Goal: Task Accomplishment & Management: Manage account settings

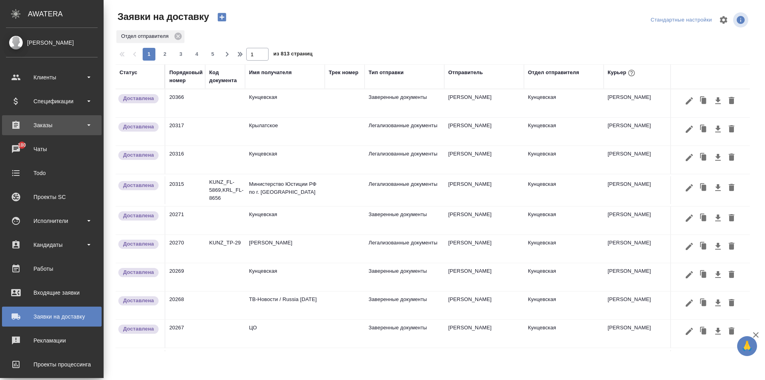
click at [51, 124] on div "Заказы" at bounding box center [52, 125] width 92 height 12
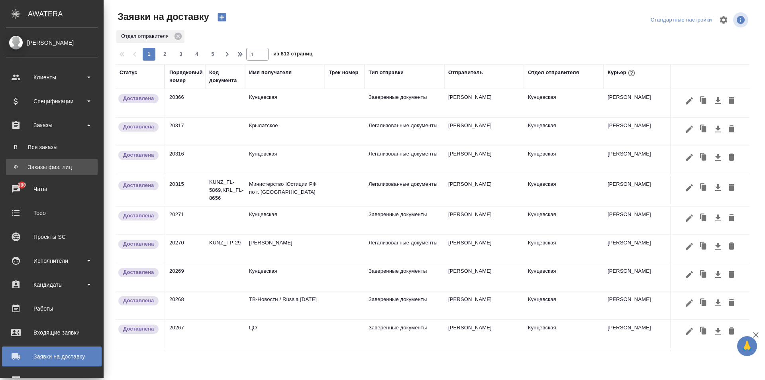
click at [61, 166] on div "Заказы физ. лиц" at bounding box center [52, 167] width 84 height 8
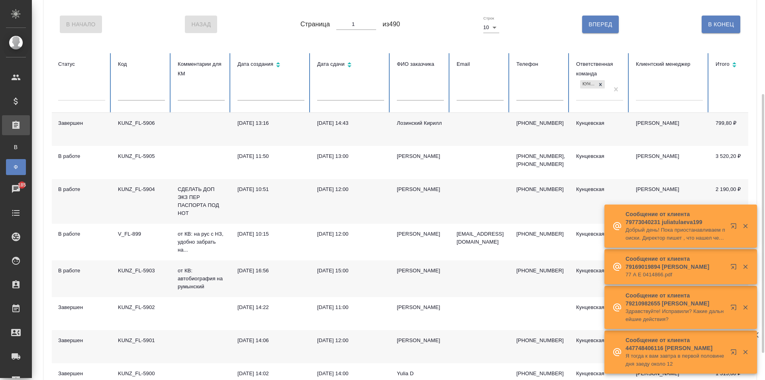
scroll to position [80, 0]
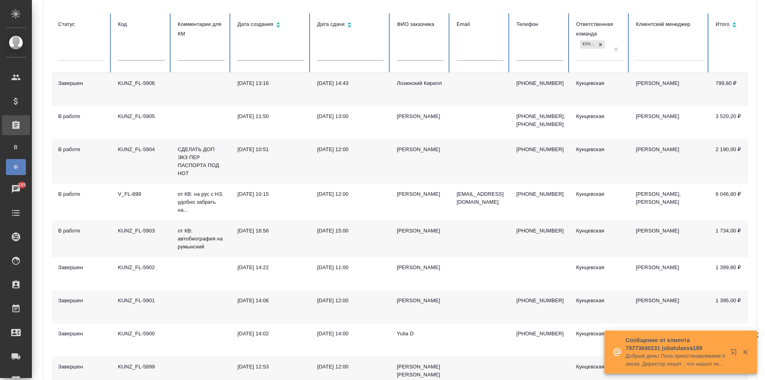
click at [132, 145] on div "KUNZ_FL-5904" at bounding box center [141, 149] width 47 height 8
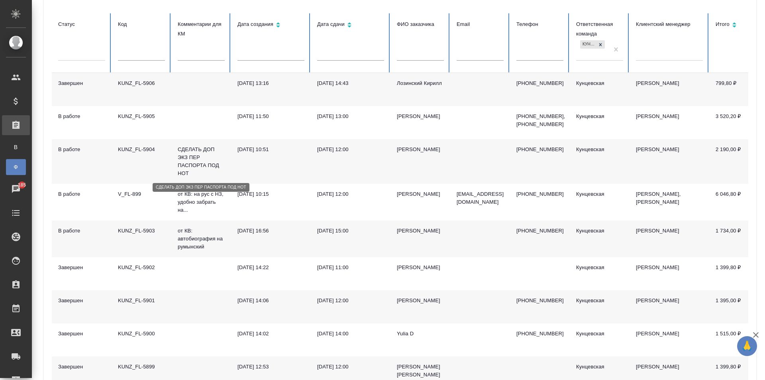
click at [201, 153] on p "СДЕЛАТЬ ДОП ЭКЗ ПЕР ПАСПОРТА ПОД НОТ" at bounding box center [201, 161] width 47 height 32
click at [130, 144] on td "KUNZ_FL-5904" at bounding box center [142, 161] width 60 height 45
click at [136, 301] on div "KUNZ_FL-5901" at bounding box center [141, 301] width 47 height 8
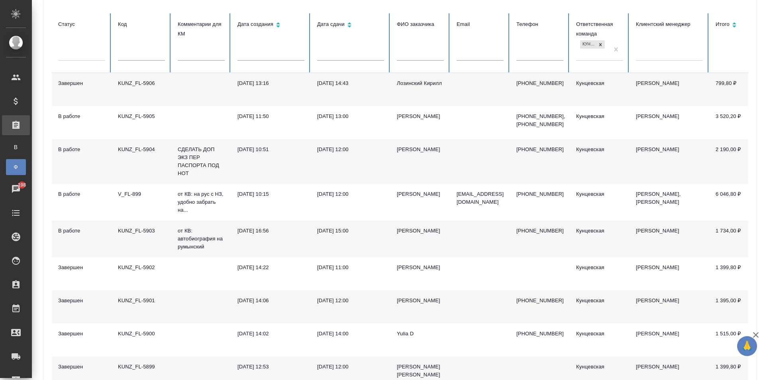
click at [139, 232] on div "KUNZ_FL-5903" at bounding box center [141, 231] width 47 height 8
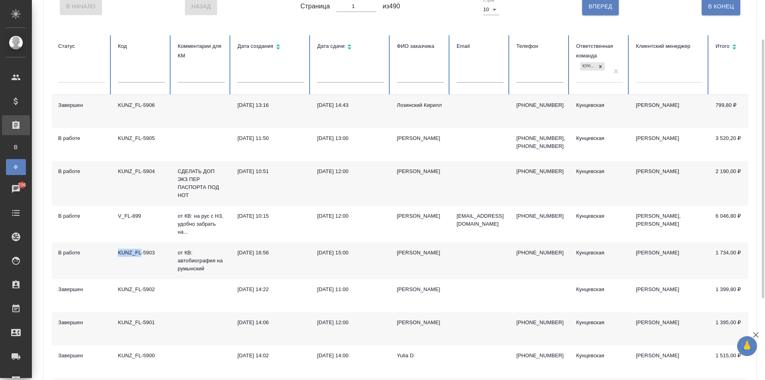
scroll to position [18, 0]
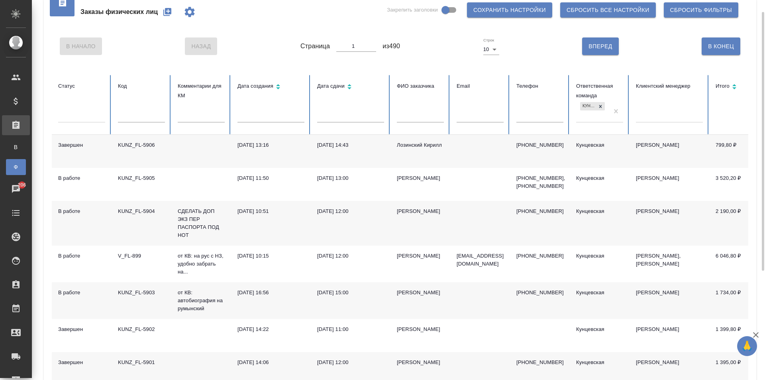
click at [406, 114] on input "text" at bounding box center [420, 116] width 47 height 11
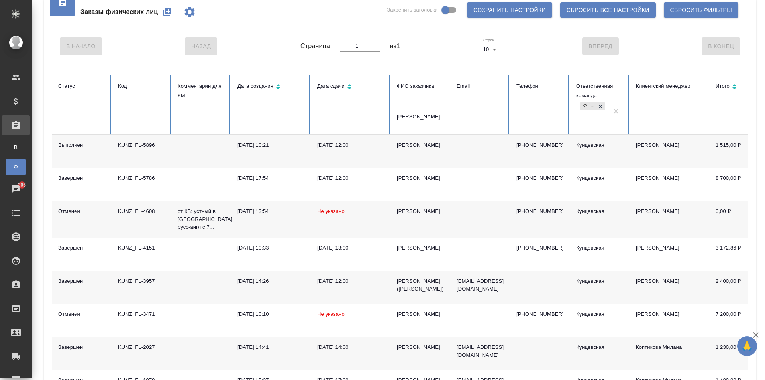
click at [136, 145] on div "KUNZ_FL-5896" at bounding box center [141, 145] width 47 height 8
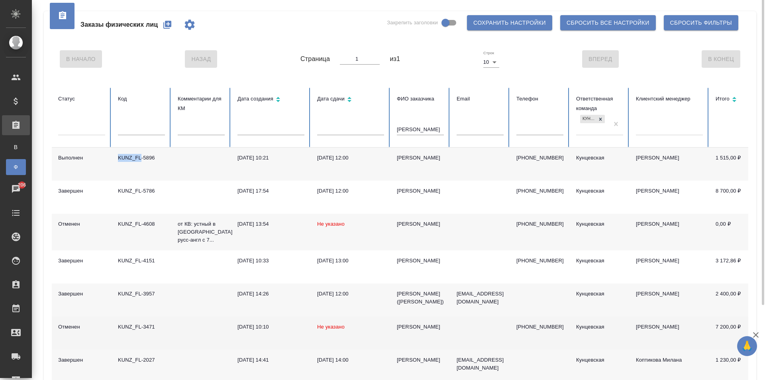
scroll to position [0, 0]
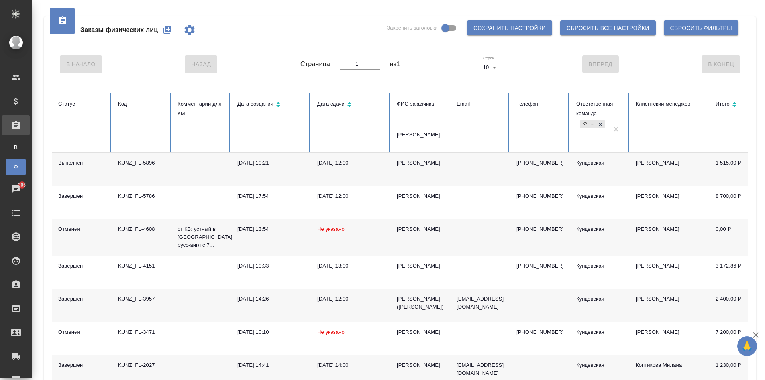
click at [428, 131] on input "Георгий" at bounding box center [420, 134] width 47 height 11
type input "Г"
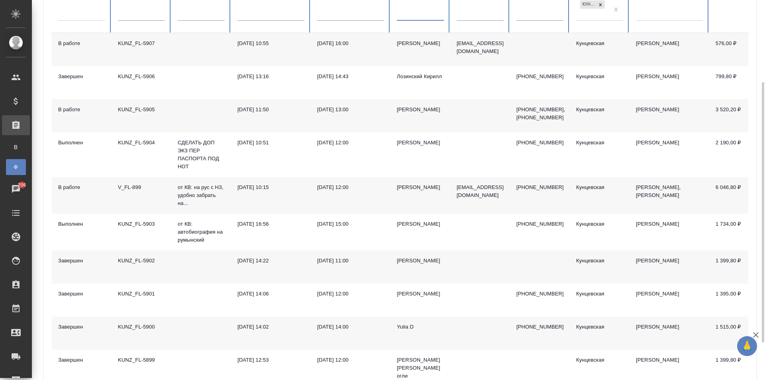
scroll to position [159, 0]
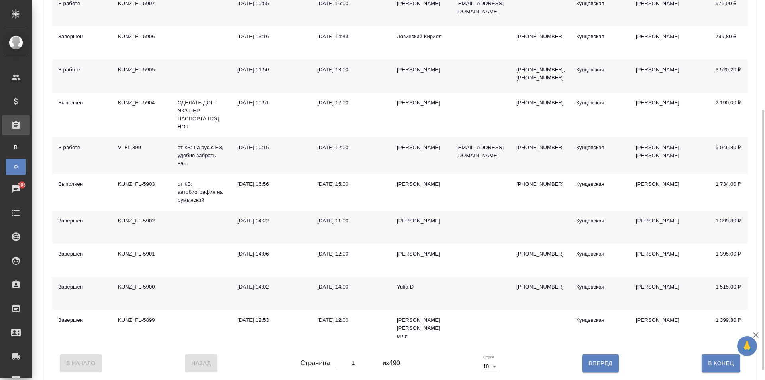
click at [160, 300] on td "KUNZ_FL-5900" at bounding box center [142, 293] width 60 height 33
click at [142, 291] on div "KUNZ_FL-5900" at bounding box center [141, 287] width 47 height 8
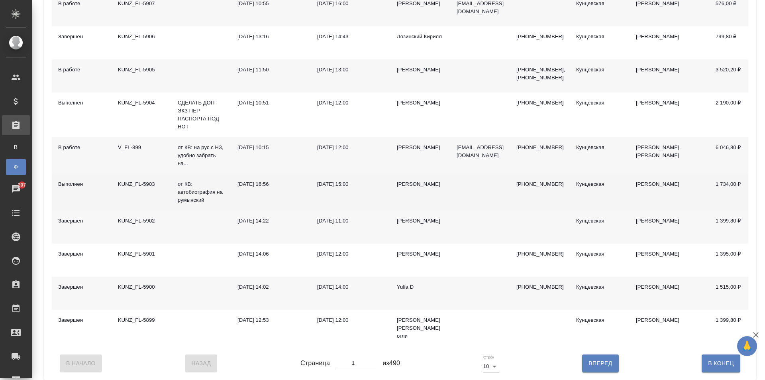
click at [134, 184] on div "KUNZ_FL-5903" at bounding box center [141, 184] width 47 height 8
click at [134, 179] on td "KUNZ_FL-5903" at bounding box center [142, 192] width 60 height 37
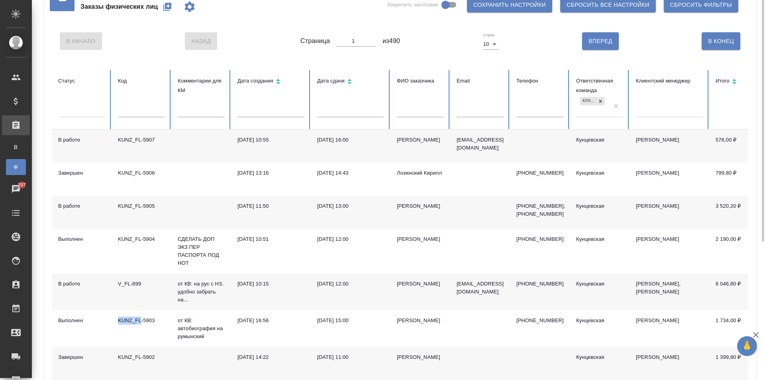
scroll to position [0, 0]
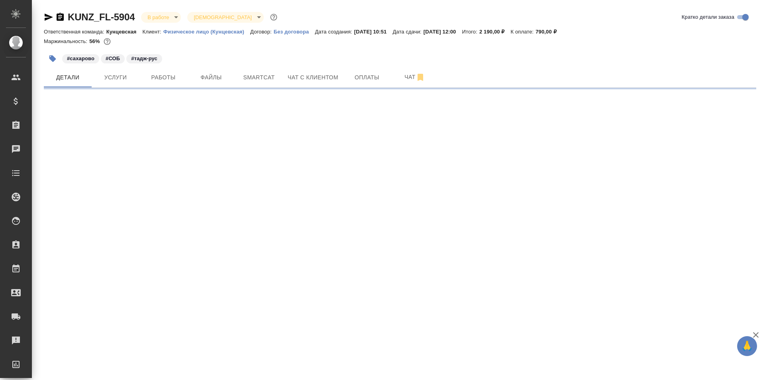
select select "RU"
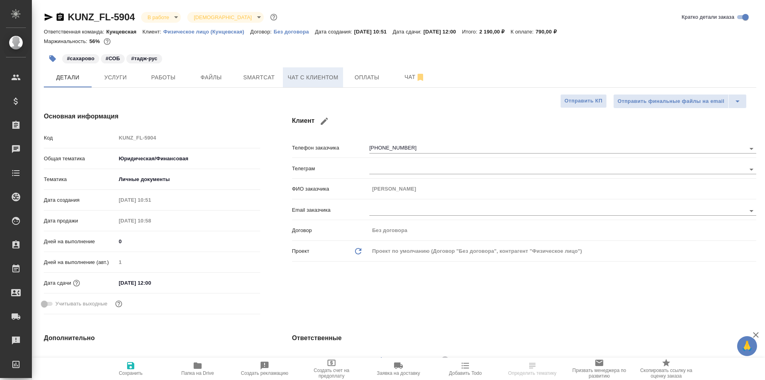
type textarea "x"
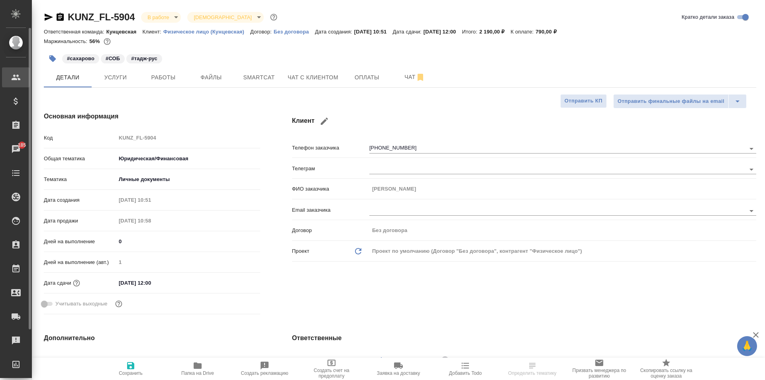
type textarea "x"
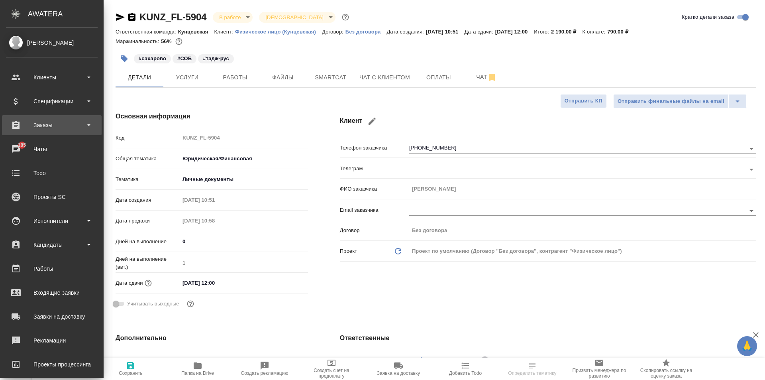
click at [55, 119] on div "Заказы" at bounding box center [52, 125] width 92 height 12
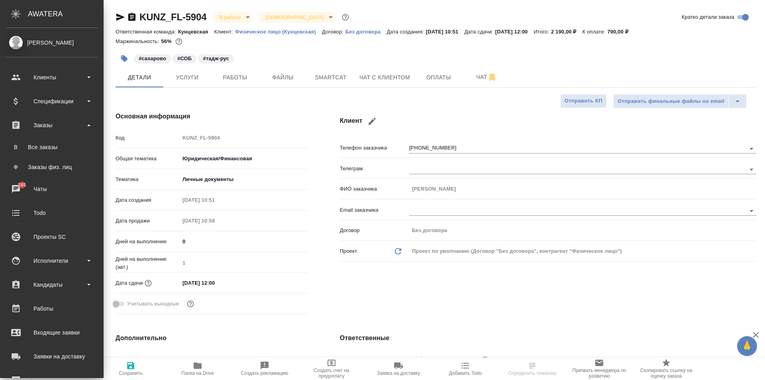
type textarea "x"
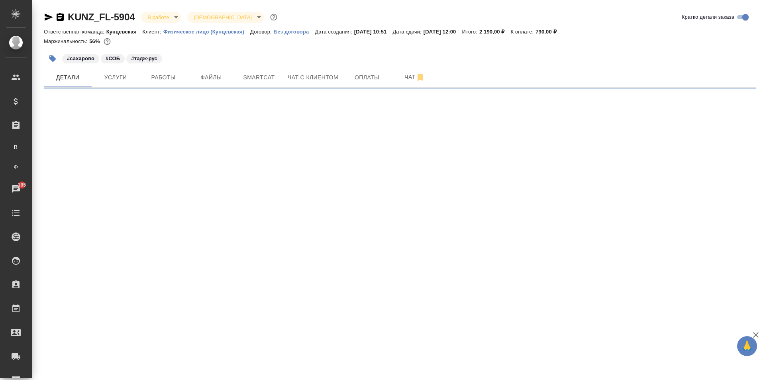
select select "RU"
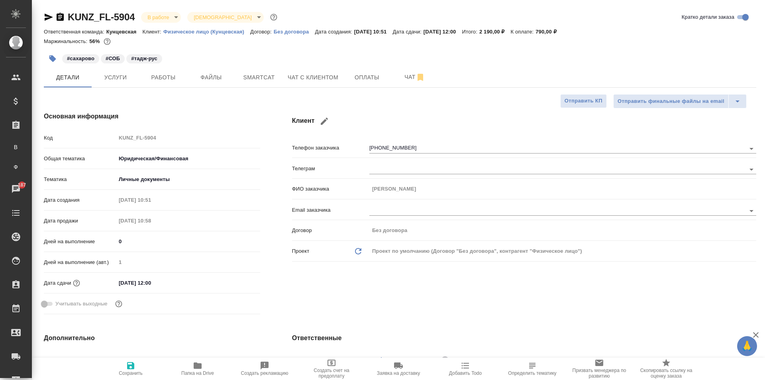
type textarea "x"
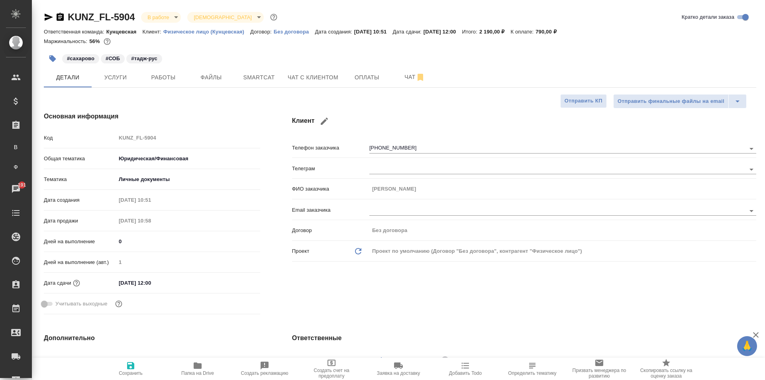
type textarea "x"
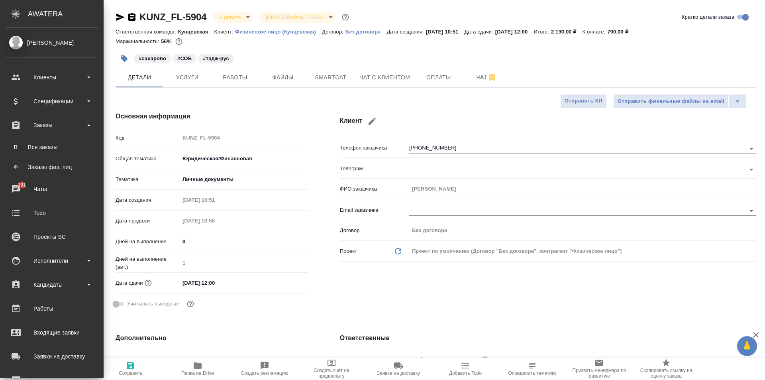
type textarea "x"
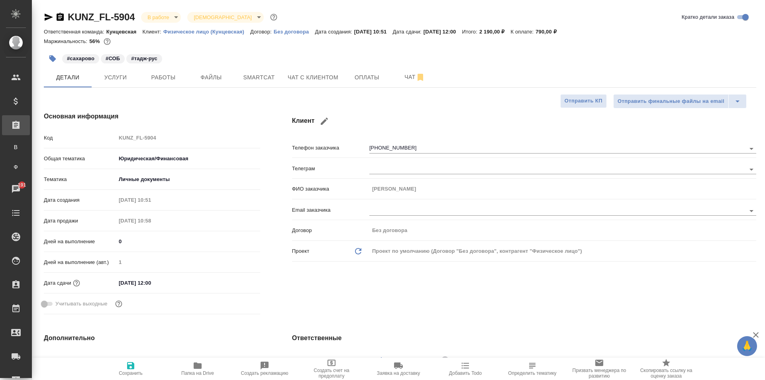
type textarea "x"
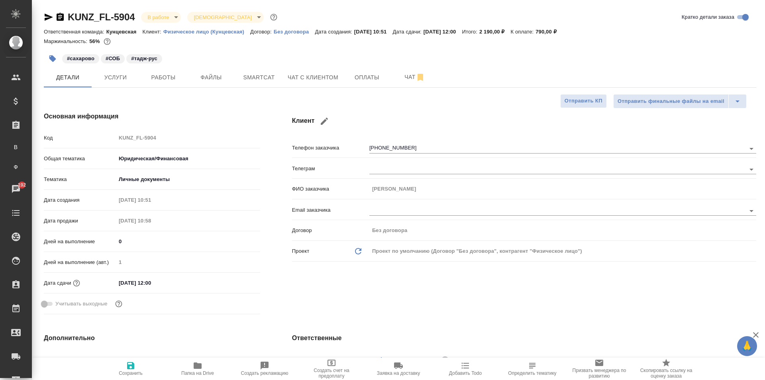
type textarea "x"
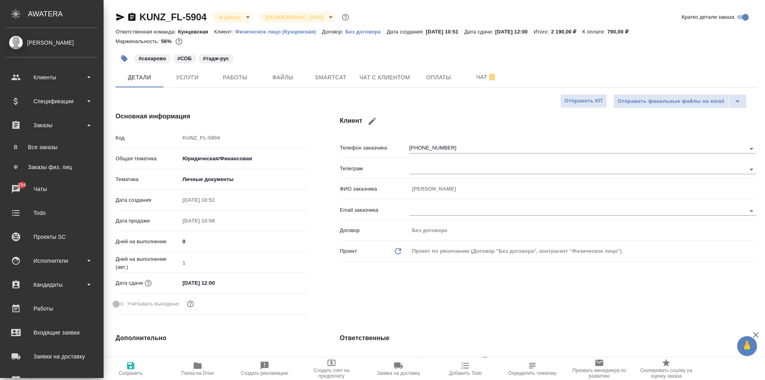
type textarea "x"
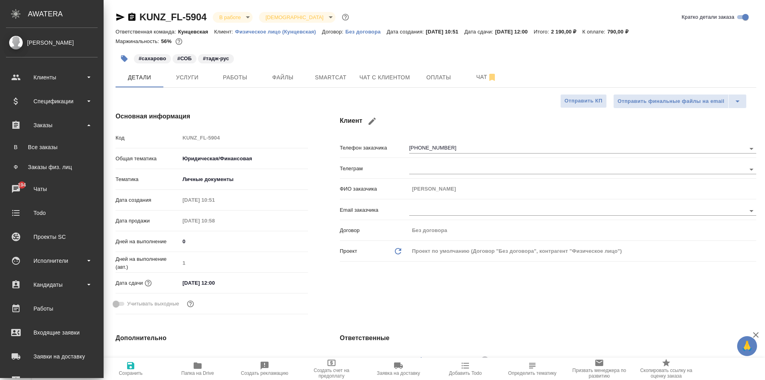
type textarea "x"
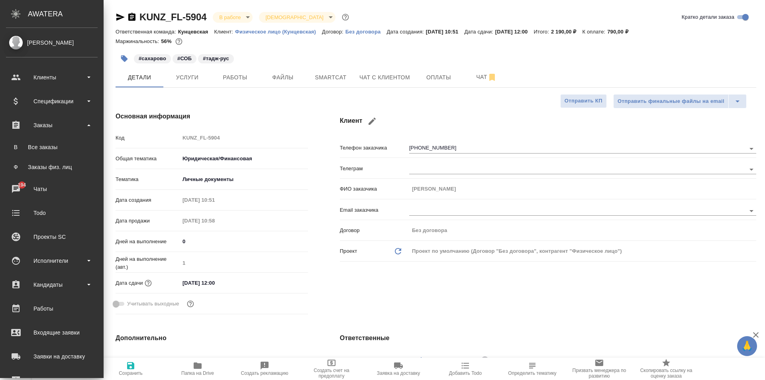
type textarea "x"
click at [296, 78] on span "Файлы" at bounding box center [283, 78] width 38 height 10
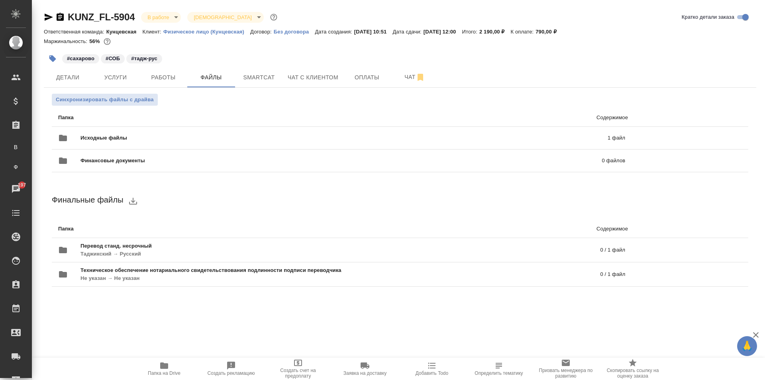
click at [158, 14] on body "🙏 .cls-1 fill:#fff; AWATERA Zotova Ekaterina Клиенты Спецификации Заказы В Все …" at bounding box center [382, 190] width 765 height 380
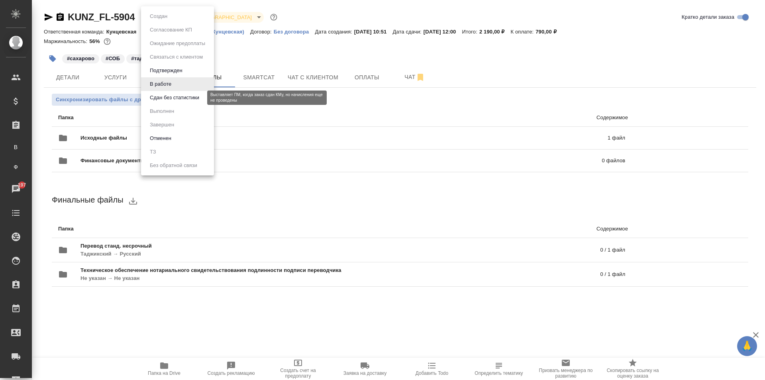
click at [171, 101] on button "Сдан без статистики" at bounding box center [174, 97] width 54 height 9
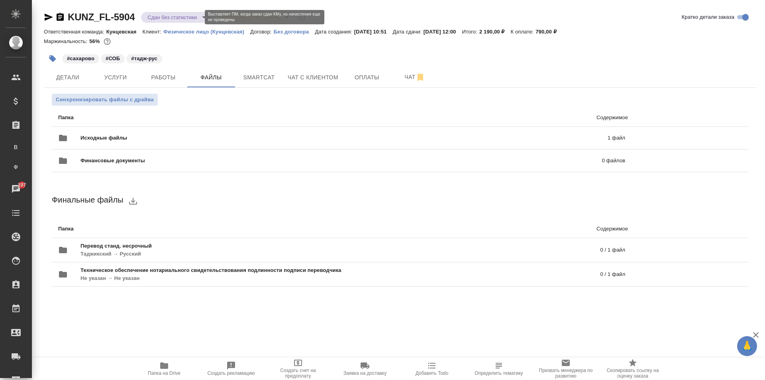
click at [166, 16] on body "🙏 .cls-1 fill:#fff; AWATERA Zotova Ekaterina Клиенты Спецификации Заказы В Все …" at bounding box center [382, 190] width 765 height 380
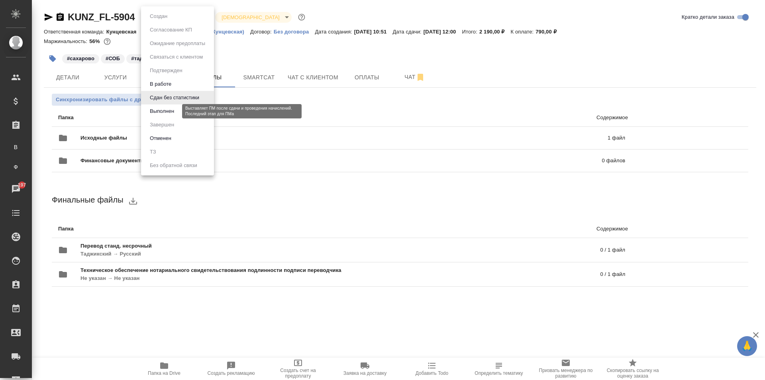
click at [176, 110] on button "Выполнен" at bounding box center [161, 111] width 29 height 9
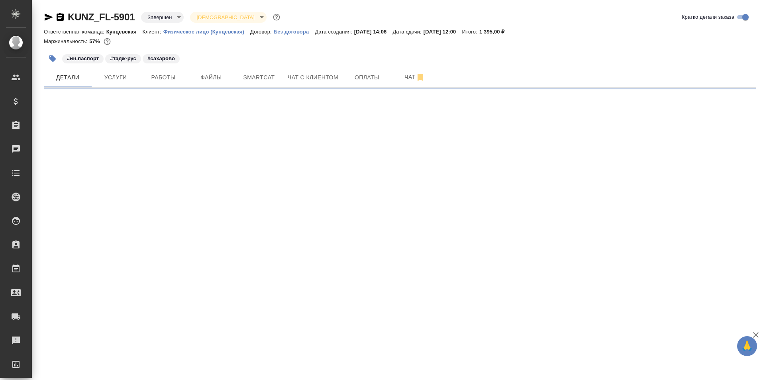
select select "RU"
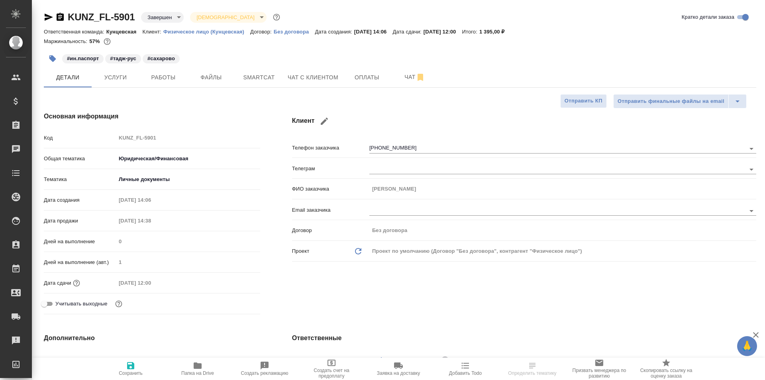
type textarea "x"
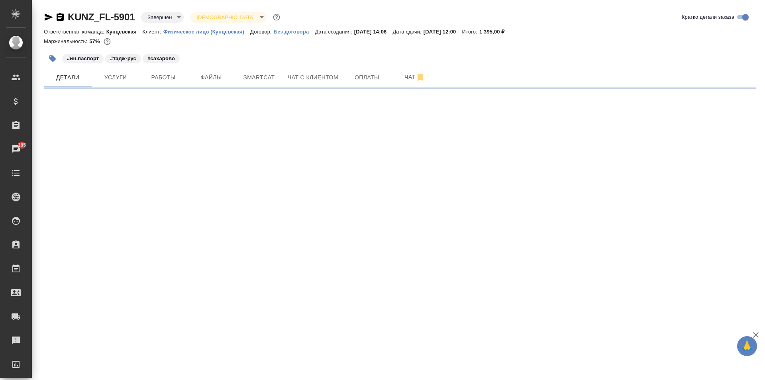
select select "RU"
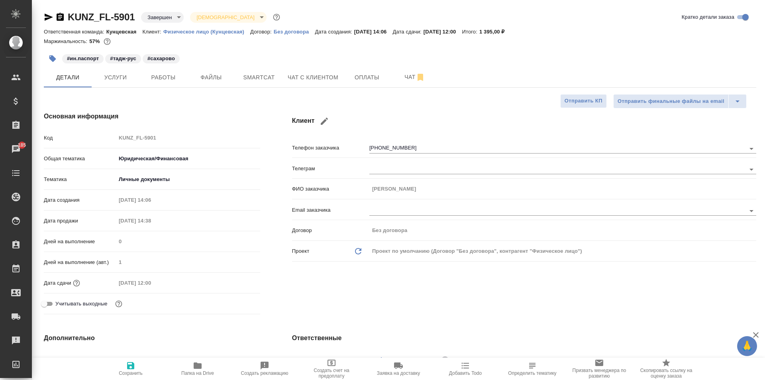
type textarea "x"
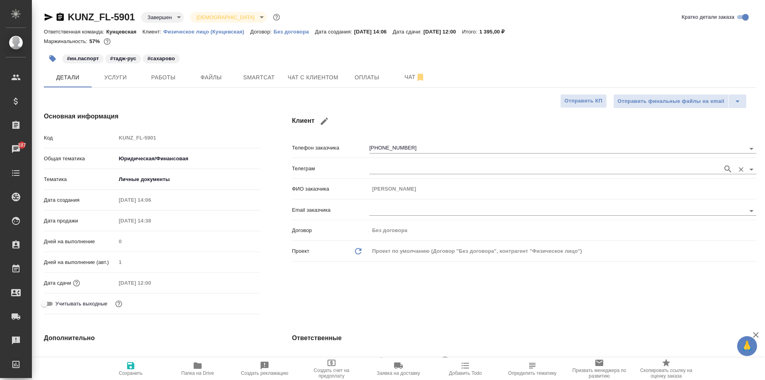
type textarea "x"
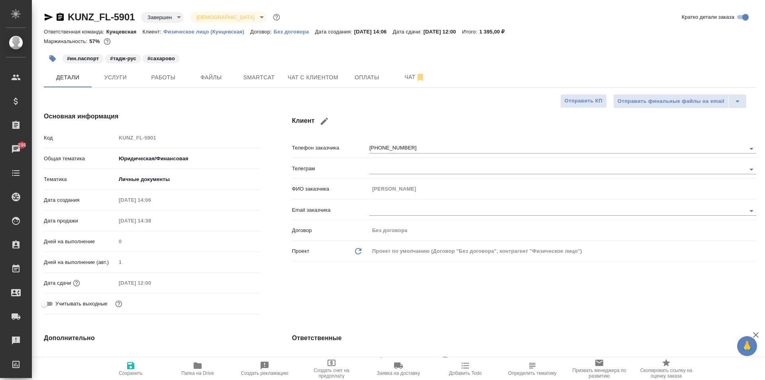
type textarea "x"
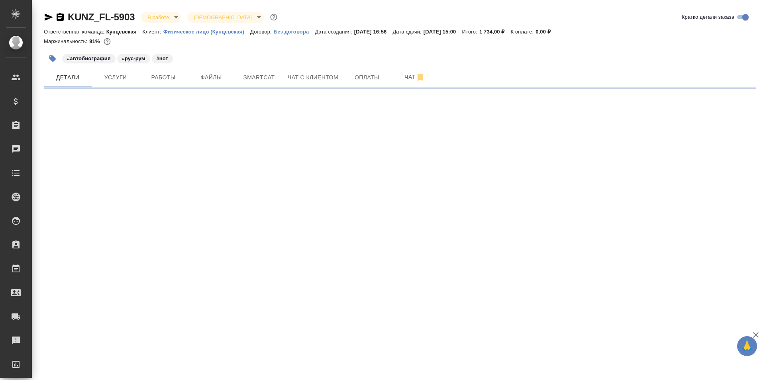
select select "RU"
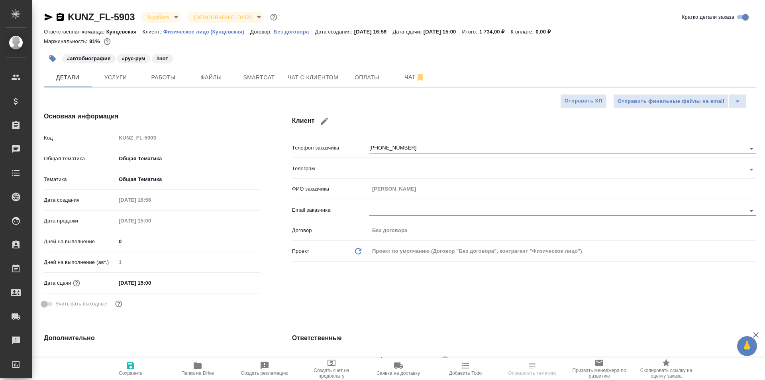
type textarea "x"
click at [168, 74] on span "Работы" at bounding box center [163, 78] width 38 height 10
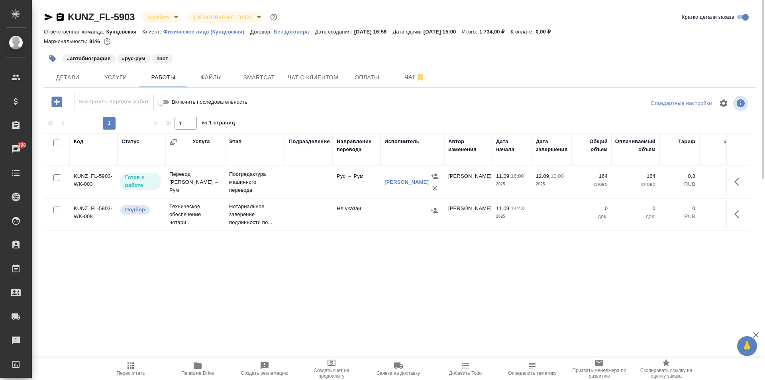
click at [45, 17] on icon "button" at bounding box center [49, 17] width 10 height 10
click at [72, 71] on button "Детали" at bounding box center [68, 77] width 48 height 20
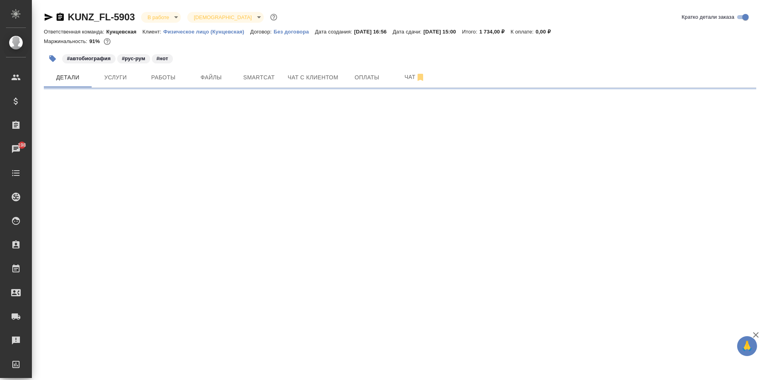
select select "RU"
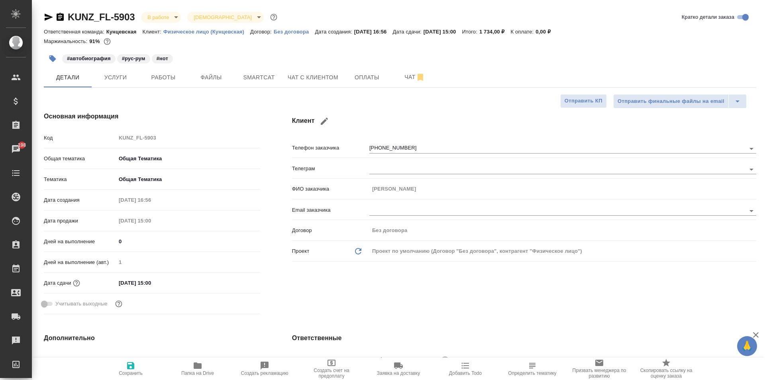
type textarea "x"
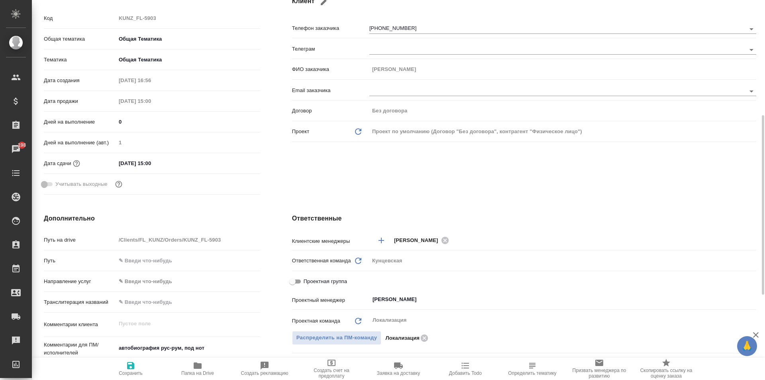
scroll to position [239, 0]
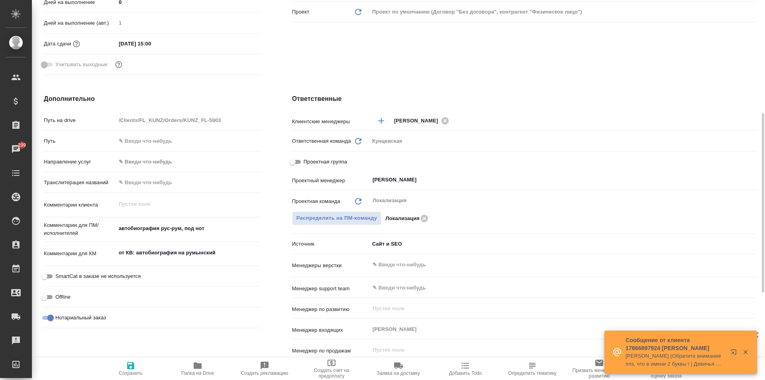
type textarea "x"
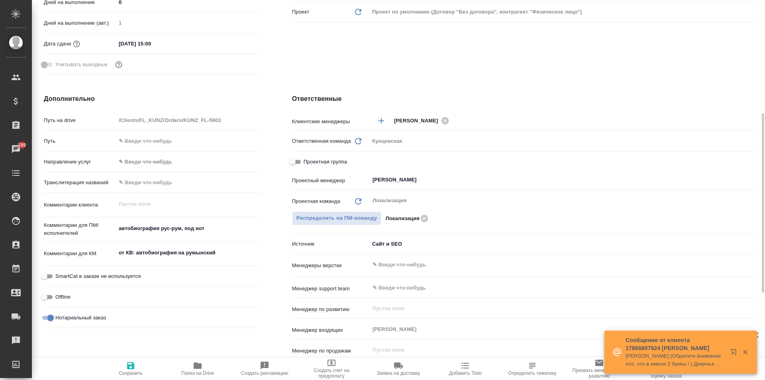
type textarea "x"
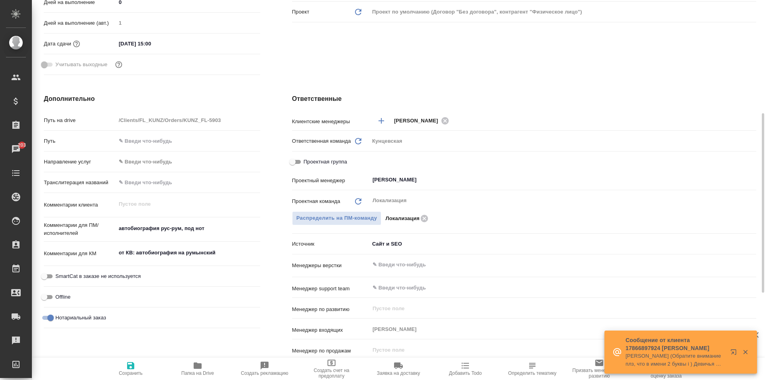
type textarea "x"
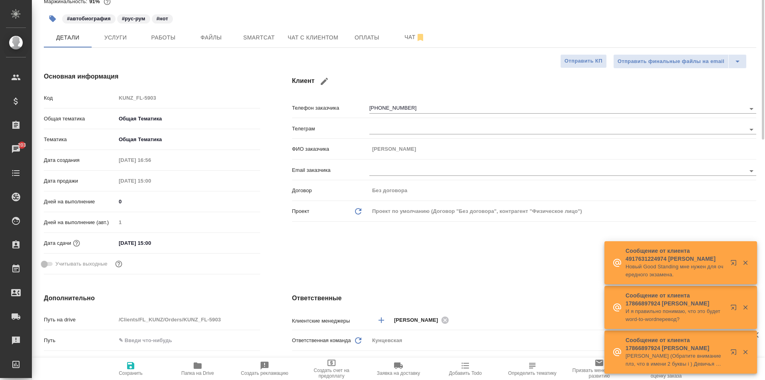
scroll to position [0, 0]
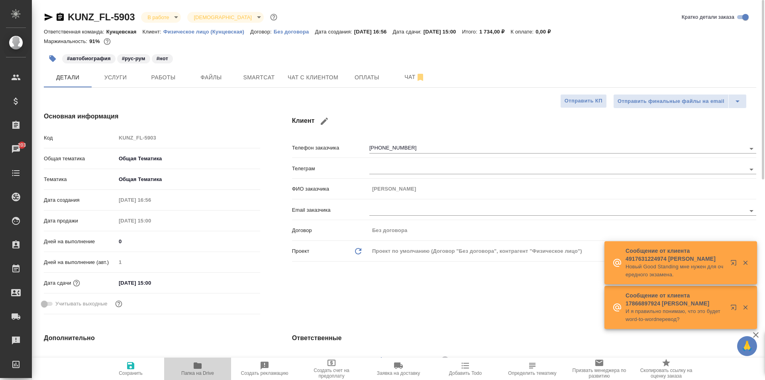
click at [206, 364] on span "Папка на Drive" at bounding box center [197, 368] width 57 height 15
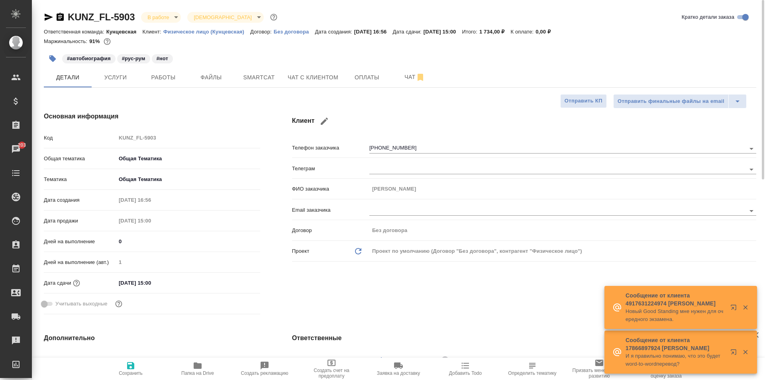
click at [202, 371] on span "Папка на Drive" at bounding box center [197, 373] width 33 height 6
type textarea "x"
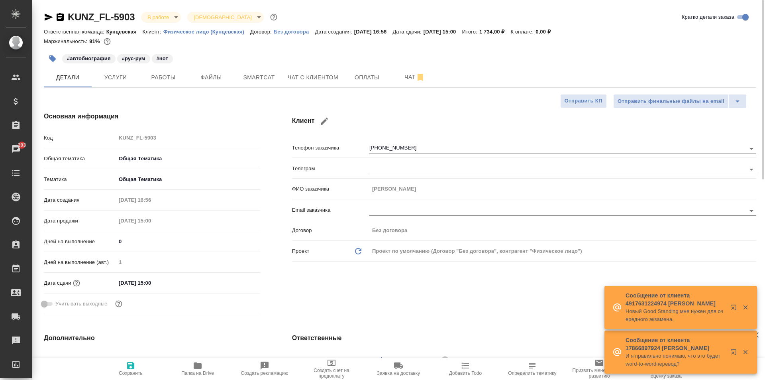
type textarea "x"
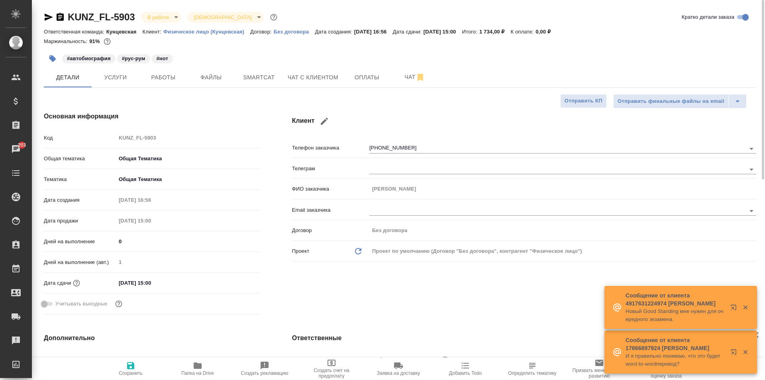
type textarea "x"
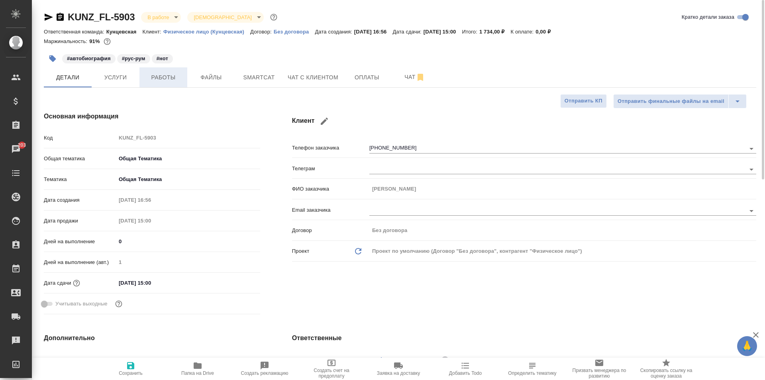
click at [159, 79] on span "Работы" at bounding box center [163, 78] width 38 height 10
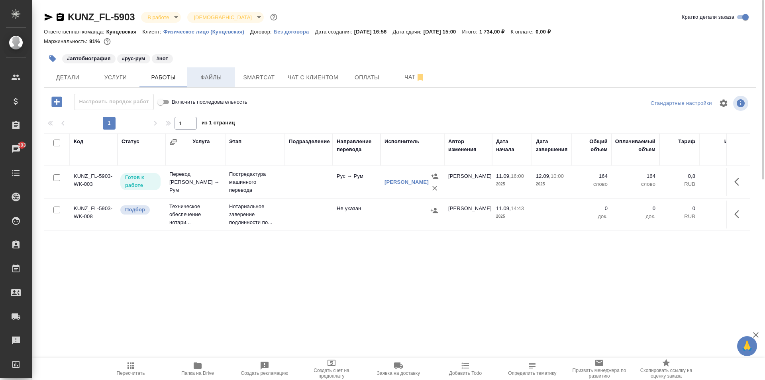
click at [200, 78] on span "Файлы" at bounding box center [211, 78] width 38 height 10
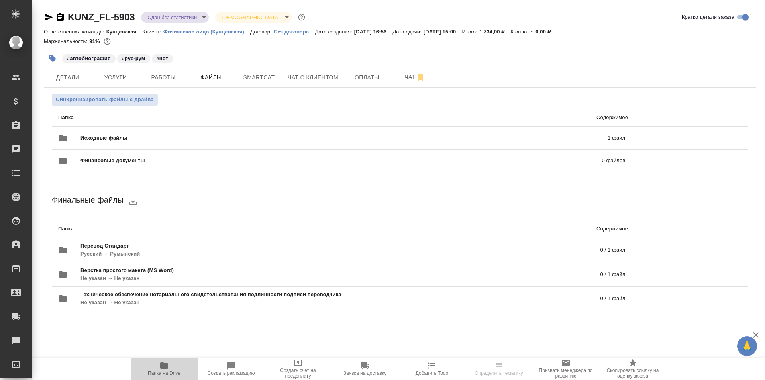
click at [158, 365] on span "Папка на Drive" at bounding box center [164, 368] width 57 height 15
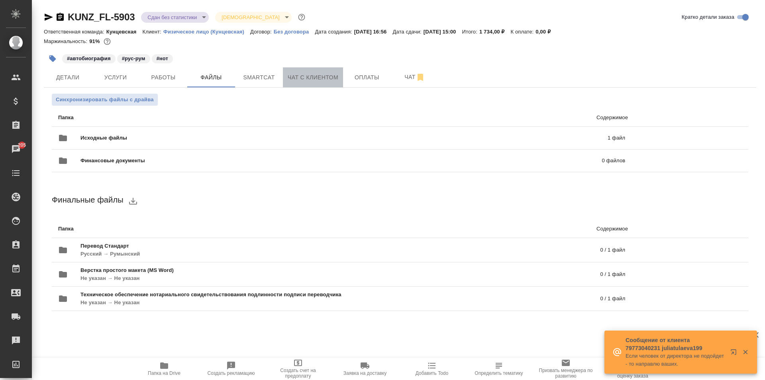
click at [295, 78] on span "Чат с клиентом" at bounding box center [313, 78] width 51 height 10
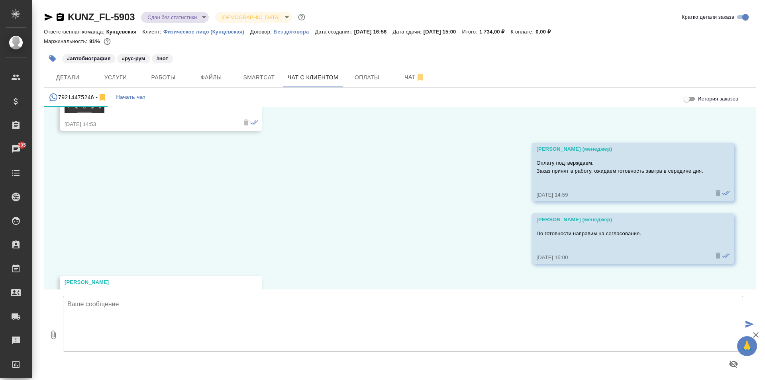
scroll to position [820, 0]
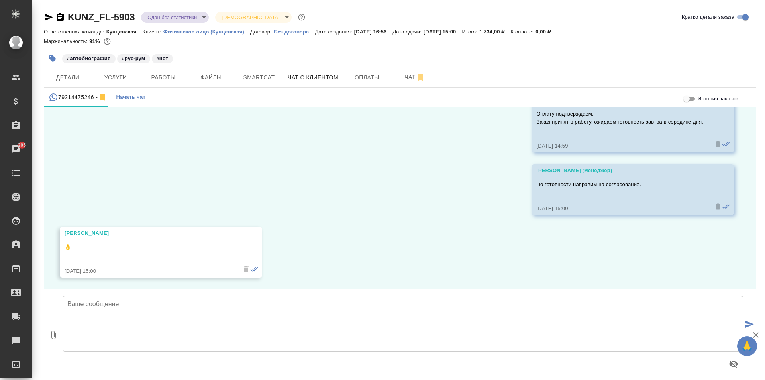
click at [606, 330] on textarea at bounding box center [403, 324] width 680 height 56
click at [47, 335] on button "0" at bounding box center [53, 334] width 19 height 90
click at [271, 304] on textarea "Иван, добрый день! Перевод готов, высылаю на согласование." at bounding box center [403, 324] width 680 height 56
click at [372, 313] on textarea "Иван, добрый день! Перевод готов, высылаю на согласование. Прошу ознакомиться с…" at bounding box center [403, 324] width 680 height 56
type textarea "Иван, добрый день! Перевод готов, высылаю на согласование. Прошу ознакомиться с…"
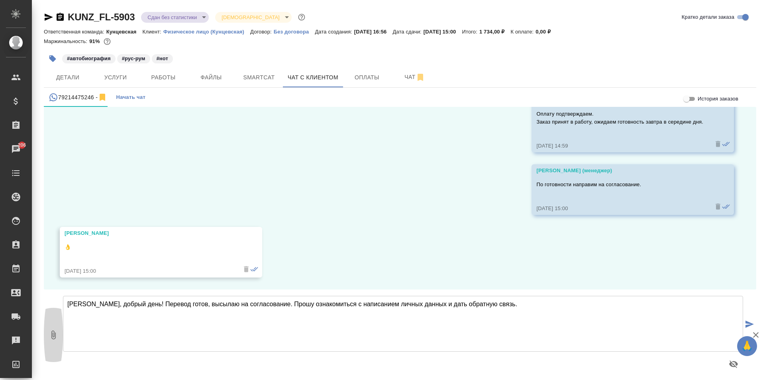
click at [54, 333] on icon "button" at bounding box center [54, 335] width 10 height 10
type input "C:\fakepath\KUNZ_FL-5903 Автобиография Овсянников Иван Максимович(ro).pdf"
click at [746, 321] on icon "submit" at bounding box center [750, 323] width 8 height 7
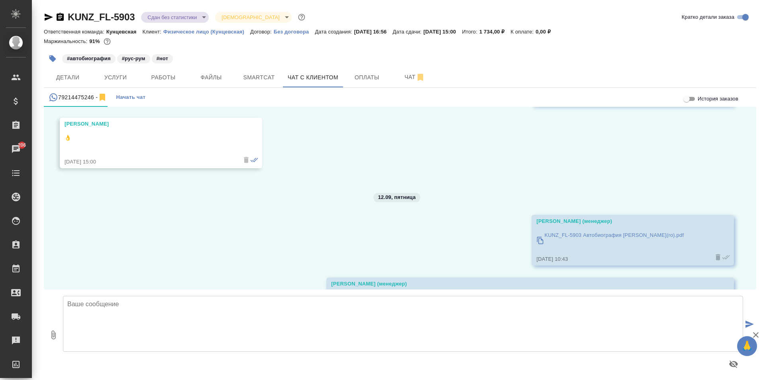
scroll to position [980, 0]
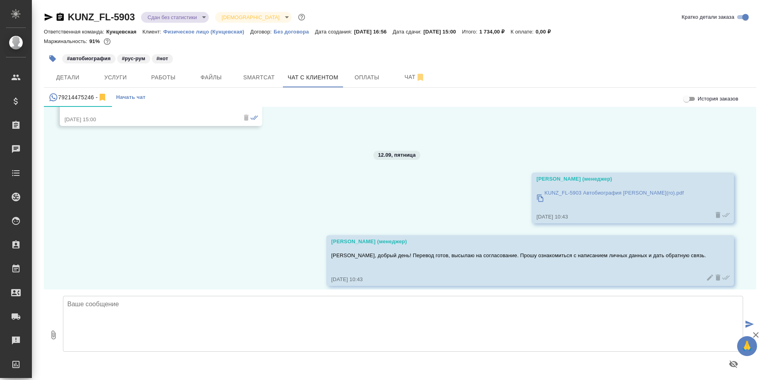
scroll to position [980, 0]
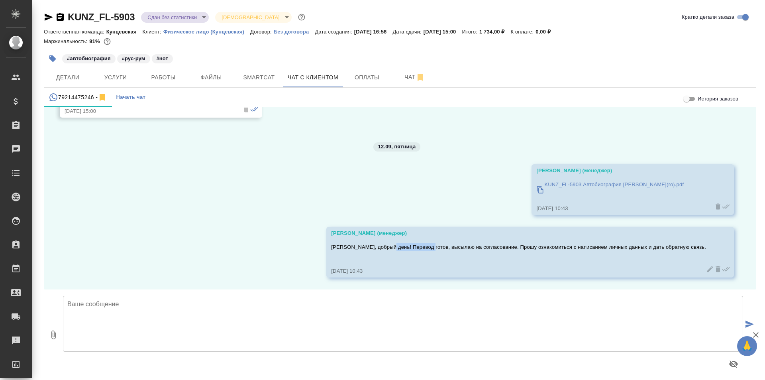
drag, startPoint x: 414, startPoint y: 242, endPoint x: 452, endPoint y: 242, distance: 37.1
click at [452, 242] on div "[PERSON_NAME], добрый день! Перевод готов, высылаю на согласование. Прошу ознак…" at bounding box center [518, 252] width 375 height 22
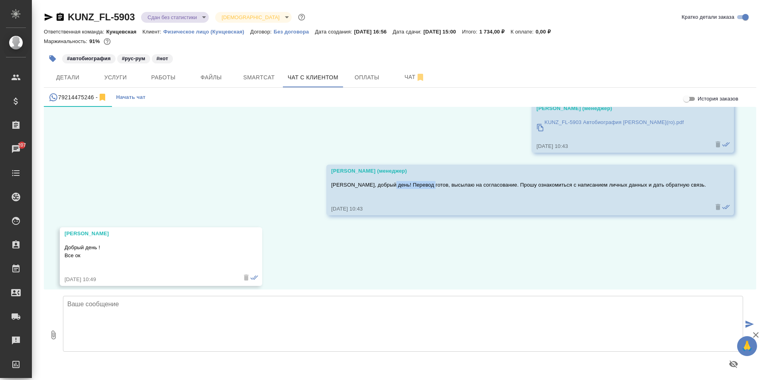
scroll to position [1050, 0]
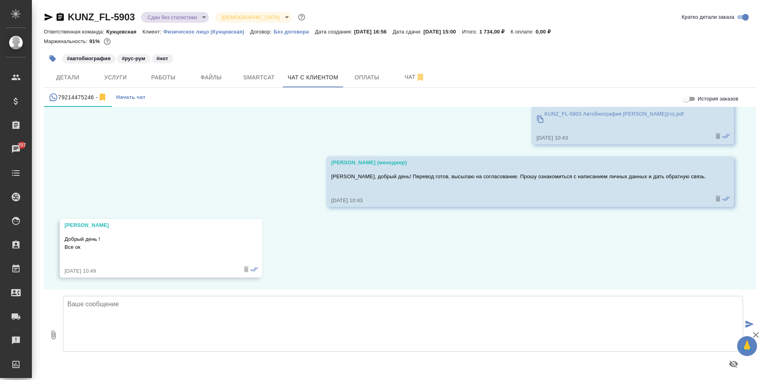
click at [169, 303] on textarea at bounding box center [403, 324] width 680 height 56
click at [366, 309] on textarea "Принято, передаём в работу нотариусу, о готовности дополнительно сообщим." at bounding box center [403, 324] width 680 height 56
type textarea "Принято, передаём в работу нотариусу, о готовности дополнительно сообщим."
click at [746, 320] on button "submit" at bounding box center [749, 324] width 13 height 110
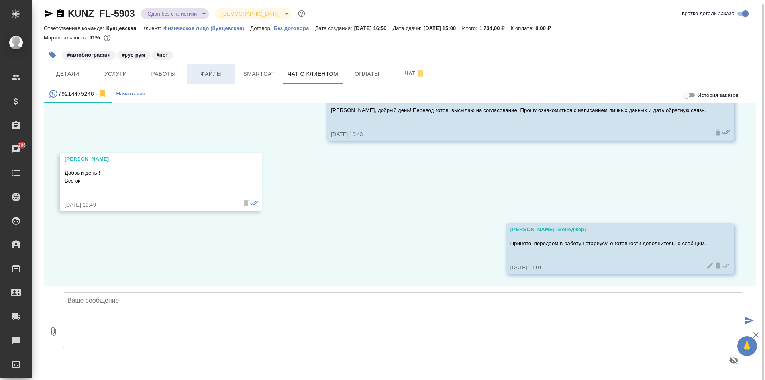
scroll to position [4, 0]
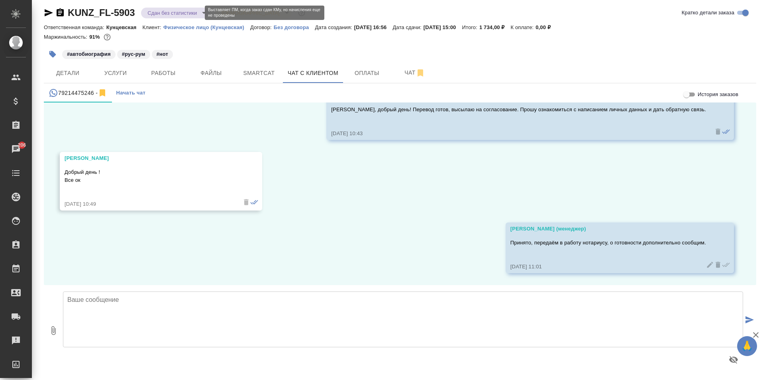
click at [199, 11] on body "🙏 .cls-1 fill:#fff; AWATERA Zotova Ekaterina Клиенты Спецификации Заказы 206 Ча…" at bounding box center [382, 190] width 765 height 380
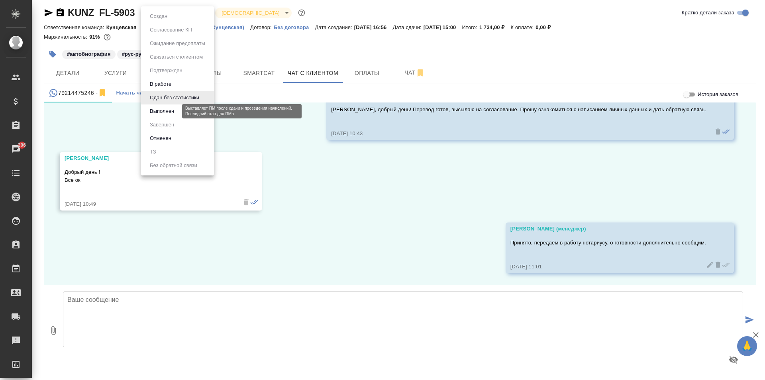
click at [176, 107] on button "Выполнен" at bounding box center [161, 111] width 29 height 9
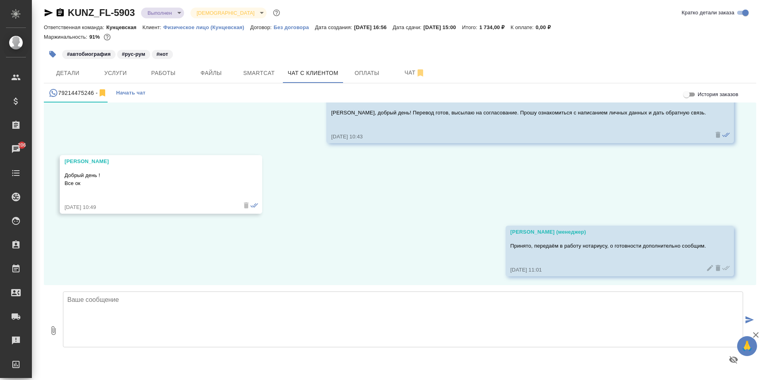
scroll to position [1113, 0]
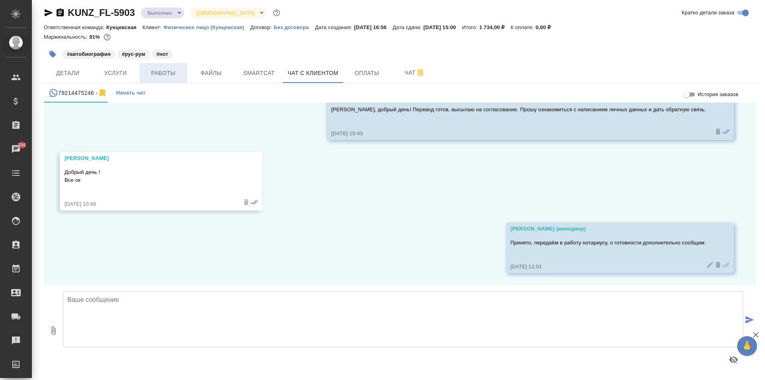
click at [167, 75] on span "Работы" at bounding box center [163, 73] width 38 height 10
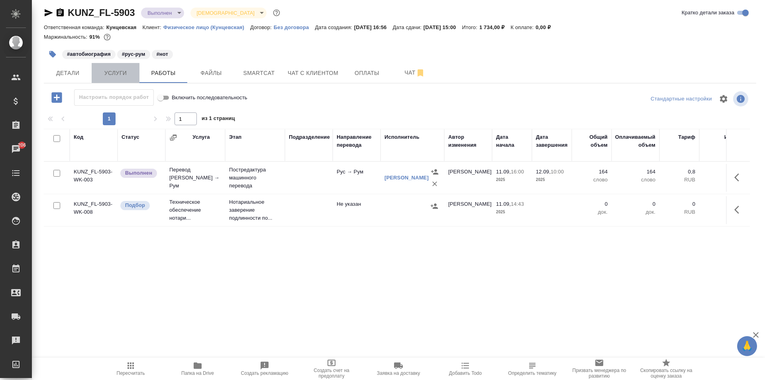
click at [130, 76] on span "Услуги" at bounding box center [115, 73] width 38 height 10
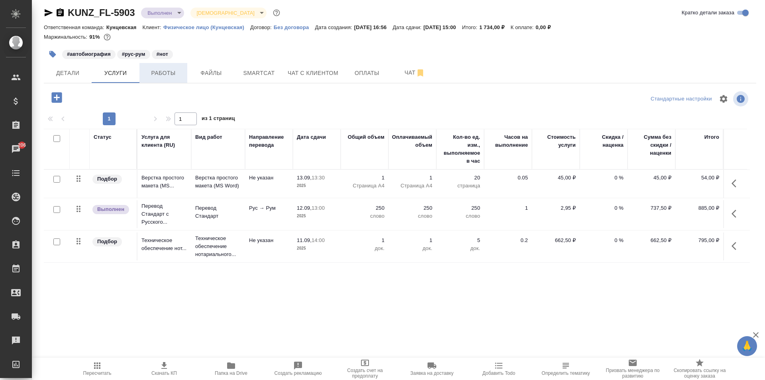
click at [169, 76] on span "Работы" at bounding box center [163, 73] width 38 height 10
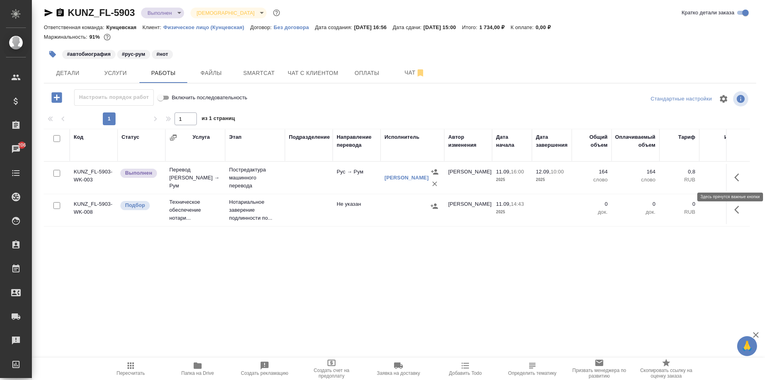
click at [730, 171] on button "button" at bounding box center [739, 177] width 19 height 19
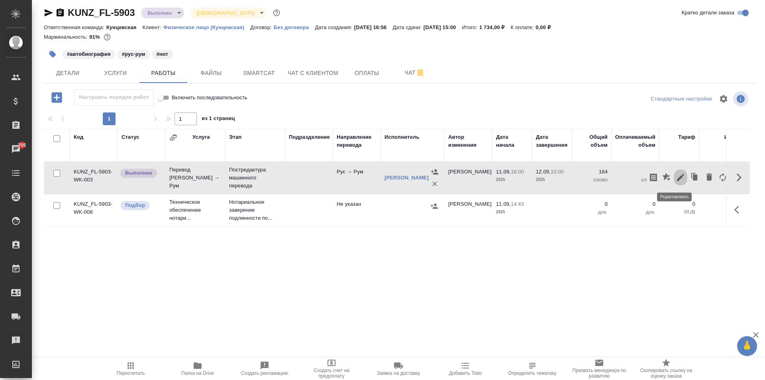
click at [676, 181] on icon "button" at bounding box center [681, 178] width 10 height 10
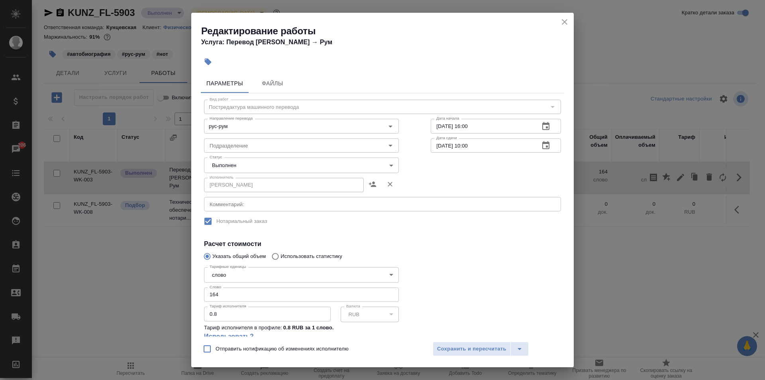
scroll to position [40, 0]
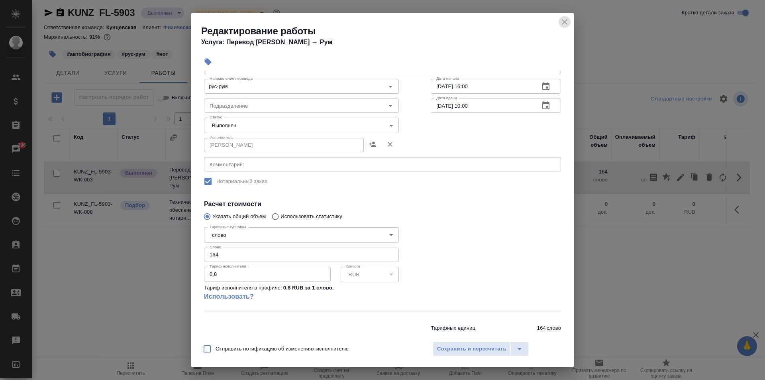
click at [564, 19] on icon "close" at bounding box center [565, 22] width 10 height 10
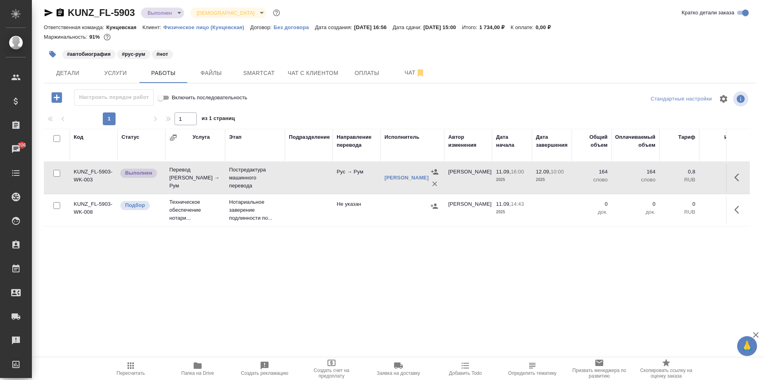
click at [585, 271] on div "Код Статус Услуга Этап Подразделение Направление перевода Исполнитель Автор изм…" at bounding box center [397, 218] width 706 height 179
click at [535, 87] on div "KUNZ_FL-5903 Выполнен completed Святая троица holyTrinity Кратко детали заказа …" at bounding box center [399, 162] width 721 height 333
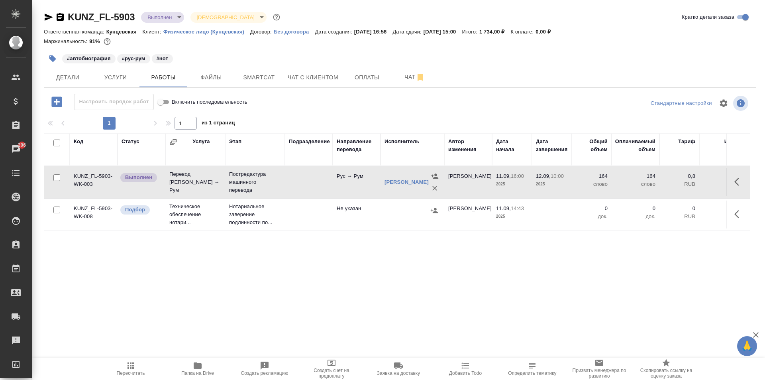
scroll to position [0, 0]
click at [736, 214] on icon "button" at bounding box center [737, 214] width 5 height 8
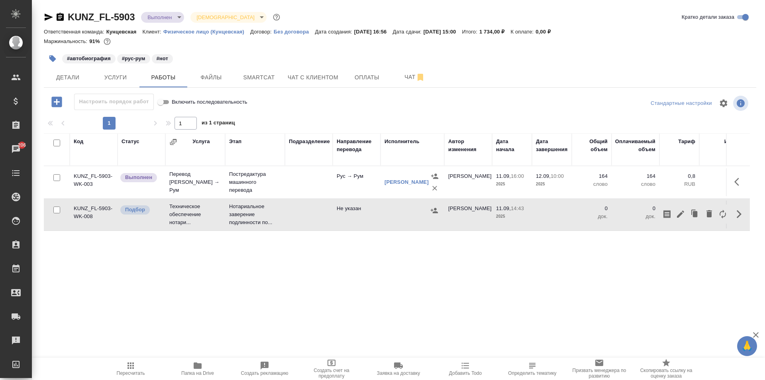
click at [677, 249] on div "Код Статус Услуга Этап Подразделение Направление перевода Исполнитель Автор изм…" at bounding box center [397, 222] width 706 height 179
click at [740, 213] on icon "button" at bounding box center [740, 214] width 10 height 10
click at [131, 81] on span "Услуги" at bounding box center [115, 78] width 38 height 10
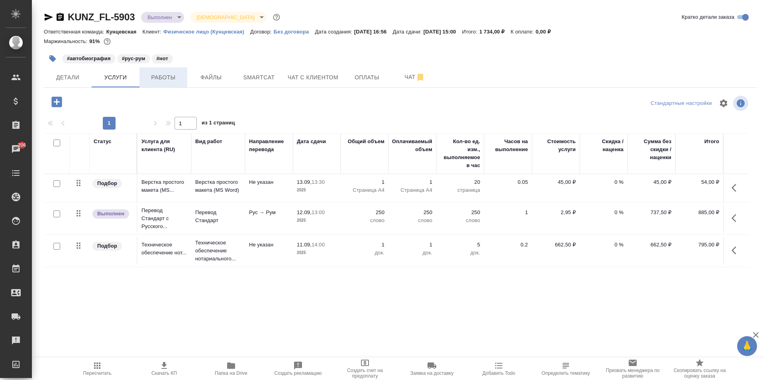
click at [164, 71] on button "Работы" at bounding box center [163, 77] width 48 height 20
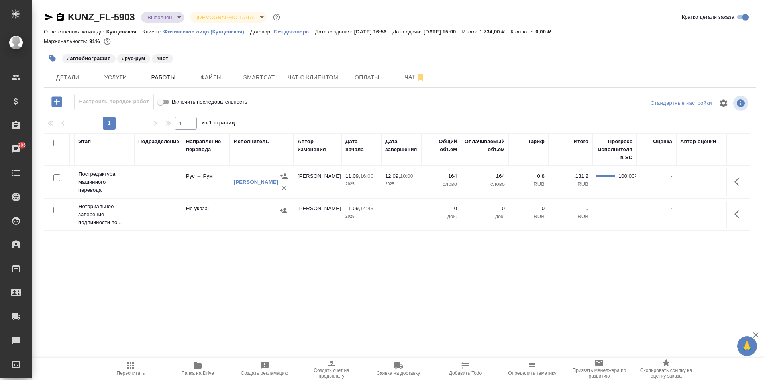
scroll to position [0, 196]
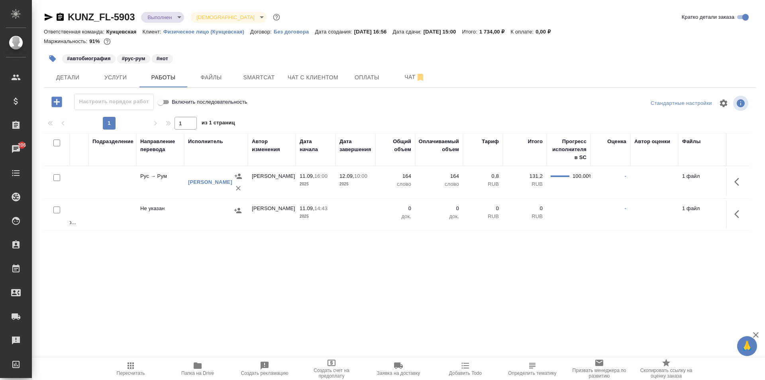
click at [748, 220] on td at bounding box center [738, 214] width 24 height 28
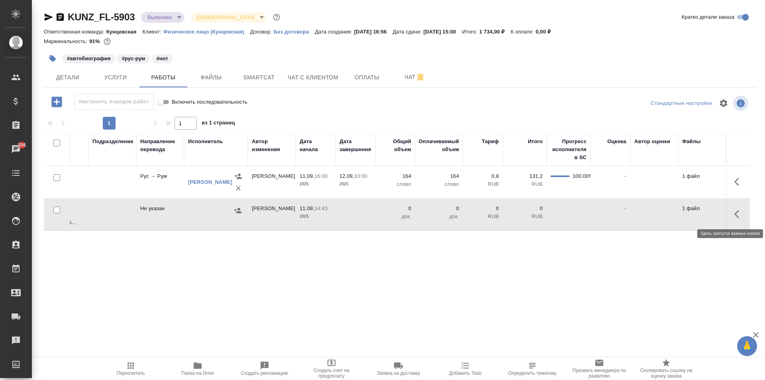
click at [740, 211] on icon "button" at bounding box center [740, 214] width 10 height 10
drag, startPoint x: 530, startPoint y: 259, endPoint x: 493, endPoint y: 257, distance: 37.9
click at [526, 259] on div "Код Статус Услуга Этап Подразделение Направление перевода Исполнитель Автор изм…" at bounding box center [397, 222] width 706 height 179
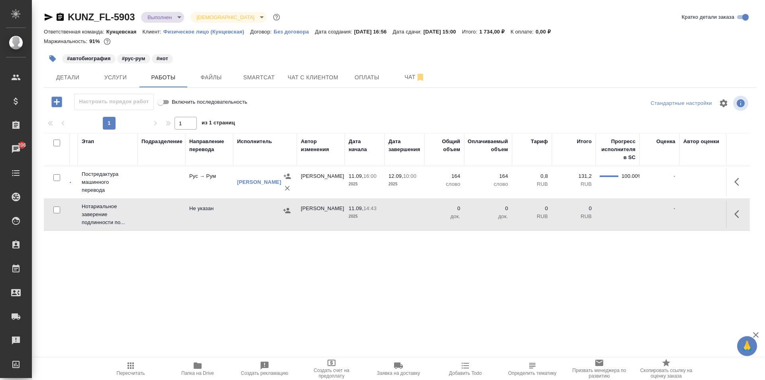
scroll to position [0, 0]
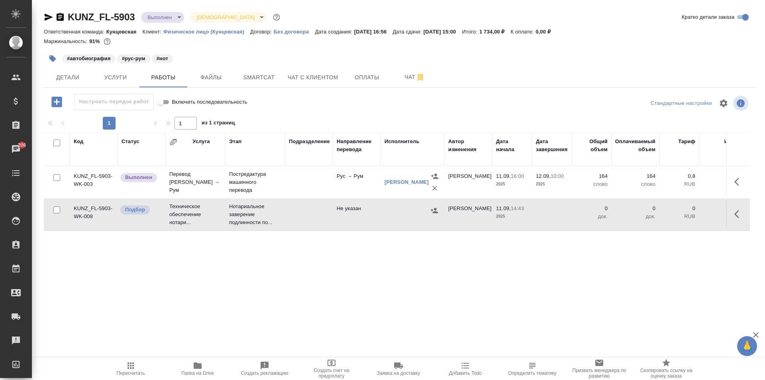
click at [185, 214] on td "Техническое обеспечение нотари..." at bounding box center [195, 214] width 60 height 32
click at [116, 79] on span "Услуги" at bounding box center [115, 78] width 38 height 10
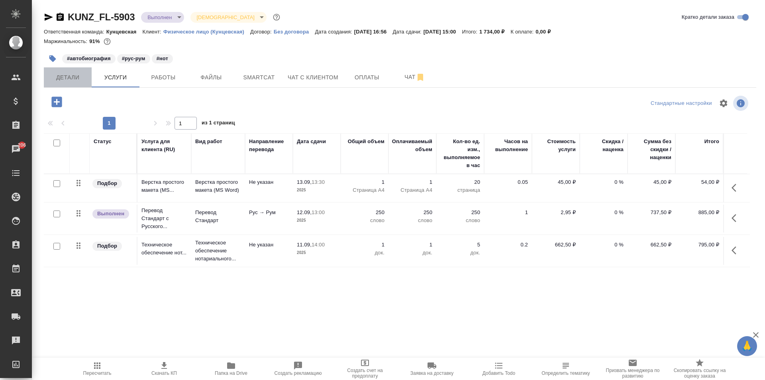
click at [79, 73] on span "Детали" at bounding box center [68, 78] width 38 height 10
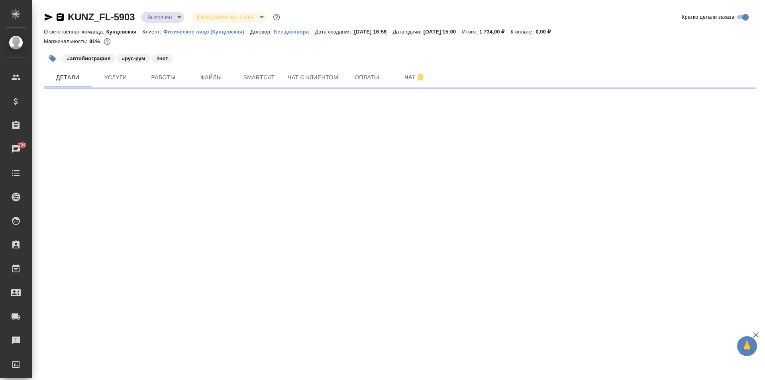
select select "RU"
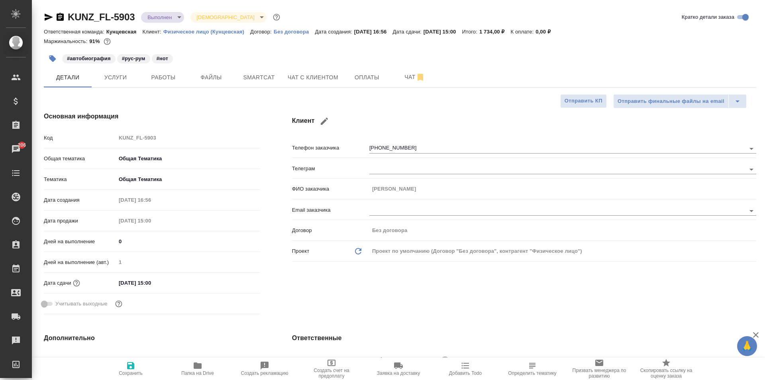
type textarea "x"
type input "[PERSON_NAME]"
type input "Мосина Ирина"
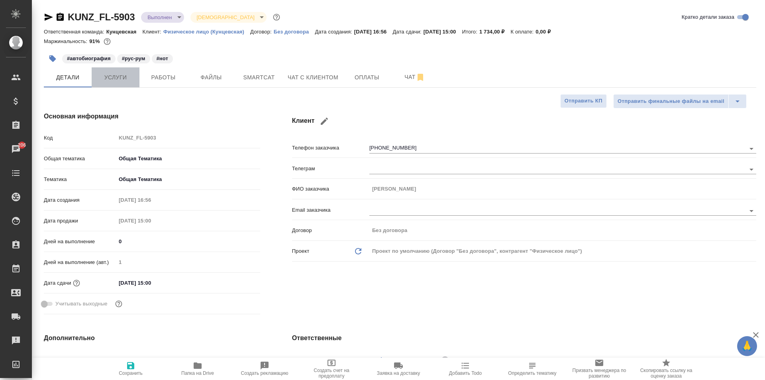
click at [100, 78] on span "Услуги" at bounding box center [115, 78] width 38 height 10
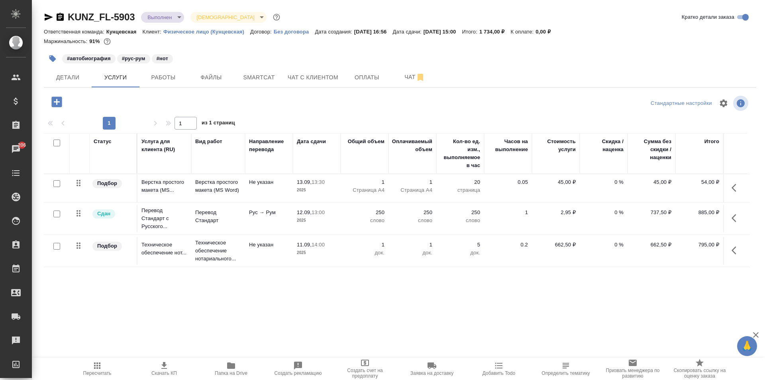
click at [727, 246] on td at bounding box center [735, 251] width 24 height 28
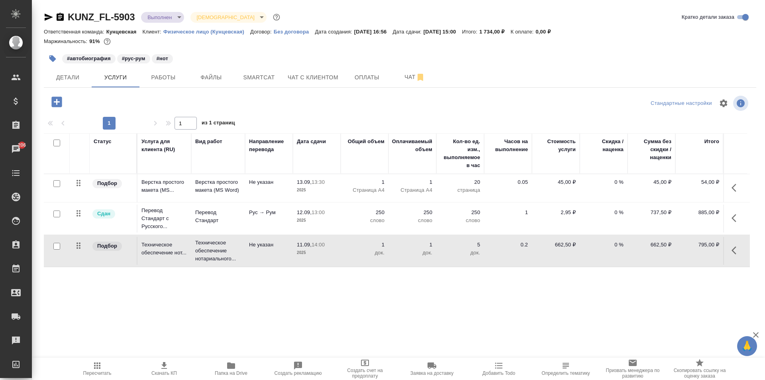
click at [735, 246] on icon "button" at bounding box center [737, 251] width 10 height 10
click at [689, 251] on icon "button" at bounding box center [691, 250] width 7 height 7
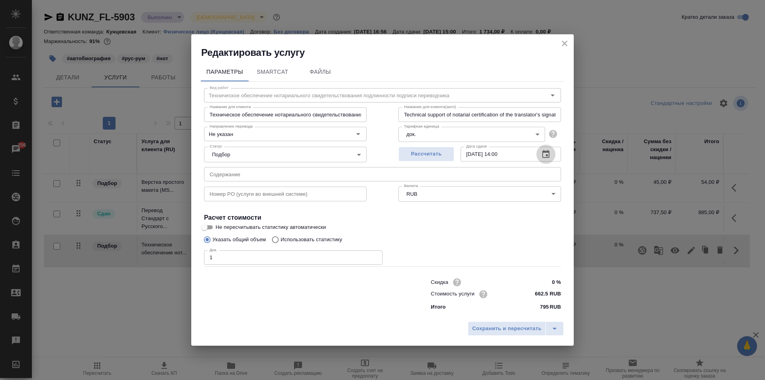
click at [543, 151] on icon "button" at bounding box center [545, 154] width 7 height 8
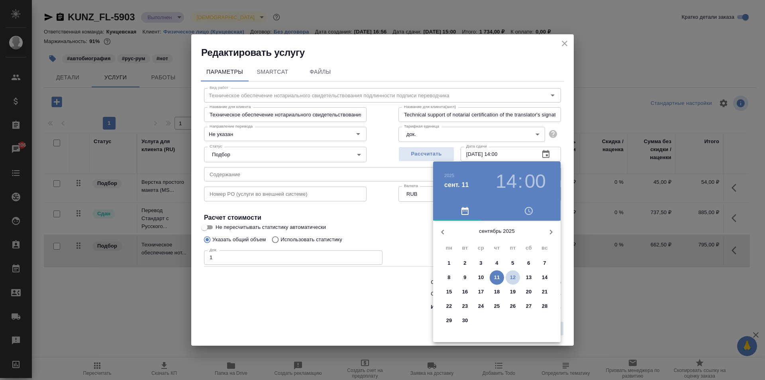
click at [510, 272] on button "12" at bounding box center [513, 277] width 14 height 14
type input "12.09.2025 14:00"
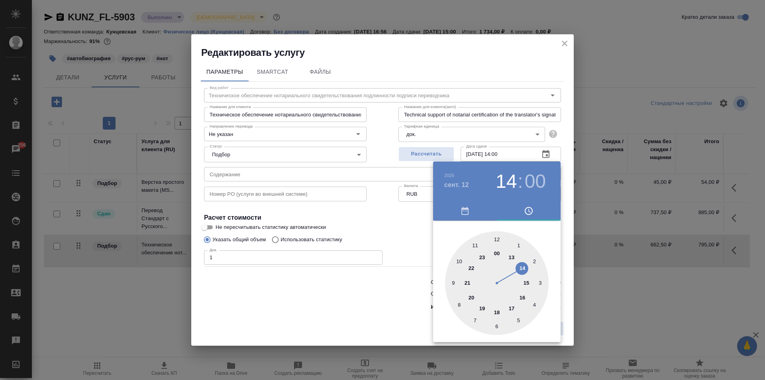
click at [405, 280] on div at bounding box center [382, 190] width 765 height 380
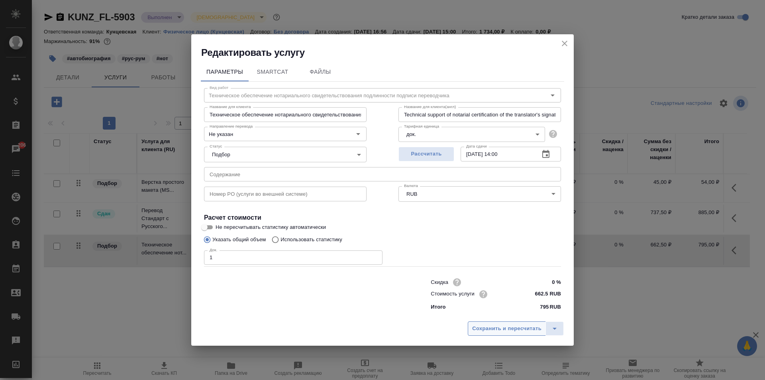
click at [508, 325] on span "Сохранить и пересчитать" at bounding box center [506, 328] width 69 height 9
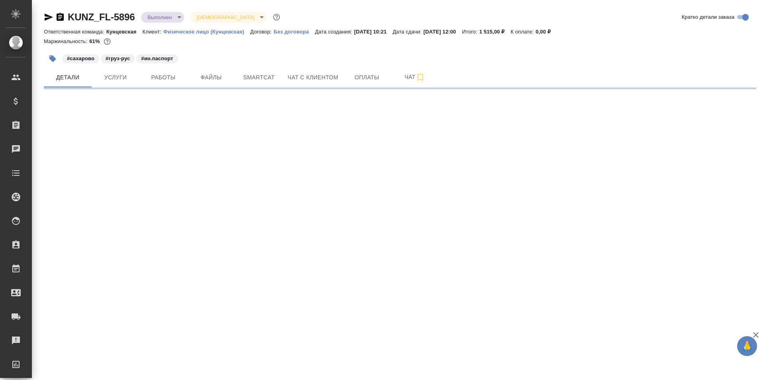
select select "RU"
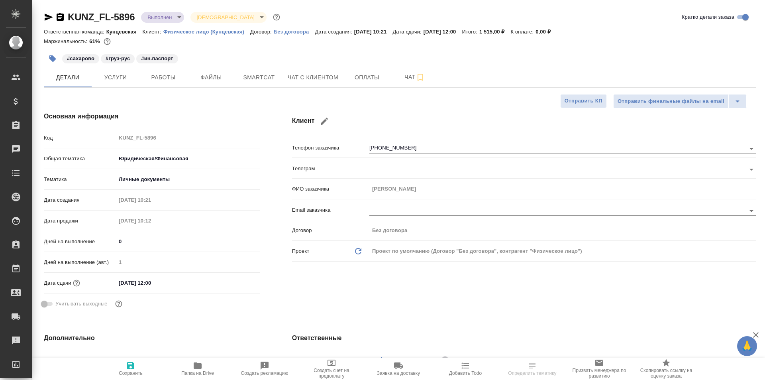
type textarea "x"
click at [301, 81] on span "Чат с клиентом" at bounding box center [313, 78] width 51 height 10
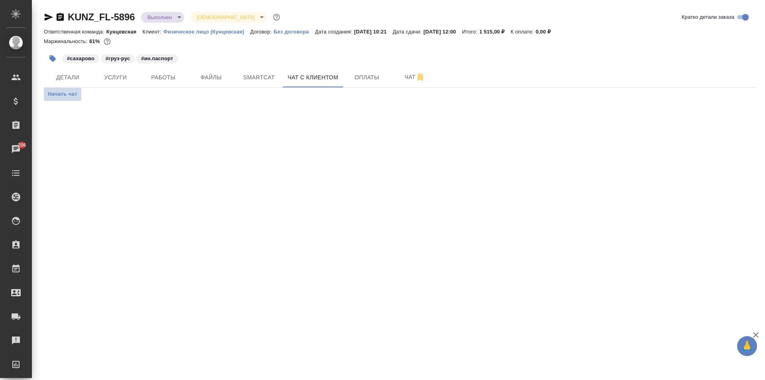
click at [57, 91] on span "Начать чат" at bounding box center [62, 94] width 29 height 9
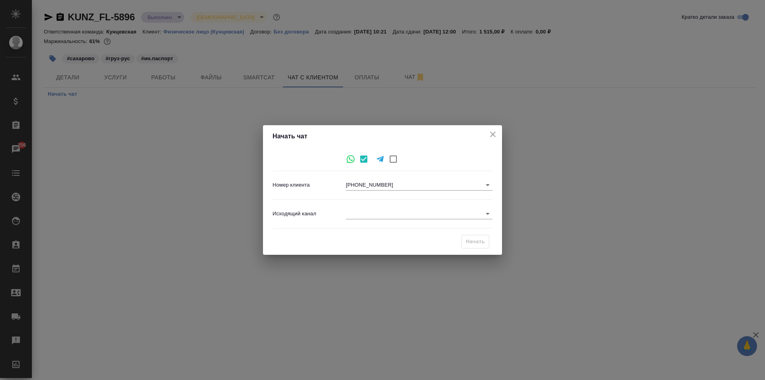
click at [430, 216] on body "🙏 .cls-1 fill:#fff; AWATERA Zotova Ekaterina Клиенты Спецификации Заказы 206 Ча…" at bounding box center [382, 190] width 765 height 380
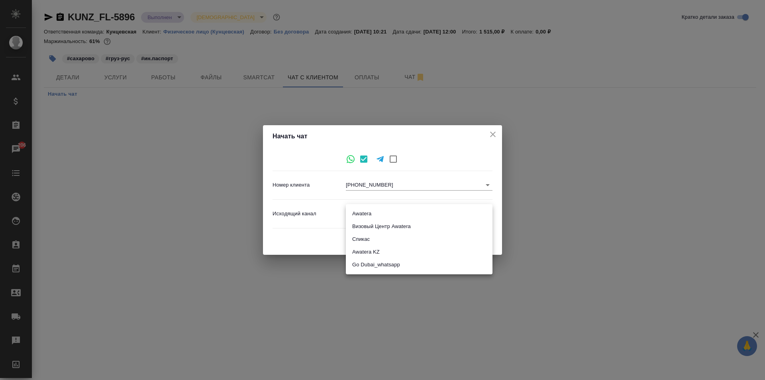
click at [377, 210] on li "Awatera" at bounding box center [419, 213] width 147 height 13
type input "2"
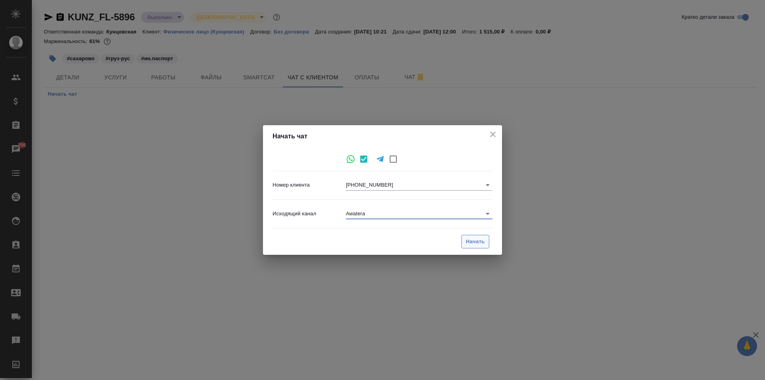
click at [469, 244] on span "Начать" at bounding box center [475, 241] width 19 height 9
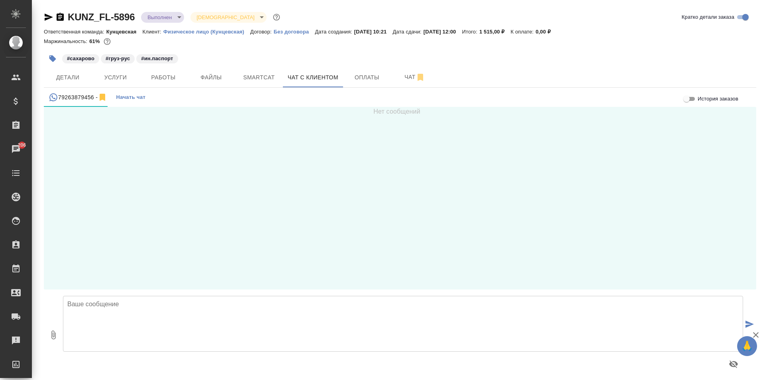
click at [125, 302] on textarea at bounding box center [403, 324] width 680 height 56
click at [132, 319] on textarea at bounding box center [403, 324] width 680 height 56
paste textarea "Добрый день, ____. Вас беспокоит бюро переводов AWATERA, менеджер"
click at [110, 304] on textarea "Добрый день, ____. Вас беспокоит бюро переводов AWATERA, менеджер" at bounding box center [403, 324] width 680 height 56
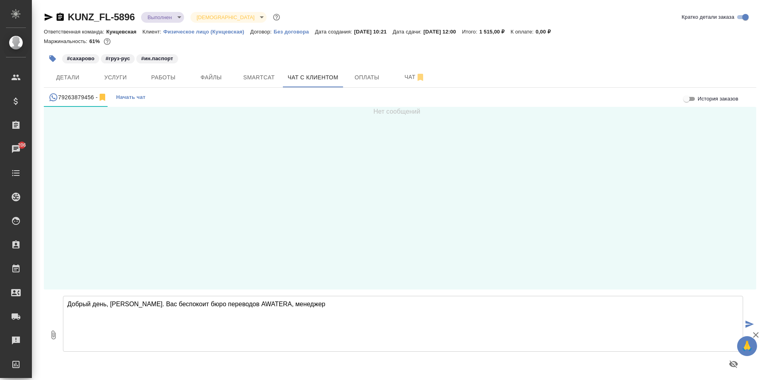
click at [297, 303] on textarea "Добрый день, Георгий. Вас беспокоит бюро переводов AWATERA, менеджер" at bounding box center [403, 324] width 680 height 56
type textarea "Добрый день, Георгий. Вас беспокоит бюро переводов AWATERA, менеджер Екатерина."
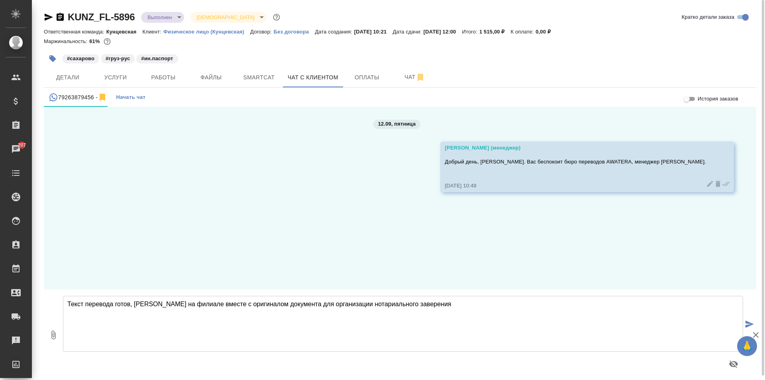
click at [454, 299] on textarea "Текст перевода готов, ожидаем Вас на филиале вместе с оригиналом документа для …" at bounding box center [403, 324] width 680 height 56
type textarea "Текст перевода готов, ожидаем Вас на филиале вместе с оригиналом документа для …"
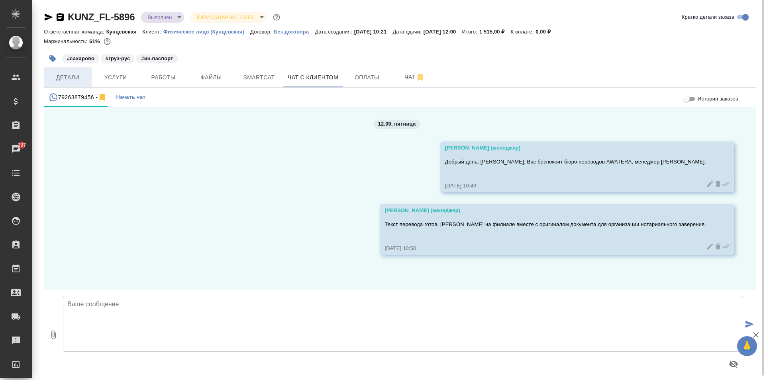
click at [76, 78] on span "Детали" at bounding box center [68, 78] width 38 height 10
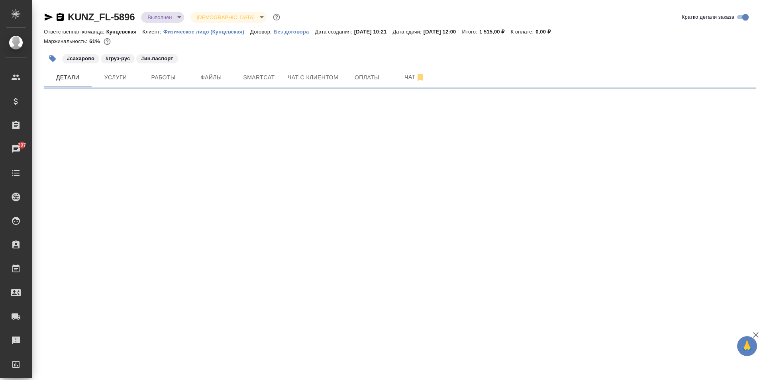
select select "RU"
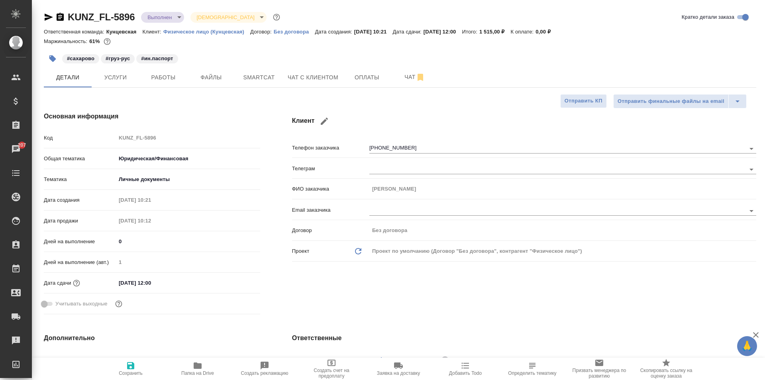
type textarea "x"
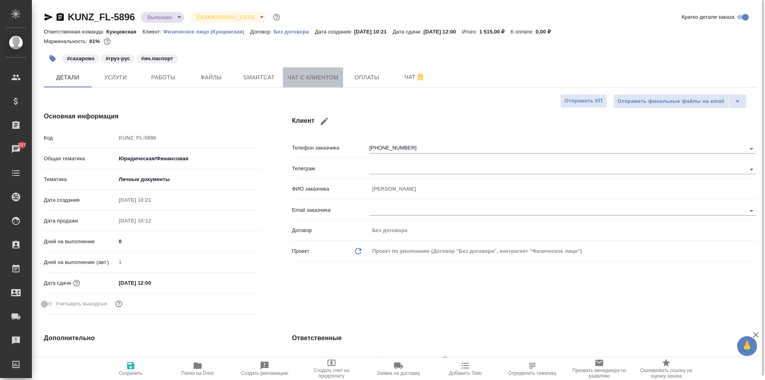
click at [307, 82] on button "Чат с клиентом" at bounding box center [313, 77] width 60 height 20
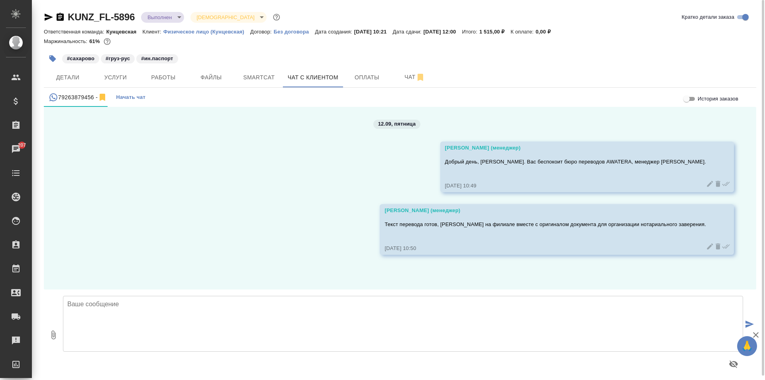
click at [59, 18] on icon "button" at bounding box center [60, 17] width 7 height 8
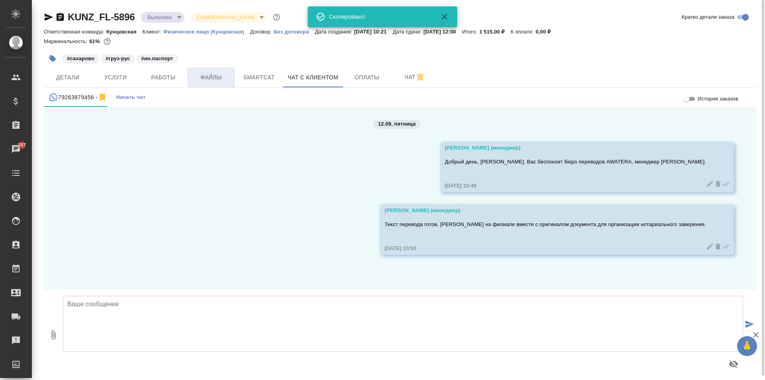
click at [209, 82] on span "Файлы" at bounding box center [211, 78] width 38 height 10
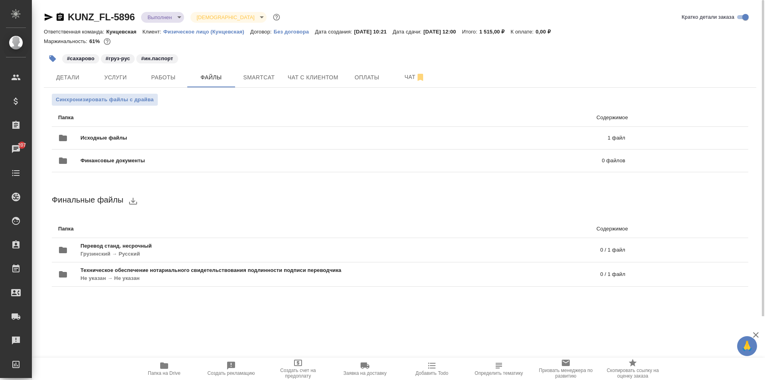
click at [165, 366] on icon "button" at bounding box center [164, 365] width 8 height 6
click at [318, 78] on span "Чат с клиентом" at bounding box center [313, 78] width 51 height 10
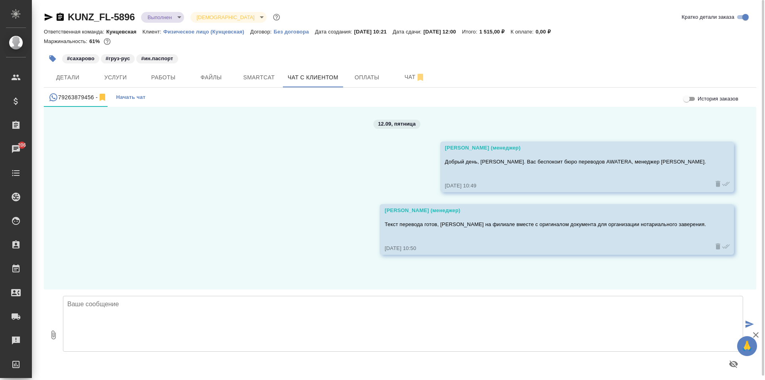
scroll to position [4, 0]
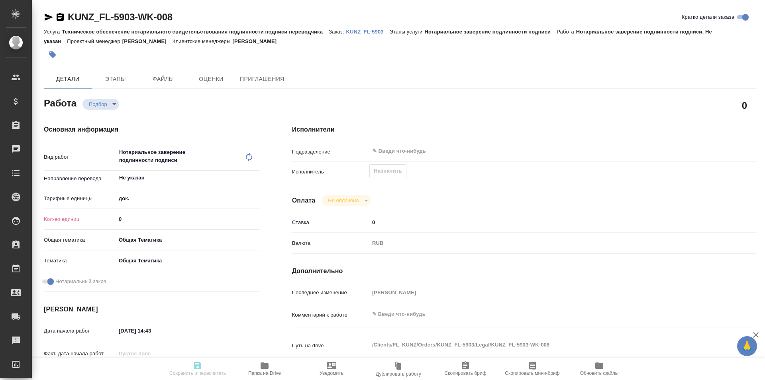
type textarea "x"
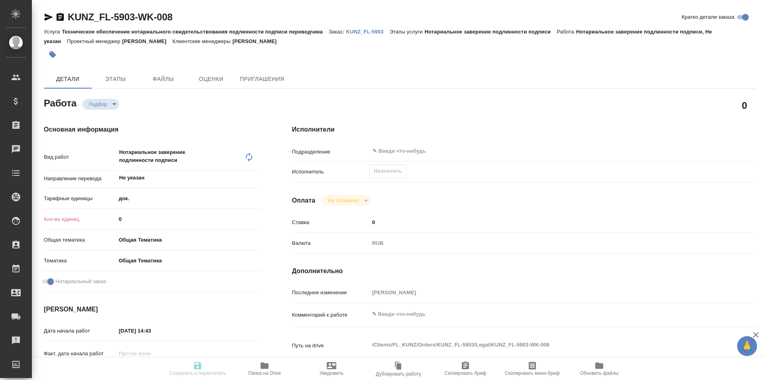
type textarea "x"
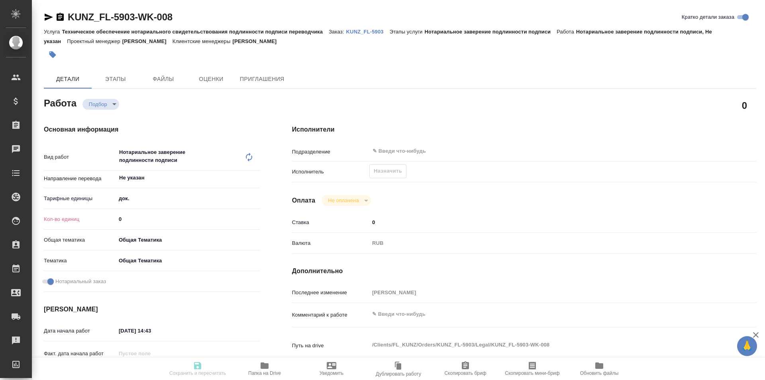
type textarea "x"
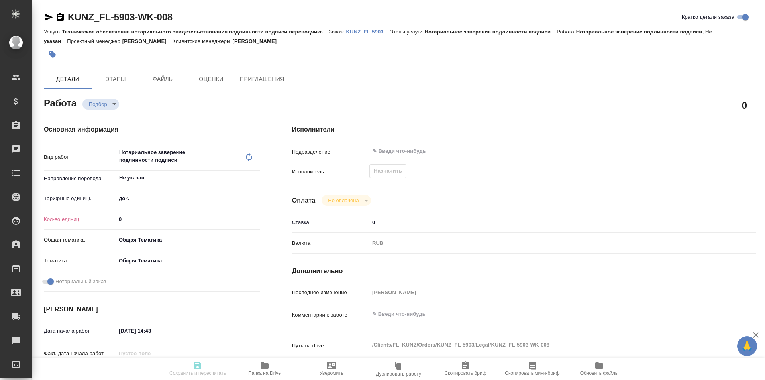
type textarea "x"
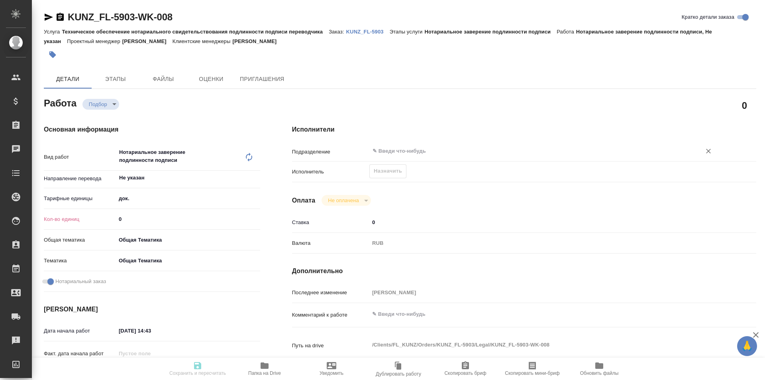
type textarea "x"
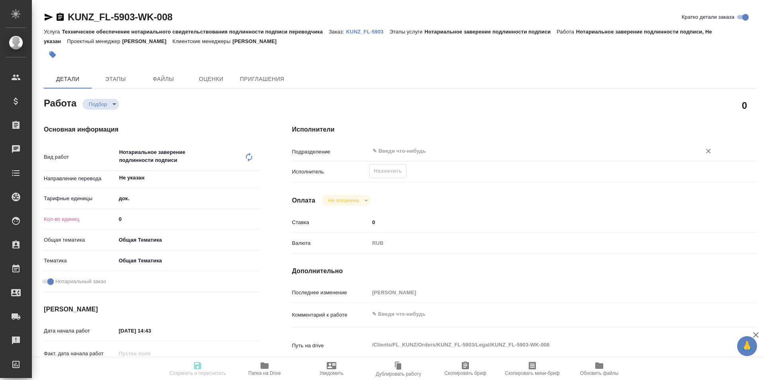
click at [387, 148] on input "text" at bounding box center [530, 151] width 317 height 10
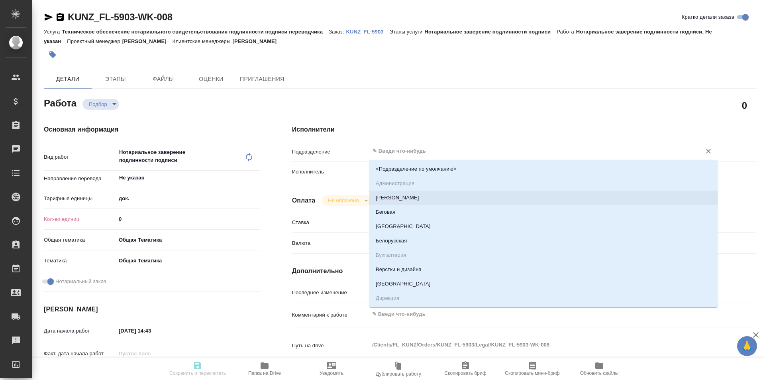
type textarea "x"
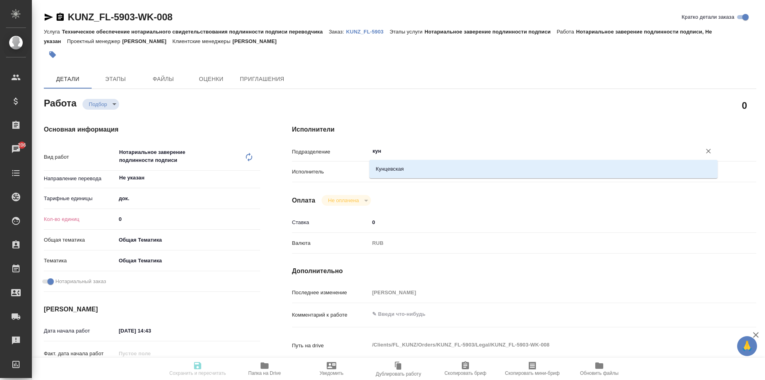
type input "кунц"
click at [440, 172] on li "Кунцевская" at bounding box center [543, 169] width 348 height 14
type textarea "x"
type input "Кунцевская"
type textarea "x"
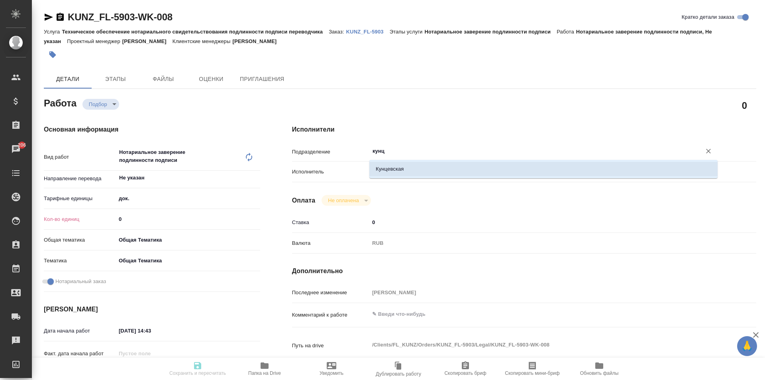
type textarea "x"
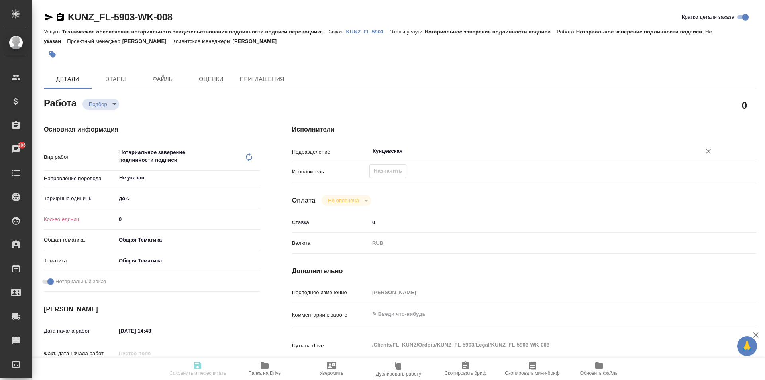
type input "Кунцевская"
click at [136, 217] on input "0" at bounding box center [188, 219] width 144 height 12
type textarea "x"
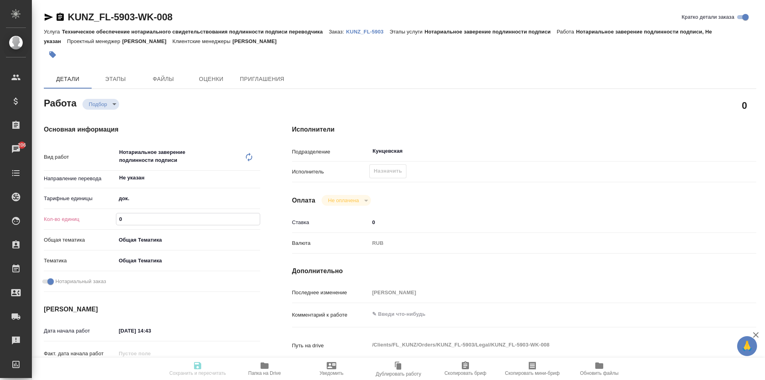
type textarea "x"
type input "1"
type textarea "x"
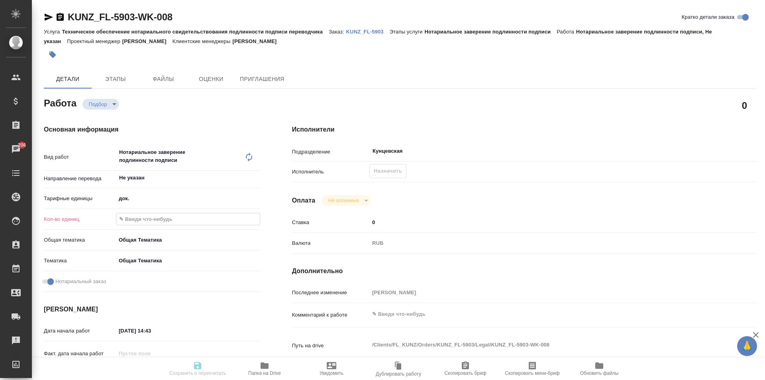
type textarea "x"
type input "1"
click at [154, 308] on h4 "[PERSON_NAME]" at bounding box center [152, 309] width 216 height 10
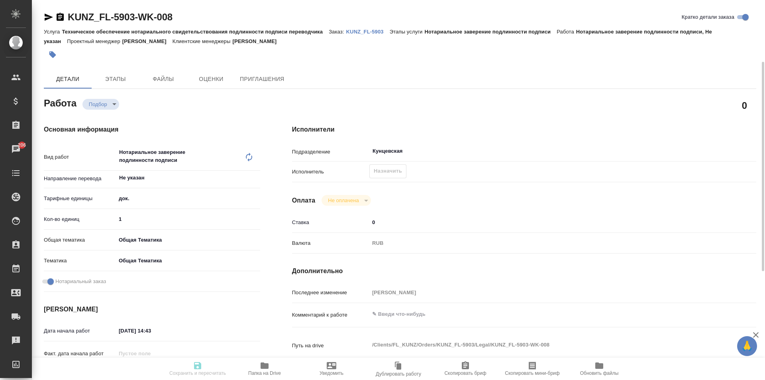
scroll to position [40, 0]
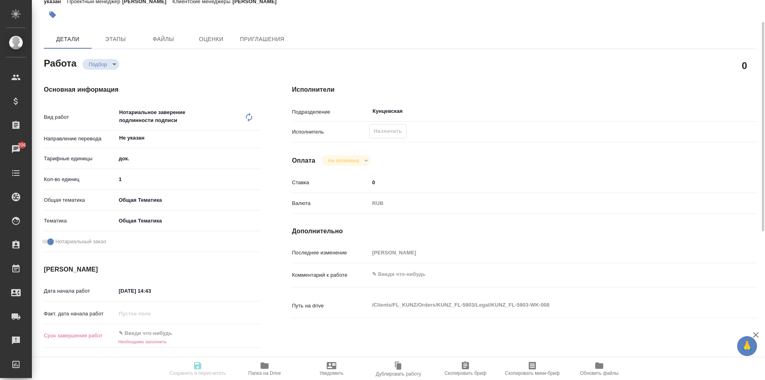
click at [363, 158] on div "Не оплачена" at bounding box center [346, 160] width 49 height 11
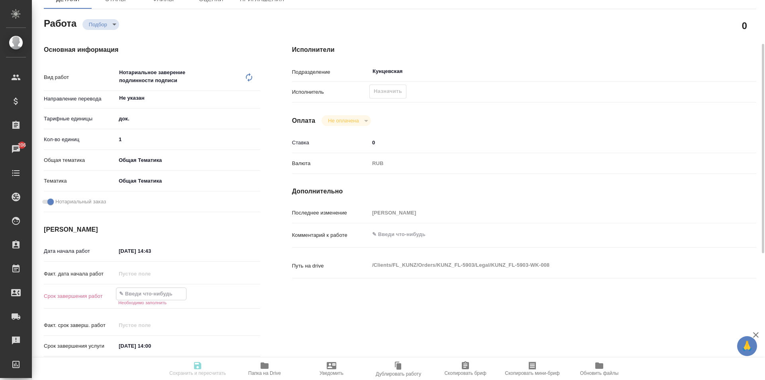
click at [155, 293] on input "text" at bounding box center [151, 294] width 70 height 12
click at [230, 294] on div at bounding box center [188, 293] width 144 height 12
click at [232, 291] on icon "button" at bounding box center [237, 293] width 10 height 10
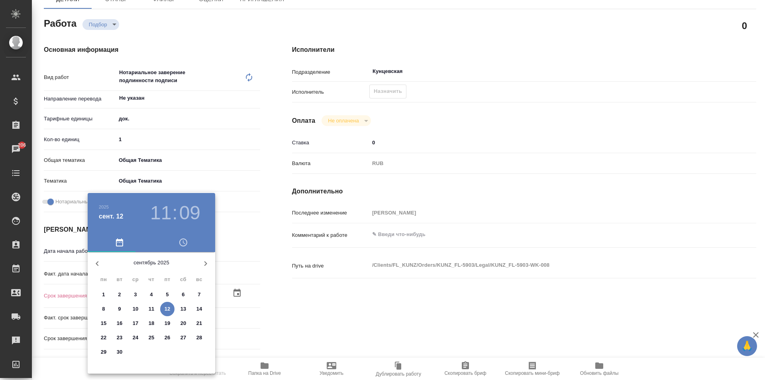
click at [158, 210] on h3 "11" at bounding box center [160, 213] width 21 height 22
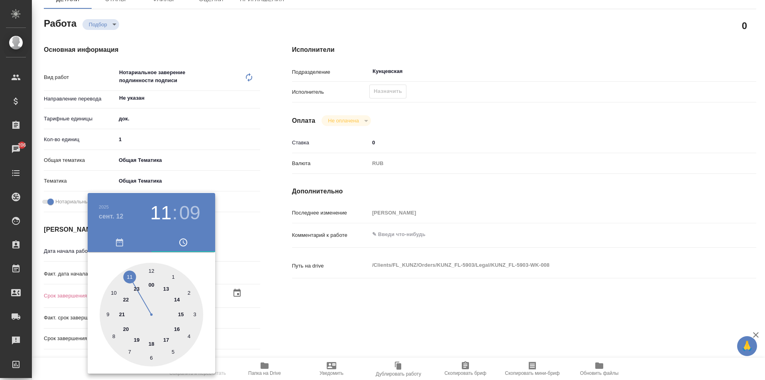
click at [149, 269] on div at bounding box center [152, 315] width 104 height 104
type textarea "x"
type input "[DATE] 12:09"
type textarea "x"
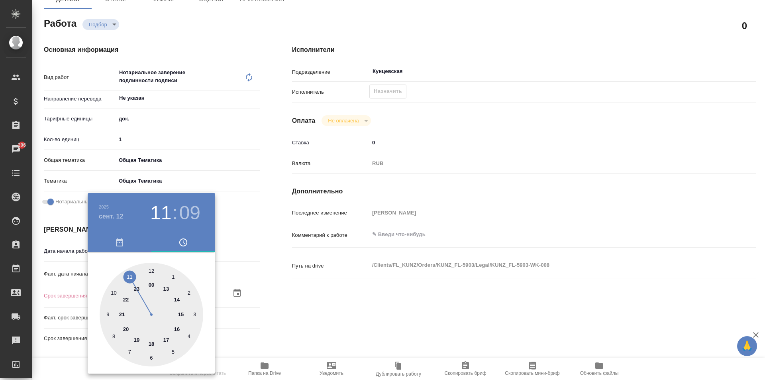
type textarea "x"
click at [151, 210] on h3 "12" at bounding box center [160, 213] width 21 height 22
click at [181, 312] on div at bounding box center [152, 315] width 104 height 104
type textarea "x"
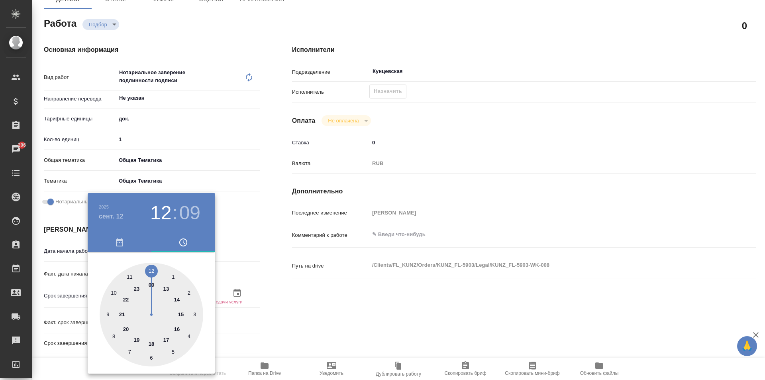
type input "[DATE] 15:09"
type textarea "x"
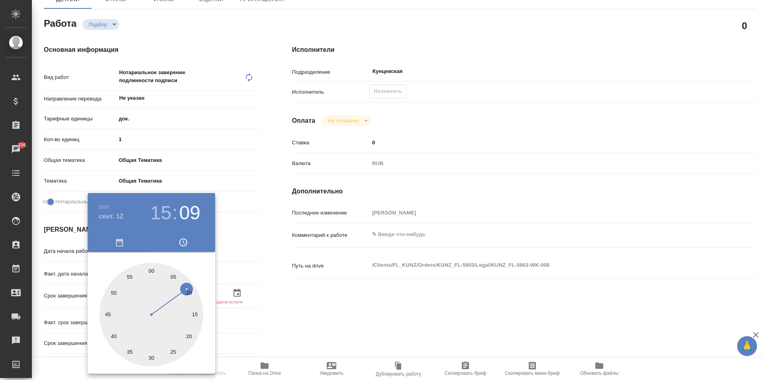
click at [183, 212] on h3 "09" at bounding box center [189, 213] width 21 height 22
click at [151, 265] on div at bounding box center [152, 315] width 104 height 104
type textarea "x"
type input "[DATE] 15:00"
type textarea "x"
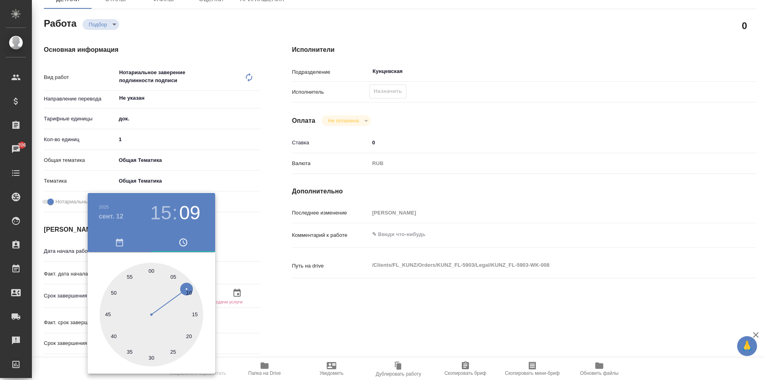
type textarea "x"
click at [296, 294] on div at bounding box center [382, 190] width 765 height 380
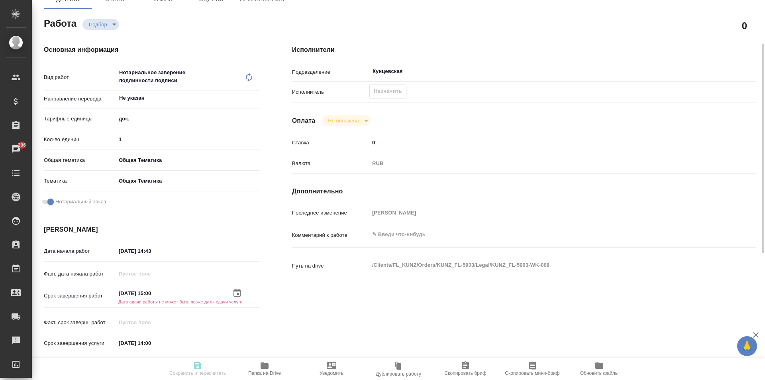
click at [233, 289] on icon "button" at bounding box center [237, 293] width 10 height 10
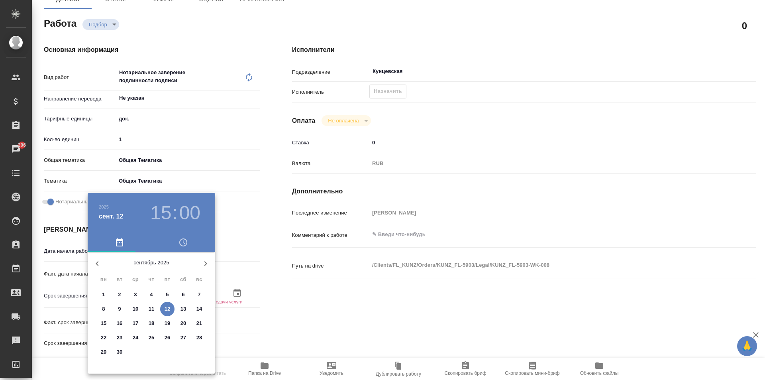
click at [157, 212] on h3 "15" at bounding box center [160, 213] width 21 height 22
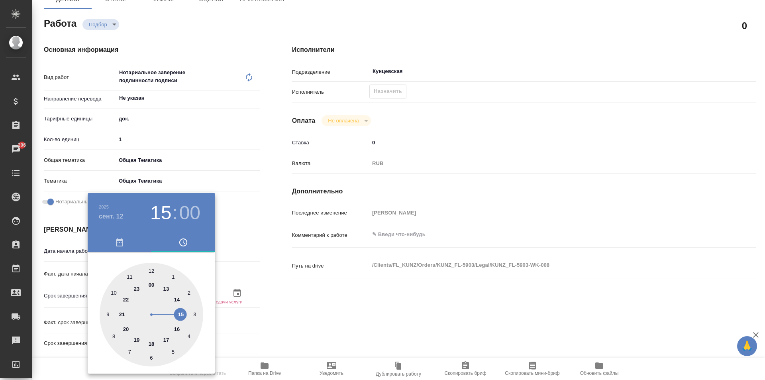
click at [178, 297] on div at bounding box center [152, 315] width 104 height 104
type textarea "x"
type input "[DATE] 14:00"
type textarea "x"
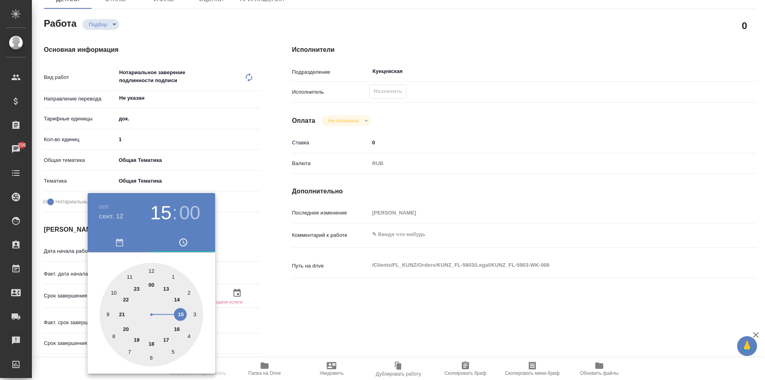
type textarea "x"
click at [147, 355] on div at bounding box center [152, 315] width 104 height 104
type textarea "x"
type input "[DATE] 14:31"
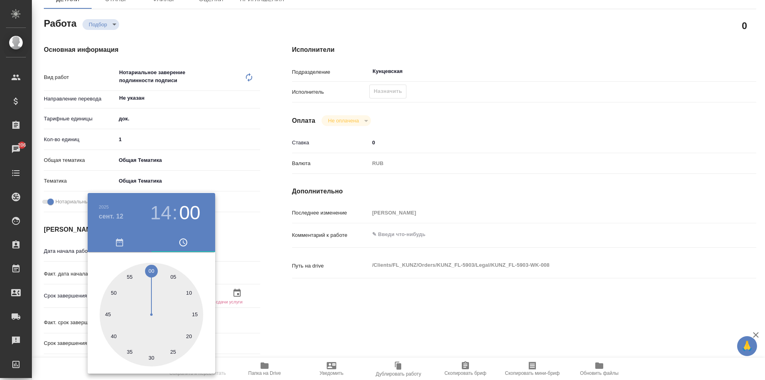
type textarea "x"
click at [146, 354] on div at bounding box center [152, 315] width 104 height 104
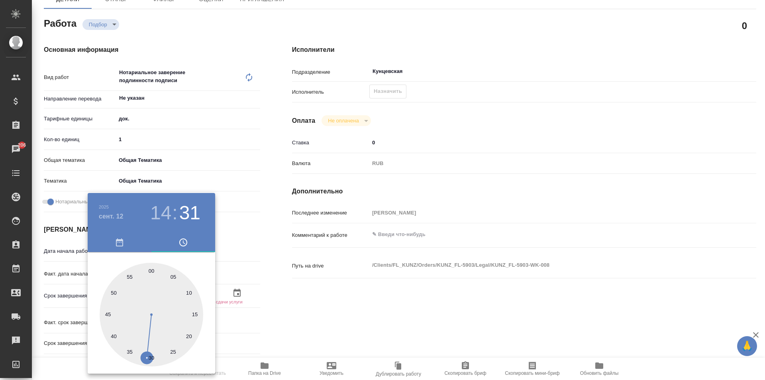
type textarea "x"
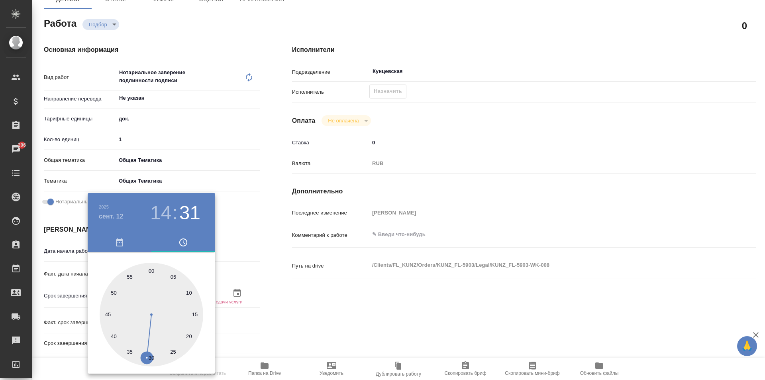
click at [149, 354] on div at bounding box center [152, 315] width 104 height 104
type textarea "x"
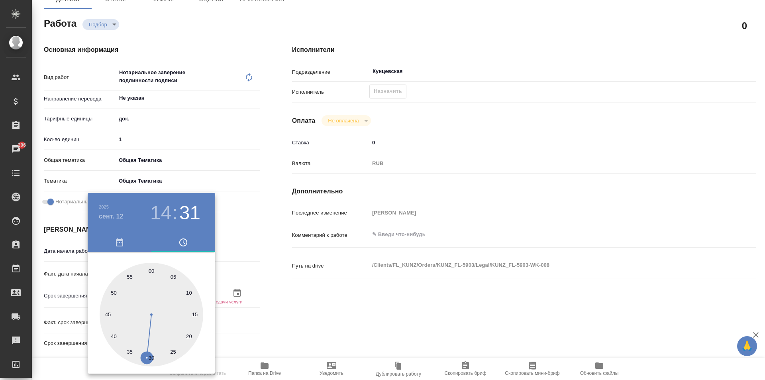
type textarea "x"
click at [155, 355] on div at bounding box center [152, 315] width 104 height 104
type textarea "x"
type input "[DATE] 14:29"
type textarea "x"
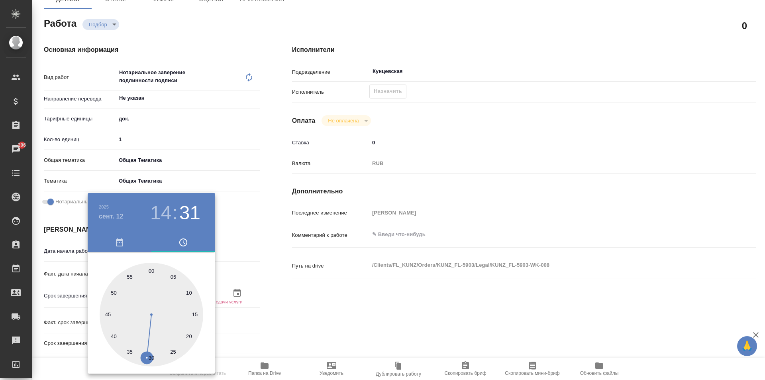
type textarea "x"
click at [151, 355] on div at bounding box center [152, 315] width 104 height 104
type textarea "x"
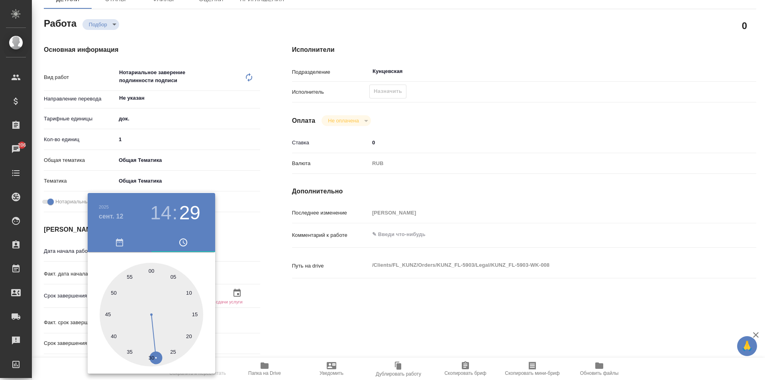
type input "[DATE] 14:30"
type textarea "x"
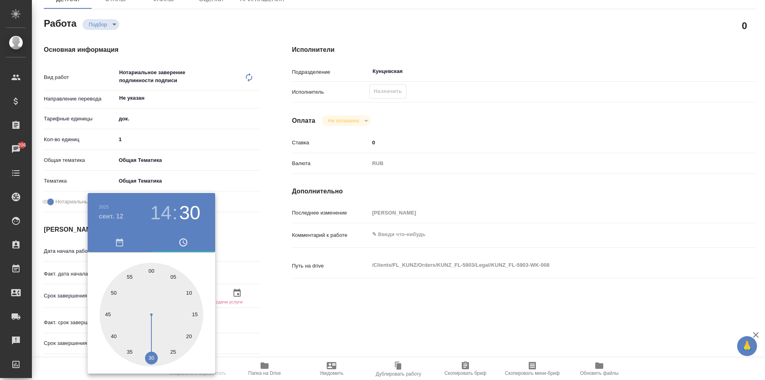
click at [320, 332] on div at bounding box center [382, 190] width 765 height 380
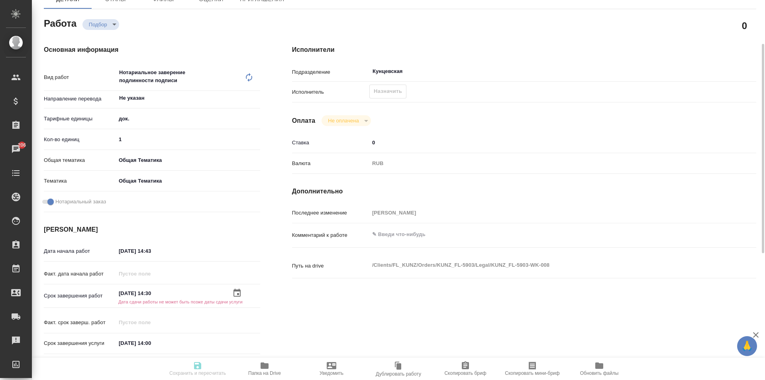
click at [175, 292] on input "[DATE] 14:30" at bounding box center [151, 293] width 70 height 12
click at [238, 293] on icon "button" at bounding box center [237, 293] width 10 height 10
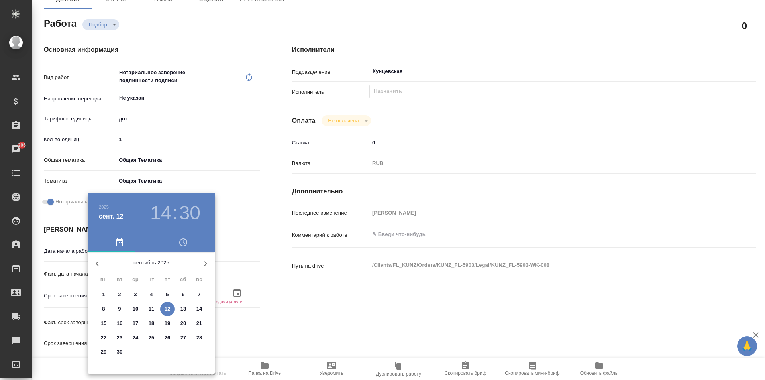
click at [152, 306] on p "11" at bounding box center [152, 309] width 6 height 8
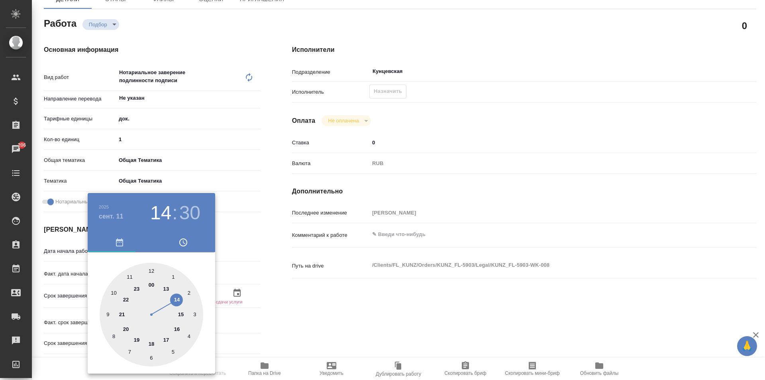
type textarea "x"
type input "[DATE] 14:30"
type textarea "x"
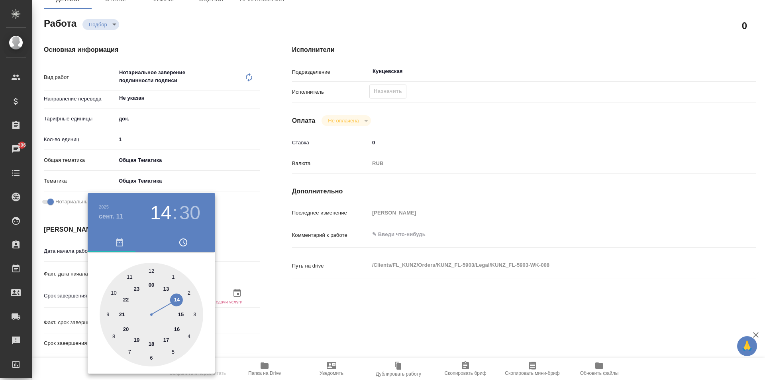
type textarea "x"
click at [102, 212] on h4 "сент. 11" at bounding box center [111, 217] width 25 height 10
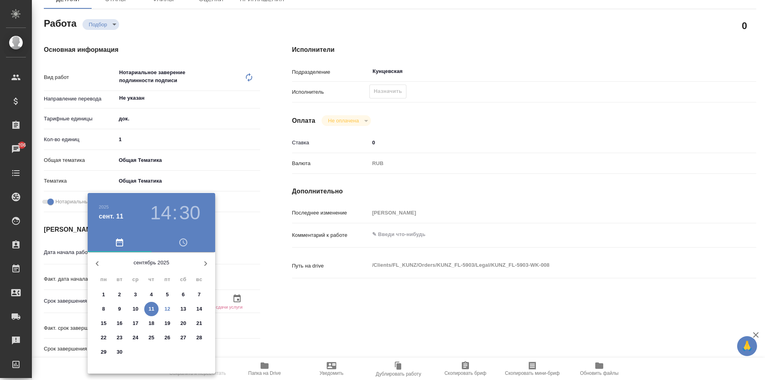
click at [167, 309] on p "12" at bounding box center [168, 309] width 6 height 8
type textarea "x"
type input "[DATE] 14:30"
type textarea "x"
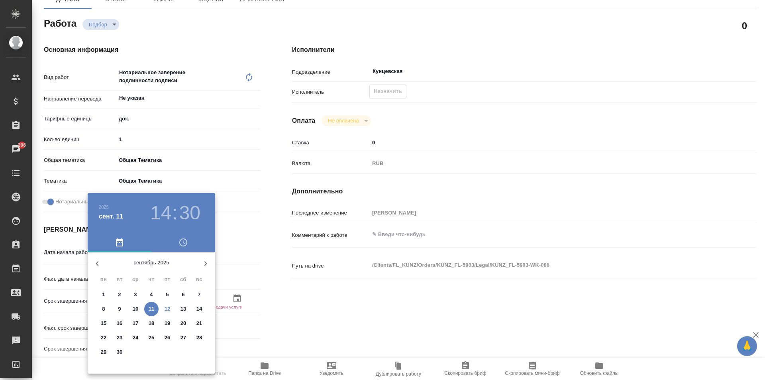
type textarea "x"
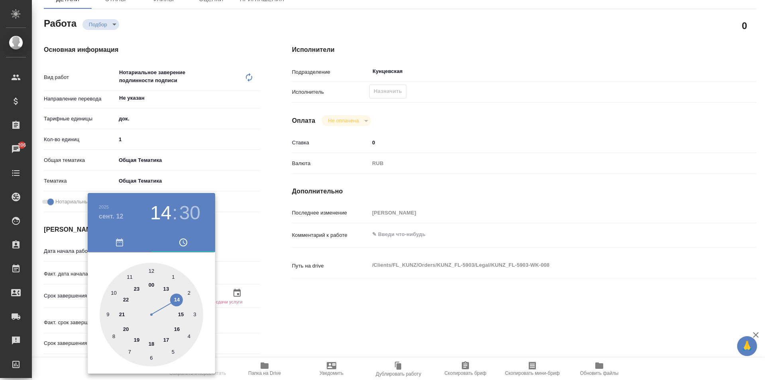
click at [165, 211] on h3 "14" at bounding box center [160, 213] width 21 height 22
click at [128, 276] on div at bounding box center [152, 315] width 104 height 104
type textarea "x"
type input "[DATE] 11:30"
type textarea "x"
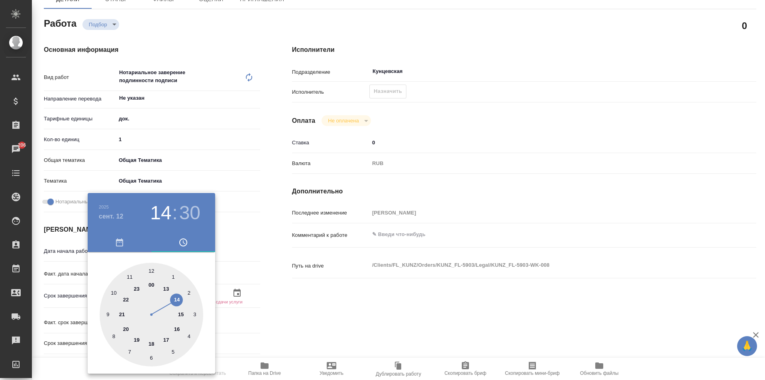
type textarea "x"
click at [290, 300] on div at bounding box center [382, 190] width 765 height 380
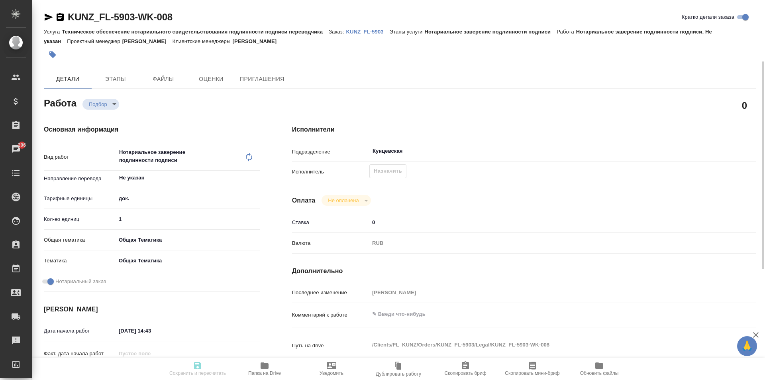
scroll to position [120, 0]
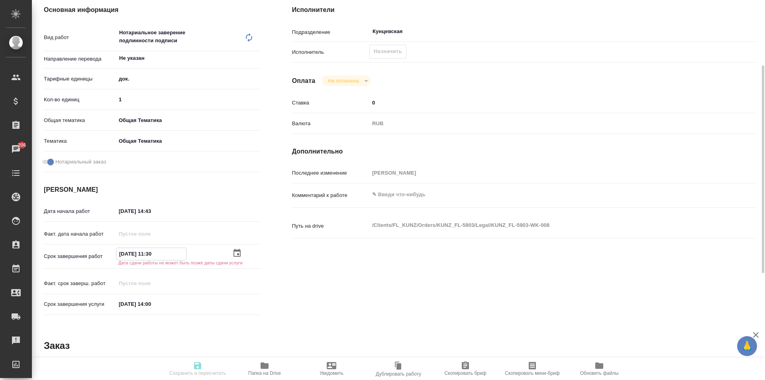
click at [183, 254] on input "[DATE] 11:30" at bounding box center [151, 254] width 70 height 12
click at [232, 255] on icon "button" at bounding box center [237, 253] width 10 height 10
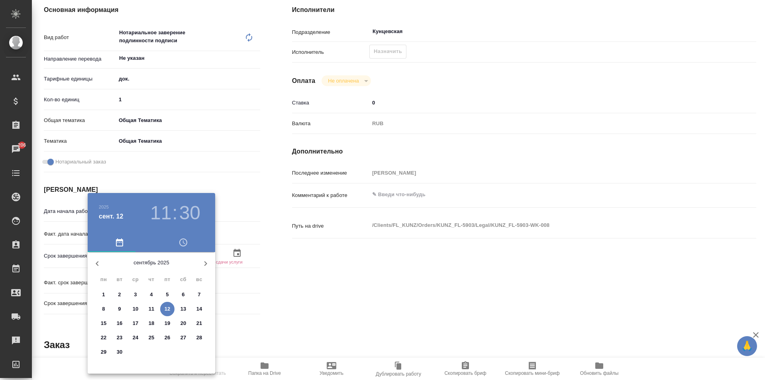
click at [151, 307] on p "11" at bounding box center [152, 309] width 6 height 8
type textarea "x"
type input "[DATE] 11:30"
type textarea "x"
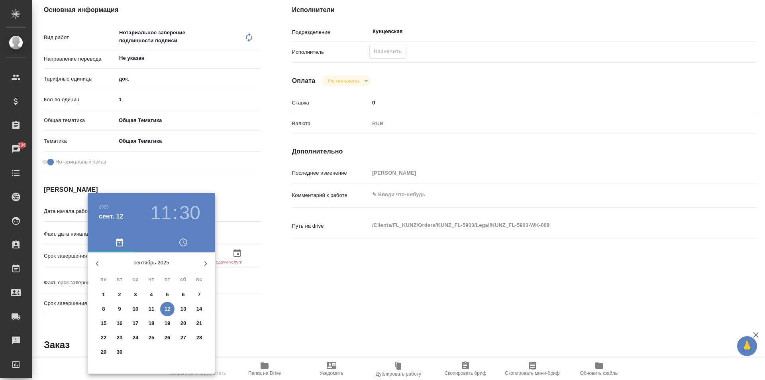
type textarea "x"
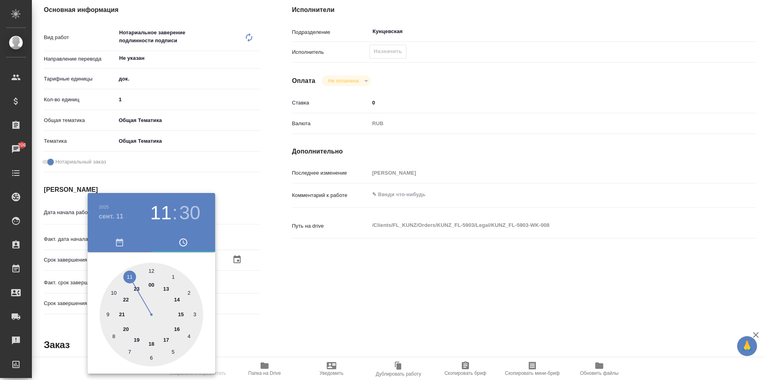
click at [186, 209] on h3 "30" at bounding box center [189, 213] width 21 height 22
click at [151, 271] on div at bounding box center [152, 315] width 104 height 104
type textarea "x"
type input "[DATE] 11:00"
type textarea "x"
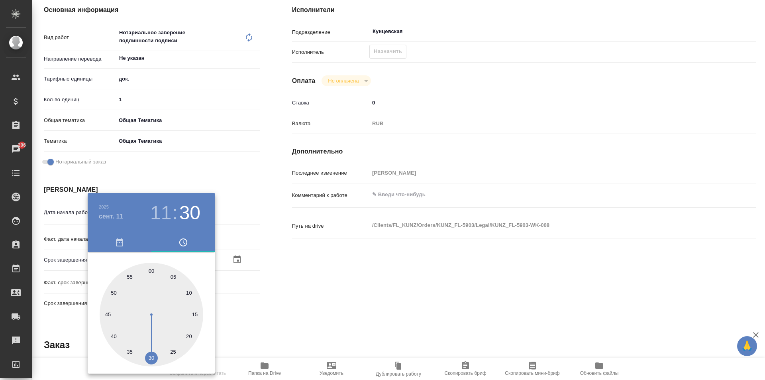
type textarea "x"
click at [336, 285] on div at bounding box center [382, 190] width 765 height 380
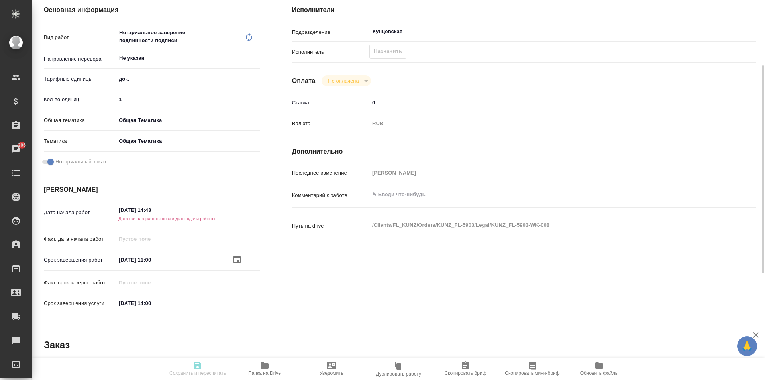
click at [234, 254] on div "[DATE] 11:00" at bounding box center [188, 260] width 144 height 12
click at [235, 259] on icon "button" at bounding box center [237, 260] width 10 height 10
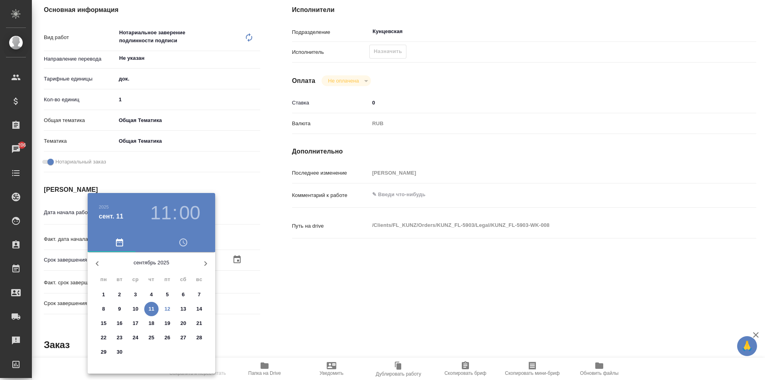
click at [158, 212] on h3 "11" at bounding box center [160, 213] width 21 height 22
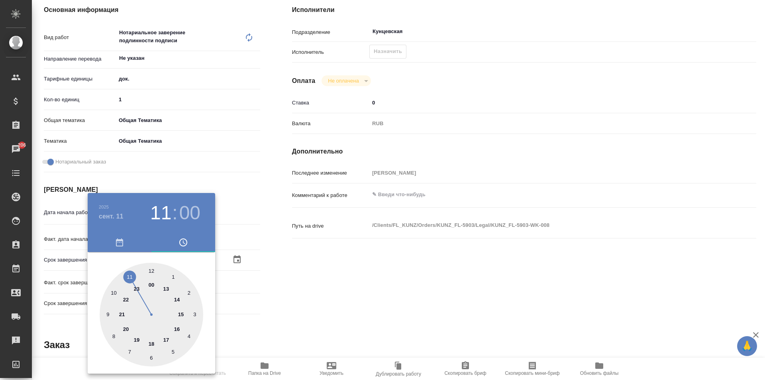
click at [179, 313] on div at bounding box center [152, 315] width 104 height 104
type textarea "x"
type input "[DATE] 15:00"
type textarea "x"
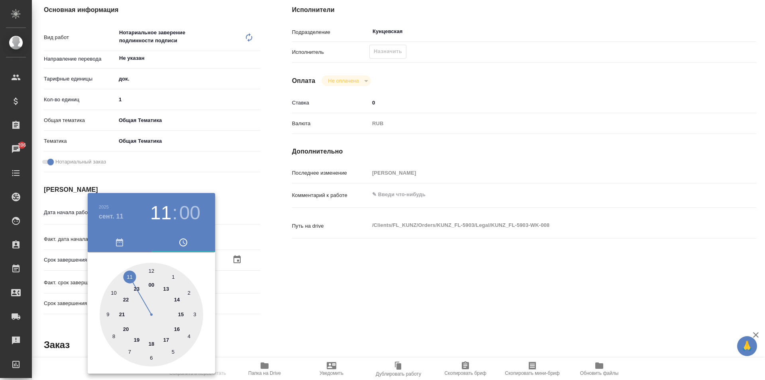
type textarea "x"
click at [246, 297] on div at bounding box center [382, 190] width 765 height 380
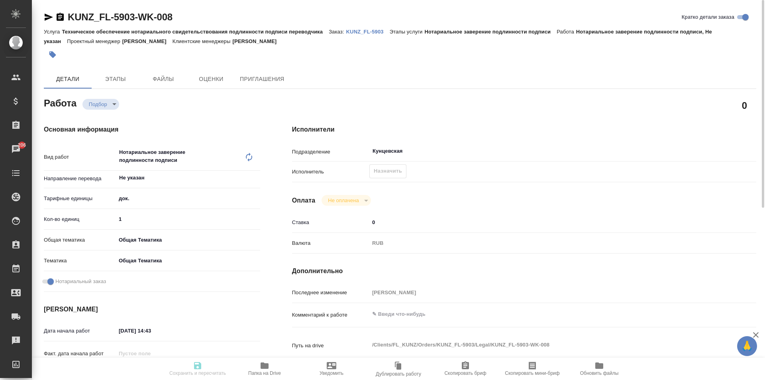
scroll to position [80, 0]
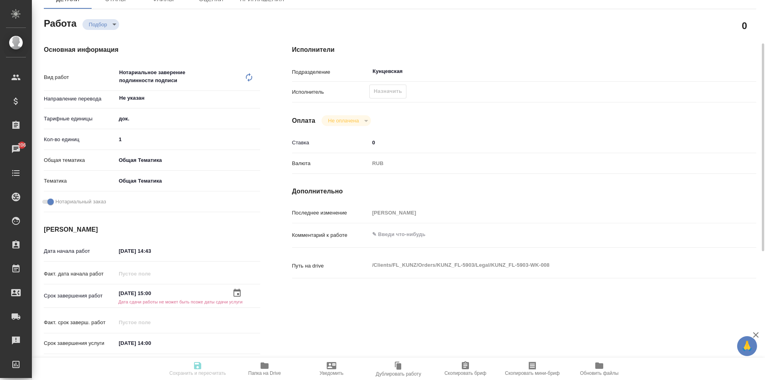
click at [238, 296] on icon "button" at bounding box center [237, 293] width 10 height 10
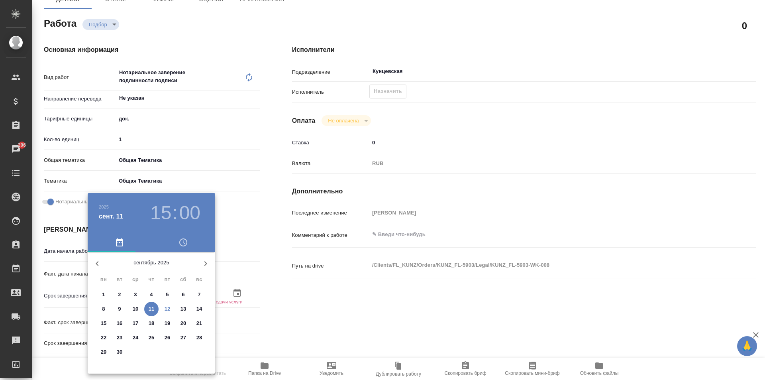
click at [157, 204] on h3 "15" at bounding box center [160, 213] width 21 height 22
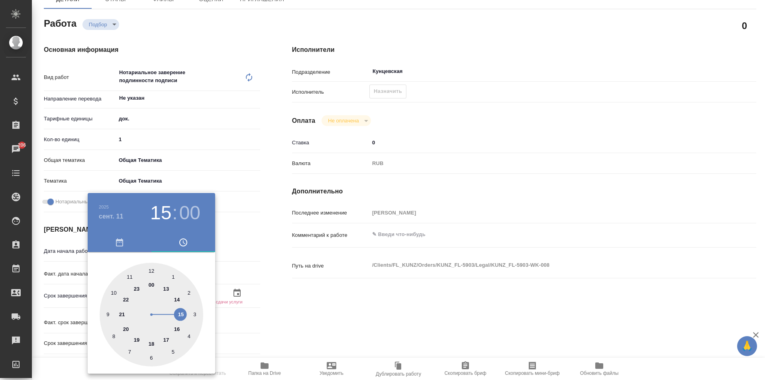
click at [115, 291] on div at bounding box center [152, 315] width 104 height 104
type textarea "x"
type input "[DATE] 10:00"
type textarea "x"
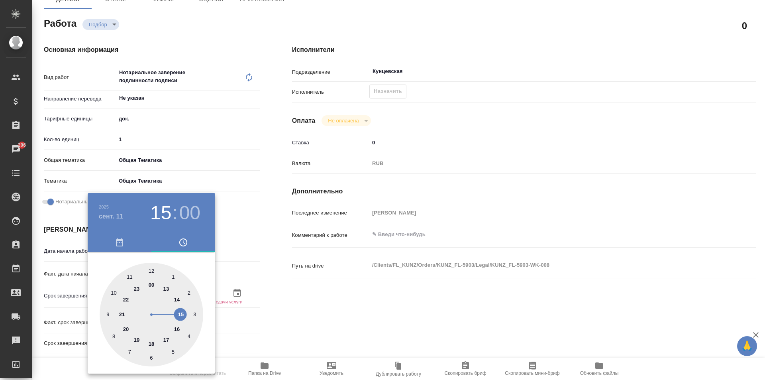
type textarea "x"
click at [280, 305] on div at bounding box center [382, 190] width 765 height 380
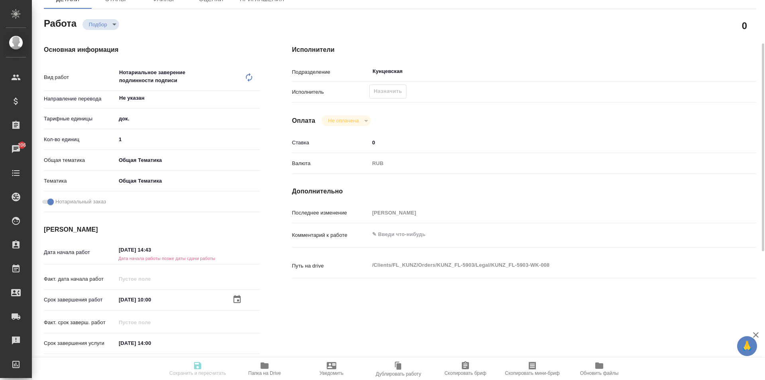
click at [236, 296] on icon "button" at bounding box center [237, 299] width 7 height 8
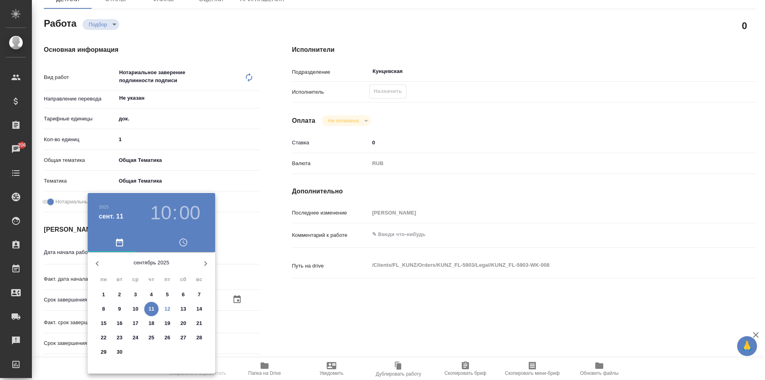
click at [270, 306] on div at bounding box center [382, 190] width 765 height 380
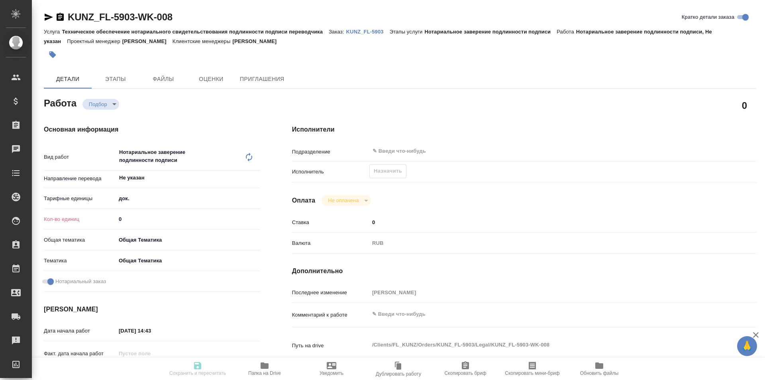
type textarea "x"
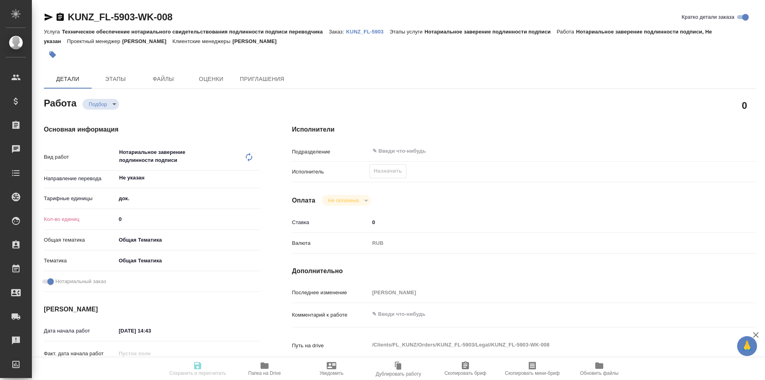
type textarea "x"
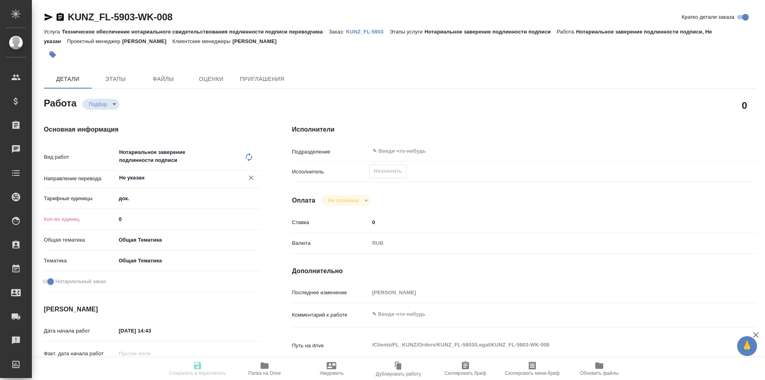
type textarea "x"
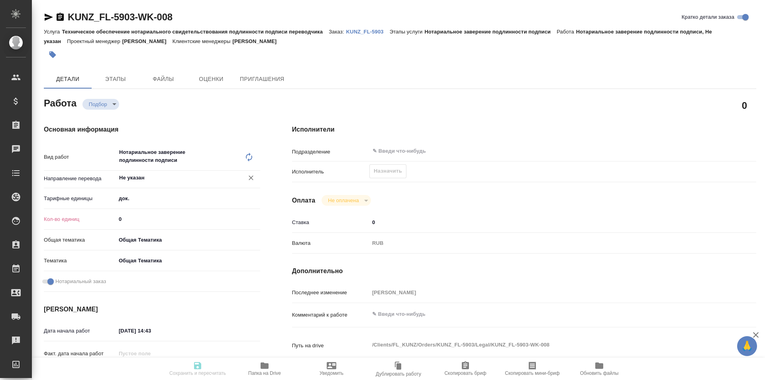
type textarea "x"
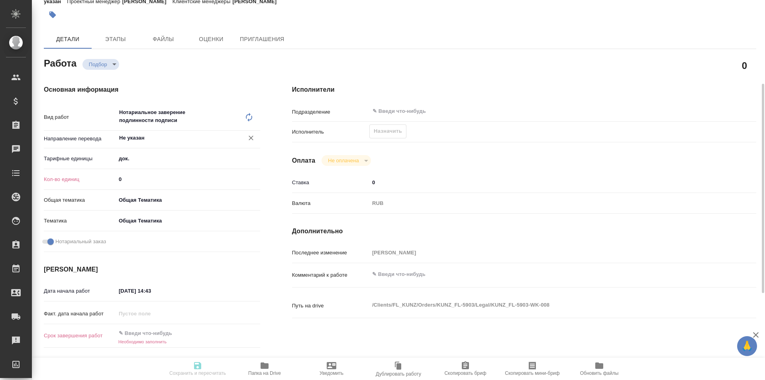
scroll to position [80, 0]
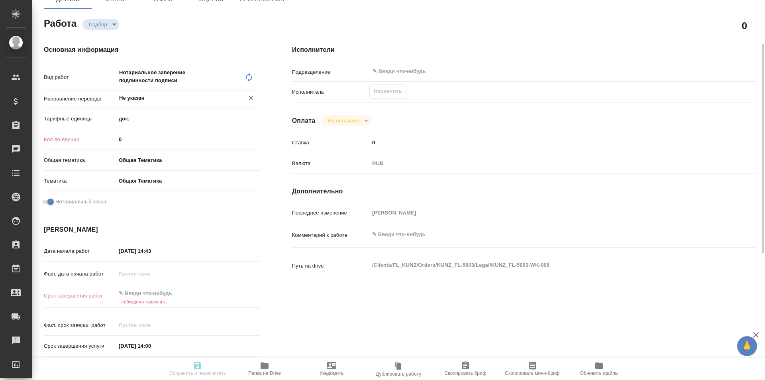
type textarea "x"
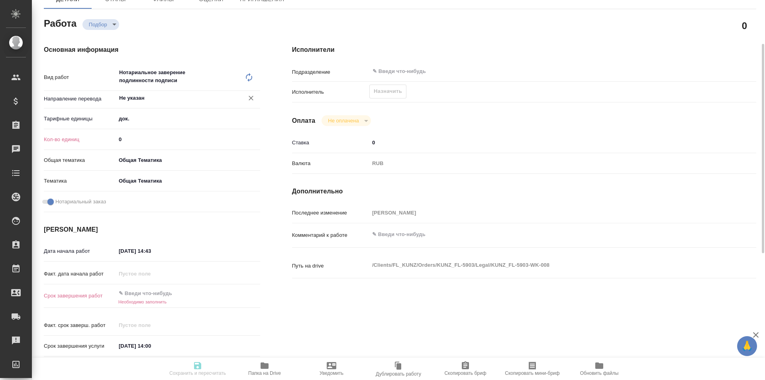
type textarea "x"
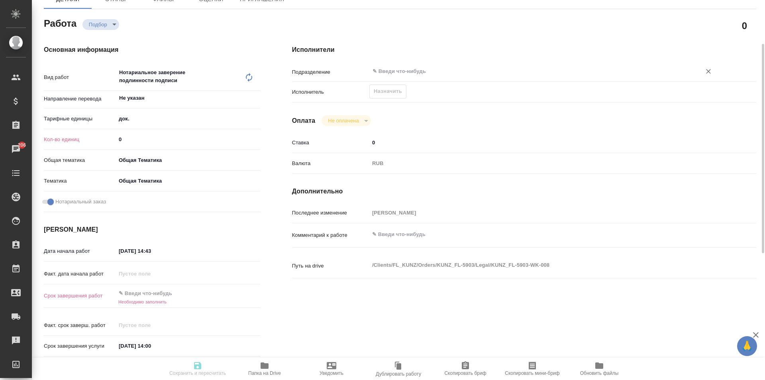
click at [392, 65] on div "​" at bounding box center [543, 71] width 348 height 14
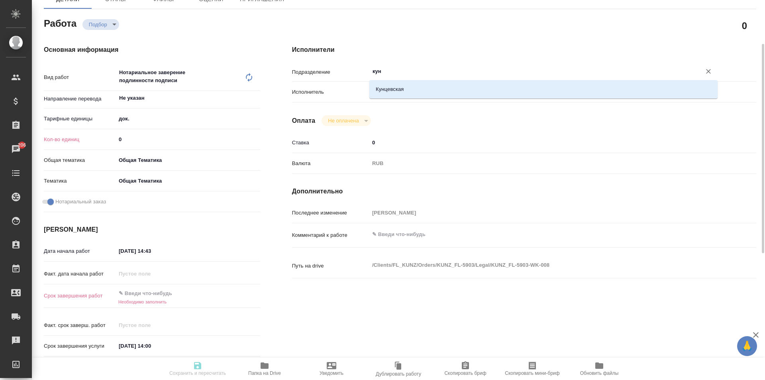
type input "кунц"
click at [393, 87] on li "Кунцевская" at bounding box center [543, 89] width 348 height 14
type textarea "x"
type input "Кунцевская"
type textarea "x"
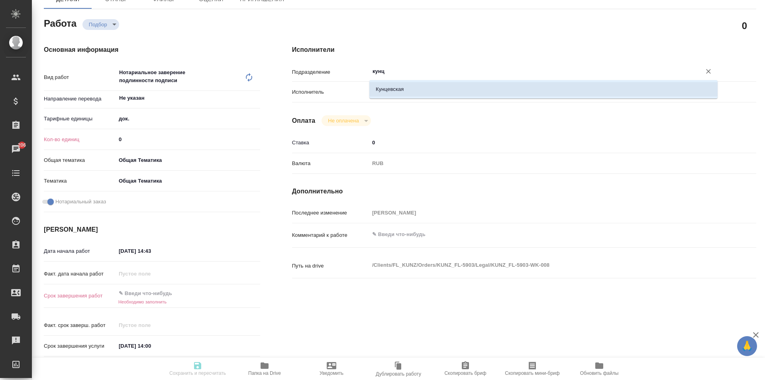
type textarea "x"
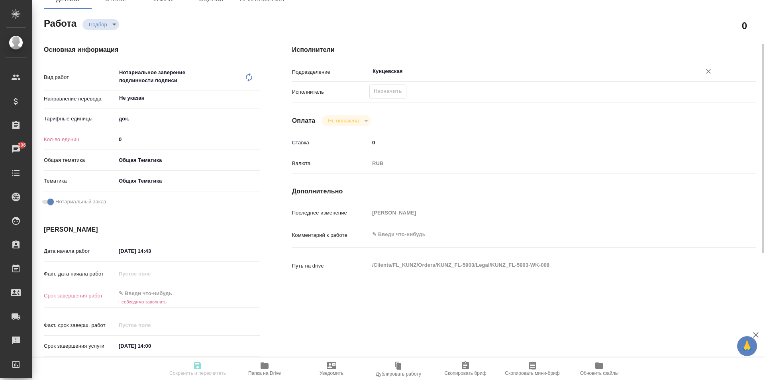
type input "Кунцевская"
click at [156, 141] on input "0" at bounding box center [187, 140] width 143 height 12
type textarea "x"
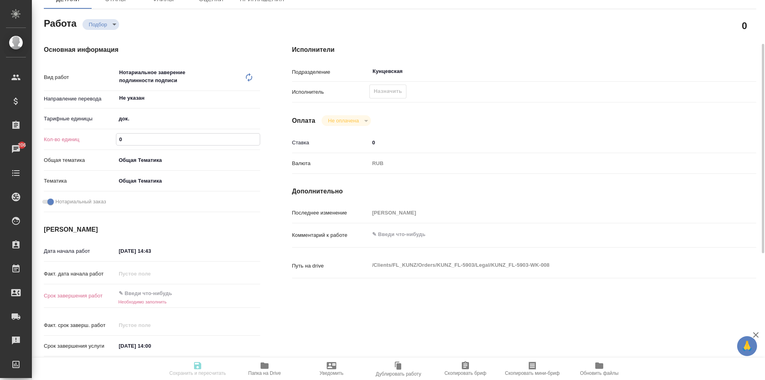
type textarea "x"
type input "1"
type textarea "x"
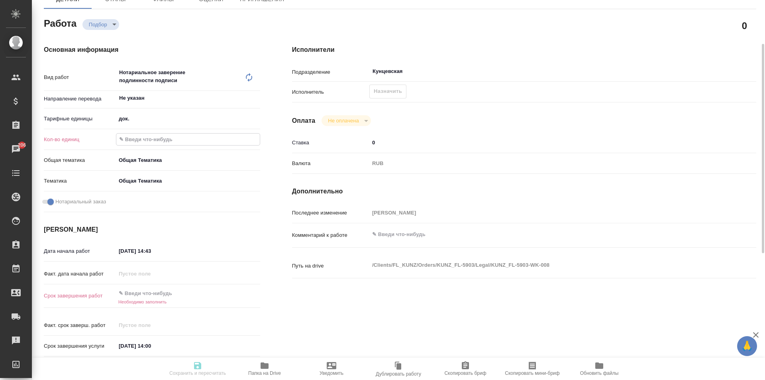
type textarea "x"
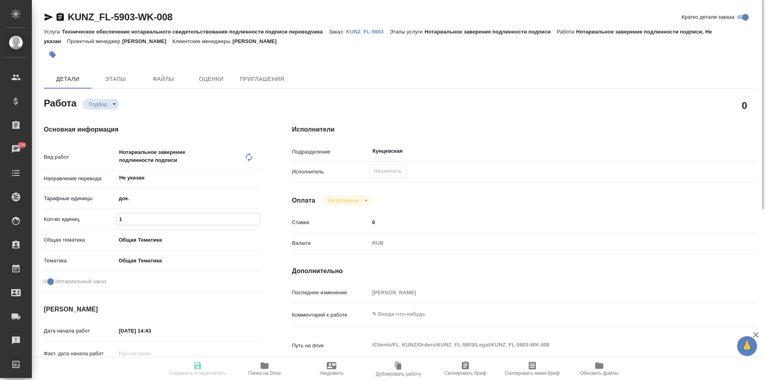
type input "1"
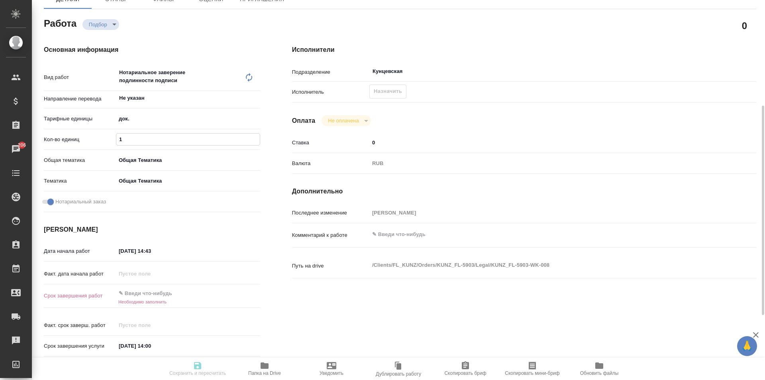
scroll to position [120, 0]
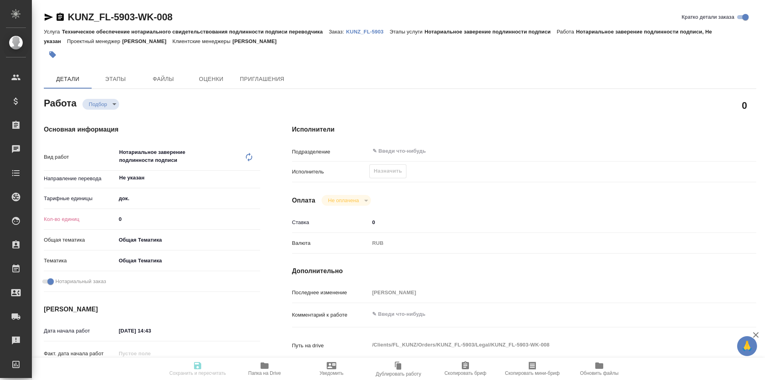
type textarea "x"
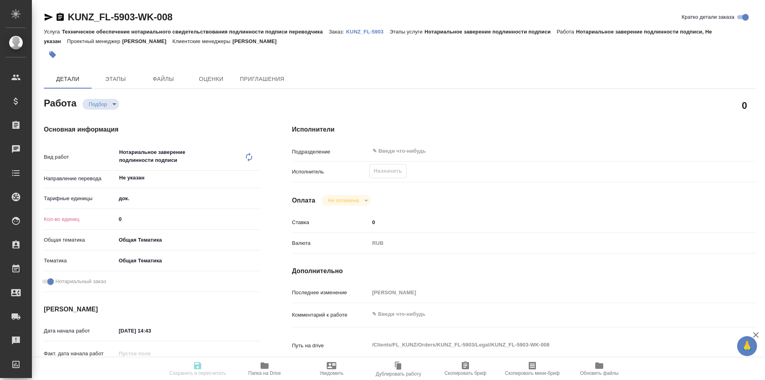
type textarea "x"
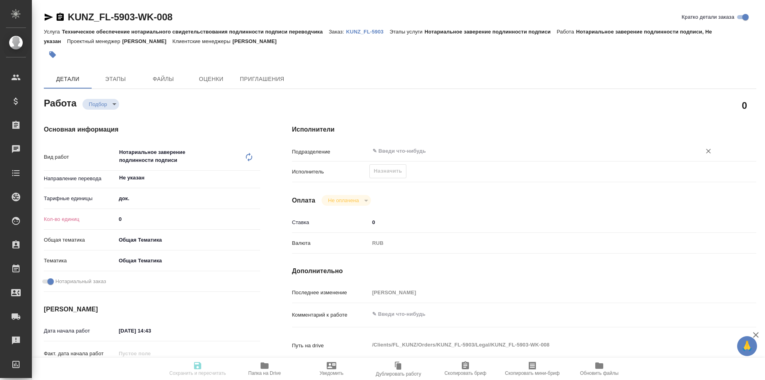
type textarea "x"
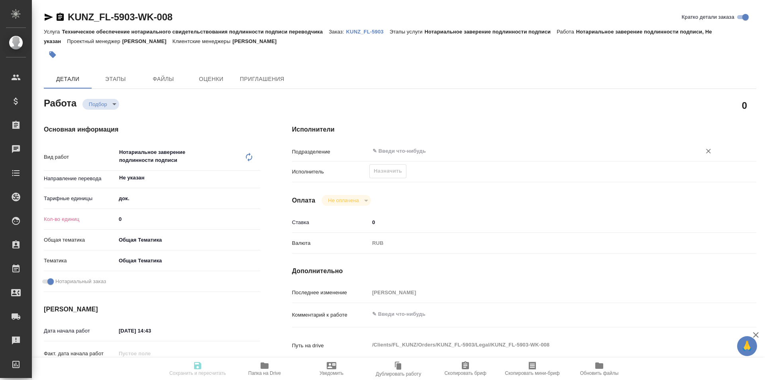
click at [404, 146] on input "text" at bounding box center [530, 151] width 317 height 10
type textarea "x"
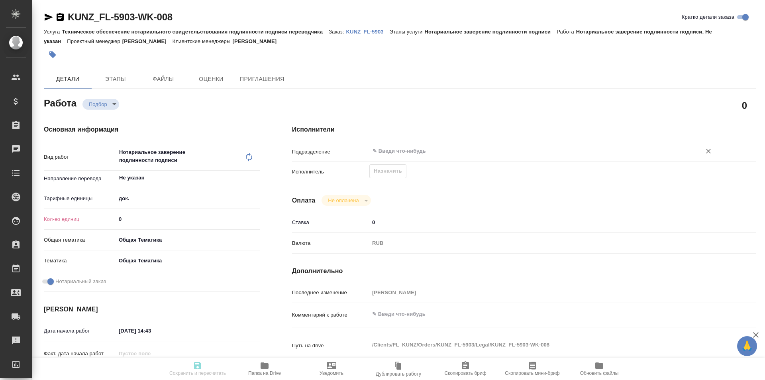
type textarea "x"
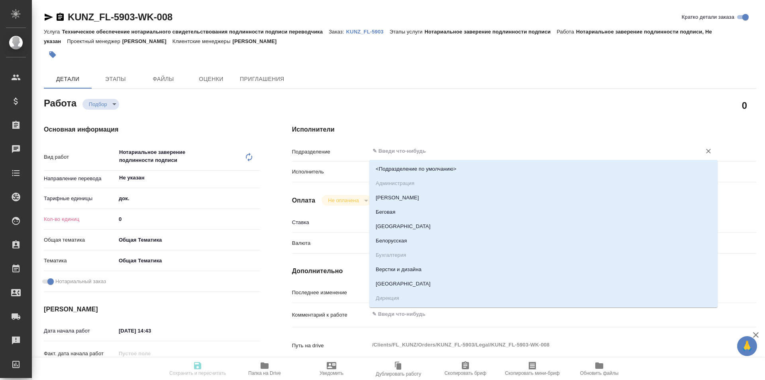
type textarea "x"
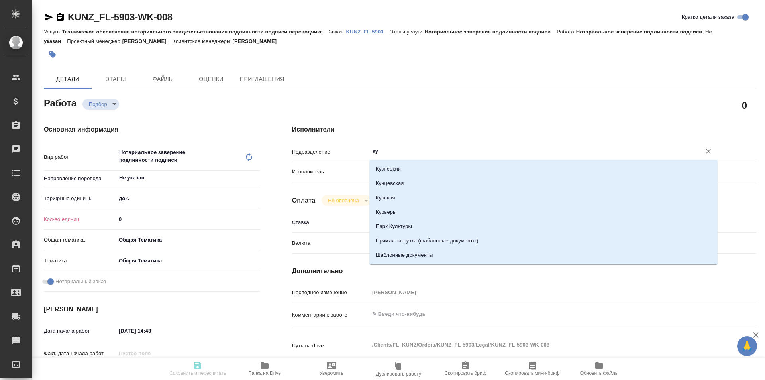
type input "кун"
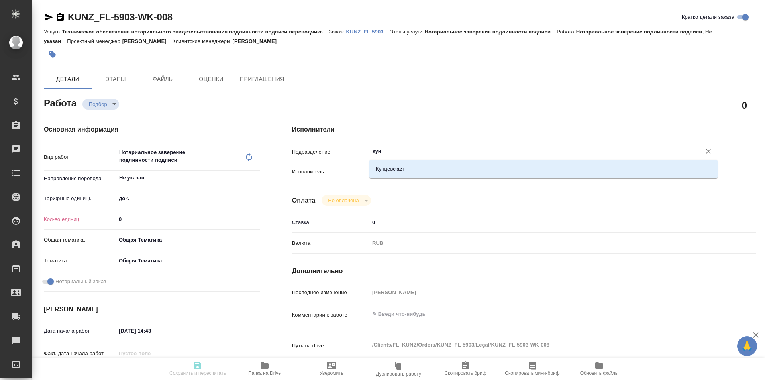
type textarea "x"
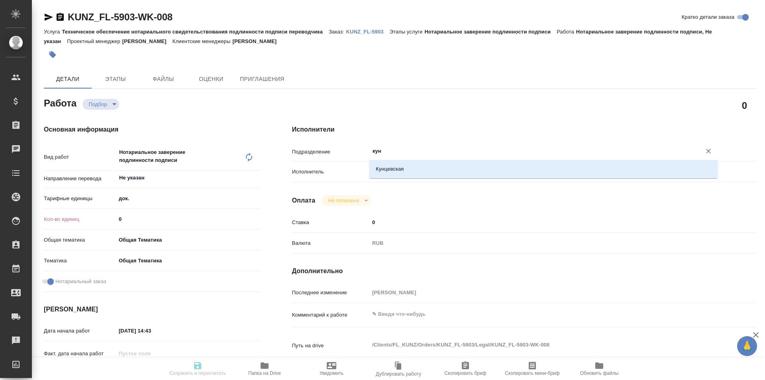
type input "кунц"
click at [402, 170] on li "Кунцевская" at bounding box center [543, 169] width 348 height 14
type textarea "x"
type input "Кунцевская"
type textarea "x"
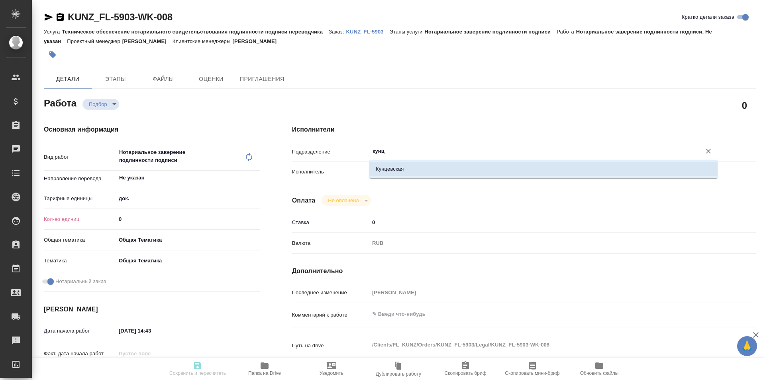
type textarea "x"
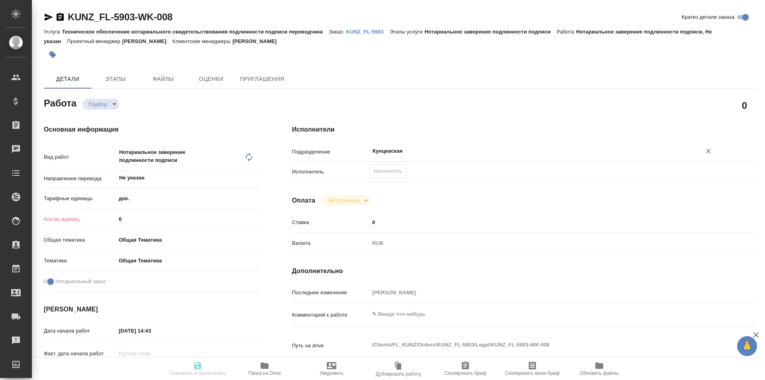
type input "Кунцевская"
click at [141, 218] on input "0" at bounding box center [187, 219] width 143 height 12
type textarea "x"
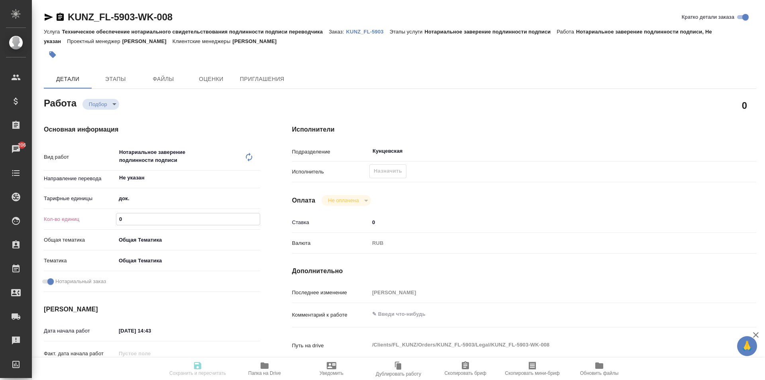
type textarea "x"
type input "1"
type textarea "x"
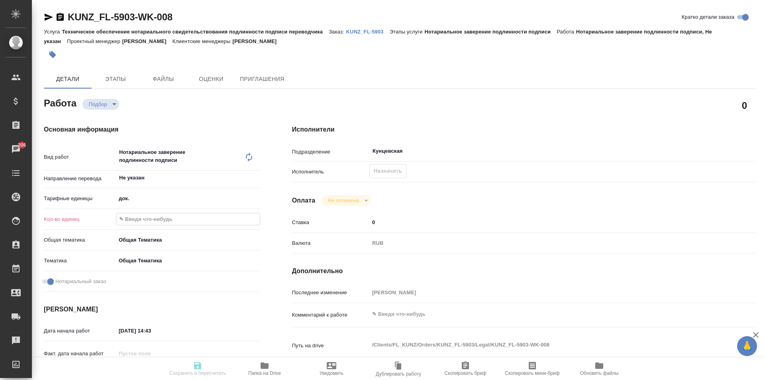
type textarea "x"
type input "1"
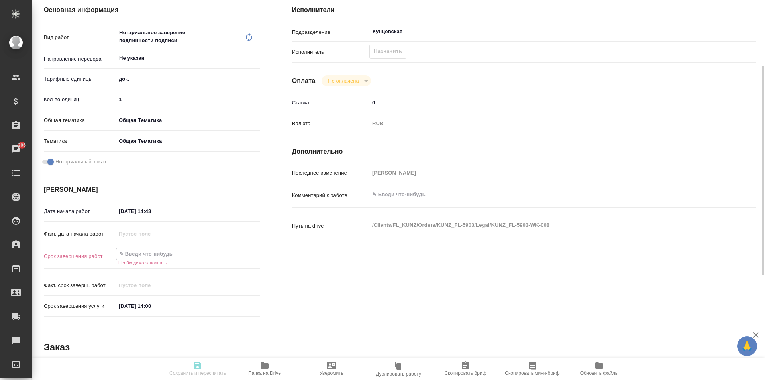
click at [167, 254] on input "text" at bounding box center [151, 254] width 70 height 12
click at [235, 249] on icon "button" at bounding box center [237, 253] width 7 height 8
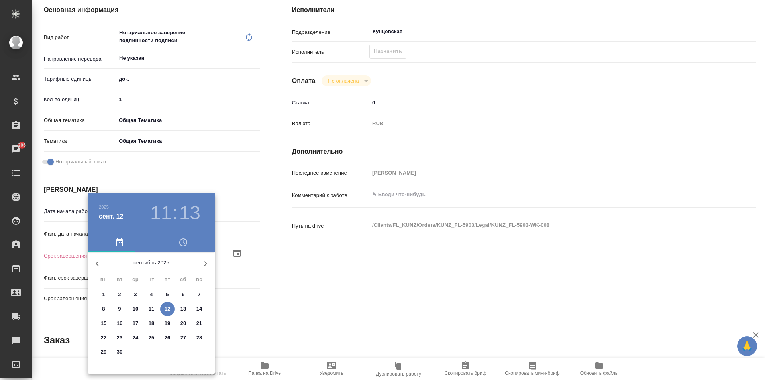
click at [341, 303] on div at bounding box center [382, 190] width 765 height 380
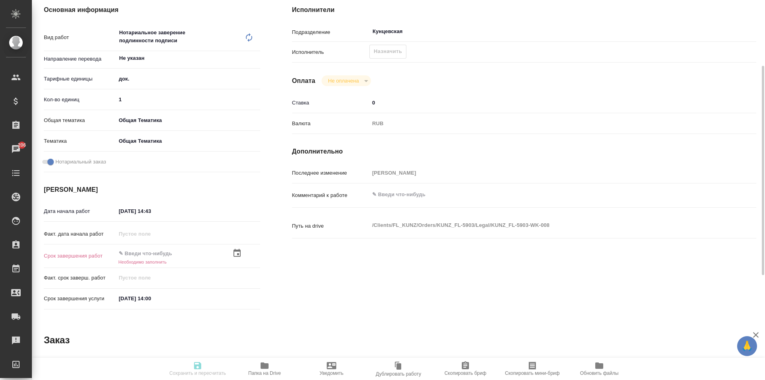
click at [236, 255] on icon "button" at bounding box center [237, 253] width 10 height 10
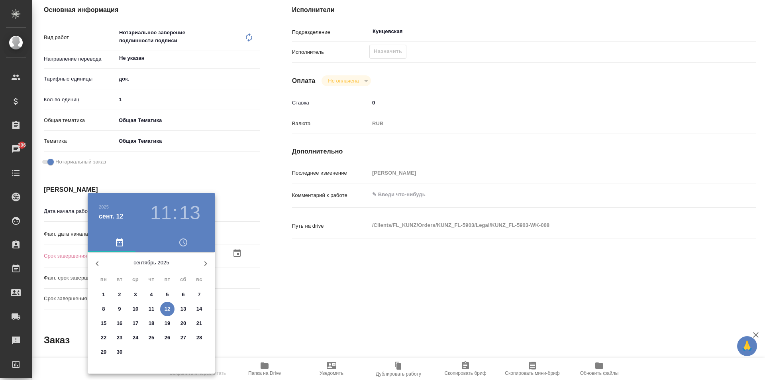
type textarea "x"
type input "12.09.2025 11:13"
type textarea "x"
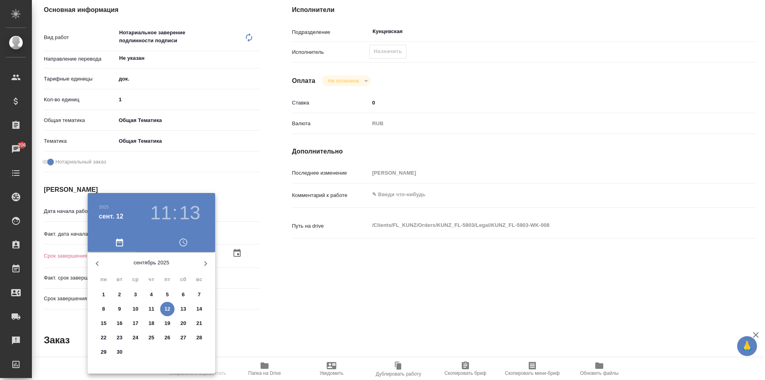
type textarea "x"
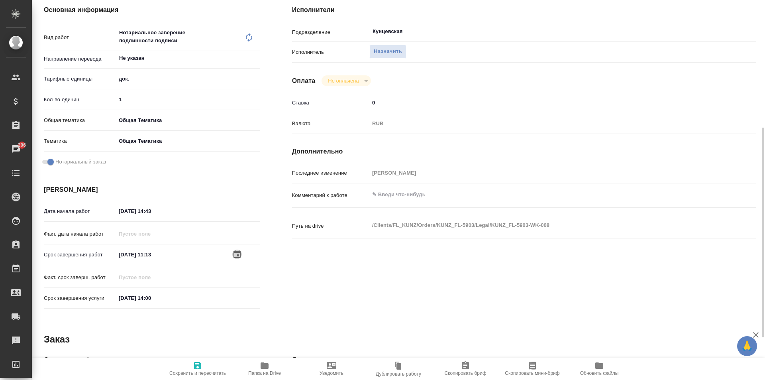
scroll to position [159, 0]
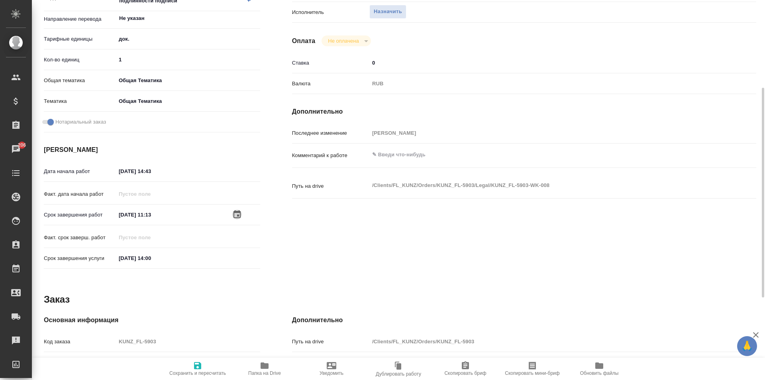
click at [194, 365] on icon "button" at bounding box center [197, 365] width 7 height 7
type textarea "x"
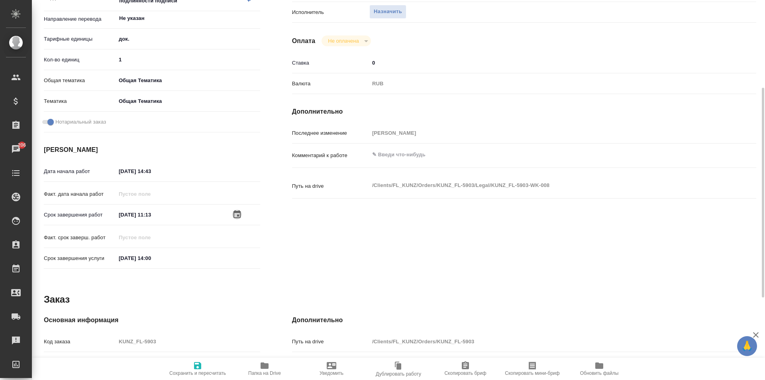
type textarea "x"
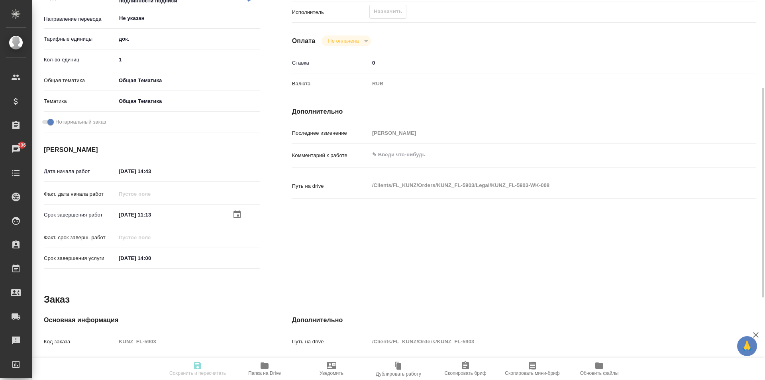
type textarea "x"
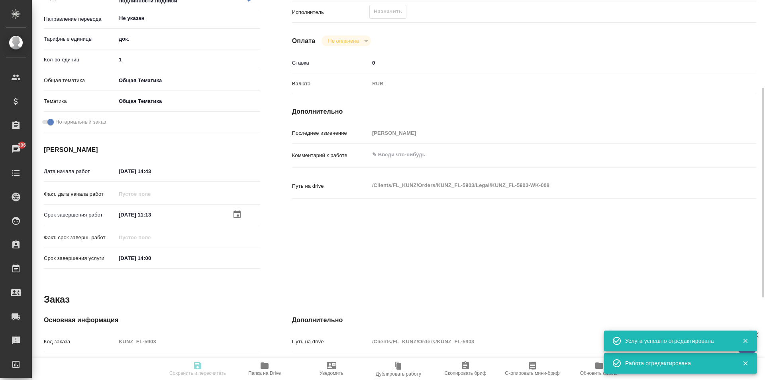
type input "recruiting"
type textarea "Нотариальное заверение подлинности подписи"
type textarea "x"
type input "Не указан"
type input "5a8b1489cc6b4906c91bfd8b"
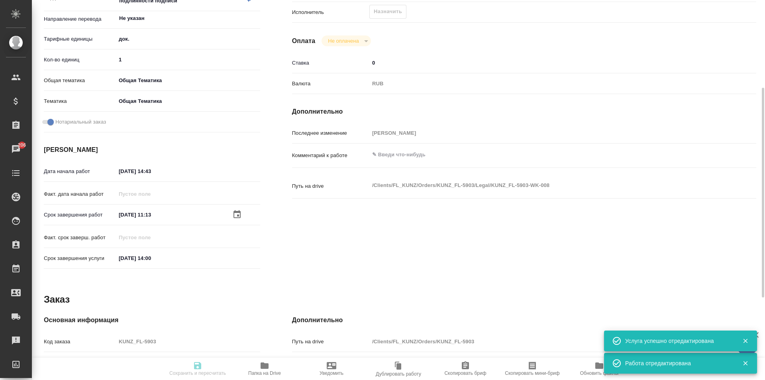
type input "1"
type input "obtem"
type input "6012b1ca196b0e5c9229a120"
checkbox input "true"
type input "11.09.2025 14:43"
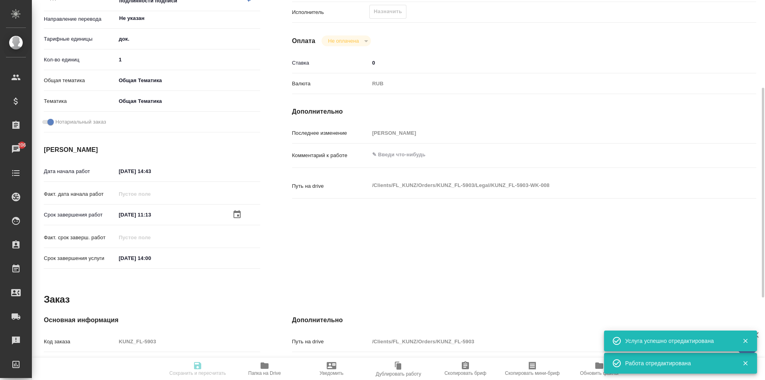
type input "12.09.2025 11:13"
type input "12.09.2025 14:00"
type input "Кунцевская"
type input "notPayed"
type input "0"
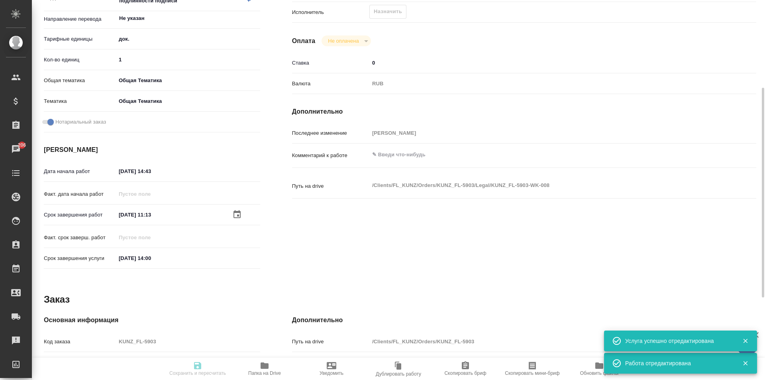
type input "RUB"
type input "[PERSON_NAME]"
type textarea "x"
type textarea "/Clients/FL_KUNZ/Orders/KUNZ_FL-5903/Legal/KUNZ_FL-5903-WK-008"
type textarea "x"
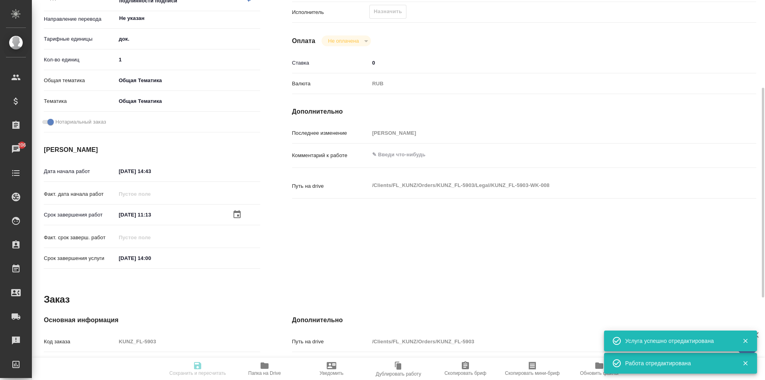
type input "KUNZ_FL-5903"
type input "Техническое обеспечение нотариального свидетельствования подлинности подписи пе…"
type input "Нотариальное заверение подлинности подписи"
type input "[PERSON_NAME]"
type input "/Clients/FL_KUNZ/Orders/KUNZ_FL-5903"
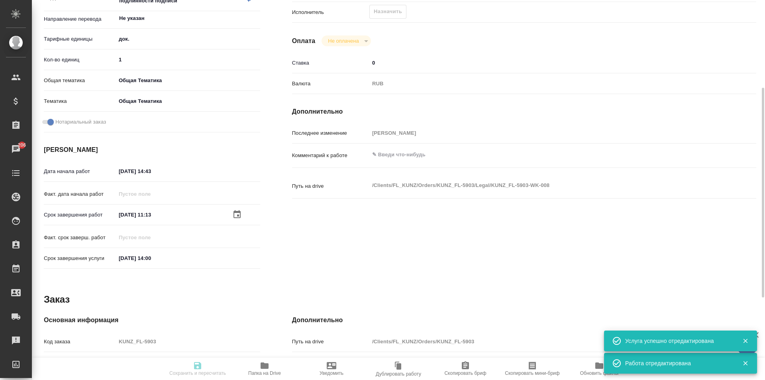
type textarea "x"
type textarea "автобиография рус-рум, под нот"
type textarea "x"
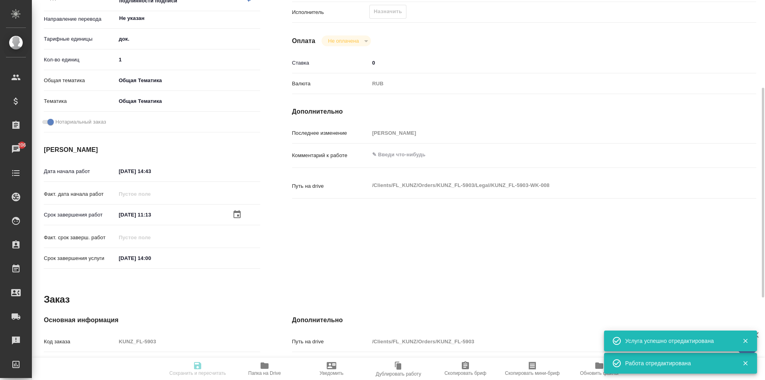
type textarea "x"
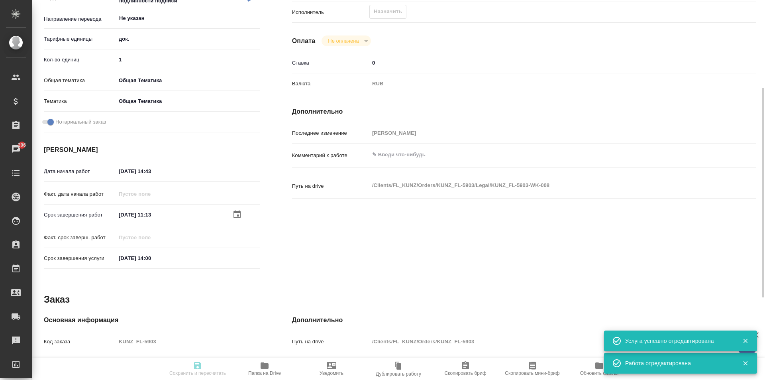
type textarea "x"
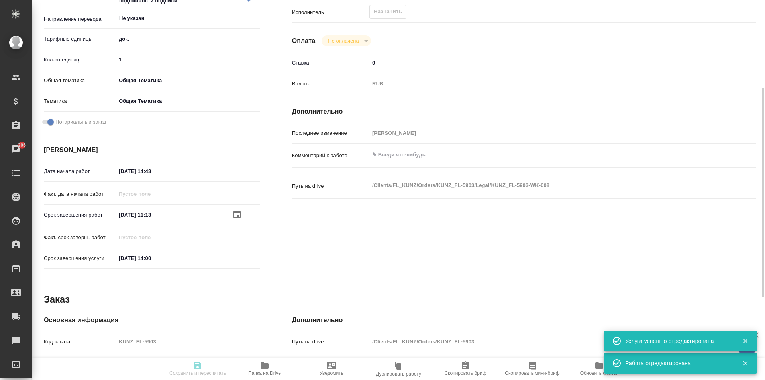
type textarea "x"
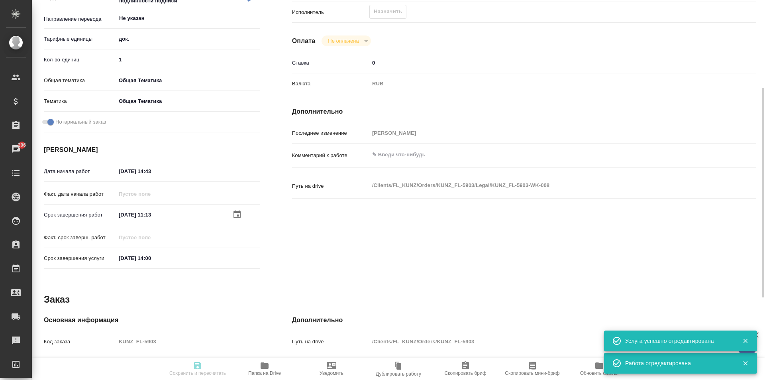
type textarea "x"
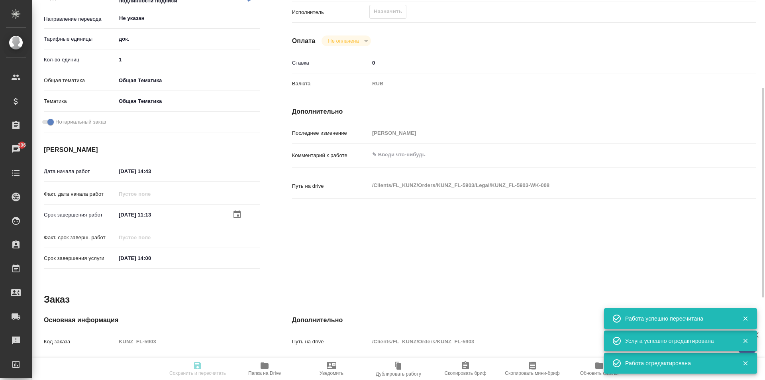
type input "recruiting"
type textarea "Нотариальное заверение подлинности подписи"
type textarea "x"
type input "Не указан"
type input "5a8b1489cc6b4906c91bfd8b"
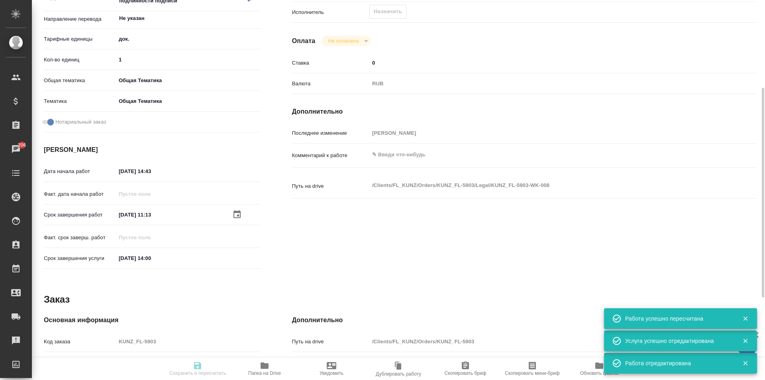
type input "1"
type input "obtem"
type input "6012b1ca196b0e5c9229a120"
checkbox input "true"
type input "11.09.2025 14:43"
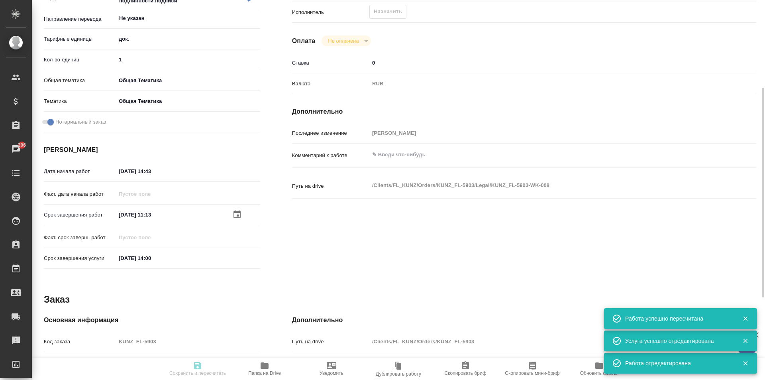
type input "12.09.2025 11:13"
type input "12.09.2025 14:00"
type input "Кунцевская"
type input "notPayed"
type input "0"
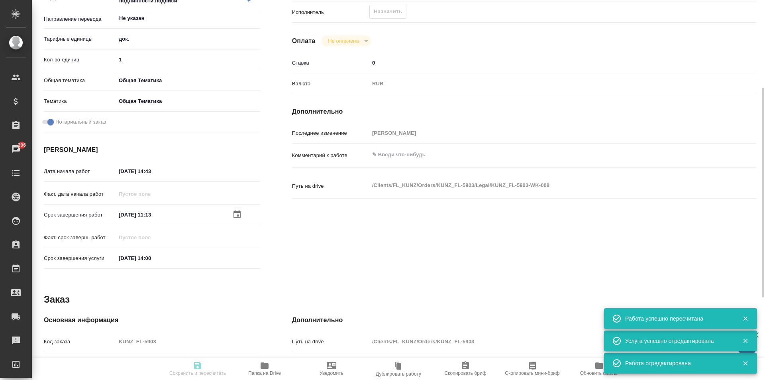
type input "RUB"
type input "[PERSON_NAME]"
type textarea "x"
type textarea "/Clients/FL_KUNZ/Orders/KUNZ_FL-5903/Legal/KUNZ_FL-5903-WK-008"
type textarea "x"
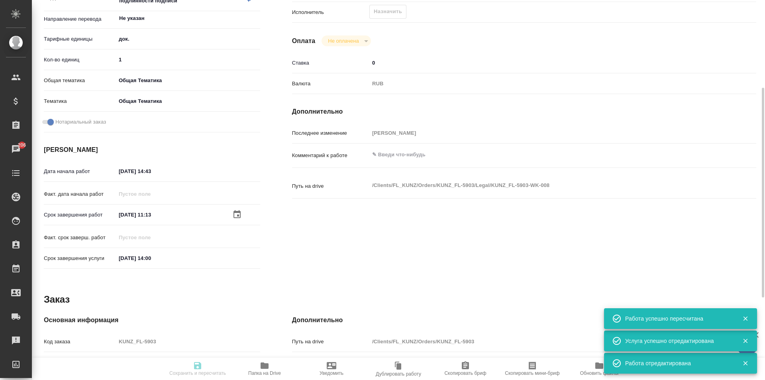
type input "KUNZ_FL-5903"
type input "Техническое обеспечение нотариального свидетельствования подлинности подписи пе…"
type input "Нотариальное заверение подлинности подписи"
type input "[PERSON_NAME]"
type input "/Clients/FL_KUNZ/Orders/KUNZ_FL-5903"
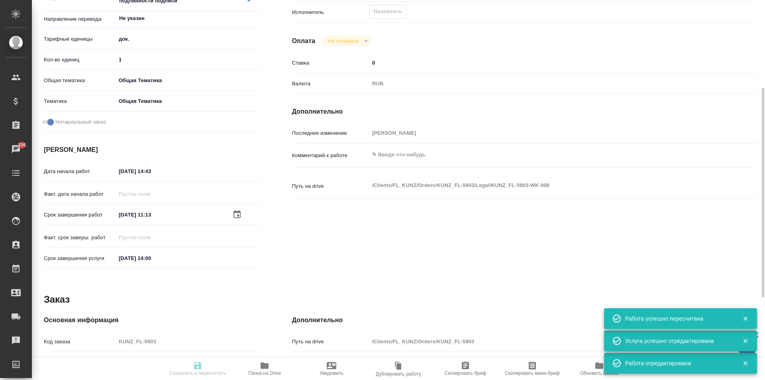
type textarea "x"
type textarea "автобиография рус-рум, под нот"
type textarea "x"
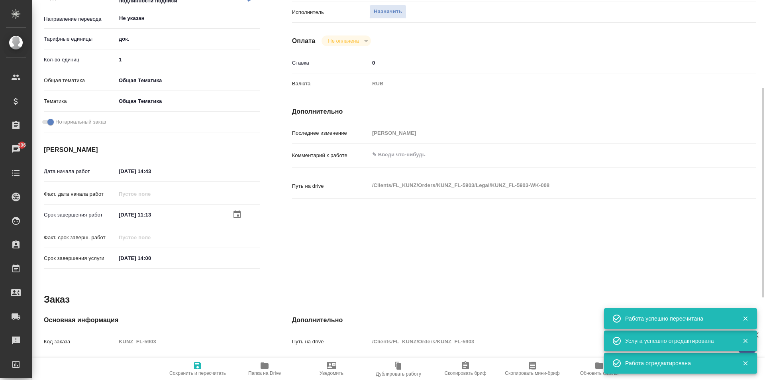
type textarea "x"
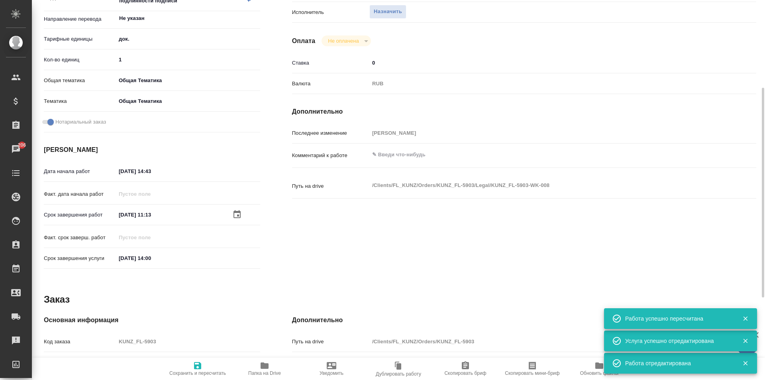
type textarea "x"
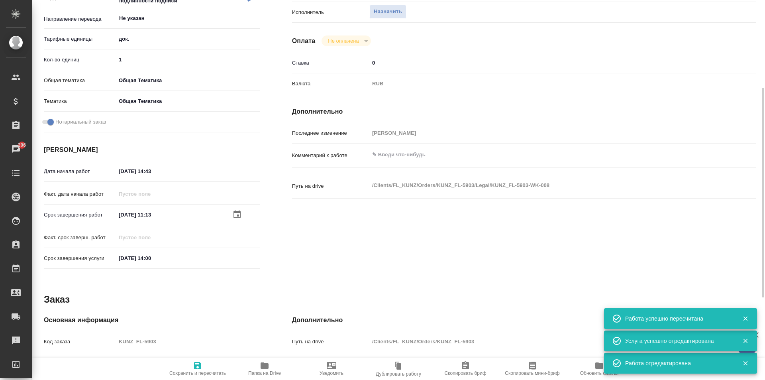
type textarea "x"
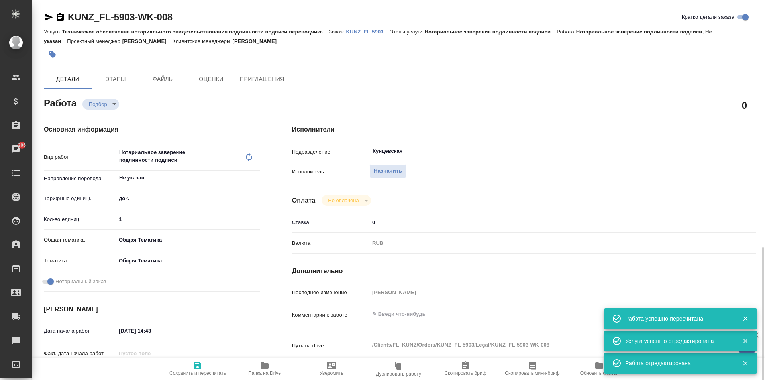
type textarea "x"
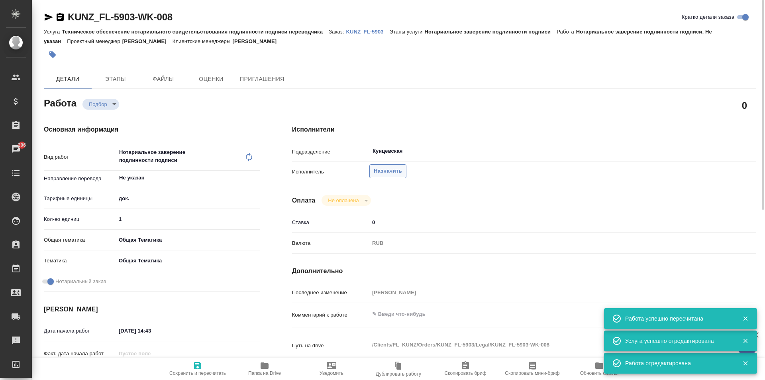
type textarea "x"
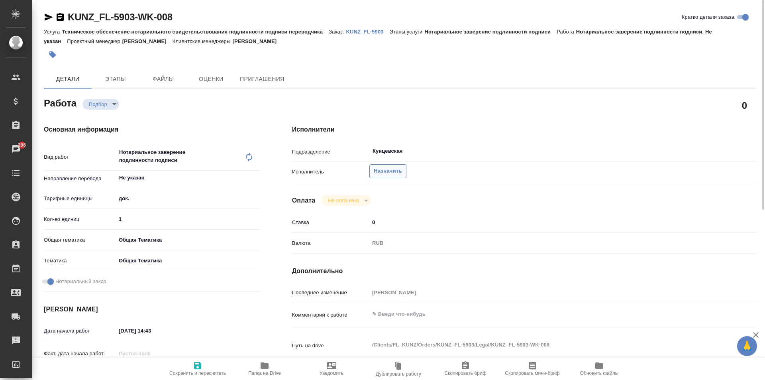
click at [377, 171] on span "Назначить" at bounding box center [388, 171] width 28 height 9
type textarea "x"
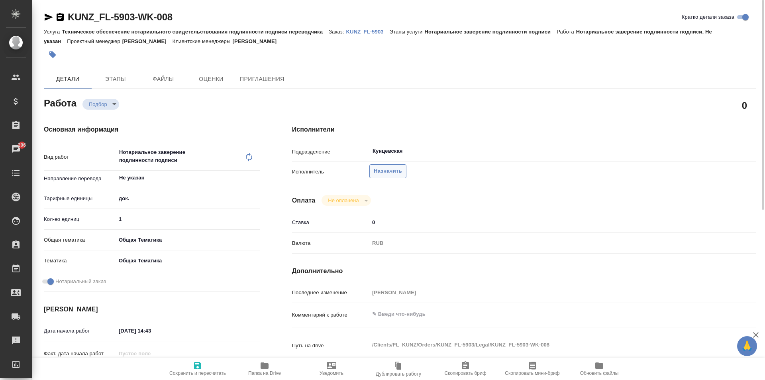
type textarea "x"
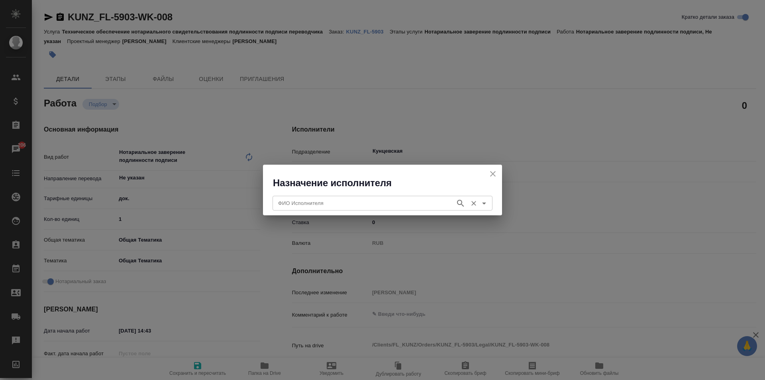
click at [336, 194] on div "ФИО Исполнителя ФИО Исполнителя" at bounding box center [383, 201] width 220 height 19
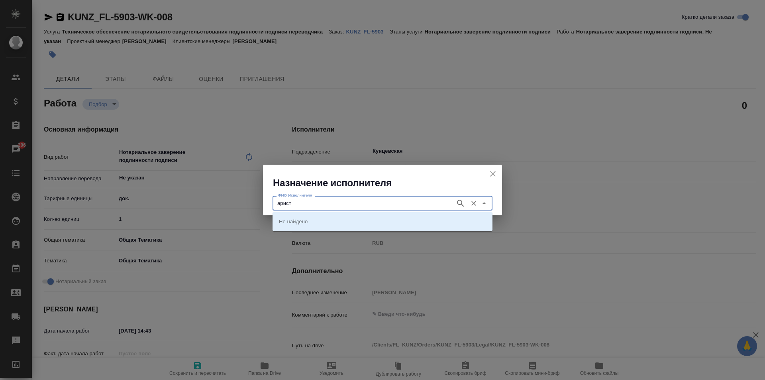
type input "арист"
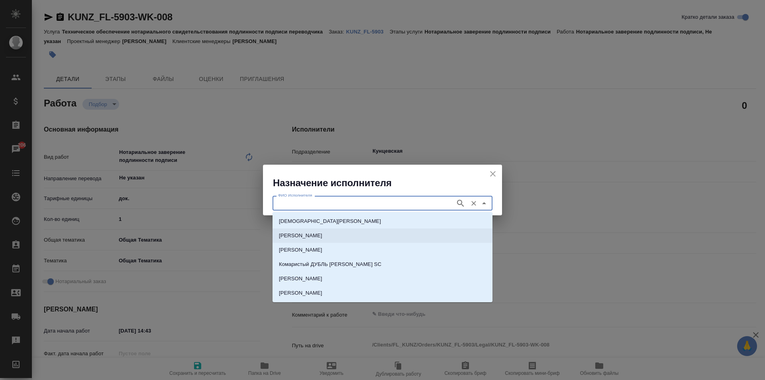
click at [322, 235] on p "НОТАРИУС Аристова Анна Дмитриевна" at bounding box center [300, 236] width 43 height 8
type input "НОТАРИУС Аристова Анна Дмитриевна"
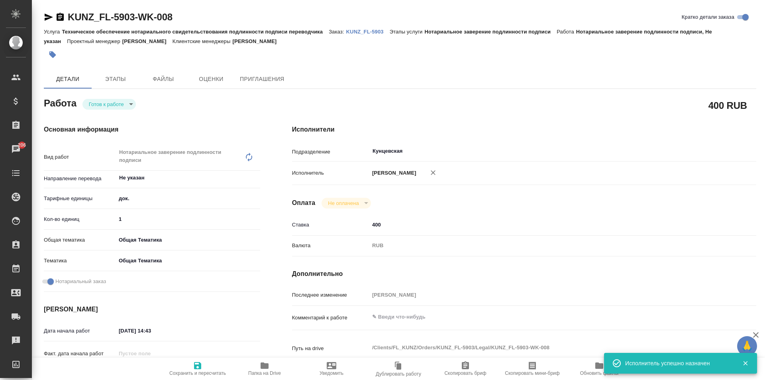
type textarea "x"
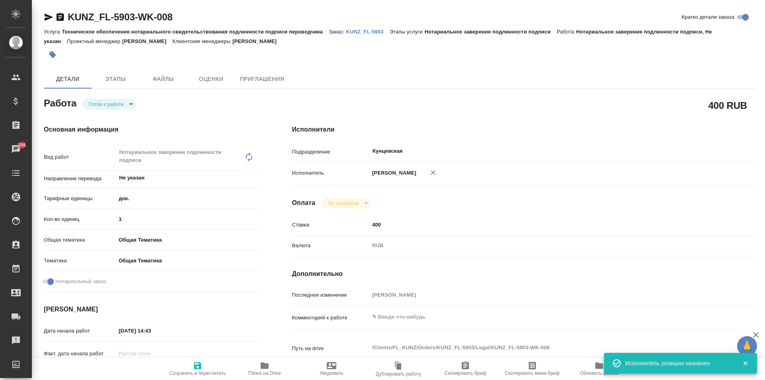
type textarea "x"
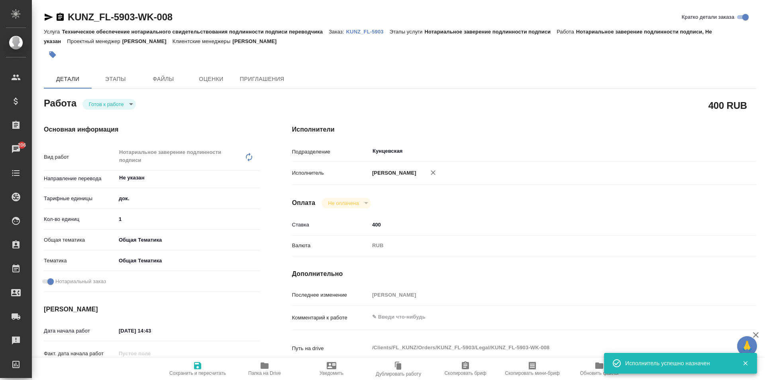
type textarea "x"
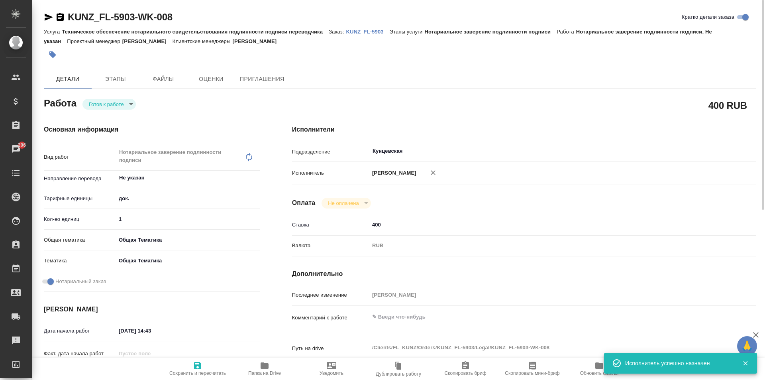
click at [190, 370] on span "Сохранить и пересчитать" at bounding box center [197, 373] width 57 height 6
type textarea "x"
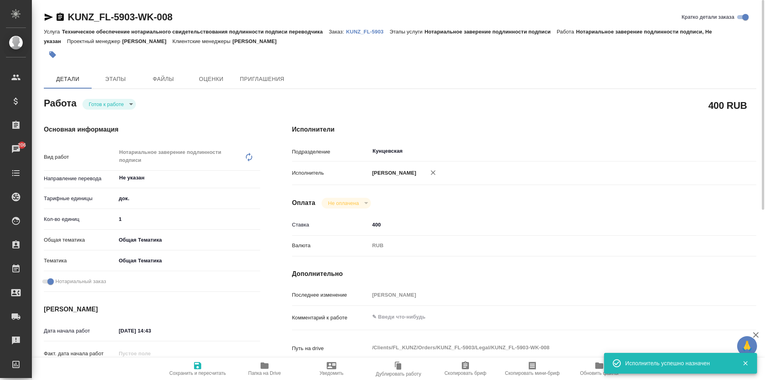
type textarea "x"
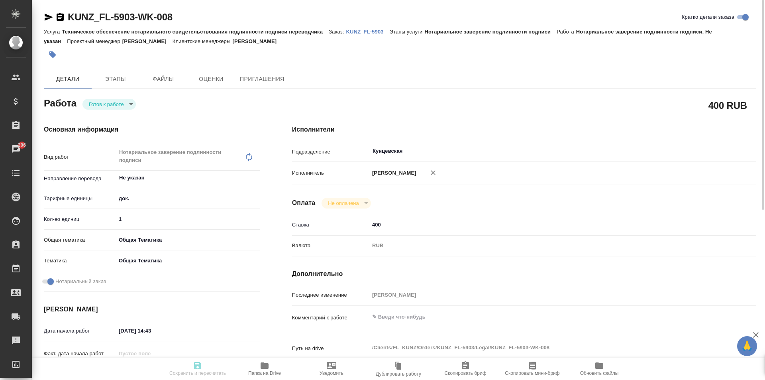
type textarea "x"
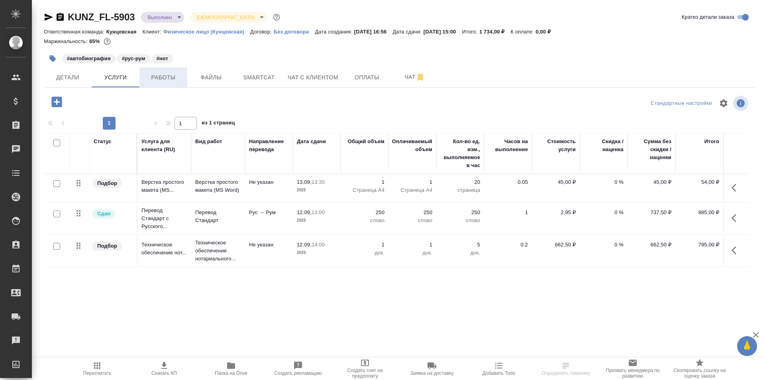
click at [161, 78] on span "Работы" at bounding box center [163, 78] width 38 height 10
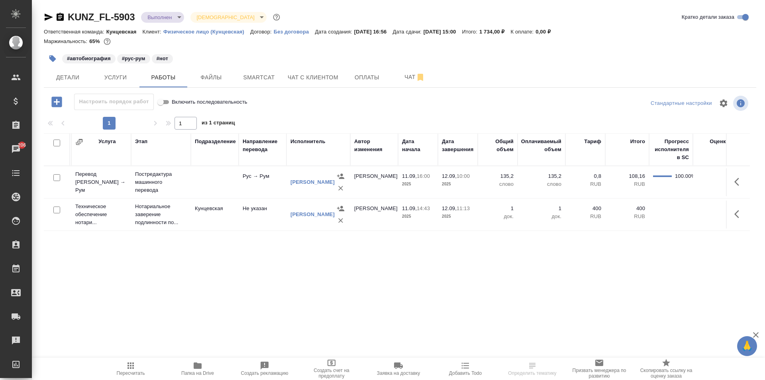
scroll to position [0, 98]
drag, startPoint x: 476, startPoint y: 312, endPoint x: 545, endPoint y: 310, distance: 69.4
click at [545, 310] on div "KUNZ_FL-5903 Выполнен completed Святая троица holyTrinity Кратко детали заказа …" at bounding box center [399, 166] width 721 height 333
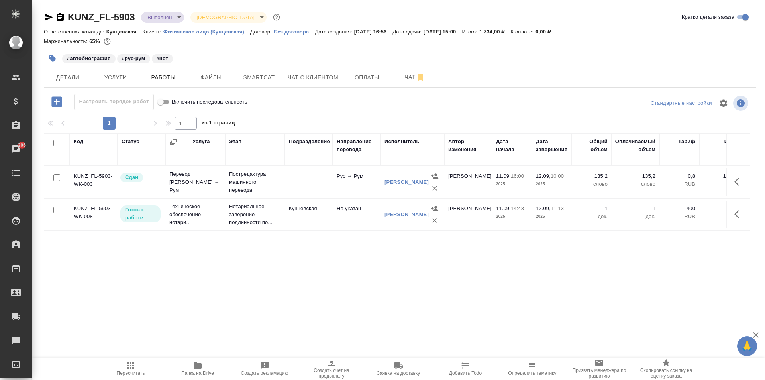
scroll to position [0, 196]
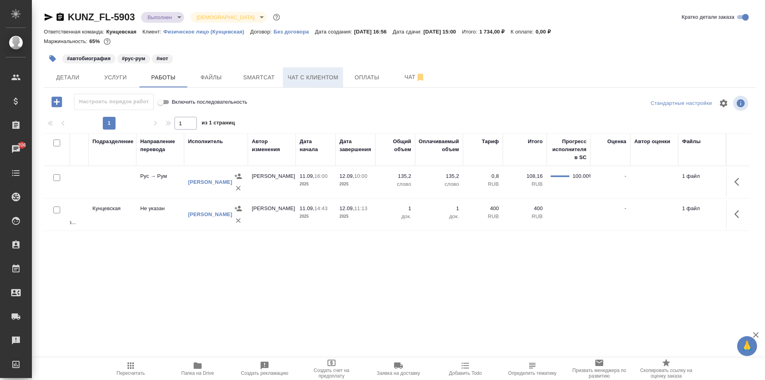
click at [304, 73] on span "Чат с клиентом" at bounding box center [313, 78] width 51 height 10
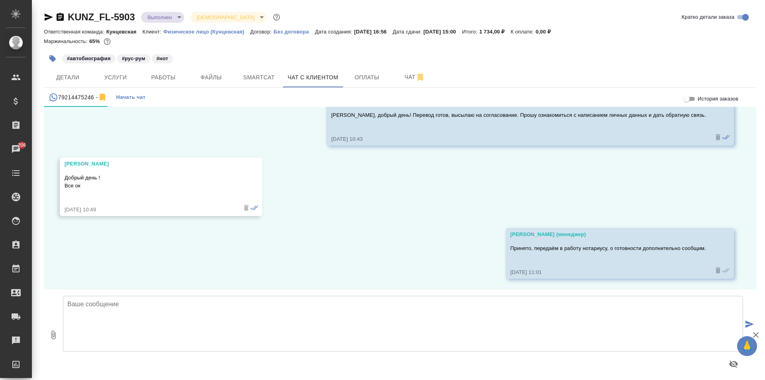
scroll to position [1113, 0]
click at [164, 19] on body "🙏 .cls-1 fill:#fff; AWATERA [PERSON_NAME] Спецификации Заказы 205 Чаты Todo Про…" at bounding box center [382, 190] width 765 height 380
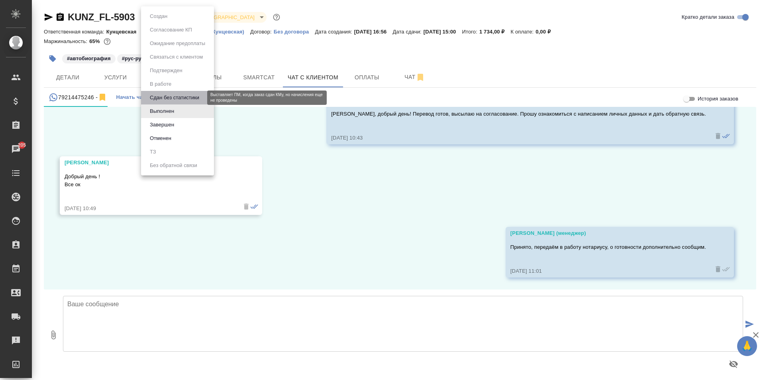
click at [180, 95] on button "Сдан без статистики" at bounding box center [174, 97] width 54 height 9
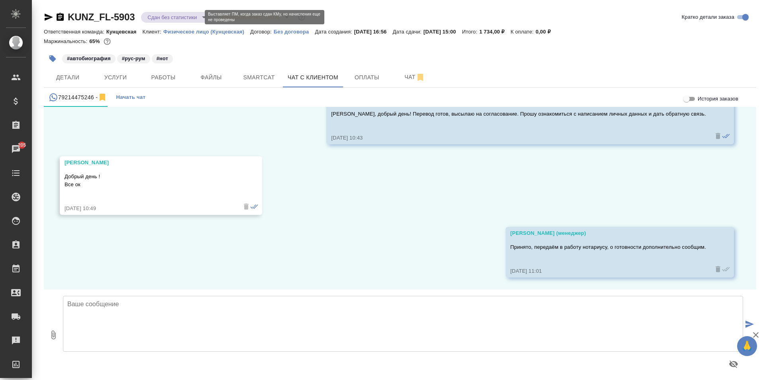
click at [171, 15] on body "🙏 .cls-1 fill:#fff; AWATERA [PERSON_NAME] Спецификации Заказы 205 Чаты Todo Про…" at bounding box center [382, 190] width 765 height 380
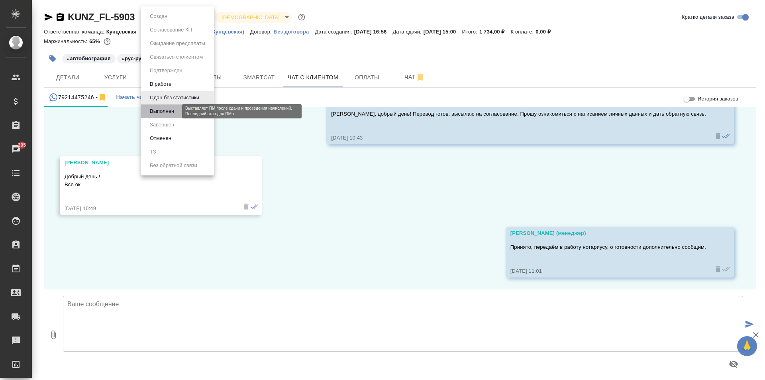
click at [172, 108] on button "Выполнен" at bounding box center [161, 111] width 29 height 9
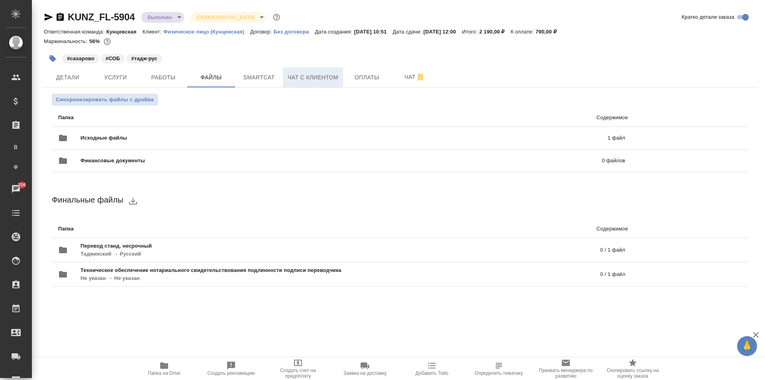
click at [298, 77] on span "Чат с клиентом" at bounding box center [313, 78] width 51 height 10
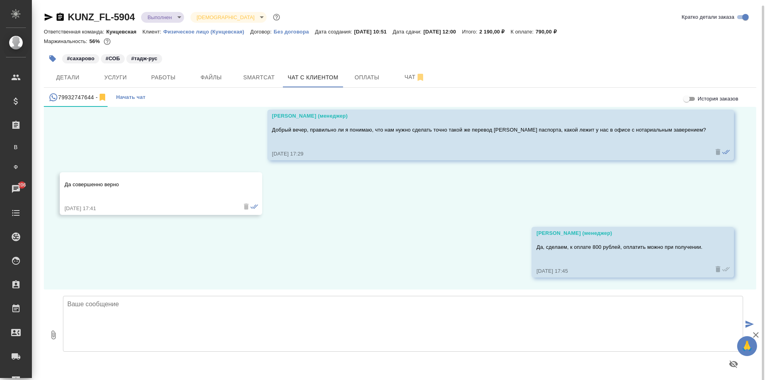
scroll to position [4, 0]
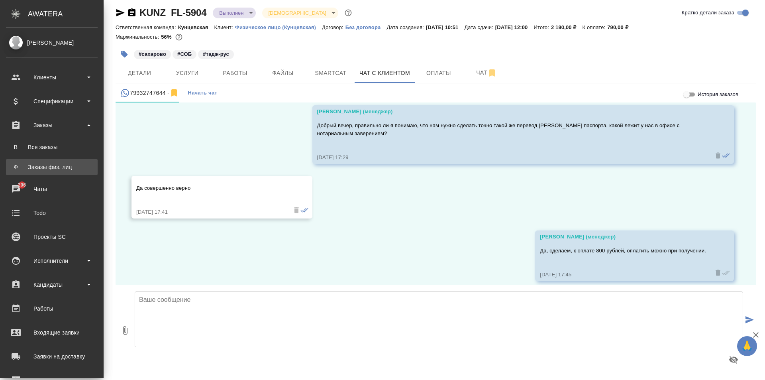
click at [45, 168] on div "Заказы физ. лиц" at bounding box center [52, 167] width 84 height 8
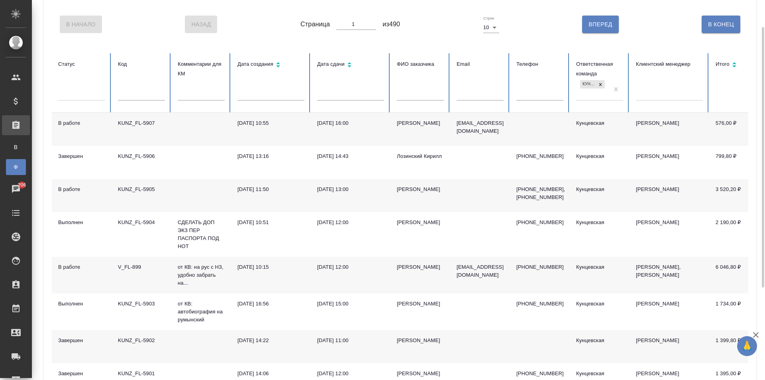
scroll to position [159, 0]
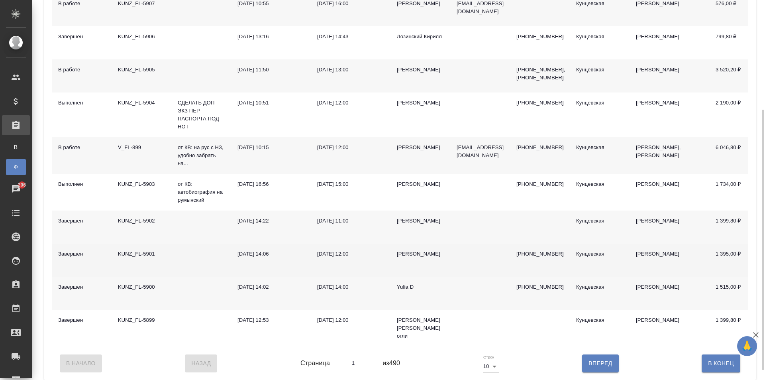
click at [139, 263] on td "KUNZ_FL-5901" at bounding box center [142, 260] width 60 height 33
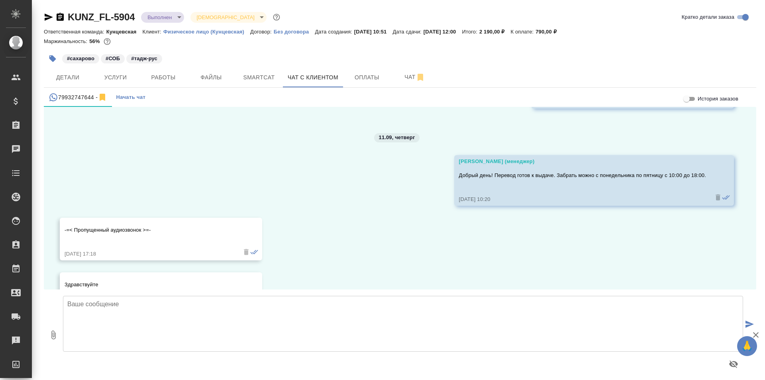
scroll to position [275, 0]
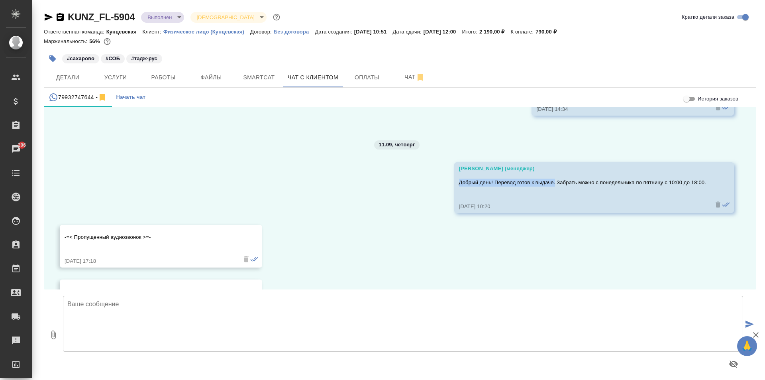
drag, startPoint x: 445, startPoint y: 182, endPoint x: 543, endPoint y: 180, distance: 98.1
click at [543, 180] on div "Zotova Ekaterina (менеджер) Добрый день! Перевод готов к выдаче. Забрать можно …" at bounding box center [594, 187] width 280 height 51
copy p "Добрый день! Перевод готов к выдаче."
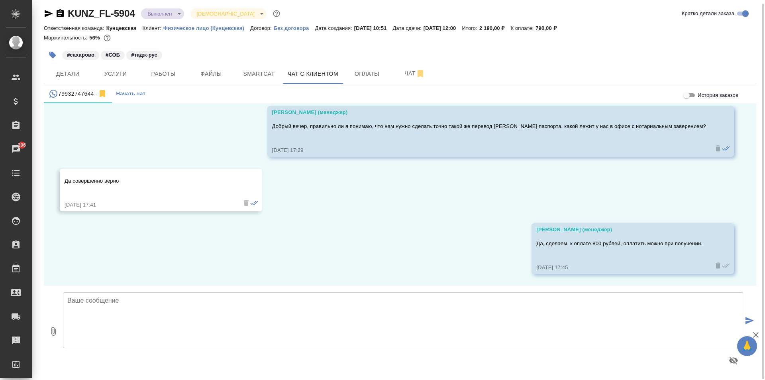
scroll to position [4, 0]
click at [286, 309] on textarea at bounding box center [403, 319] width 680 height 56
paste textarea "Добрый день! Перевод готов к выдаче."
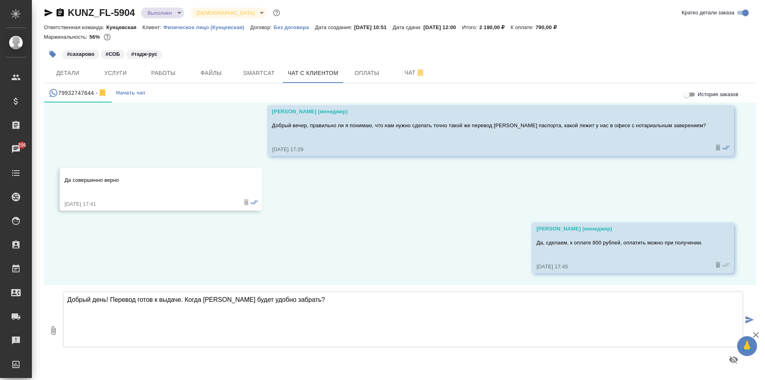
click at [185, 298] on textarea "Добрый день! Перевод готов к выдаче. Когда Вам будет удобно забрать?" at bounding box center [403, 319] width 680 height 56
click at [405, 325] on textarea "Добрый день! Перевод готов к выдаче. Подскажите, когда Вам будет удобно забрать?" at bounding box center [403, 319] width 680 height 56
type textarea "Добрый день! Перевод готов к выдаче. Подскажите, когда Вам будет удобно забрать?"
click at [746, 317] on icon "submit" at bounding box center [750, 319] width 8 height 7
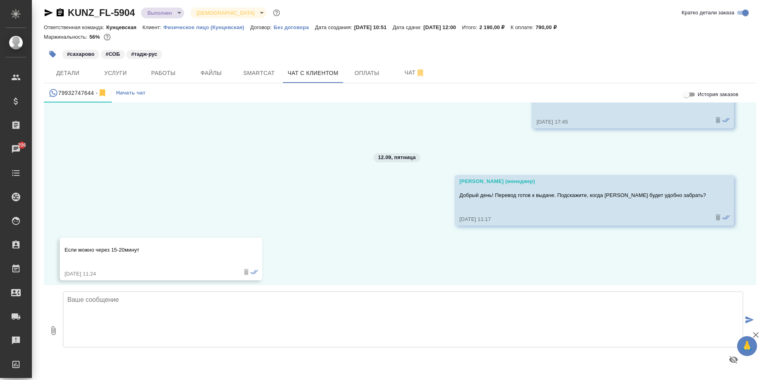
scroll to position [706, 0]
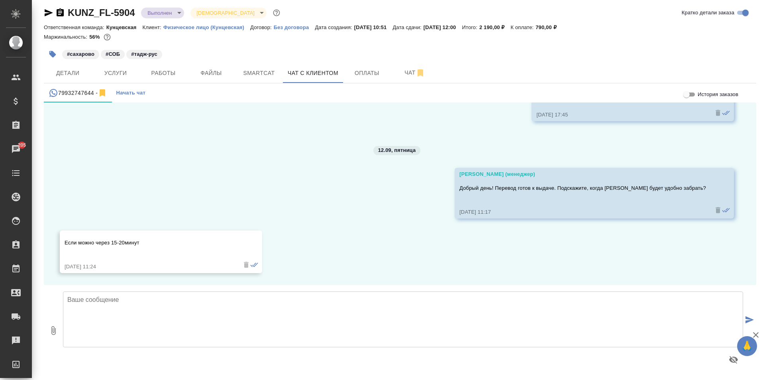
click at [130, 307] on textarea at bounding box center [403, 319] width 680 height 56
type textarea "R"
type textarea "Конечно, ждём Вас!"
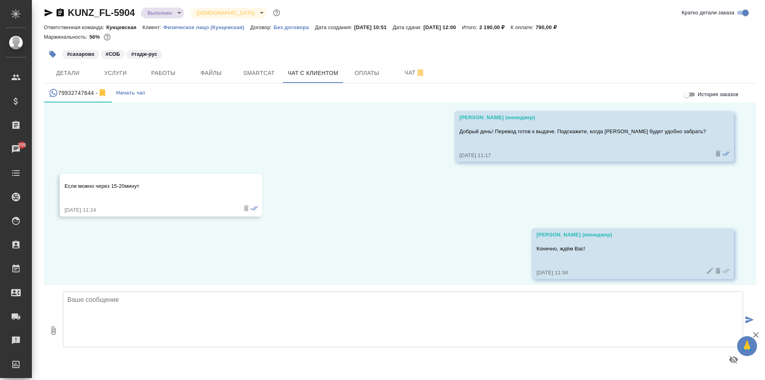
scroll to position [768, 0]
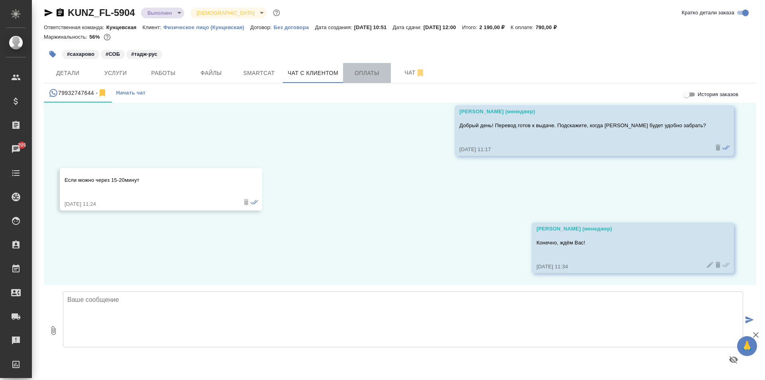
click at [352, 77] on span "Оплаты" at bounding box center [367, 73] width 38 height 10
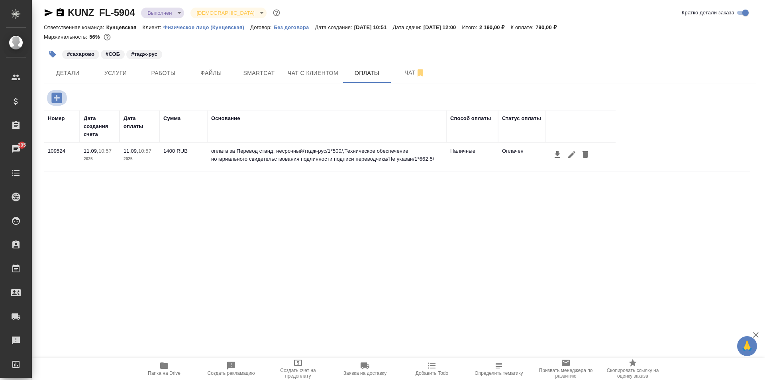
click at [53, 99] on icon "button" at bounding box center [56, 97] width 10 height 10
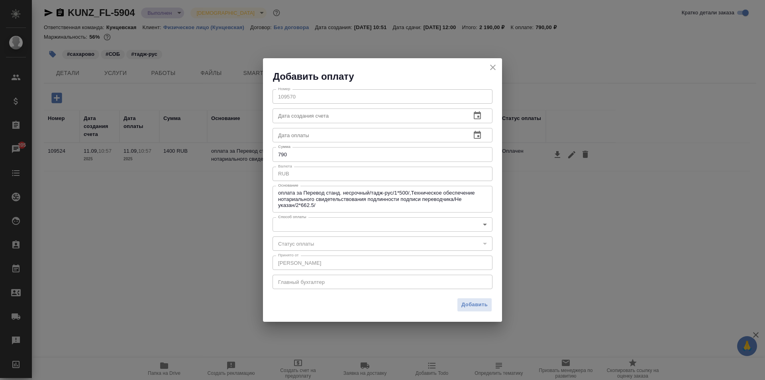
click at [304, 157] on input "790" at bounding box center [383, 154] width 220 height 14
type input "7"
type input "800"
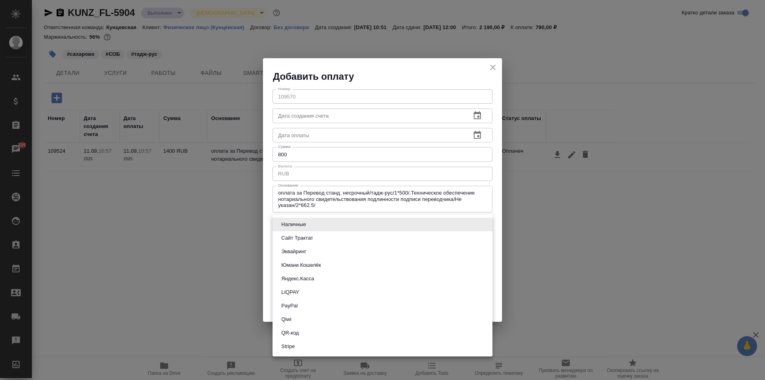
click at [325, 222] on body "🙏 .cls-1 fill:#fff; AWATERA Zotova Ekaterina Клиенты Спецификации Заказы 205 Ча…" at bounding box center [382, 190] width 765 height 380
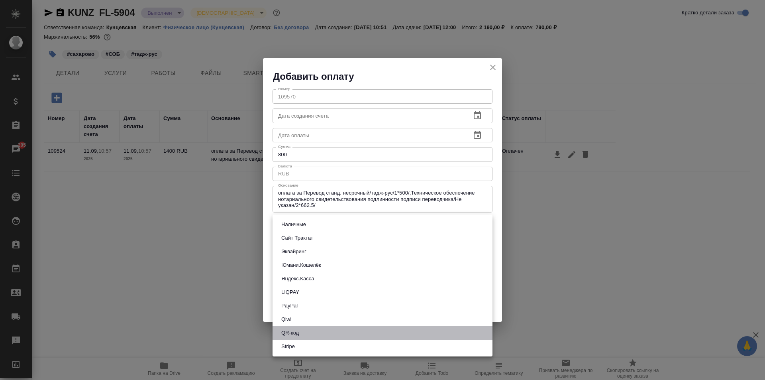
click at [301, 332] on button "QR-код" at bounding box center [290, 332] width 22 height 9
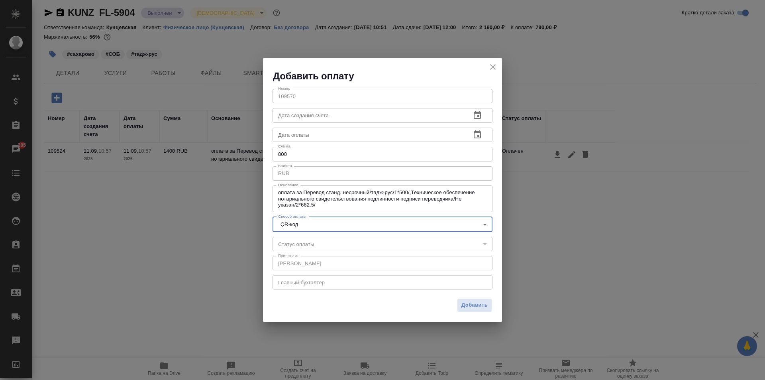
click at [335, 224] on body "🙏 .cls-1 fill:#fff; AWATERA Zotova Ekaterina Клиенты Спецификации Заказы 205 Ча…" at bounding box center [382, 190] width 765 height 380
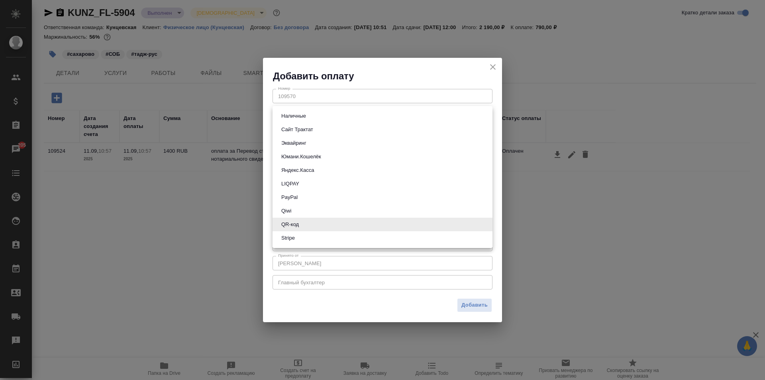
click at [304, 117] on button "Наличные" at bounding box center [293, 116] width 29 height 9
type input "cash"
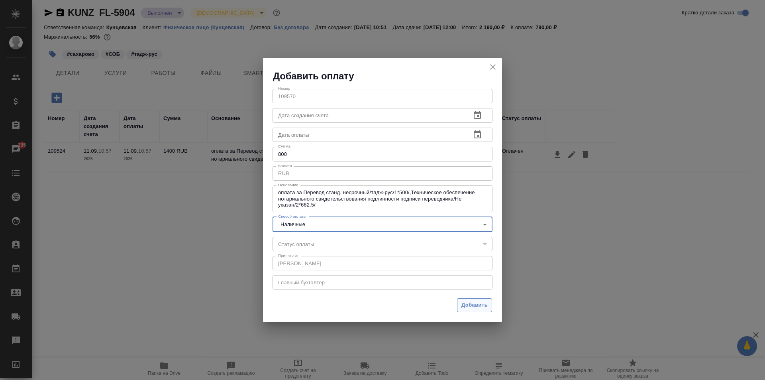
click at [474, 307] on span "Добавить" at bounding box center [475, 305] width 26 height 9
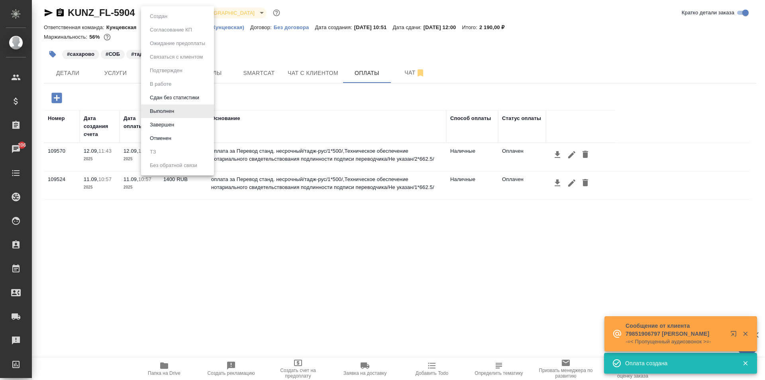
click at [169, 14] on body "🙏 .cls-1 fill:#fff; AWATERA Zotova Ekaterina Клиенты Спецификации Заказы 206 Ча…" at bounding box center [382, 190] width 765 height 380
click at [226, 240] on div at bounding box center [382, 190] width 765 height 380
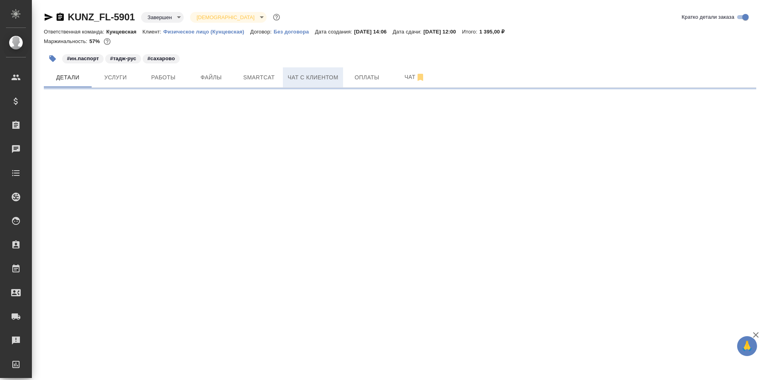
select select "RU"
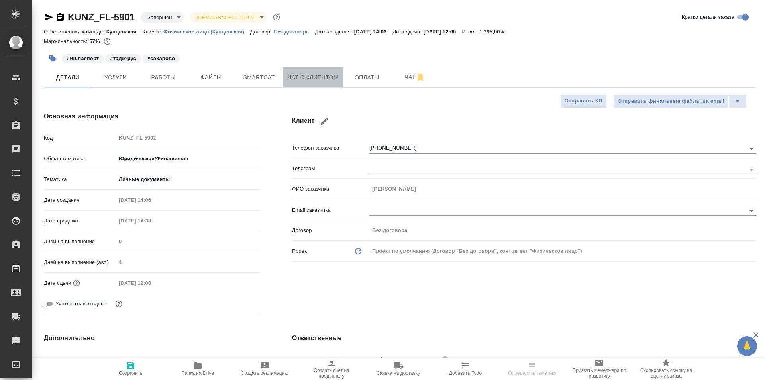
click at [298, 79] on span "Чат с клиентом" at bounding box center [313, 78] width 51 height 10
type textarea "x"
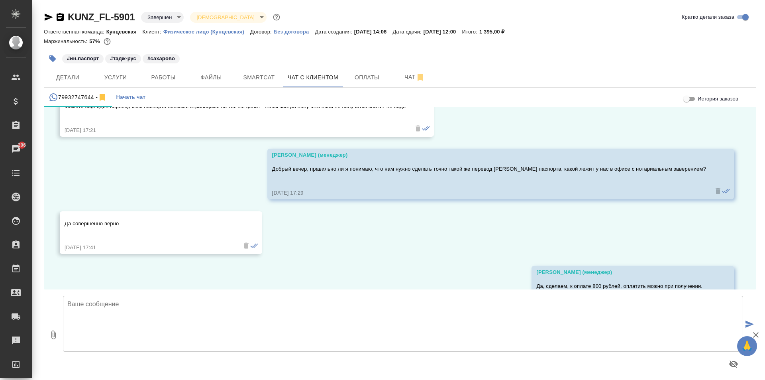
scroll to position [554, 0]
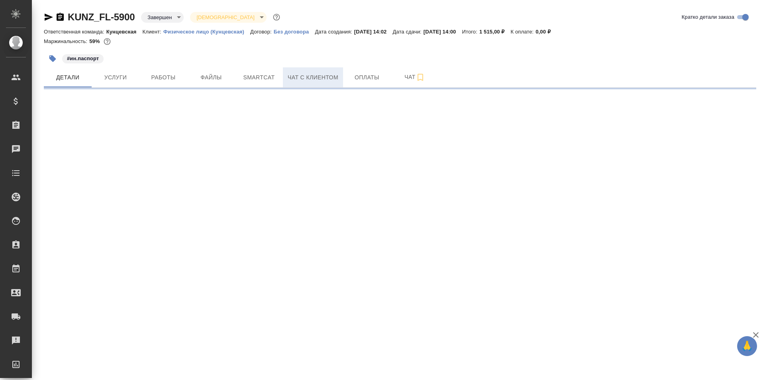
click at [327, 73] on span "Чат с клиентом" at bounding box center [313, 78] width 51 height 10
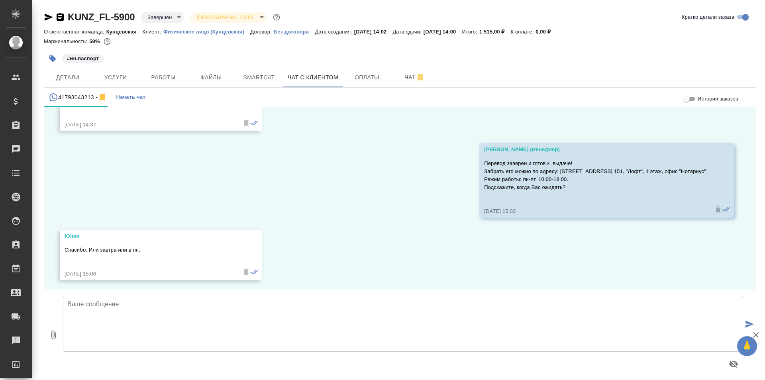
scroll to position [6860, 0]
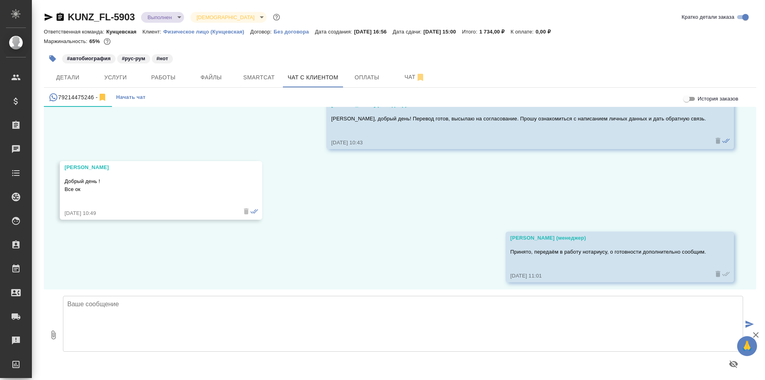
scroll to position [1113, 0]
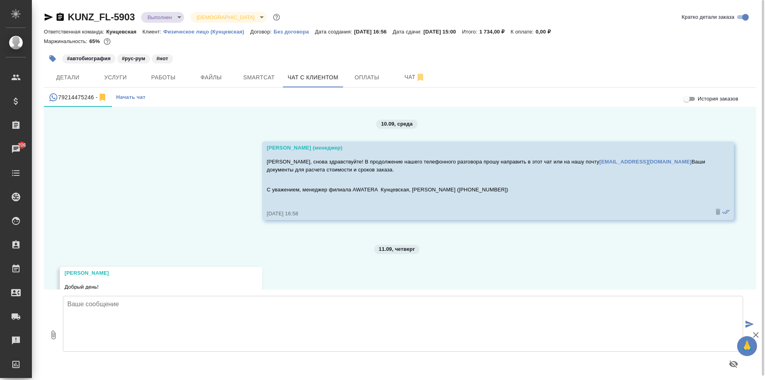
click at [193, 310] on textarea at bounding box center [403, 324] width 680 height 56
paste textarea "Перевод заверен и готов к выдаче! Забрать его можно по адресу: [STREET_ADDRESS]…"
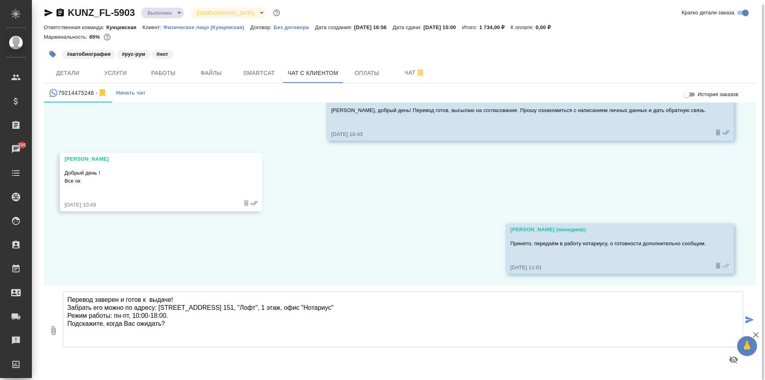
scroll to position [1113, 0]
type textarea "Перевод заверен и готов к выдаче! Забрать его можно по адресу: [STREET_ADDRESS]…"
click at [748, 320] on icon "submit" at bounding box center [750, 319] width 8 height 7
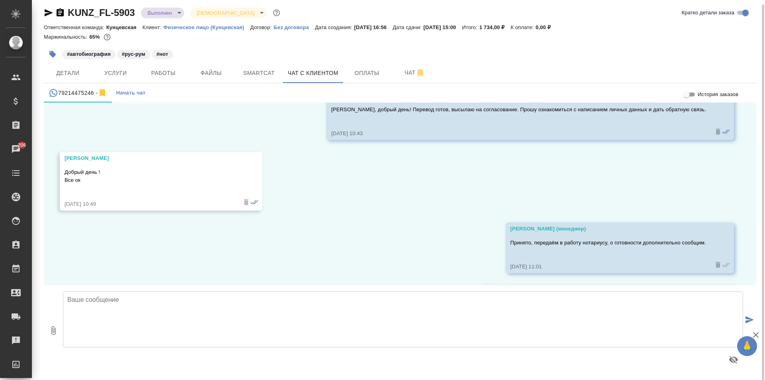
scroll to position [1199, 0]
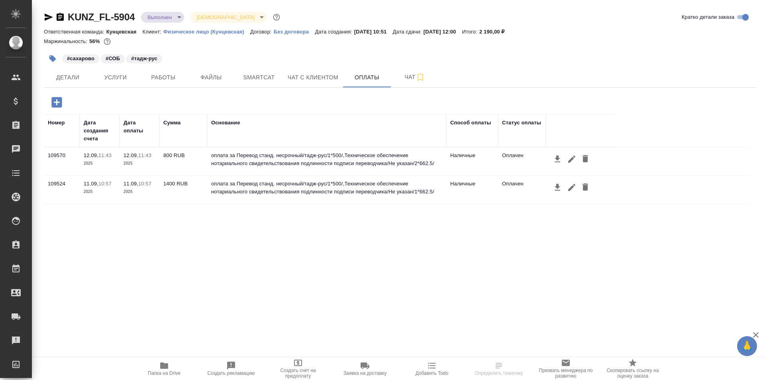
click at [159, 12] on body "🙏 .cls-1 fill:#fff; AWATERA Zotova Ekaterina Клиенты Спецификации Заказы Чаты T…" at bounding box center [382, 190] width 765 height 380
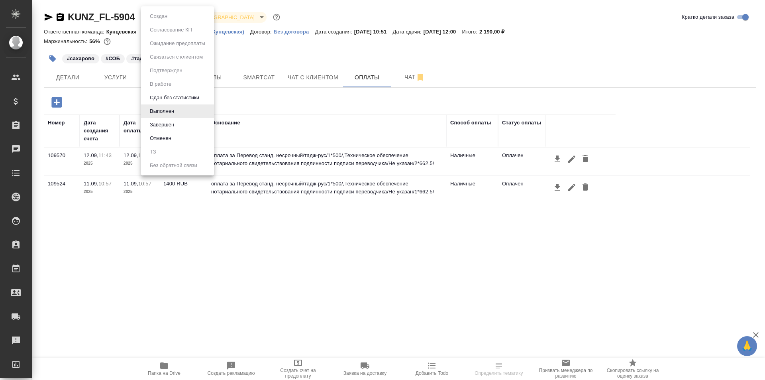
click at [176, 120] on li "Завершен" at bounding box center [177, 125] width 73 height 14
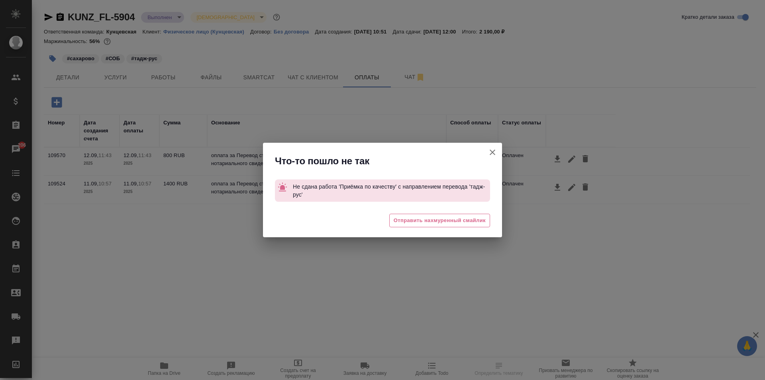
click at [489, 149] on icon "button" at bounding box center [493, 152] width 10 height 10
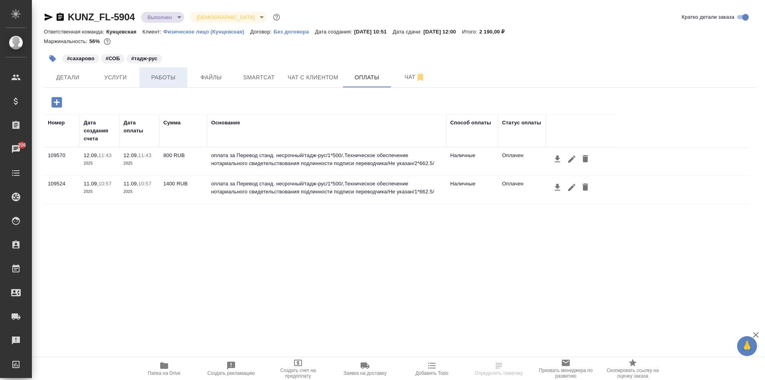
click at [151, 77] on span "Работы" at bounding box center [163, 78] width 38 height 10
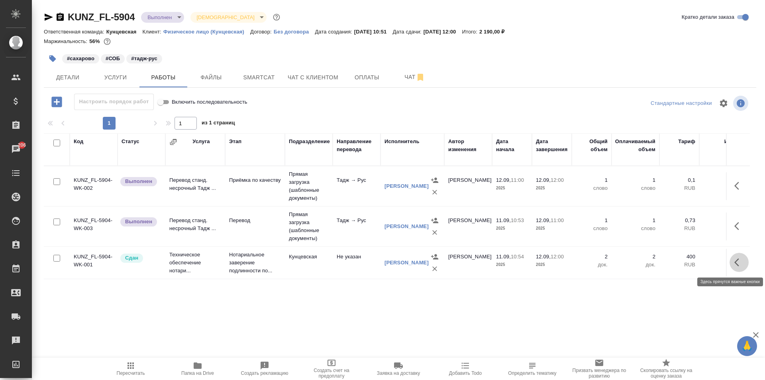
click at [734, 261] on button "button" at bounding box center [739, 262] width 19 height 19
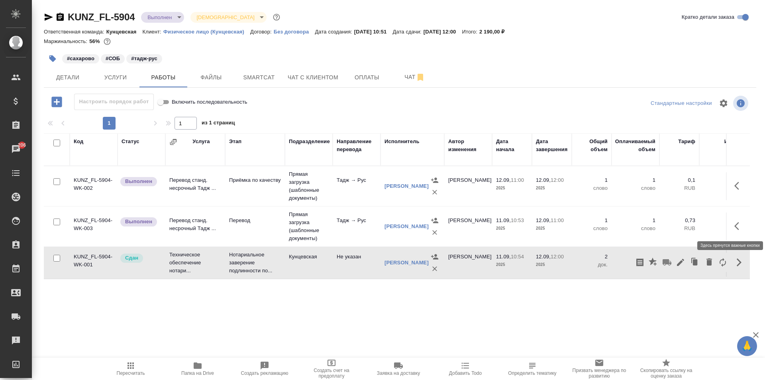
click at [737, 224] on icon "button" at bounding box center [737, 226] width 5 height 8
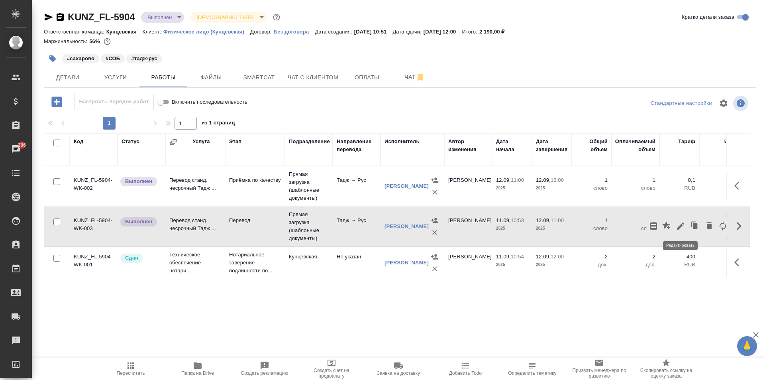
click at [678, 222] on icon "button" at bounding box center [681, 226] width 10 height 10
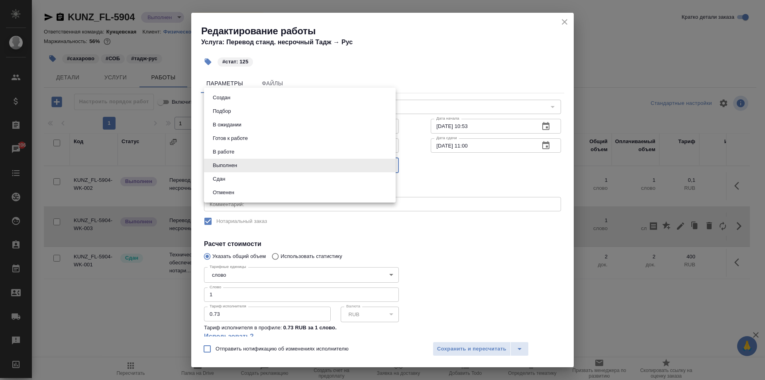
click at [287, 159] on body "🙏 .cls-1 fill:#fff; AWATERA Zotova Ekaterina Клиенты Спецификации Заказы 206 Ча…" at bounding box center [382, 190] width 765 height 380
click at [246, 172] on li "Выполнен" at bounding box center [300, 166] width 192 height 14
click at [248, 166] on body "🙏 .cls-1 fill:#fff; AWATERA Zotova Ekaterina Клиенты Спецификации Заказы 206 Ча…" at bounding box center [382, 190] width 765 height 380
click at [240, 180] on li "Сдан" at bounding box center [300, 179] width 192 height 14
type input "closed"
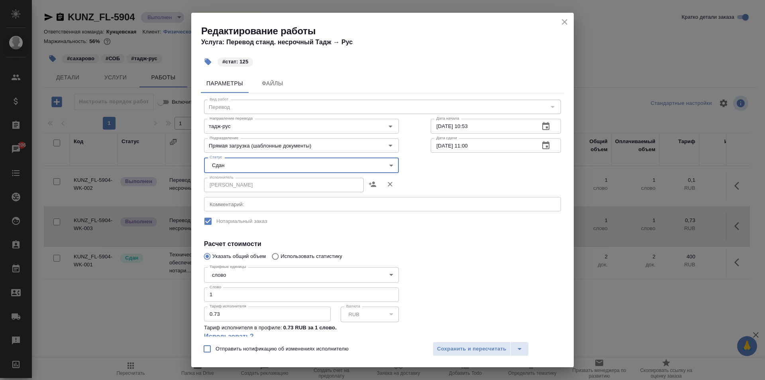
click at [229, 295] on input "1" at bounding box center [301, 294] width 195 height 14
type input "125"
click at [463, 349] on span "Сохранить и пересчитать" at bounding box center [471, 348] width 69 height 9
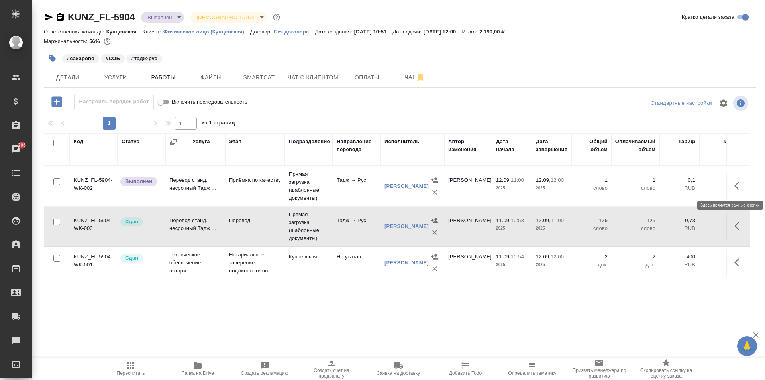
click at [735, 187] on icon "button" at bounding box center [740, 186] width 10 height 10
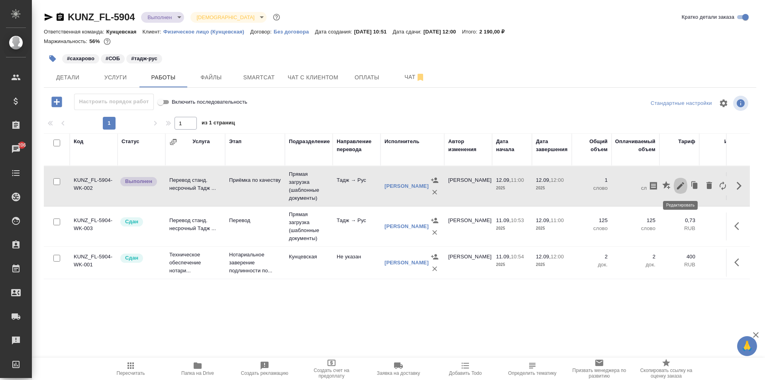
click at [682, 183] on icon "button" at bounding box center [681, 186] width 10 height 10
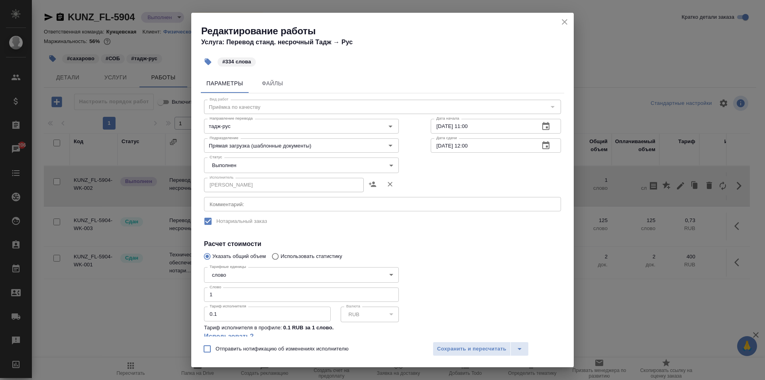
click at [241, 291] on input "1" at bounding box center [301, 294] width 195 height 14
type input "334"
click at [481, 348] on span "Сохранить и пересчитать" at bounding box center [471, 348] width 69 height 9
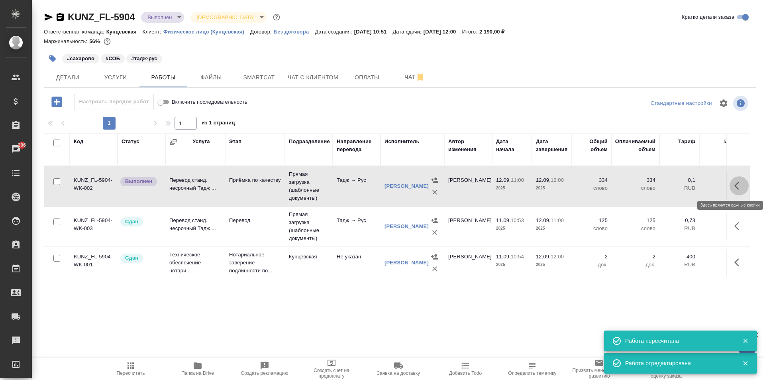
click at [736, 183] on icon "button" at bounding box center [740, 186] width 10 height 10
click at [681, 186] on icon "button" at bounding box center [680, 185] width 7 height 7
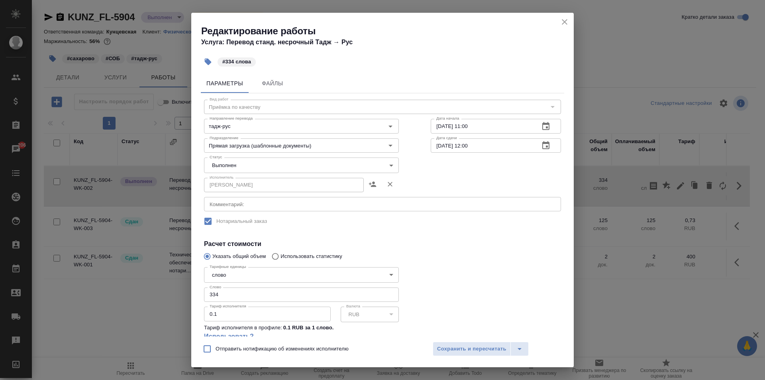
click at [336, 164] on body "🙏 .cls-1 fill:#fff; AWATERA Zotova Ekaterina Клиенты Спецификации Заказы 206 Ча…" at bounding box center [382, 190] width 765 height 380
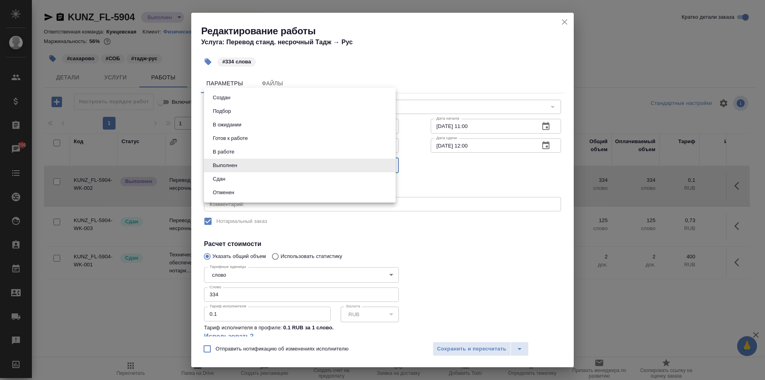
click at [237, 179] on li "Сдан" at bounding box center [300, 179] width 192 height 14
type input "closed"
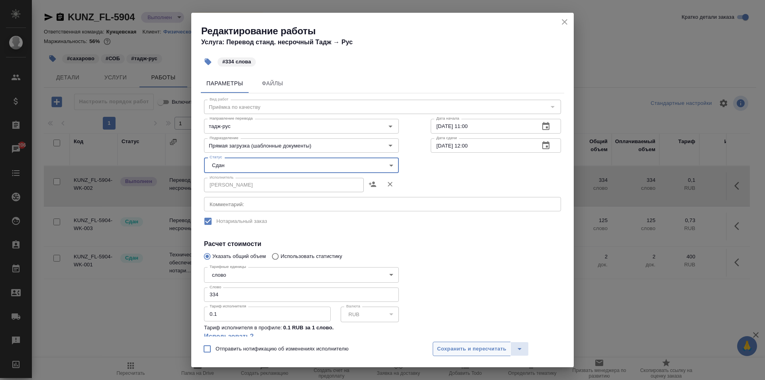
click at [475, 349] on span "Сохранить и пересчитать" at bounding box center [471, 348] width 69 height 9
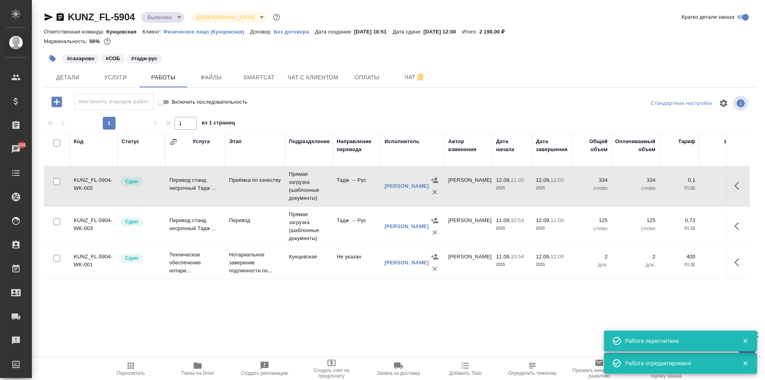
click at [151, 12] on body "🙏 .cls-1 fill:#fff; AWATERA Zotova Ekaterina Клиенты Спецификации Заказы 206 Ча…" at bounding box center [382, 190] width 765 height 380
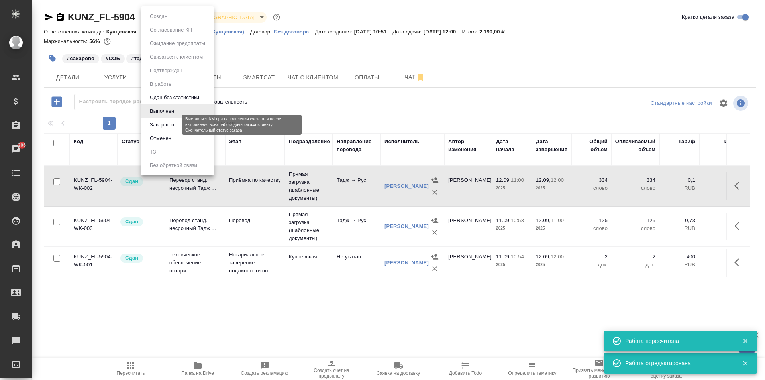
click at [165, 126] on button "Завершен" at bounding box center [161, 124] width 29 height 9
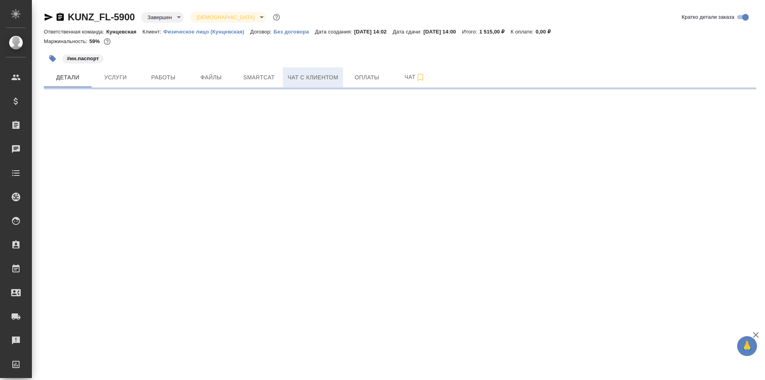
click at [309, 83] on button "Чат с клиентом" at bounding box center [313, 77] width 60 height 20
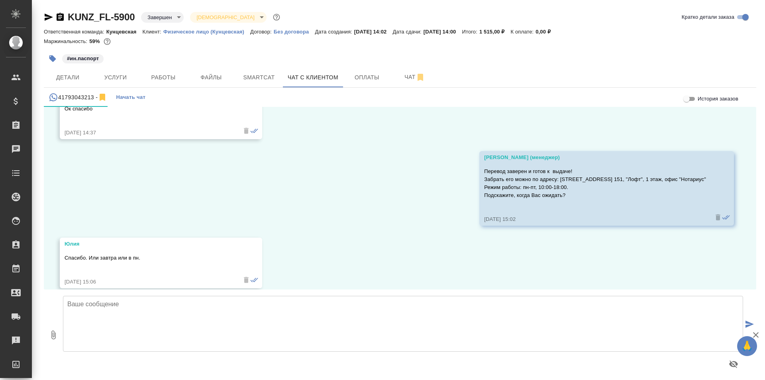
scroll to position [6860, 0]
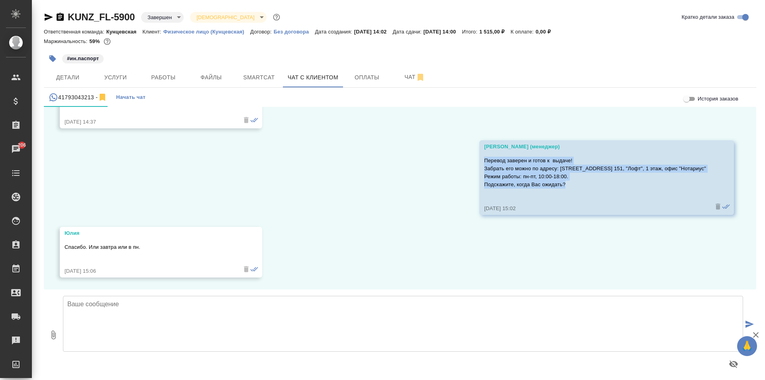
drag, startPoint x: 467, startPoint y: 158, endPoint x: 562, endPoint y: 183, distance: 99.0
click at [562, 183] on div "[PERSON_NAME] (менеджер) Перевод заверен и готов к выдаче! Забрать его можно по…" at bounding box center [606, 177] width 255 height 75
copy p "Перевод заверен и готов к выдаче! Забрать его можно по адресу: [STREET_ADDRESS]…"
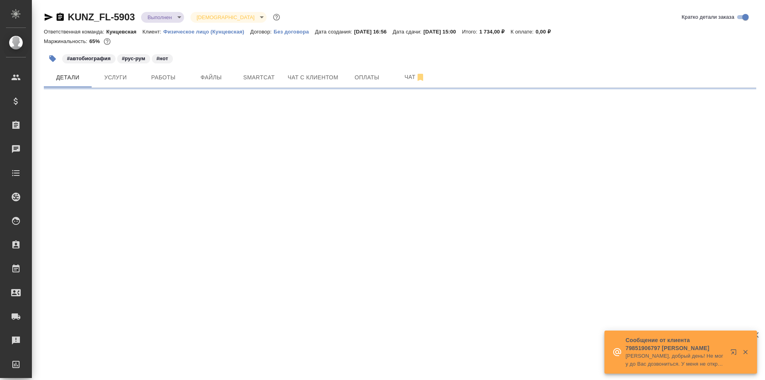
select select "RU"
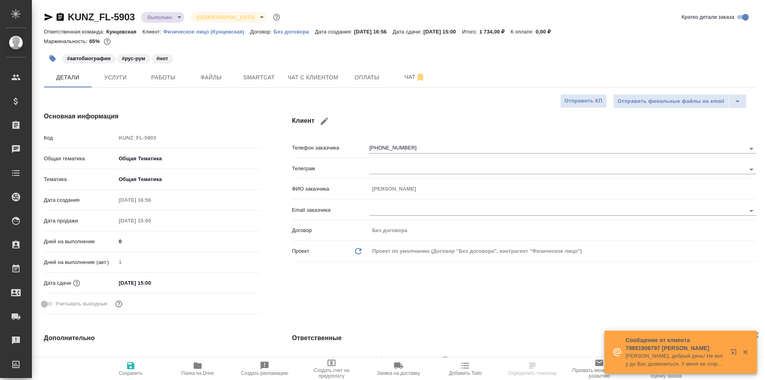
type textarea "x"
click at [145, 74] on span "Работы" at bounding box center [163, 78] width 38 height 10
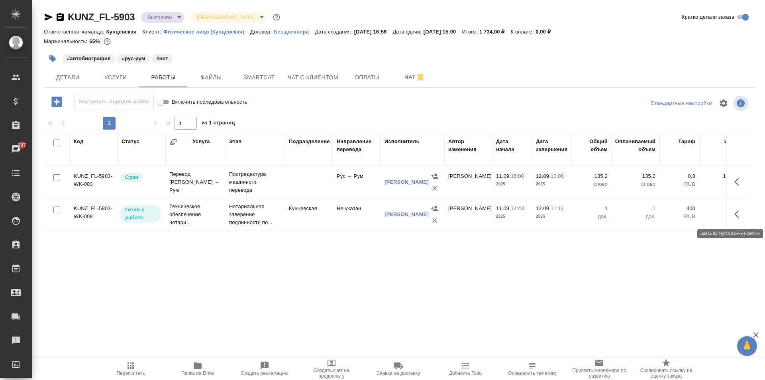
click at [740, 209] on icon "button" at bounding box center [740, 214] width 10 height 10
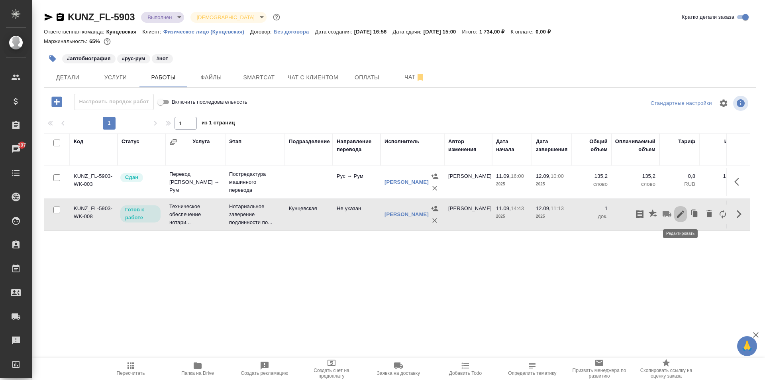
click at [678, 213] on icon "button" at bounding box center [681, 214] width 10 height 10
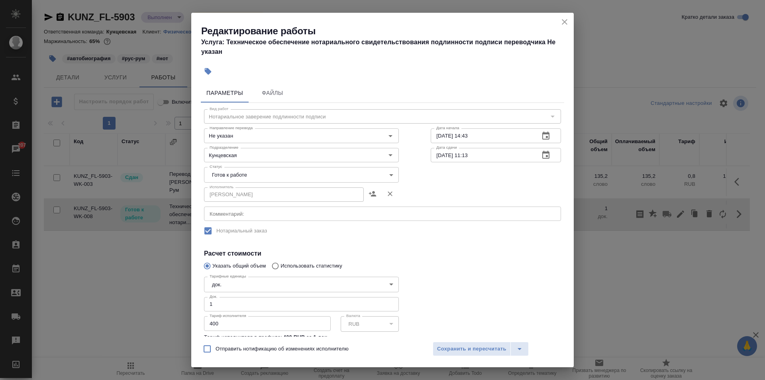
click at [270, 171] on body "🙏 .cls-1 fill:#fff; AWATERA Zotova Ekaterina Клиенты Спецификации Заказы 207 Ча…" at bounding box center [382, 190] width 765 height 380
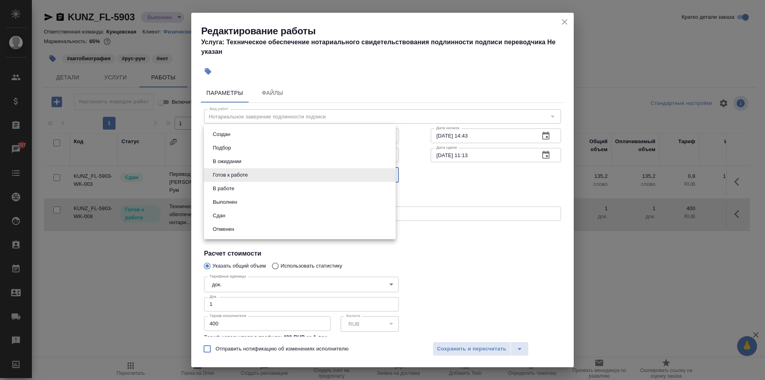
click at [242, 214] on li "Сдан" at bounding box center [300, 216] width 192 height 14
type input "closed"
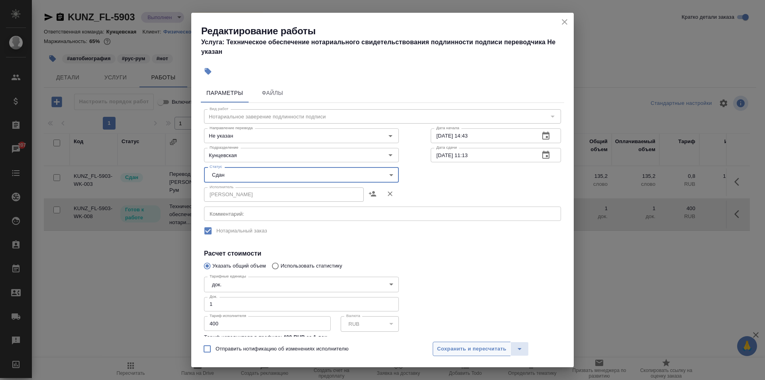
click at [448, 347] on span "Сохранить и пересчитать" at bounding box center [471, 348] width 69 height 9
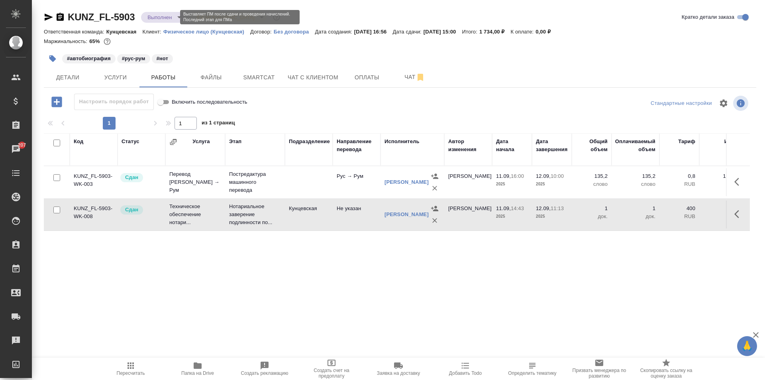
click at [151, 18] on body "🙏 .cls-1 fill:#fff; AWATERA Zotova Ekaterina Клиенты Спецификации Заказы 207 Ча…" at bounding box center [382, 190] width 765 height 380
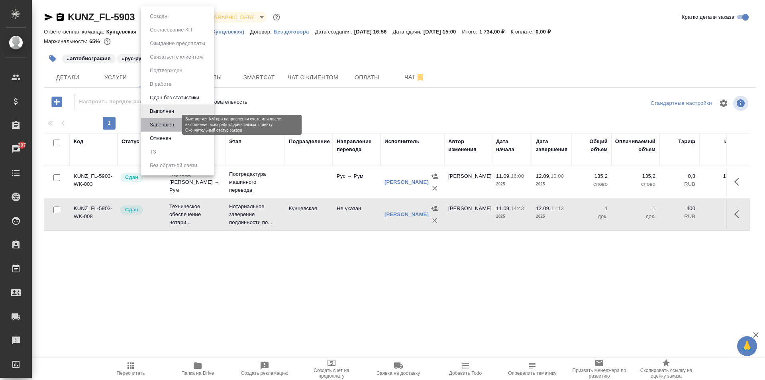
click at [159, 124] on button "Завершен" at bounding box center [161, 124] width 29 height 9
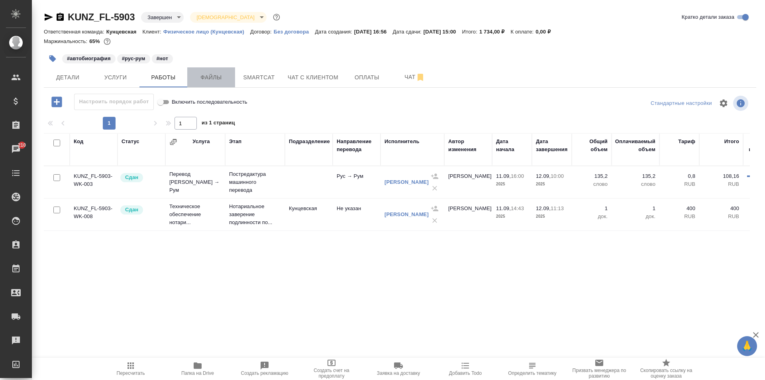
click at [200, 72] on button "Файлы" at bounding box center [211, 77] width 48 height 20
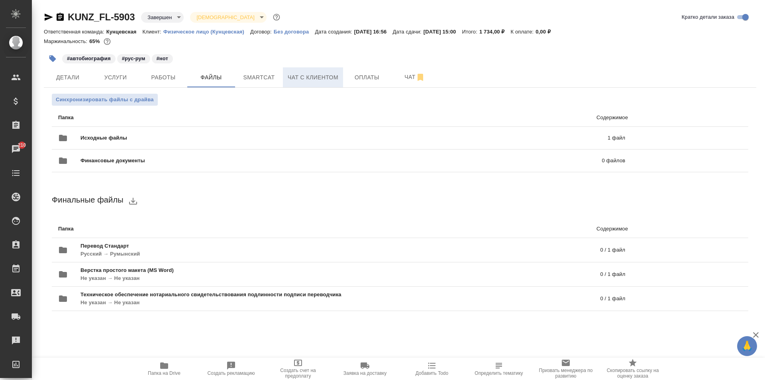
click at [312, 80] on span "Чат с клиентом" at bounding box center [313, 78] width 51 height 10
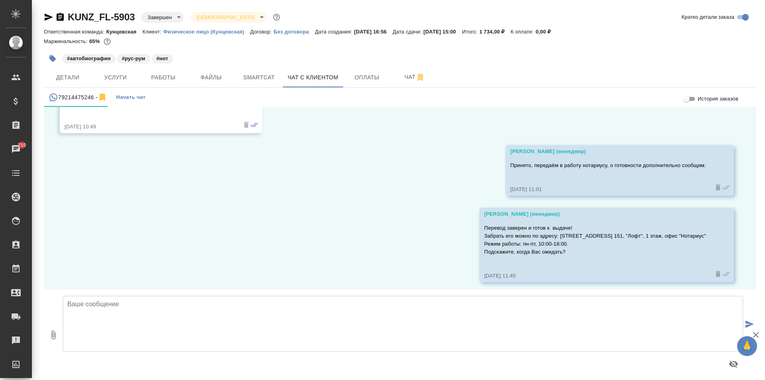
scroll to position [1199, 0]
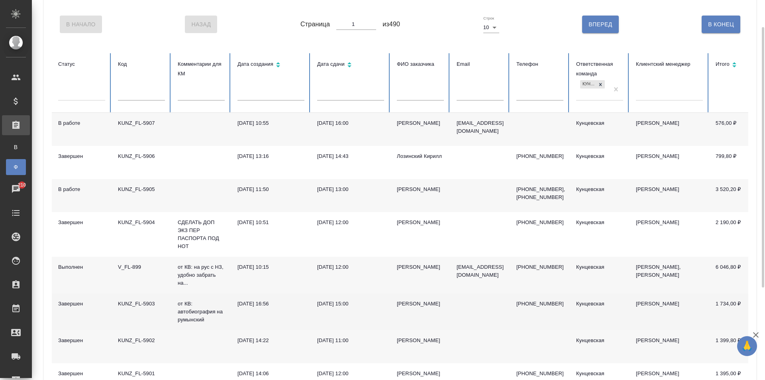
scroll to position [80, 0]
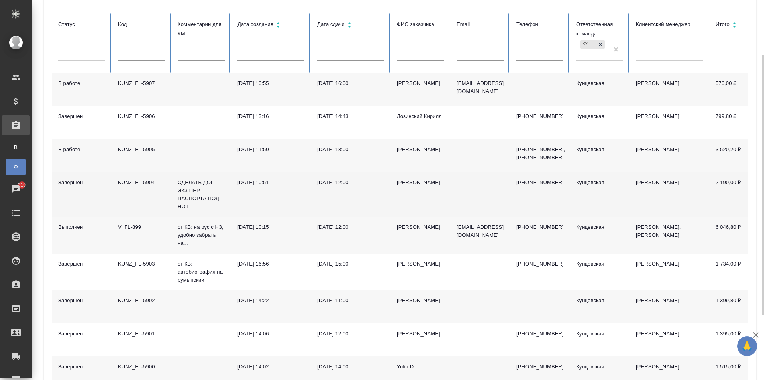
click at [334, 181] on div "[DATE] 12:00" at bounding box center [350, 183] width 67 height 8
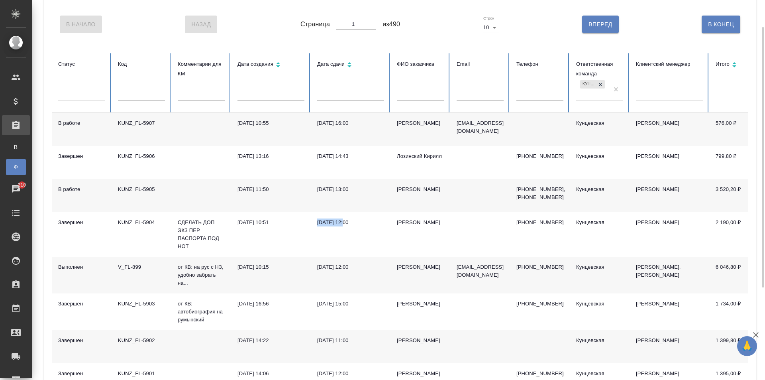
scroll to position [0, 0]
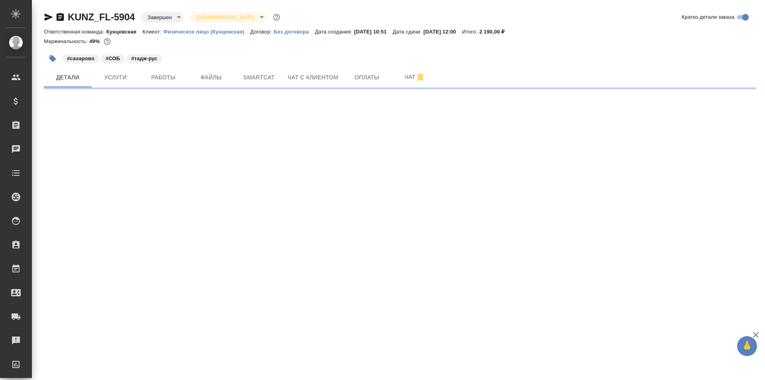
select select "RU"
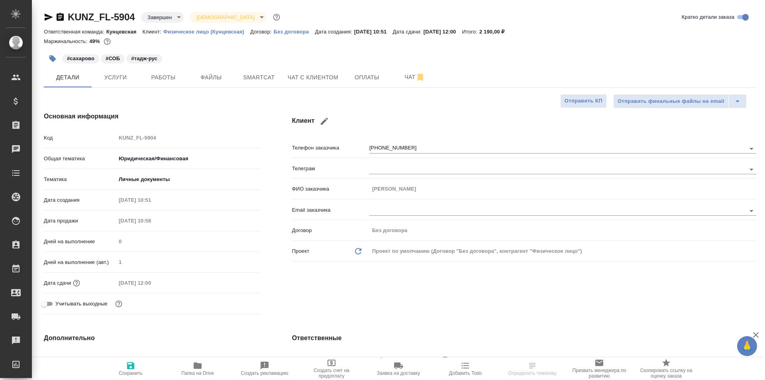
type textarea "x"
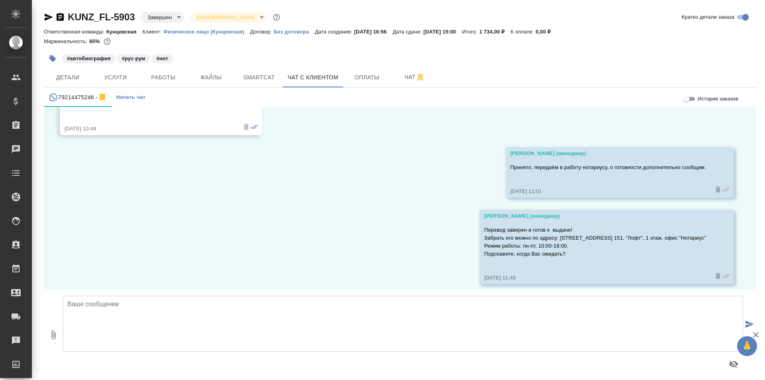
scroll to position [1199, 0]
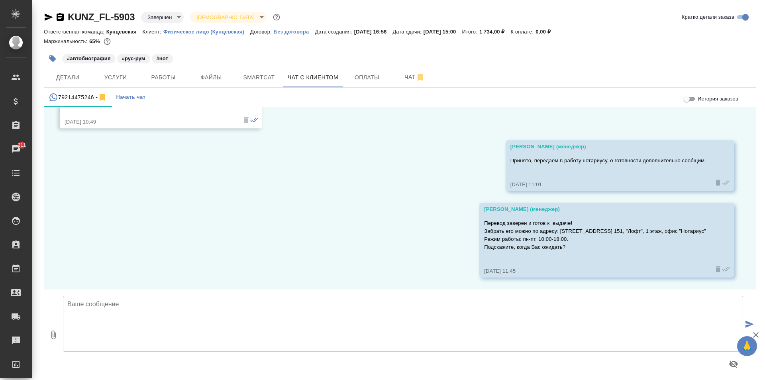
scroll to position [1199, 0]
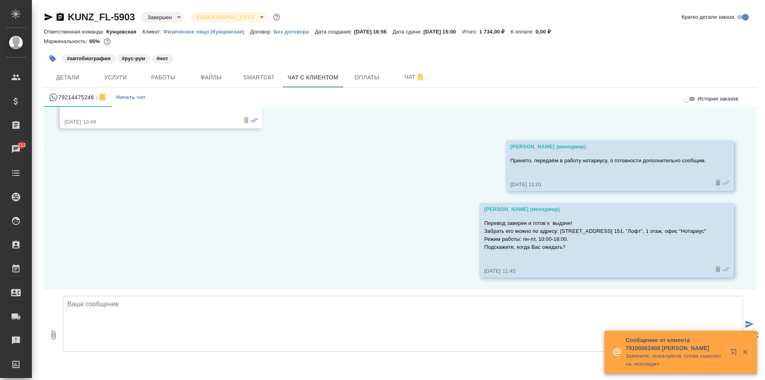
click at [642, 346] on p "Сообщение от клиента 79100062408 [PERSON_NAME]" at bounding box center [676, 344] width 100 height 16
click at [732, 349] on icon "button" at bounding box center [736, 354] width 10 height 10
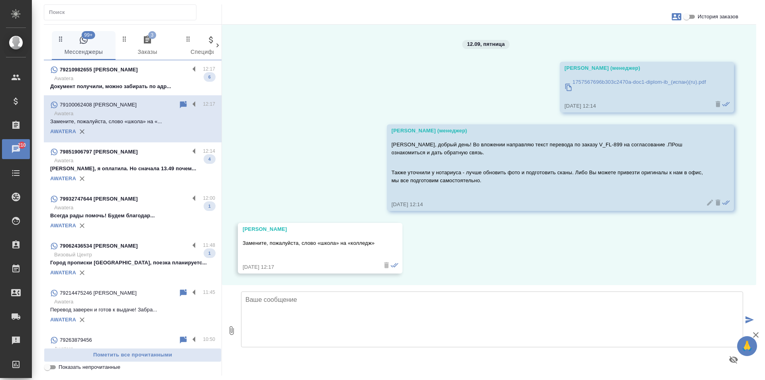
scroll to position [320, 0]
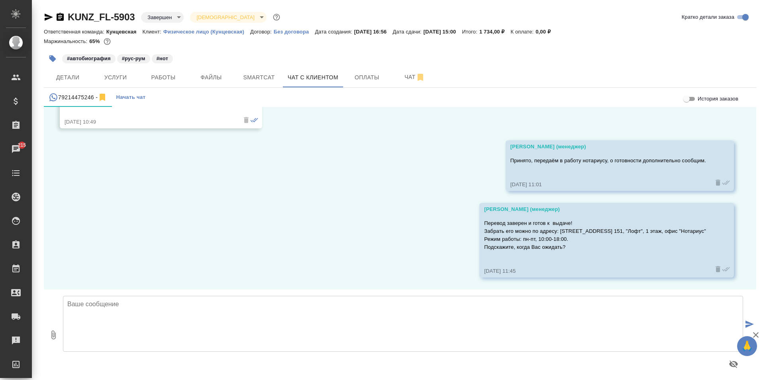
scroll to position [1199, 0]
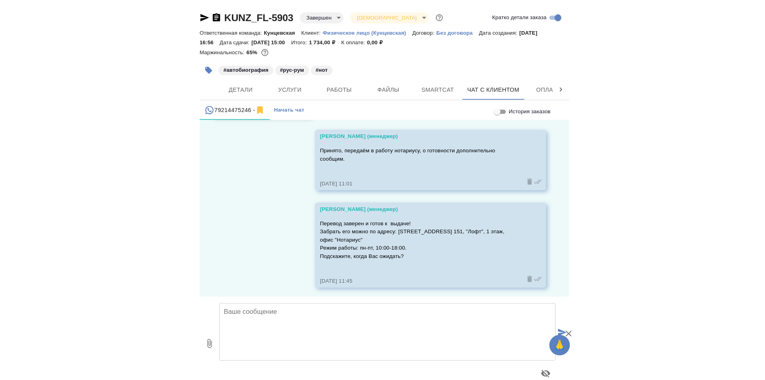
scroll to position [1199, 0]
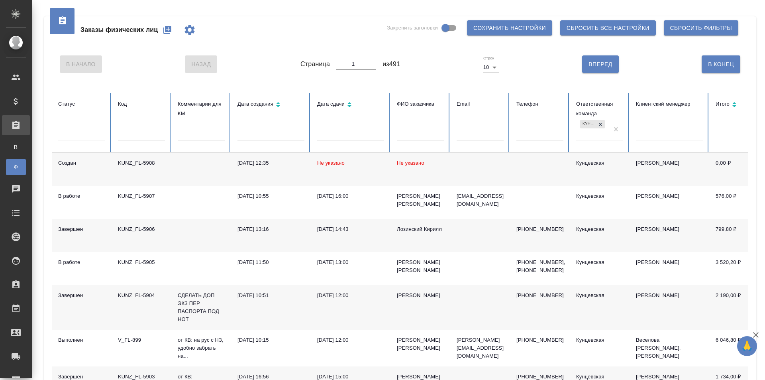
click at [144, 162] on div "KUNZ_FL-5908" at bounding box center [141, 163] width 47 height 8
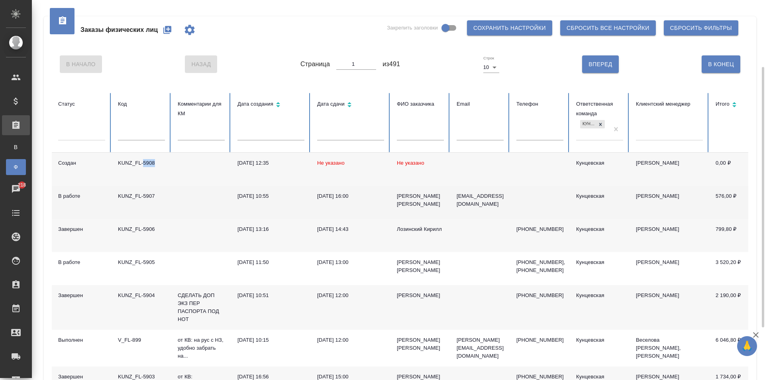
scroll to position [40, 0]
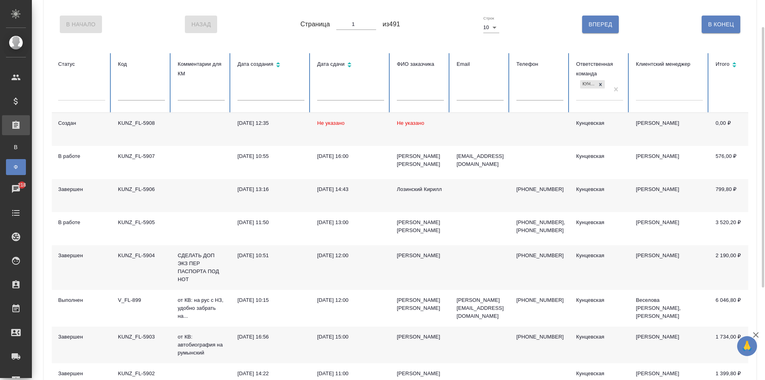
click at [133, 256] on div "KUNZ_FL-5904" at bounding box center [141, 255] width 47 height 8
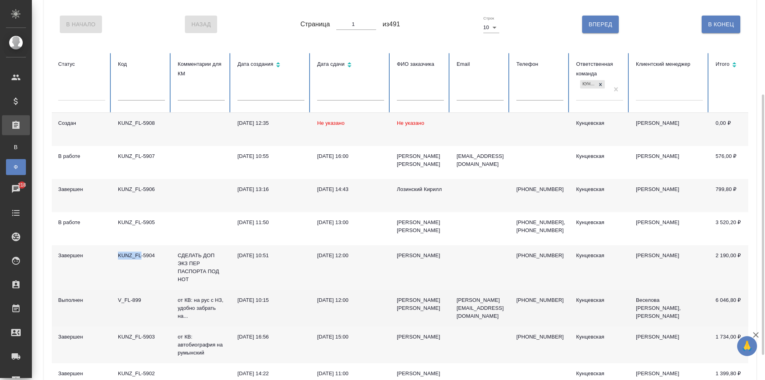
scroll to position [120, 0]
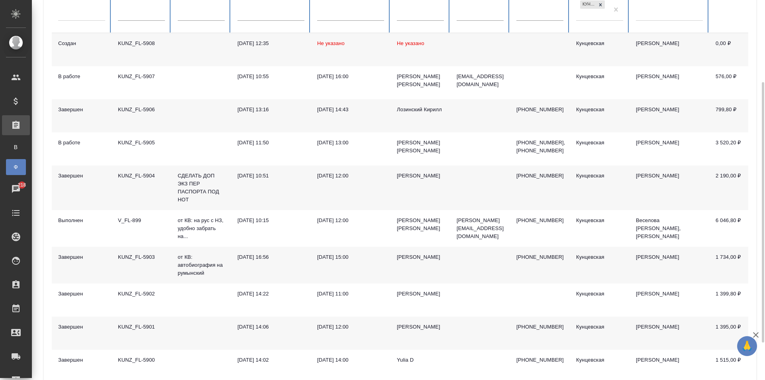
click at [135, 331] on div "KUNZ_FL-5901" at bounding box center [141, 327] width 47 height 8
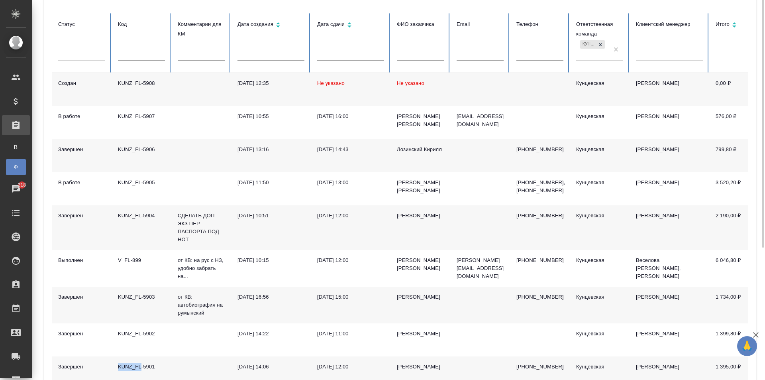
scroll to position [0, 0]
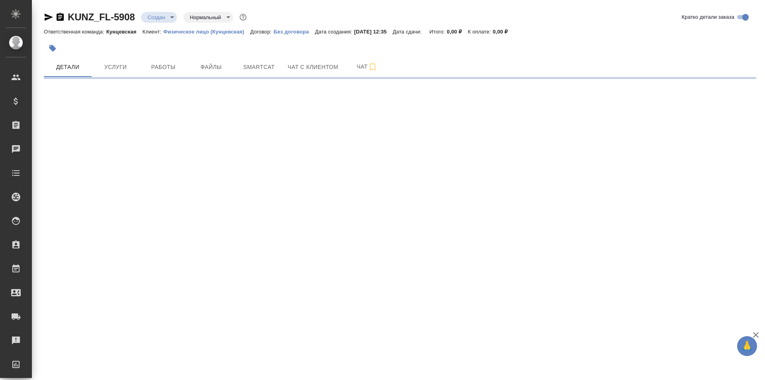
select select "RU"
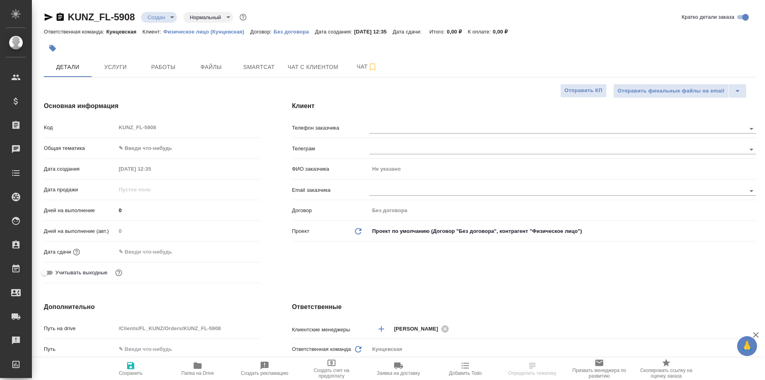
type textarea "x"
click at [49, 47] on icon "button" at bounding box center [52, 48] width 7 height 7
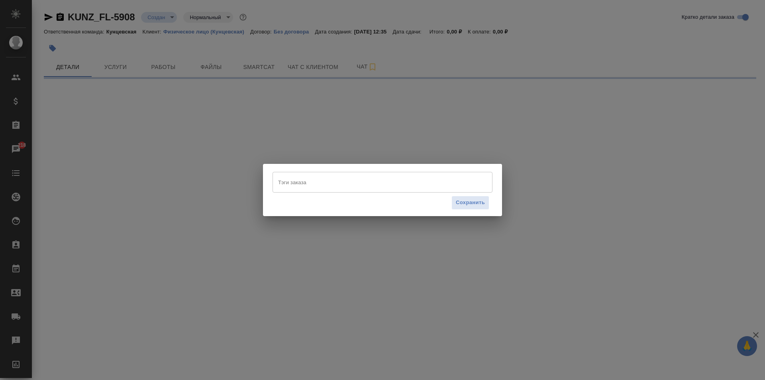
select select "RU"
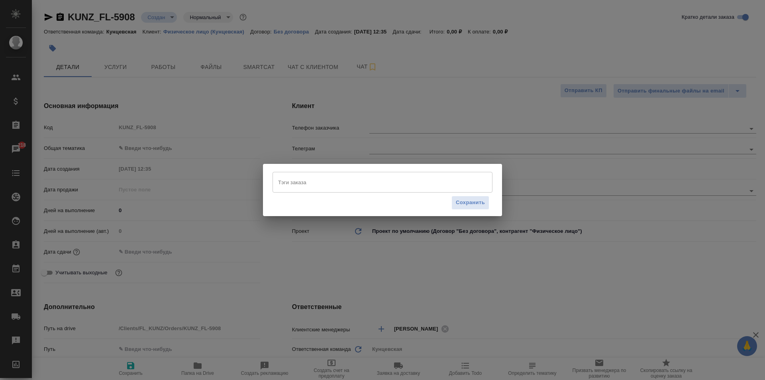
type textarea "x"
click at [301, 188] on input "Тэги заказа" at bounding box center [375, 182] width 198 height 14
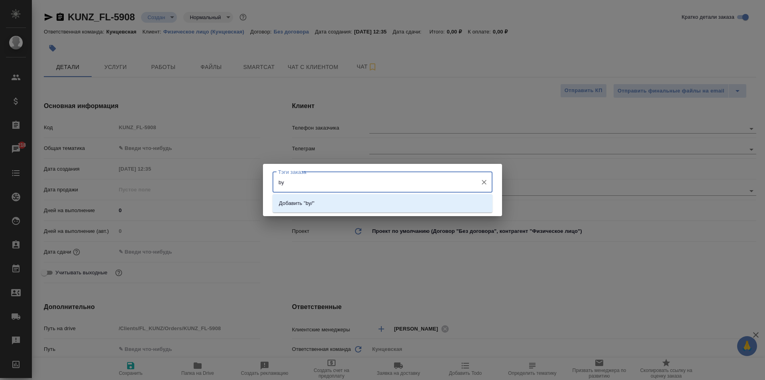
type input "b"
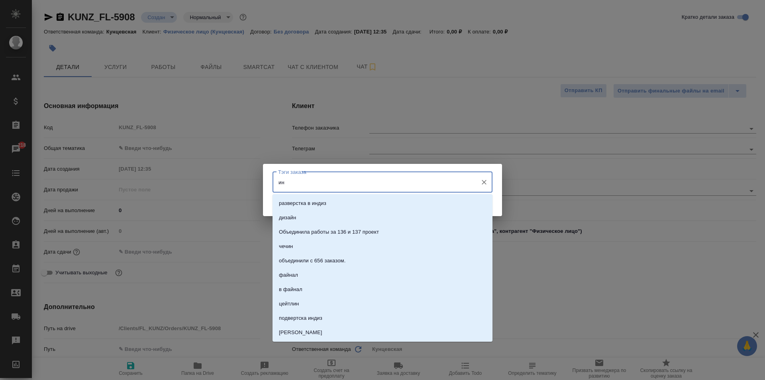
type input "ин."
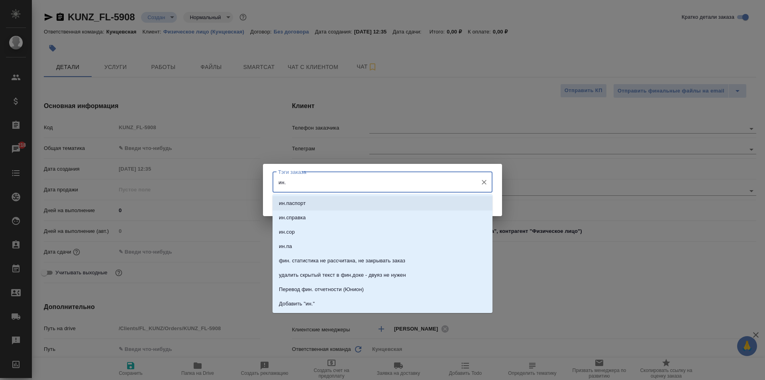
click at [313, 198] on li "ин.паспорт" at bounding box center [383, 203] width 220 height 14
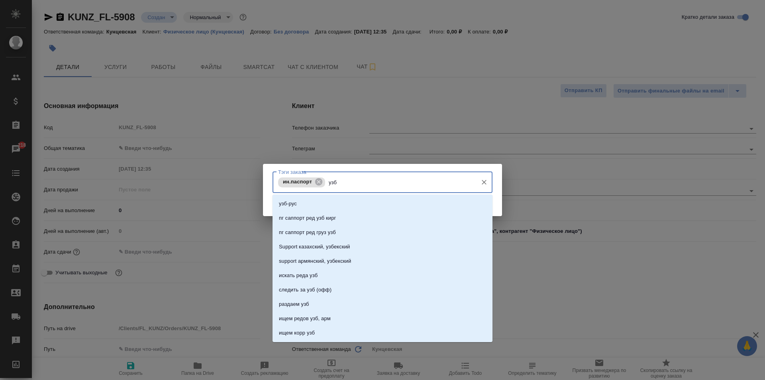
type input "узб-"
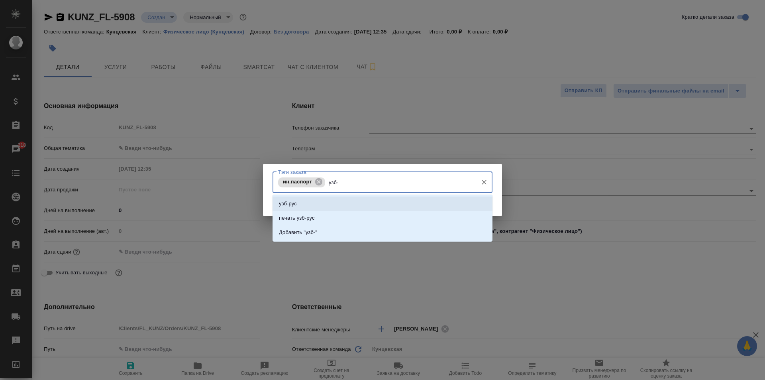
click at [362, 201] on li "узб-рус" at bounding box center [383, 203] width 220 height 14
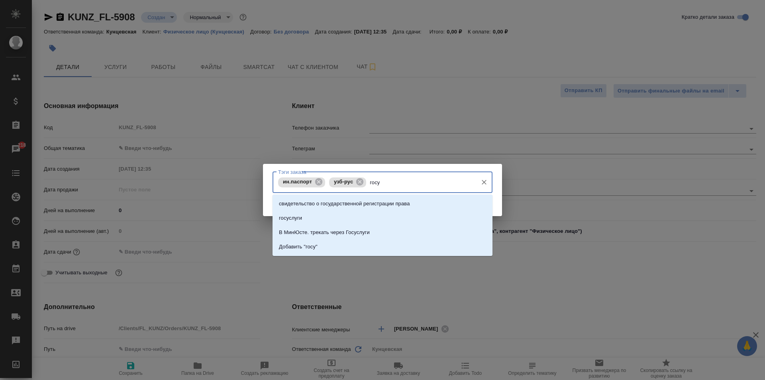
type input "госус"
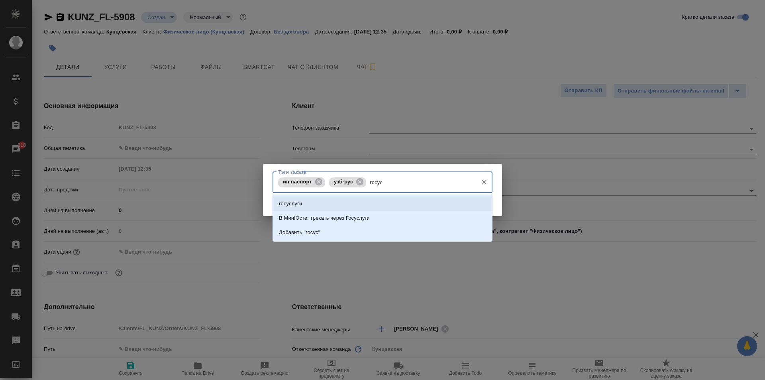
click at [372, 204] on li "госуслуги" at bounding box center [383, 203] width 220 height 14
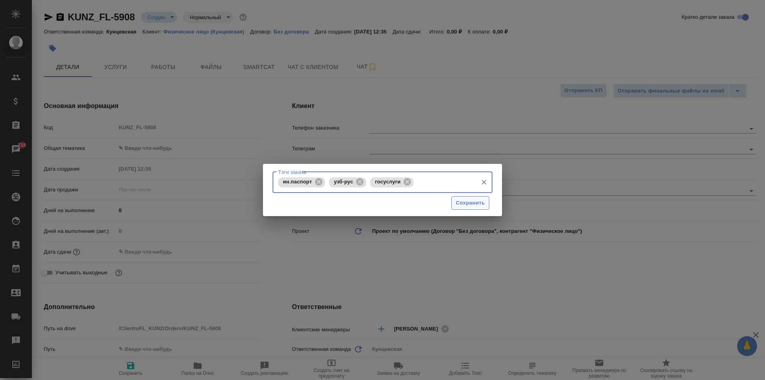
click at [475, 199] on span "Сохранить" at bounding box center [470, 202] width 29 height 9
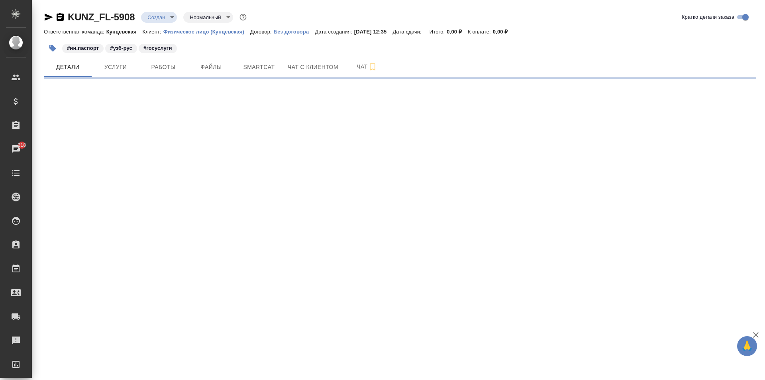
select select "RU"
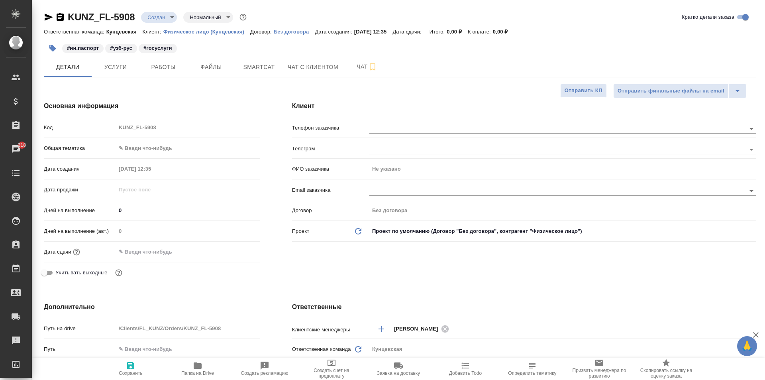
type textarea "x"
click at [147, 249] on input "text" at bounding box center [151, 252] width 70 height 12
click at [232, 253] on div at bounding box center [188, 252] width 144 height 12
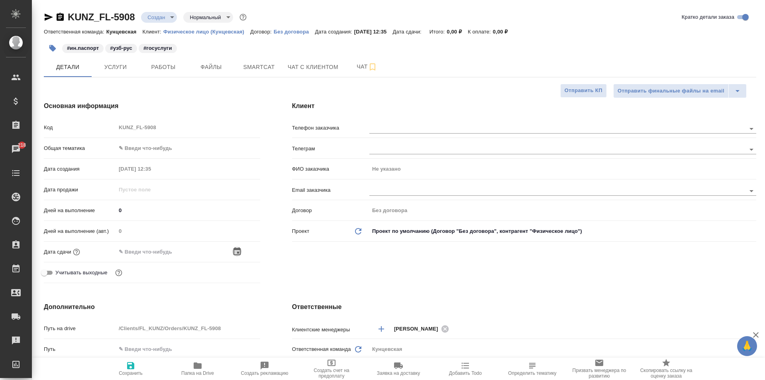
click at [237, 251] on icon "button" at bounding box center [237, 252] width 10 height 10
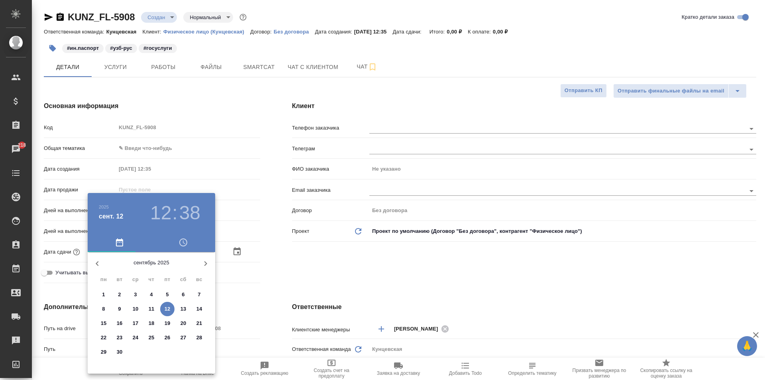
click at [103, 321] on p "15" at bounding box center [104, 323] width 6 height 8
type input "15.09.2025 12:38"
type textarea "x"
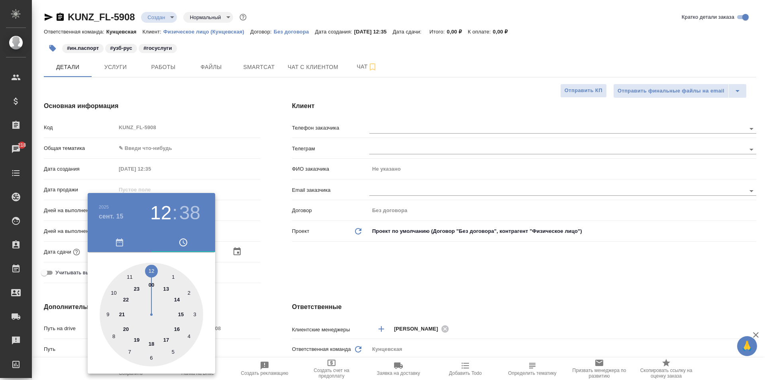
click at [175, 296] on div at bounding box center [152, 315] width 104 height 104
type input "15.09.2025 14:38"
type textarea "x"
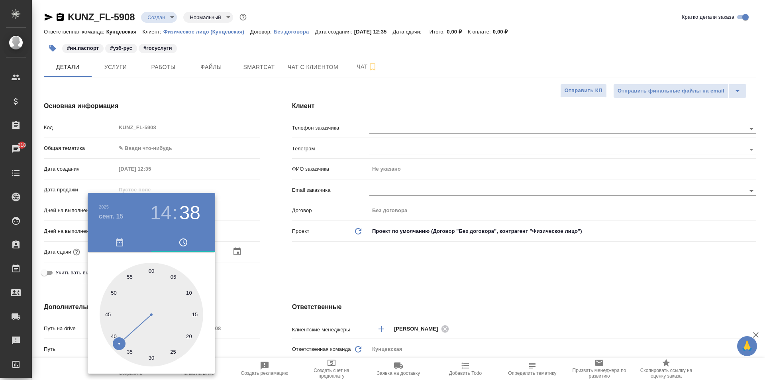
click at [153, 270] on div at bounding box center [152, 315] width 104 height 104
type input "[DATE] 14:00"
type textarea "x"
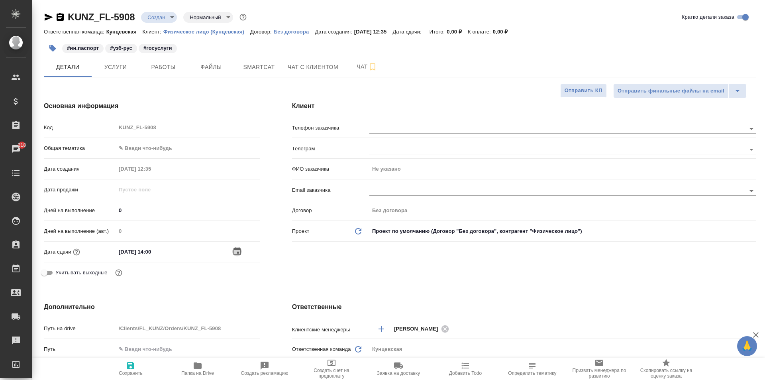
type textarea "x"
click at [160, 145] on body "🙏 .cls-1 fill:#fff; AWATERA Zotova Ekaterina Клиенты Спецификации Заказы 218 Ча…" at bounding box center [382, 190] width 765 height 380
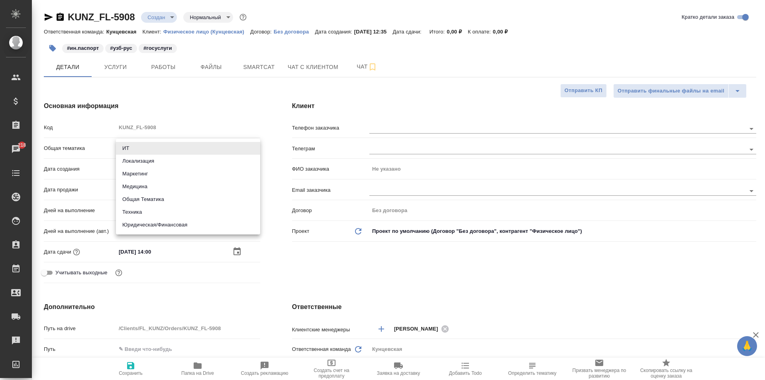
click at [169, 226] on li "Юридическая/Финансовая" at bounding box center [188, 224] width 144 height 13
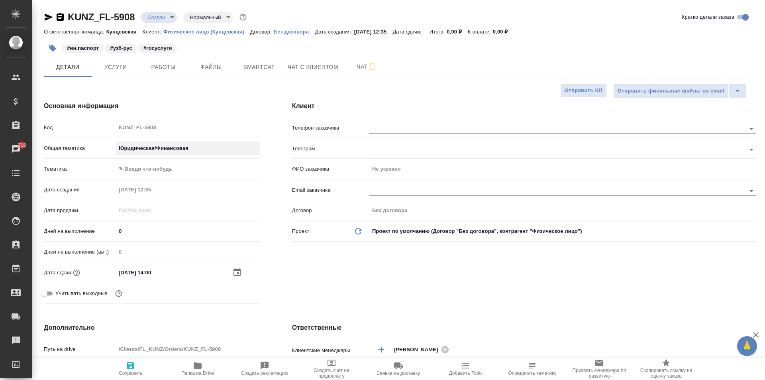
type input "yr-fn"
type textarea "x"
click at [144, 168] on body "🙏 .cls-1 fill:#fff; AWATERA Zotova Ekaterina Клиенты Спецификации Заказы 218 Ча…" at bounding box center [382, 190] width 765 height 380
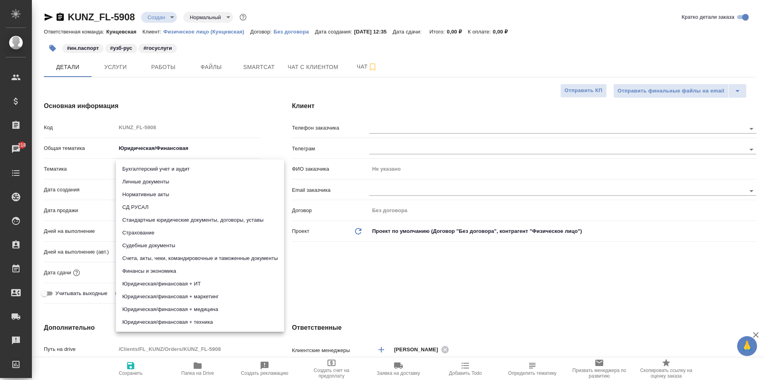
click at [159, 177] on li "Личные документы" at bounding box center [200, 181] width 168 height 13
type textarea "x"
type input "5a8b8b956a9677013d343cfe"
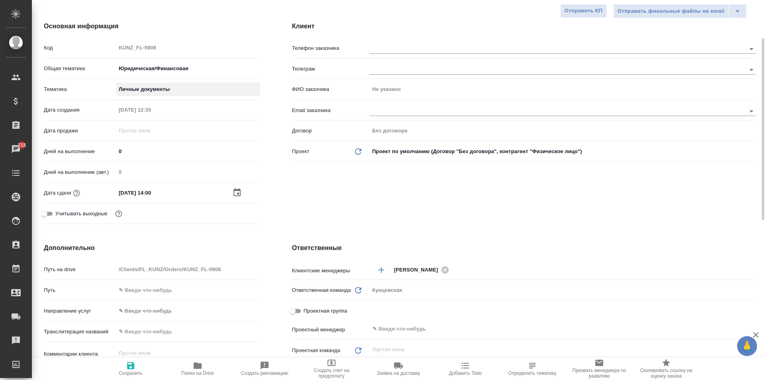
scroll to position [120, 0]
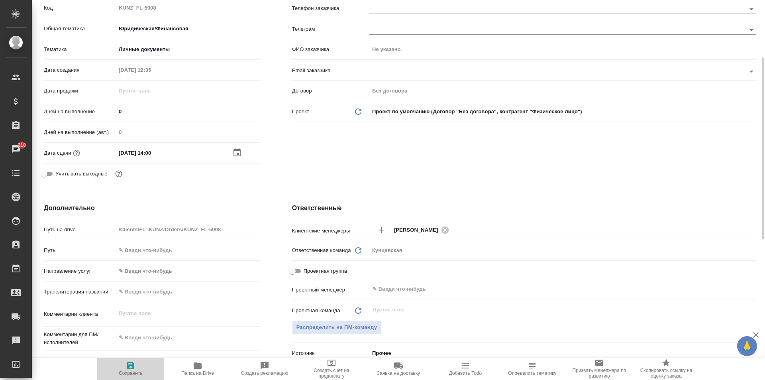
click at [134, 359] on button "Сохранить" at bounding box center [130, 368] width 67 height 22
type textarea "x"
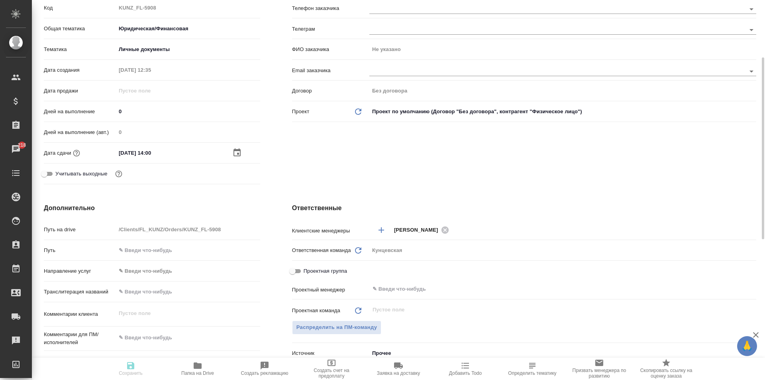
type textarea "x"
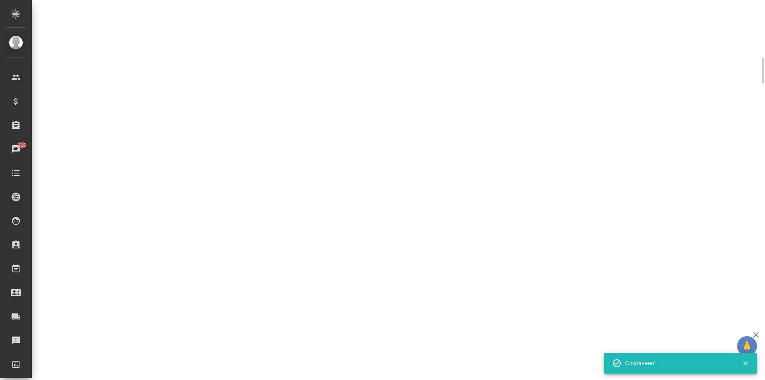
select select "RU"
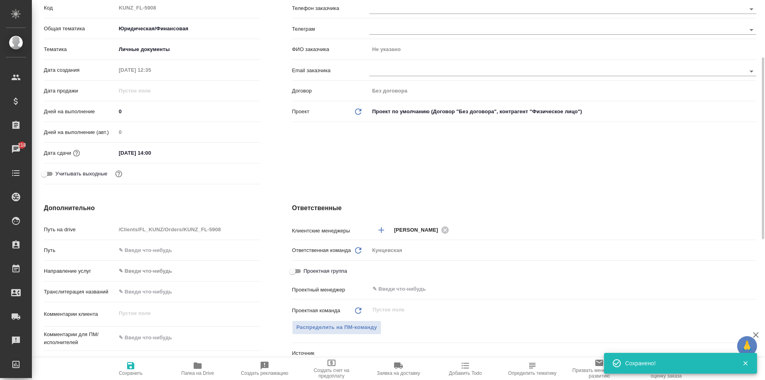
type textarea "x"
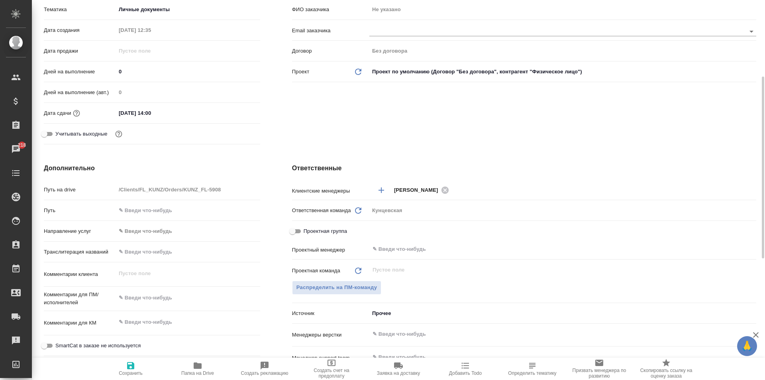
scroll to position [199, 0]
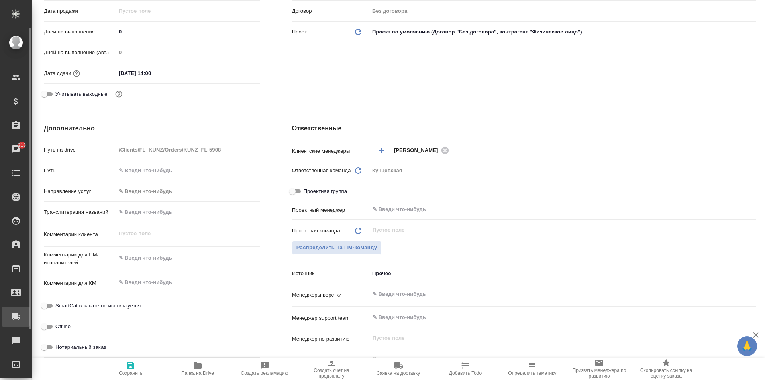
type textarea "x"
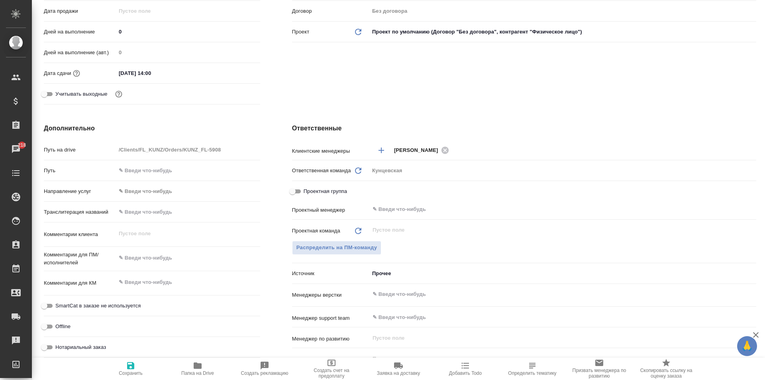
type textarea "x"
click at [49, 344] on input "Нотариальный заказ" at bounding box center [44, 347] width 29 height 10
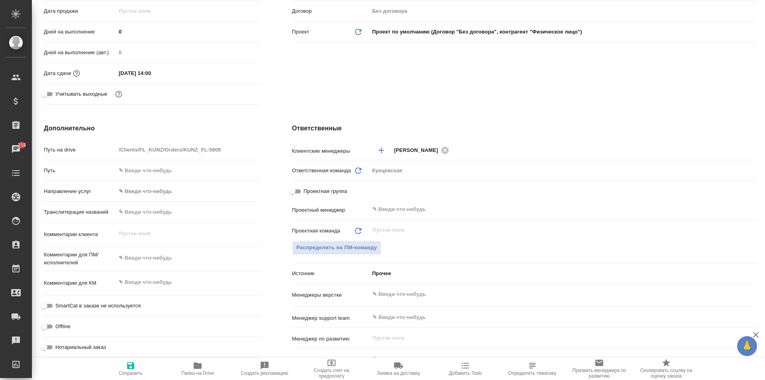
checkbox input "true"
type textarea "x"
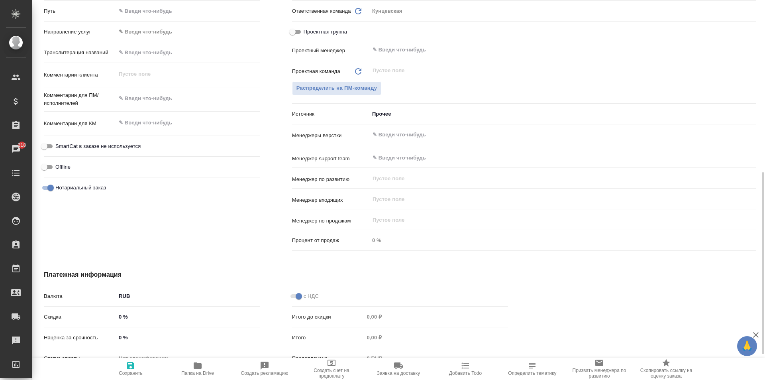
scroll to position [424, 0]
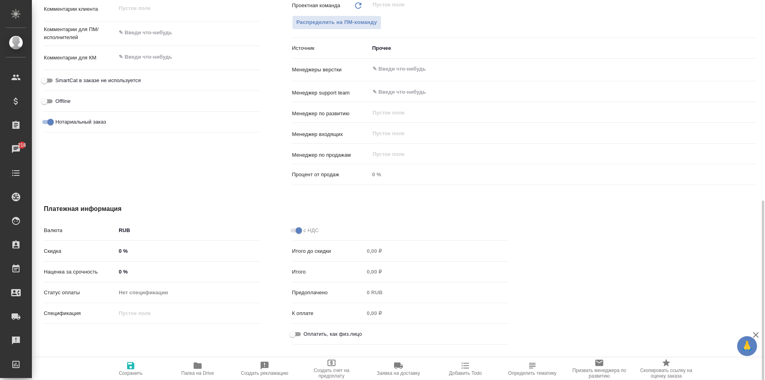
click at [295, 331] on input "Оплатить, как физ.лицо" at bounding box center [292, 334] width 29 height 10
checkbox input "true"
type textarea "x"
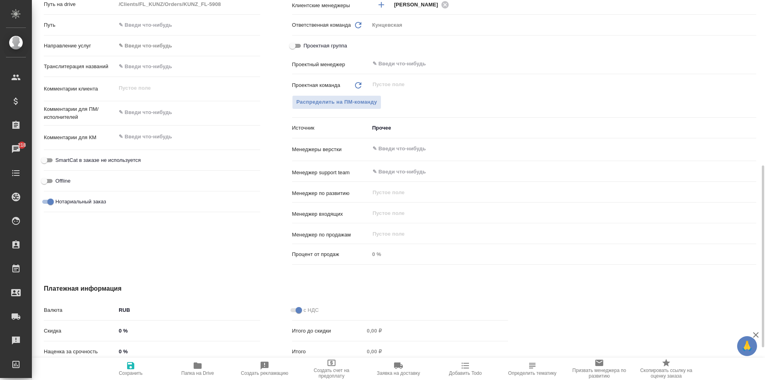
scroll to position [305, 0]
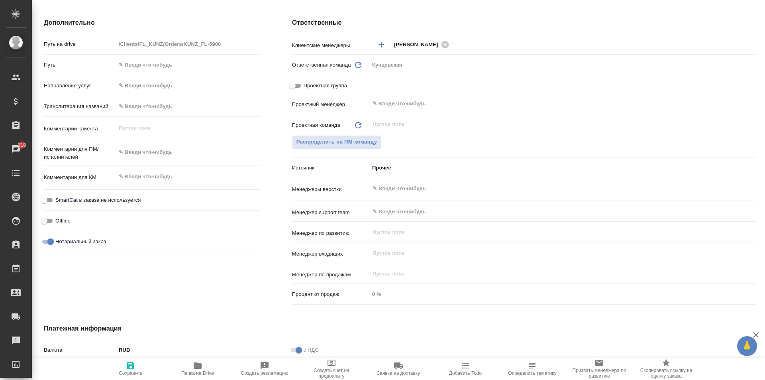
click at [124, 363] on span "Сохранить" at bounding box center [130, 368] width 57 height 15
type textarea "x"
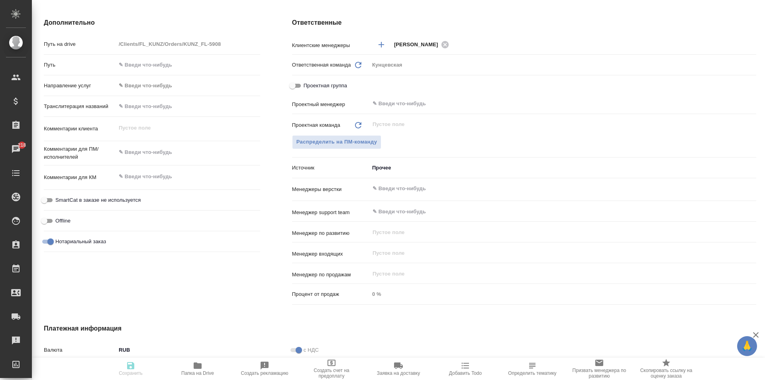
type textarea "x"
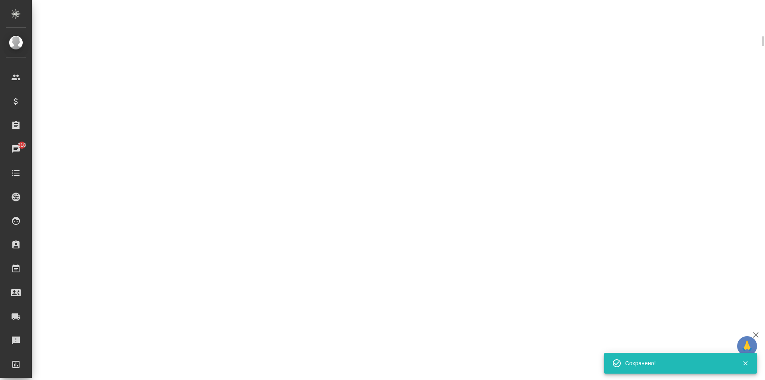
scroll to position [299, 0]
select select "RU"
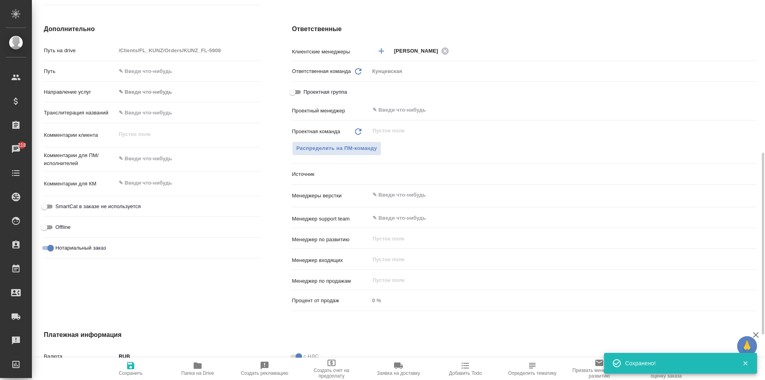
scroll to position [305, 0]
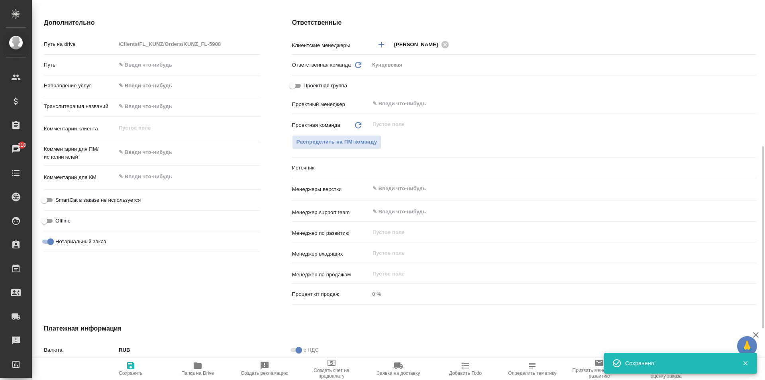
type textarea "x"
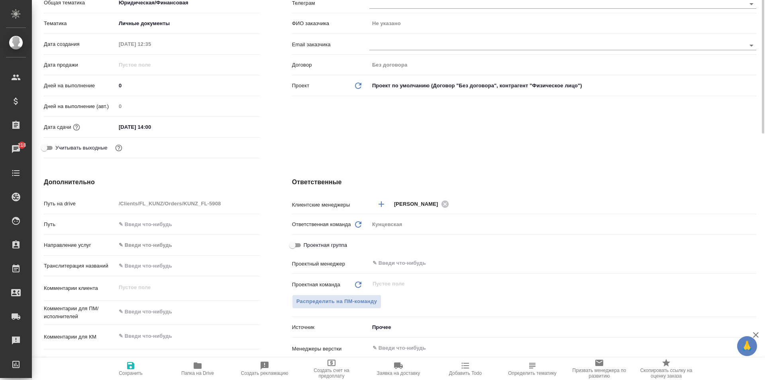
scroll to position [26, 0]
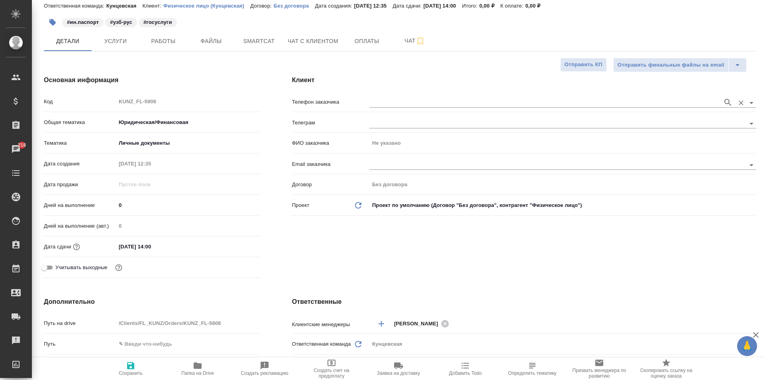
click at [376, 98] on input "text" at bounding box center [544, 103] width 350 height 10
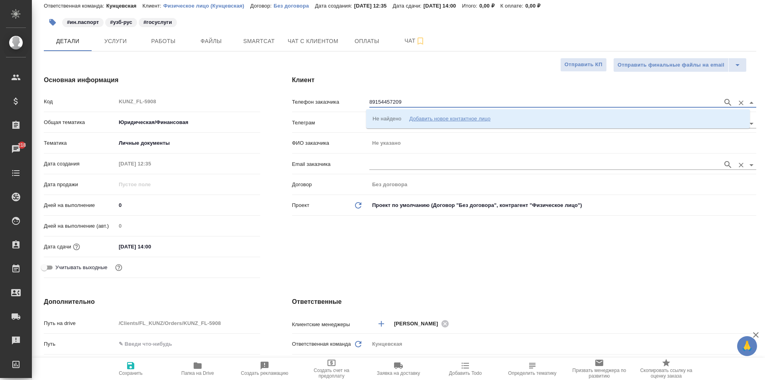
type input "89154457209"
click at [428, 116] on div "Добавить новое контактное лицо" at bounding box center [449, 118] width 81 height 8
select select "ZZ"
type input "89154457209"
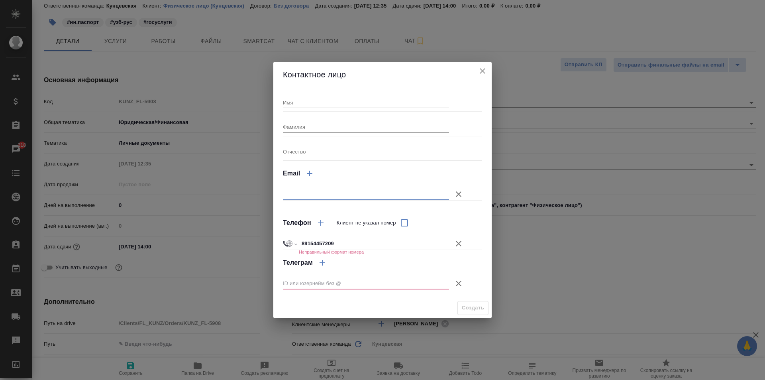
click at [324, 196] on input "text" at bounding box center [366, 194] width 166 height 11
type input "89154457209"
click at [315, 190] on input "89154457209" at bounding box center [366, 194] width 166 height 11
click at [293, 193] on input "89154457209" at bounding box center [366, 194] width 166 height 11
click at [309, 190] on input "89154457209" at bounding box center [366, 194] width 166 height 11
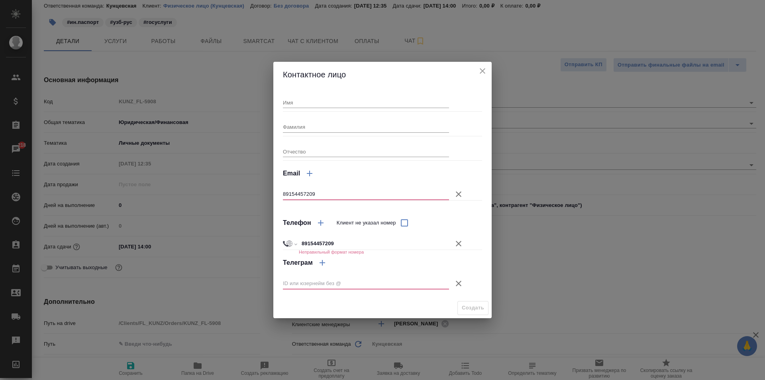
drag, startPoint x: 321, startPoint y: 189, endPoint x: 295, endPoint y: 196, distance: 27.1
click at [320, 190] on input "89154457209" at bounding box center [366, 194] width 166 height 11
click at [284, 193] on input "89154457209" at bounding box center [366, 194] width 166 height 11
click at [285, 192] on input "89154457209" at bounding box center [366, 194] width 166 height 11
click at [285, 191] on input "89154457209" at bounding box center [366, 194] width 166 height 11
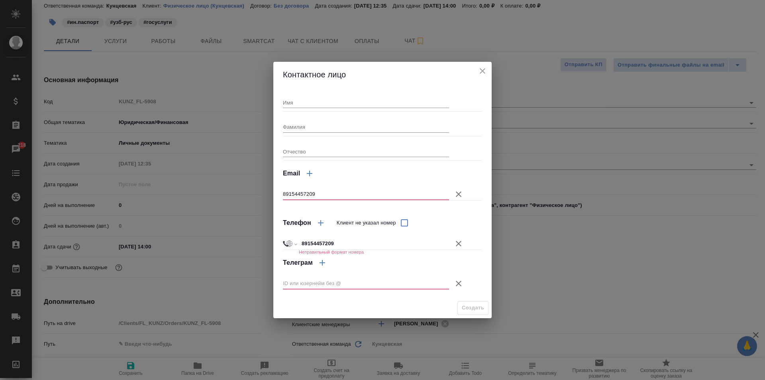
drag, startPoint x: 330, startPoint y: 193, endPoint x: 239, endPoint y: 204, distance: 91.6
click at [240, 204] on div "Контактное лицо Имя Фамилия Отчество Email 89154457209 Телефон Клиент не указал…" at bounding box center [382, 190] width 765 height 380
click at [434, 204] on div "Имя Фамилия Отчество Email 89154457209 Телефон Клиент не указал номер Междунаро…" at bounding box center [382, 192] width 199 height 204
click at [360, 240] on input "89154457209" at bounding box center [373, 244] width 149 height 12
drag, startPoint x: 360, startPoint y: 240, endPoint x: 256, endPoint y: 251, distance: 105.1
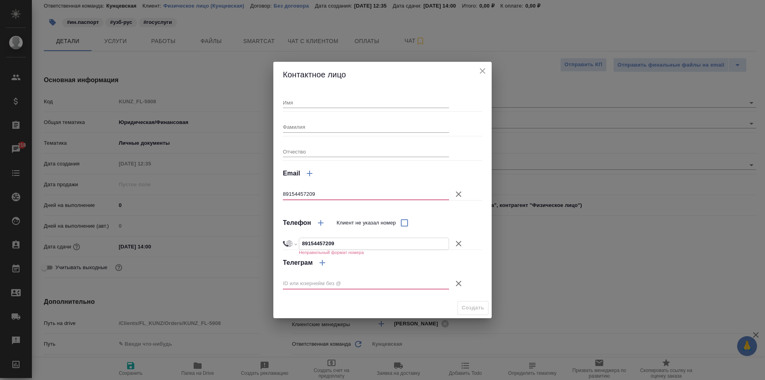
click at [256, 251] on div "Контактное лицо Имя Фамилия Отчество Email 89154457209 Телефон Клиент не указал…" at bounding box center [382, 190] width 765 height 380
click at [304, 244] on input "89154457209" at bounding box center [373, 244] width 149 height 12
select select "IN"
type input "+91 5445 720 9"
click at [305, 241] on input "+91 5445 720 9" at bounding box center [373, 244] width 149 height 12
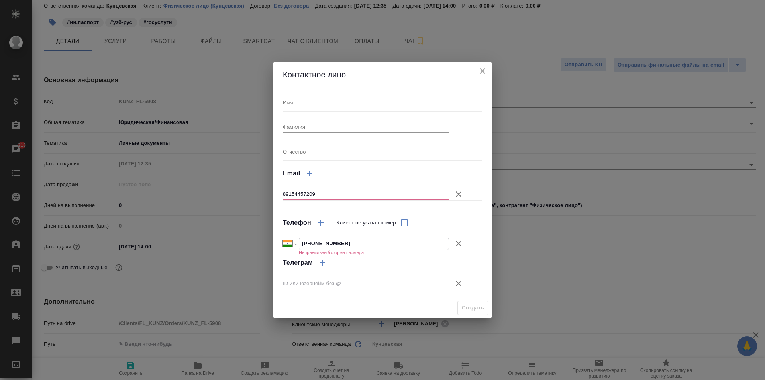
select select "RU"
type input "+7 915 445 72 09"
click at [457, 191] on icon "button" at bounding box center [459, 194] width 10 height 10
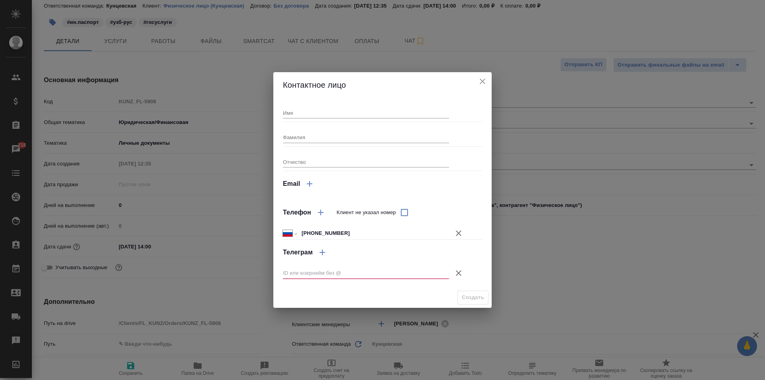
click at [456, 274] on icon "button" at bounding box center [459, 273] width 10 height 10
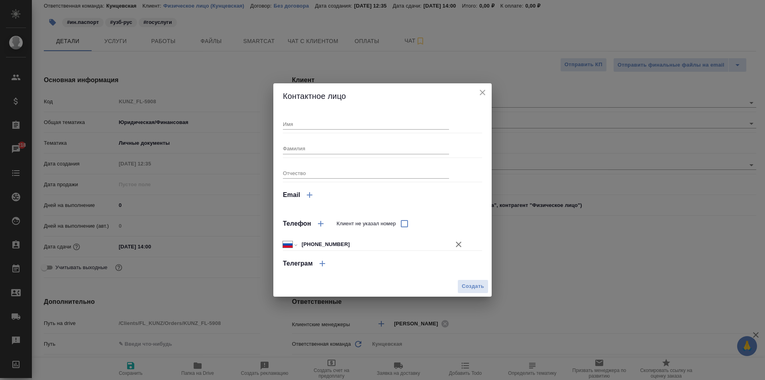
click at [322, 123] on input "Имя" at bounding box center [366, 123] width 166 height 11
type input "Х"
type input "Жавонхир"
click at [325, 143] on input "Фамилия" at bounding box center [366, 148] width 166 height 11
click at [297, 172] on input "Отчество" at bounding box center [366, 172] width 166 height 11
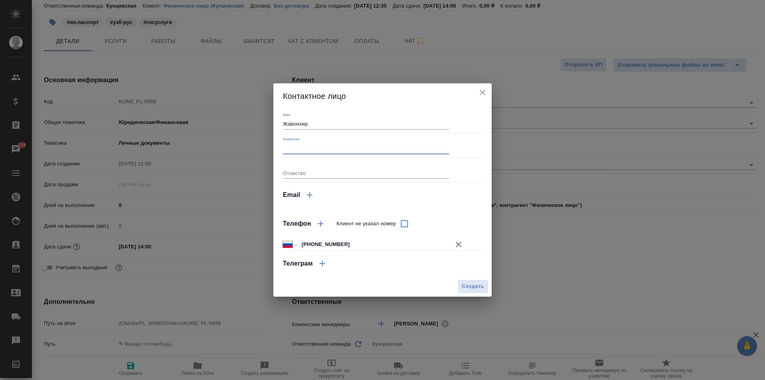
click at [302, 153] on input "Фамилия" at bounding box center [366, 148] width 166 height 11
type input "Реймбаев"
click at [310, 165] on div "Отчество" at bounding box center [366, 170] width 166 height 18
click at [313, 174] on input "Отчество" at bounding box center [366, 172] width 166 height 11
type input "Шавкат угли"
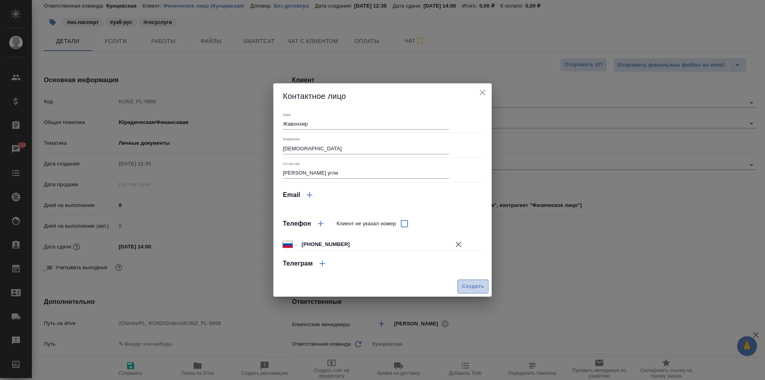
click at [472, 280] on button "Создать" at bounding box center [473, 286] width 31 height 14
type input "Реймбаев Жавонхир Шавкат угли"
type textarea "x"
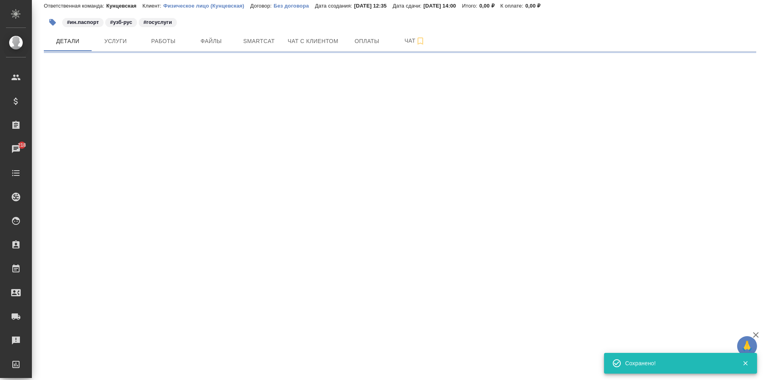
type input "holyTrinity"
select select "RU"
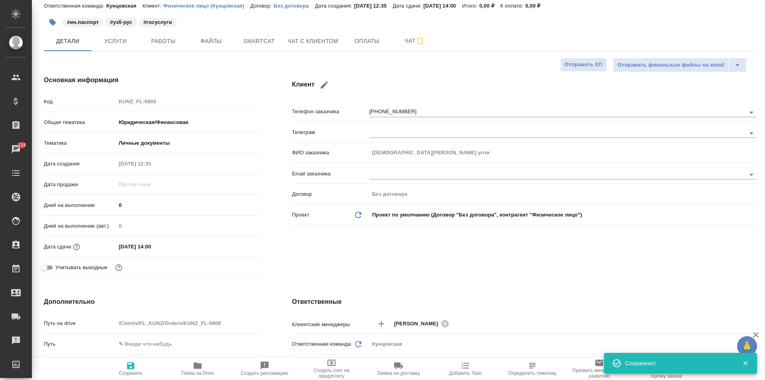
type textarea "x"
click at [129, 367] on icon "button" at bounding box center [130, 365] width 7 height 7
type textarea "x"
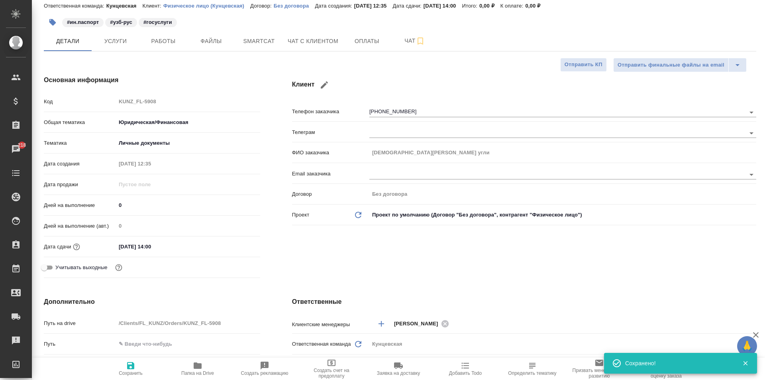
type textarea "x"
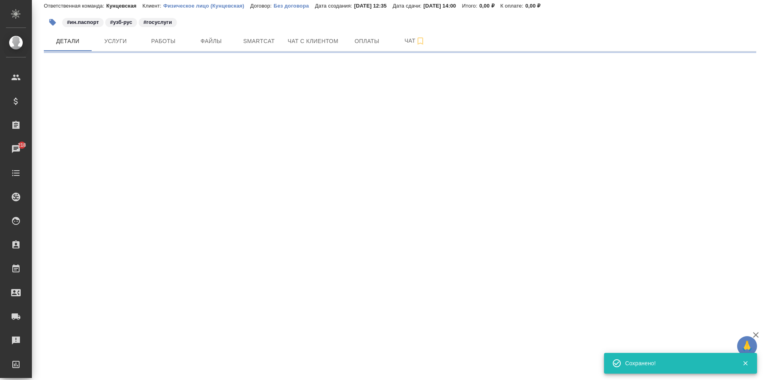
select select "RU"
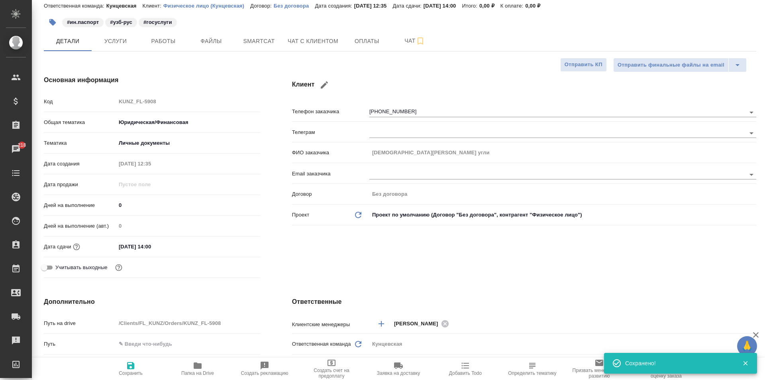
type textarea "x"
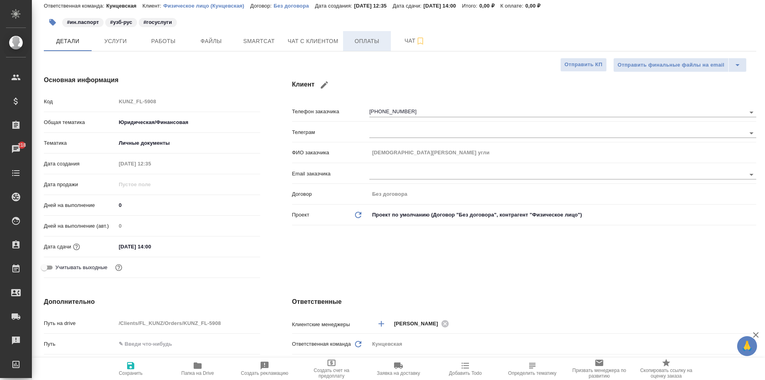
click at [355, 41] on span "Оплаты" at bounding box center [367, 41] width 38 height 10
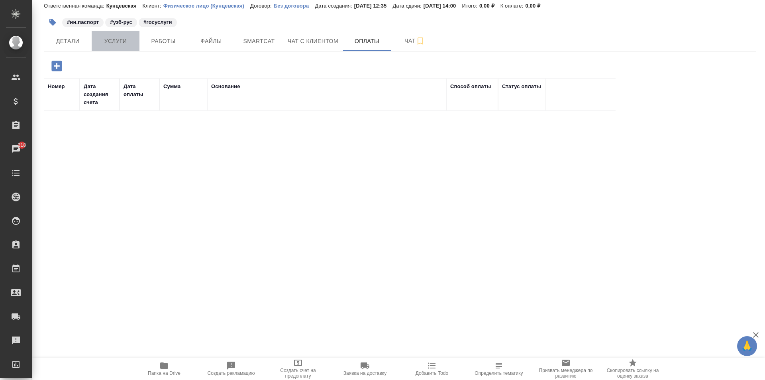
click at [106, 43] on span "Услуги" at bounding box center [115, 41] width 38 height 10
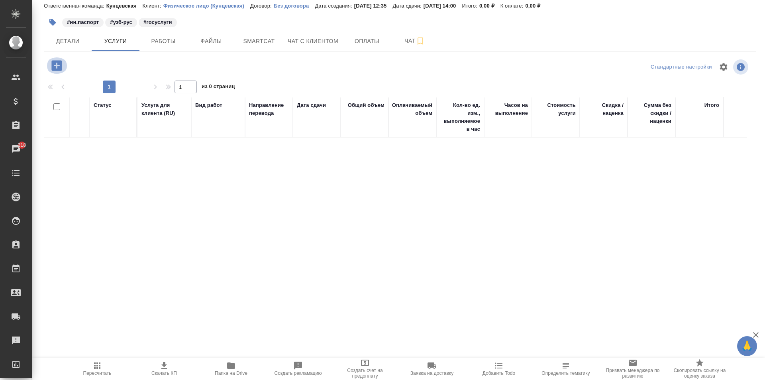
click at [54, 64] on icon "button" at bounding box center [56, 65] width 10 height 10
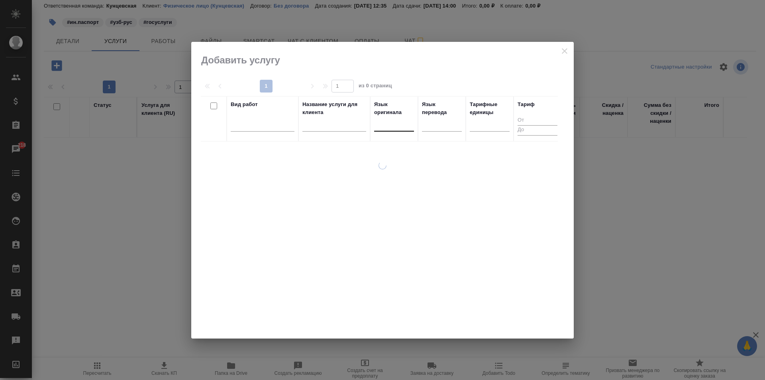
click at [381, 124] on div at bounding box center [394, 124] width 40 height 12
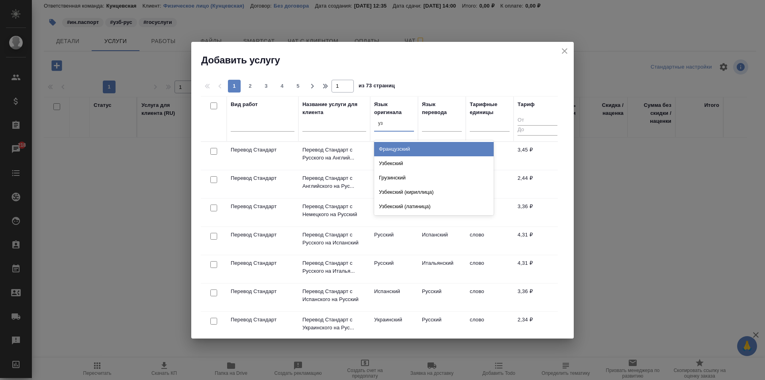
type input "узб"
click at [412, 145] on div "Узбекский" at bounding box center [434, 149] width 120 height 14
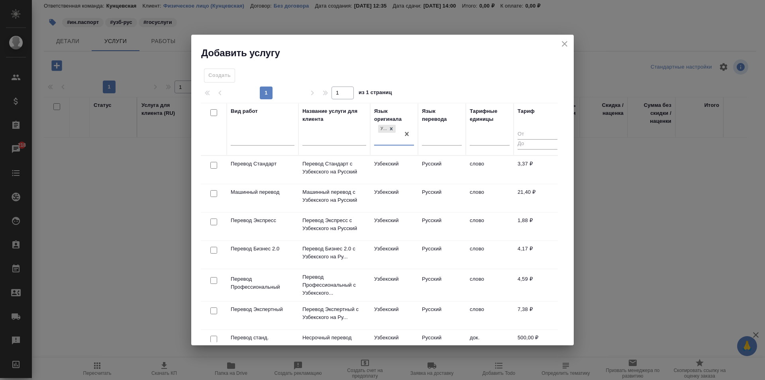
click at [425, 128] on div "Язык перевода" at bounding box center [442, 129] width 40 height 44
click at [426, 136] on div at bounding box center [442, 137] width 40 height 12
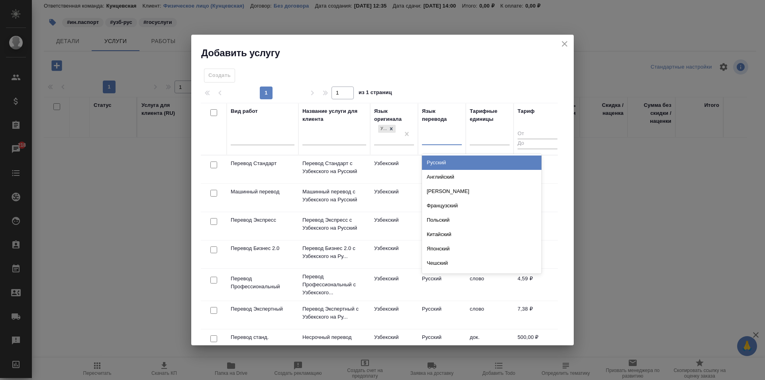
click at [432, 162] on div "Русский" at bounding box center [482, 162] width 120 height 14
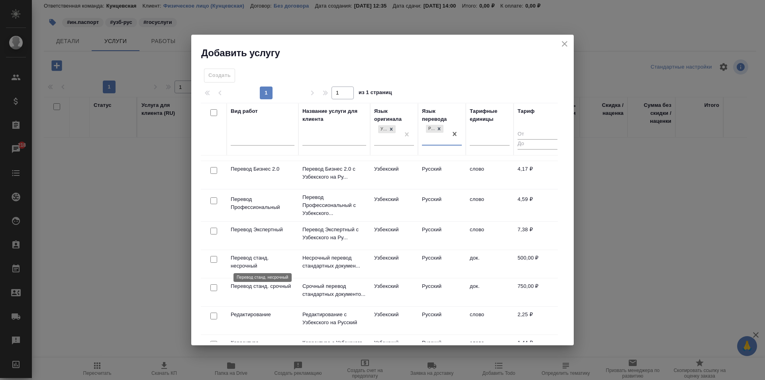
scroll to position [120, 0]
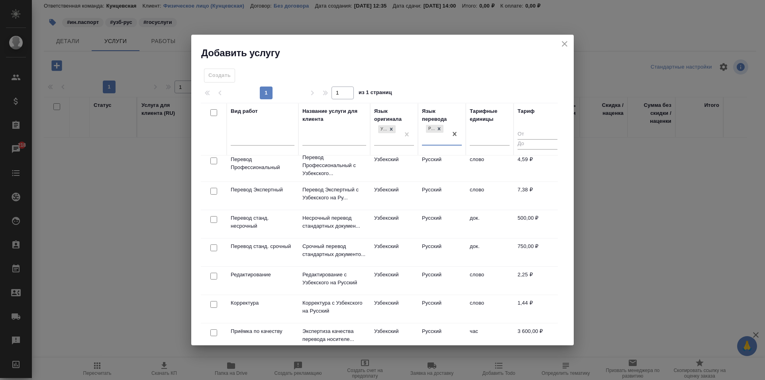
click at [214, 216] on input "checkbox" at bounding box center [213, 219] width 7 height 7
checkbox input "true"
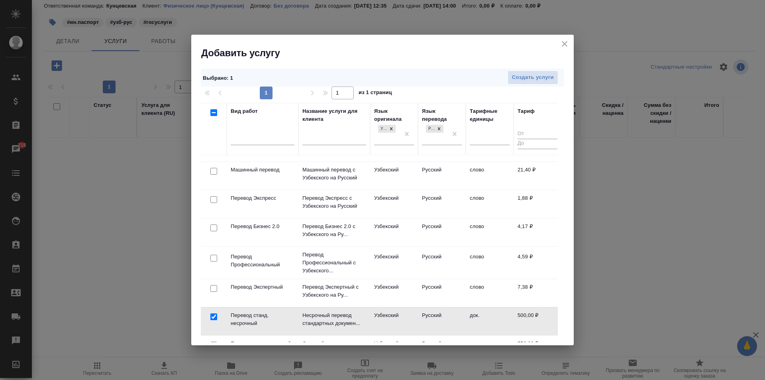
scroll to position [40, 0]
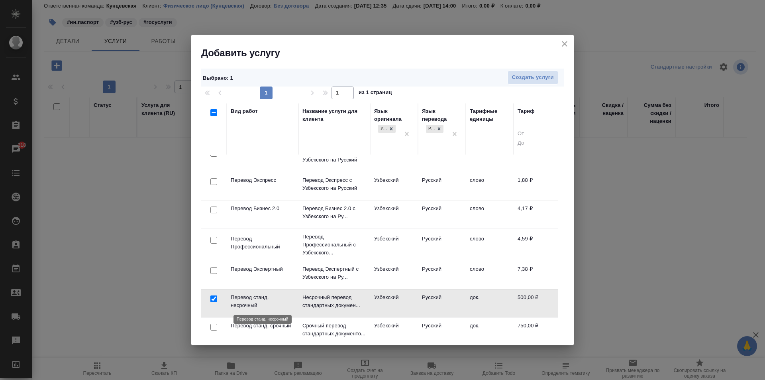
click at [238, 301] on p "Перевод станд. несрочный" at bounding box center [263, 301] width 64 height 16
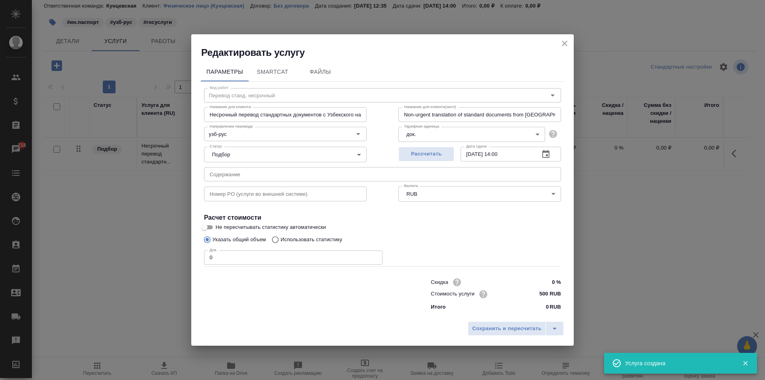
click at [262, 253] on input "0" at bounding box center [293, 257] width 179 height 14
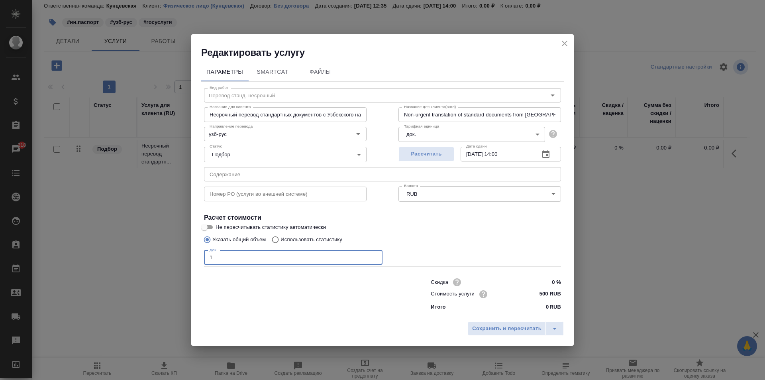
type input "1"
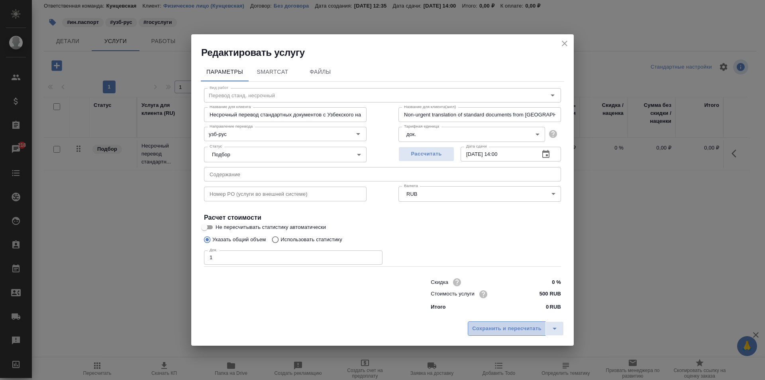
click at [491, 329] on span "Сохранить и пересчитать" at bounding box center [506, 328] width 69 height 9
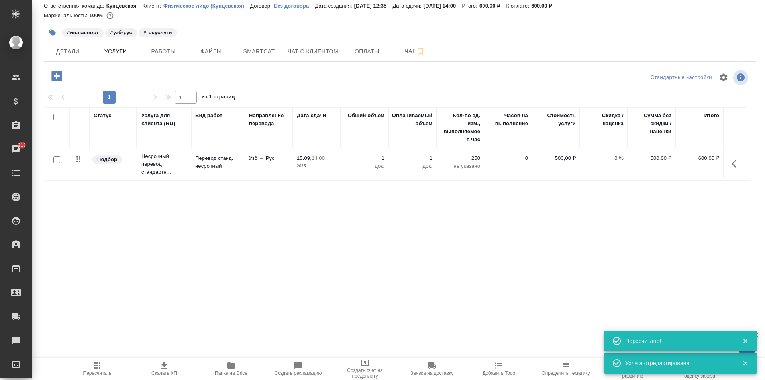
click at [60, 74] on icon "button" at bounding box center [56, 76] width 10 height 10
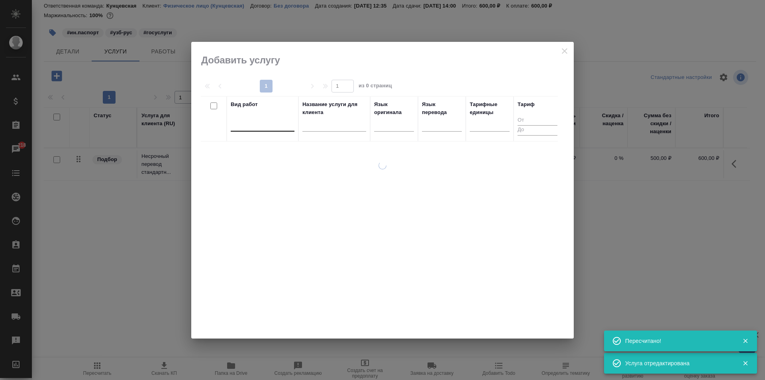
click at [253, 119] on div at bounding box center [263, 124] width 64 height 12
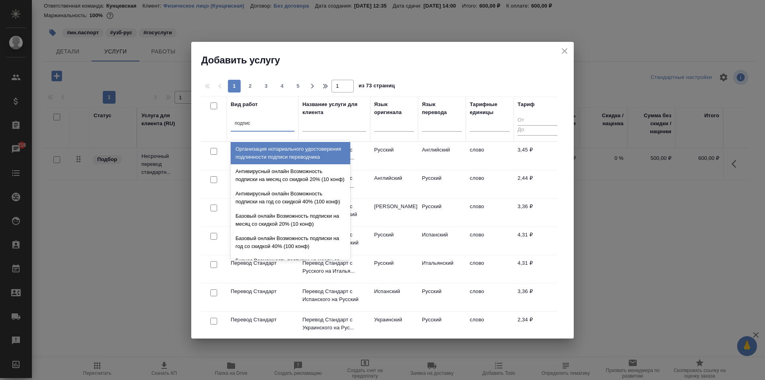
type input "подписи"
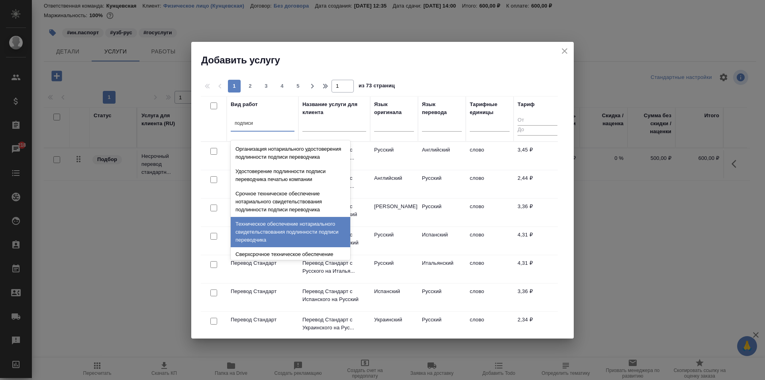
click at [261, 247] on div "Техническое обеспечение нотариального свидетельствования подлинности подписи пе…" at bounding box center [291, 232] width 120 height 30
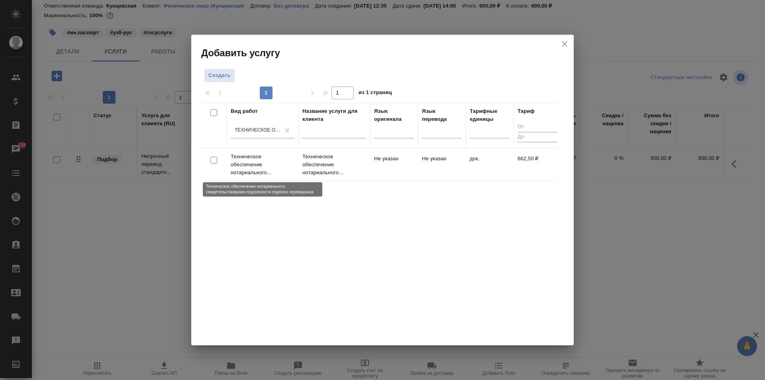
click at [269, 167] on p "Техническое обеспечение нотариального..." at bounding box center [263, 165] width 64 height 24
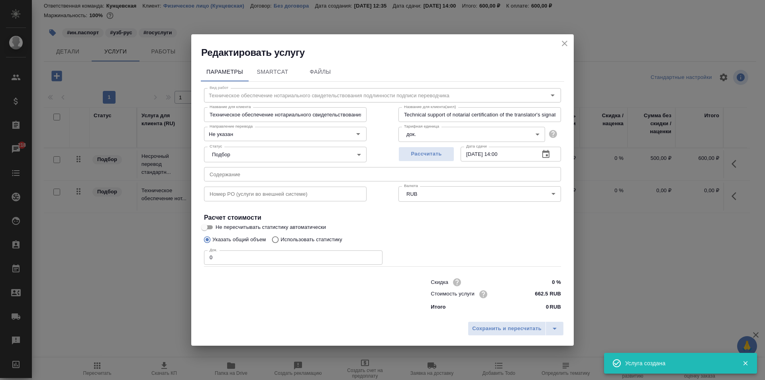
click at [218, 252] on input "0" at bounding box center [293, 257] width 179 height 14
type input "1"
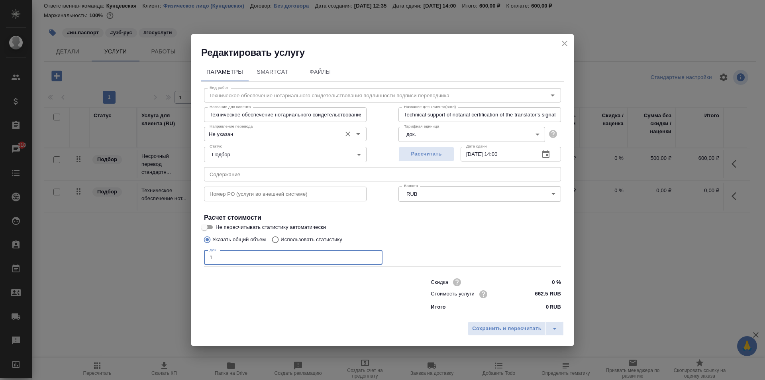
click at [354, 130] on icon "Open" at bounding box center [359, 134] width 10 height 10
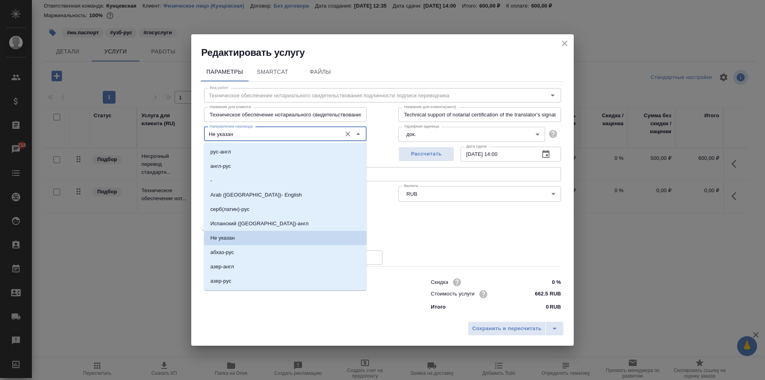
click at [355, 130] on icon "Close" at bounding box center [359, 134] width 10 height 10
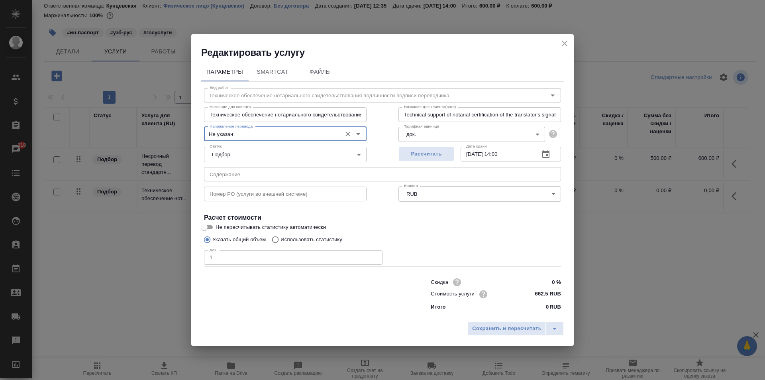
click at [424, 229] on label "Не пересчитывать статистику автоматически" at bounding box center [377, 227] width 355 height 10
click at [219, 229] on input "Не пересчитывать статистику автоматически" at bounding box center [204, 227] width 29 height 10
click at [211, 225] on input "Не пересчитывать статистику автоматически" at bounding box center [210, 227] width 29 height 10
checkbox input "false"
click at [517, 332] on span "Сохранить и пересчитать" at bounding box center [506, 328] width 69 height 9
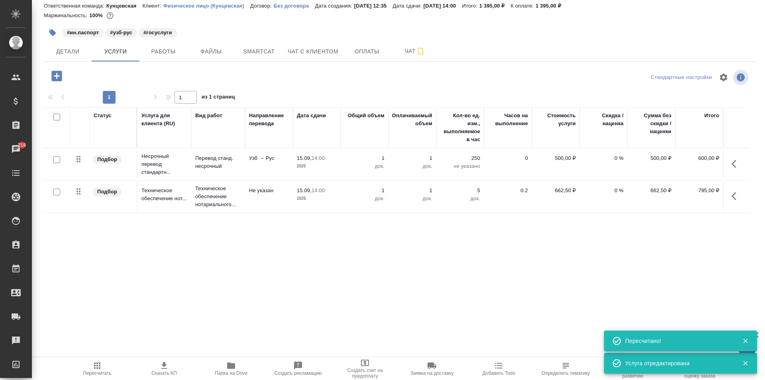
click at [89, 370] on span "Пересчитать" at bounding box center [97, 368] width 57 height 15
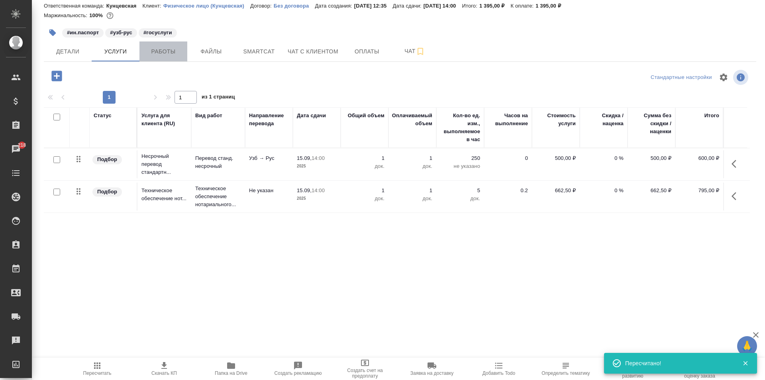
click at [167, 54] on span "Работы" at bounding box center [163, 52] width 38 height 10
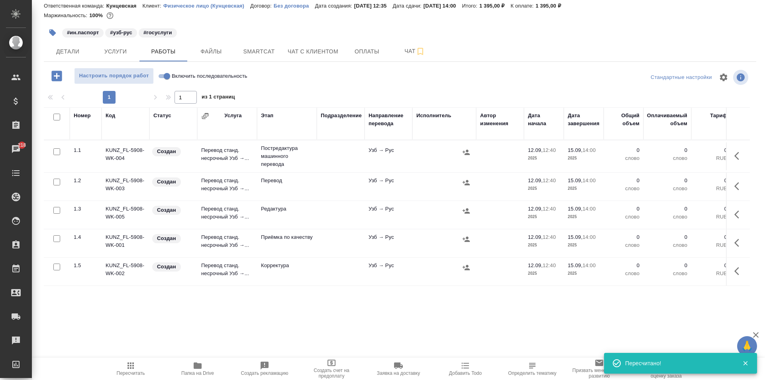
click at [58, 116] on input "checkbox" at bounding box center [56, 117] width 7 height 7
checkbox input "true"
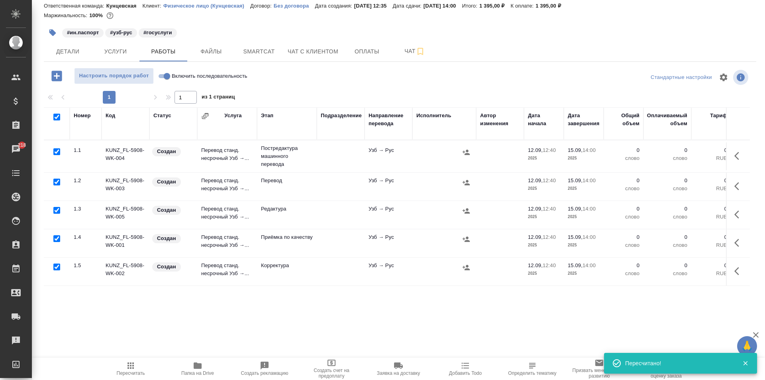
checkbox input "true"
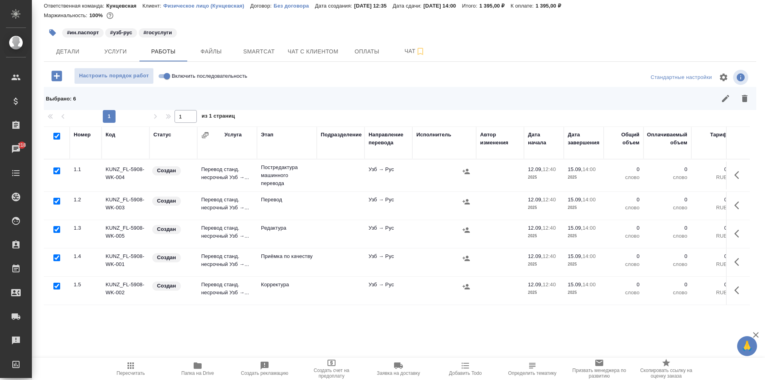
click at [55, 174] on div at bounding box center [57, 170] width 18 height 11
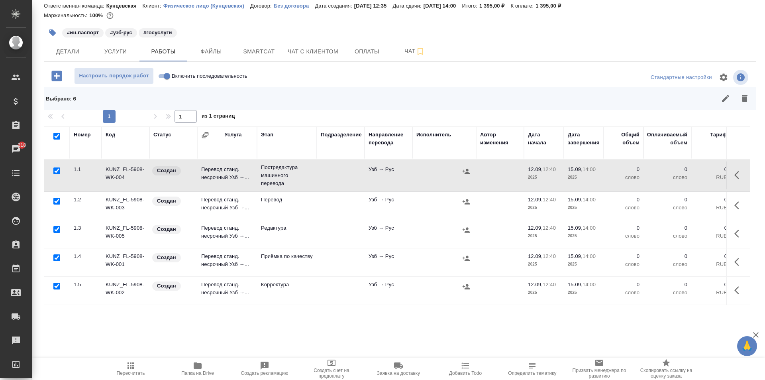
click at [55, 226] on input "checkbox" at bounding box center [56, 229] width 7 height 7
checkbox input "false"
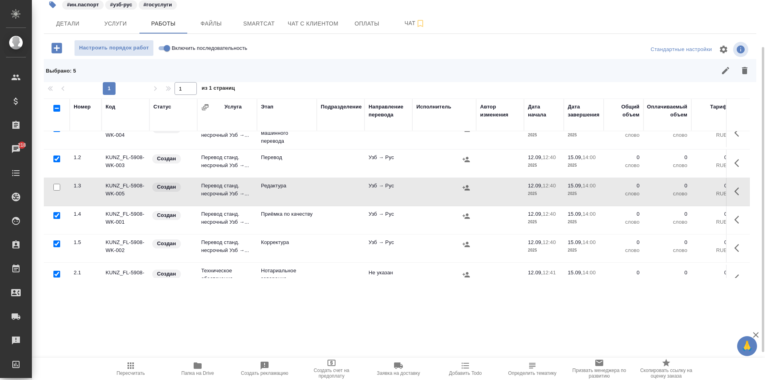
scroll to position [37, 0]
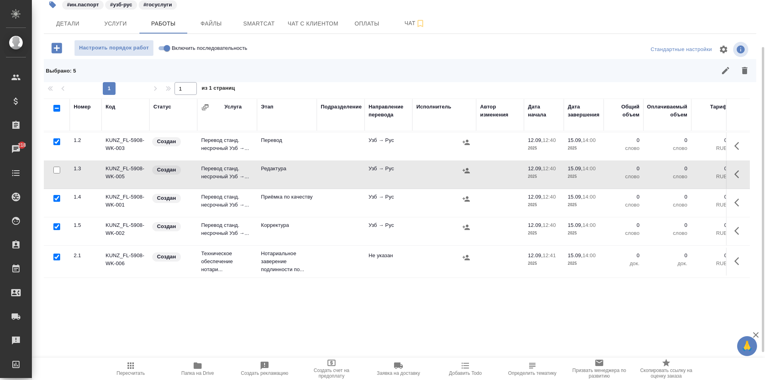
click at [56, 223] on input "checkbox" at bounding box center [56, 226] width 7 height 7
checkbox input "false"
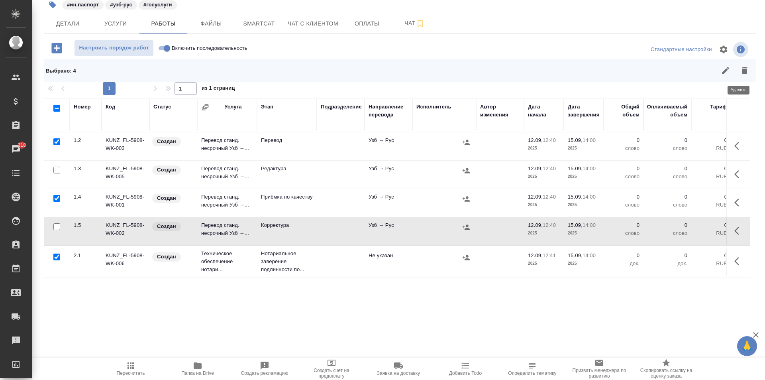
click at [740, 66] on icon "button" at bounding box center [745, 71] width 10 height 10
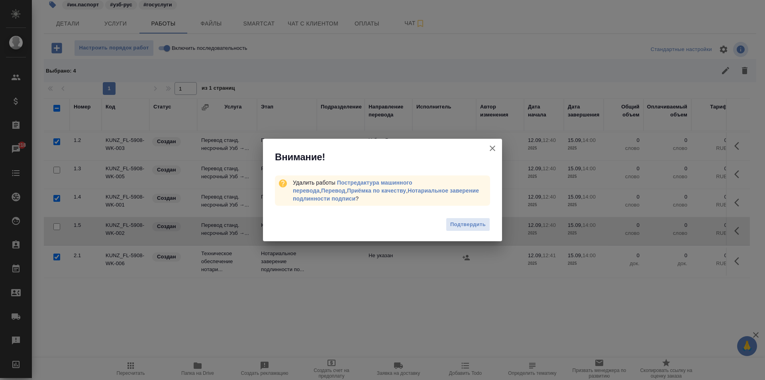
click at [492, 148] on icon "button" at bounding box center [493, 148] width 6 height 6
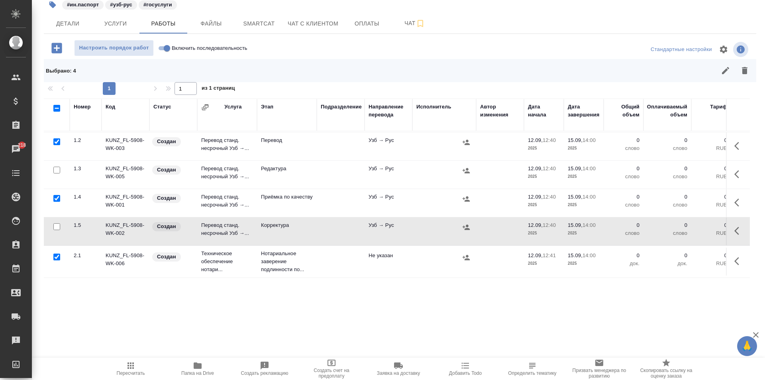
click at [53, 251] on div at bounding box center [57, 256] width 18 height 11
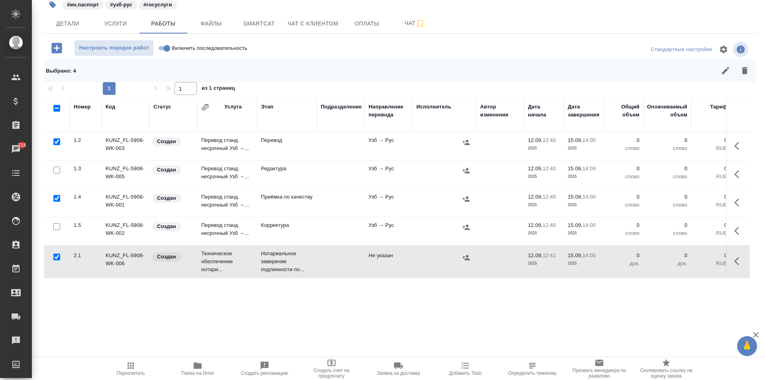
click at [54, 195] on input "checkbox" at bounding box center [56, 198] width 7 height 7
checkbox input "false"
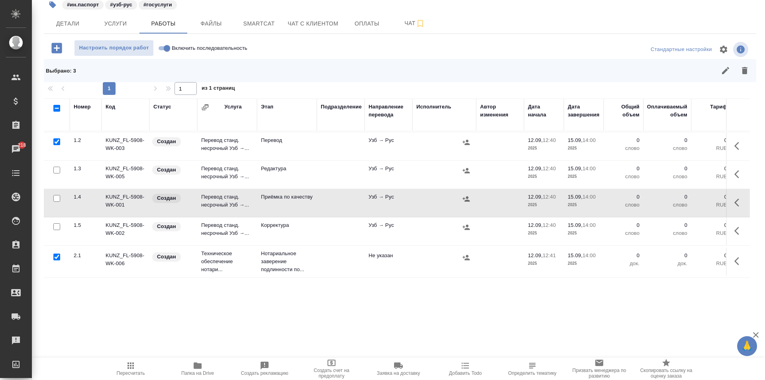
click at [56, 253] on input "checkbox" at bounding box center [56, 256] width 7 height 7
checkbox input "false"
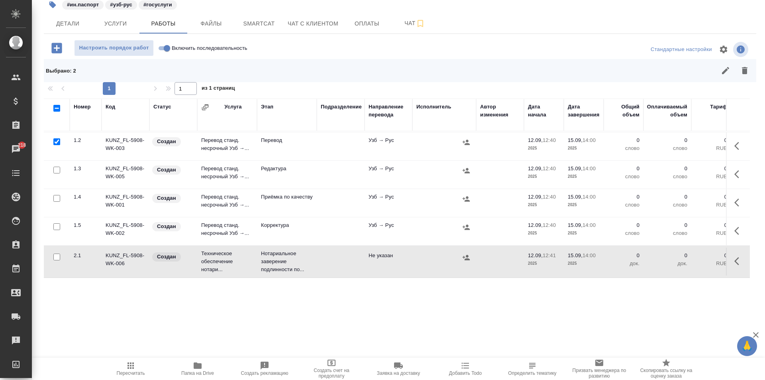
click at [56, 223] on input "checkbox" at bounding box center [56, 226] width 7 height 7
checkbox input "true"
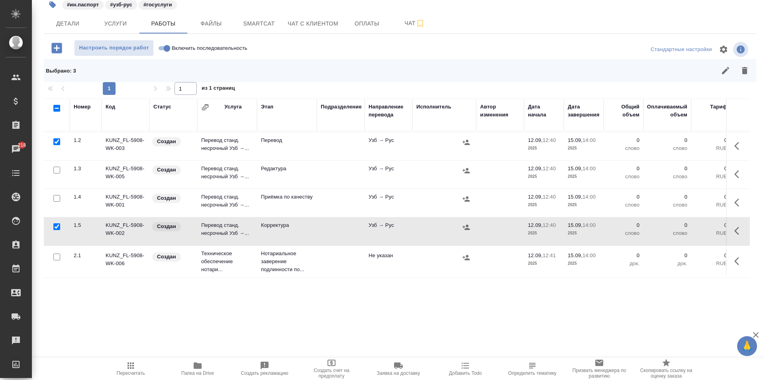
click at [55, 138] on input "checkbox" at bounding box center [56, 141] width 7 height 7
checkbox input "false"
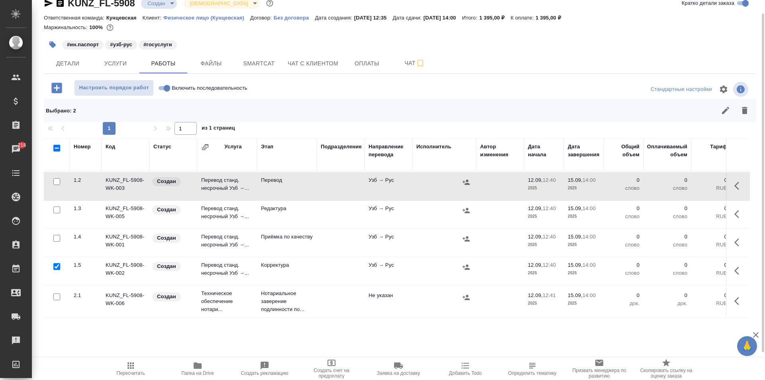
scroll to position [0, 0]
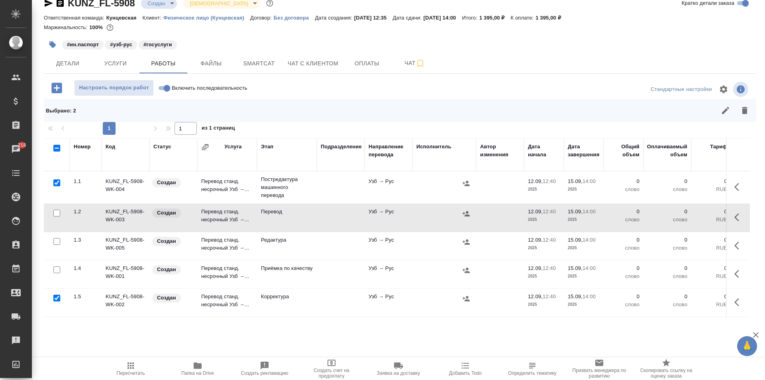
click at [61, 178] on div at bounding box center [57, 182] width 18 height 11
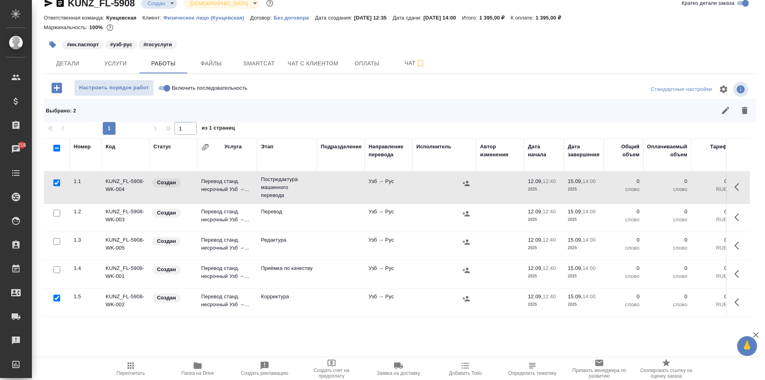
click at [51, 238] on div at bounding box center [57, 241] width 18 height 11
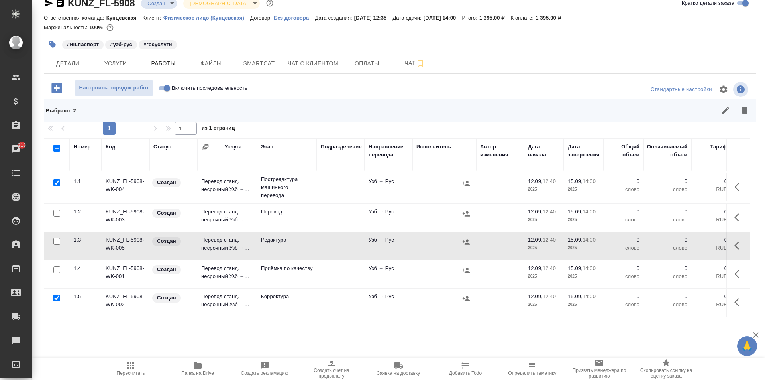
click at [54, 238] on div at bounding box center [57, 241] width 18 height 11
click at [57, 241] on input "checkbox" at bounding box center [56, 241] width 7 height 7
checkbox input "true"
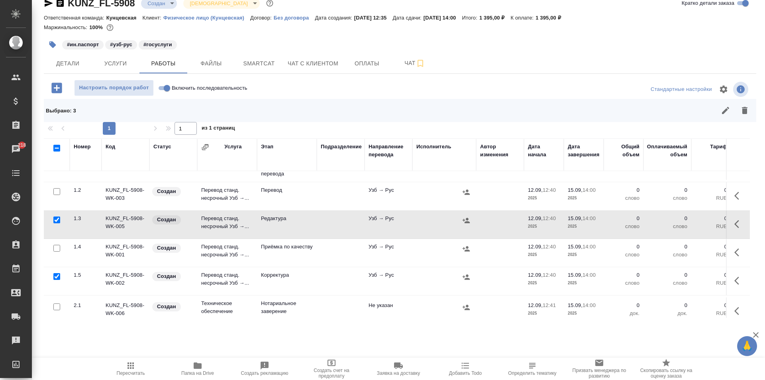
scroll to position [37, 0]
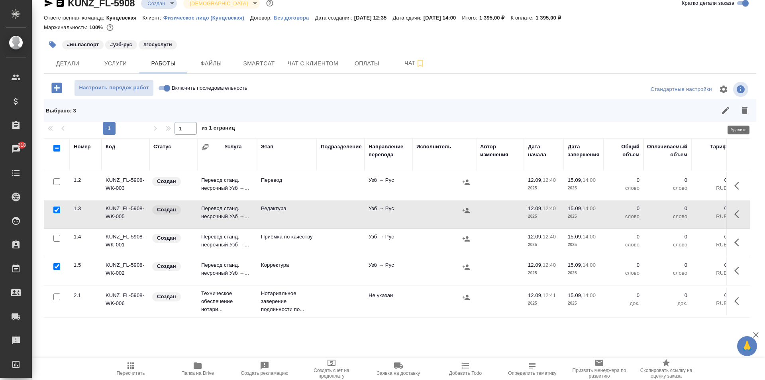
click at [742, 111] on icon "button" at bounding box center [745, 111] width 10 height 10
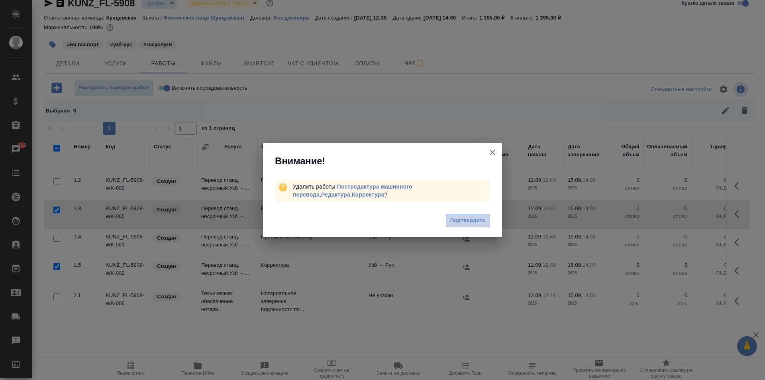
click at [458, 217] on span "Подтвердить" at bounding box center [467, 220] width 35 height 9
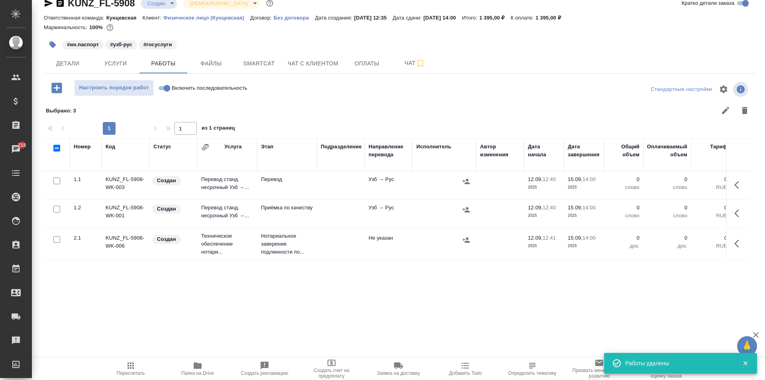
scroll to position [0, 0]
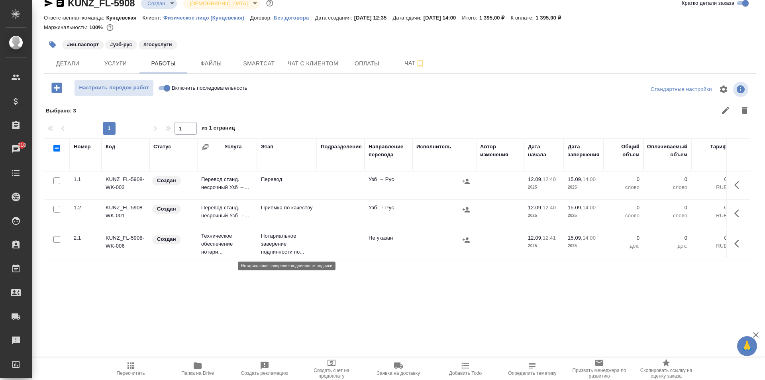
click at [264, 243] on p "Нотариальное заверение подлинности по..." at bounding box center [287, 244] width 52 height 24
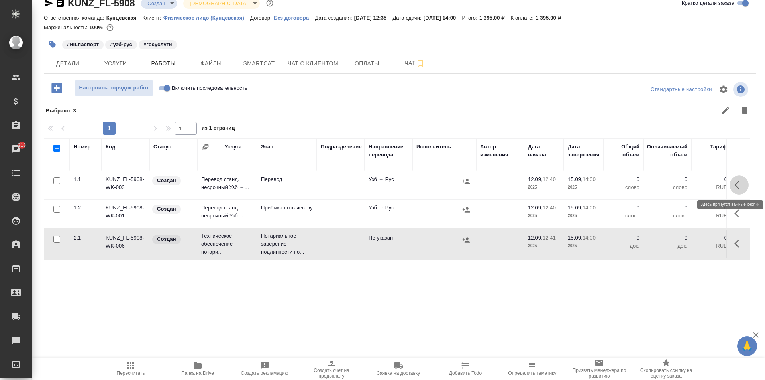
click at [735, 183] on icon "button" at bounding box center [740, 185] width 10 height 10
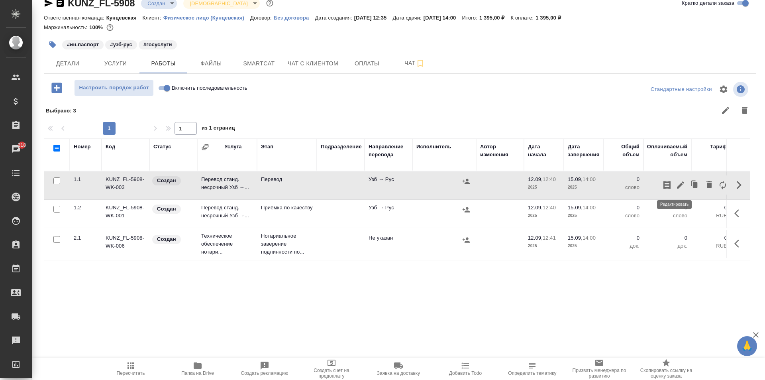
click at [676, 183] on icon "button" at bounding box center [681, 185] width 10 height 10
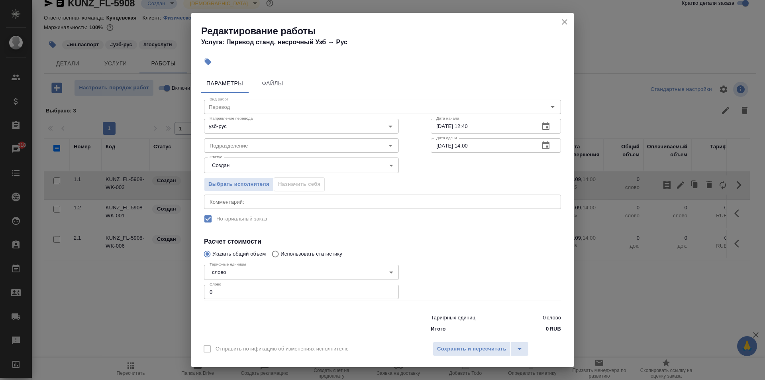
click at [541, 143] on icon "button" at bounding box center [546, 146] width 10 height 10
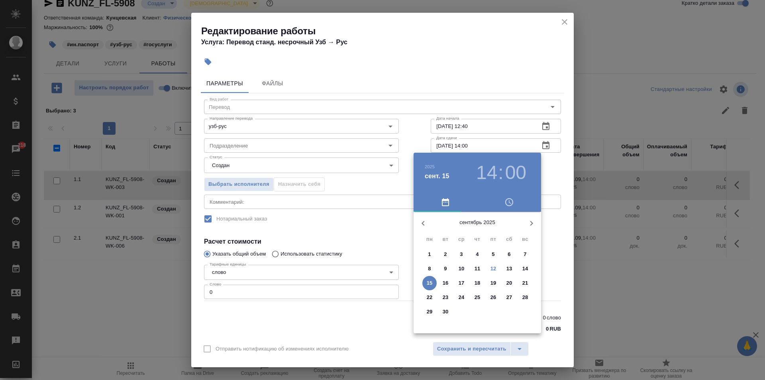
click at [483, 175] on h3 "14" at bounding box center [486, 172] width 21 height 22
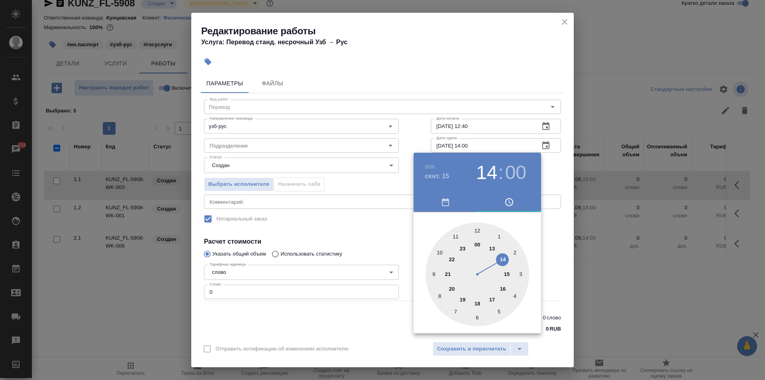
click at [474, 230] on div at bounding box center [478, 274] width 104 height 104
type input "15.09.2025 12:00"
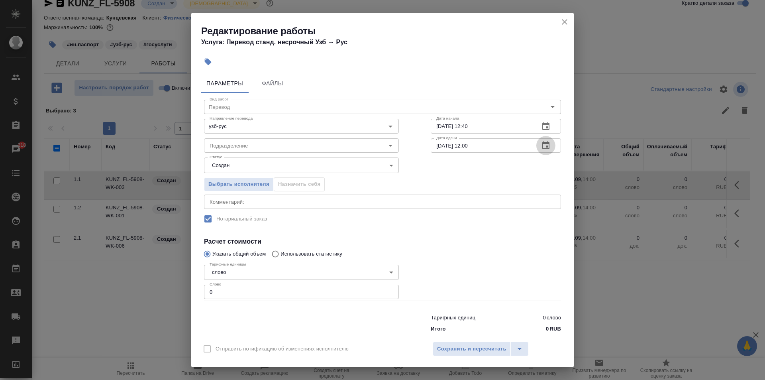
click at [257, 287] on input "0" at bounding box center [301, 292] width 195 height 14
type input "1"
click at [446, 349] on span "Сохранить и пересчитать" at bounding box center [471, 348] width 69 height 9
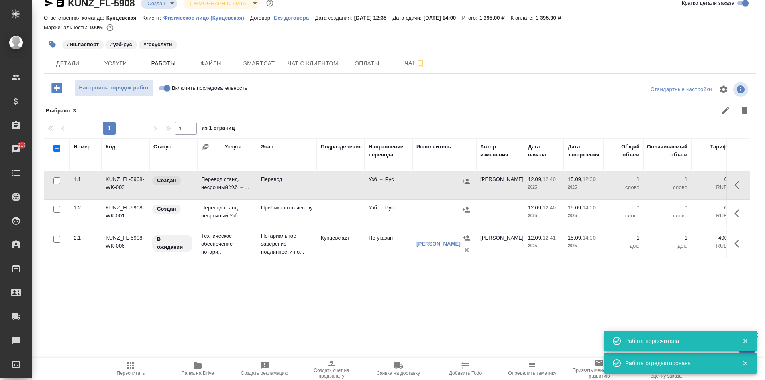
click at [735, 209] on icon "button" at bounding box center [740, 213] width 10 height 10
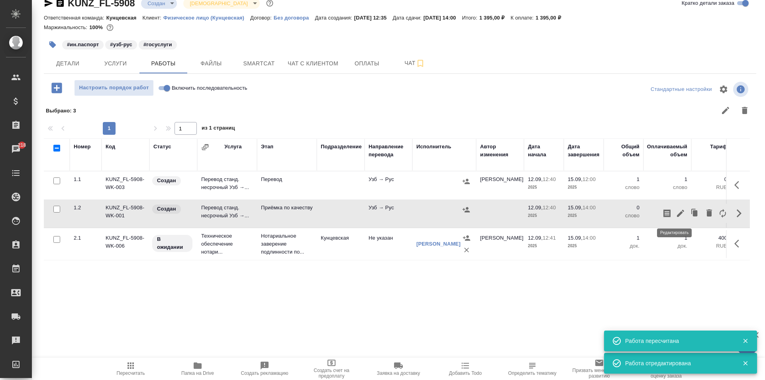
click at [677, 213] on icon "button" at bounding box center [680, 213] width 7 height 7
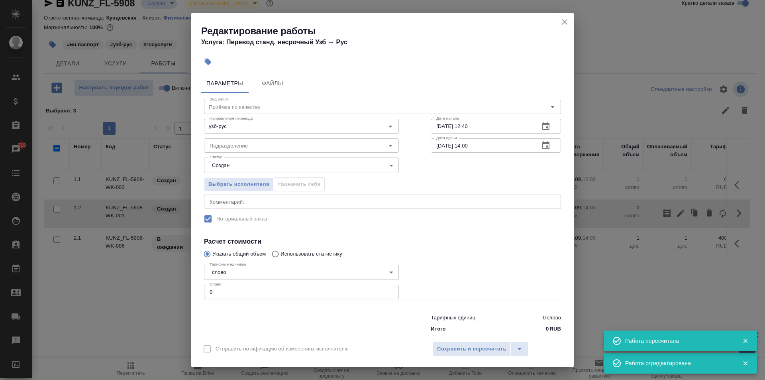
click at [243, 292] on input "0" at bounding box center [301, 292] width 195 height 14
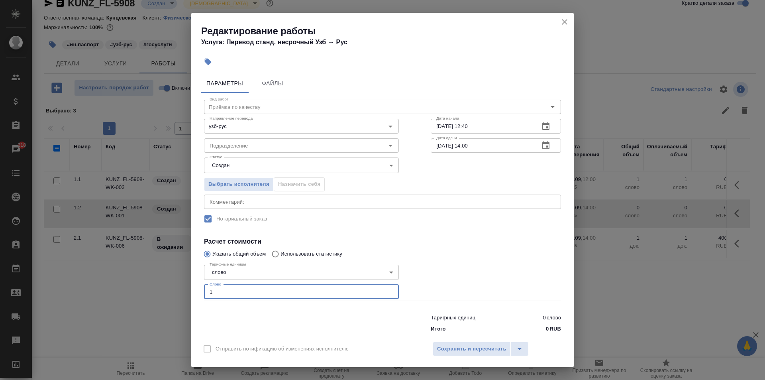
type input "1"
click at [541, 124] on icon "button" at bounding box center [546, 127] width 10 height 10
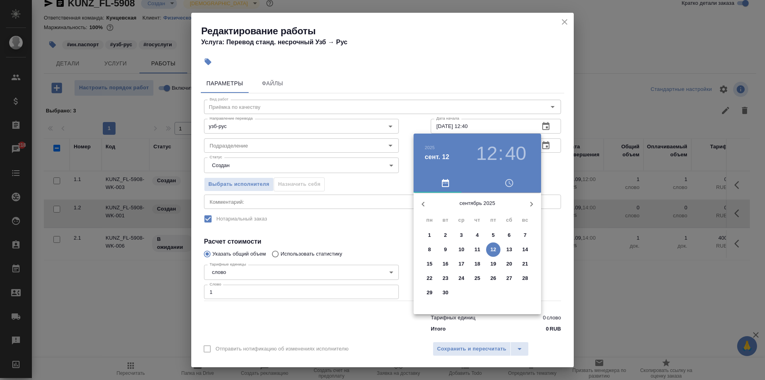
click at [428, 265] on p "15" at bounding box center [430, 264] width 6 height 8
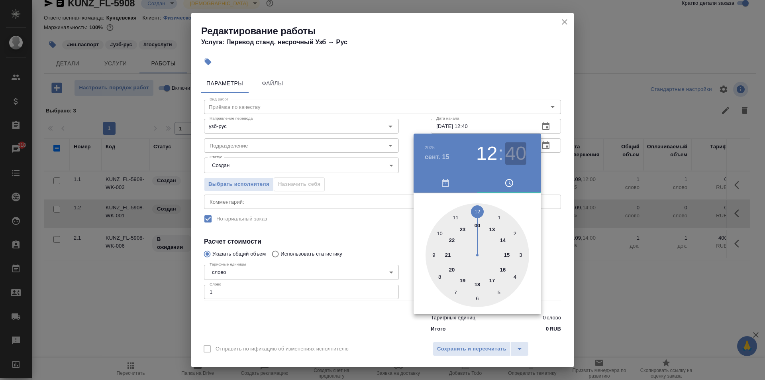
click at [509, 155] on h3 "40" at bounding box center [515, 153] width 21 height 22
click at [476, 209] on div at bounding box center [478, 255] width 104 height 104
type input "15.09.2025 12:00"
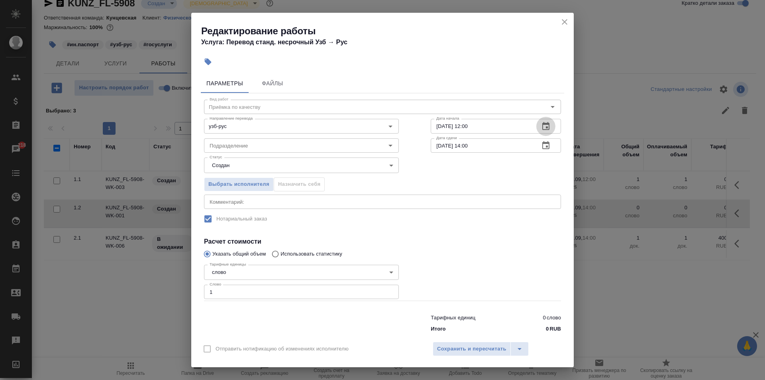
click at [522, 147] on input "15.09.2025 14:00" at bounding box center [482, 145] width 102 height 14
click at [536, 143] on button "button" at bounding box center [545, 145] width 19 height 19
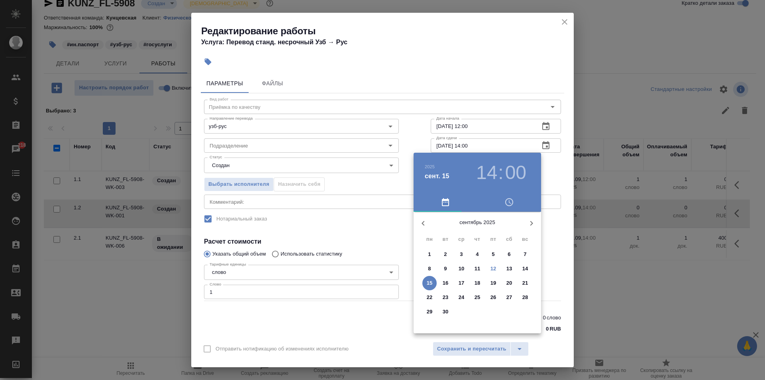
click at [490, 171] on h3 "14" at bounding box center [486, 172] width 21 height 22
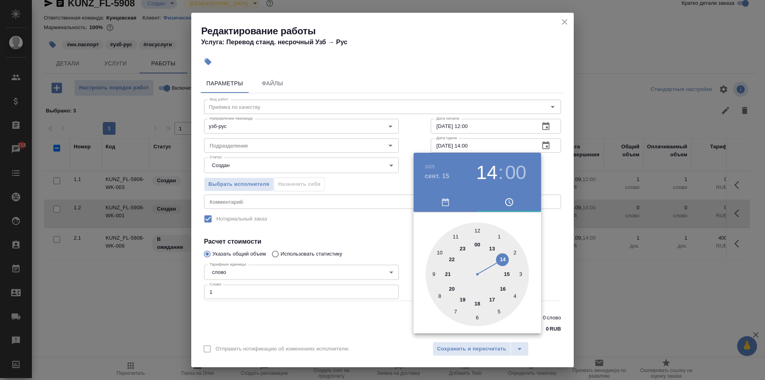
click at [489, 244] on div at bounding box center [478, 274] width 104 height 104
type input "15.09.2025 13:00"
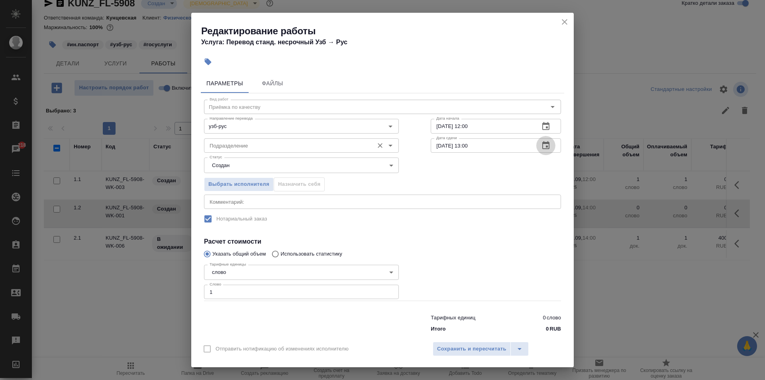
click at [318, 139] on div "Подразделение" at bounding box center [301, 145] width 195 height 14
click at [442, 266] on div at bounding box center [496, 281] width 162 height 71
click at [459, 348] on span "Сохранить и пересчитать" at bounding box center [471, 348] width 69 height 9
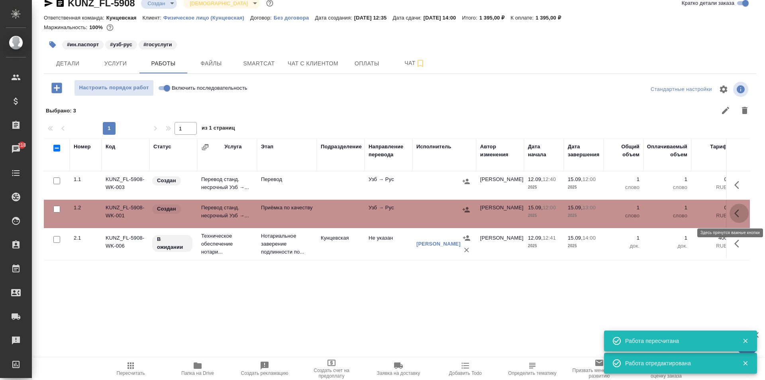
click at [730, 210] on button "button" at bounding box center [739, 213] width 19 height 19
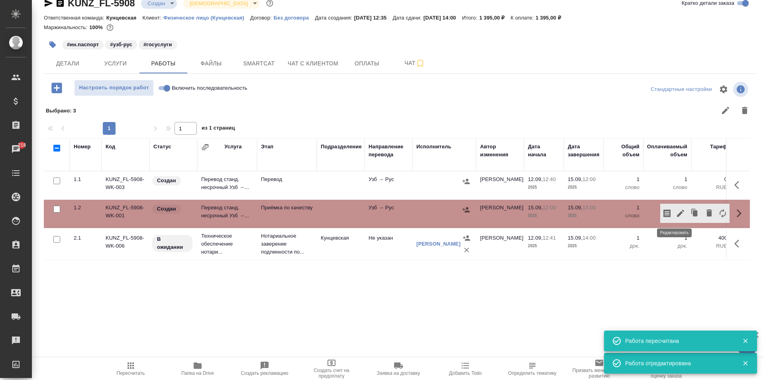
click at [676, 213] on icon "button" at bounding box center [681, 213] width 10 height 10
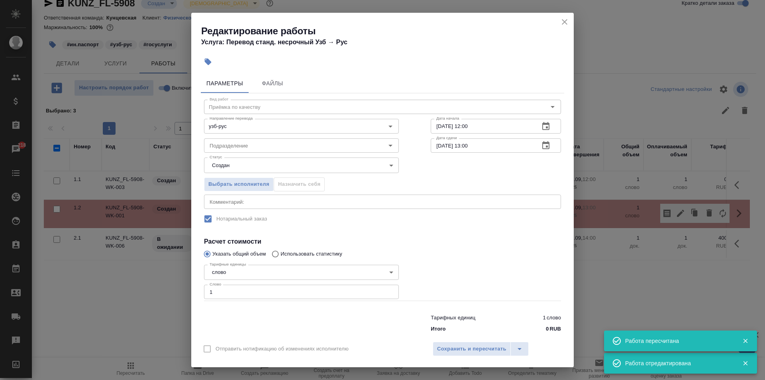
click at [562, 19] on icon "close" at bounding box center [565, 22] width 10 height 10
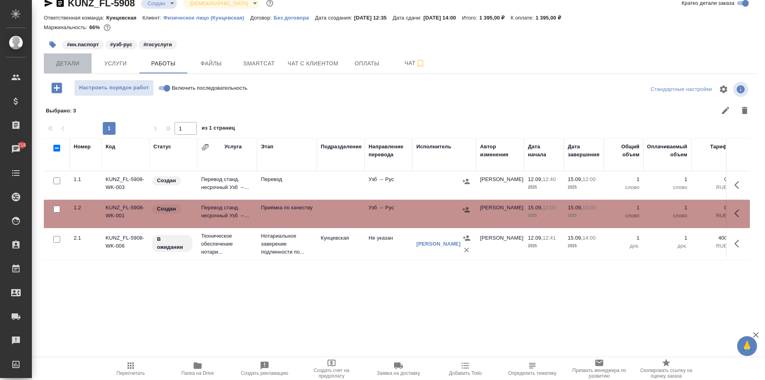
click at [61, 63] on span "Детали" at bounding box center [68, 64] width 38 height 10
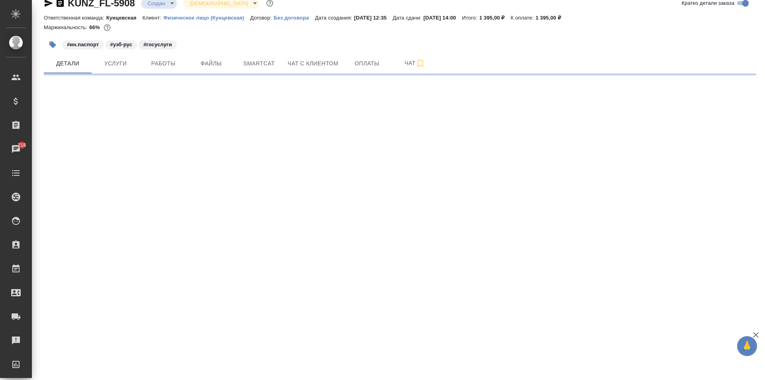
select select "RU"
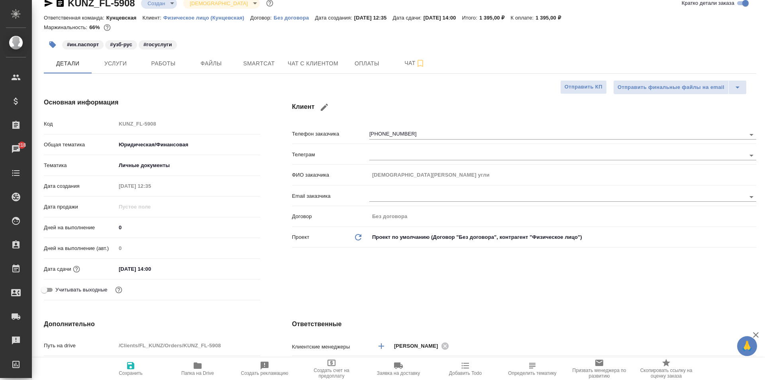
type textarea "x"
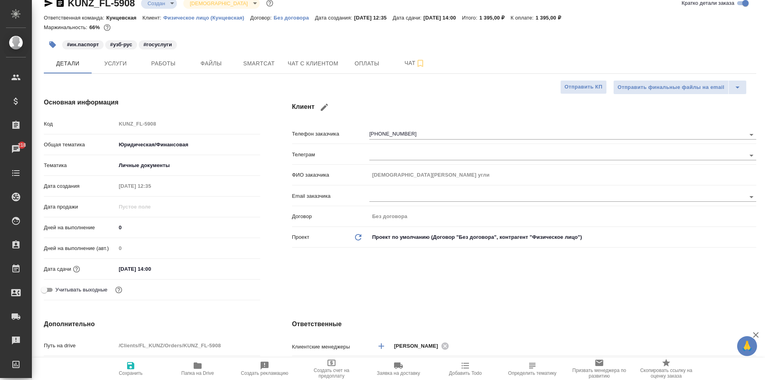
type textarea "x"
click at [147, 55] on button "Работы" at bounding box center [163, 63] width 48 height 20
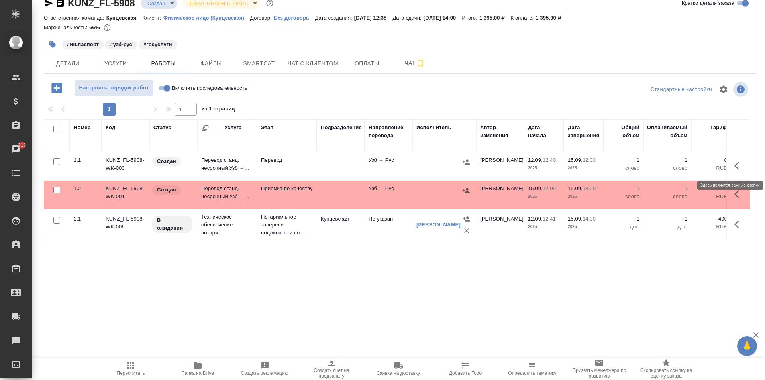
click at [735, 161] on icon "button" at bounding box center [740, 166] width 10 height 10
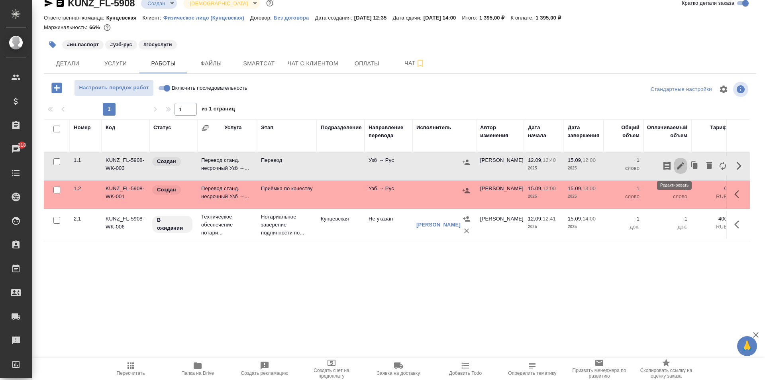
click at [674, 164] on button "button" at bounding box center [681, 165] width 14 height 19
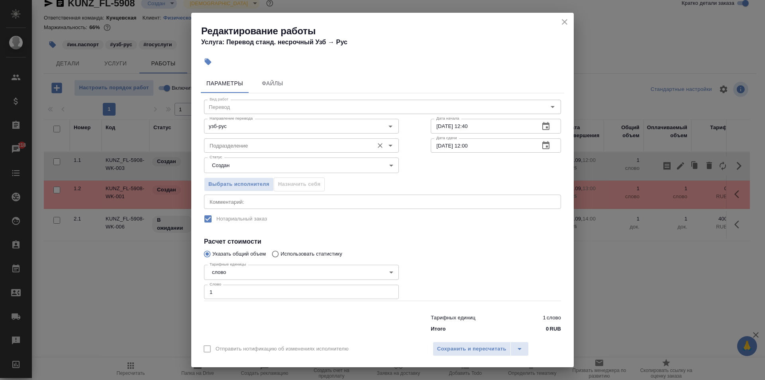
click at [330, 148] on input "Подразделение" at bounding box center [287, 146] width 163 height 10
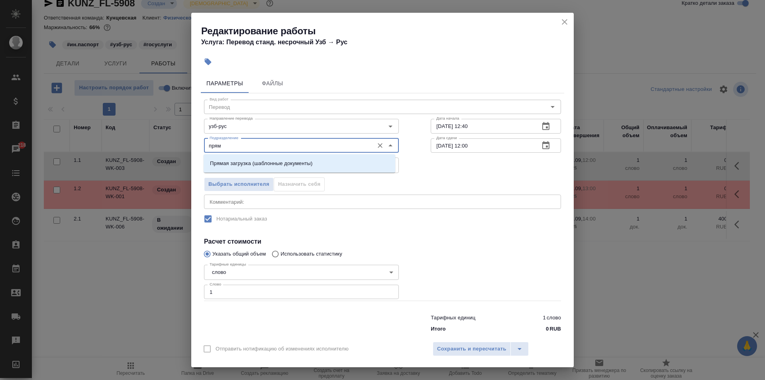
click at [265, 155] on div "Прямая загрузка (шаблонные документы)" at bounding box center [300, 163] width 192 height 18
click at [357, 163] on li "Прямая загрузка (шаблонные документы)" at bounding box center [300, 163] width 192 height 14
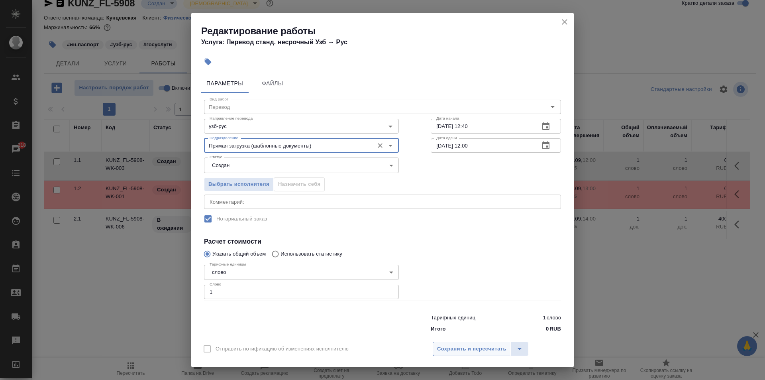
type input "Прямая загрузка (шаблонные документы)"
click at [452, 342] on button "Сохранить и пересчитать" at bounding box center [472, 349] width 78 height 14
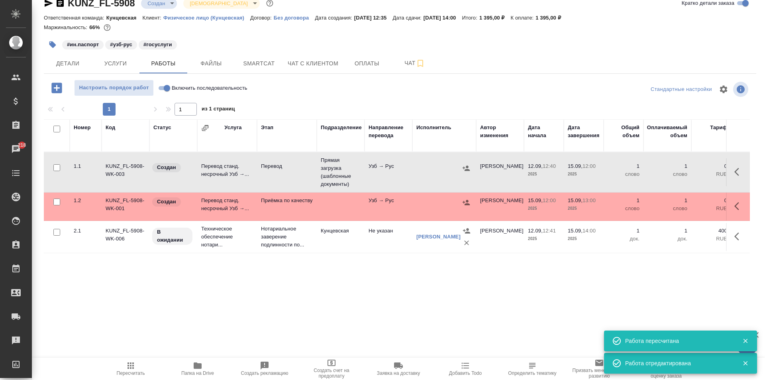
click at [731, 198] on div at bounding box center [738, 205] width 15 height 19
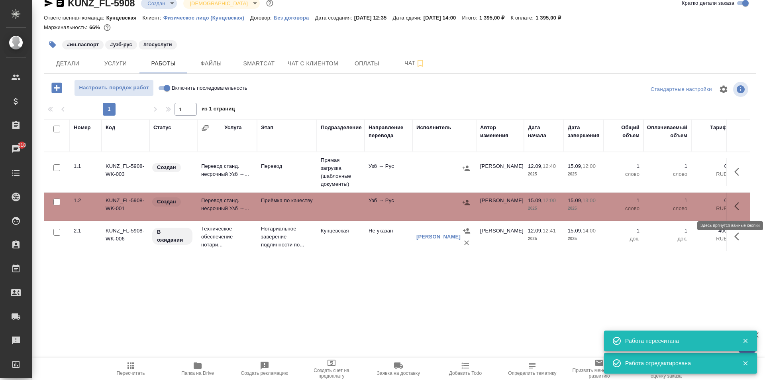
click at [731, 200] on button "button" at bounding box center [739, 205] width 19 height 19
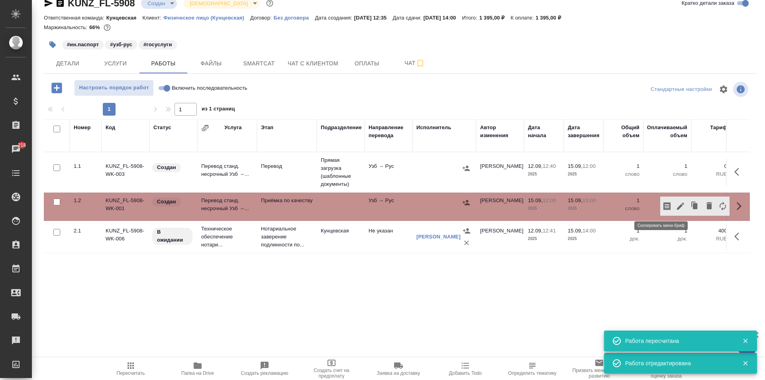
click at [674, 204] on button "button" at bounding box center [681, 205] width 14 height 19
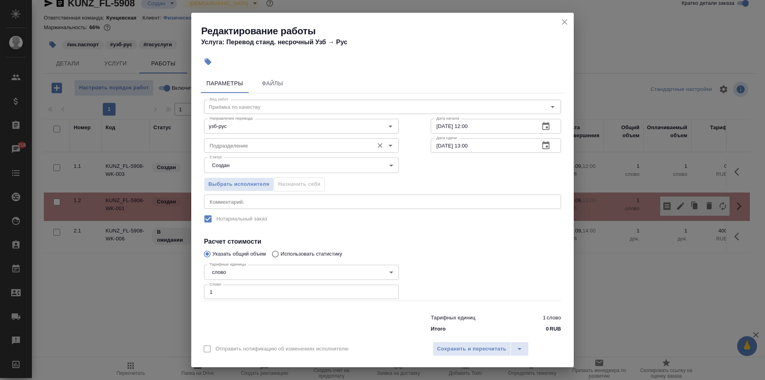
click at [255, 144] on input "Подразделение" at bounding box center [287, 146] width 163 height 10
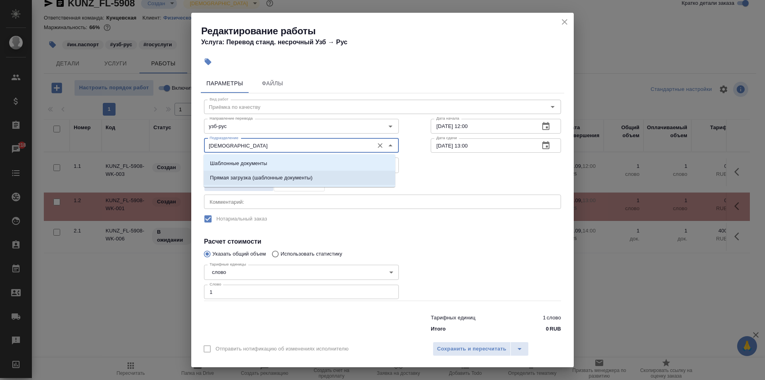
click at [245, 177] on p "Прямая загрузка (шаблонные документы)" at bounding box center [261, 178] width 102 height 8
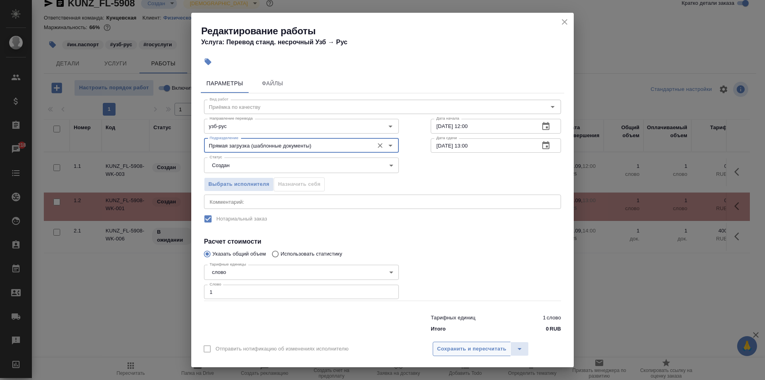
type input "Прямая загрузка (шаблонные документы)"
click at [454, 348] on span "Сохранить и пересчитать" at bounding box center [471, 348] width 69 height 9
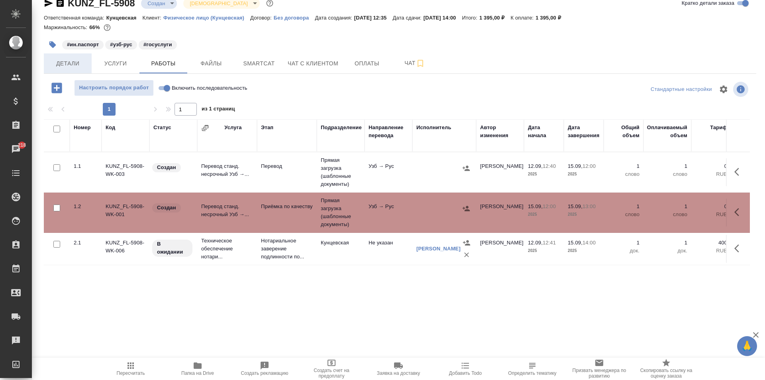
click at [78, 62] on span "Детали" at bounding box center [68, 64] width 38 height 10
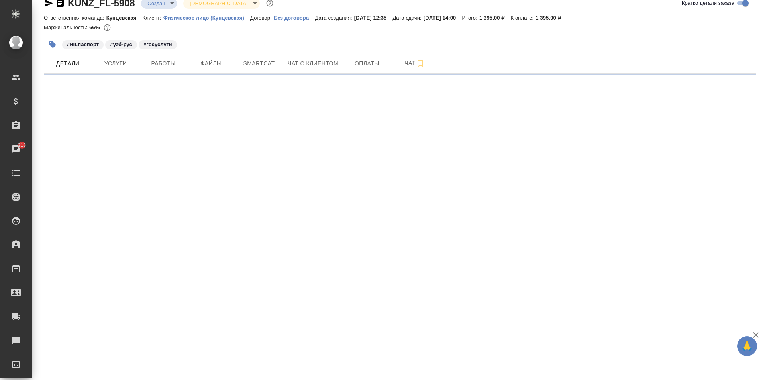
select select "RU"
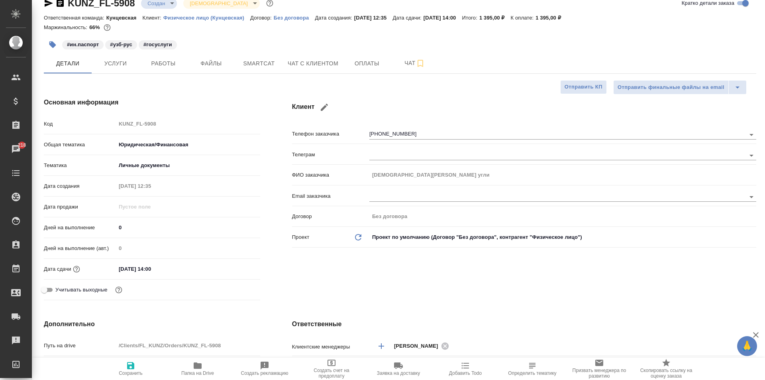
type textarea "x"
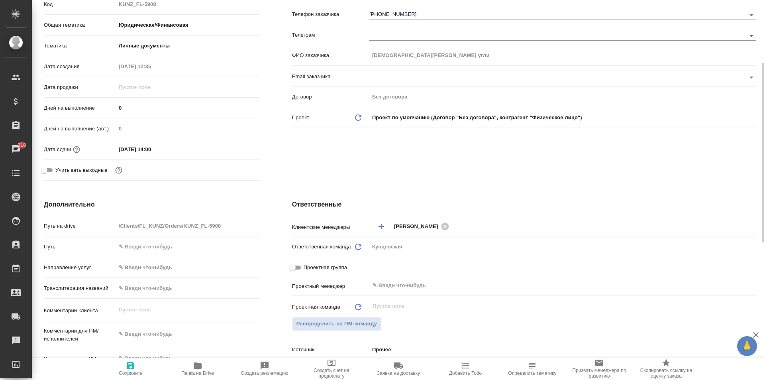
scroll to position [213, 0]
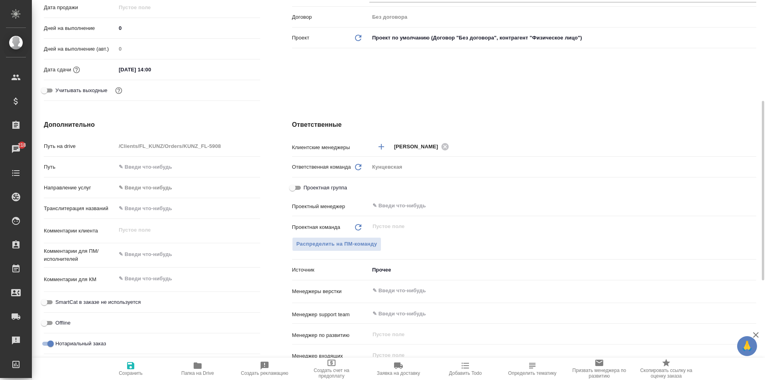
type textarea "x"
click at [140, 253] on textarea at bounding box center [187, 255] width 143 height 14
type textarea "П"
type textarea "x"
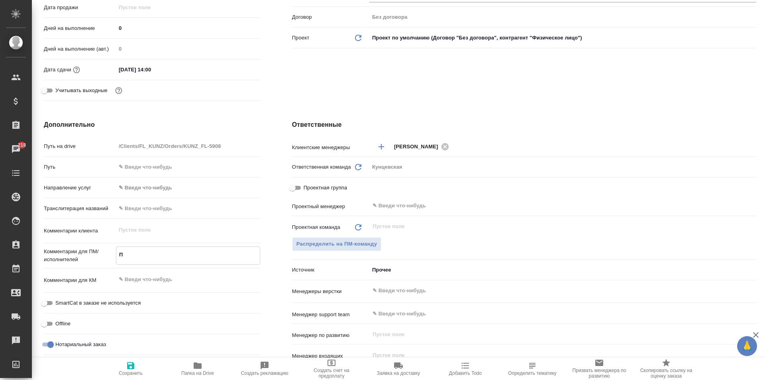
type textarea "x"
type textarea "Пе"
type textarea "x"
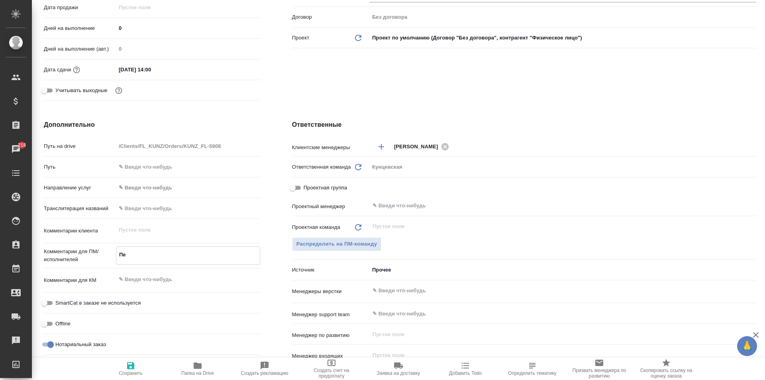
type textarea "x"
type textarea "П"
type textarea "x"
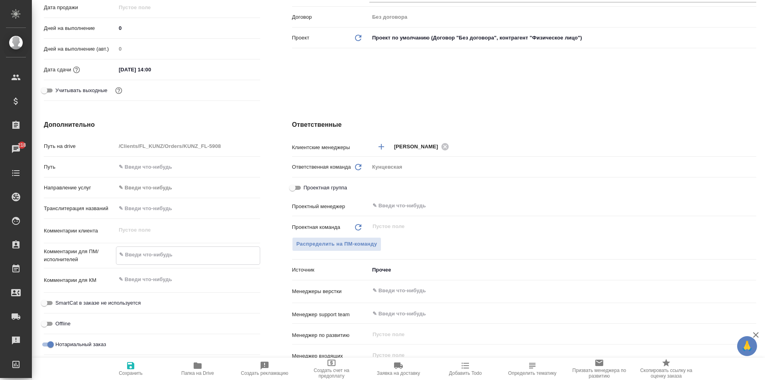
type textarea "x"
type textarea "и"
type textarea "x"
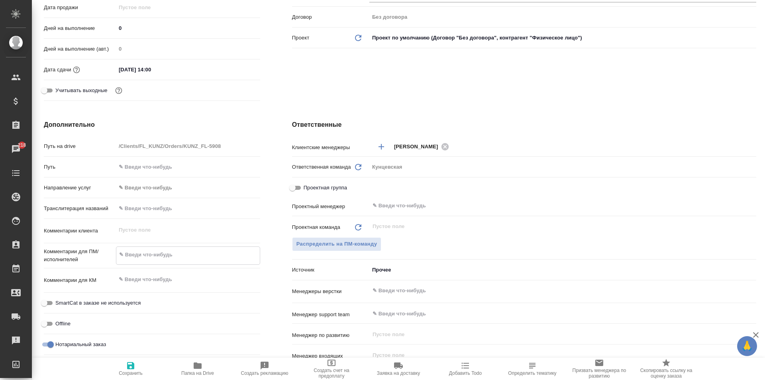
type textarea "x"
type textarea "ин"
type textarea "x"
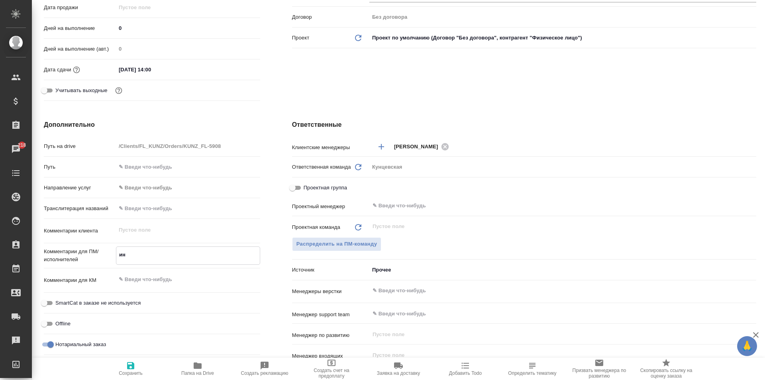
type textarea "x"
type textarea "ин."
type textarea "x"
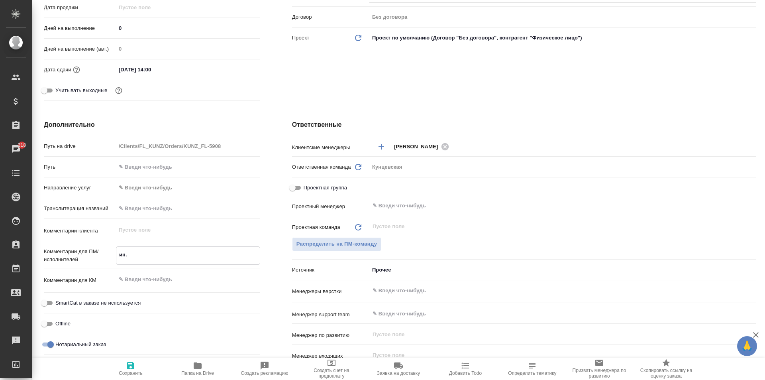
type textarea "ин.п"
type textarea "x"
type textarea "ин.па"
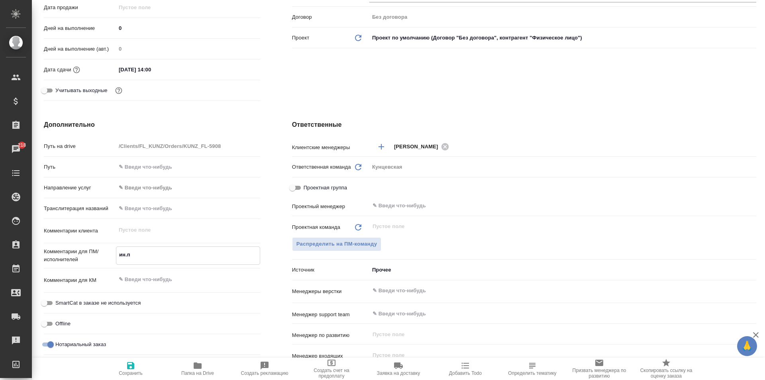
type textarea "x"
type textarea "ин.пас"
type textarea "x"
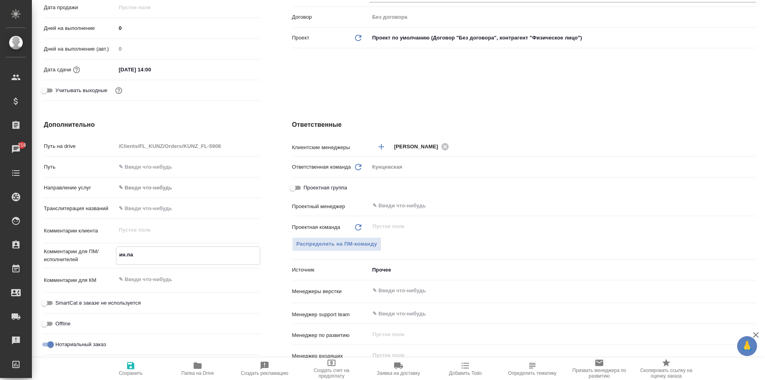
type textarea "x"
type textarea "ин.пасп"
click at [132, 364] on icon "button" at bounding box center [130, 365] width 7 height 7
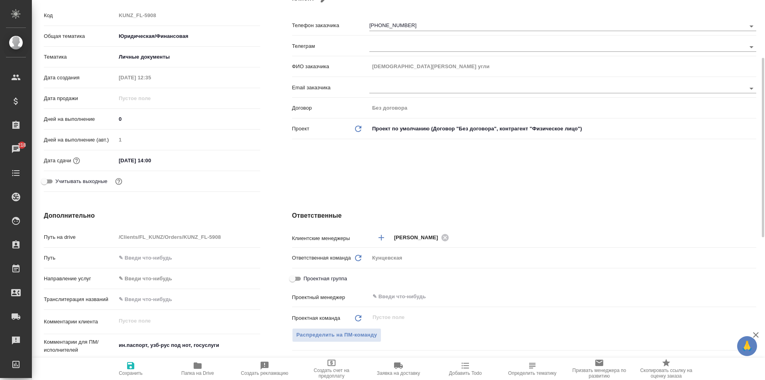
scroll to position [3, 0]
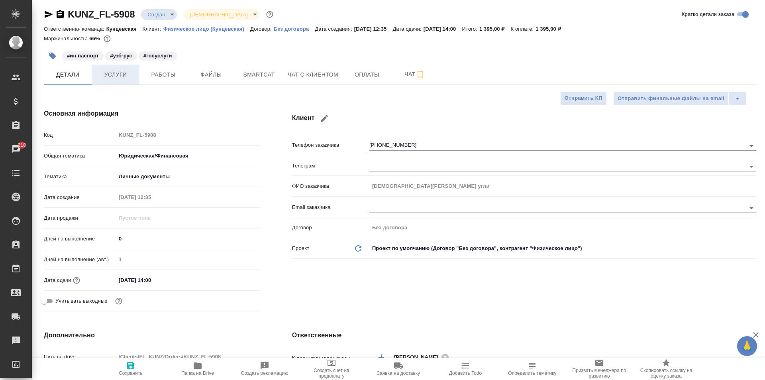
click at [108, 75] on span "Услуги" at bounding box center [115, 75] width 38 height 10
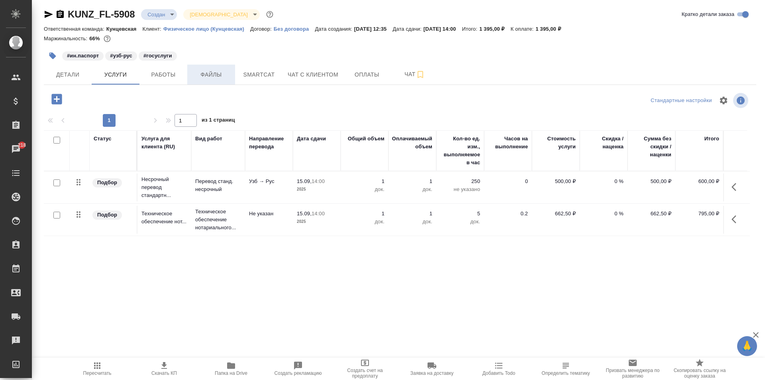
click at [223, 75] on span "Файлы" at bounding box center [211, 75] width 38 height 10
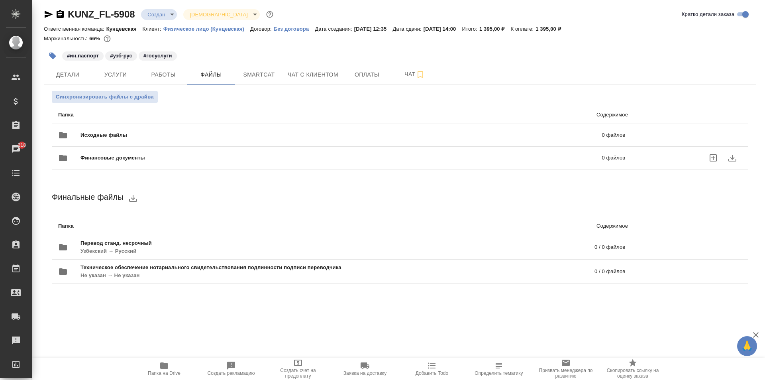
click at [178, 141] on div "Финансовые документы 0 файлов" at bounding box center [341, 157] width 583 height 35
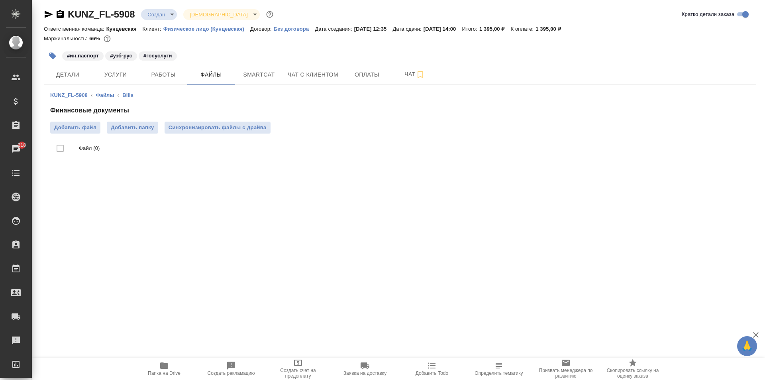
click at [55, 12] on icon "button" at bounding box center [60, 15] width 10 height 10
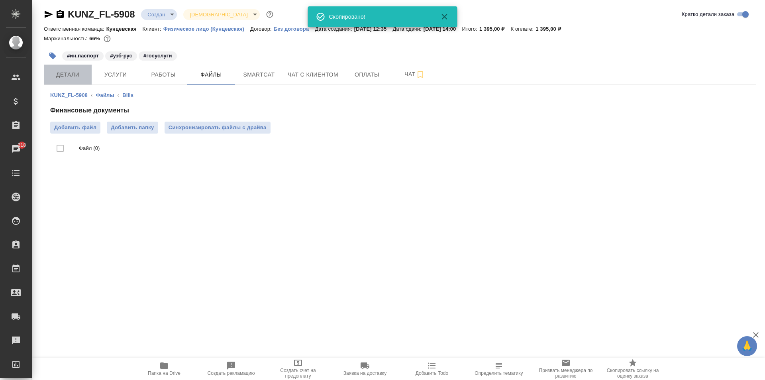
click at [78, 77] on span "Детали" at bounding box center [68, 75] width 38 height 10
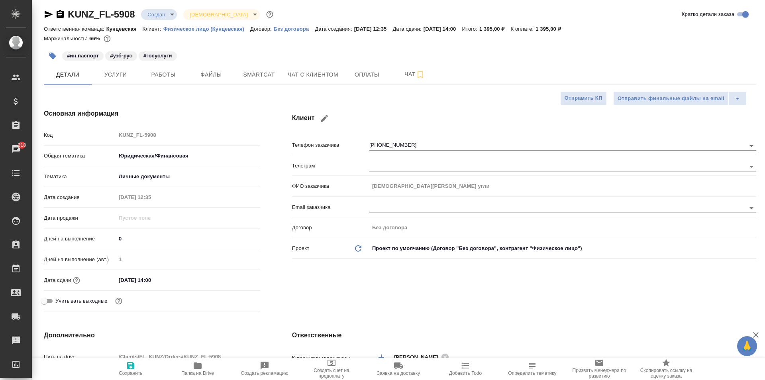
click at [59, 16] on icon "button" at bounding box center [60, 15] width 10 height 10
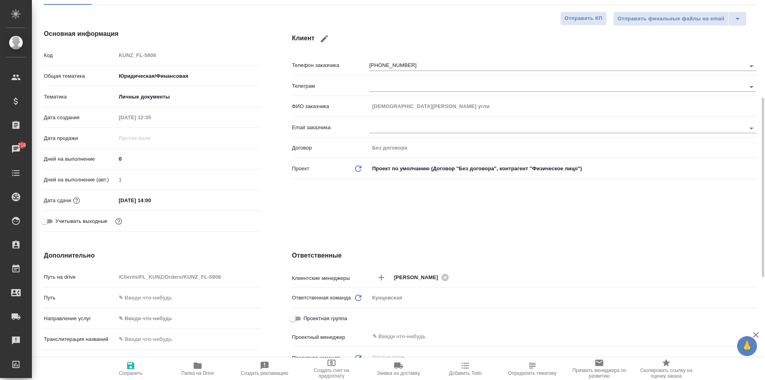
scroll to position [202, 0]
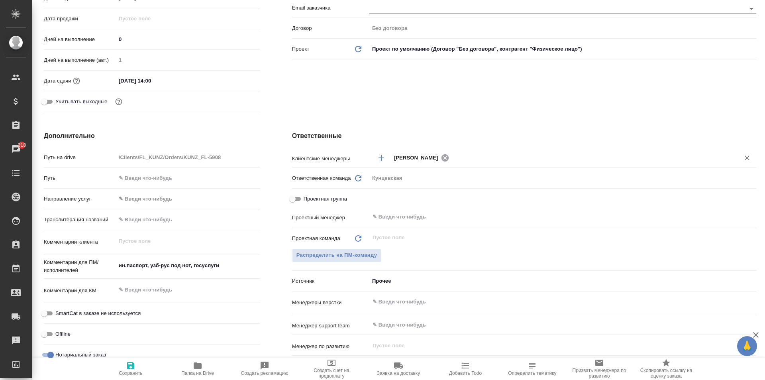
click at [442, 154] on icon at bounding box center [445, 157] width 9 height 9
click at [380, 152] on button "Добавить менеджера" at bounding box center [381, 157] width 19 height 19
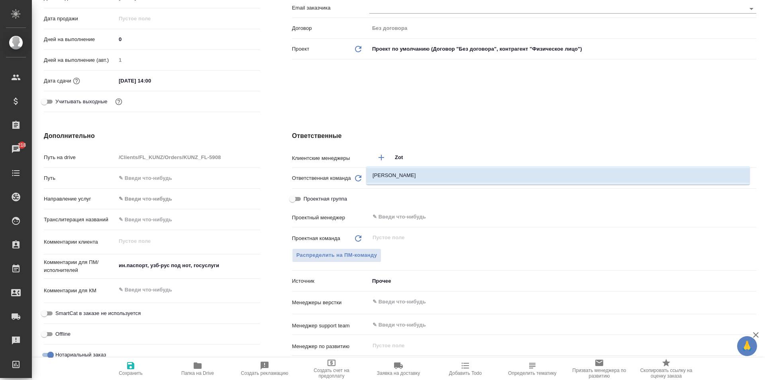
click at [422, 175] on li "[PERSON_NAME]" at bounding box center [558, 175] width 384 height 14
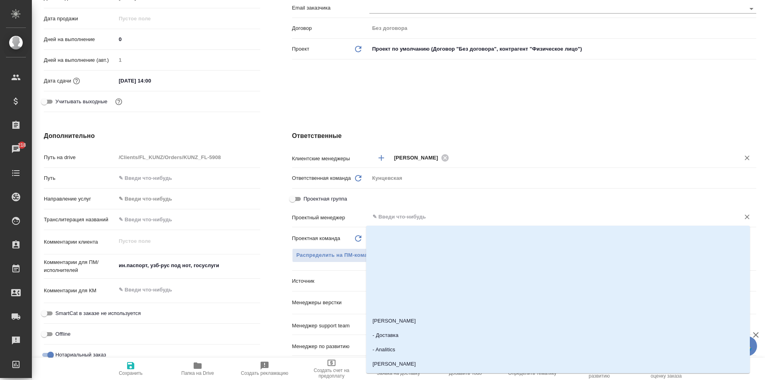
click at [407, 216] on input "text" at bounding box center [549, 217] width 355 height 10
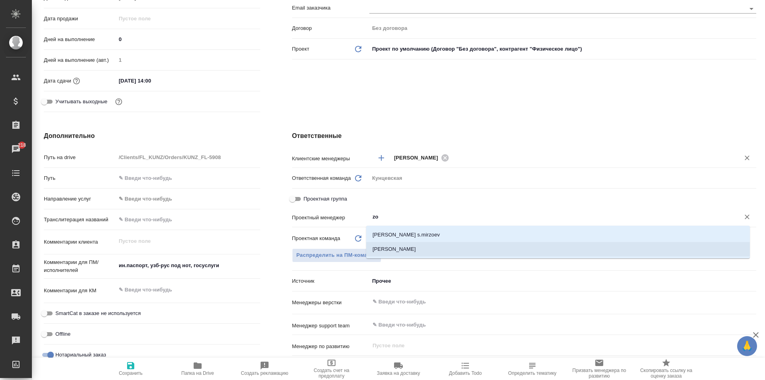
click at [407, 248] on li "[PERSON_NAME]" at bounding box center [558, 249] width 384 height 14
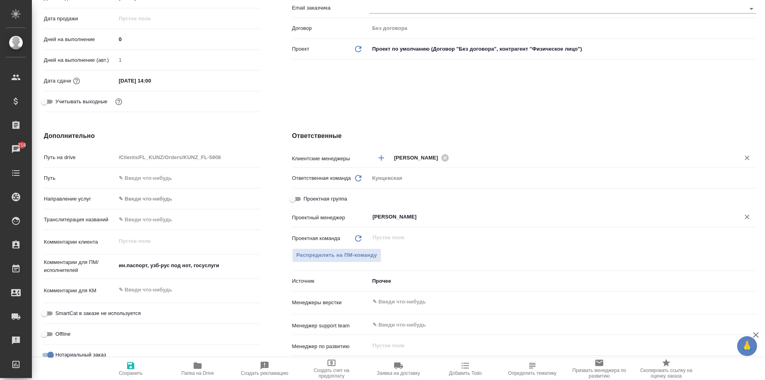
click at [126, 369] on icon "button" at bounding box center [131, 366] width 10 height 10
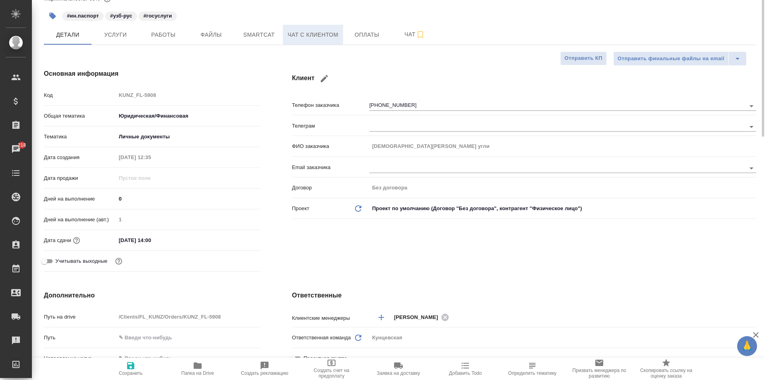
scroll to position [0, 0]
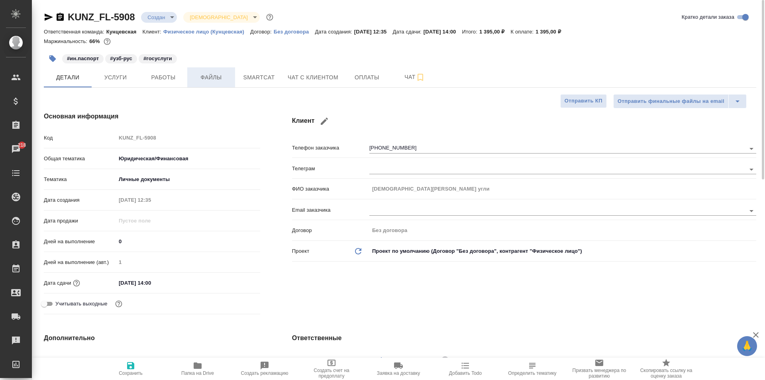
click at [208, 82] on button "Файлы" at bounding box center [211, 77] width 48 height 20
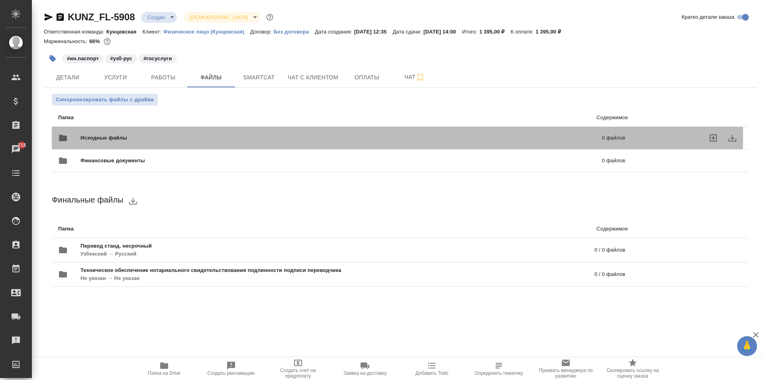
click at [174, 133] on div "Исходные файлы 0 файлов" at bounding box center [341, 137] width 567 height 19
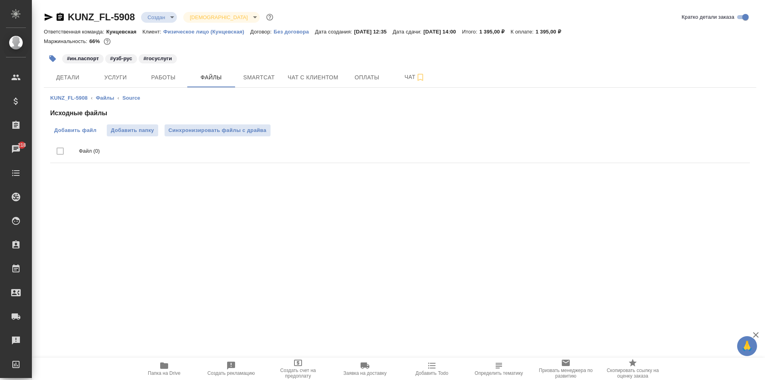
click at [89, 129] on span "Добавить файл" at bounding box center [75, 130] width 42 height 8
click at [0, 0] on input "Добавить файл" at bounding box center [0, 0] width 0 height 0
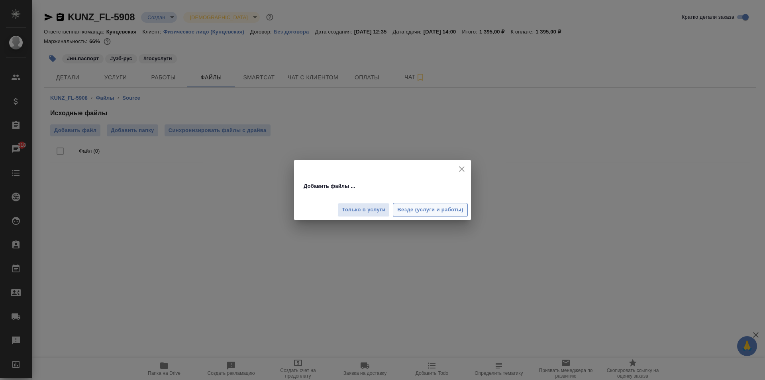
click at [432, 210] on span "Везде (услуги и работы)" at bounding box center [430, 209] width 66 height 9
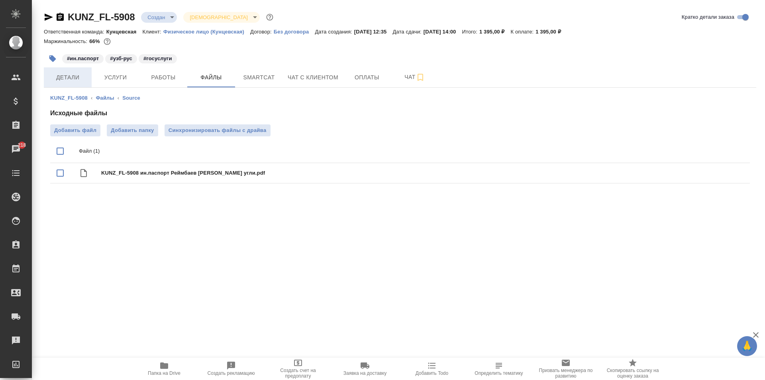
click at [65, 75] on span "Детали" at bounding box center [68, 78] width 38 height 10
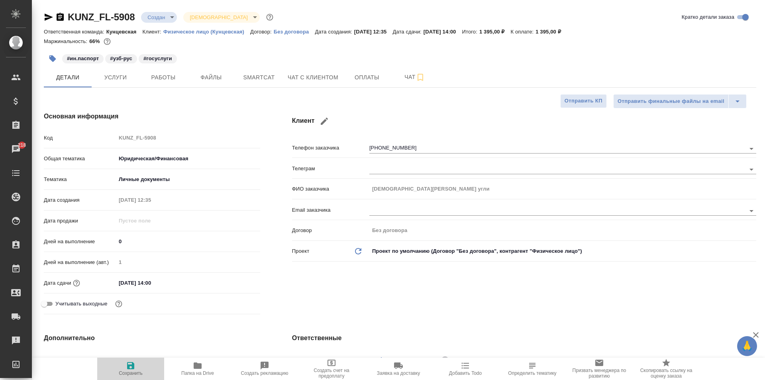
click at [134, 373] on span "Сохранить" at bounding box center [131, 373] width 24 height 6
click at [158, 17] on body "🙏 .cls-1 fill:#fff; AWATERA Zotova Ekaterina Клиенты Спецификации Заказы 218 Ча…" at bounding box center [382, 190] width 765 height 380
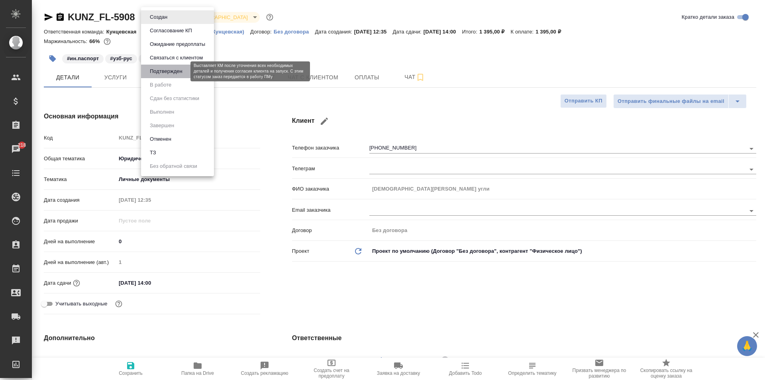
click at [167, 70] on button "Подтвержден" at bounding box center [165, 71] width 37 height 9
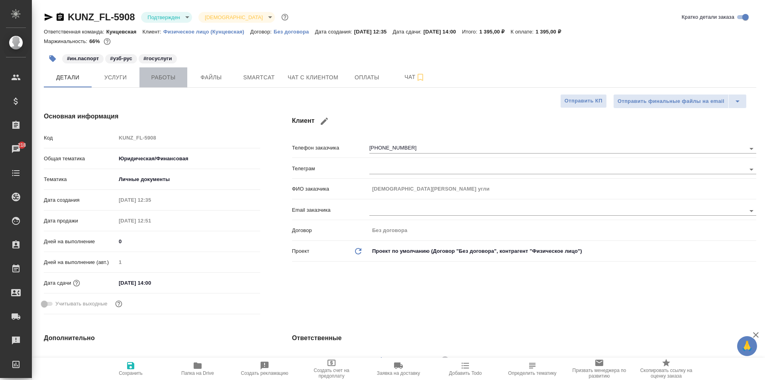
click at [171, 80] on span "Работы" at bounding box center [163, 78] width 38 height 10
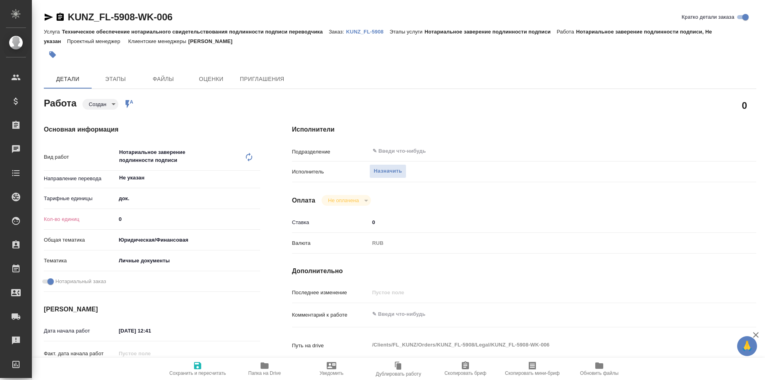
type textarea "x"
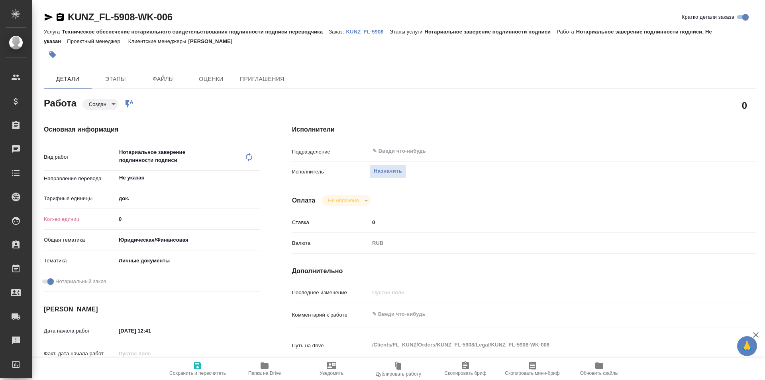
type textarea "x"
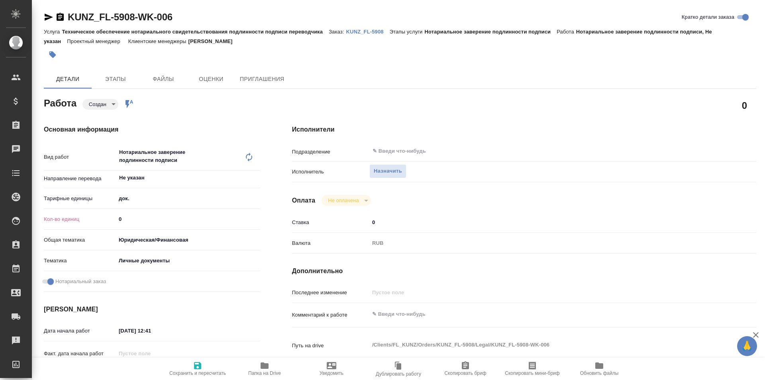
type textarea "x"
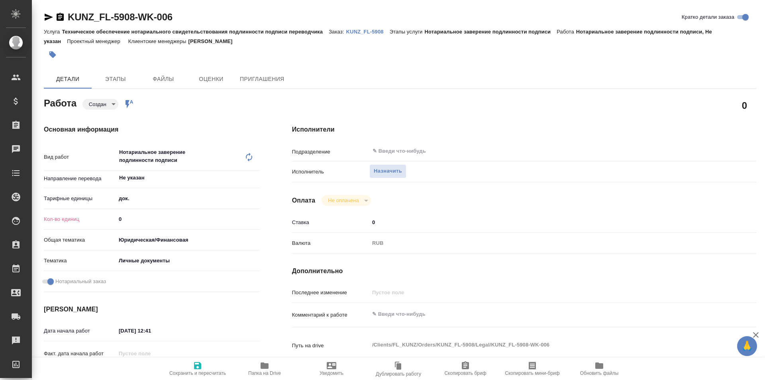
type textarea "x"
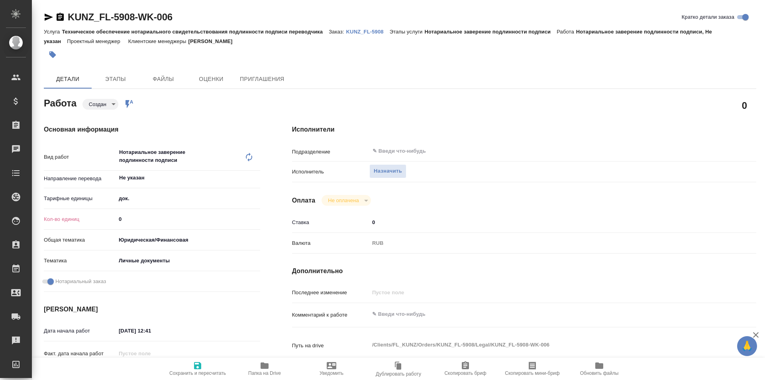
click at [128, 218] on input "0" at bounding box center [188, 219] width 144 height 12
type textarea "x"
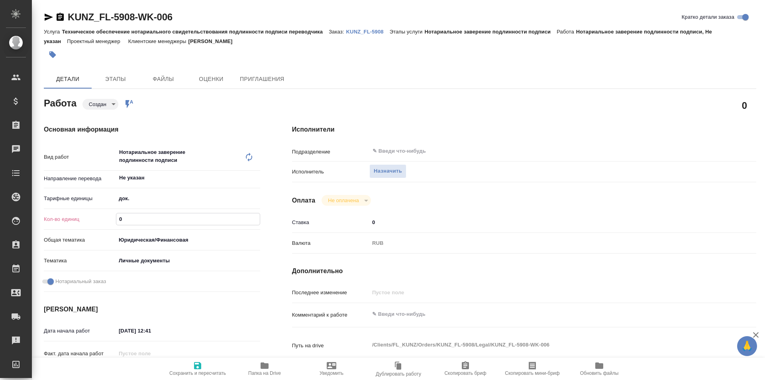
type textarea "x"
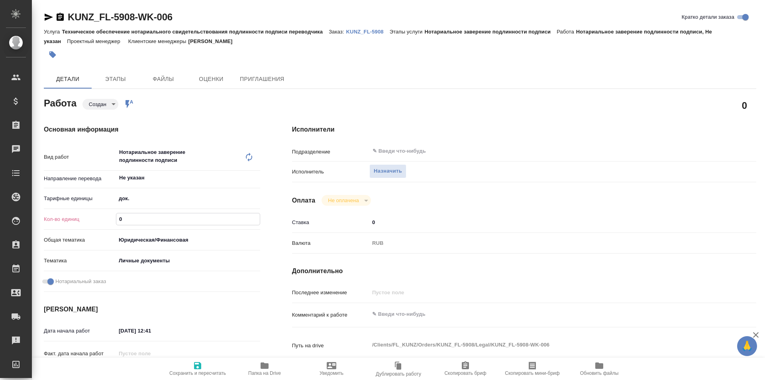
type textarea "x"
type input "1"
type textarea "x"
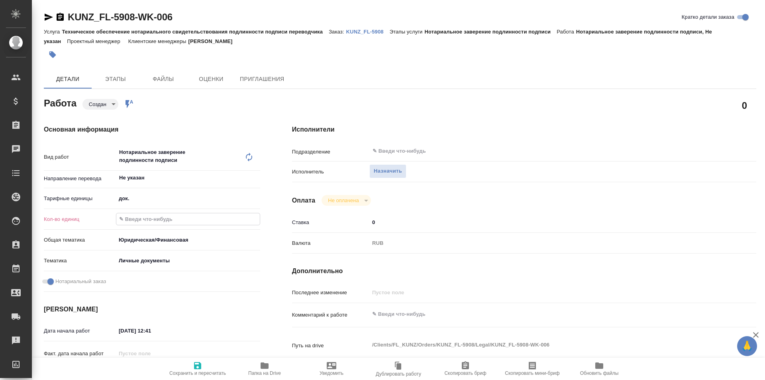
type textarea "x"
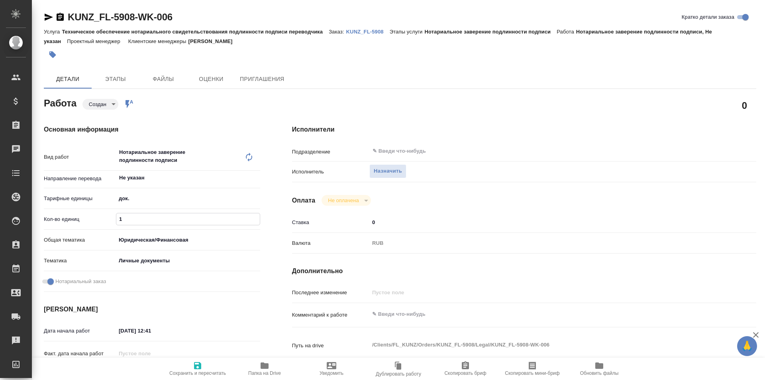
type textarea "x"
click at [395, 144] on div "​" at bounding box center [543, 151] width 348 height 14
type input "1"
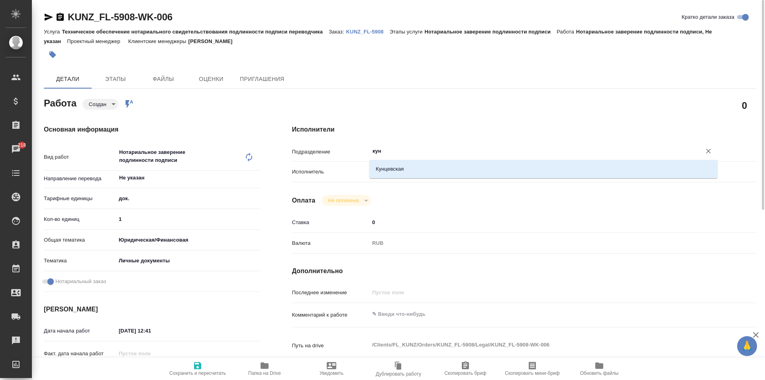
type input "кунц"
click at [391, 165] on li "Кунцевская" at bounding box center [543, 169] width 348 height 14
type textarea "x"
type input "Кунцевская"
type textarea "x"
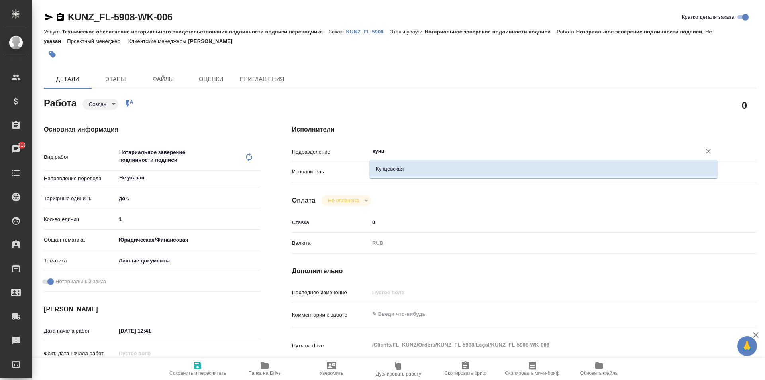
type textarea "x"
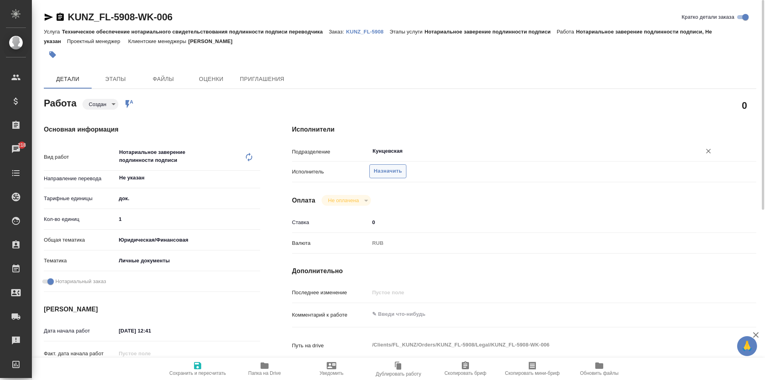
type input "Кунцевская"
click at [398, 167] on span "Назначить" at bounding box center [388, 171] width 28 height 9
type textarea "x"
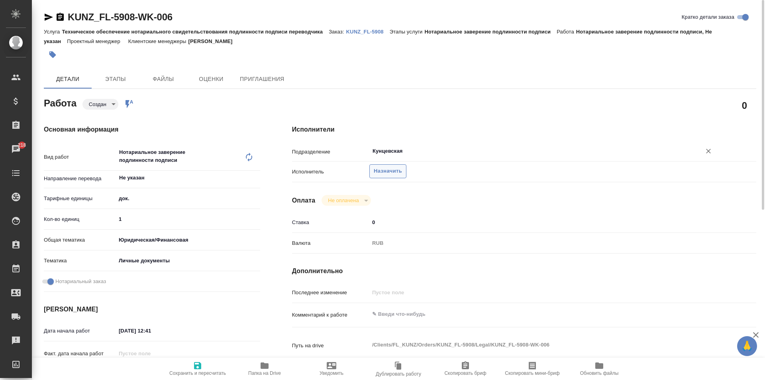
type textarea "x"
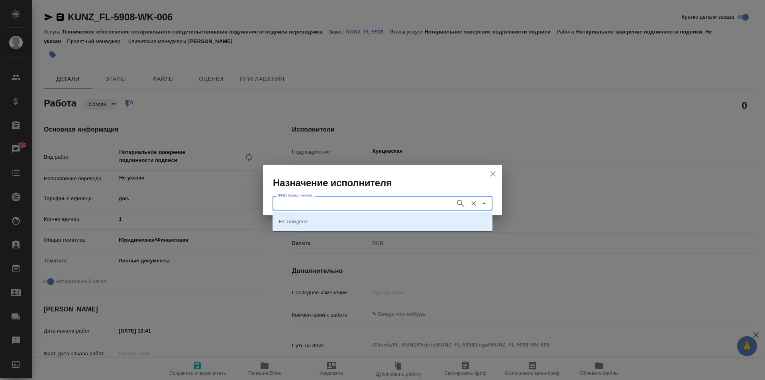
click at [344, 200] on input "ФИО Исполнителя" at bounding box center [363, 203] width 177 height 10
type input "[PERSON_NAME]"
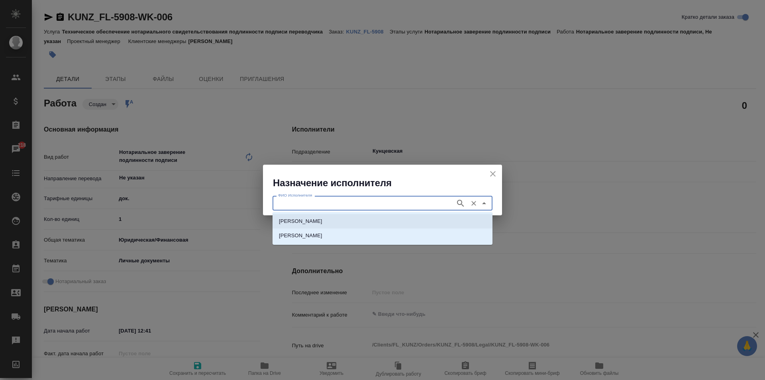
click at [322, 218] on p "[PERSON_NAME]" at bounding box center [300, 221] width 43 height 8
type input "[PERSON_NAME]"
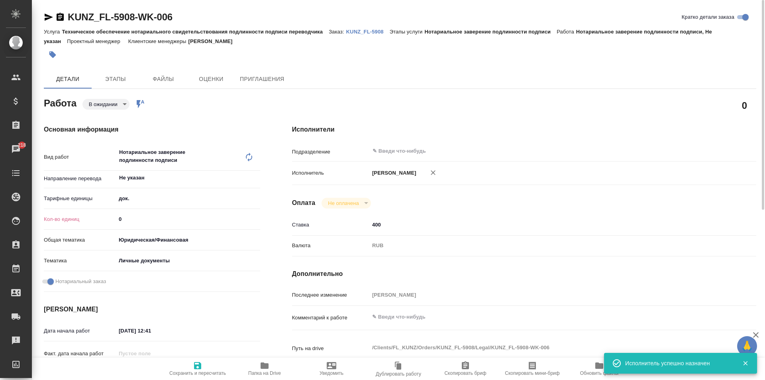
type textarea "x"
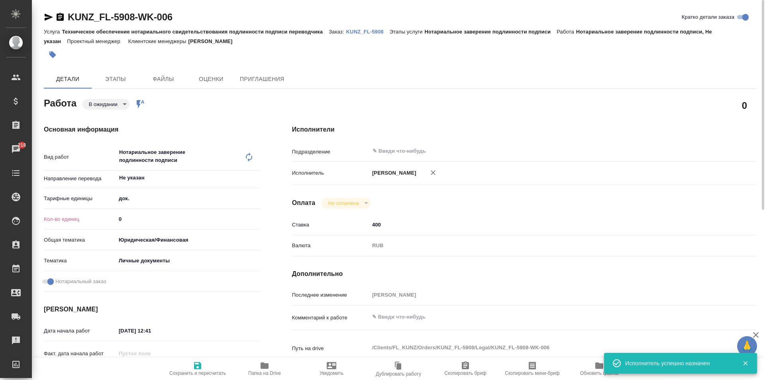
type textarea "x"
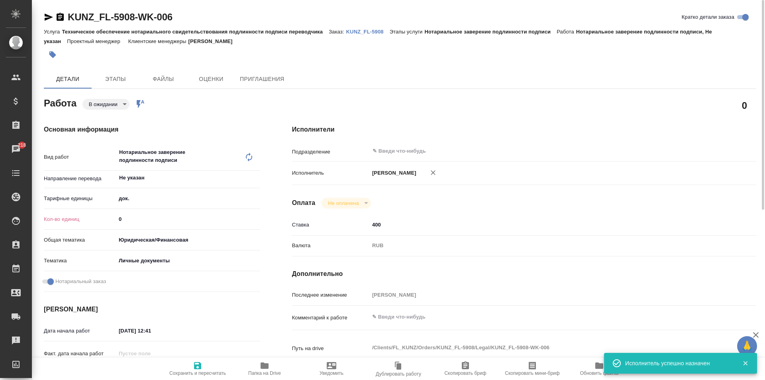
type textarea "x"
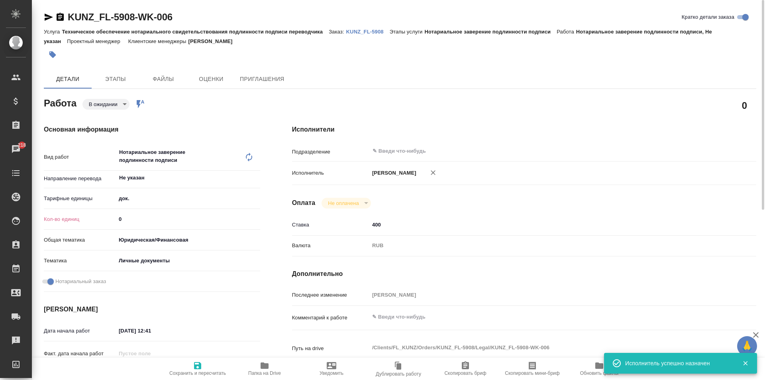
type textarea "x"
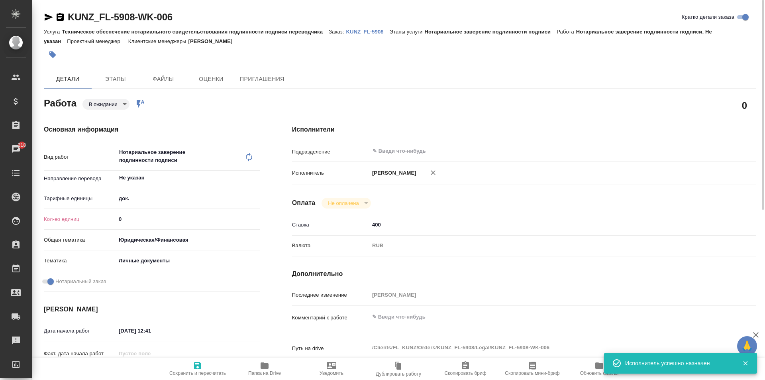
click at [207, 365] on span "Сохранить и пересчитать" at bounding box center [197, 368] width 57 height 15
type textarea "x"
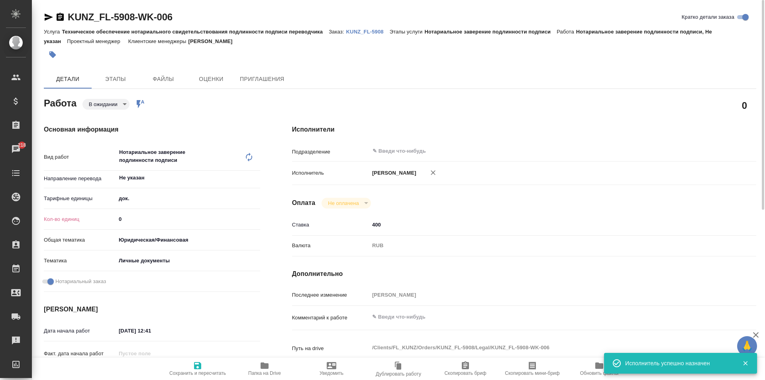
type textarea "x"
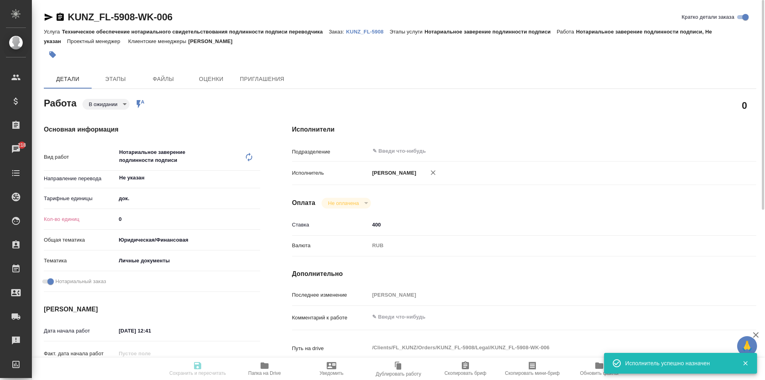
type textarea "x"
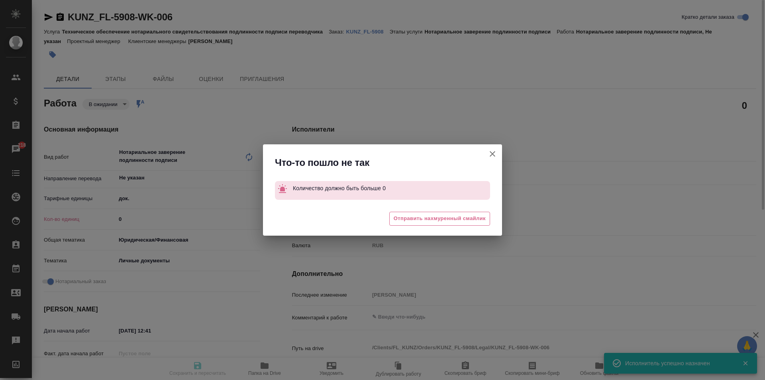
type textarea "x"
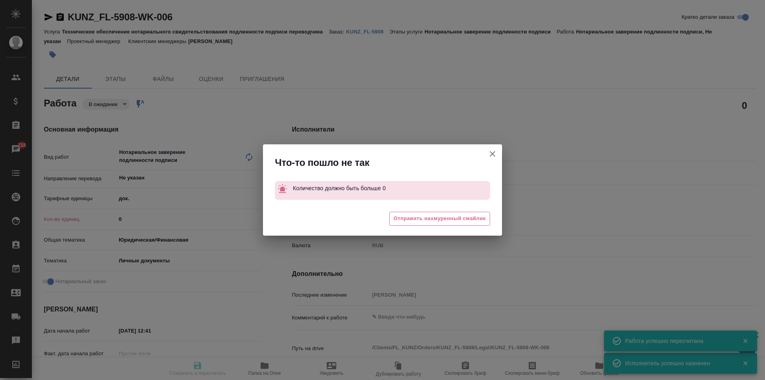
type input "pending"
type textarea "Нотариальное заверение подлинности подписи"
type textarea "x"
type input "Не указан"
type input "5a8b1489cc6b4906c91bfd8b"
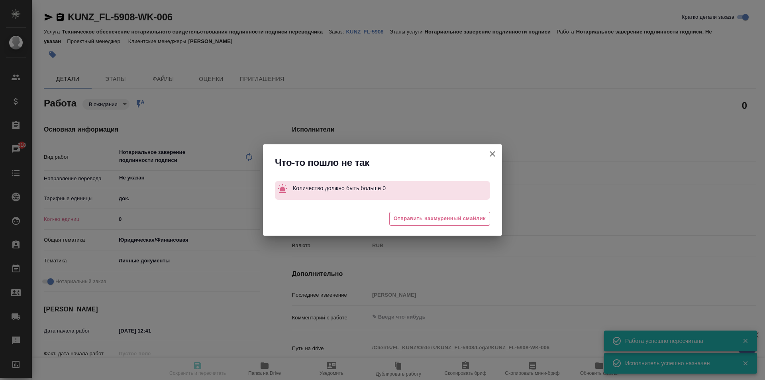
type input "0"
type input "yr-fn"
type input "5a8b8b956a9677013d343cfe"
checkbox input "true"
type input "[DATE] 12:41"
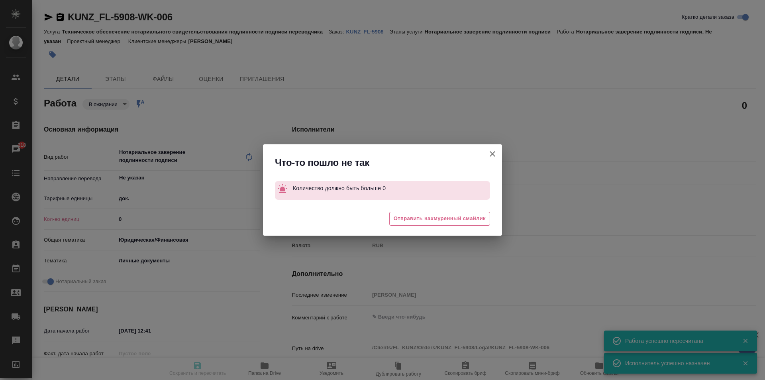
type input "[DATE] 14:00"
type input "notPayed"
type input "400"
type input "RUB"
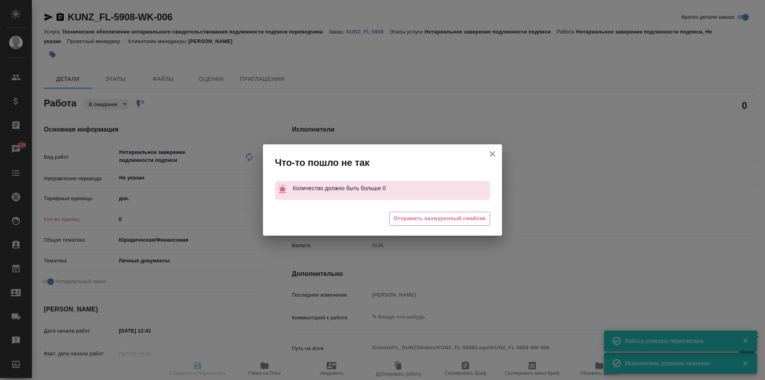
type input "[PERSON_NAME]"
type textarea "x"
type textarea "/Clients/FL_KUNZ/Orders/KUNZ_FL-5908/Legal/KUNZ_FL-5908-WK-006"
type textarea "x"
type input "KUNZ_FL-5908"
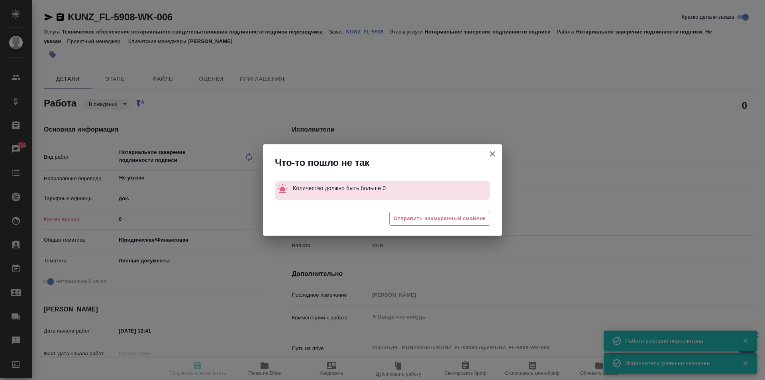
type input "Техническое обеспечение нотариального свидетельствования подлинности подписи пе…"
type input "Нотариальное заверение подлинности подписи"
type input "[PERSON_NAME]"
type input "/Clients/FL_KUNZ/Orders/KUNZ_FL-5908"
type textarea "x"
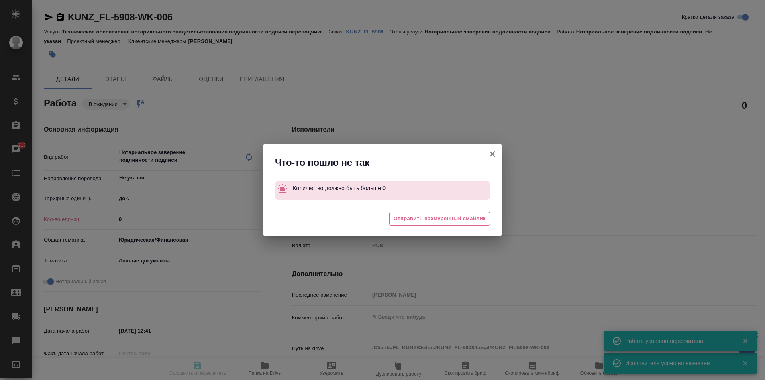
type textarea "x"
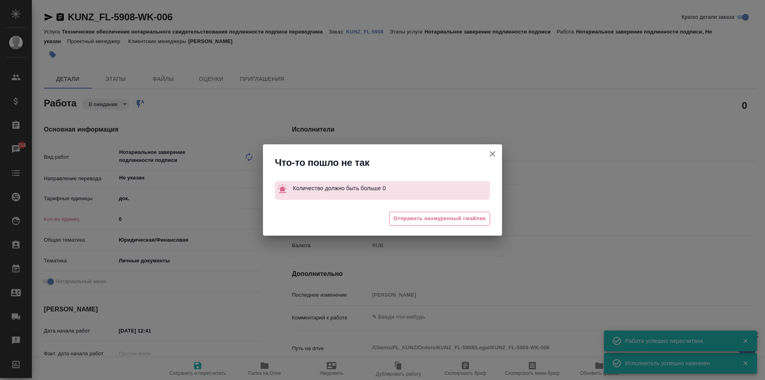
type textarea "x"
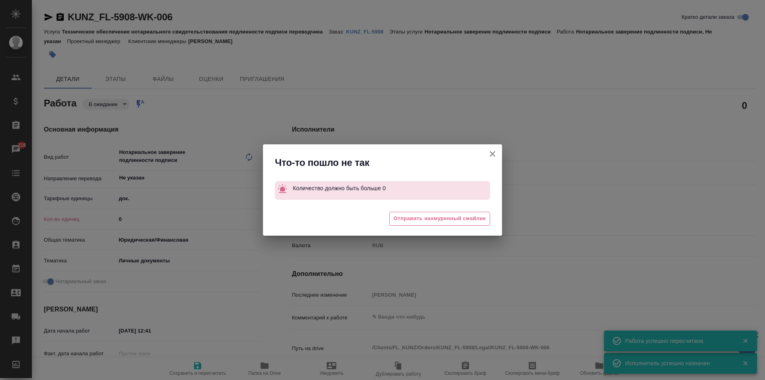
type textarea "x"
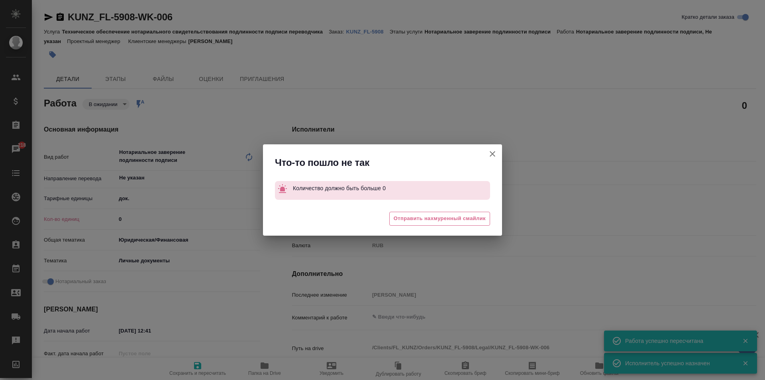
type textarea "x"
click at [491, 150] on icon "button" at bounding box center [493, 154] width 10 height 10
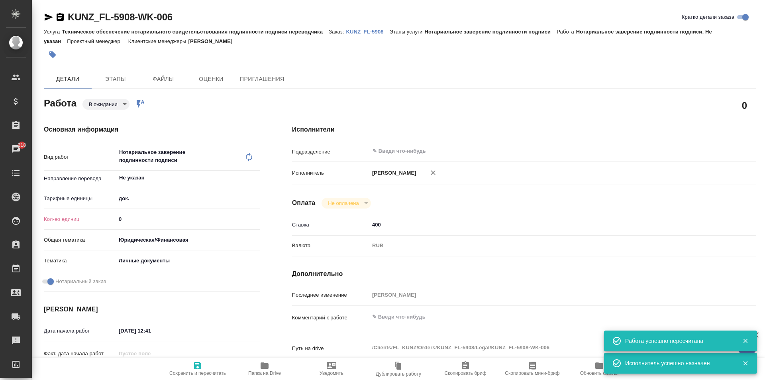
type textarea "x"
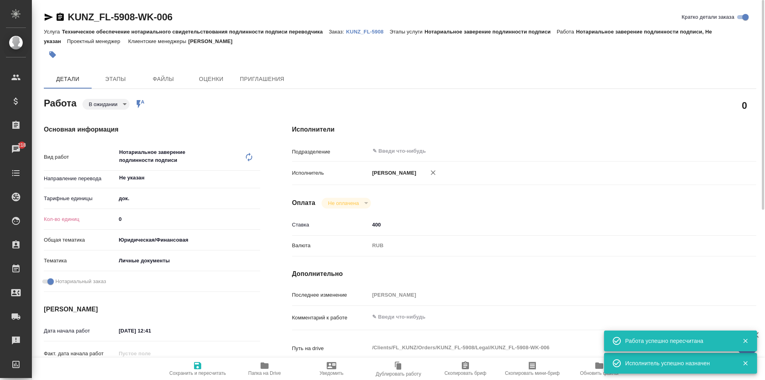
click at [141, 215] on input "0" at bounding box center [188, 219] width 144 height 12
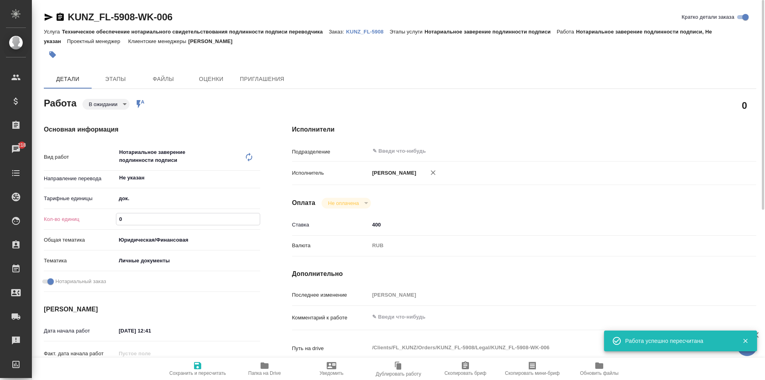
type textarea "x"
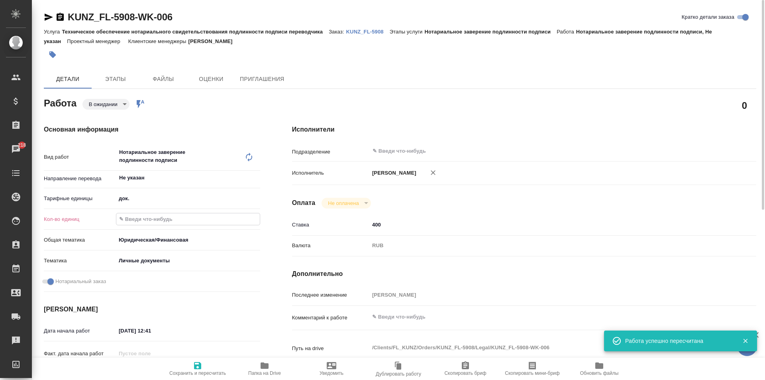
type textarea "x"
type input "1"
type textarea "x"
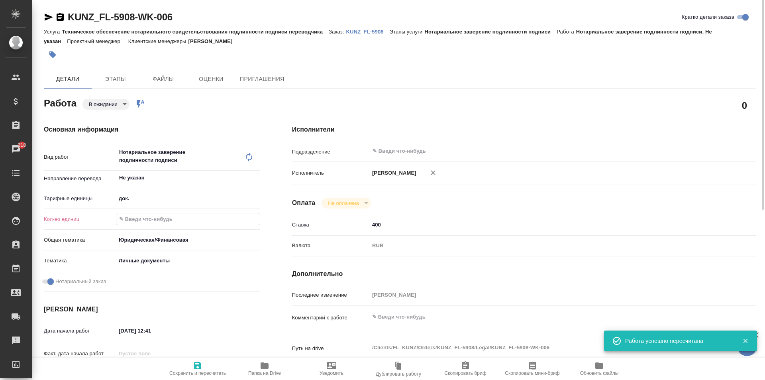
type textarea "x"
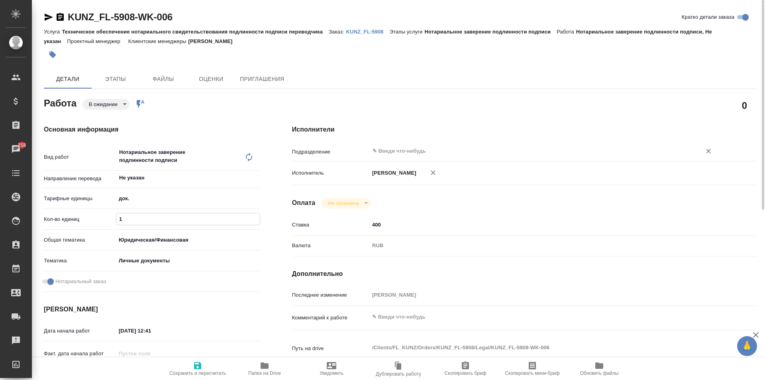
type input "1"
click at [375, 146] on input "text" at bounding box center [530, 151] width 317 height 10
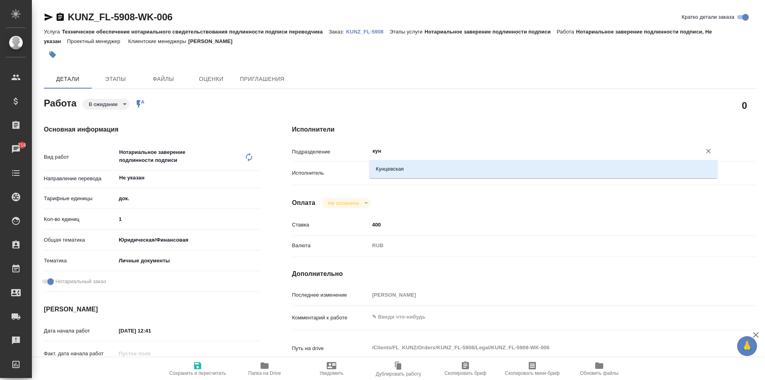
type input "кунц"
click at [393, 161] on div "Кунцевская" at bounding box center [543, 169] width 348 height 18
click at [395, 169] on li "Кунцевская" at bounding box center [543, 169] width 348 height 14
type textarea "x"
type input "Кунцевская"
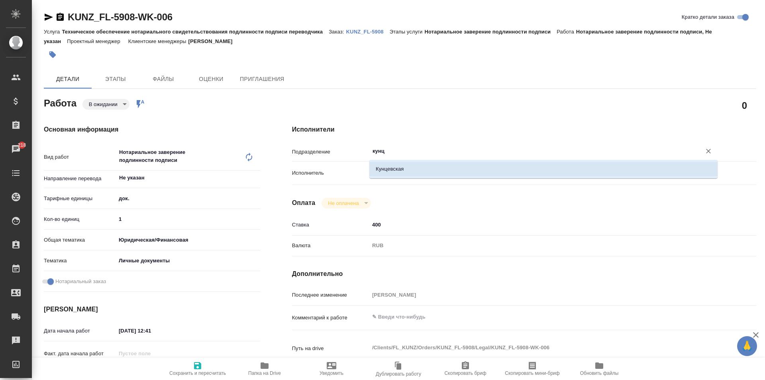
type textarea "x"
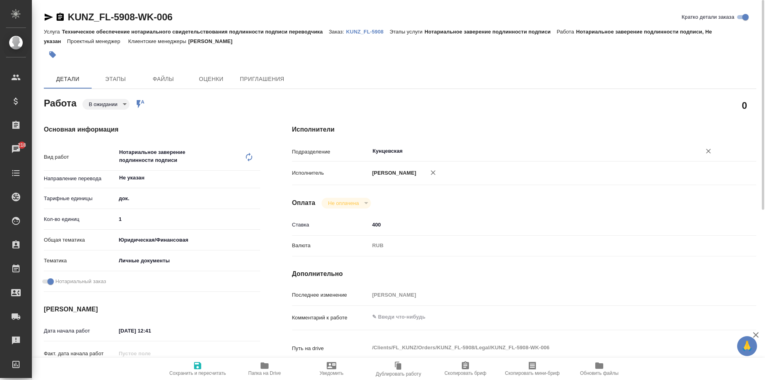
type input "Кунцевская"
click at [203, 371] on span "Сохранить и пересчитать" at bounding box center [197, 373] width 57 height 6
type textarea "x"
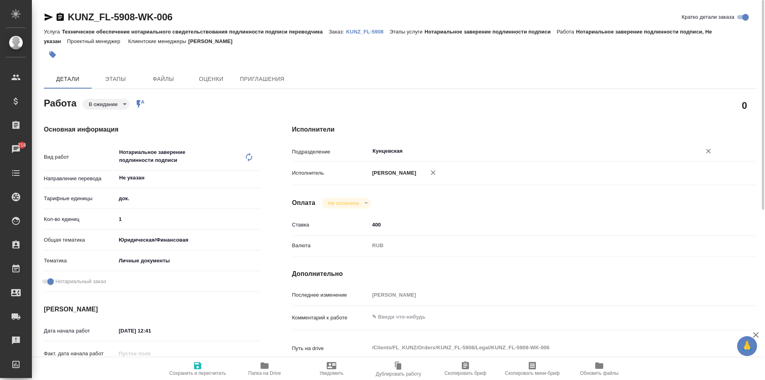
type textarea "x"
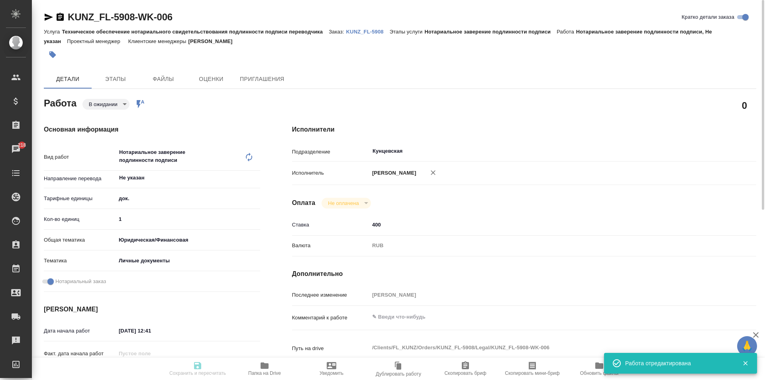
type textarea "x"
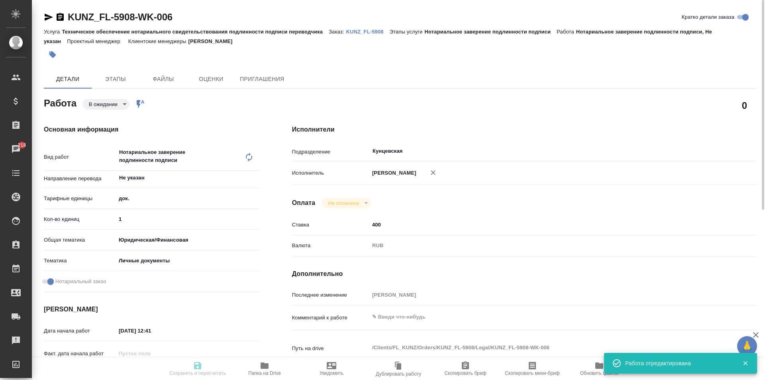
type textarea "x"
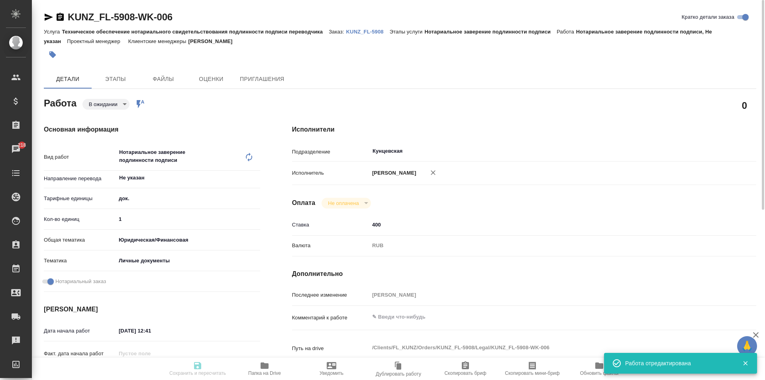
type input "pending"
type textarea "Нотариальное заверение подлинности подписи"
type textarea "x"
type input "Не указан"
type input "5a8b1489cc6b4906c91bfd8b"
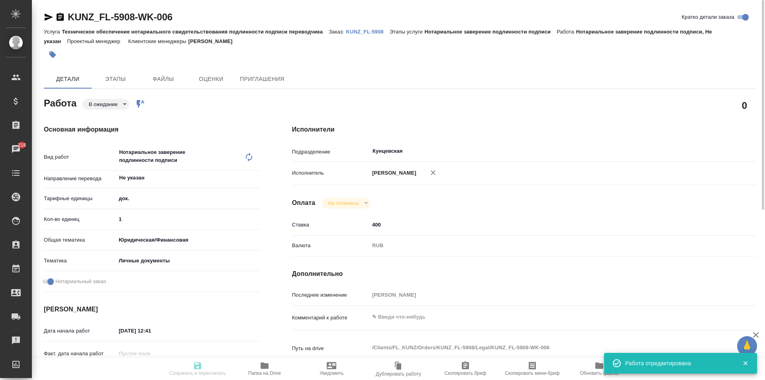
type input "1"
type input "yr-fn"
type input "5a8b8b956a9677013d343cfe"
checkbox input "true"
type input "[DATE] 12:41"
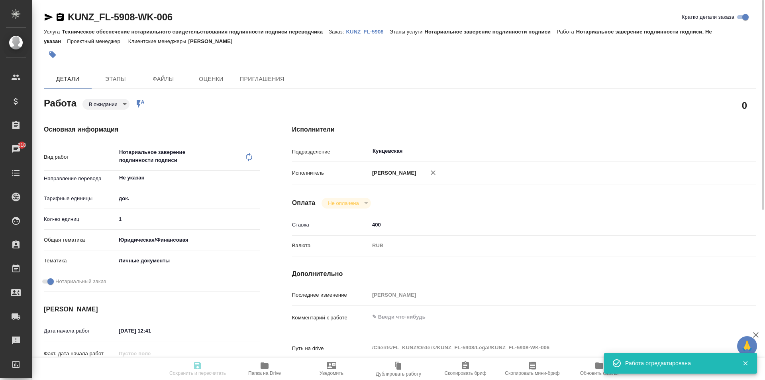
type input "[DATE] 14:00"
type input "Кунцевская"
type input "notPayed"
type input "400"
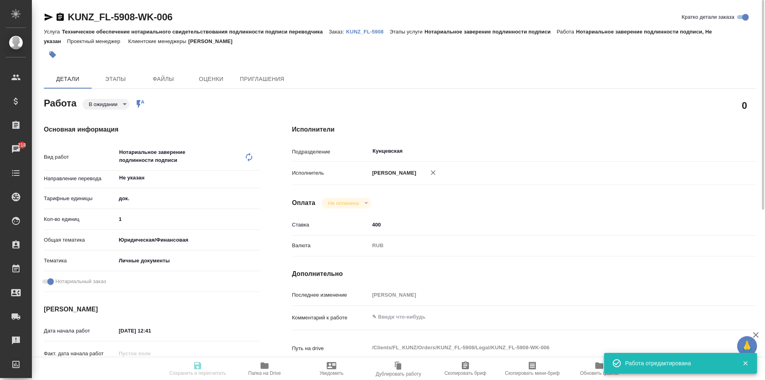
type input "RUB"
type input "[PERSON_NAME]"
type textarea "x"
type textarea "/Clients/FL_KUNZ/Orders/KUNZ_FL-5908/Legal/KUNZ_FL-5908-WK-006"
type textarea "x"
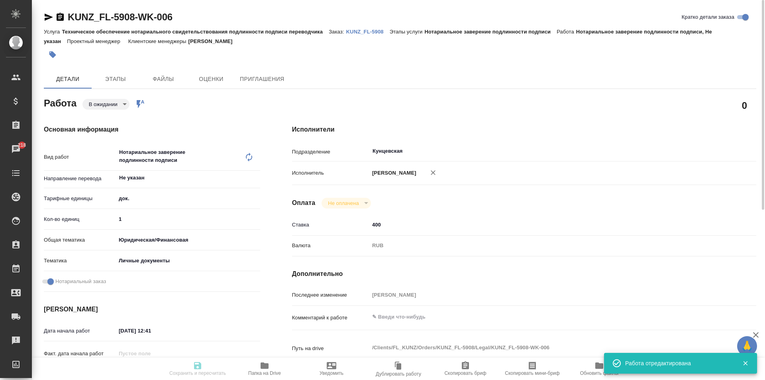
type input "KUNZ_FL-5908"
type input "Техническое обеспечение нотариального свидетельствования подлинности подписи пе…"
type input "Нотариальное заверение подлинности подписи"
type input "[PERSON_NAME]"
type input "/Clients/FL_KUNZ/Orders/KUNZ_FL-5908"
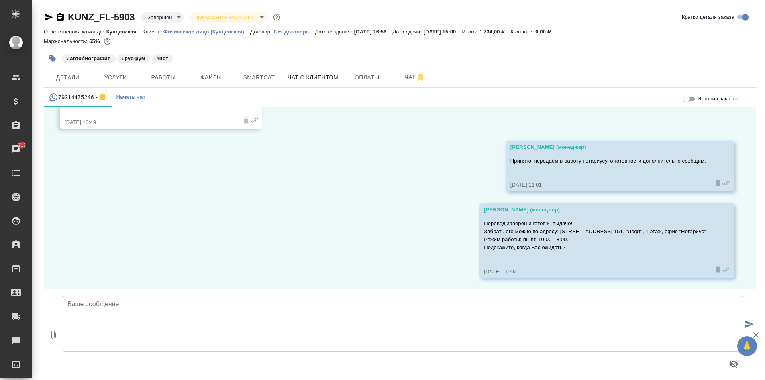
scroll to position [1199, 0]
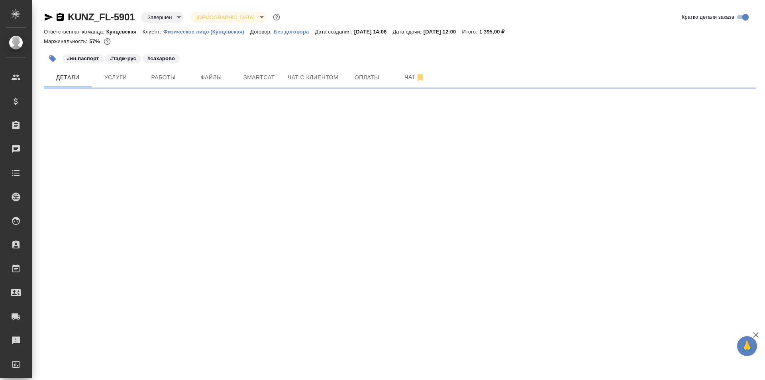
select select "RU"
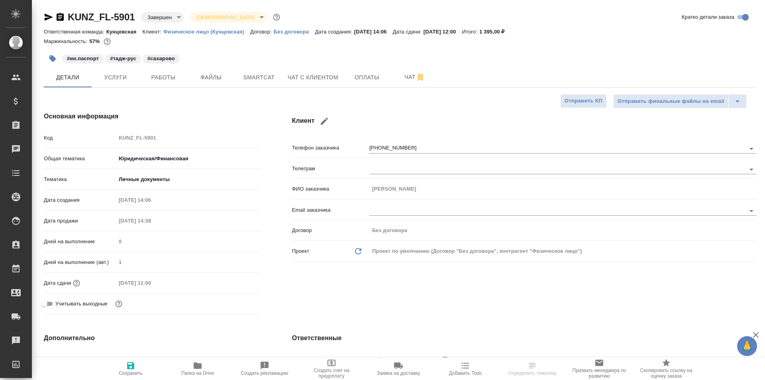
type textarea "x"
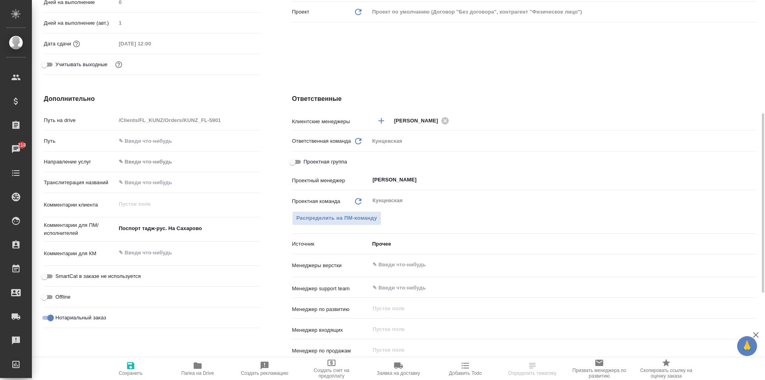
scroll to position [279, 0]
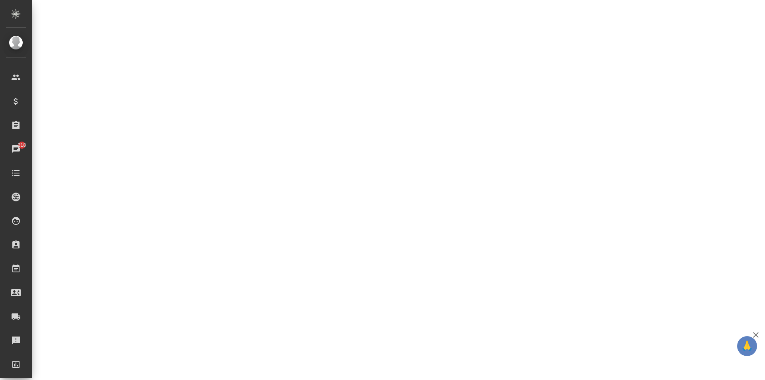
select select "RU"
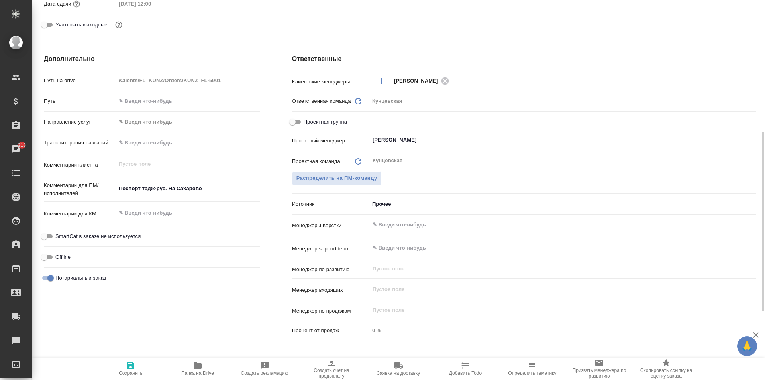
type textarea "x"
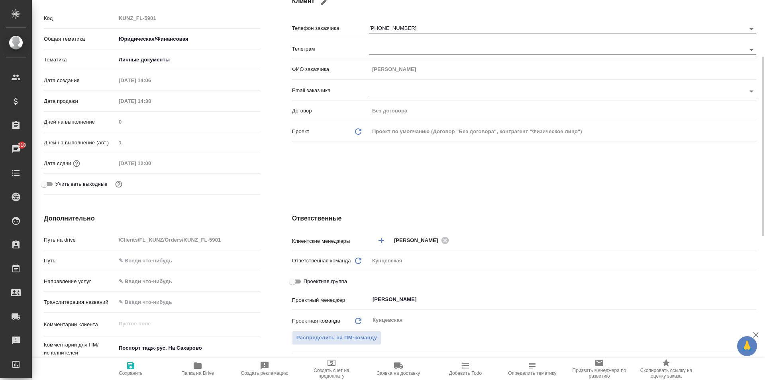
scroll to position [0, 0]
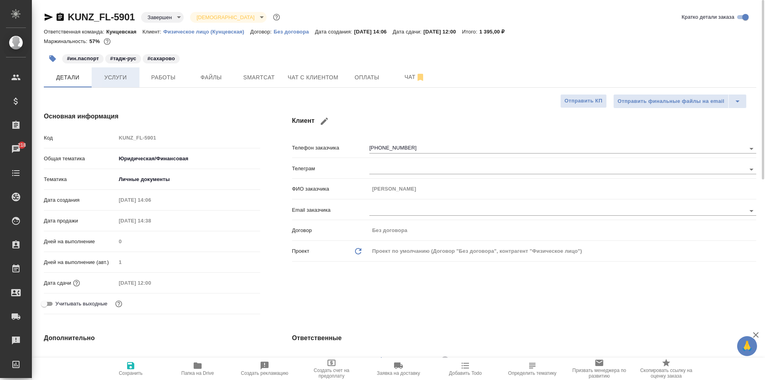
click at [126, 75] on span "Услуги" at bounding box center [115, 78] width 38 height 10
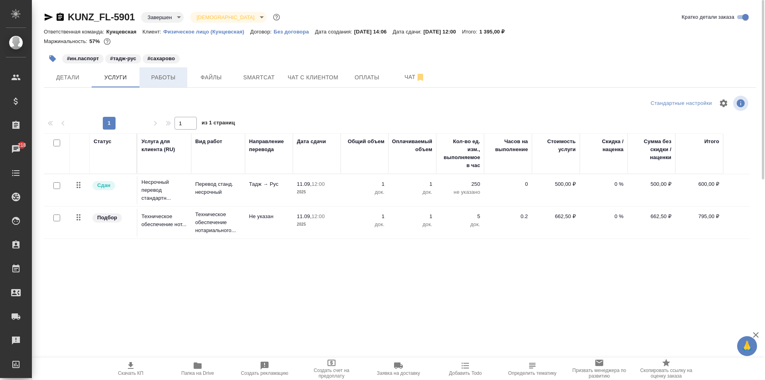
click at [163, 79] on span "Работы" at bounding box center [163, 78] width 38 height 10
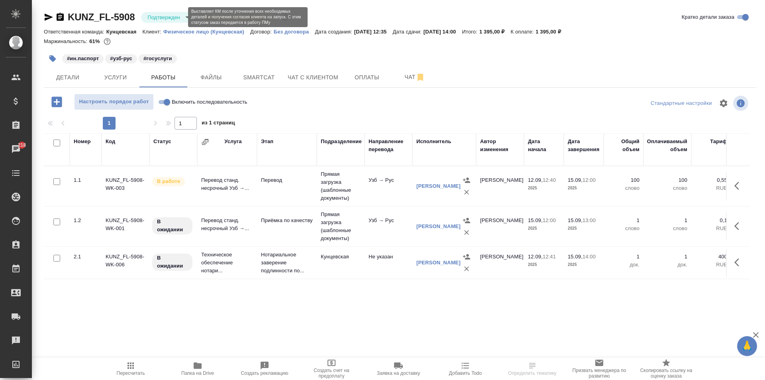
click at [173, 16] on body "🙏 .cls-1 fill:#fff; AWATERA [PERSON_NAME] Спецификации Заказы 218 Чаты Todo Про…" at bounding box center [382, 190] width 765 height 380
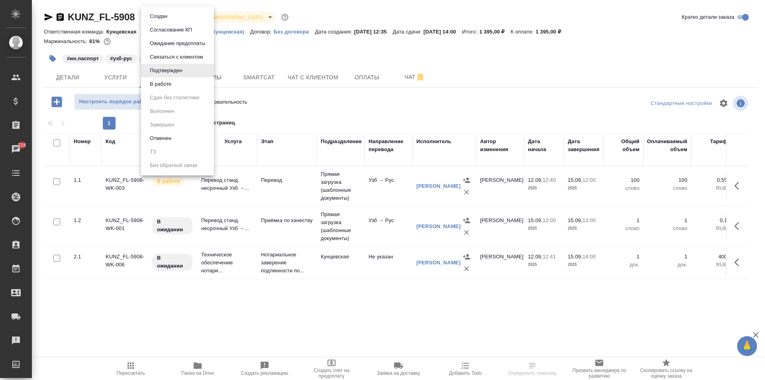
click at [179, 81] on li "В работе" at bounding box center [177, 84] width 73 height 14
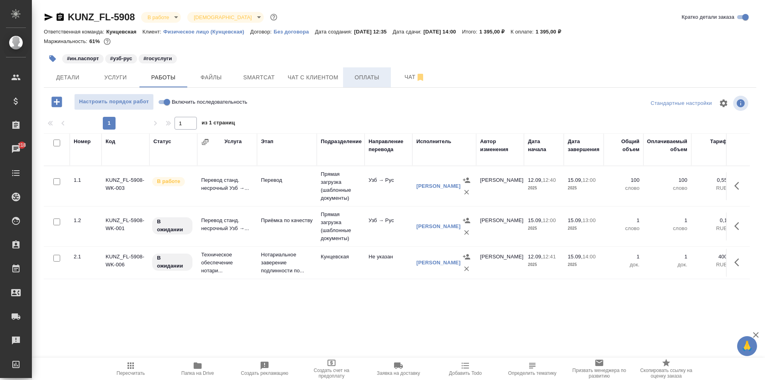
click at [354, 75] on span "Оплаты" at bounding box center [367, 78] width 38 height 10
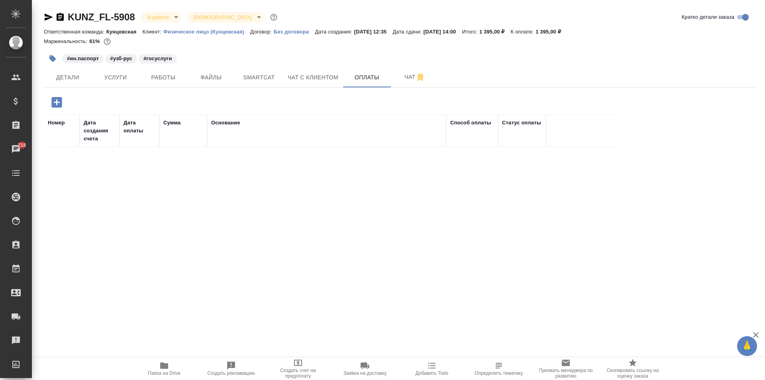
click at [58, 102] on icon "button" at bounding box center [57, 102] width 14 height 14
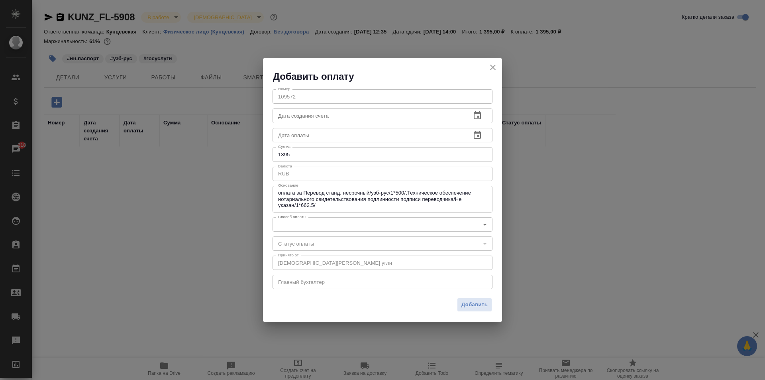
click at [293, 150] on input "1395" at bounding box center [383, 154] width 220 height 14
type input "1400"
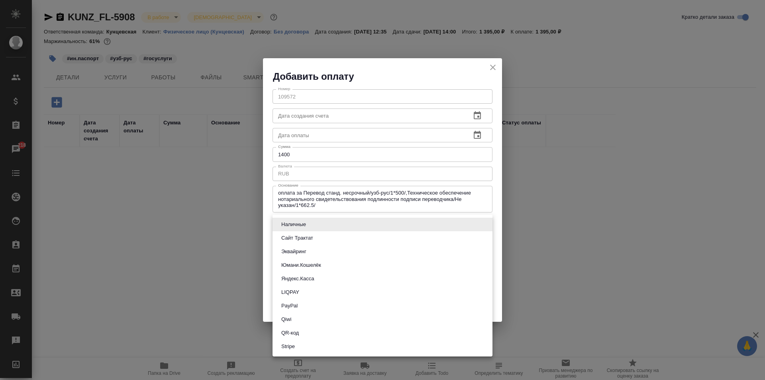
click at [284, 217] on body "🙏 .cls-1 fill:#fff; AWATERA Zotova Ekaterina Клиенты Спецификации Заказы 218 Ча…" at bounding box center [382, 190] width 765 height 380
click at [294, 223] on button "Наличные" at bounding box center [293, 224] width 29 height 9
type input "cash"
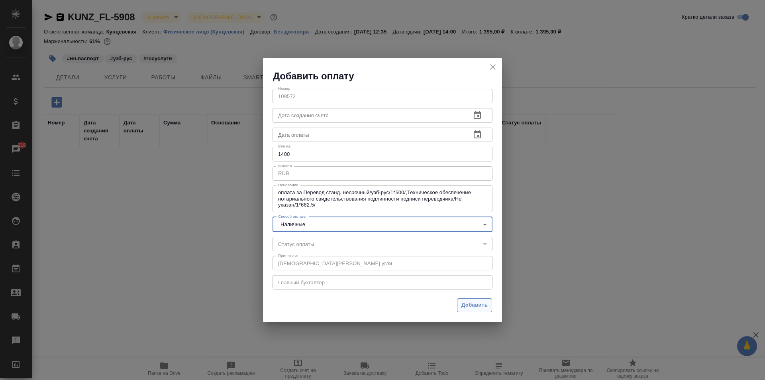
click at [470, 306] on span "Добавить" at bounding box center [475, 305] width 26 height 9
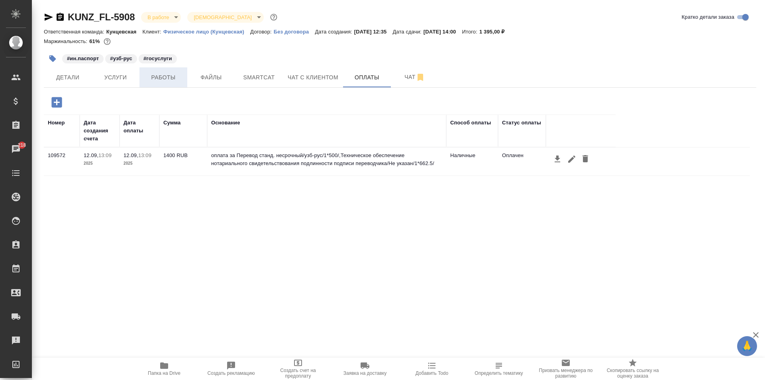
click at [154, 79] on span "Работы" at bounding box center [163, 78] width 38 height 10
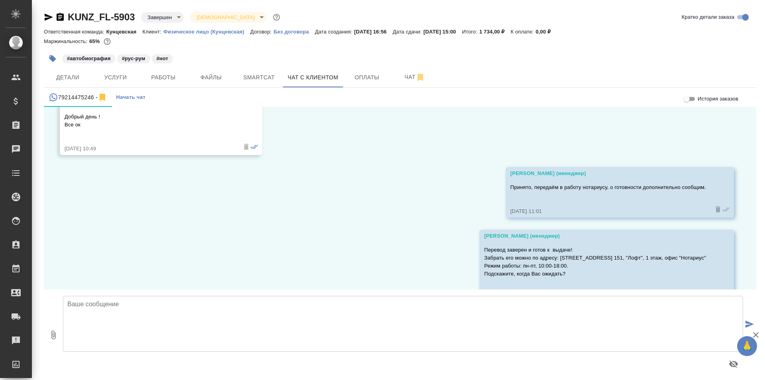
scroll to position [1199, 0]
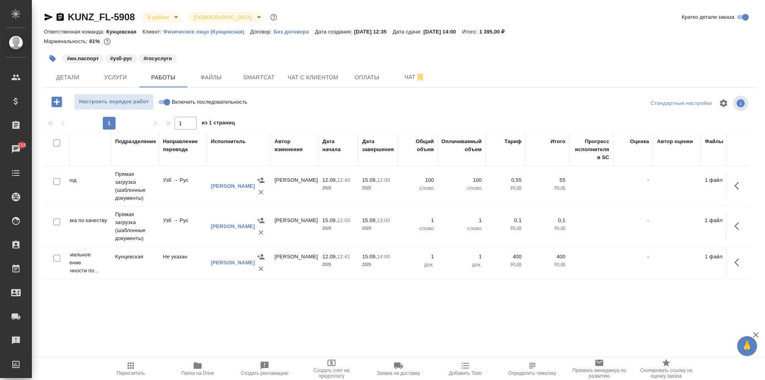
scroll to position [0, 210]
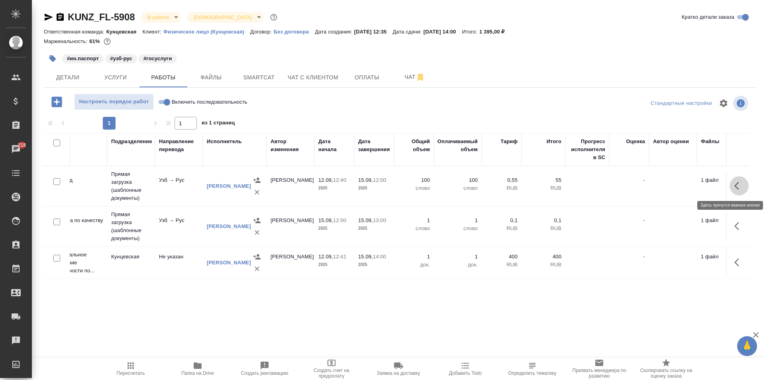
click at [733, 184] on button "button" at bounding box center [739, 185] width 19 height 19
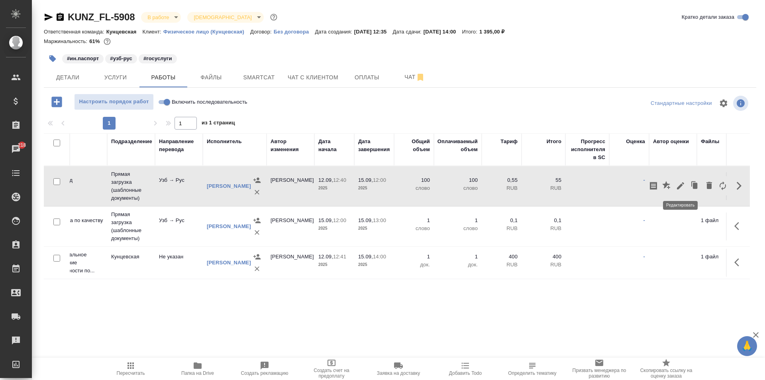
click at [681, 187] on icon "button" at bounding box center [681, 186] width 10 height 10
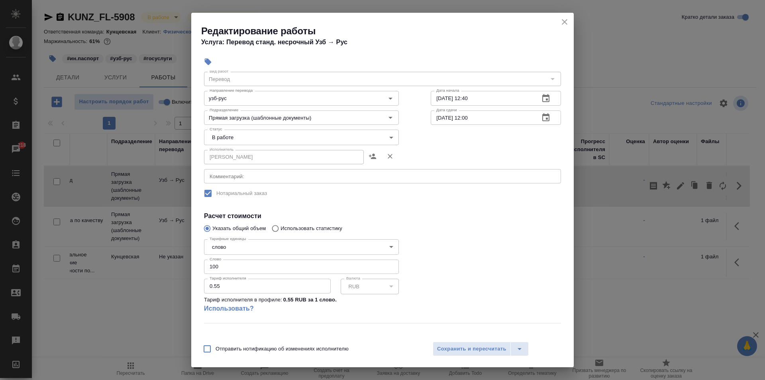
scroll to position [40, 0]
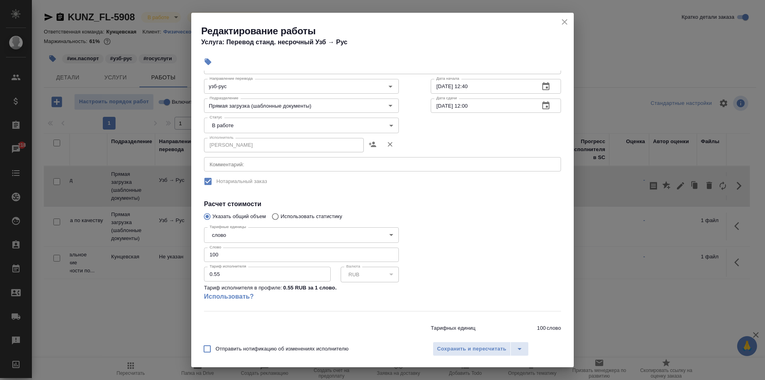
click at [558, 19] on div "Редактирование работы Услуга: Перевод станд. несрочный Узб → Рус" at bounding box center [382, 33] width 383 height 40
click at [562, 22] on icon "close" at bounding box center [565, 22] width 10 height 10
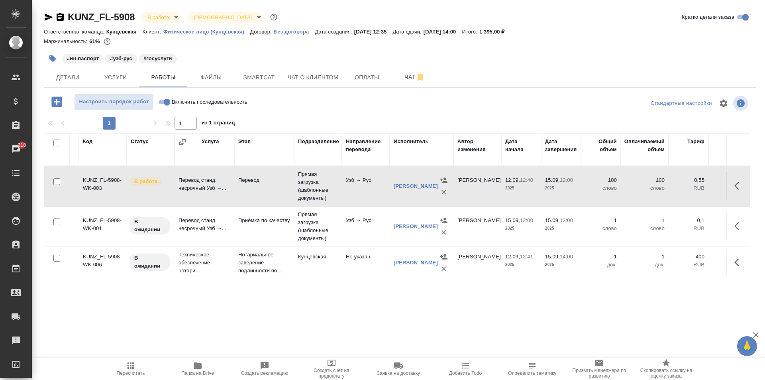
scroll to position [0, 0]
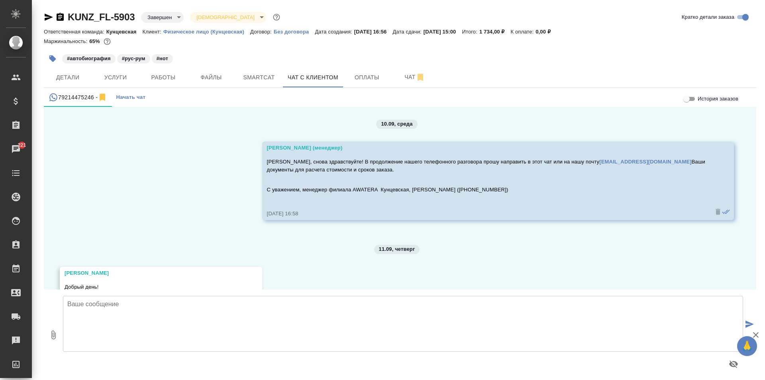
scroll to position [1199, 0]
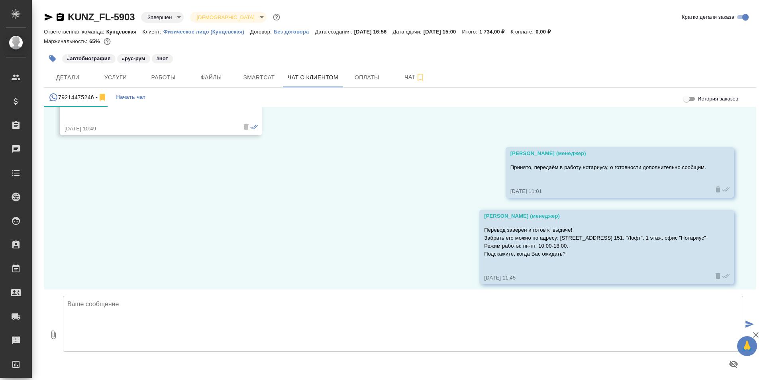
scroll to position [1199, 0]
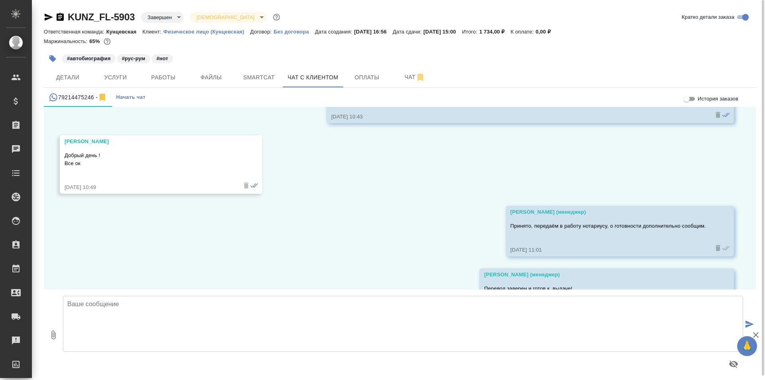
scroll to position [1120, 0]
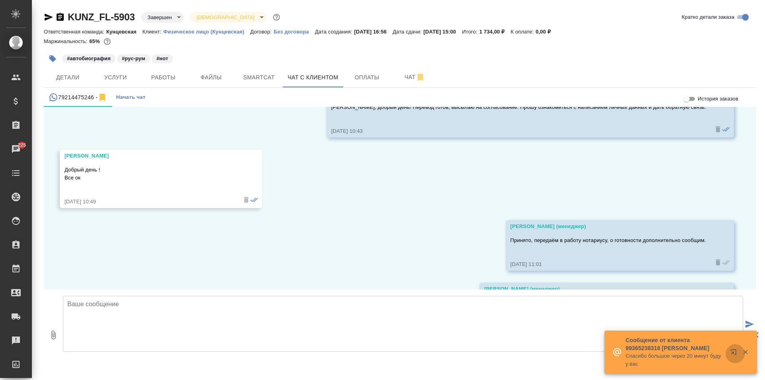
click at [729, 351] on button "button" at bounding box center [735, 353] width 19 height 19
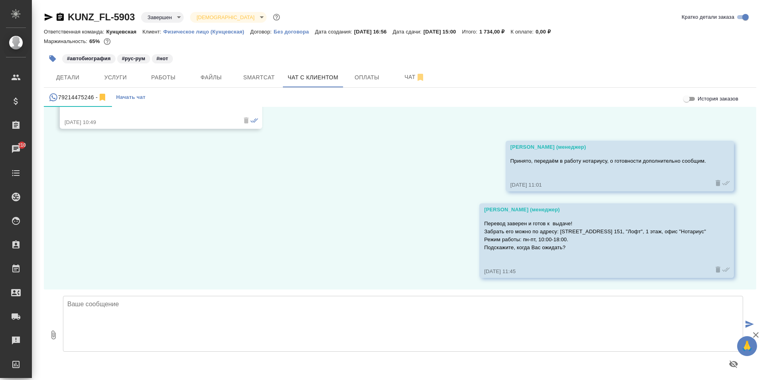
scroll to position [1199, 0]
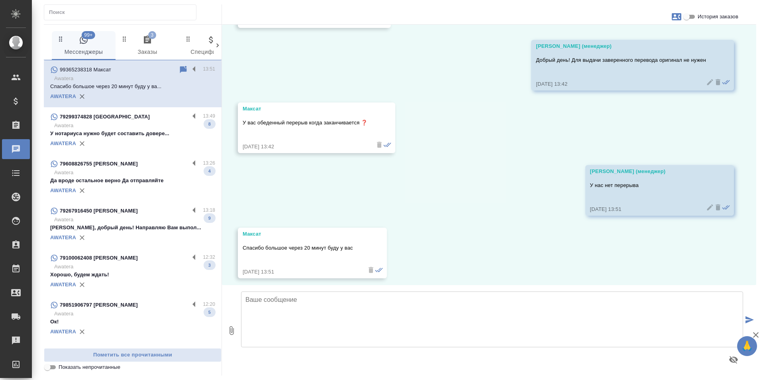
scroll to position [2167, 0]
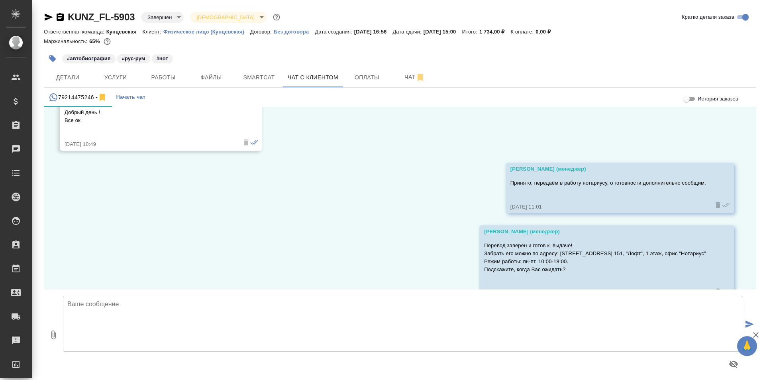
scroll to position [1199, 0]
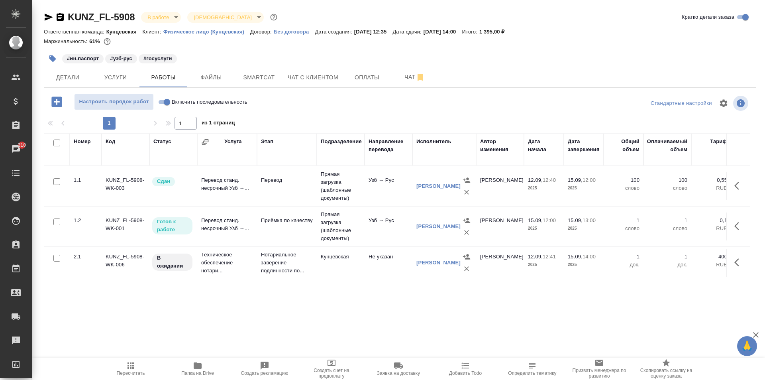
click at [189, 363] on span "Папка на Drive" at bounding box center [197, 368] width 57 height 15
drag, startPoint x: 417, startPoint y: 306, endPoint x: 312, endPoint y: 307, distance: 105.2
click at [312, 307] on div "Номер Код Статус Услуга Этап Подразделение Направление перевода Исполнитель Авт…" at bounding box center [397, 222] width 706 height 179
drag, startPoint x: 331, startPoint y: 301, endPoint x: 283, endPoint y: 298, distance: 48.3
click at [283, 298] on div "Номер Код Статус Услуга Этап Подразделение Направление перевода Исполнитель Авт…" at bounding box center [397, 222] width 706 height 179
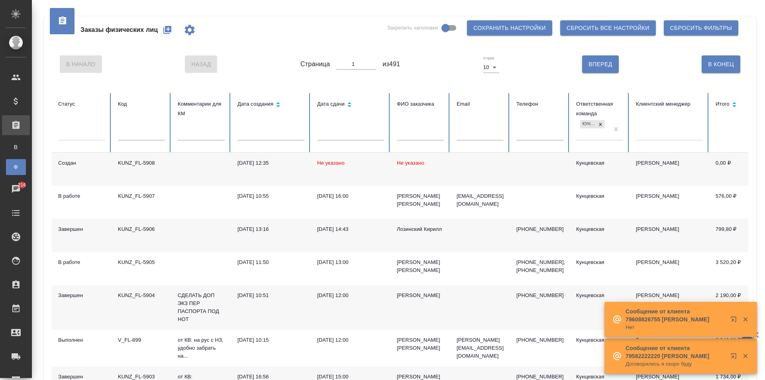
click at [323, 100] on div "Дата сдачи" at bounding box center [350, 105] width 67 height 12
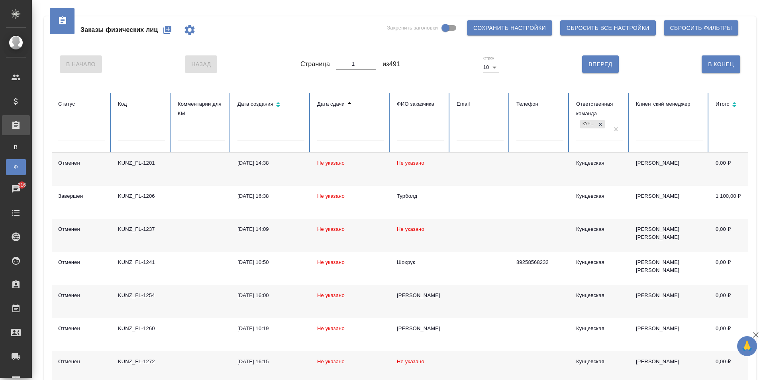
click at [345, 100] on icon at bounding box center [350, 103] width 10 height 10
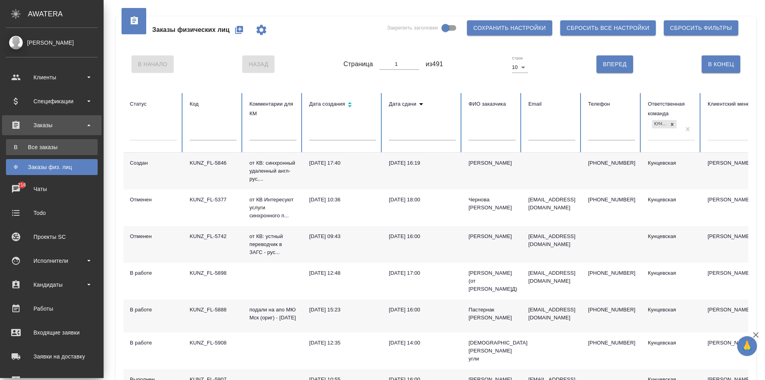
click at [41, 145] on div "Все заказы" at bounding box center [52, 147] width 84 height 8
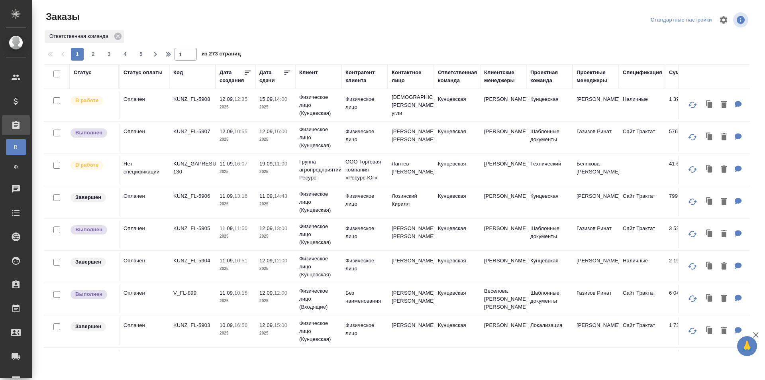
click at [268, 74] on div "Дата сдачи" at bounding box center [271, 77] width 24 height 16
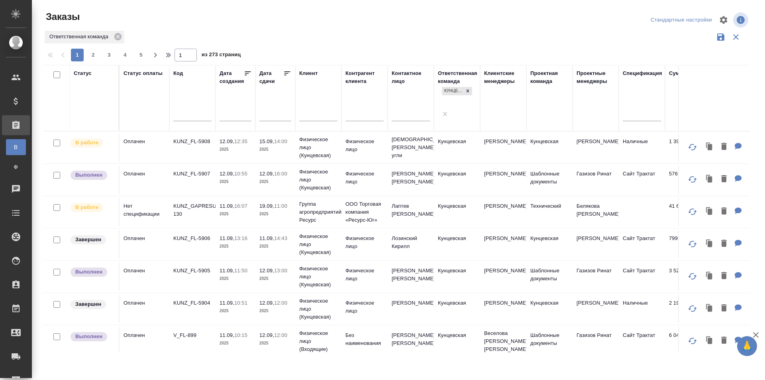
click at [277, 109] on input "text" at bounding box center [277, 114] width 27 height 11
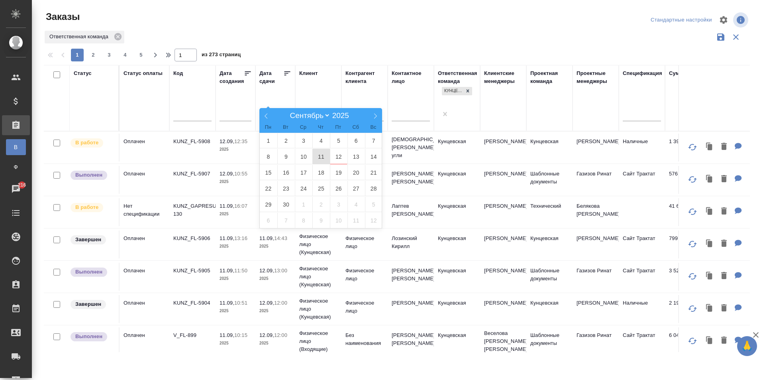
click at [320, 155] on span "11" at bounding box center [321, 157] width 18 height 16
type div "[DATE]T21:00:00.000Z"
click at [363, 149] on span "13" at bounding box center [357, 157] width 18 height 16
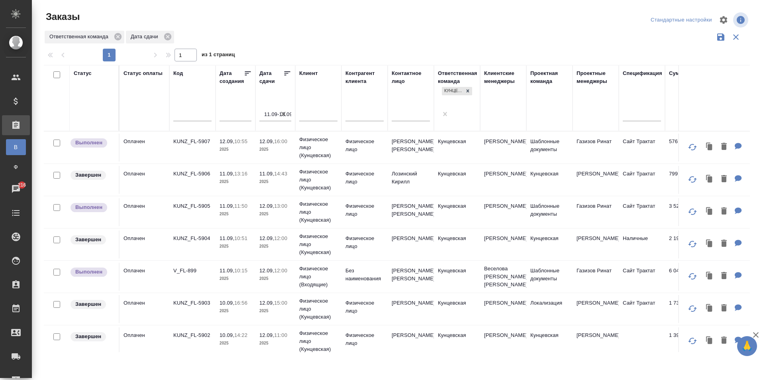
click at [283, 71] on div "Дата сдачи" at bounding box center [271, 77] width 24 height 16
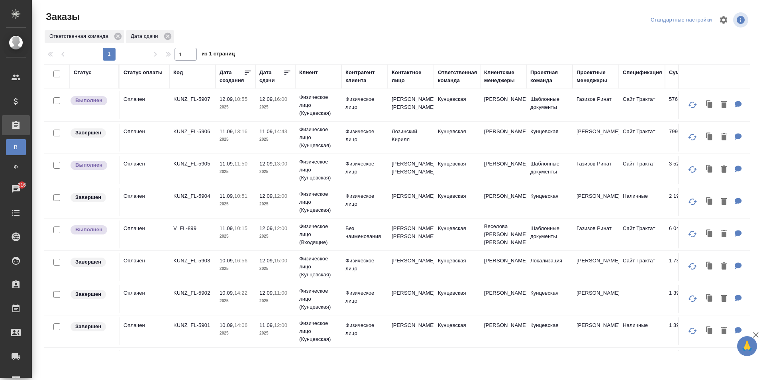
click at [273, 77] on div "Дата сдачи" at bounding box center [271, 77] width 24 height 16
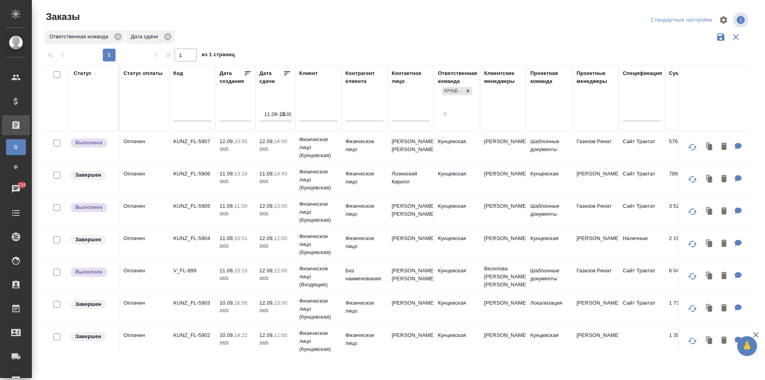
click at [273, 76] on div "Дата сдачи" at bounding box center [271, 77] width 24 height 16
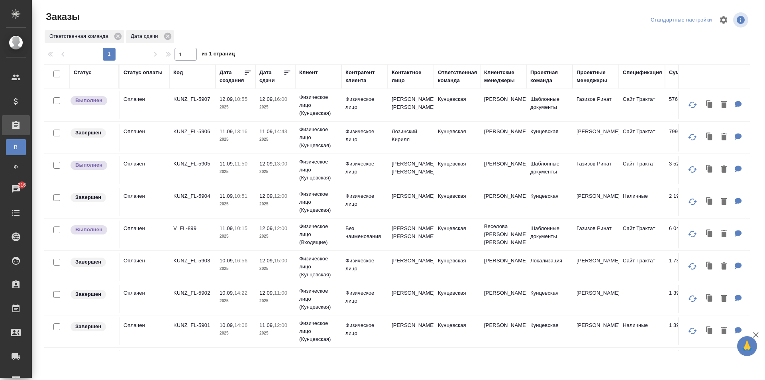
click at [287, 71] on icon at bounding box center [288, 73] width 6 height 4
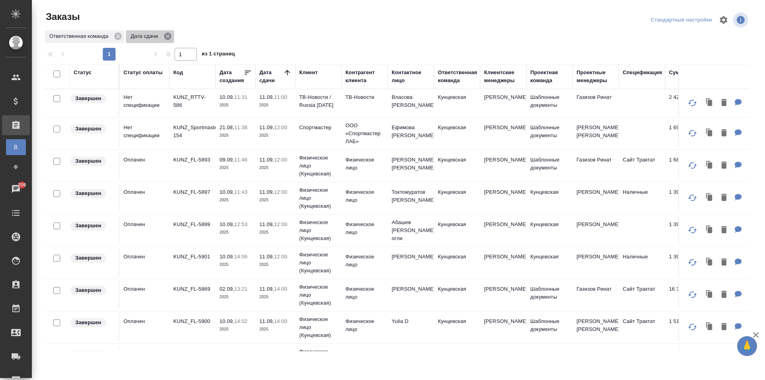
click at [164, 35] on icon at bounding box center [167, 36] width 9 height 9
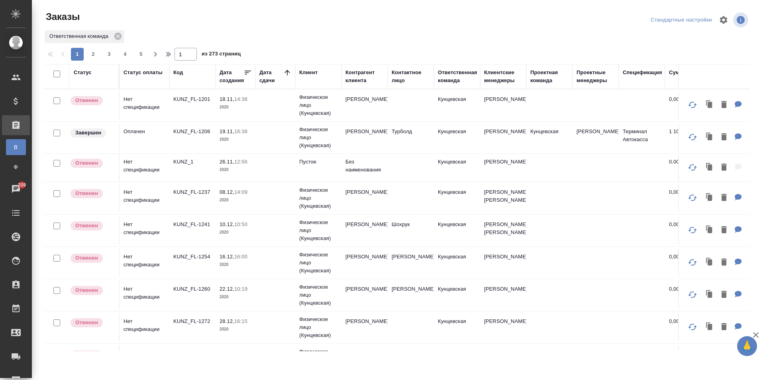
click at [286, 71] on icon at bounding box center [287, 72] width 5 height 5
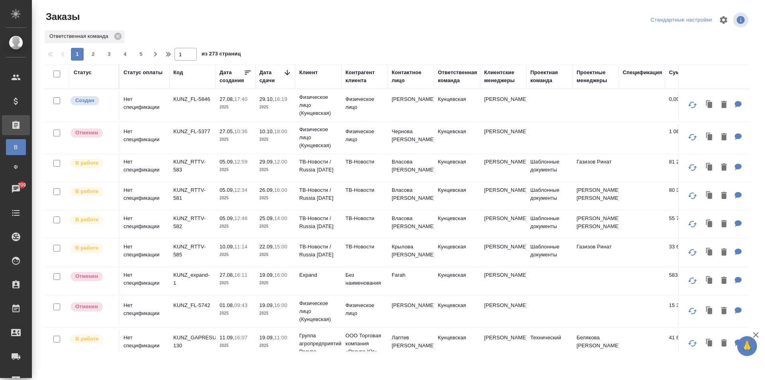
click at [150, 97] on td "Нет спецификации" at bounding box center [145, 105] width 50 height 28
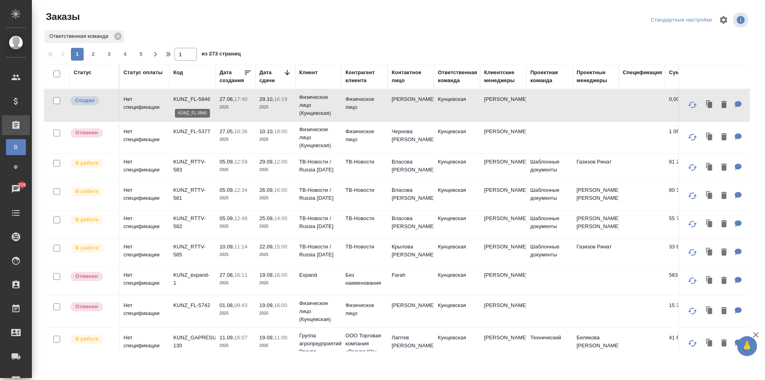
click at [179, 98] on p "KUNZ_FL-5846" at bounding box center [192, 99] width 38 height 8
click at [285, 73] on icon at bounding box center [287, 73] width 8 height 8
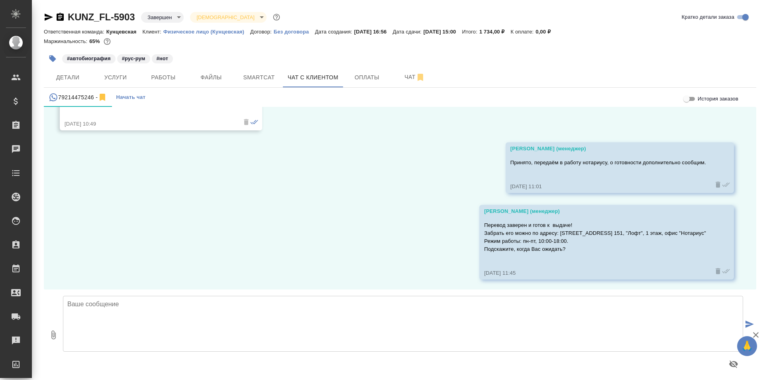
scroll to position [1199, 0]
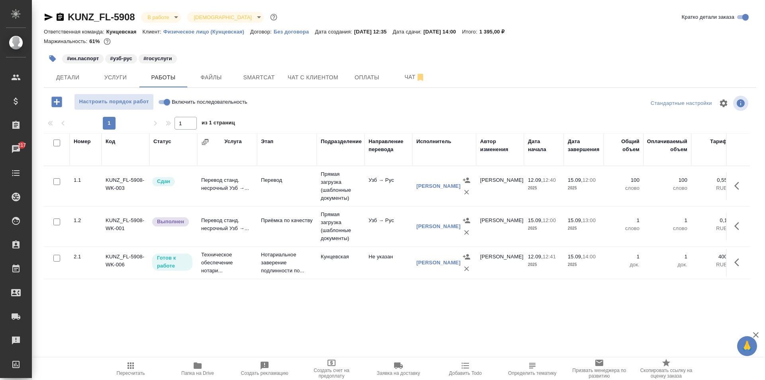
click at [202, 365] on span "Папка на Drive" at bounding box center [197, 368] width 57 height 15
click at [76, 73] on span "Детали" at bounding box center [68, 78] width 38 height 10
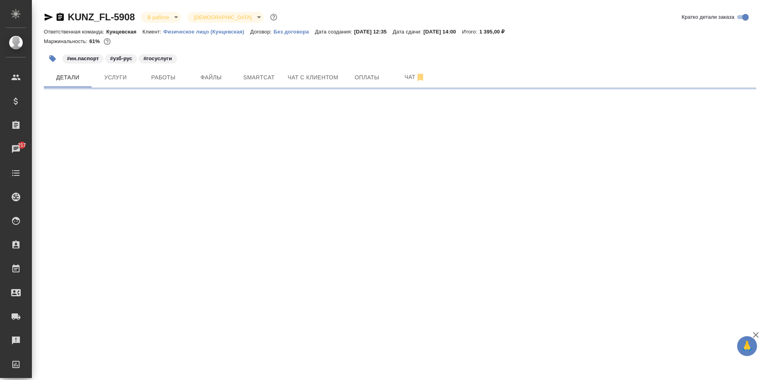
select select "RU"
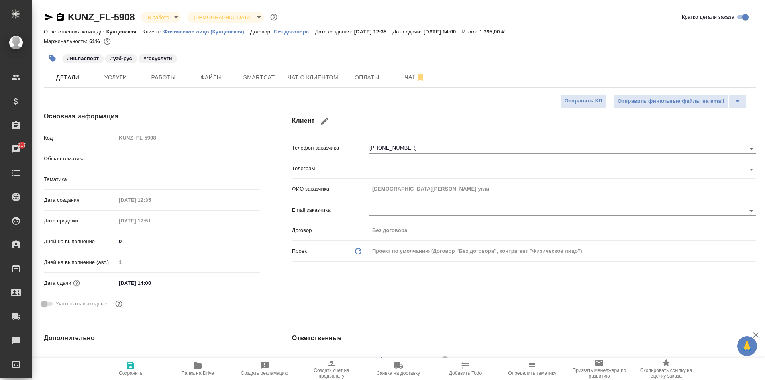
type textarea "x"
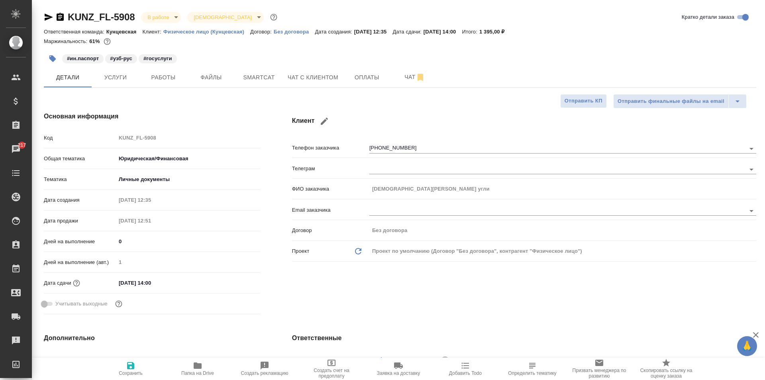
type textarea "x"
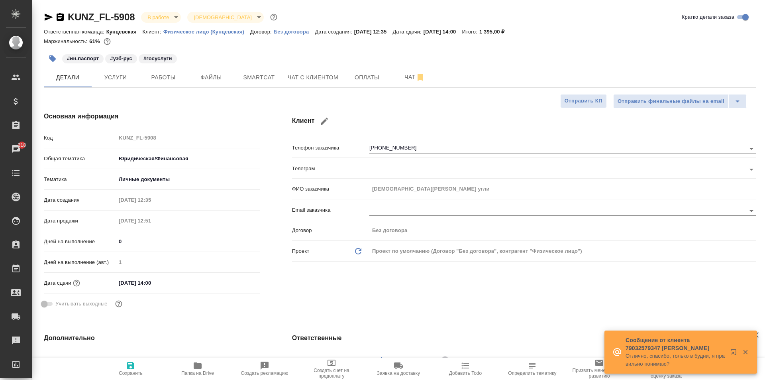
type textarea "x"
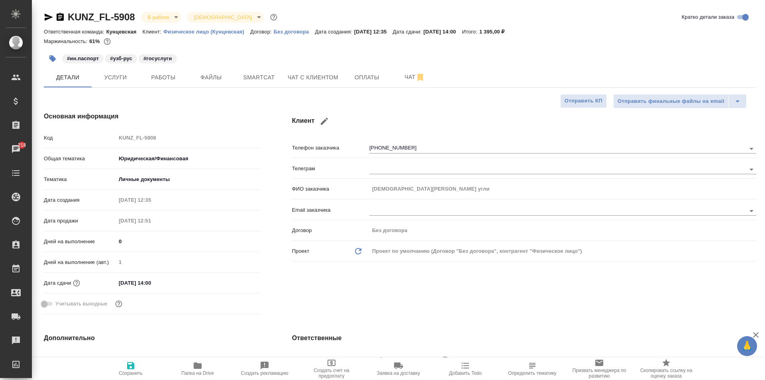
type textarea "x"
click at [162, 79] on span "Работы" at bounding box center [163, 78] width 38 height 10
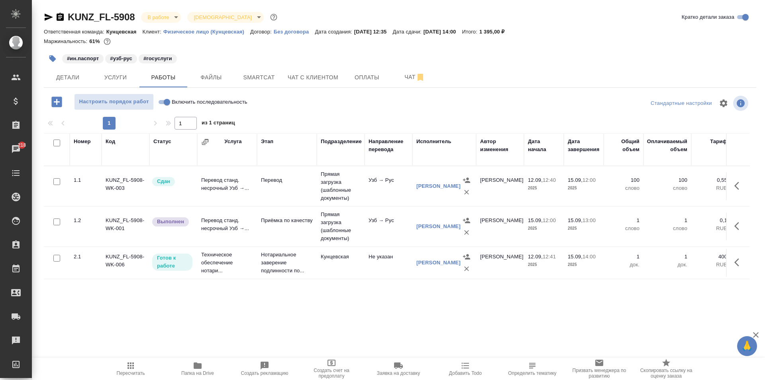
click at [734, 222] on button "button" at bounding box center [739, 225] width 19 height 19
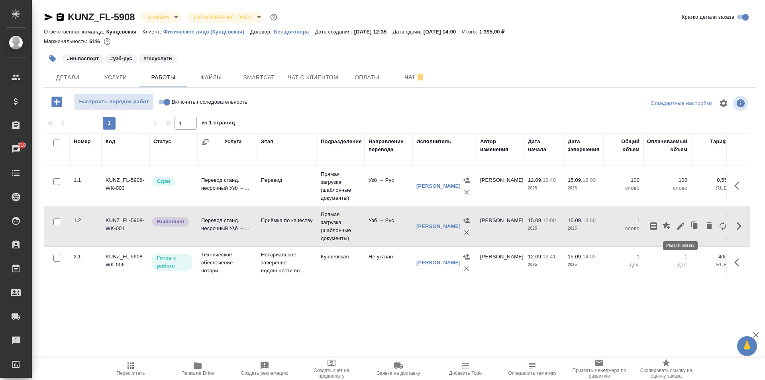
click at [677, 224] on icon "button" at bounding box center [681, 226] width 10 height 10
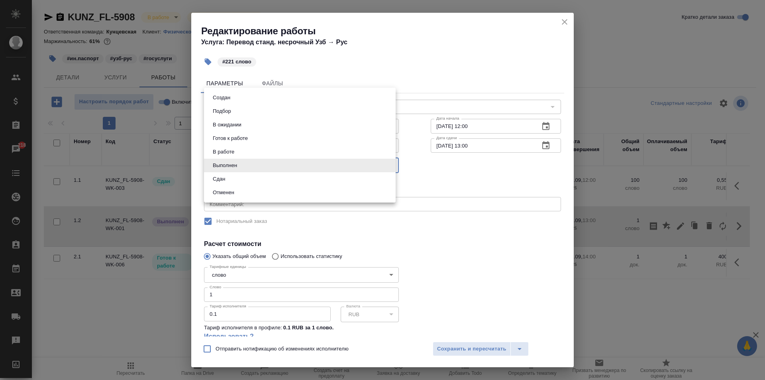
click at [385, 166] on body "🙏 .cls-1 fill:#fff; AWATERA Zotova Ekaterina Клиенты Спецификации Заказы 218 Ча…" at bounding box center [382, 190] width 765 height 380
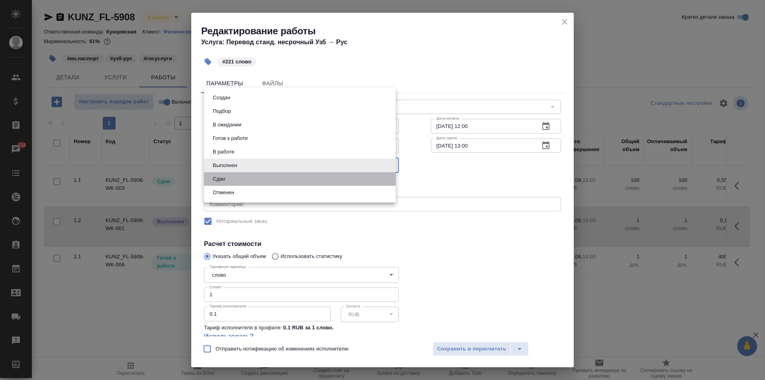
click at [365, 178] on li "Сдан" at bounding box center [300, 179] width 192 height 14
type input "closed"
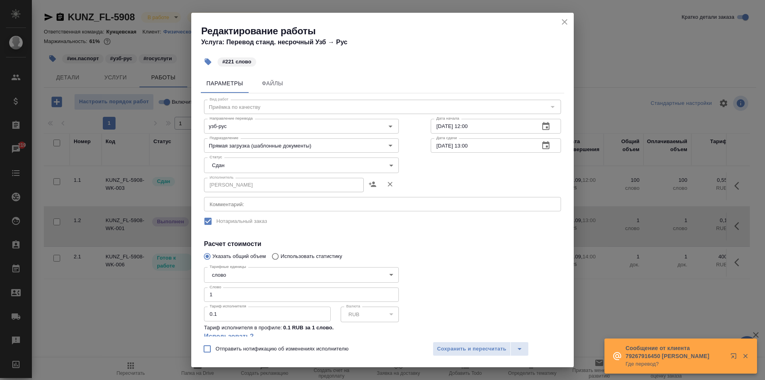
click at [731, 353] on icon "button" at bounding box center [733, 355] width 5 height 5
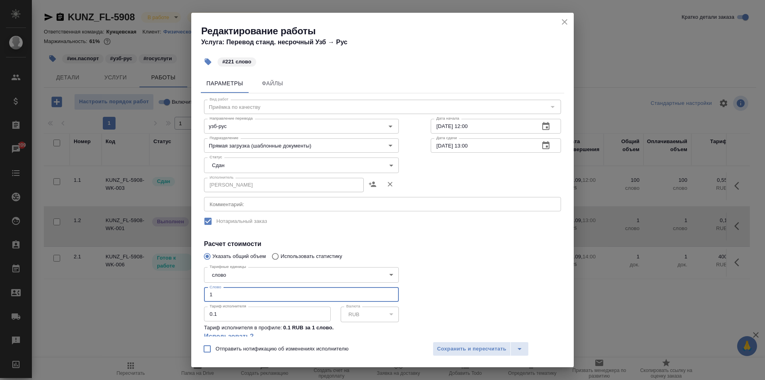
click at [236, 296] on input "1" at bounding box center [301, 294] width 195 height 14
type input "1"
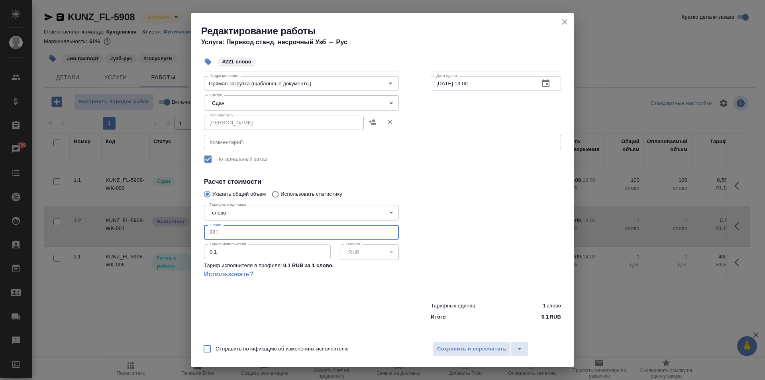
scroll to position [63, 0]
type input "221"
click at [477, 347] on span "Сохранить и пересчитать" at bounding box center [471, 348] width 69 height 9
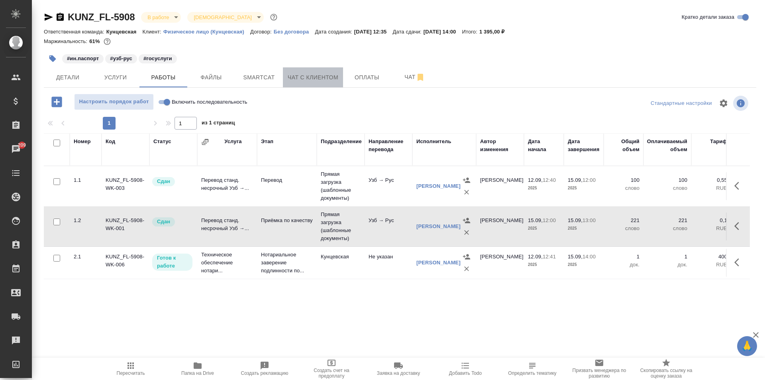
click at [322, 77] on span "Чат с клиентом" at bounding box center [313, 78] width 51 height 10
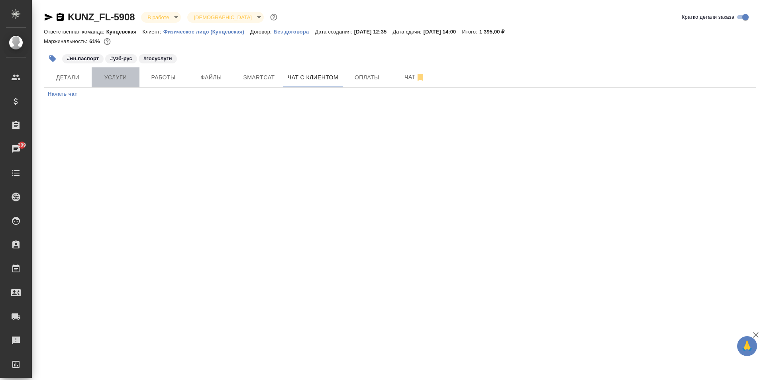
click at [104, 79] on span "Услуги" at bounding box center [115, 78] width 38 height 10
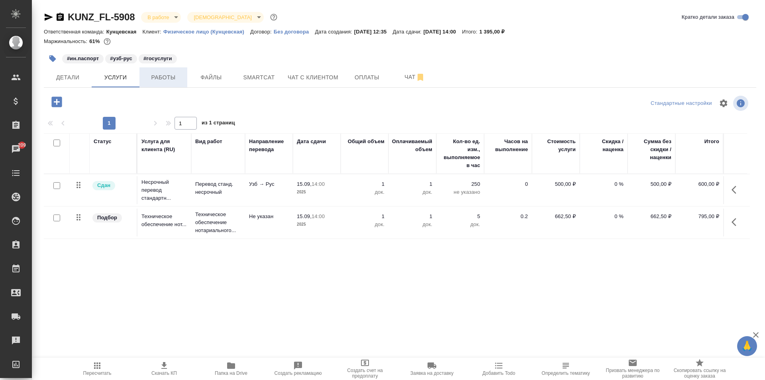
click at [158, 75] on span "Работы" at bounding box center [163, 78] width 38 height 10
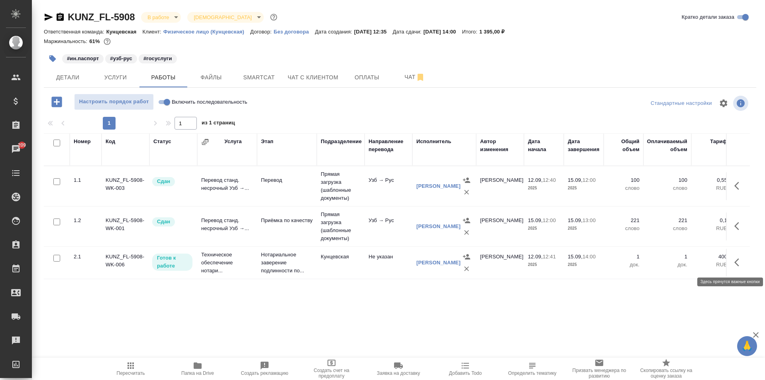
click at [734, 257] on button "button" at bounding box center [739, 262] width 19 height 19
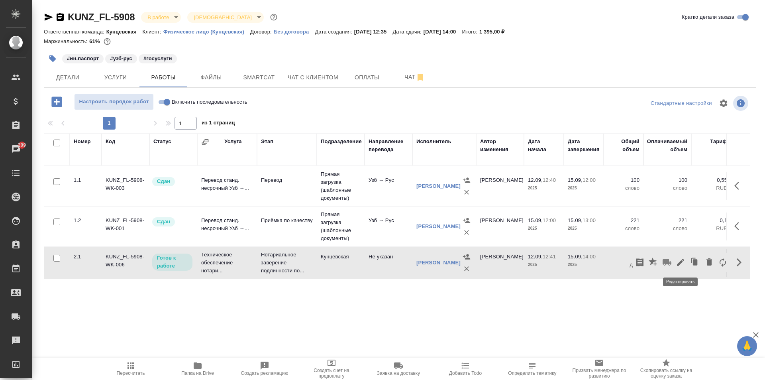
click at [682, 261] on icon "button" at bounding box center [680, 262] width 7 height 7
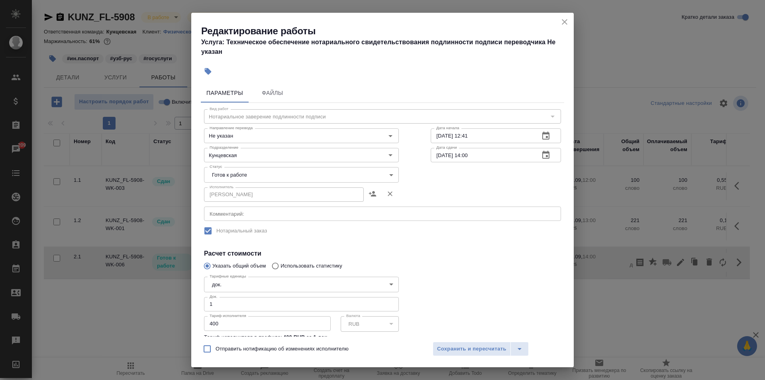
click at [260, 177] on body "🙏 .cls-1 fill:#fff; AWATERA Zotova Ekaterina Клиенты Спецификации Заказы 209 Ча…" at bounding box center [382, 190] width 765 height 380
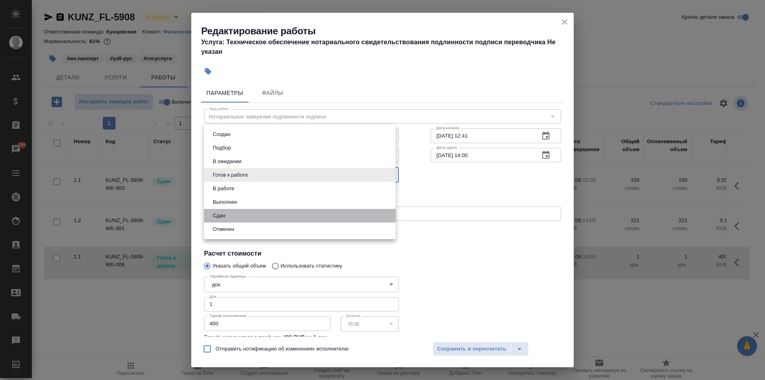
click at [239, 215] on li "Сдан" at bounding box center [300, 216] width 192 height 14
type input "closed"
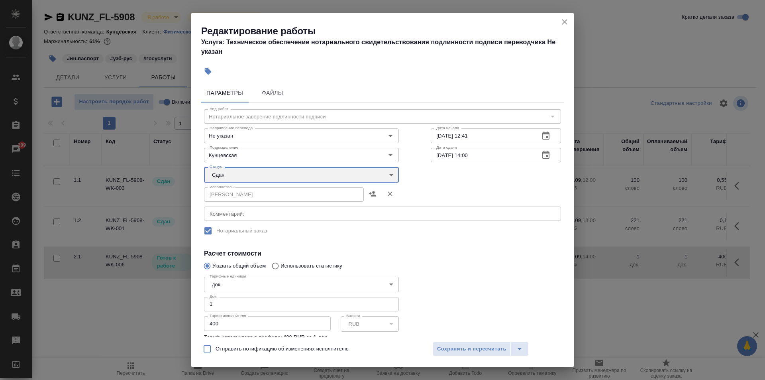
scroll to position [72, 0]
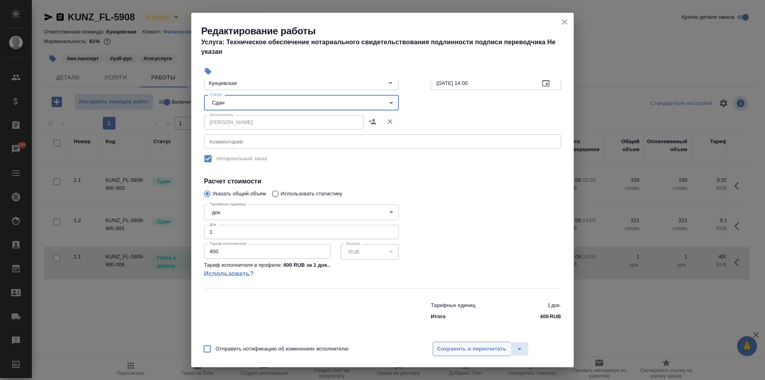
click at [459, 352] on span "Сохранить и пересчитать" at bounding box center [471, 348] width 69 height 9
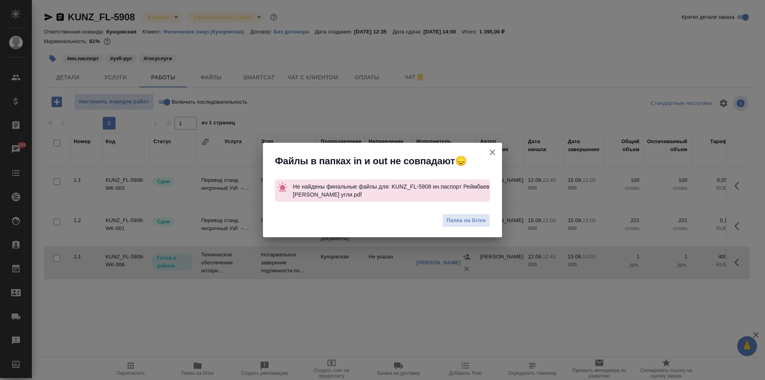
click at [487, 149] on button "Группировать работы по услугам" at bounding box center [492, 152] width 19 height 19
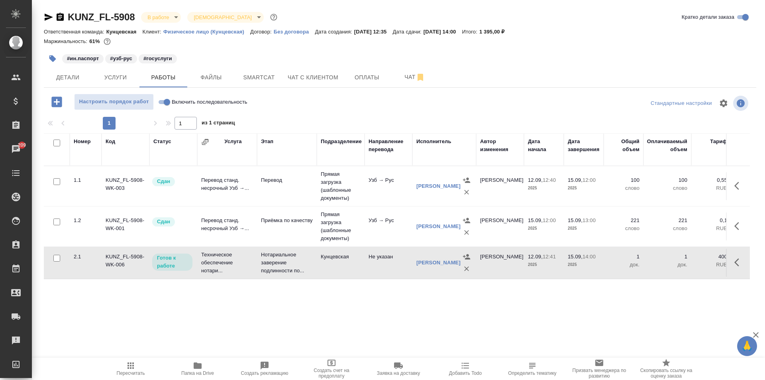
click at [162, 100] on input "Включить последовательность" at bounding box center [167, 102] width 29 height 10
checkbox input "true"
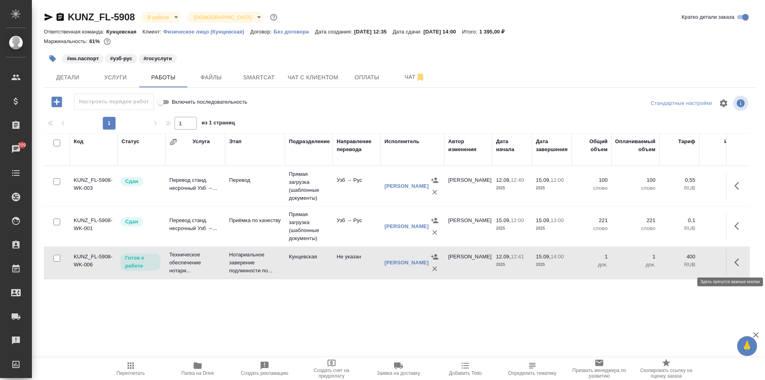
click at [744, 260] on icon "button" at bounding box center [740, 262] width 10 height 10
click at [682, 264] on icon "button" at bounding box center [681, 262] width 10 height 10
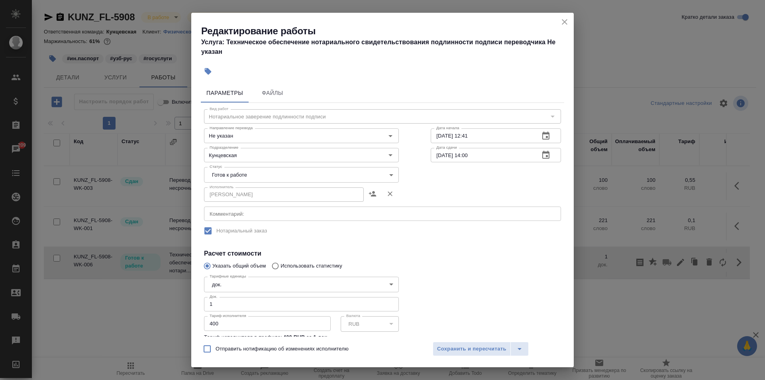
click at [251, 171] on body "🙏 .cls-1 fill:#fff; AWATERA Zotova Ekaterina Клиенты Спецификации Заказы 209 Ча…" at bounding box center [382, 190] width 765 height 380
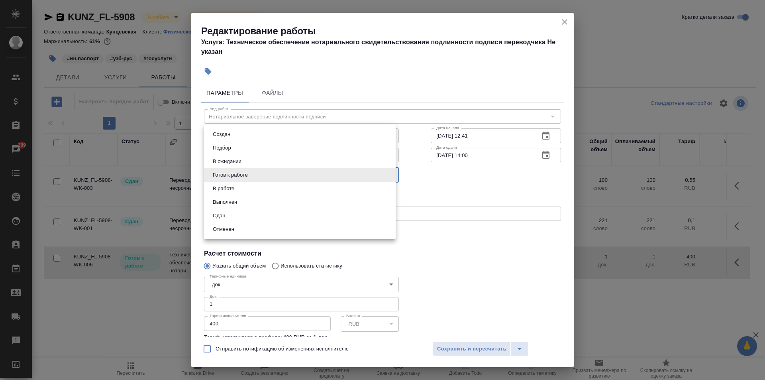
click at [249, 210] on li "Сдан" at bounding box center [300, 216] width 192 height 14
type input "closed"
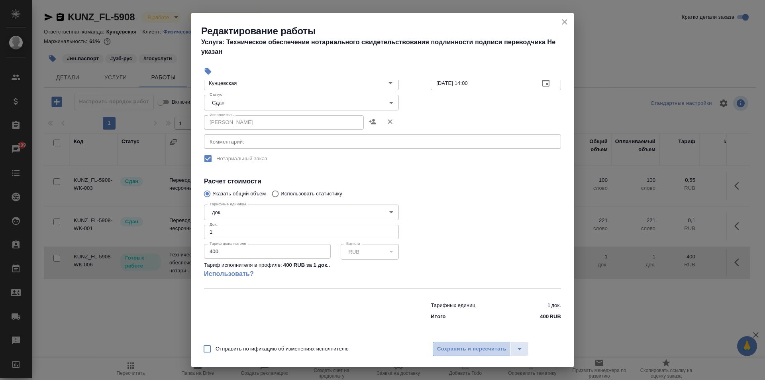
click at [487, 348] on span "Сохранить и пересчитать" at bounding box center [471, 348] width 69 height 9
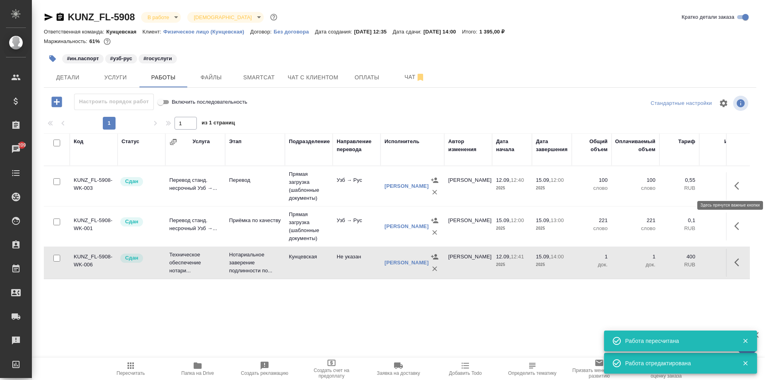
click at [731, 184] on button "button" at bounding box center [739, 185] width 19 height 19
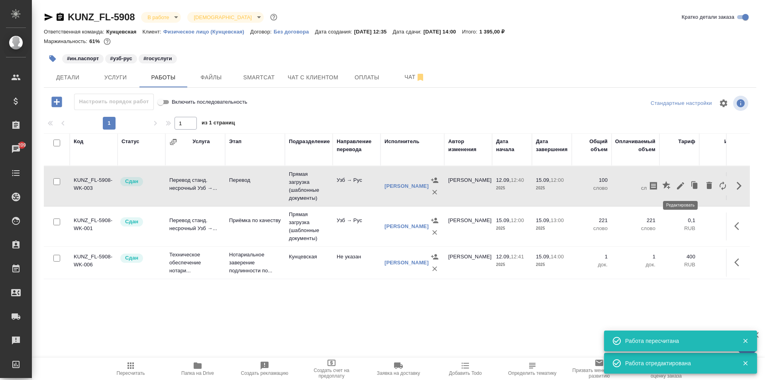
click at [675, 185] on button "button" at bounding box center [681, 185] width 14 height 19
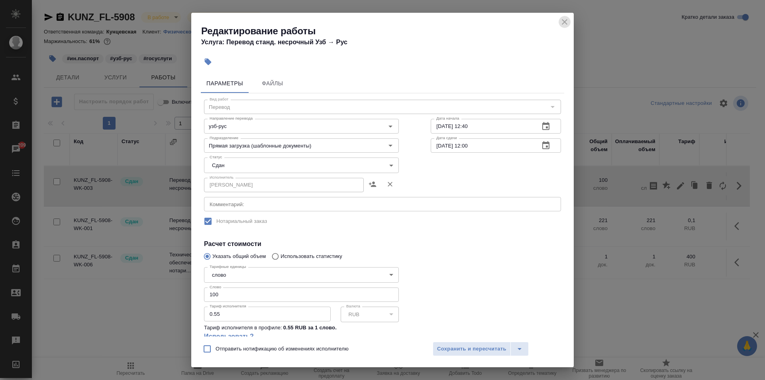
click at [564, 22] on icon "close" at bounding box center [565, 22] width 6 height 6
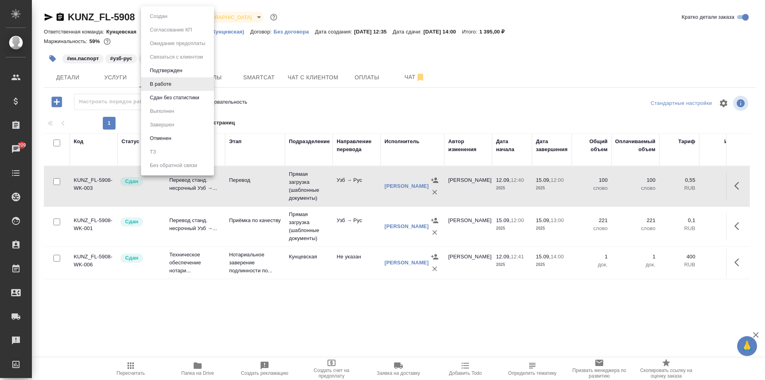
click at [170, 14] on body "🙏 .cls-1 fill:#fff; AWATERA Zotova Ekaterina Клиенты Спецификации Заказы 209 Ча…" at bounding box center [382, 190] width 765 height 380
click at [173, 96] on button "Сдан без статистики" at bounding box center [174, 97] width 54 height 9
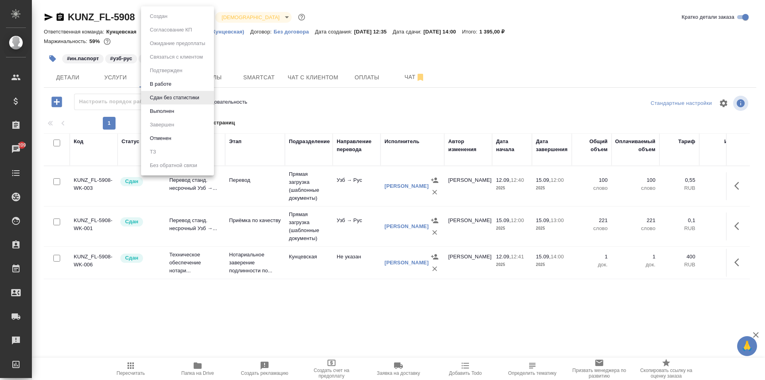
click at [163, 15] on body "🙏 .cls-1 fill:#fff; AWATERA Zotova Ekaterina Клиенты Спецификации Заказы 209 Ча…" at bounding box center [382, 190] width 765 height 380
click at [168, 106] on li "Выполнен" at bounding box center [177, 111] width 73 height 14
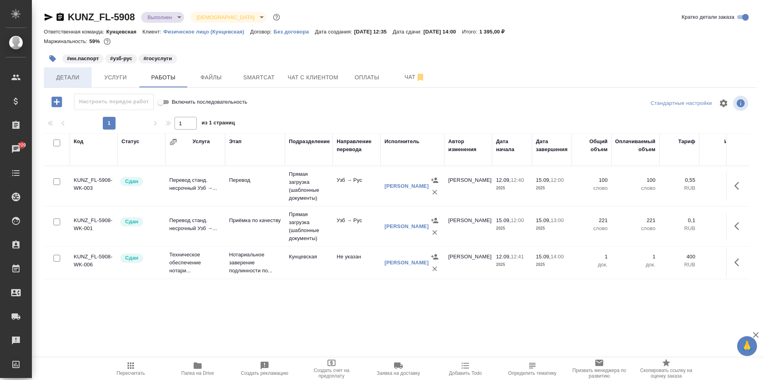
click at [81, 78] on span "Детали" at bounding box center [68, 78] width 38 height 10
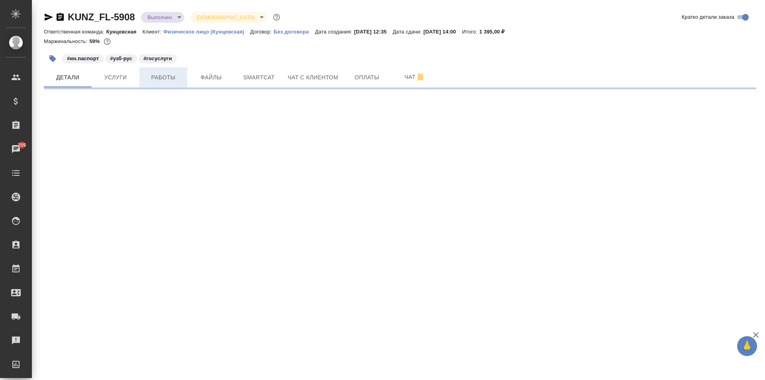
select select "RU"
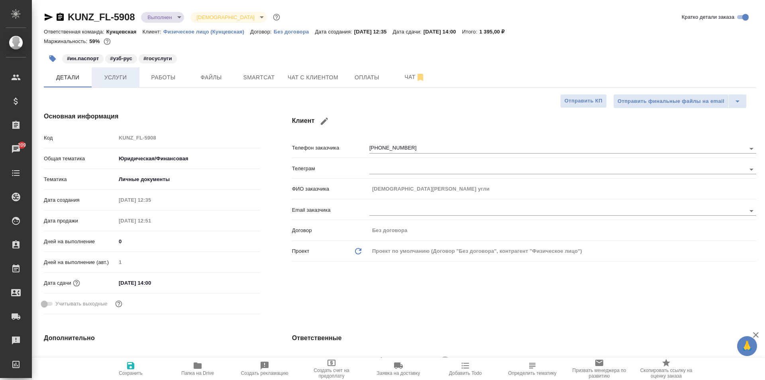
type textarea "x"
click at [108, 75] on span "Услуги" at bounding box center [115, 78] width 38 height 10
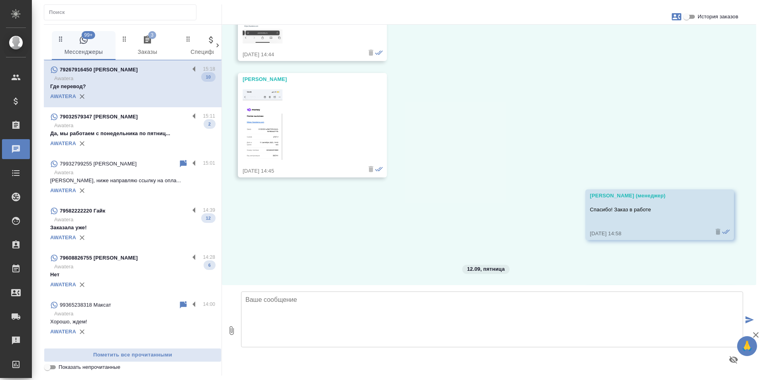
scroll to position [1545, 0]
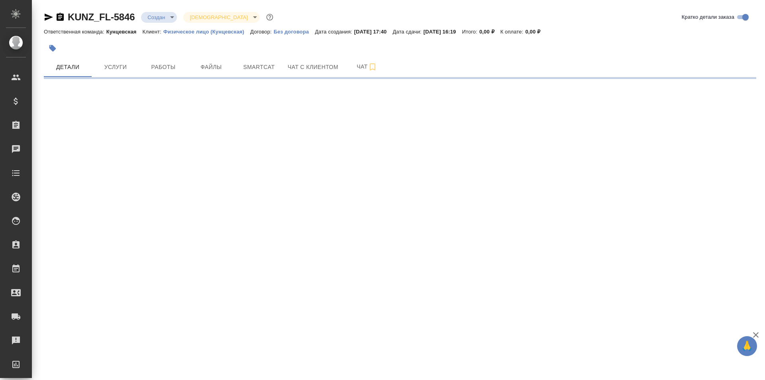
select select "RU"
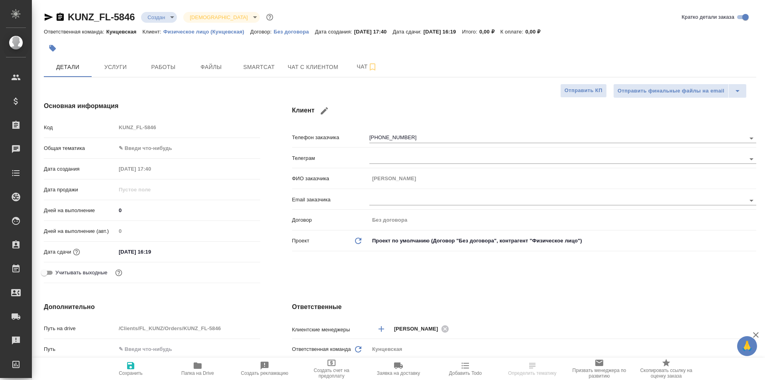
type textarea "x"
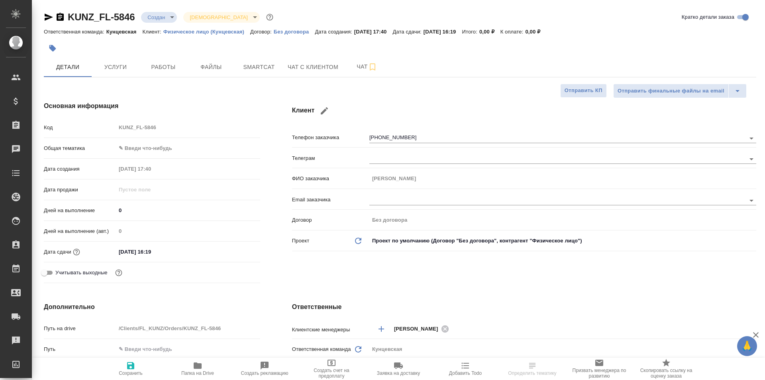
type textarea "x"
click at [123, 57] on button "Услуги" at bounding box center [116, 67] width 48 height 20
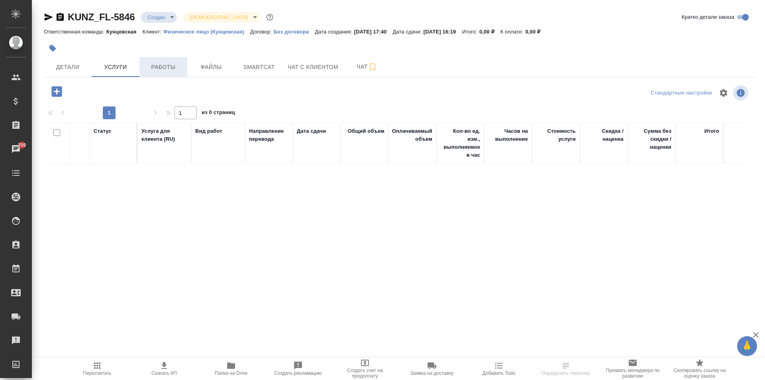
click at [157, 67] on span "Работы" at bounding box center [163, 67] width 38 height 10
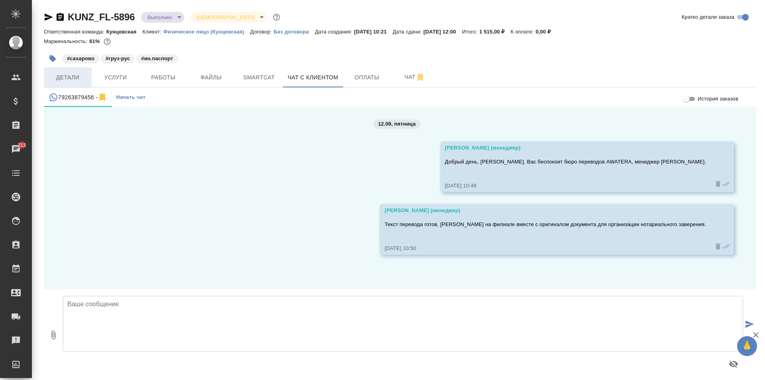
click at [83, 75] on span "Детали" at bounding box center [68, 78] width 38 height 10
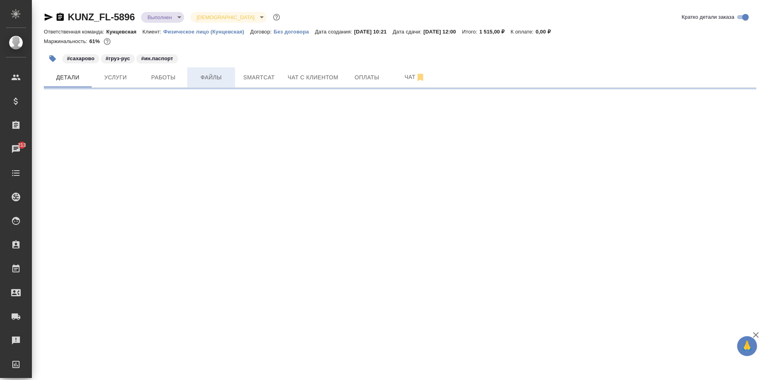
click at [215, 76] on span "Файлы" at bounding box center [211, 78] width 38 height 10
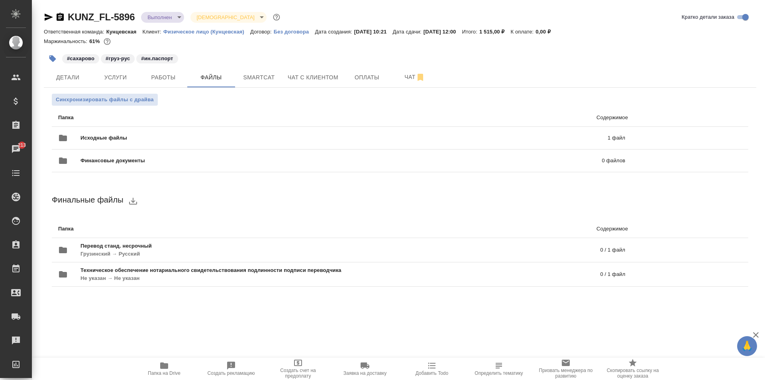
click at [153, 366] on span "Папка на Drive" at bounding box center [164, 368] width 57 height 15
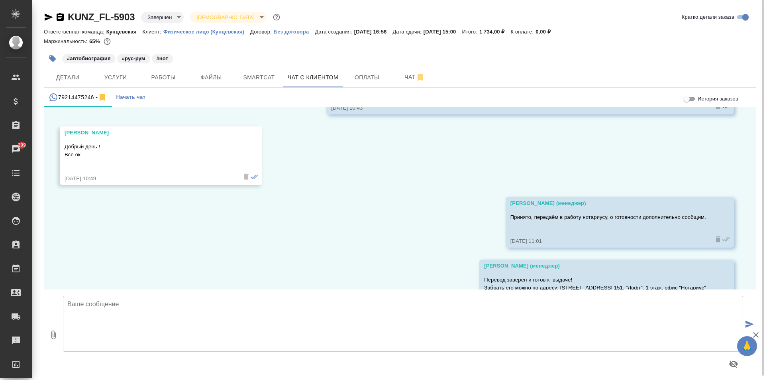
scroll to position [1199, 0]
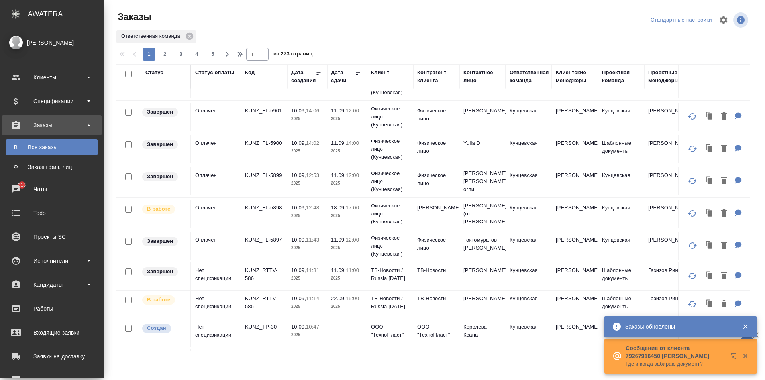
scroll to position [399, 0]
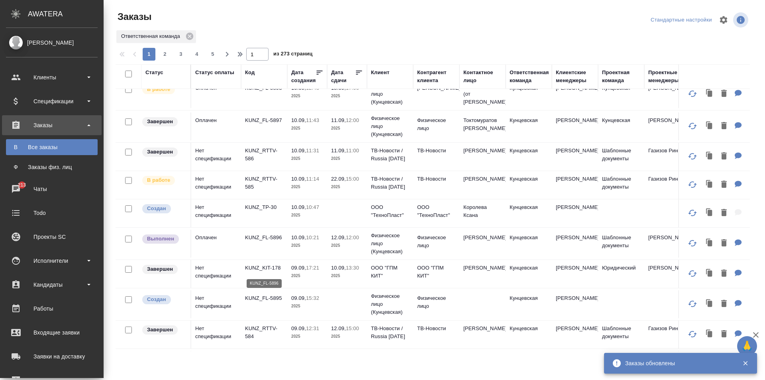
click at [267, 242] on p "KUNZ_FL-5896" at bounding box center [264, 238] width 38 height 8
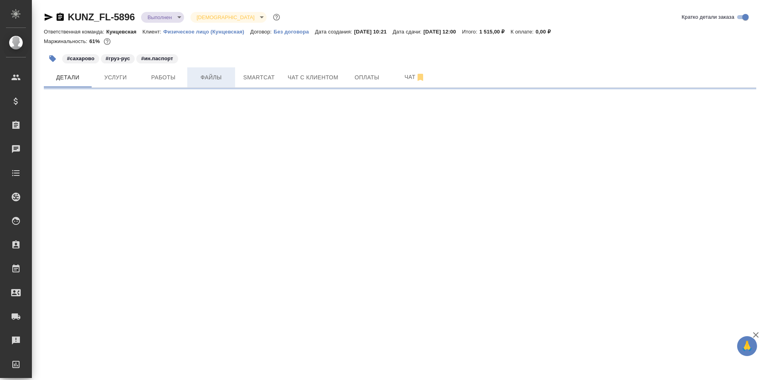
select select "RU"
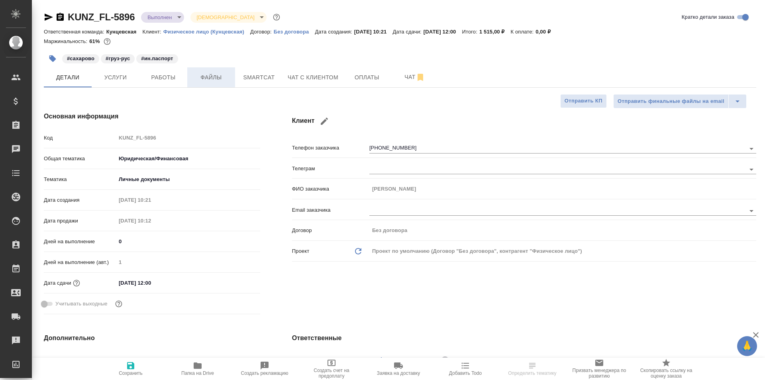
type textarea "x"
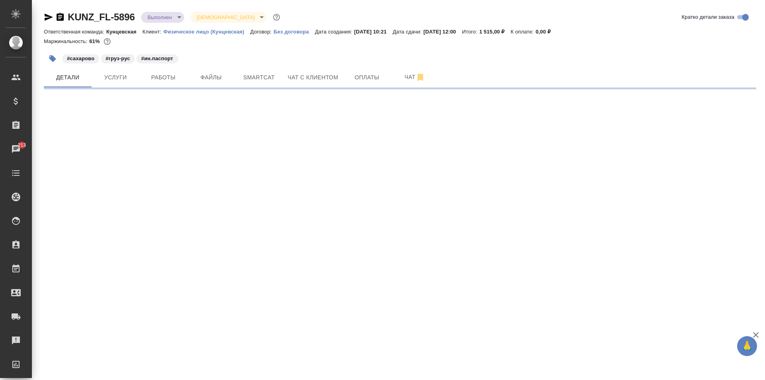
select select "RU"
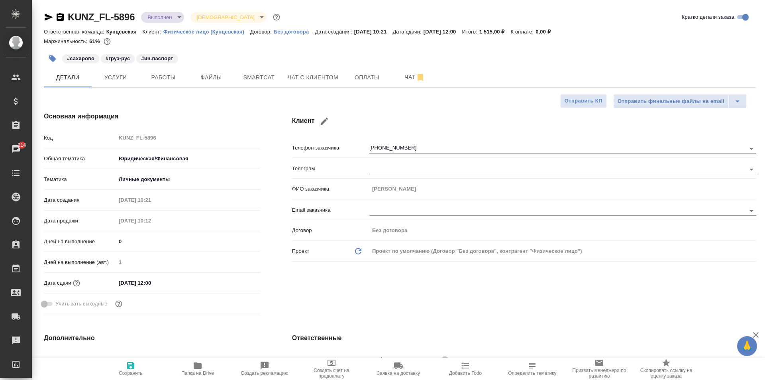
type textarea "x"
click at [153, 77] on span "Работы" at bounding box center [163, 78] width 38 height 10
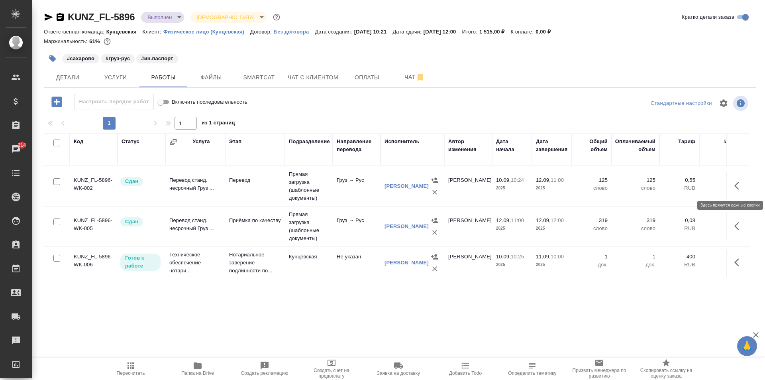
click at [737, 183] on icon "button" at bounding box center [737, 186] width 5 height 8
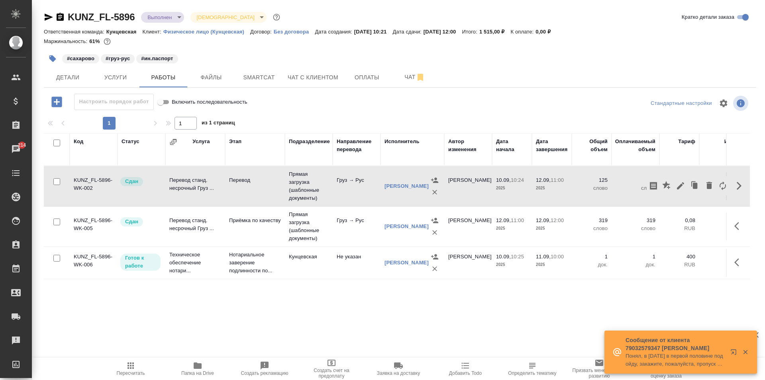
click at [739, 259] on icon "button" at bounding box center [740, 262] width 10 height 10
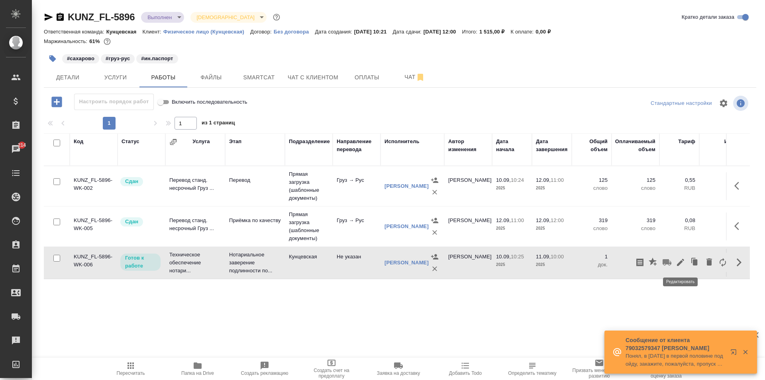
click at [680, 258] on icon "button" at bounding box center [681, 262] width 10 height 10
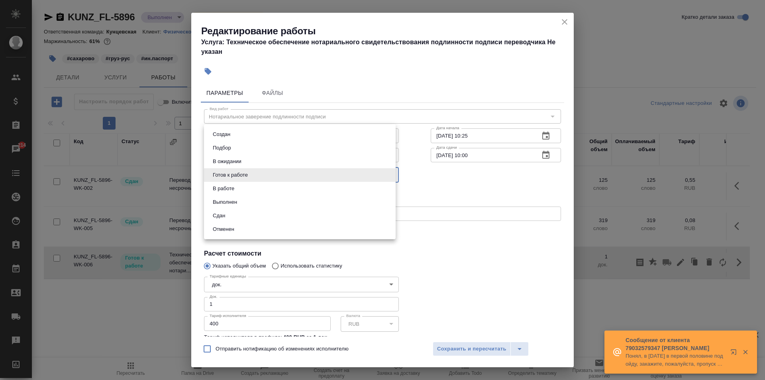
click at [267, 170] on body "🙏 .cls-1 fill:#fff; AWATERA [PERSON_NAME] Спецификации Заказы 214 Чаты Todo Про…" at bounding box center [382, 190] width 765 height 380
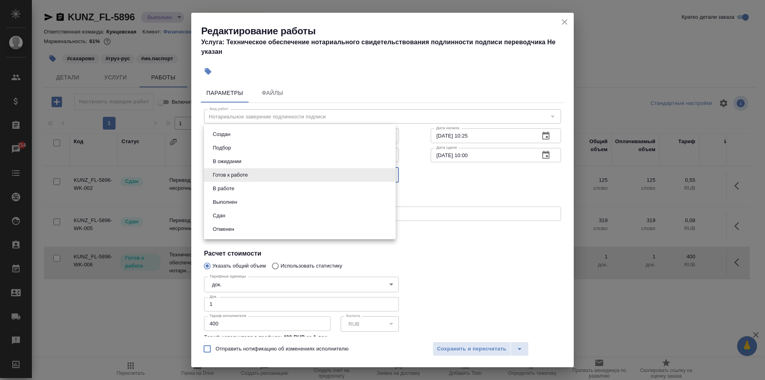
click at [247, 212] on li "Сдан" at bounding box center [300, 216] width 192 height 14
type input "closed"
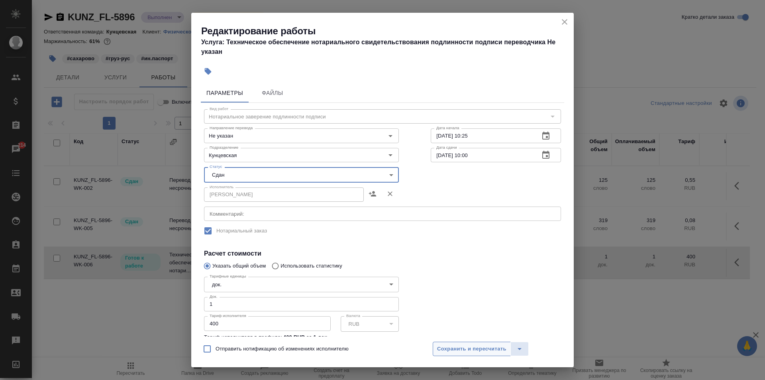
click at [482, 348] on span "Сохранить и пересчитать" at bounding box center [471, 348] width 69 height 9
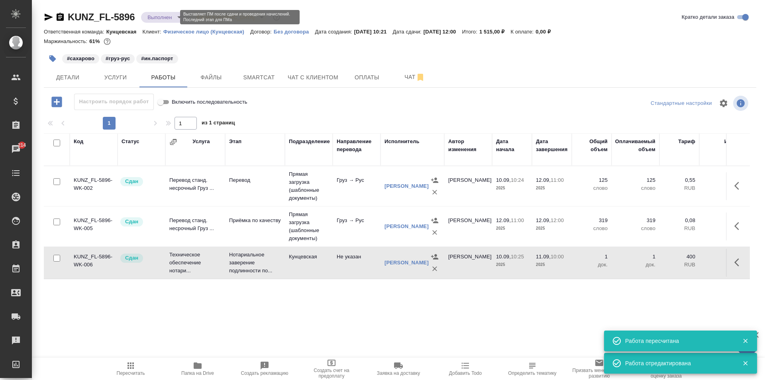
click at [164, 16] on body "🙏 .cls-1 fill:#fff; AWATERA [PERSON_NAME] Спецификации Заказы 214 Чаты Todo Про…" at bounding box center [382, 190] width 765 height 380
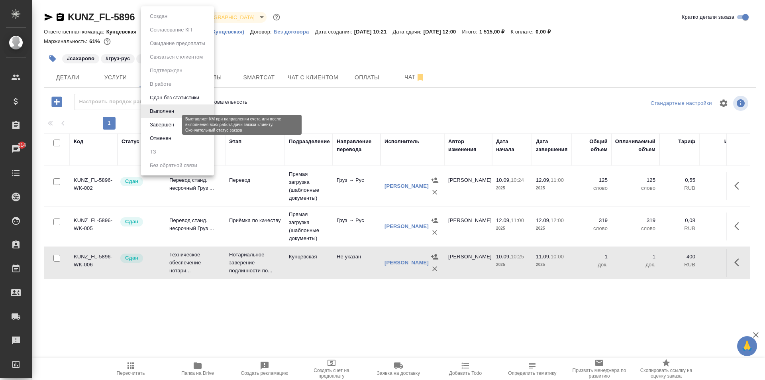
click at [152, 123] on button "Завершен" at bounding box center [161, 124] width 29 height 9
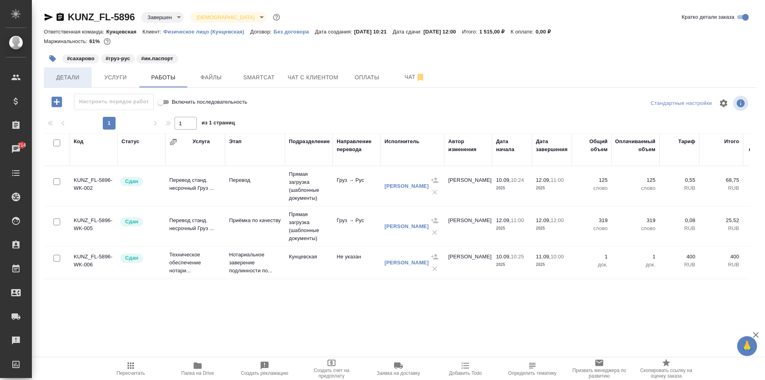
click at [69, 71] on button "Детали" at bounding box center [68, 77] width 48 height 20
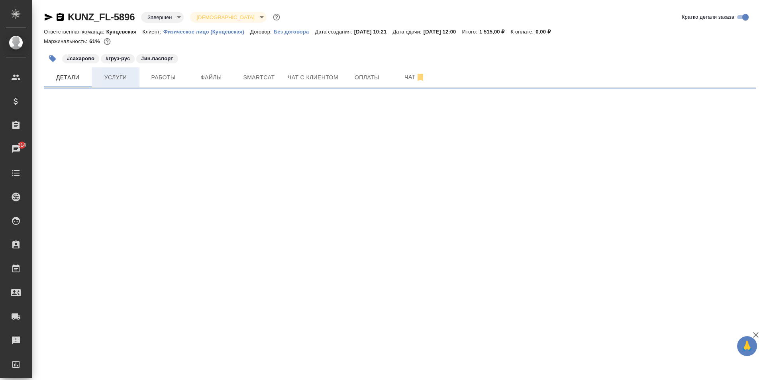
select select "RU"
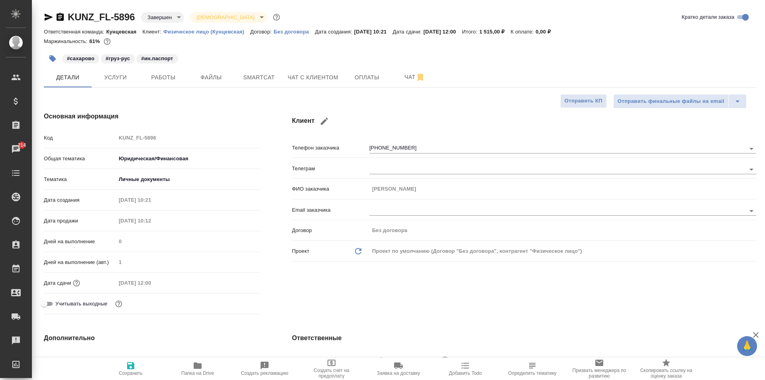
type textarea "x"
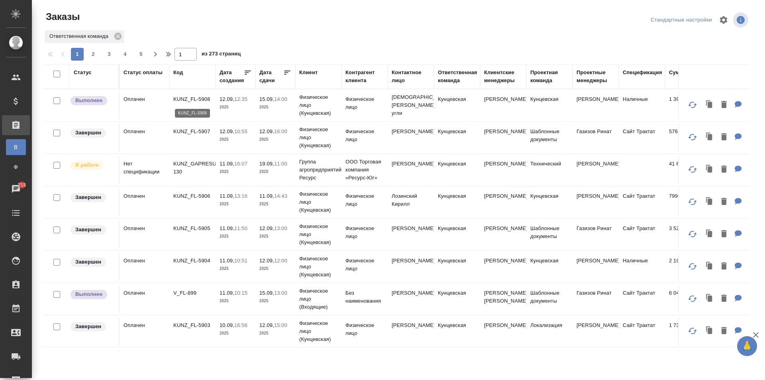
click at [185, 100] on p "KUNZ_FL-5908" at bounding box center [192, 99] width 38 height 8
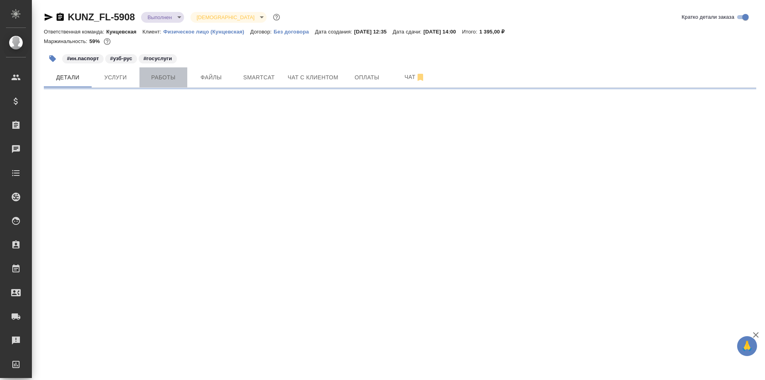
click at [168, 77] on span "Работы" at bounding box center [163, 78] width 38 height 10
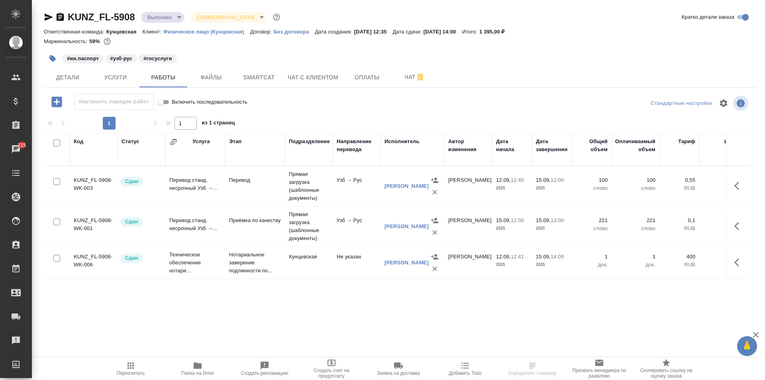
click at [162, 11] on div "KUNZ_FL-5908 Выполнен completed [DEMOGRAPHIC_DATA] holyTrinity" at bounding box center [163, 17] width 238 height 13
click at [162, 14] on body "🙏 .cls-1 fill:#fff; AWATERA [PERSON_NAME] Спецификации Заказы 215 Чаты Todo Про…" at bounding box center [382, 190] width 765 height 380
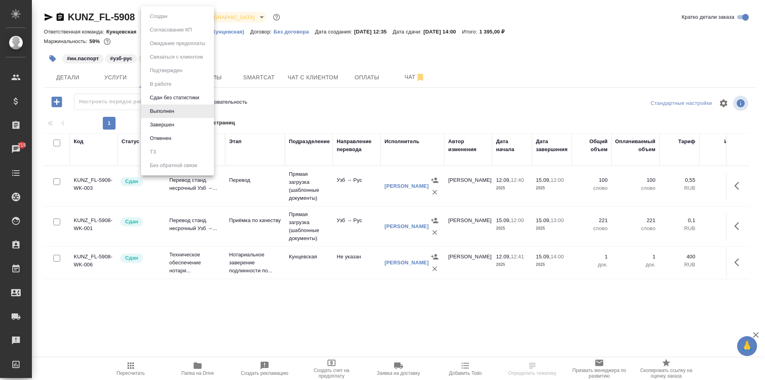
click at [161, 119] on li "Завершен" at bounding box center [177, 125] width 73 height 14
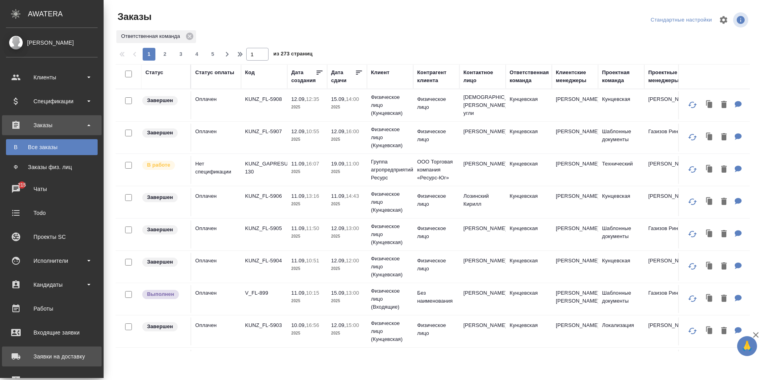
click at [61, 350] on link "Заявки на доставку" at bounding box center [52, 356] width 100 height 20
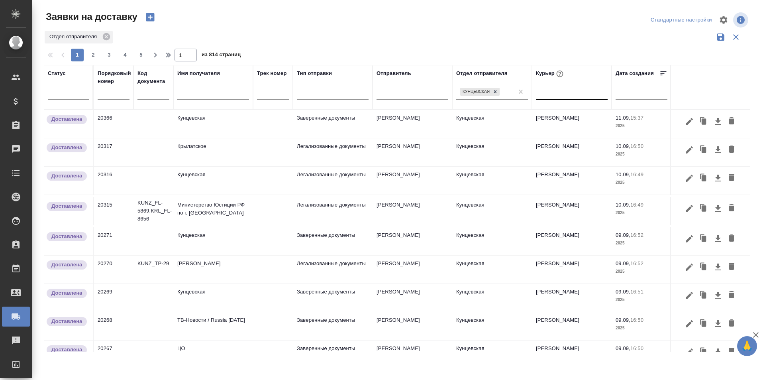
click at [552, 90] on div at bounding box center [572, 92] width 72 height 12
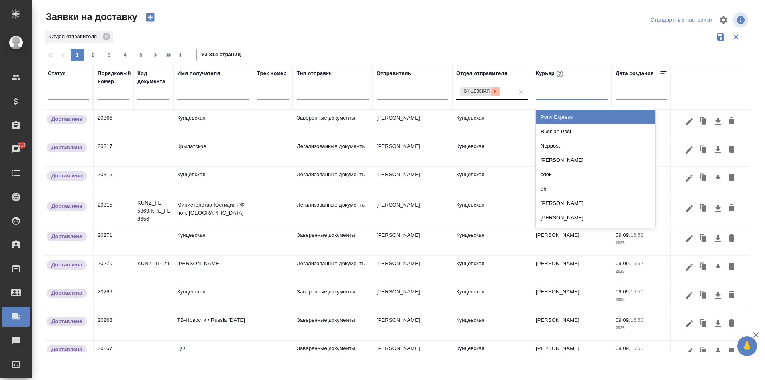
click at [496, 89] on icon at bounding box center [496, 91] width 6 height 6
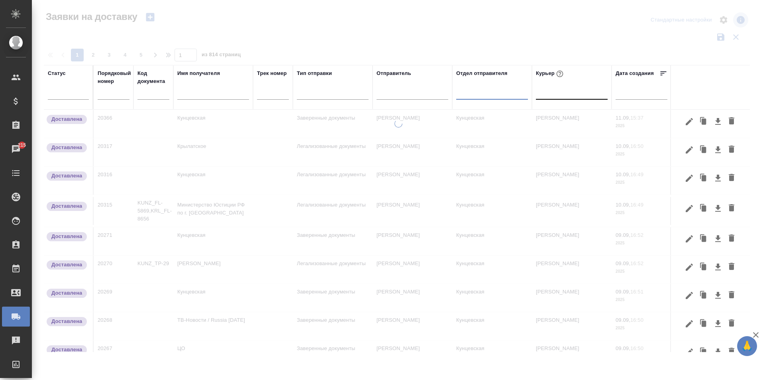
click at [550, 92] on div at bounding box center [572, 92] width 72 height 12
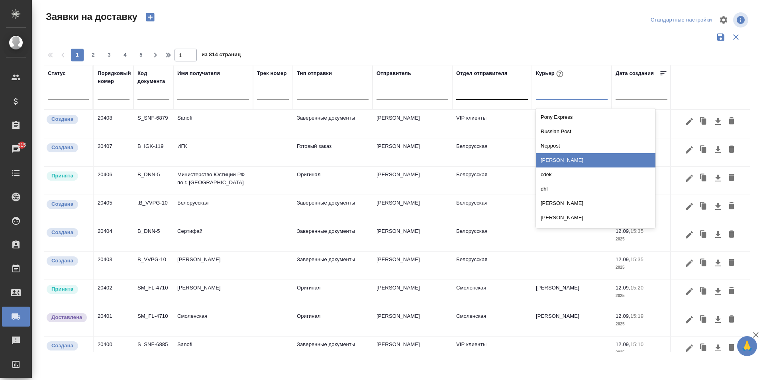
click at [577, 155] on div "[PERSON_NAME]" at bounding box center [596, 160] width 120 height 14
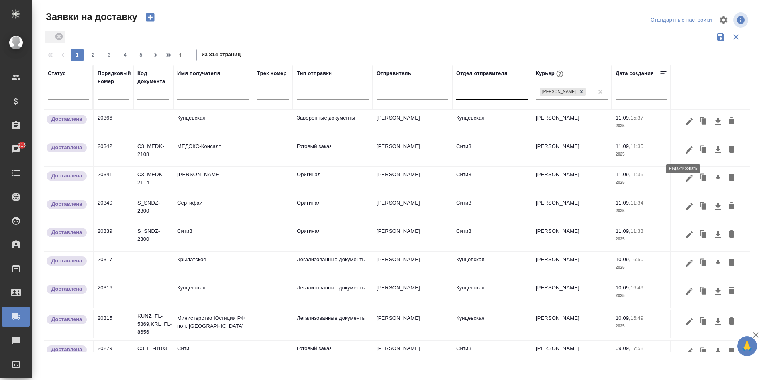
click at [685, 154] on icon "button" at bounding box center [690, 150] width 10 height 10
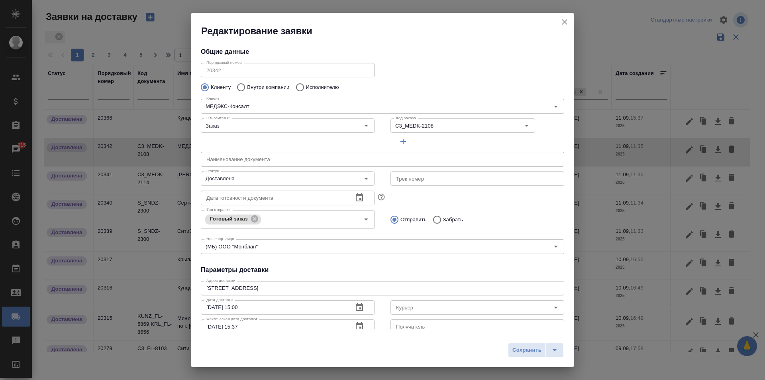
type input "[PERSON_NAME]"
type input "Прокофьева Татьяна"
click at [289, 173] on div "Доставлена Статус" at bounding box center [288, 178] width 174 height 14
click at [362, 174] on icon "Open" at bounding box center [366, 179] width 10 height 10
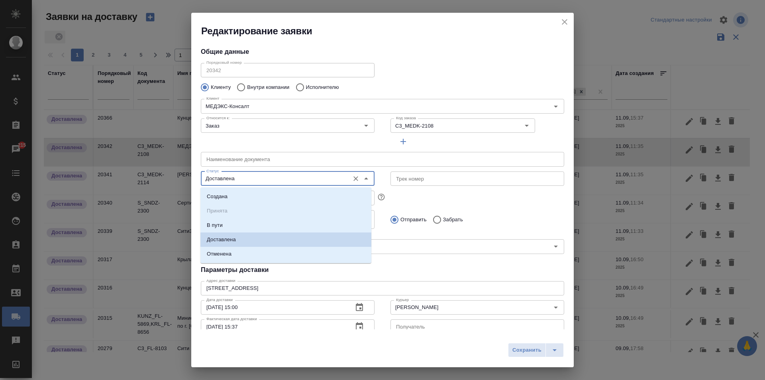
click at [566, 20] on icon "close" at bounding box center [565, 22] width 10 height 10
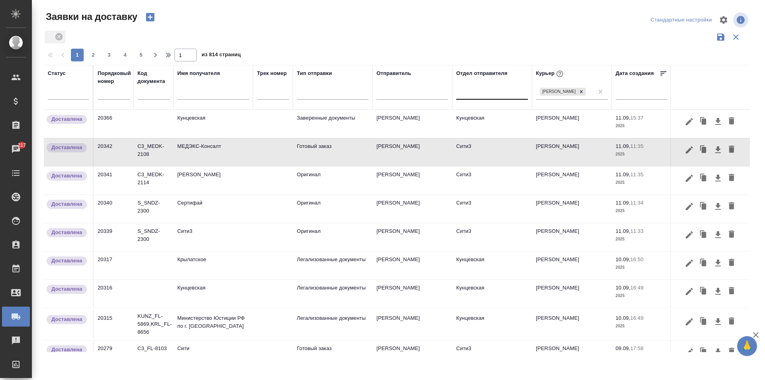
click at [219, 181] on td "[PERSON_NAME]" at bounding box center [213, 181] width 80 height 28
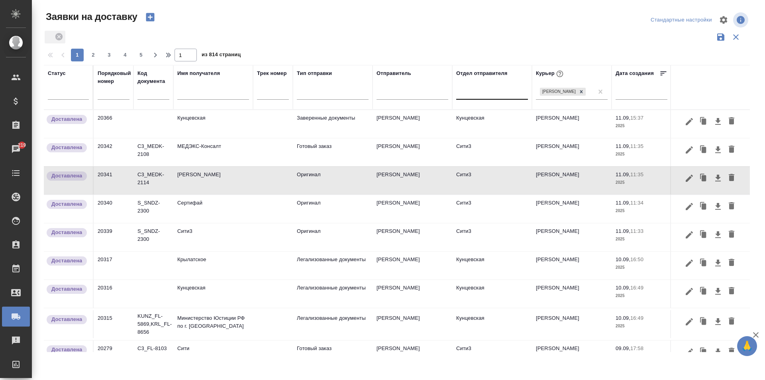
click at [683, 177] on button "button" at bounding box center [690, 178] width 14 height 15
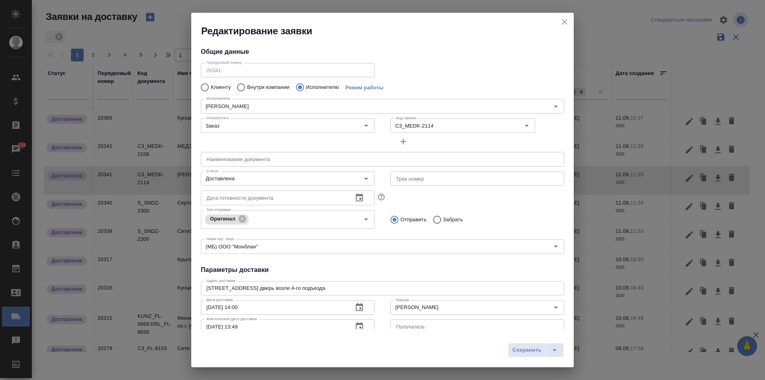
type input "[PERSON_NAME]"
click at [564, 20] on icon "close" at bounding box center [565, 22] width 10 height 10
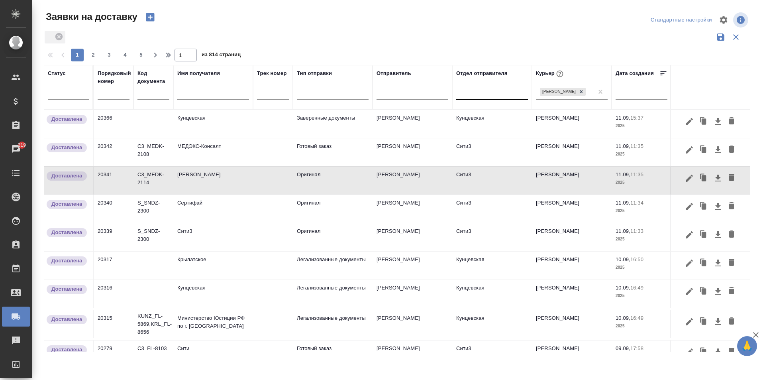
click at [211, 236] on td "Сити3" at bounding box center [213, 237] width 80 height 28
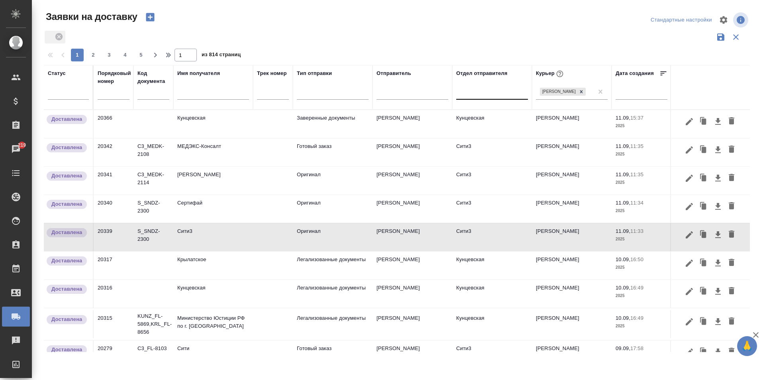
click at [210, 212] on td "Сертифай" at bounding box center [213, 209] width 80 height 28
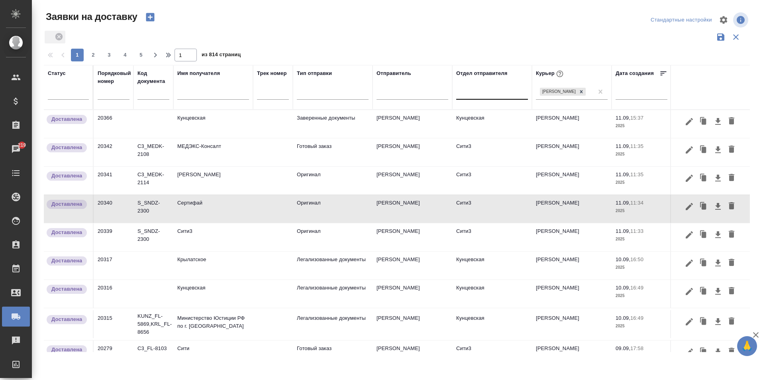
click at [147, 20] on icon "button" at bounding box center [150, 17] width 8 height 8
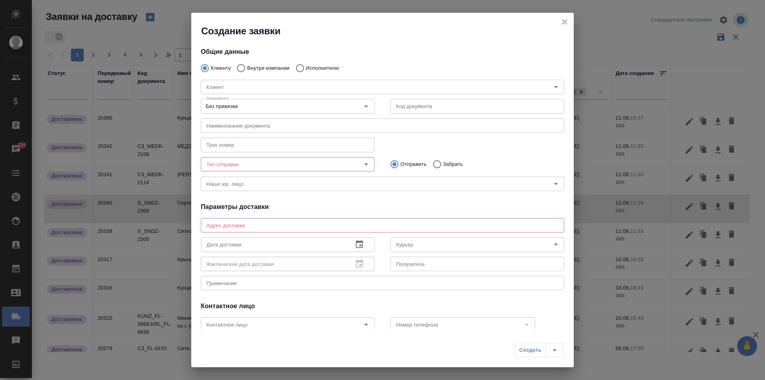
click at [562, 20] on icon "close" at bounding box center [565, 22] width 10 height 10
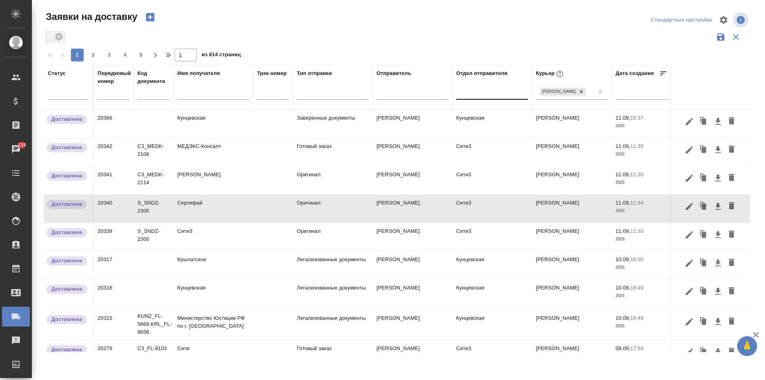
click at [145, 14] on icon "button" at bounding box center [150, 17] width 11 height 11
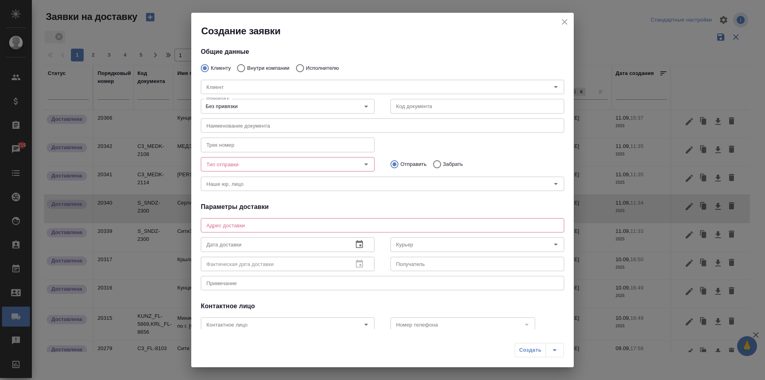
click at [250, 67] on p "Внутри компании" at bounding box center [268, 68] width 42 height 8
click at [247, 67] on input "Внутри компании" at bounding box center [240, 68] width 14 height 17
radio input "true"
click at [248, 81] on div "Команда" at bounding box center [382, 87] width 363 height 14
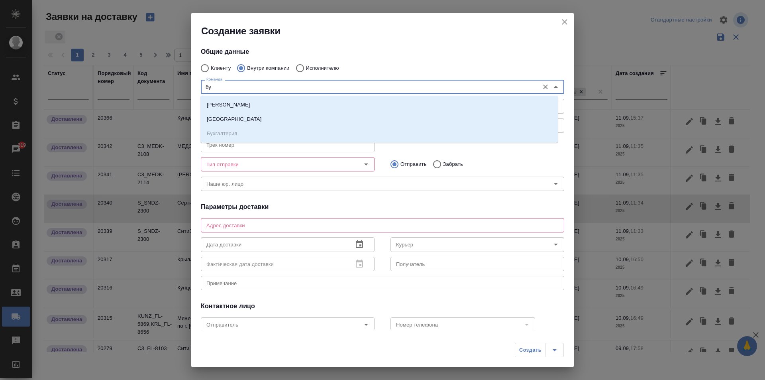
type input "б"
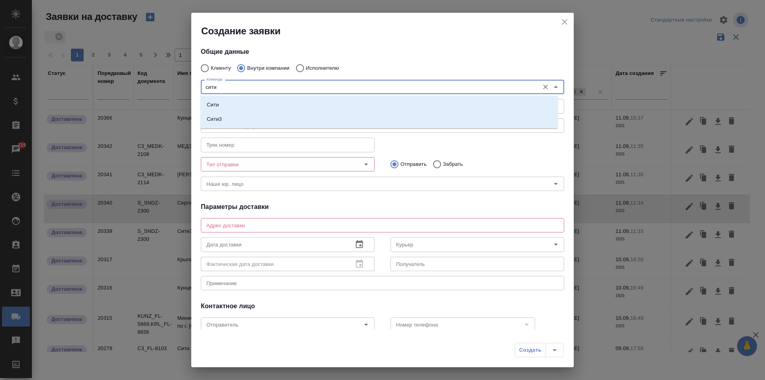
type input "сити3"
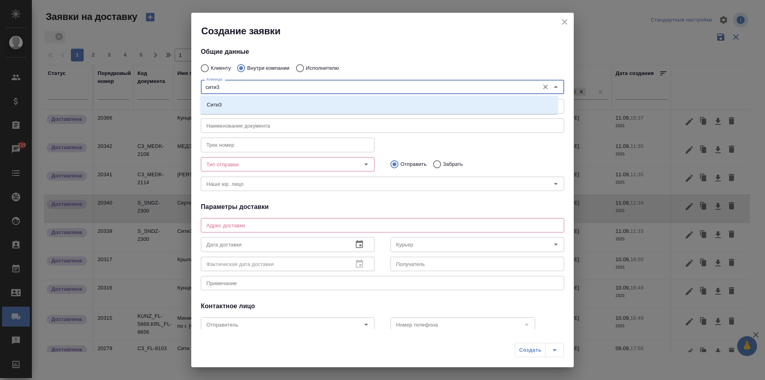
click at [241, 97] on div "Сити3" at bounding box center [378, 105] width 357 height 18
click at [241, 102] on li "Сити3" at bounding box center [378, 105] width 357 height 14
type textarea "Огородный проезд 16/1, строение 4, этаж 3, офис 302"
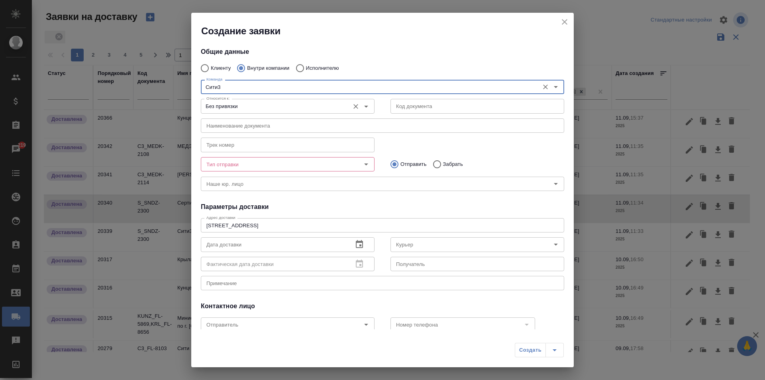
type input "Сити3"
click at [316, 102] on input "Без привязки" at bounding box center [274, 106] width 142 height 10
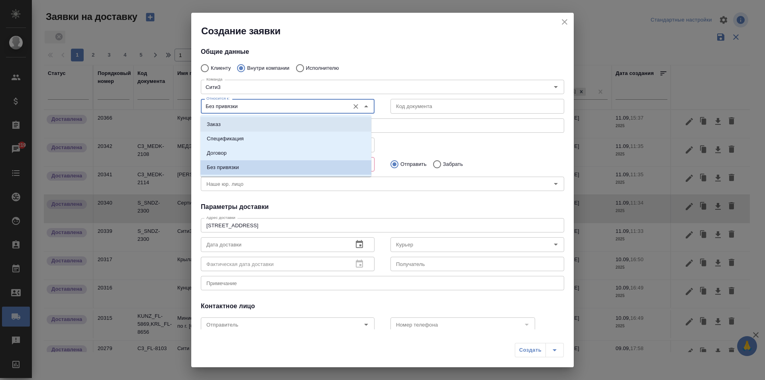
click at [253, 118] on li "Заказ" at bounding box center [285, 124] width 171 height 14
type input "Заказ"
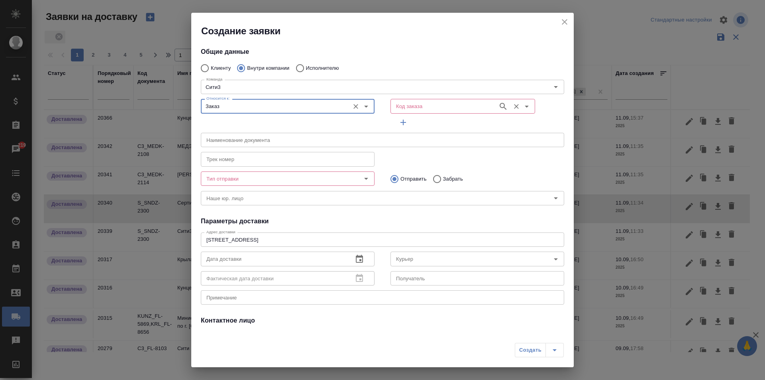
click at [464, 106] on input "Код заказа" at bounding box center [443, 106] width 101 height 10
click at [462, 103] on input "Код заказа" at bounding box center [443, 106] width 101 height 10
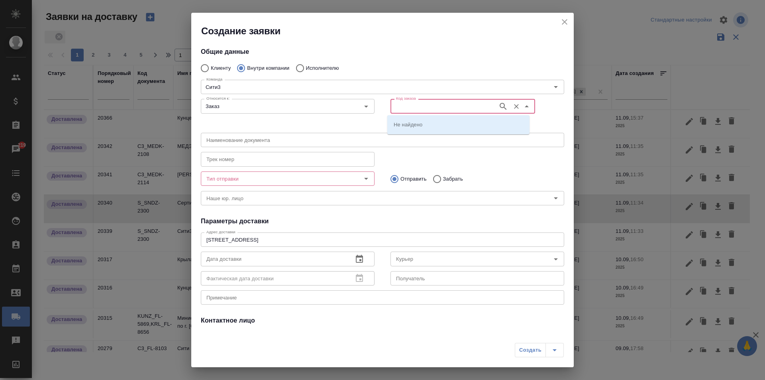
paste input "C3_MEDK-2108"
type input "C3_MEDK-2108"
paste input "C3_MEDK-2108"
click at [394, 106] on input "C3_MEDK-2108" at bounding box center [443, 106] width 101 height 10
click at [454, 105] on input "C3_MEDK-2108" at bounding box center [443, 106] width 101 height 10
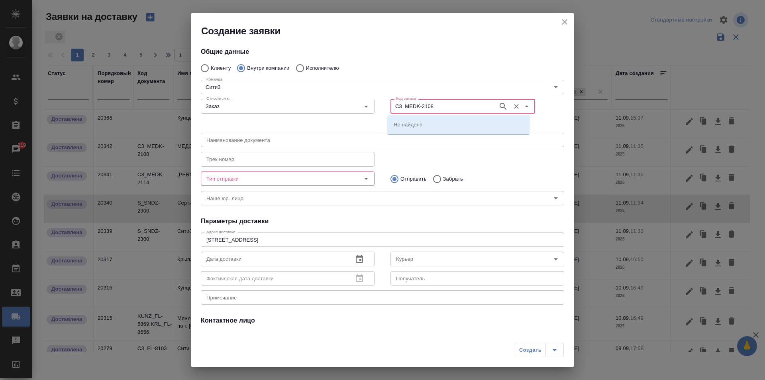
type input "C3_MEDK-2108"
click at [458, 120] on li "C3_MEDK-2108" at bounding box center [458, 124] width 142 height 14
type input "(МБ) ООО "Монблан""
type input "C3_MEDK-2108"
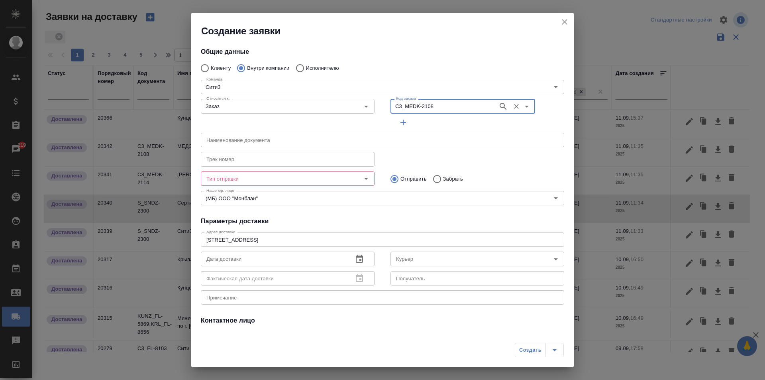
click at [304, 173] on div "Тип отправки" at bounding box center [288, 178] width 174 height 14
click at [357, 177] on div at bounding box center [360, 178] width 21 height 11
click at [361, 177] on icon "Open" at bounding box center [366, 179] width 10 height 10
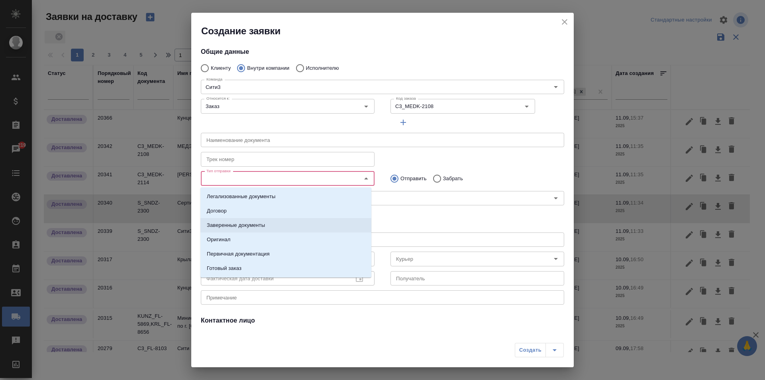
click at [248, 223] on p "Заверенные документы" at bounding box center [236, 225] width 58 height 8
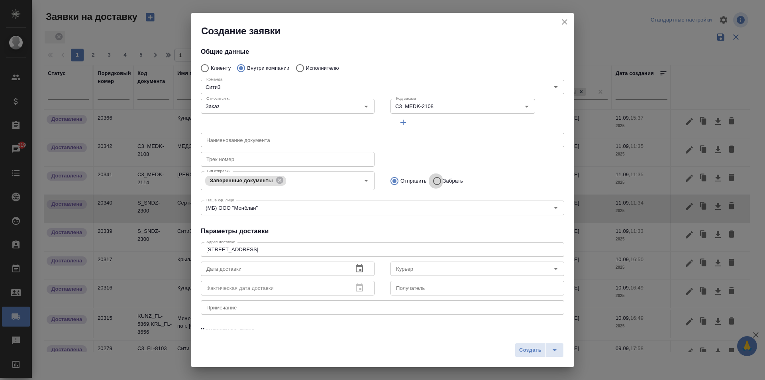
click at [436, 177] on input "Забрать" at bounding box center [436, 181] width 14 height 17
radio input "true"
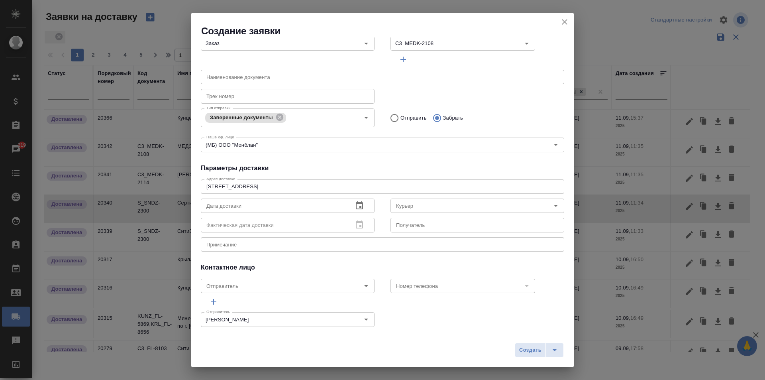
scroll to position [70, 0]
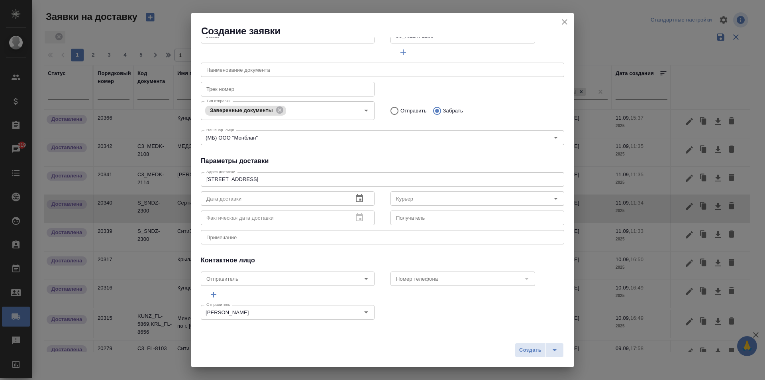
click at [360, 198] on icon "button" at bounding box center [360, 199] width 10 height 10
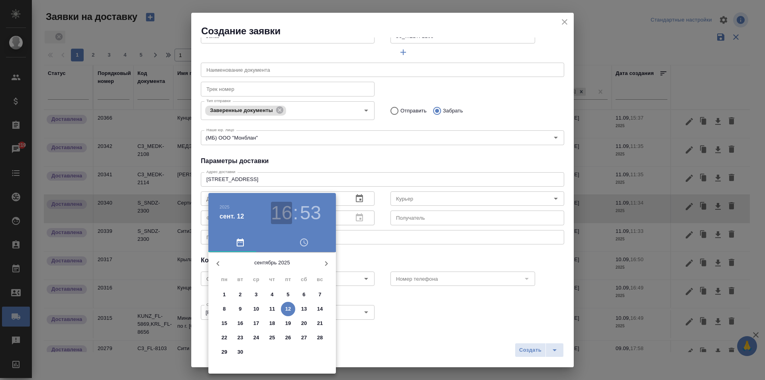
click at [281, 210] on h3 "16" at bounding box center [281, 213] width 21 height 22
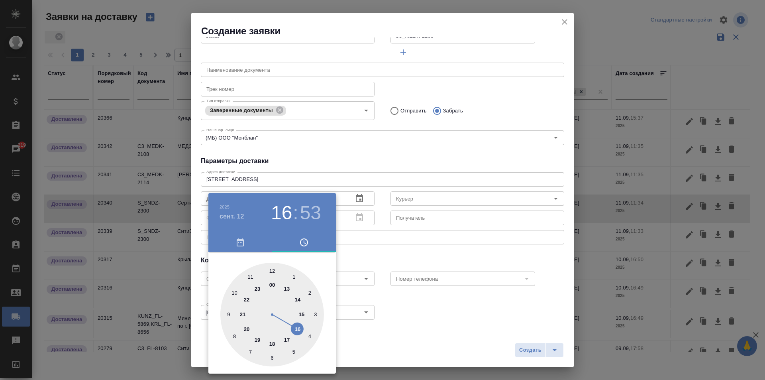
click at [235, 289] on div at bounding box center [272, 315] width 104 height 104
click at [304, 212] on h3 "53" at bounding box center [310, 213] width 21 height 22
click at [273, 265] on div at bounding box center [272, 315] width 104 height 104
type input "12.09.2025 10:00"
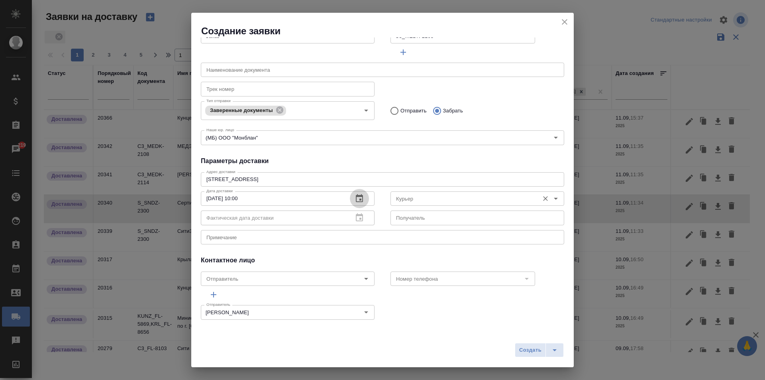
click at [434, 198] on input "Курьер" at bounding box center [464, 199] width 142 height 10
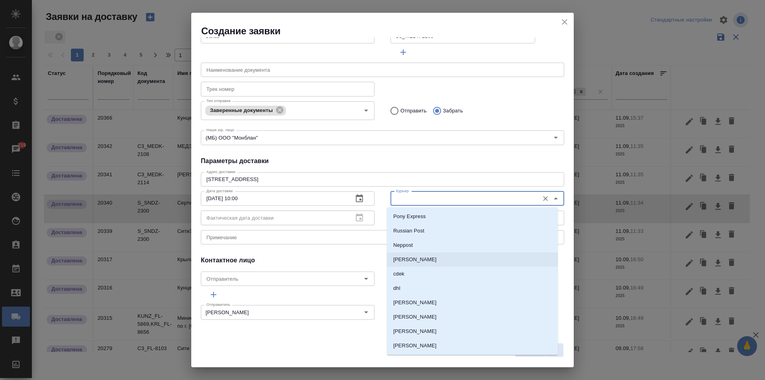
click at [427, 252] on li "Бородулин Сергей" at bounding box center [472, 259] width 171 height 14
type input "[PERSON_NAME]"
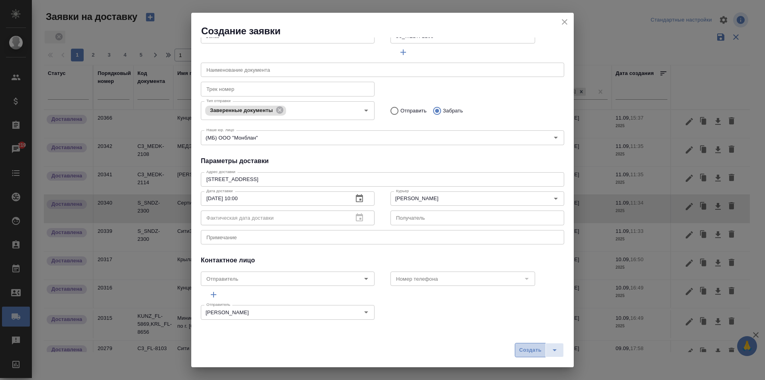
click at [530, 349] on span "Создать" at bounding box center [530, 350] width 22 height 9
radio input "true"
type input "Без привязки"
radio input "true"
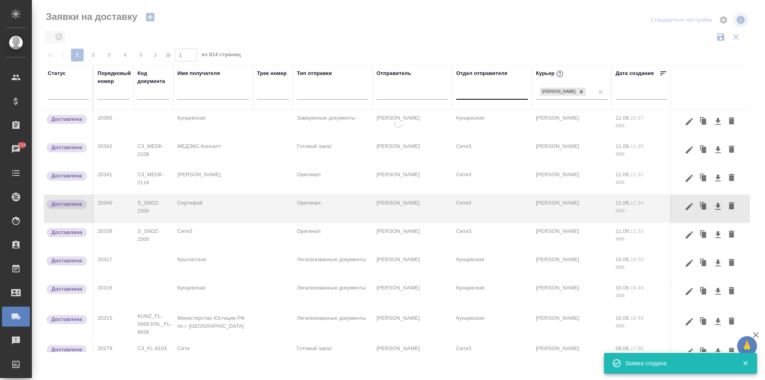
scroll to position [0, 0]
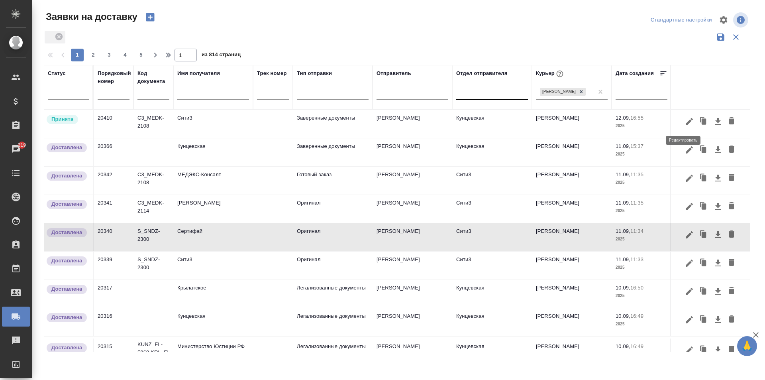
click at [683, 125] on button "button" at bounding box center [690, 121] width 14 height 15
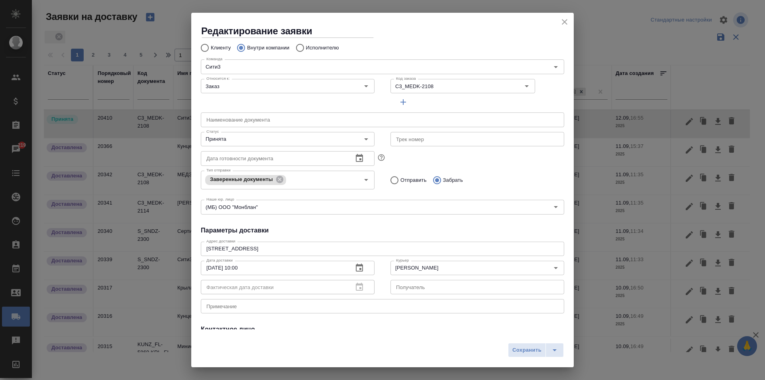
scroll to position [108, 0]
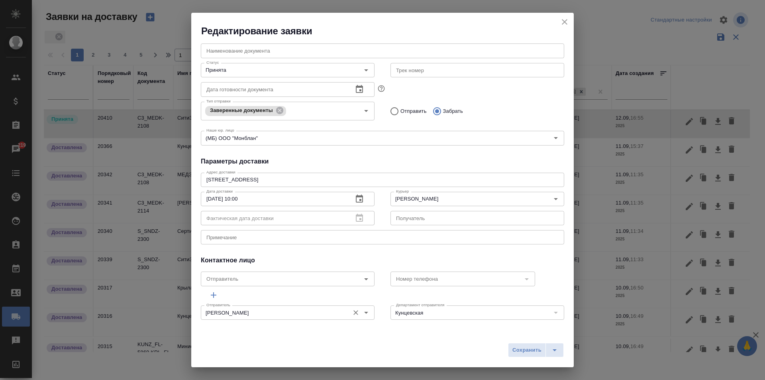
click at [354, 312] on icon "Очистить" at bounding box center [356, 312] width 5 height 5
click at [362, 310] on icon "Open" at bounding box center [366, 313] width 10 height 10
click at [297, 307] on div "Отправитель" at bounding box center [288, 312] width 174 height 14
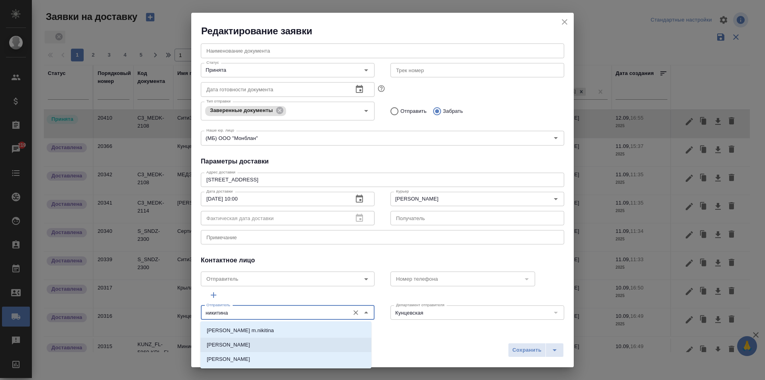
click at [245, 341] on p "Никитина Татьяна" at bounding box center [228, 345] width 43 height 8
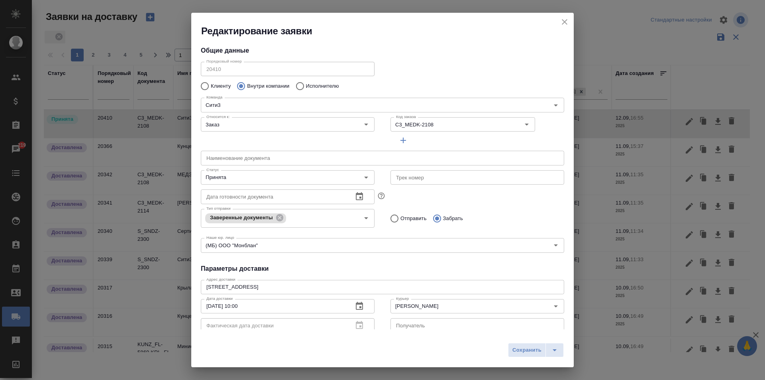
scroll to position [0, 0]
click at [362, 175] on icon "Open" at bounding box center [366, 179] width 10 height 10
type input "Никитина Татьяна"
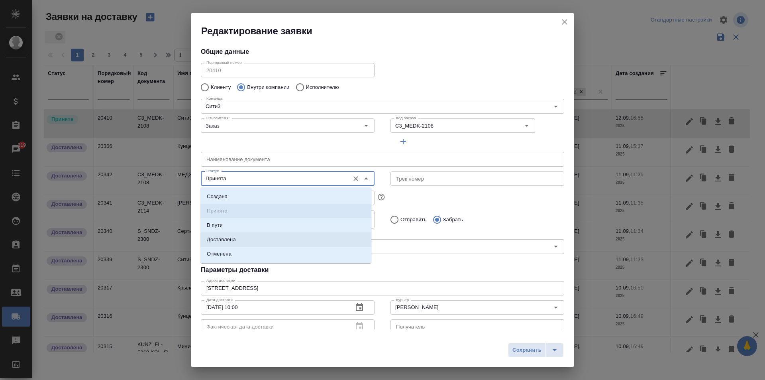
click at [246, 240] on li "Доставлена" at bounding box center [285, 239] width 171 height 14
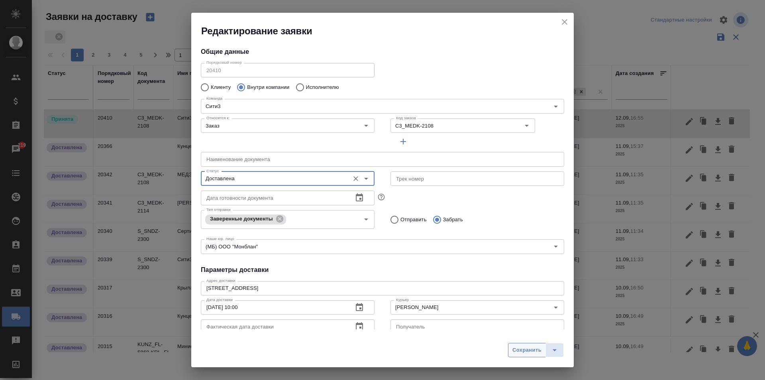
click at [523, 348] on span "Сохранить" at bounding box center [527, 350] width 29 height 9
type input "Принята"
type input "[PERSON_NAME]"
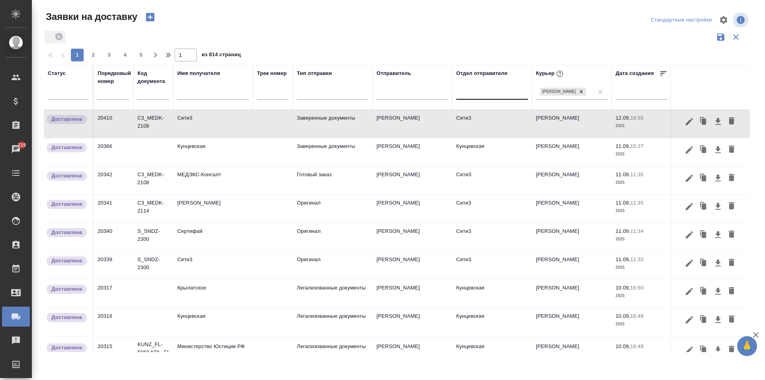
click at [143, 15] on button "button" at bounding box center [150, 17] width 19 height 14
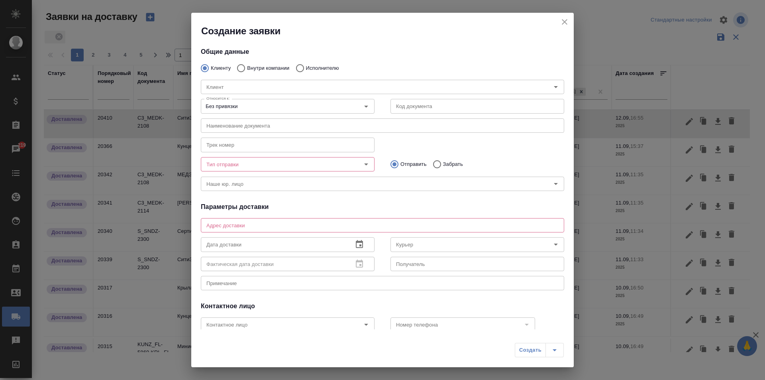
click at [254, 64] on label "Внутри компании" at bounding box center [261, 68] width 57 height 17
click at [247, 64] on input "Внутри компании" at bounding box center [240, 68] width 14 height 17
radio input "true"
click at [241, 87] on input "Команда" at bounding box center [369, 87] width 332 height 10
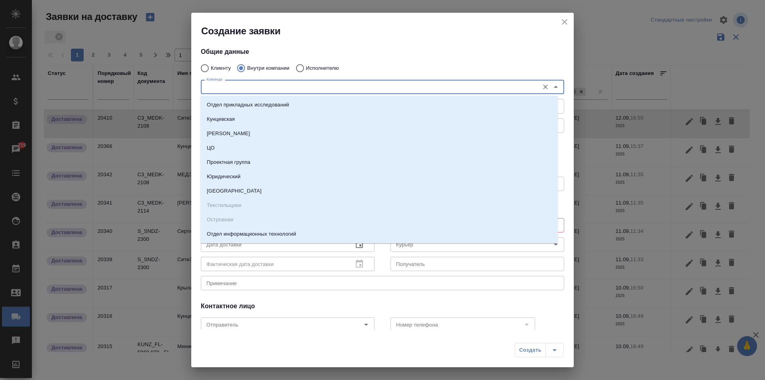
type input "п"
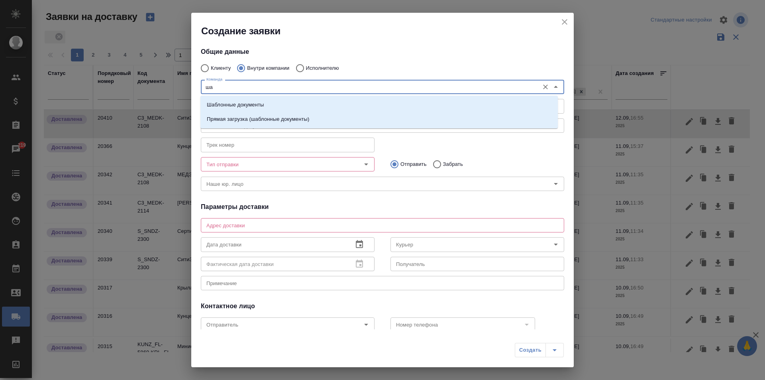
type input "ш"
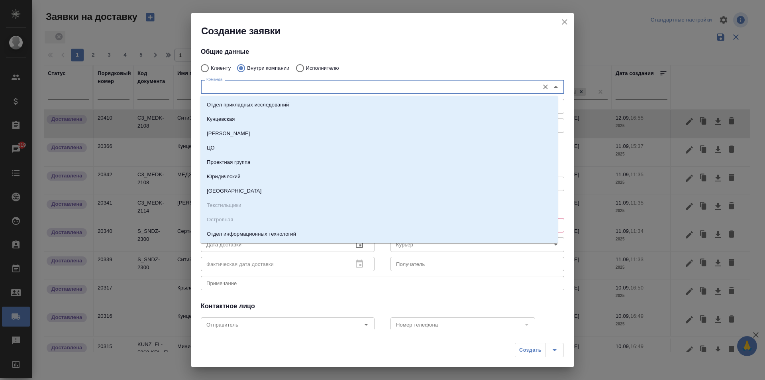
click at [295, 64] on input "Исполнителю" at bounding box center [299, 68] width 14 height 17
radio input "true"
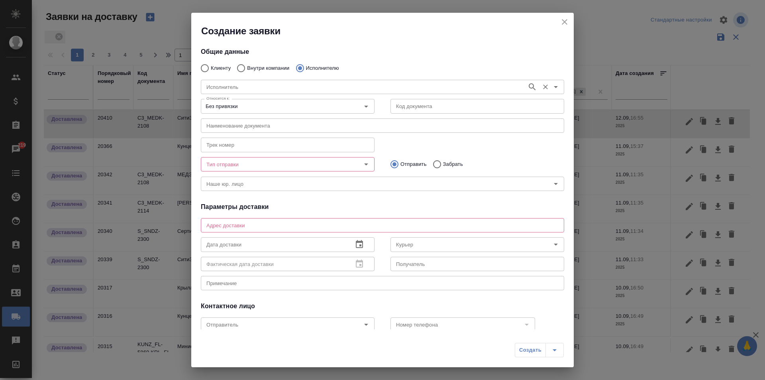
click at [277, 77] on div "Исполнитель Исполнитель" at bounding box center [382, 86] width 363 height 19
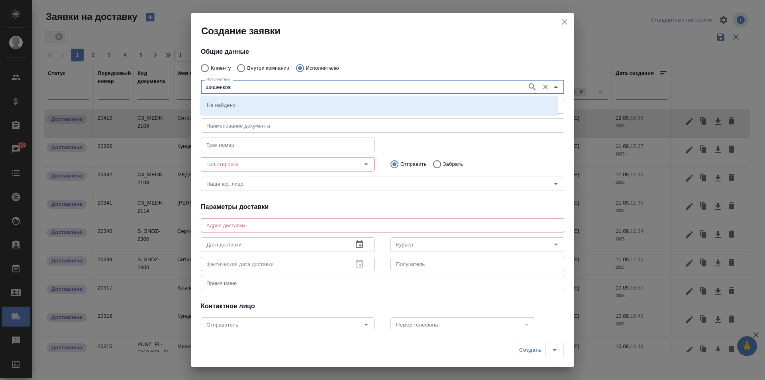
type input "шишенков"
click at [250, 101] on p "НОТАРИУС Шишенков Леонид Васильевич" at bounding box center [228, 105] width 43 height 8
type input "НОТАРИУС Шишенков Леонид Васильевич"
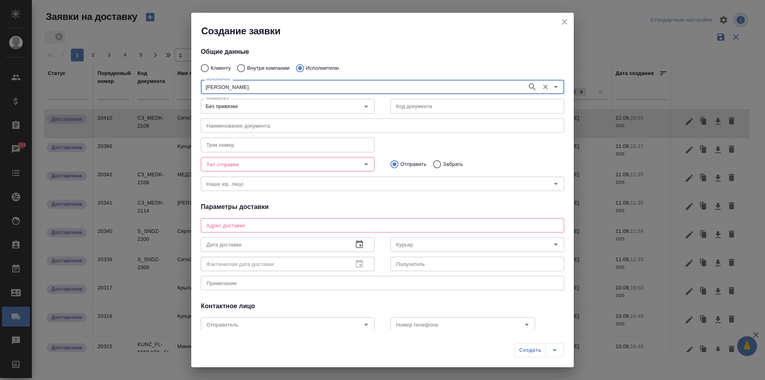
type input "НОТАРИУС Шишенков Леонид Васильевич"
click at [350, 159] on div at bounding box center [360, 164] width 21 height 11
click at [361, 162] on icon "Open" at bounding box center [366, 164] width 10 height 10
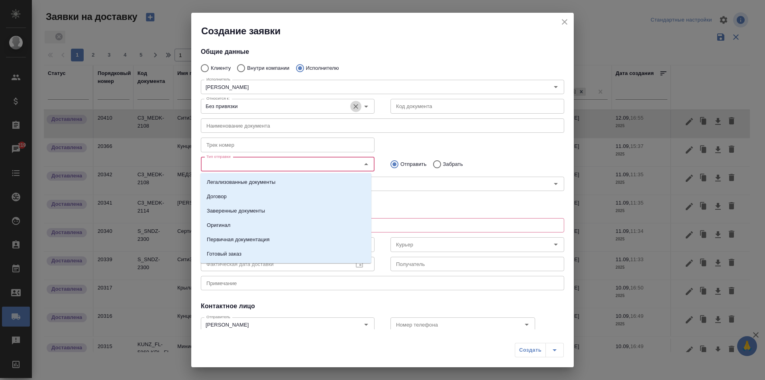
click at [356, 105] on icon "Очистить" at bounding box center [356, 106] width 8 height 8
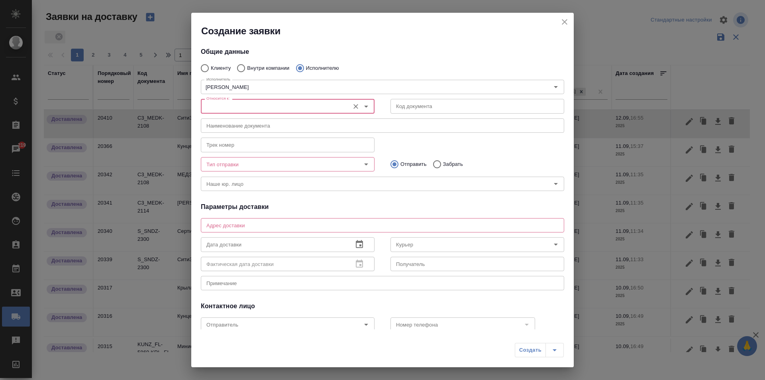
click at [363, 102] on icon "Open" at bounding box center [366, 107] width 10 height 10
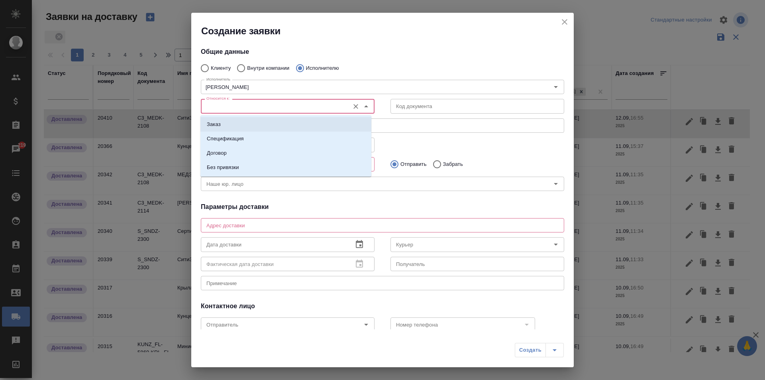
click at [259, 122] on li "Заказ" at bounding box center [285, 124] width 171 height 14
type input "Заказ"
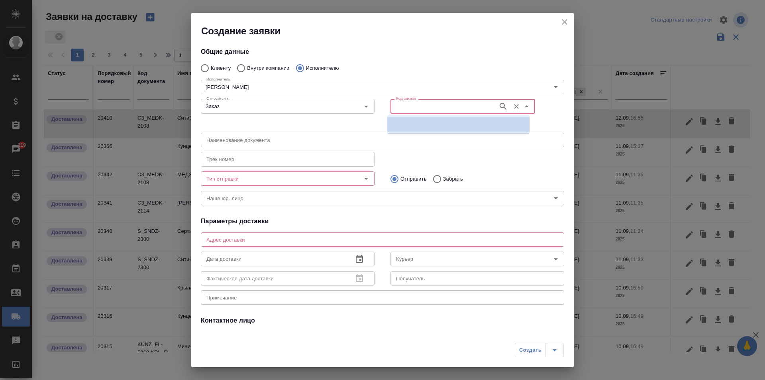
click at [449, 110] on input "Код заказа" at bounding box center [443, 106] width 101 height 10
click at [433, 102] on input "Код заказа" at bounding box center [443, 106] width 101 height 10
paste input "C3_MEDK-2108"
type input "C3_MEDK-2108"
click at [436, 129] on li "C3_MEDK-2108" at bounding box center [458, 124] width 142 height 14
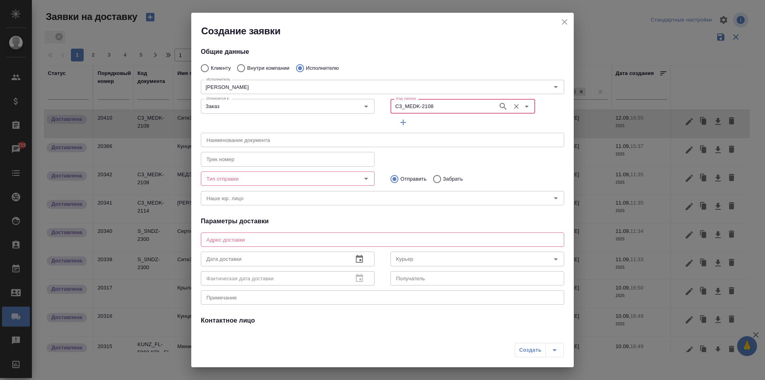
click at [405, 120] on icon "button" at bounding box center [404, 123] width 10 height 10
type input "НОТАРИУС Шишенков Леонид Васильевич"
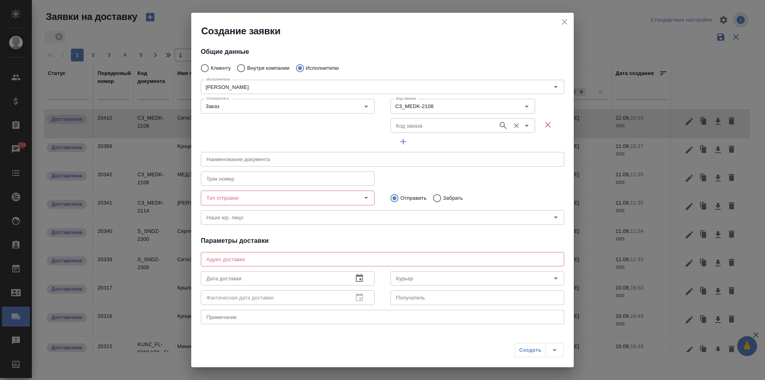
click at [423, 125] on input "Код заказа" at bounding box center [443, 126] width 101 height 10
click at [427, 127] on input "Код заказа" at bounding box center [443, 126] width 101 height 10
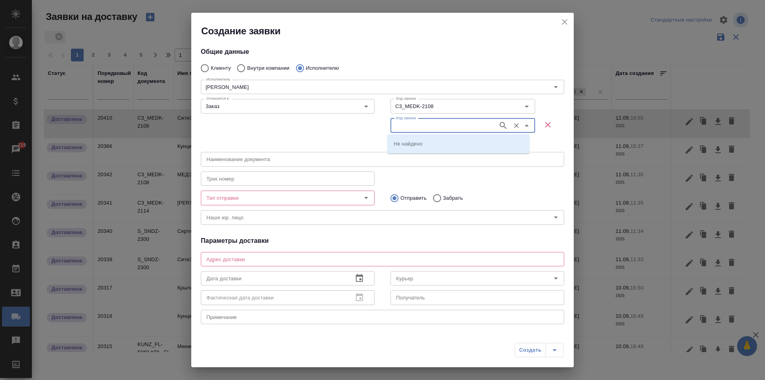
paste input "C3_MEDK-2114"
click at [393, 124] on input "C3_MEDK-2114" at bounding box center [443, 126] width 101 height 10
type input "C3_MEDK-2114"
click at [440, 143] on li "C3_MEDK-2114" at bounding box center [458, 143] width 142 height 14
type input "C3_MEDK-2114"
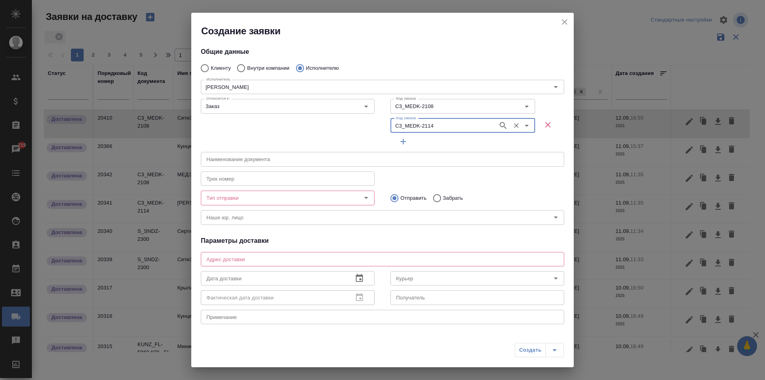
click at [363, 194] on icon "Open" at bounding box center [366, 198] width 10 height 10
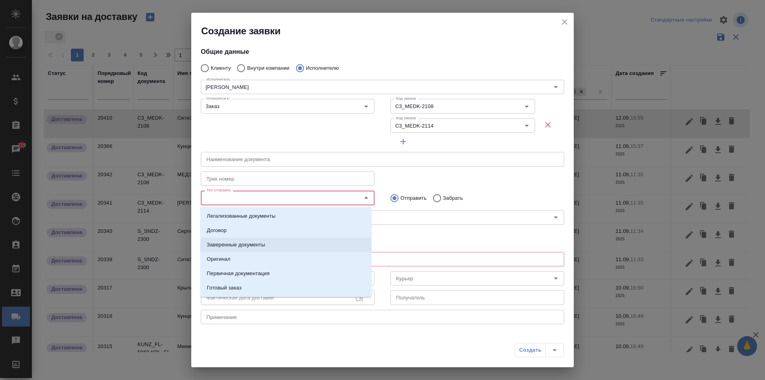
click at [251, 246] on p "Заверенные документы" at bounding box center [236, 245] width 58 height 8
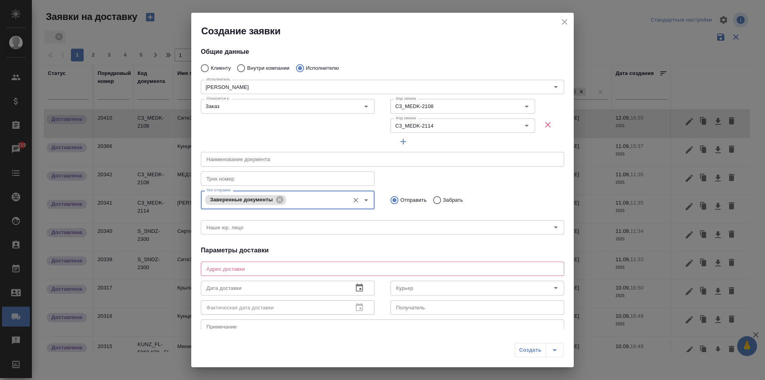
click at [302, 265] on div "x Адрес доставки" at bounding box center [382, 268] width 363 height 14
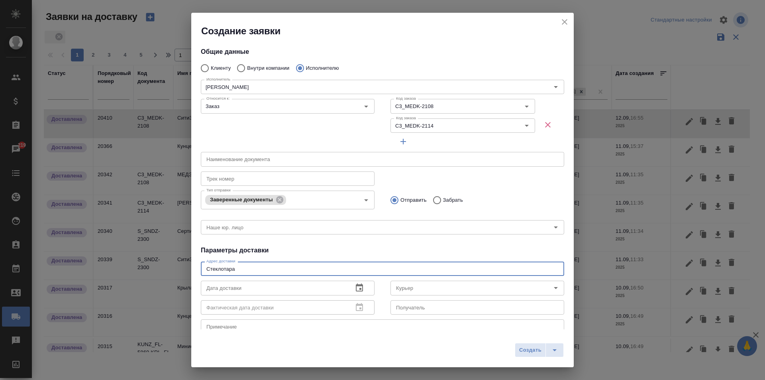
type textarea "Стеклотара"
click at [348, 251] on h4 "Параметры доставки" at bounding box center [382, 251] width 363 height 10
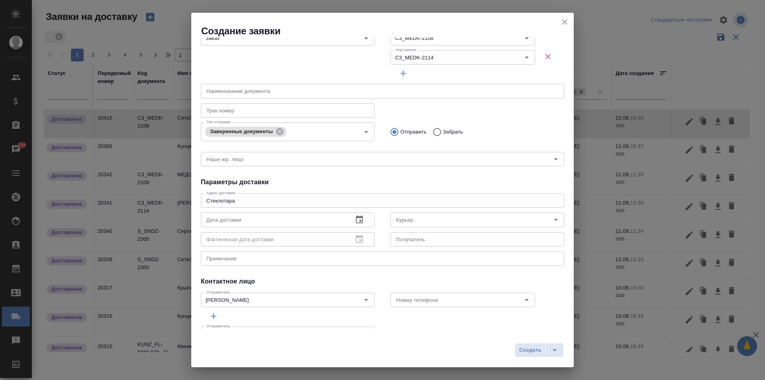
scroll to position [80, 0]
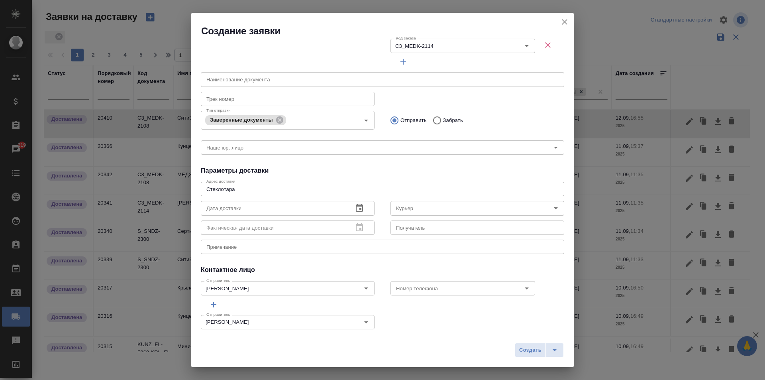
click at [350, 204] on button "button" at bounding box center [359, 207] width 19 height 19
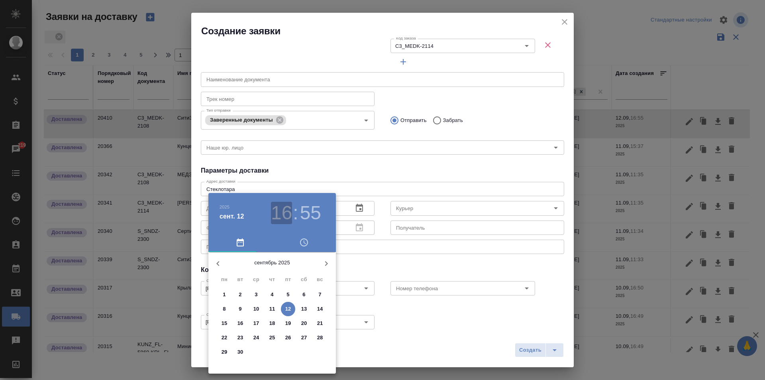
click at [285, 213] on h3 "16" at bounding box center [281, 213] width 21 height 22
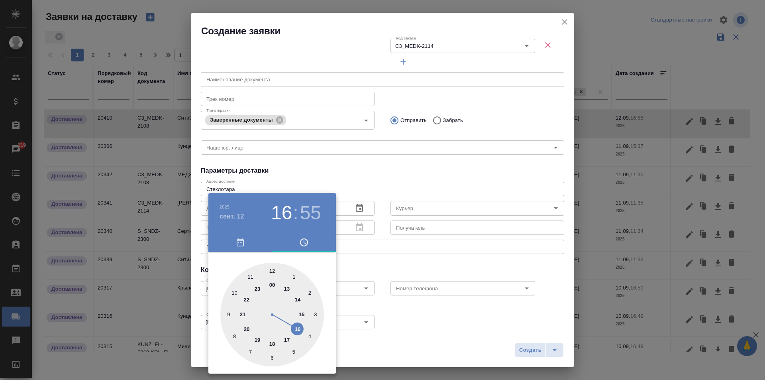
click at [266, 268] on div at bounding box center [272, 315] width 104 height 104
click at [297, 213] on h3 ":" at bounding box center [295, 213] width 5 height 22
click at [270, 265] on div at bounding box center [272, 315] width 104 height 104
type input "12.09.2025 12:00"
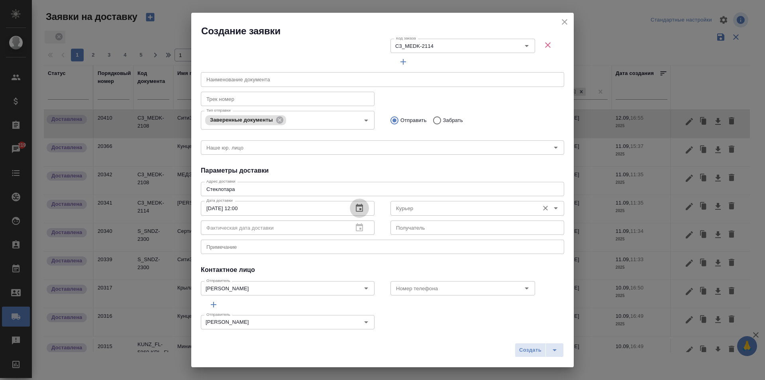
click at [425, 207] on input "Курьер" at bounding box center [464, 208] width 142 height 10
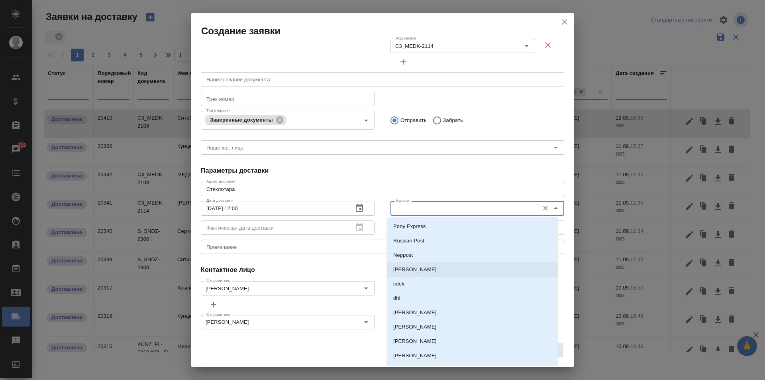
click at [432, 267] on p "Бородулин Сергей" at bounding box center [414, 269] width 43 height 8
type input "Бородулин Сергей"
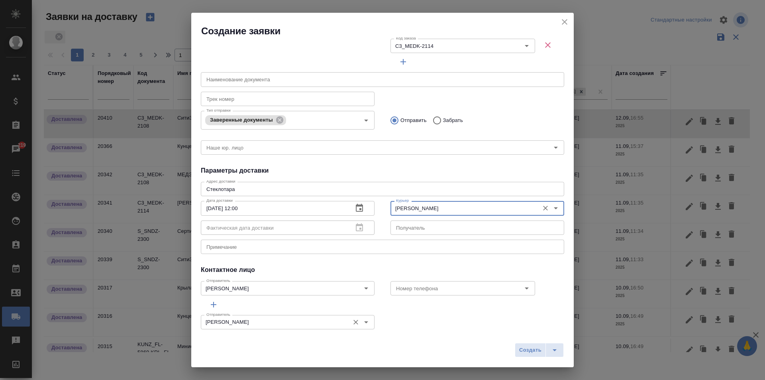
click at [365, 321] on icon "Open" at bounding box center [366, 322] width 10 height 10
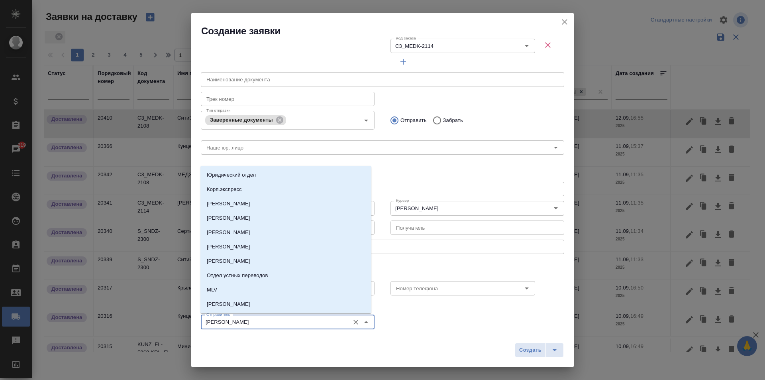
click at [352, 322] on icon "Очистить" at bounding box center [356, 322] width 8 height 8
click at [255, 288] on li "Никитина Татьяна" at bounding box center [285, 290] width 171 height 14
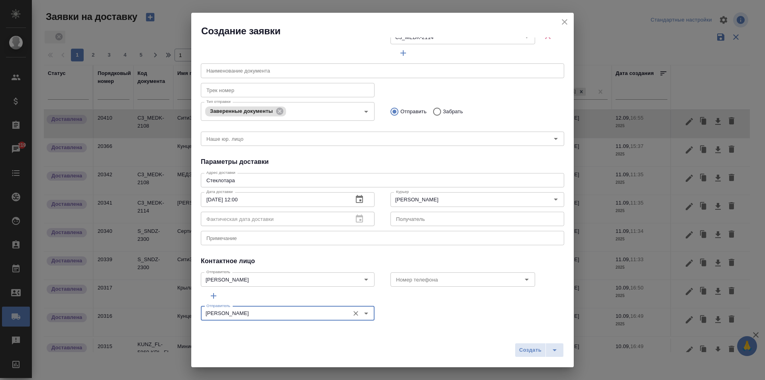
scroll to position [89, 0]
type input "Никитина Татьяна"
click at [531, 346] on span "Создать" at bounding box center [530, 350] width 22 height 9
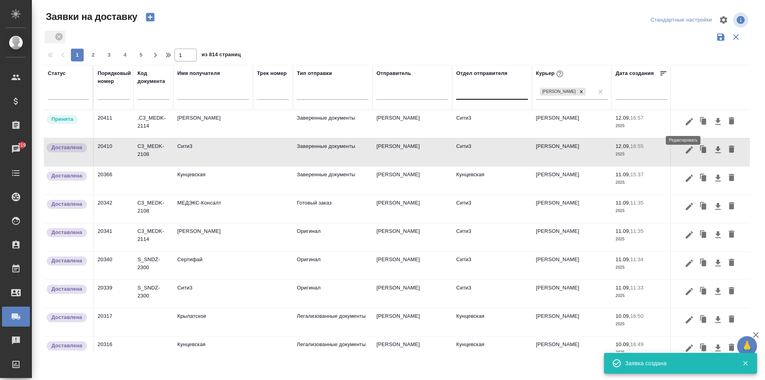
click at [683, 123] on button "button" at bounding box center [690, 121] width 14 height 15
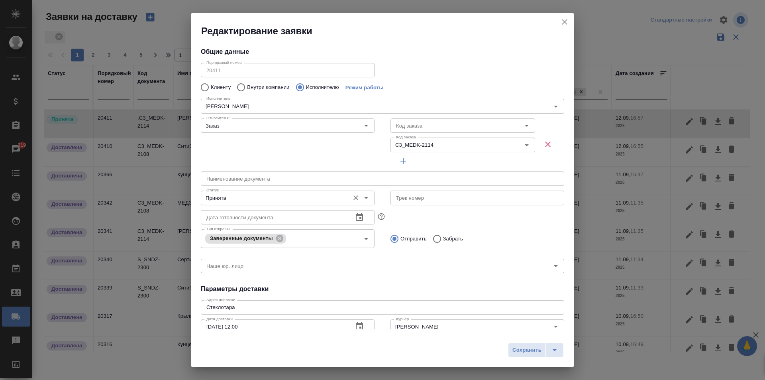
click at [256, 198] on input "Принята" at bounding box center [274, 198] width 142 height 10
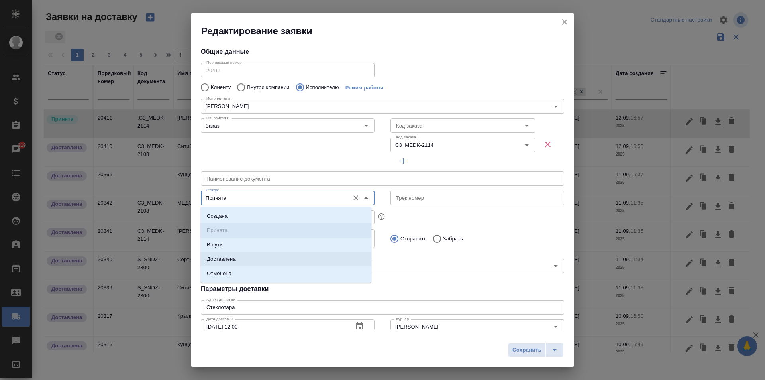
click at [241, 255] on li "Доставлена" at bounding box center [285, 259] width 171 height 14
type input "Доставлена"
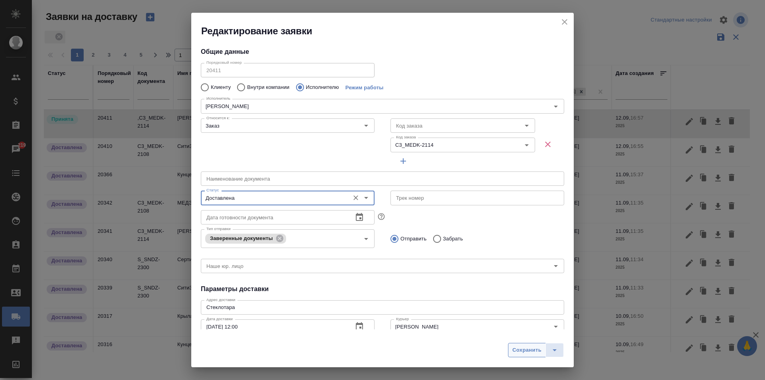
click at [529, 349] on span "Сохранить" at bounding box center [527, 350] width 29 height 9
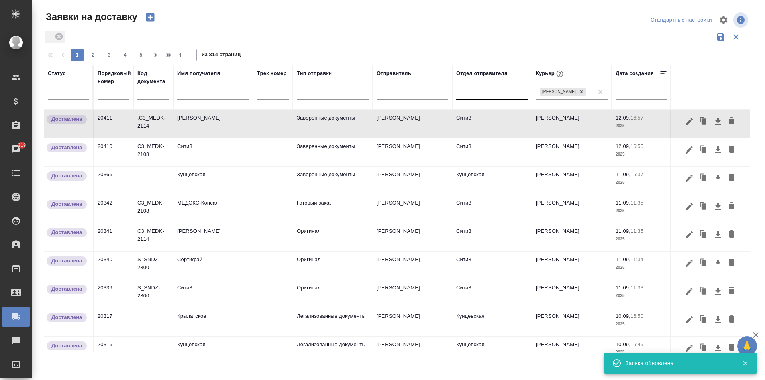
click at [148, 16] on icon "button" at bounding box center [150, 17] width 8 height 8
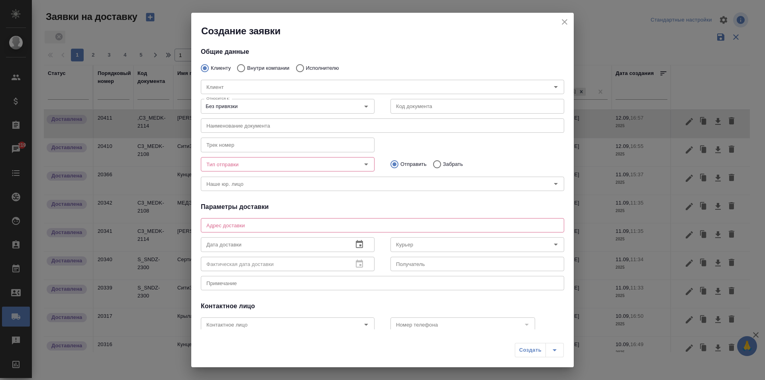
click at [258, 65] on p "Внутри компании" at bounding box center [268, 68] width 42 height 8
click at [247, 65] on input "Внутри компании" at bounding box center [240, 68] width 14 height 17
radio input "true"
click at [560, 21] on icon "close" at bounding box center [565, 22] width 10 height 10
radio input "true"
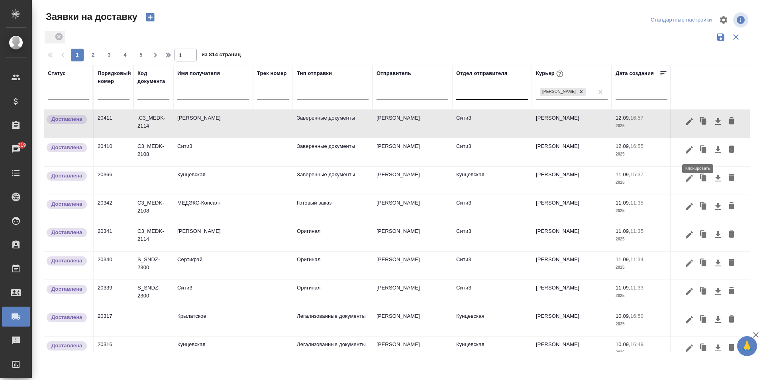
click at [699, 148] on icon "button" at bounding box center [703, 149] width 11 height 11
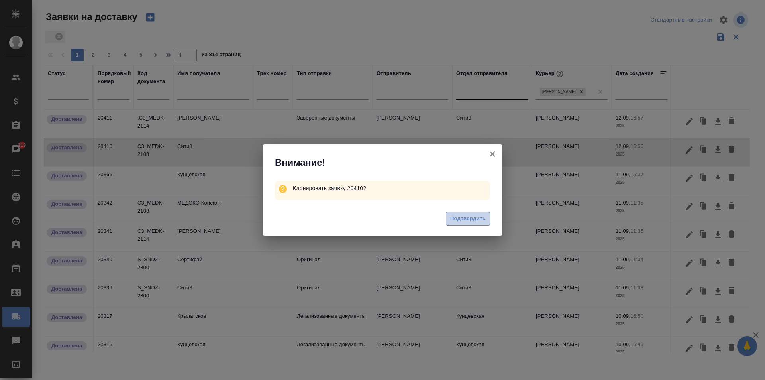
click at [473, 218] on span "Подтвердить" at bounding box center [467, 218] width 35 height 9
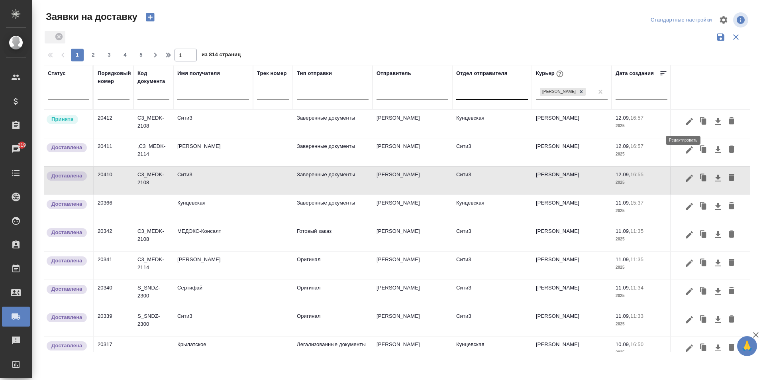
click at [686, 124] on icon "button" at bounding box center [689, 121] width 7 height 7
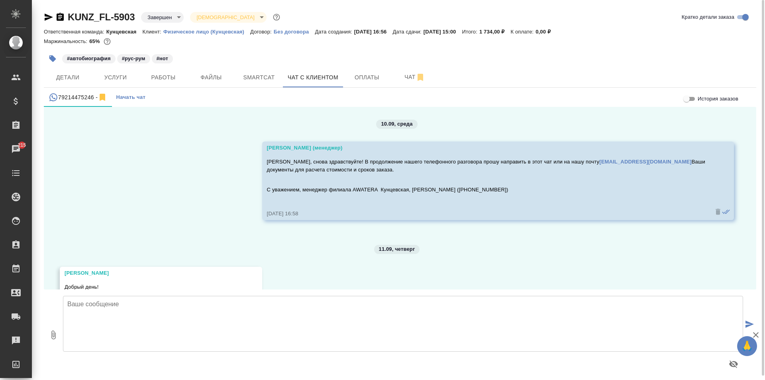
scroll to position [1199, 0]
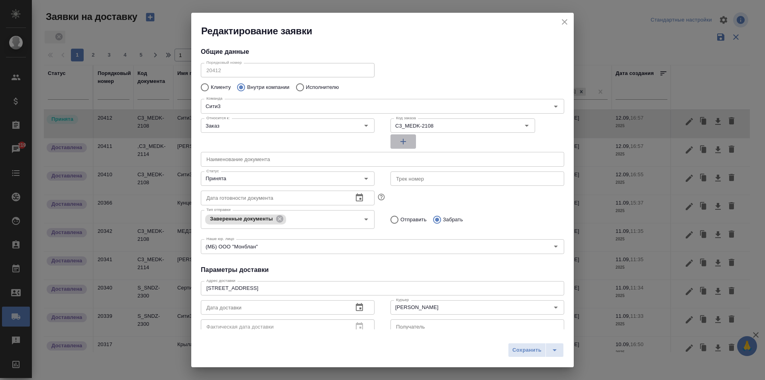
click at [401, 140] on icon "button" at bounding box center [404, 142] width 10 height 10
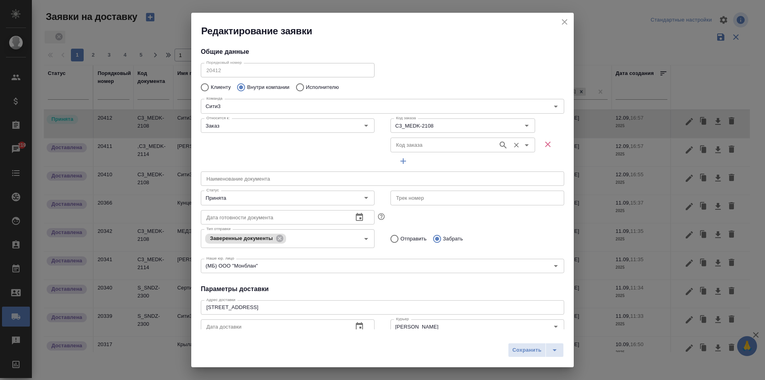
click at [457, 146] on input "Код заказа" at bounding box center [443, 145] width 101 height 10
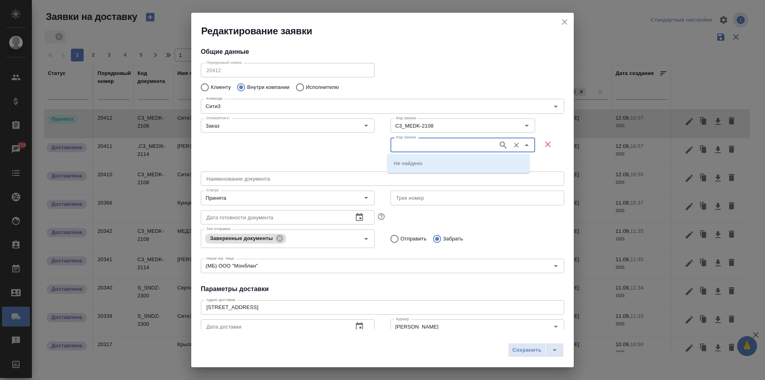
paste input "C3_MEDK-2114"
type input "C3_MEDK-2114"
click at [441, 165] on li "C3_MEDK-2114" at bounding box center [458, 163] width 142 height 14
type input "C3_MEDK-2114"
click at [395, 237] on input "Отправить" at bounding box center [393, 238] width 14 height 17
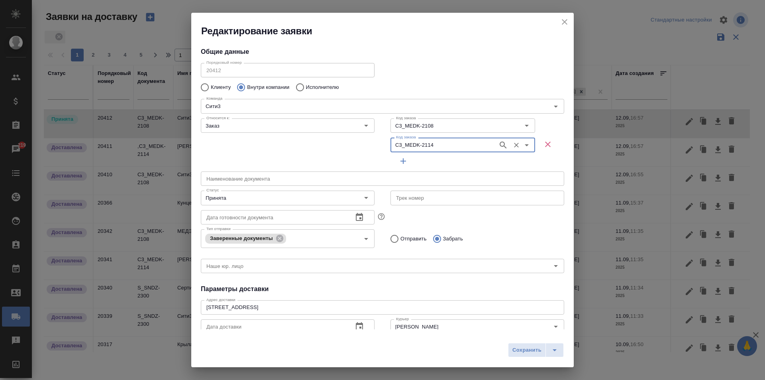
radio input "true"
click at [434, 236] on input "Забрать" at bounding box center [436, 238] width 14 height 17
radio input "true"
click at [366, 196] on icon "Open" at bounding box center [366, 198] width 10 height 10
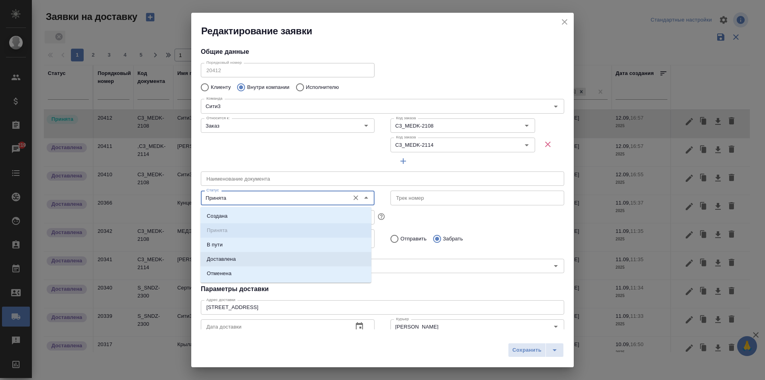
click at [254, 259] on li "Доставлена" at bounding box center [285, 259] width 171 height 14
type input "Доставлена"
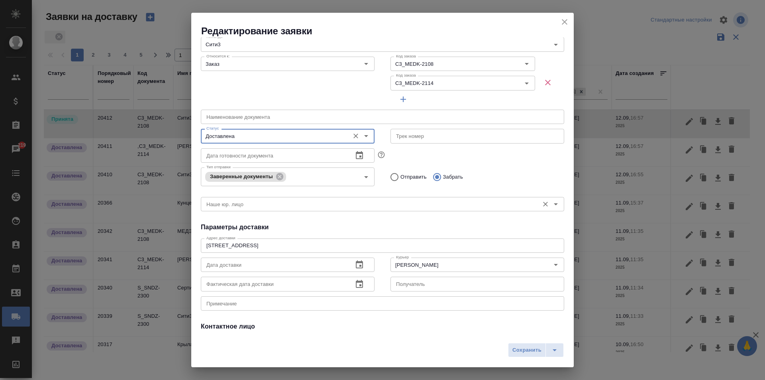
scroll to position [80, 0]
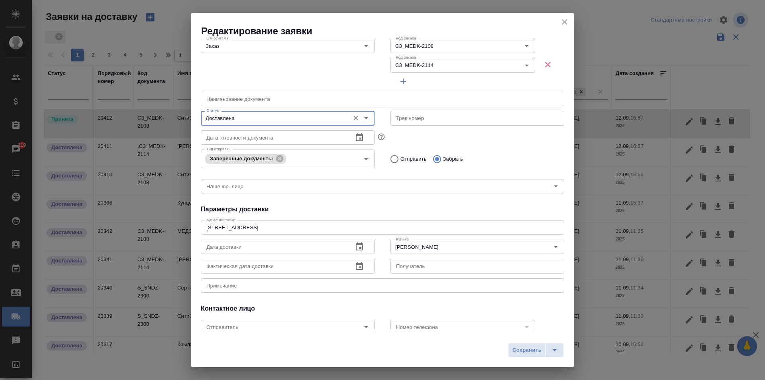
click at [355, 243] on icon "button" at bounding box center [360, 247] width 10 height 10
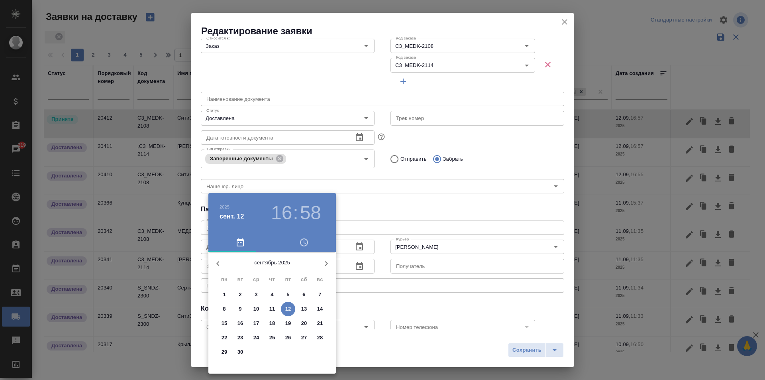
click at [306, 308] on p "13" at bounding box center [304, 309] width 6 height 8
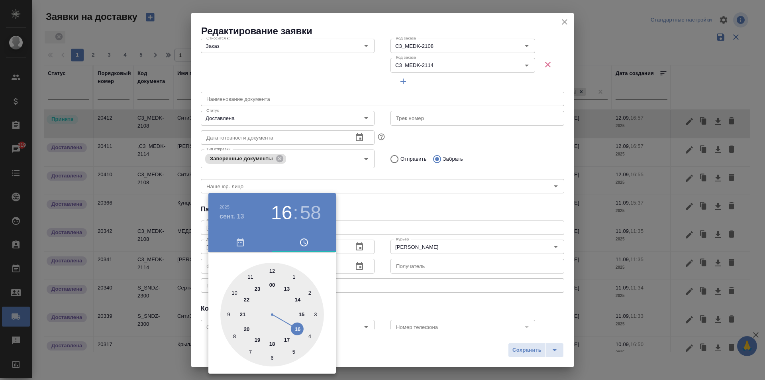
click at [230, 212] on h4 "сент. 13" at bounding box center [232, 217] width 25 height 10
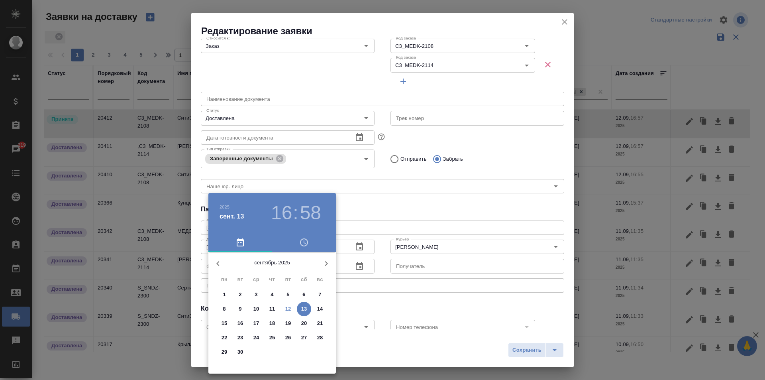
click at [240, 242] on icon "button" at bounding box center [241, 243] width 10 height 10
click at [288, 307] on p "12" at bounding box center [288, 309] width 6 height 8
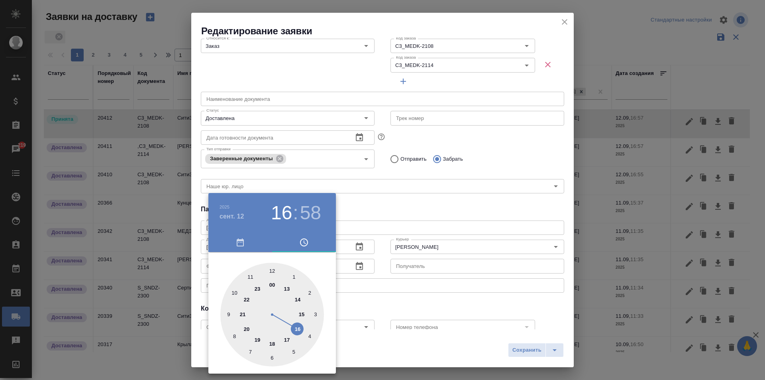
click at [297, 298] on div at bounding box center [272, 315] width 104 height 104
click at [305, 207] on h3 "58" at bounding box center [310, 213] width 21 height 22
click at [272, 270] on div at bounding box center [272, 315] width 104 height 104
type input "[DATE] 14:00"
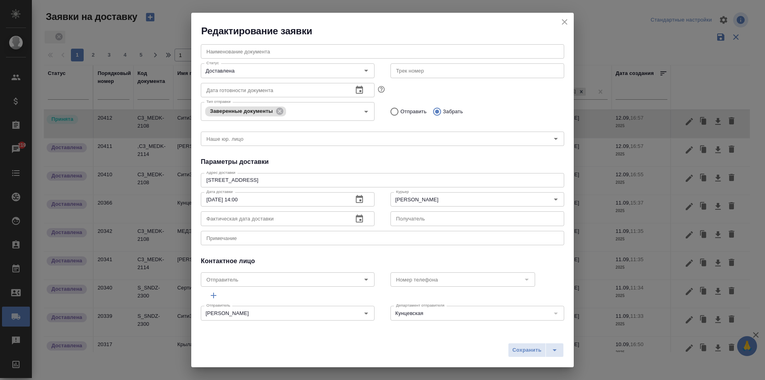
scroll to position [128, 0]
click at [361, 310] on icon "Open" at bounding box center [366, 313] width 10 height 10
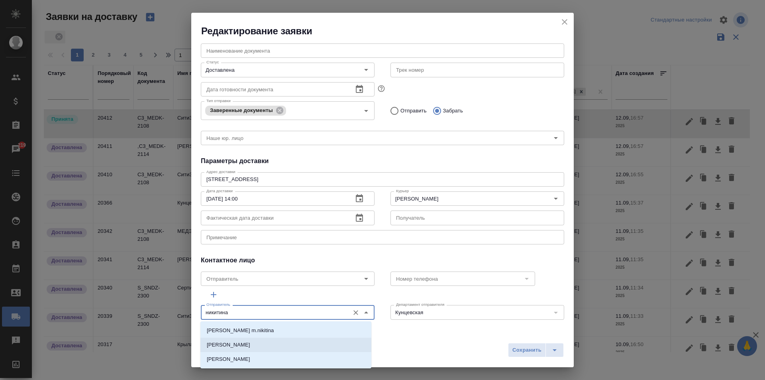
click at [260, 344] on li "[PERSON_NAME]" at bounding box center [285, 345] width 171 height 14
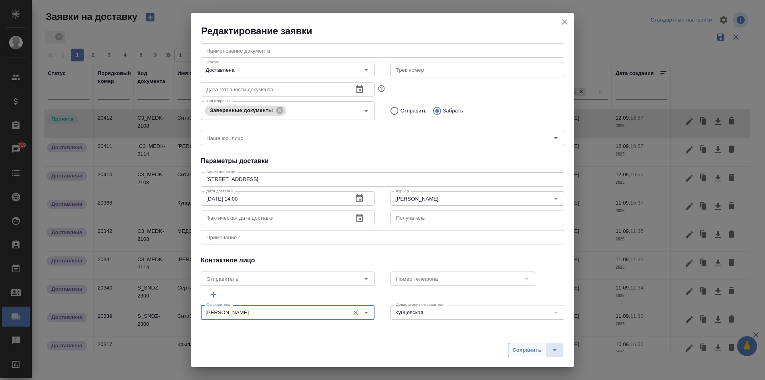
type input "[PERSON_NAME]"
click at [514, 349] on span "Сохранить" at bounding box center [527, 350] width 29 height 9
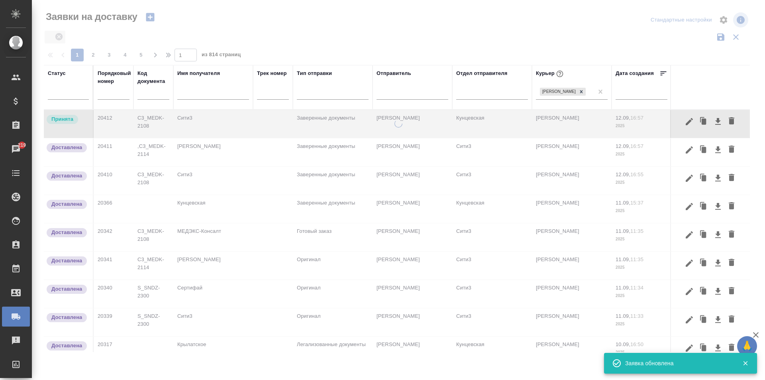
scroll to position [0, 0]
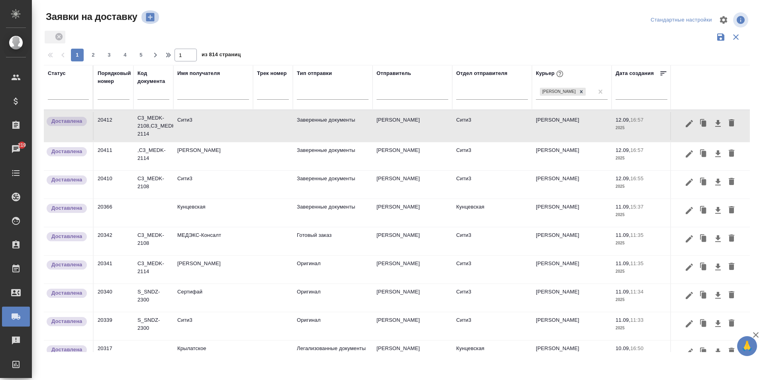
click at [150, 20] on icon "button" at bounding box center [150, 17] width 8 height 8
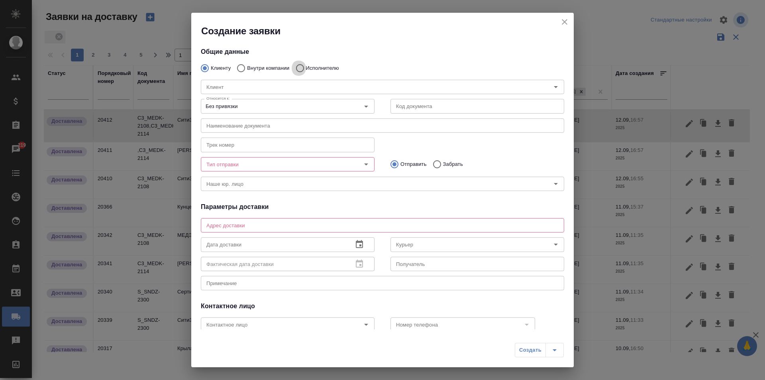
click at [301, 67] on input "Исполнителю" at bounding box center [299, 68] width 14 height 17
radio input "true"
click at [285, 78] on div "Исполнитель Исполнитель" at bounding box center [382, 86] width 363 height 19
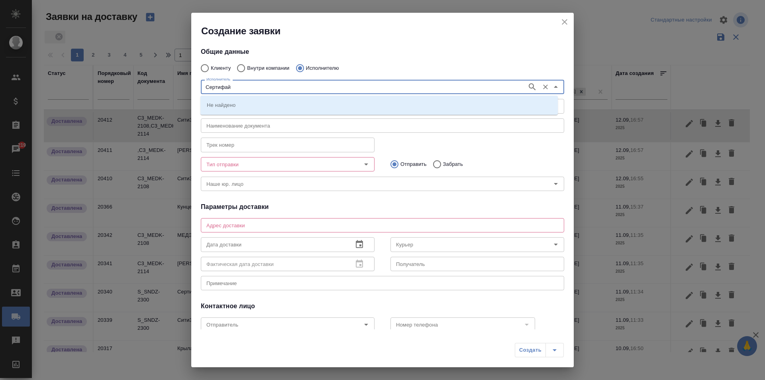
type input "Сертифай"
click at [256, 66] on p "Внутри компании" at bounding box center [268, 68] width 42 height 8
click at [247, 66] on input "Внутри компании" at bounding box center [240, 68] width 14 height 17
radio input "true"
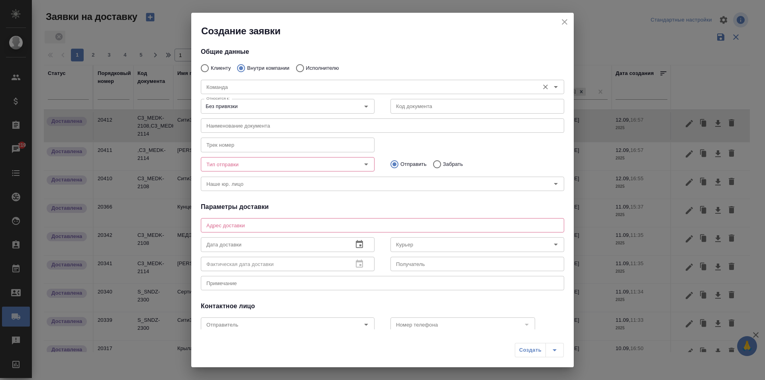
click at [241, 81] on div "Команда" at bounding box center [382, 87] width 363 height 14
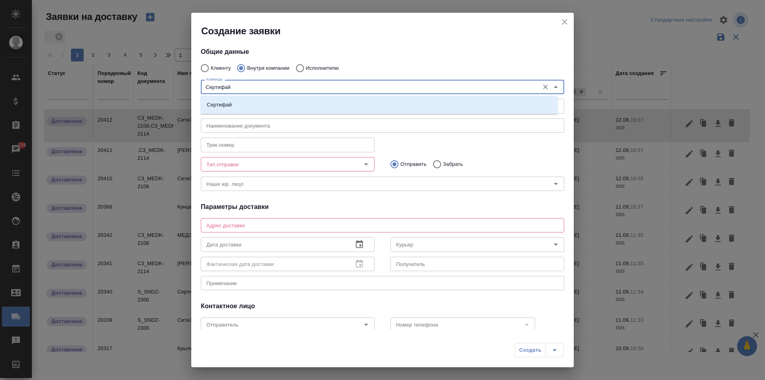
type input "Сертифай"
click at [244, 111] on li "Сертифай" at bounding box center [378, 105] width 357 height 14
type textarea "Кузнецкий мост, д.7"
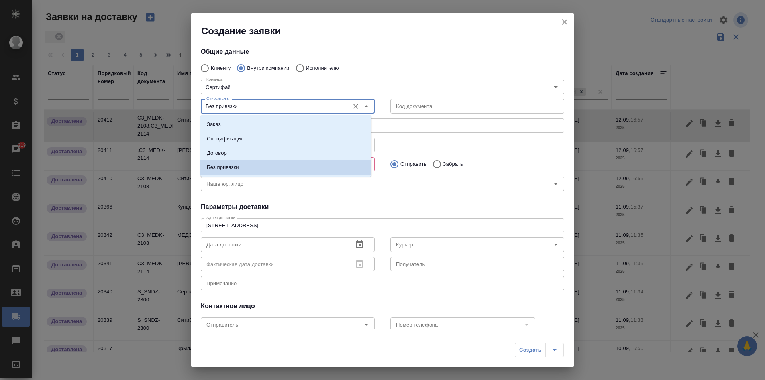
click at [270, 105] on input "Без привязки" at bounding box center [274, 106] width 142 height 10
click at [257, 122] on li "Заказ" at bounding box center [285, 124] width 171 height 14
type input "Заказ"
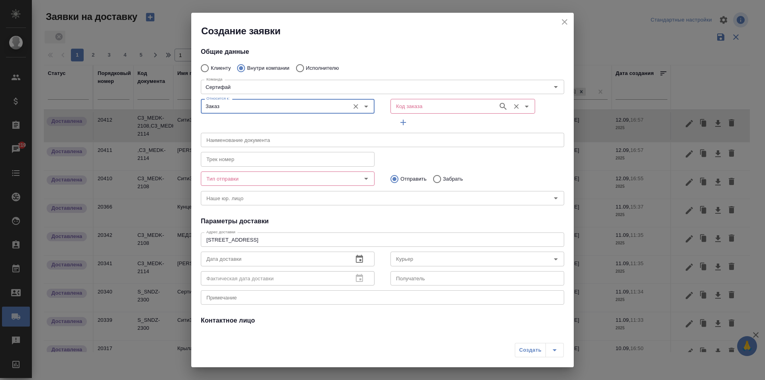
click at [416, 104] on input "Код заказа" at bounding box center [443, 106] width 101 height 10
click at [412, 102] on input "Код заказа" at bounding box center [443, 106] width 101 height 10
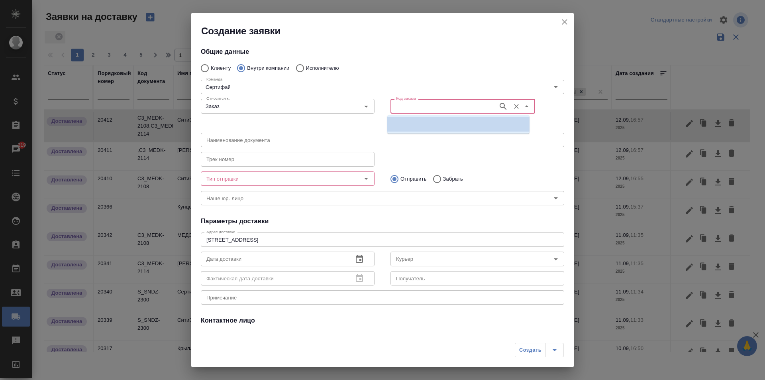
paste input "12 сентября (пт) ✅ бутырская - забрать косячные для заверки C3_MEDK-2108 ✅ паве…"
type input "12 сентября (пт) ✅ бутырская - забрать косячные для заверки C3_MEDK-2108 ✅ паве…"
click at [513, 104] on icon "Очистить" at bounding box center [517, 106] width 8 height 8
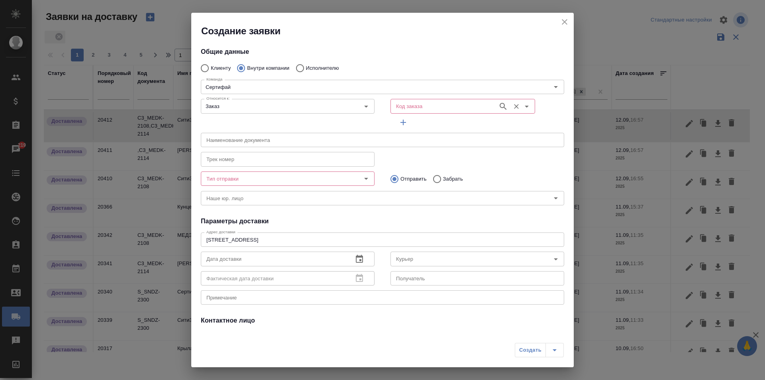
click at [452, 108] on input "Код заказа" at bounding box center [443, 106] width 101 height 10
paste input "C3_MEDK-2114"
type input "C3_MEDK-2114"
click at [425, 125] on p "C3_MEDK-2114" at bounding box center [413, 124] width 38 height 8
type input "(МБ) ООО "Монблан""
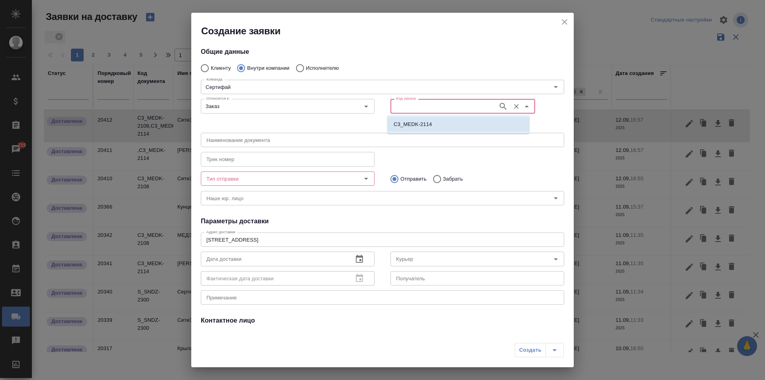
type input "C3_MEDK-2114"
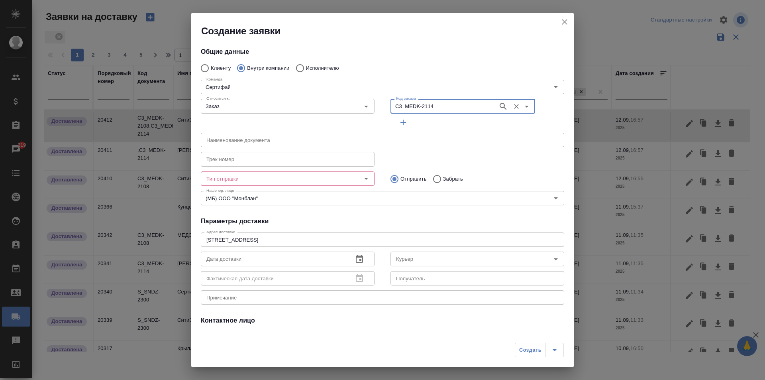
click at [282, 175] on input "Тип отправки" at bounding box center [274, 179] width 142 height 10
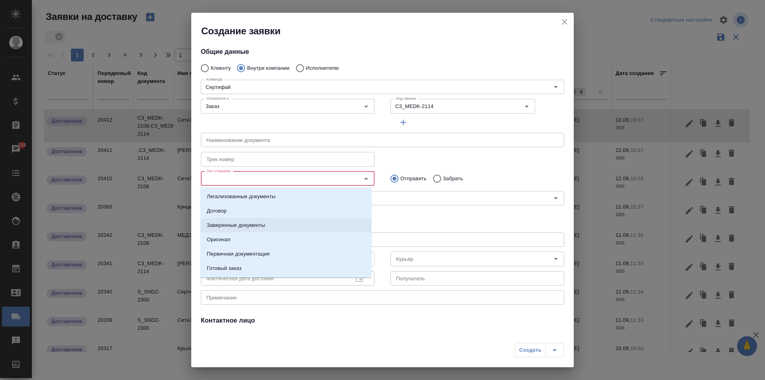
click at [258, 221] on li "Заверенные документы" at bounding box center [285, 225] width 171 height 14
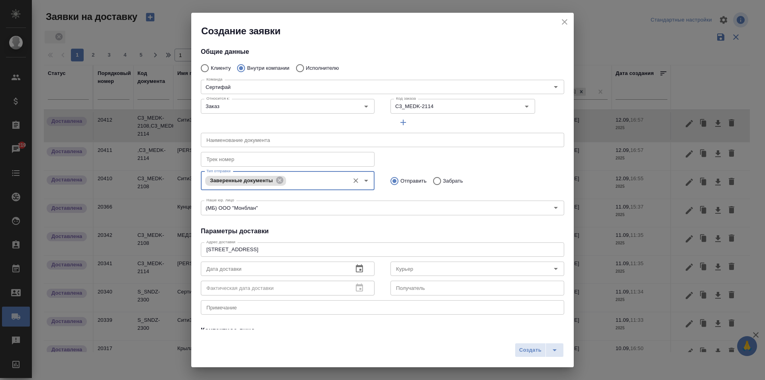
click at [429, 179] on input "Забрать" at bounding box center [436, 181] width 14 height 17
radio input "true"
click at [390, 179] on input "Отправить" at bounding box center [393, 181] width 14 height 17
radio input "true"
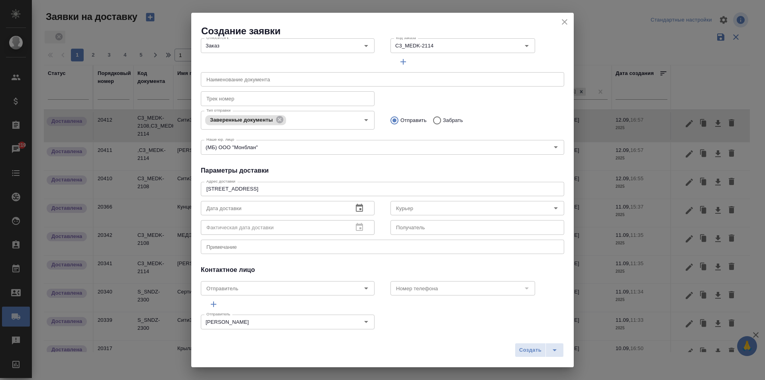
scroll to position [70, 0]
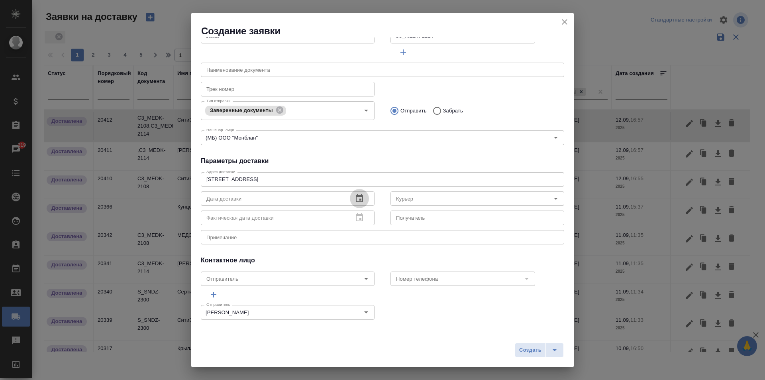
click at [361, 196] on button "button" at bounding box center [359, 198] width 19 height 19
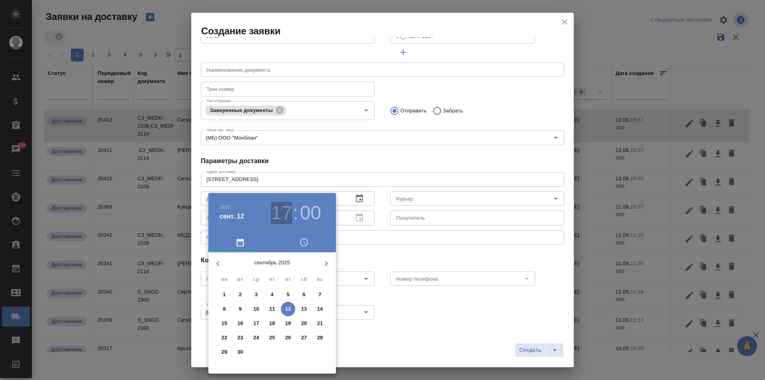
click at [278, 209] on h3 "17" at bounding box center [281, 213] width 21 height 22
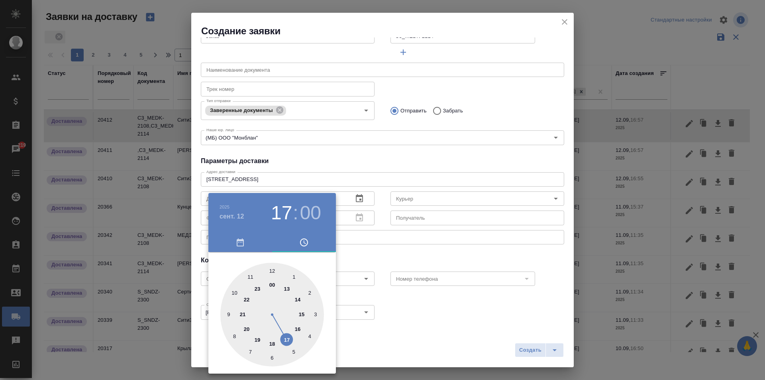
click at [300, 310] on div at bounding box center [272, 315] width 104 height 104
click at [304, 205] on h3 "00" at bounding box center [310, 213] width 21 height 22
click at [272, 358] on div at bounding box center [272, 315] width 104 height 104
type input "12.09.2025 15:30"
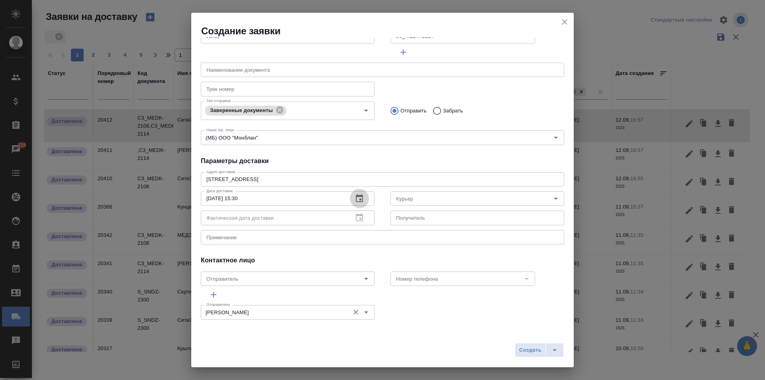
click at [352, 310] on icon "Очистить" at bounding box center [356, 312] width 8 height 8
click at [322, 312] on input "Отправитель" at bounding box center [274, 312] width 142 height 10
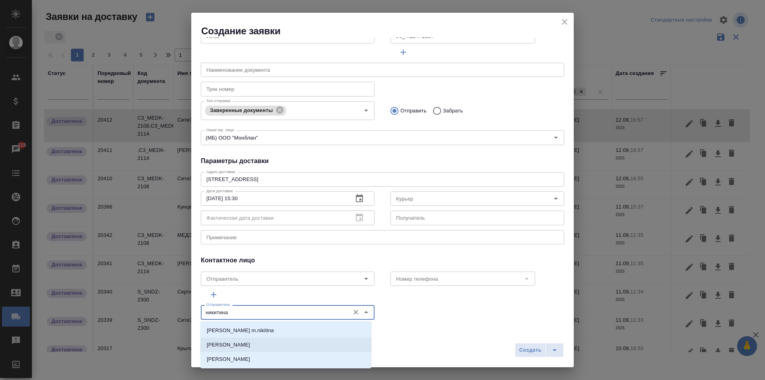
click at [281, 341] on li "Никитина Татьяна" at bounding box center [285, 345] width 171 height 14
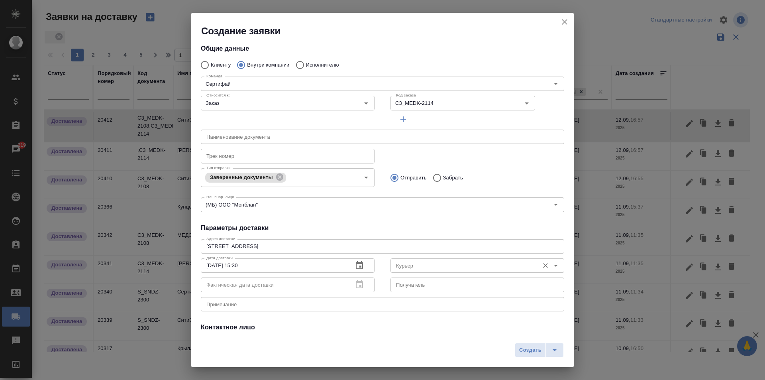
scroll to position [0, 0]
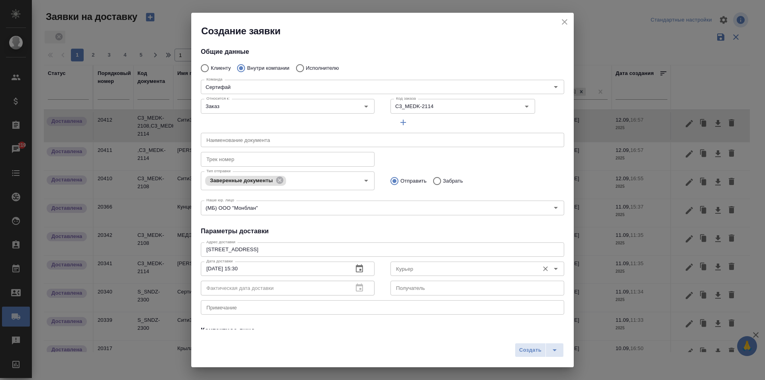
type input "Никитина Татьяна"
click at [471, 271] on input "Курьер" at bounding box center [464, 269] width 142 height 10
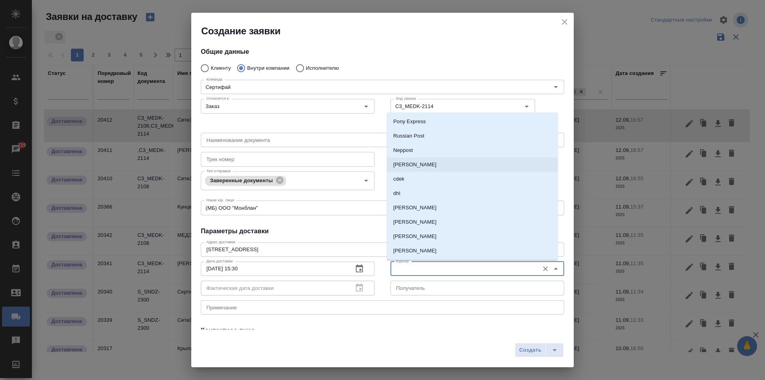
click at [452, 163] on li "Бородулин Сергей" at bounding box center [472, 164] width 171 height 14
type input "Бородулин Сергей"
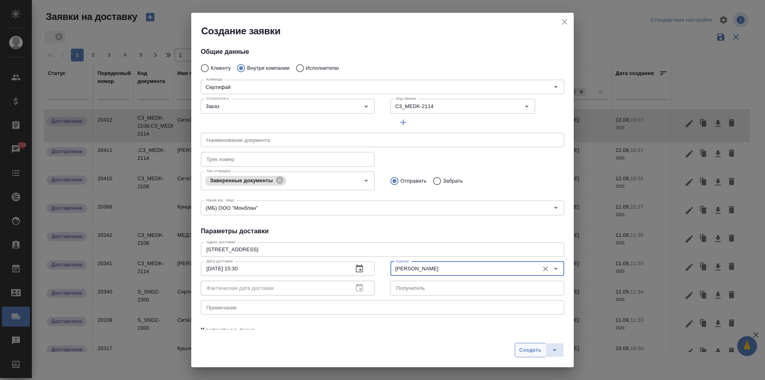
click at [517, 345] on button "Создать" at bounding box center [530, 350] width 31 height 14
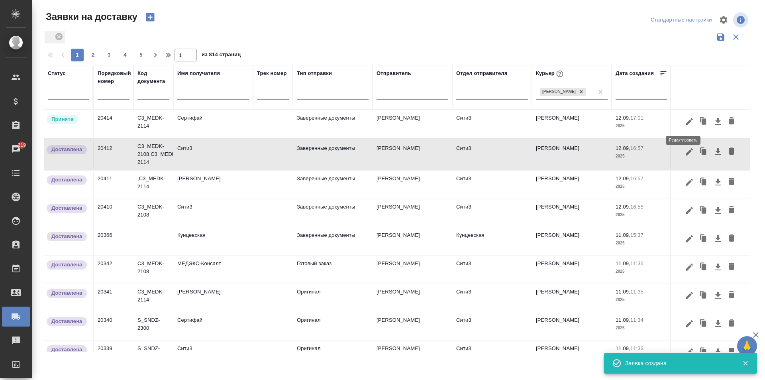
click at [686, 125] on icon "button" at bounding box center [689, 121] width 7 height 7
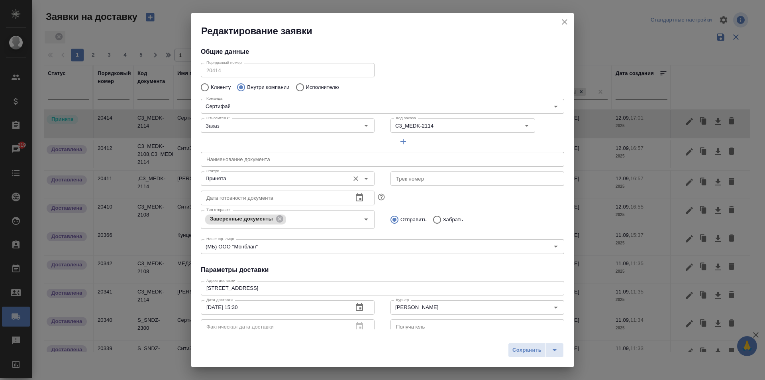
click at [267, 172] on div "Принята Статус" at bounding box center [288, 178] width 174 height 14
click at [362, 179] on icon "Open" at bounding box center [366, 179] width 10 height 10
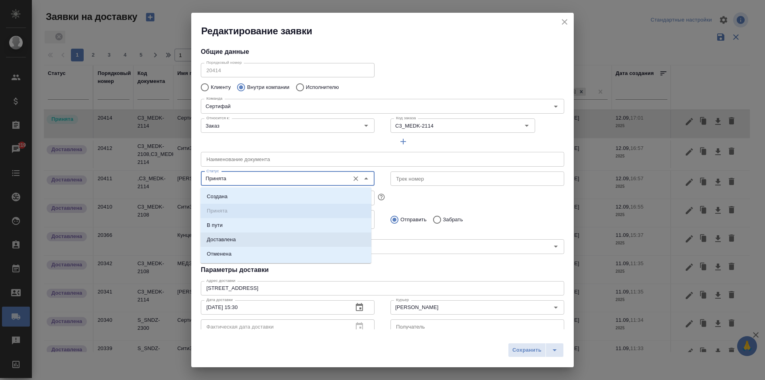
click at [259, 239] on li "Доставлена" at bounding box center [285, 239] width 171 height 14
type input "Доставлена"
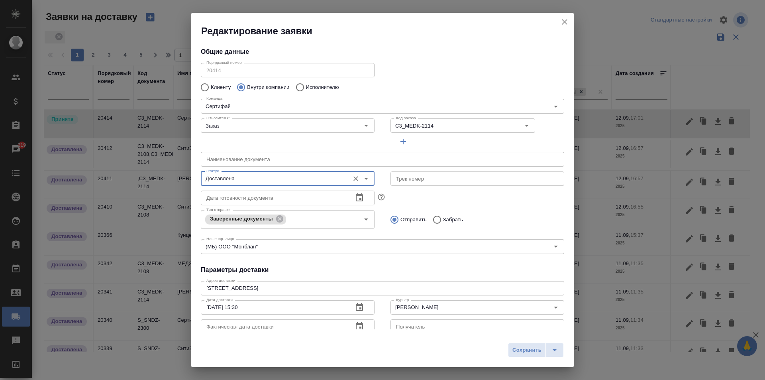
click at [515, 349] on span "Сохранить" at bounding box center [527, 350] width 29 height 9
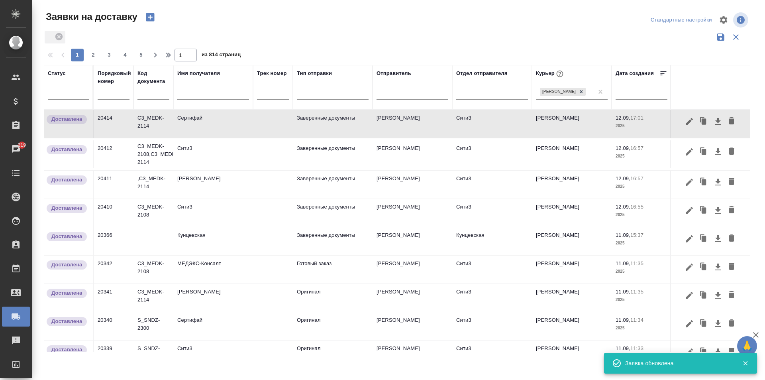
click at [150, 19] on icon "button" at bounding box center [150, 17] width 11 height 11
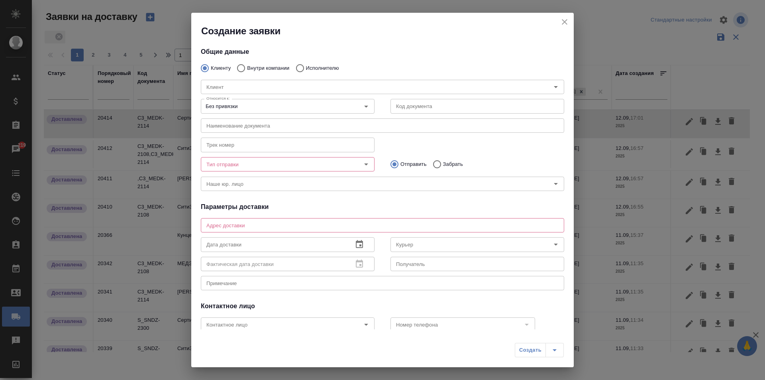
click at [246, 64] on input "Внутри компании" at bounding box center [240, 68] width 14 height 17
radio input "true"
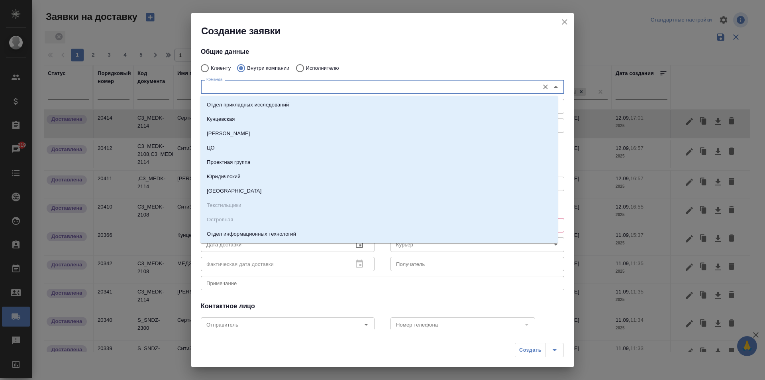
click at [235, 85] on input "Команда" at bounding box center [369, 87] width 332 height 10
click at [221, 143] on li "ЦО" at bounding box center [378, 148] width 357 height 14
type textarea "ул. Золотая, д. 11"
type input "ЦО"
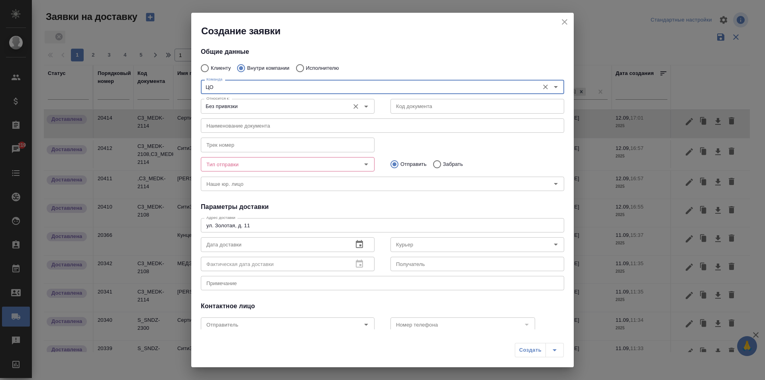
click at [364, 105] on icon "Open" at bounding box center [366, 107] width 10 height 10
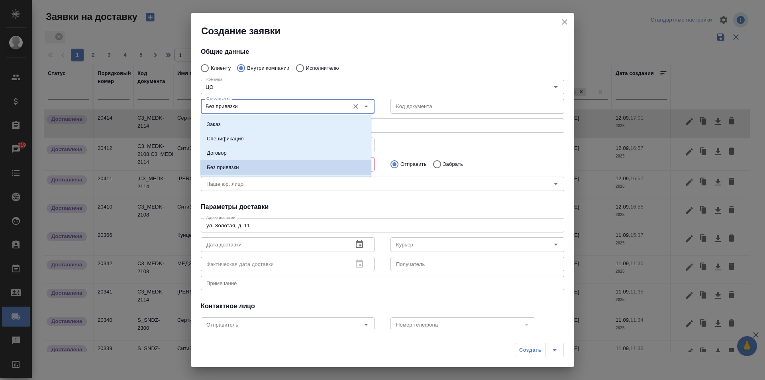
click at [364, 105] on icon "Close" at bounding box center [366, 107] width 10 height 10
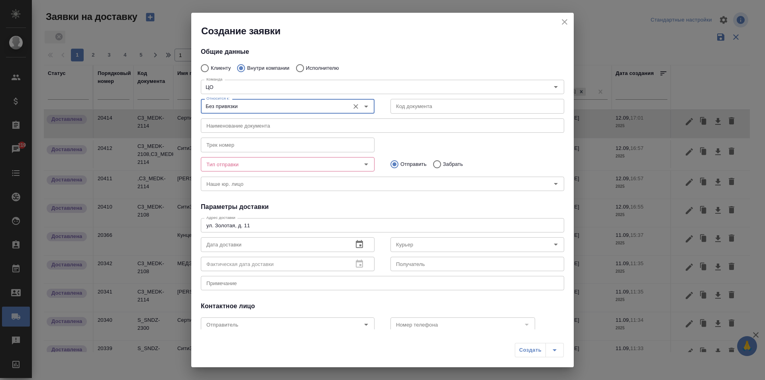
click at [379, 108] on div "Наименование документа Наименование документа" at bounding box center [382, 124] width 379 height 35
click at [282, 165] on input "Тип отправки" at bounding box center [274, 164] width 142 height 10
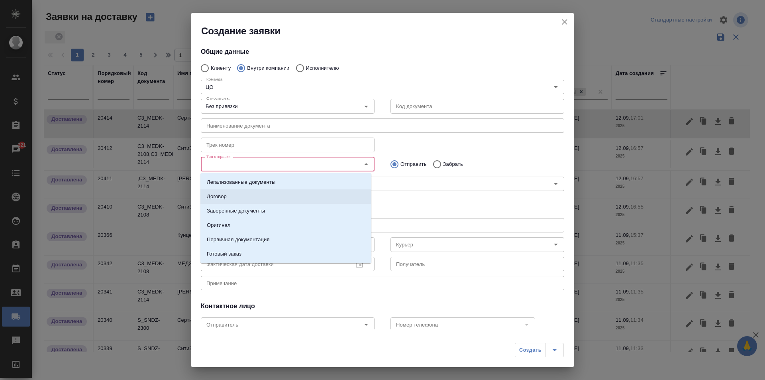
click at [230, 192] on li "Договор" at bounding box center [285, 196] width 171 height 14
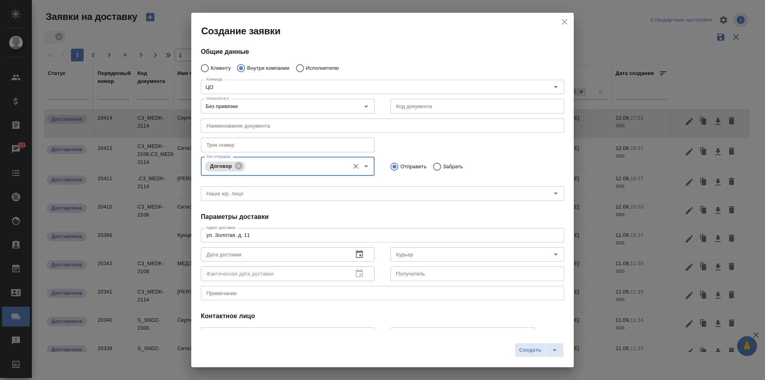
click at [361, 166] on icon "Open" at bounding box center [366, 166] width 10 height 10
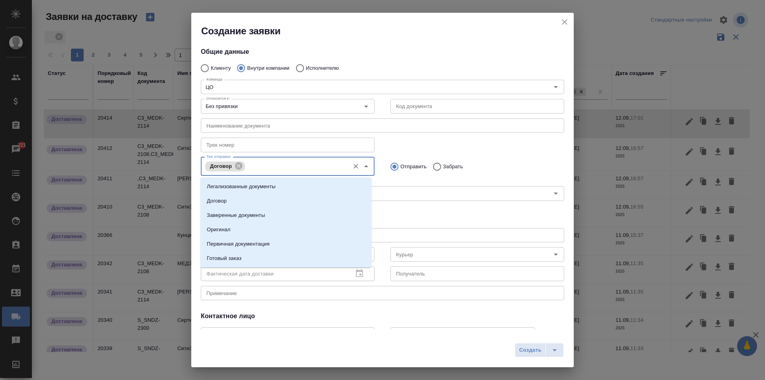
click at [521, 160] on div "Отправить Забрать" at bounding box center [478, 166] width 174 height 17
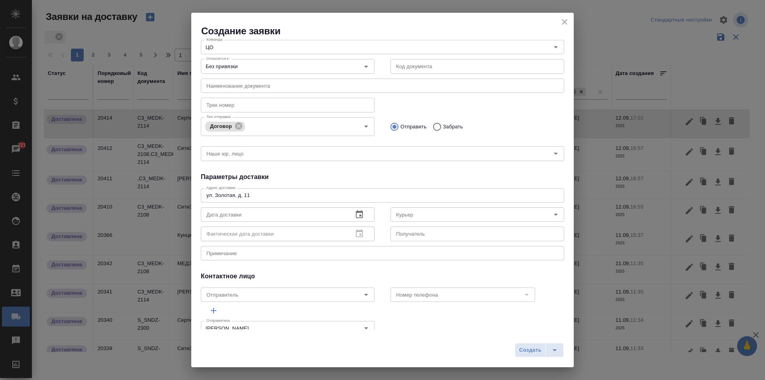
scroll to position [56, 0]
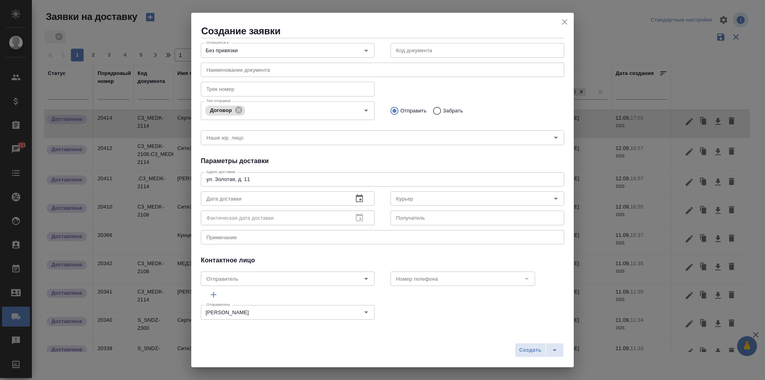
click at [356, 196] on icon "button" at bounding box center [359, 198] width 7 height 8
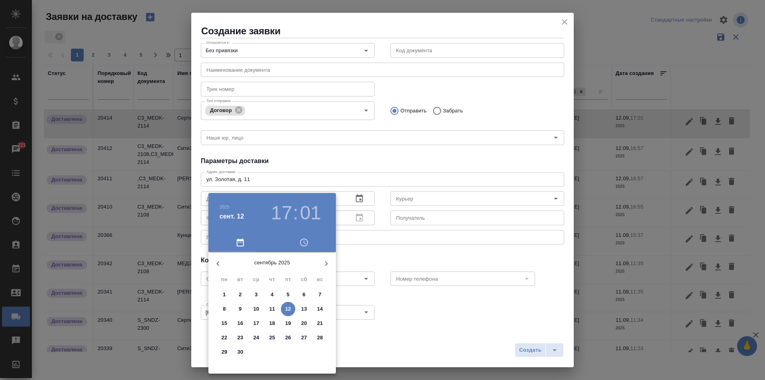
click at [277, 213] on h3 "17" at bounding box center [281, 213] width 21 height 22
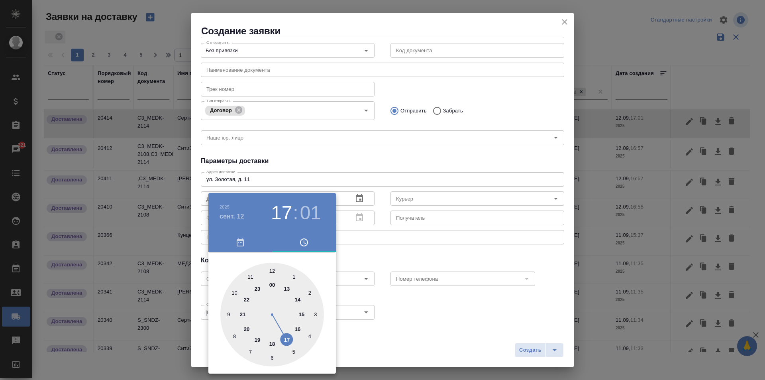
click at [295, 326] on div at bounding box center [272, 315] width 104 height 104
click at [234, 289] on div at bounding box center [272, 315] width 104 height 104
click at [228, 313] on div at bounding box center [272, 315] width 104 height 104
type input "12.09.2025 16:45"
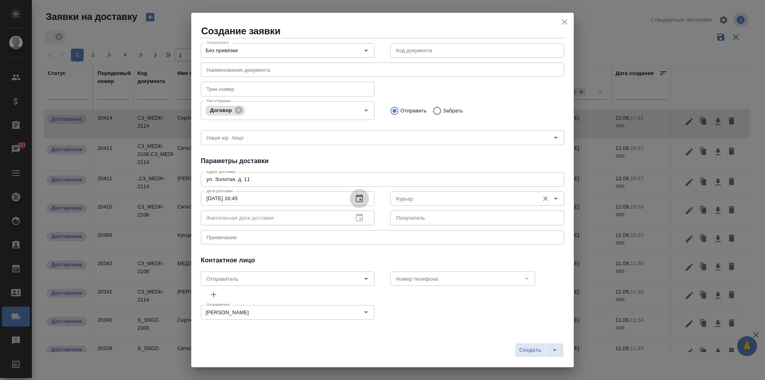
click at [432, 202] on input "Курьер" at bounding box center [464, 199] width 142 height 10
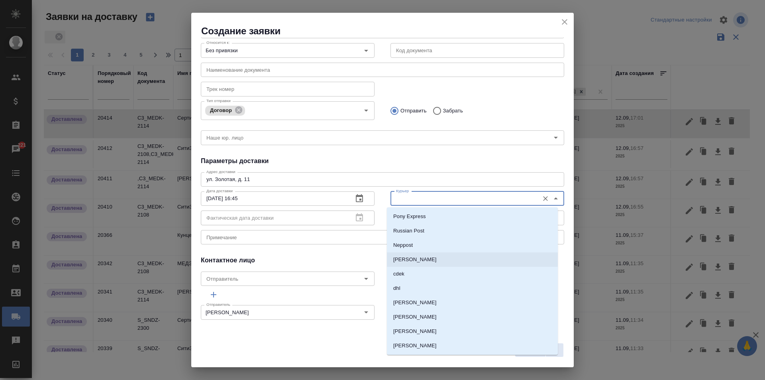
click at [437, 260] on p "[PERSON_NAME]" at bounding box center [414, 259] width 43 height 8
type input "[PERSON_NAME]"
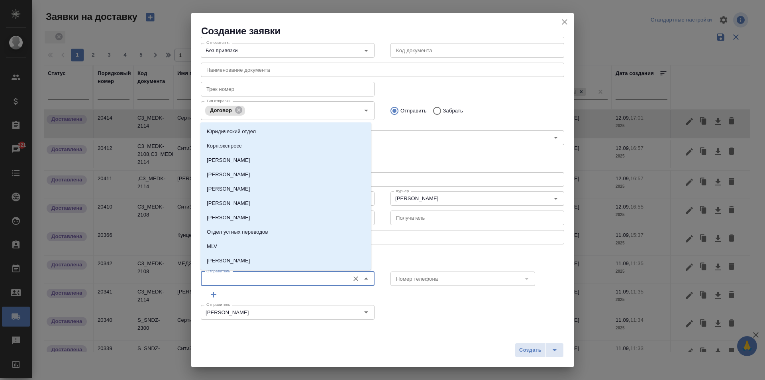
click at [287, 278] on input "Отправитель" at bounding box center [274, 279] width 142 height 10
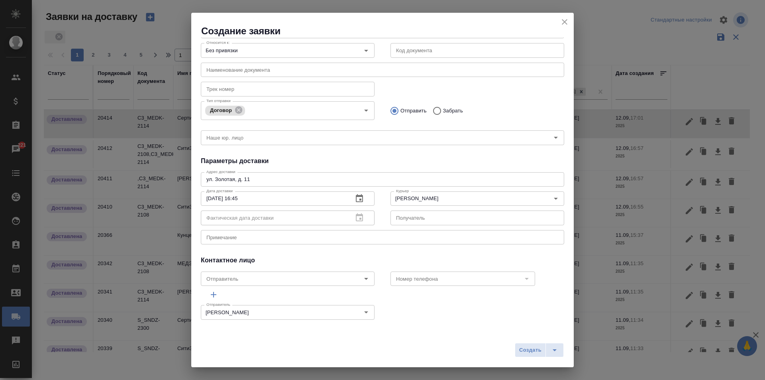
click at [388, 313] on div "Отправитель Zotova Ekaterina Отправитель" at bounding box center [382, 311] width 379 height 35
click at [521, 346] on span "Создать" at bounding box center [530, 350] width 22 height 9
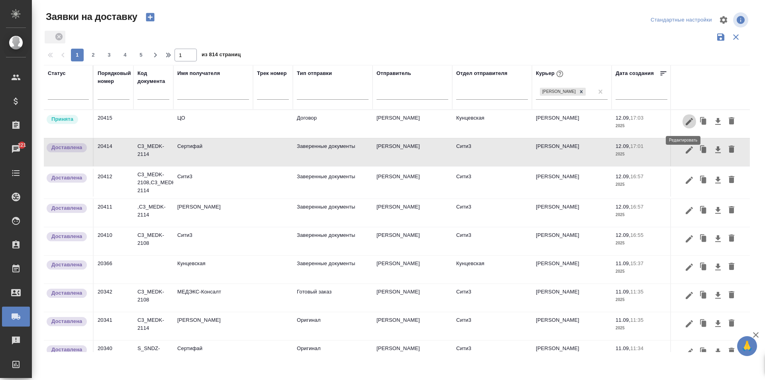
click at [686, 123] on icon "button" at bounding box center [689, 121] width 7 height 7
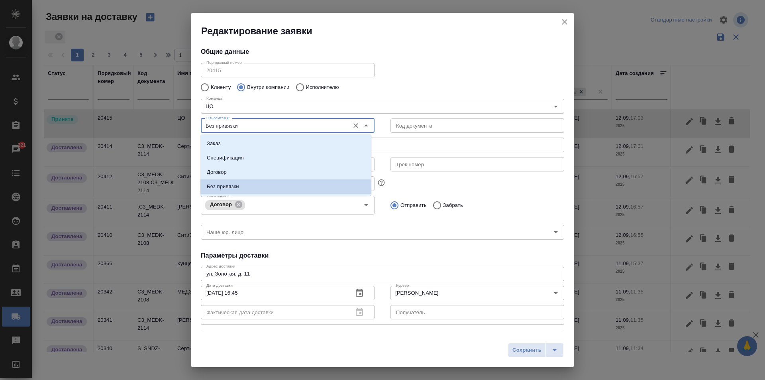
click at [263, 127] on input "Без привязки" at bounding box center [274, 126] width 142 height 10
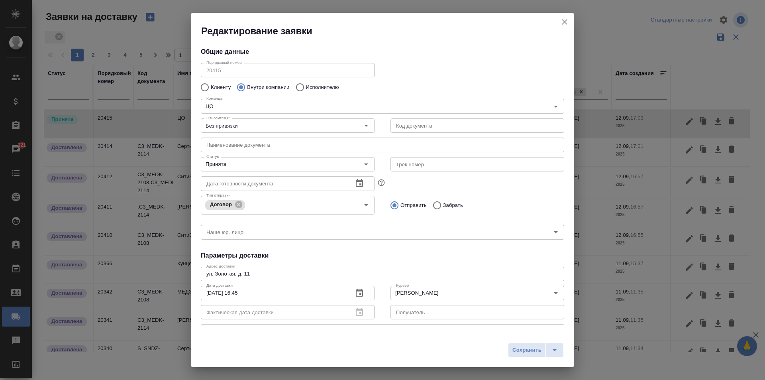
click at [496, 192] on div "Тип отправки Договор Тип отправки Отправить Забрать" at bounding box center [382, 204] width 379 height 39
click at [361, 160] on icon "Open" at bounding box center [366, 164] width 10 height 10
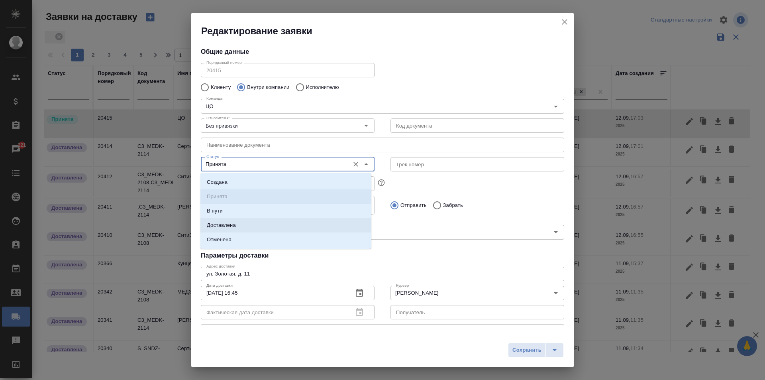
click at [239, 226] on li "Доставлена" at bounding box center [285, 225] width 171 height 14
type input "Доставлена"
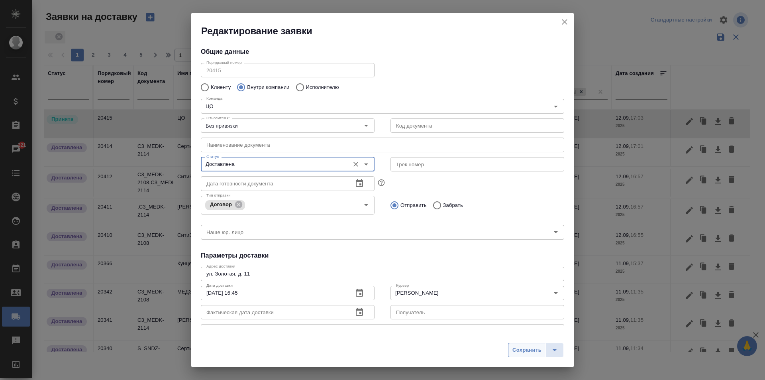
click at [522, 348] on span "Сохранить" at bounding box center [527, 350] width 29 height 9
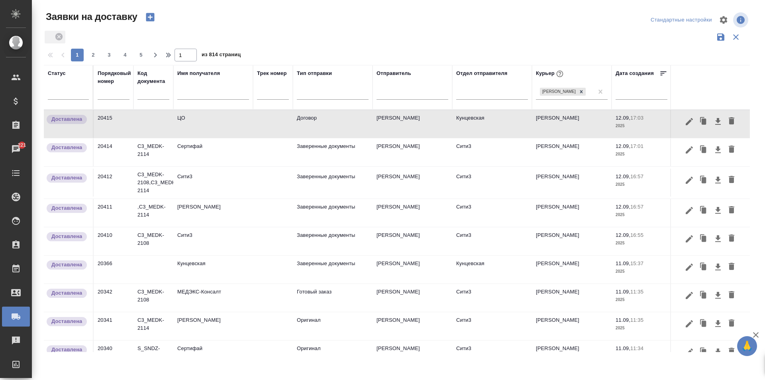
click at [145, 18] on icon "button" at bounding box center [150, 17] width 11 height 11
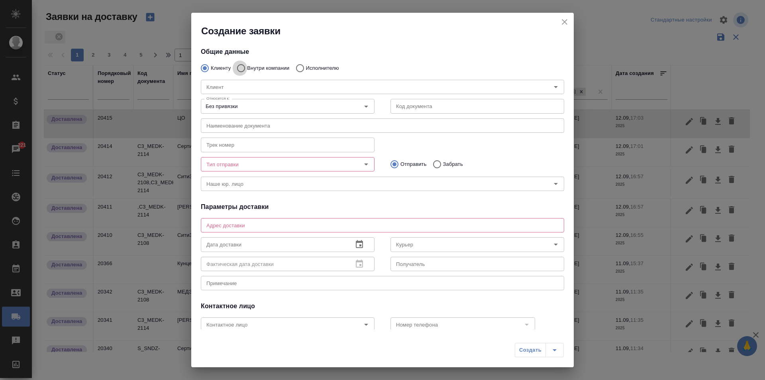
click at [240, 67] on input "Внутри компании" at bounding box center [240, 68] width 14 height 17
radio input "true"
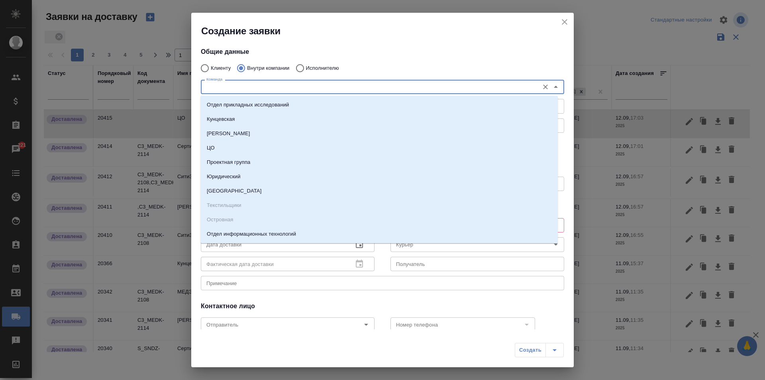
click at [247, 86] on input "Команда" at bounding box center [369, 87] width 332 height 10
click at [240, 118] on li "Кунцевская" at bounding box center [378, 119] width 357 height 14
type textarea "ул. Верейская, 29, стр. 151, "Лофт", 1 этаж, офис "Нотариус""
type input "Кунцевская"
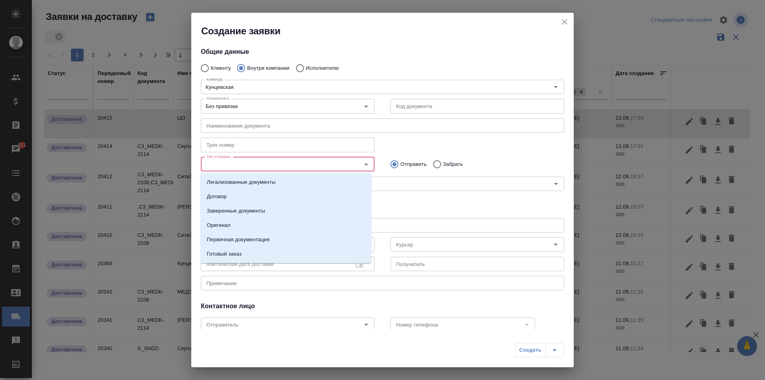
click at [329, 162] on input "Тип отправки" at bounding box center [274, 164] width 142 height 10
click at [280, 207] on li "Заверенные документы" at bounding box center [285, 211] width 171 height 14
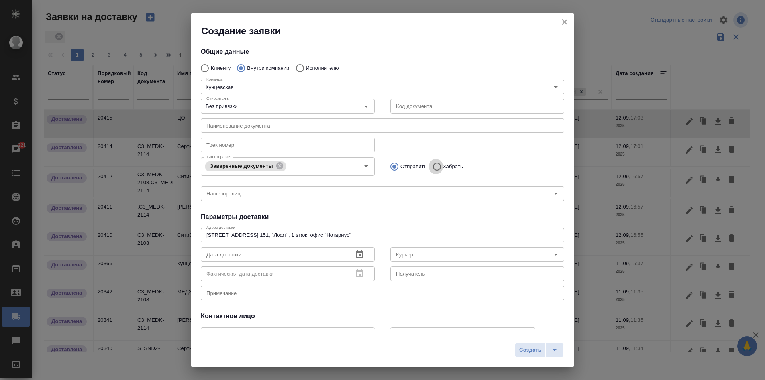
click at [432, 161] on input "Забрать" at bounding box center [436, 166] width 14 height 17
radio input "true"
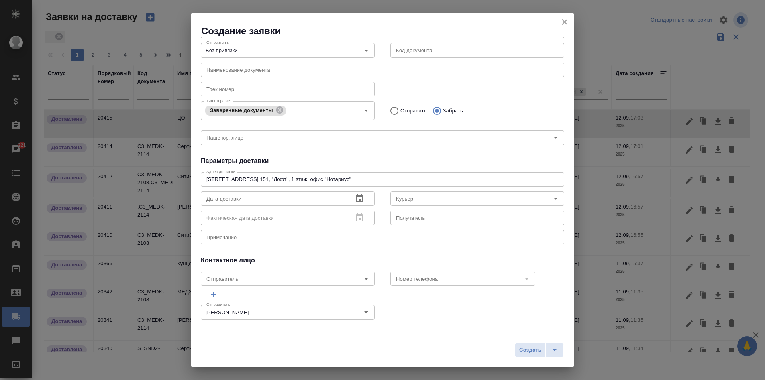
click at [359, 198] on icon "button" at bounding box center [360, 199] width 10 height 10
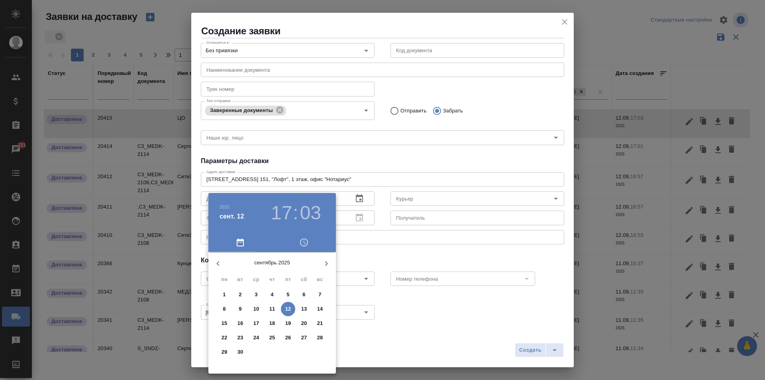
click at [278, 215] on h3 "17" at bounding box center [281, 213] width 21 height 22
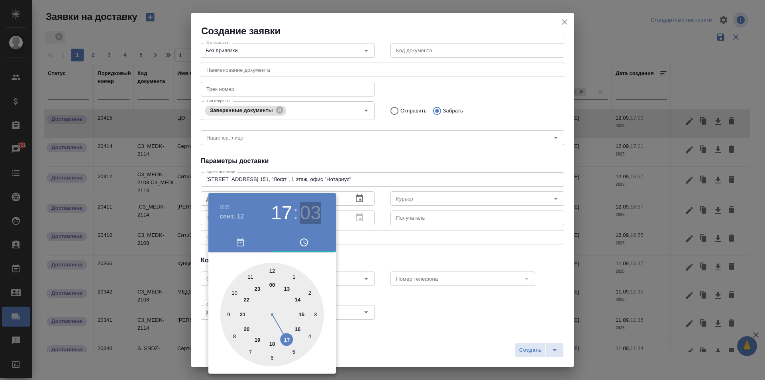
click at [302, 210] on h3 "03" at bounding box center [310, 213] width 21 height 22
click at [271, 356] on div at bounding box center [272, 315] width 104 height 104
type input "12.09.2025 17:30"
click at [442, 337] on div at bounding box center [382, 190] width 765 height 380
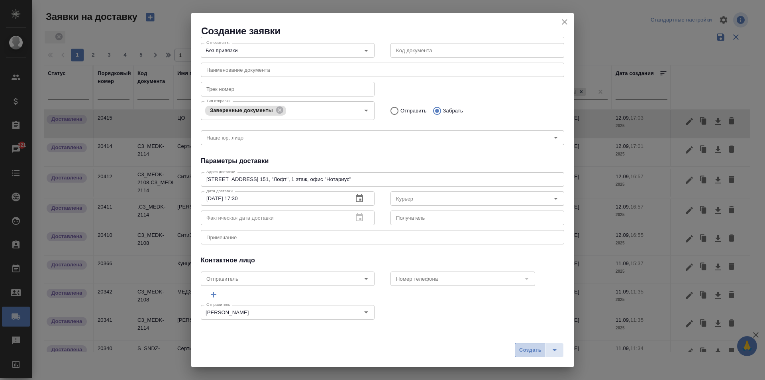
click at [526, 347] on span "Создать" at bounding box center [530, 350] width 22 height 9
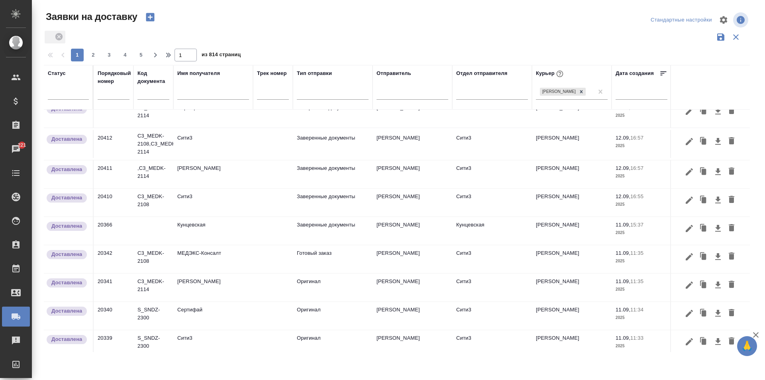
scroll to position [0, 0]
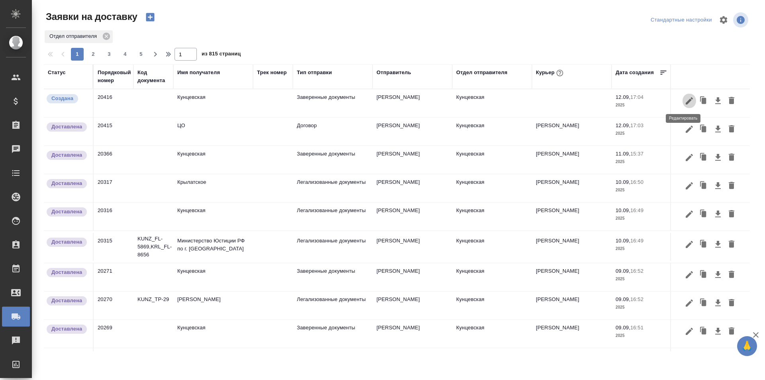
click at [685, 98] on icon "button" at bounding box center [690, 101] width 10 height 10
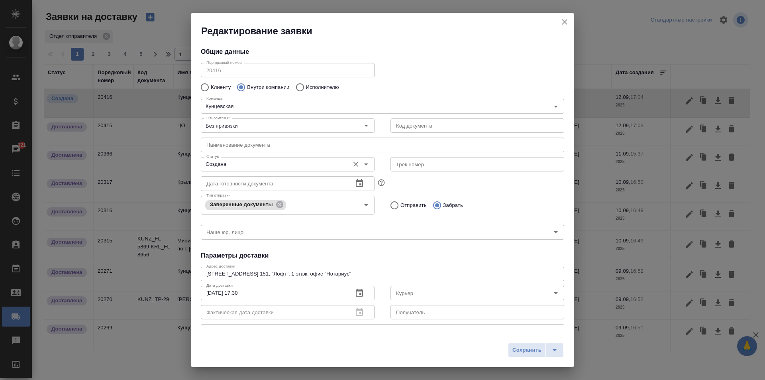
click at [362, 162] on icon "Open" at bounding box center [366, 164] width 10 height 10
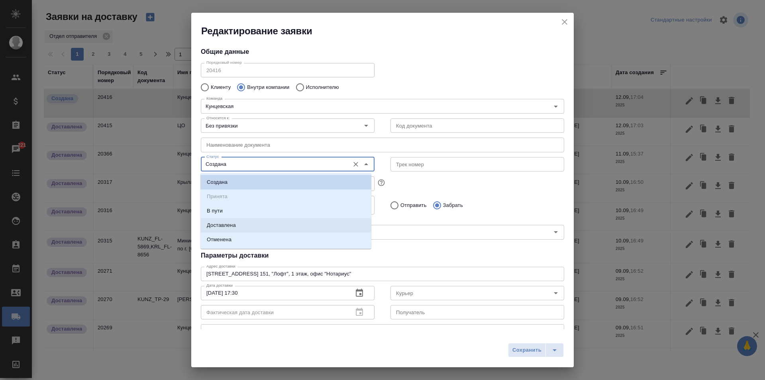
click at [256, 224] on li "Доставлена" at bounding box center [285, 225] width 171 height 14
type input "Доставлена"
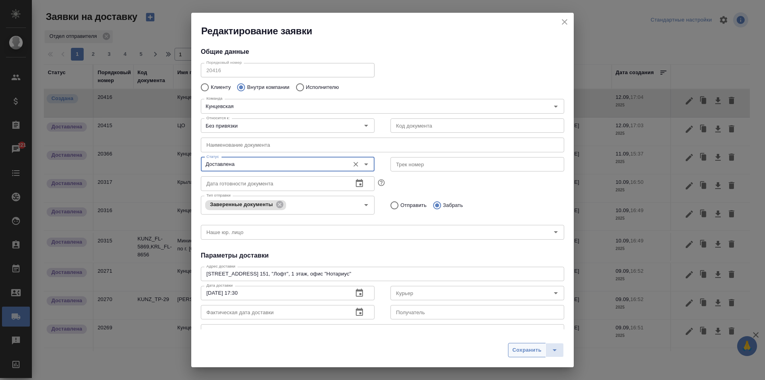
click at [510, 348] on button "Сохранить" at bounding box center [527, 350] width 38 height 14
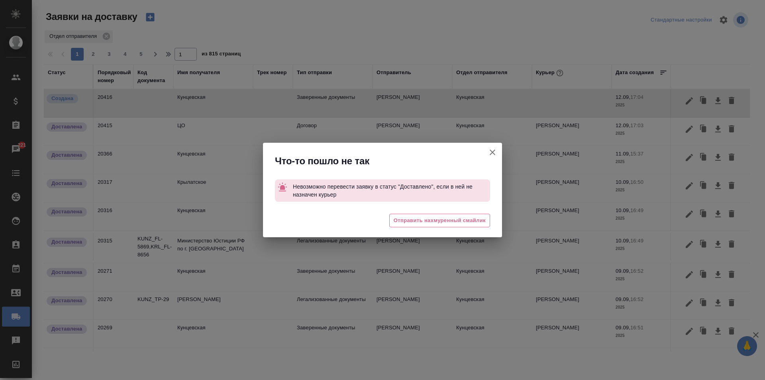
click at [491, 148] on icon "button" at bounding box center [493, 152] width 10 height 10
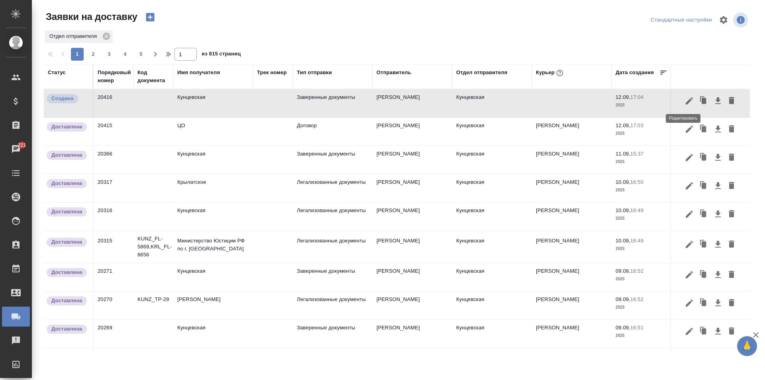
click at [685, 98] on icon "button" at bounding box center [690, 101] width 10 height 10
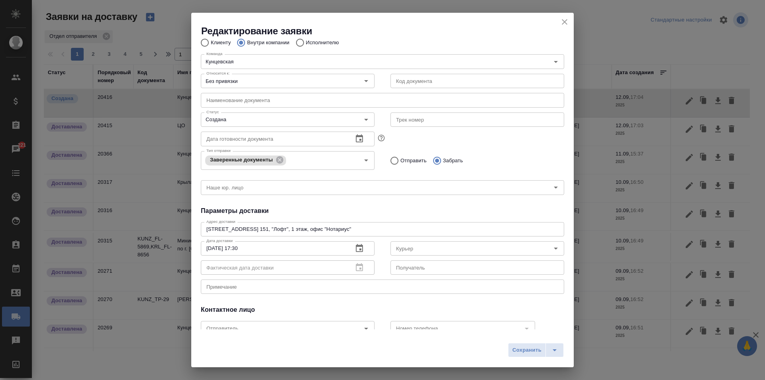
scroll to position [80, 0]
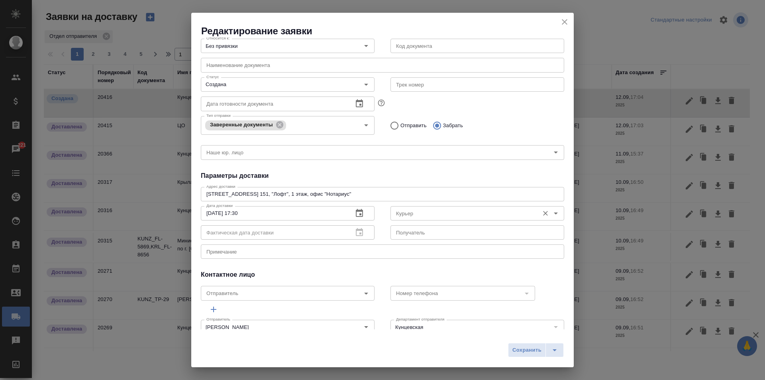
click at [424, 210] on input "Курьер" at bounding box center [464, 213] width 142 height 10
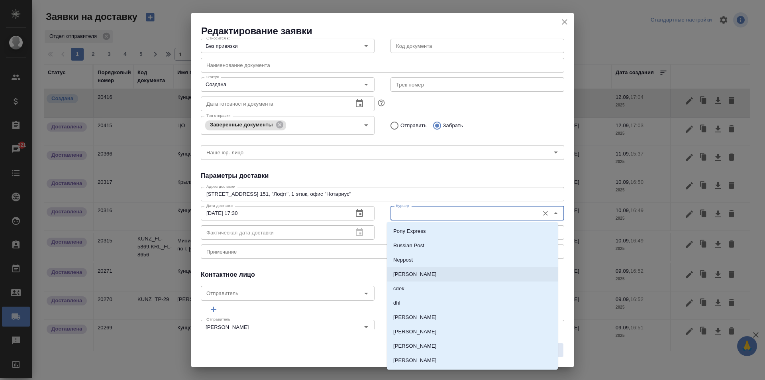
click at [420, 273] on p "[PERSON_NAME]" at bounding box center [414, 274] width 43 height 8
type input "[PERSON_NAME]"
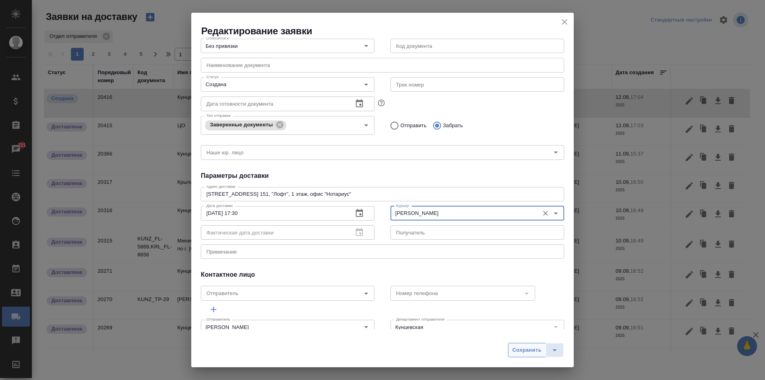
click at [528, 352] on span "Сохранить" at bounding box center [527, 350] width 29 height 9
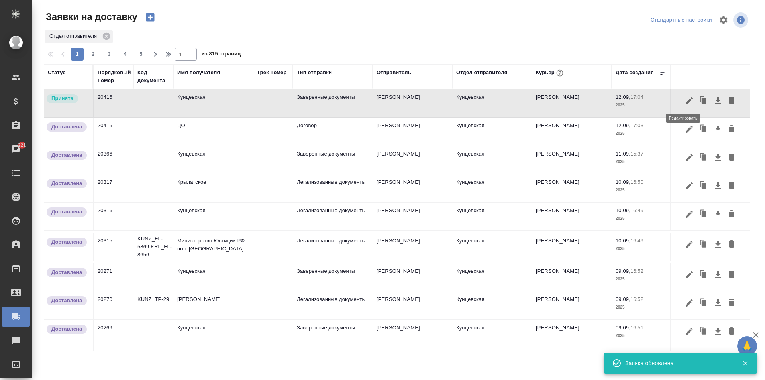
click at [685, 99] on icon "button" at bounding box center [690, 101] width 10 height 10
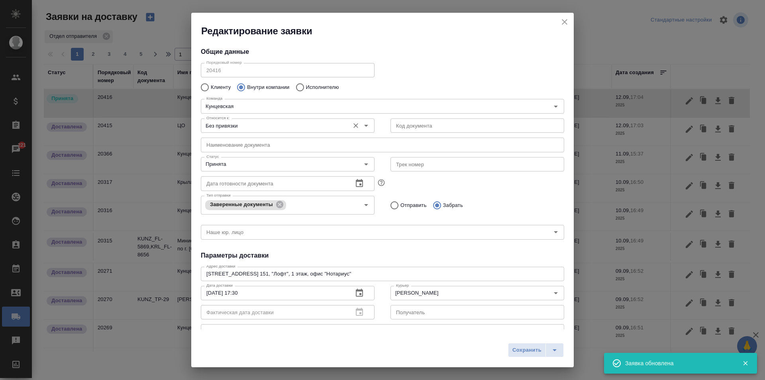
click at [364, 124] on icon "Open" at bounding box center [366, 126] width 10 height 10
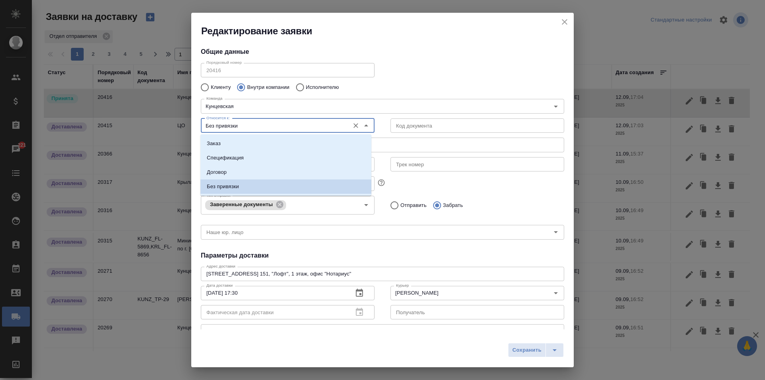
click at [382, 133] on div "Наименование документа Наименование документа" at bounding box center [382, 143] width 379 height 35
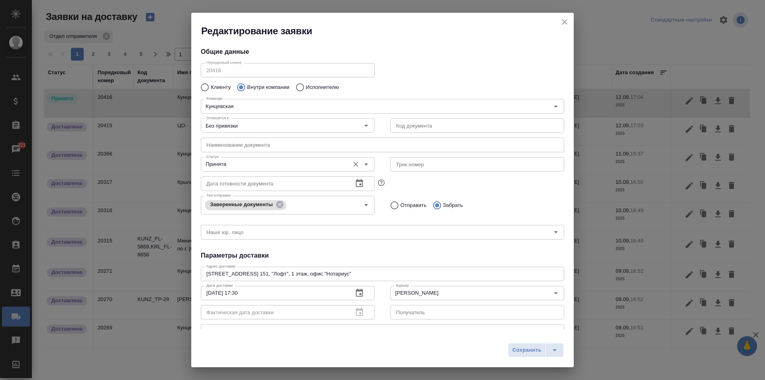
click at [368, 165] on button "Open" at bounding box center [366, 164] width 11 height 11
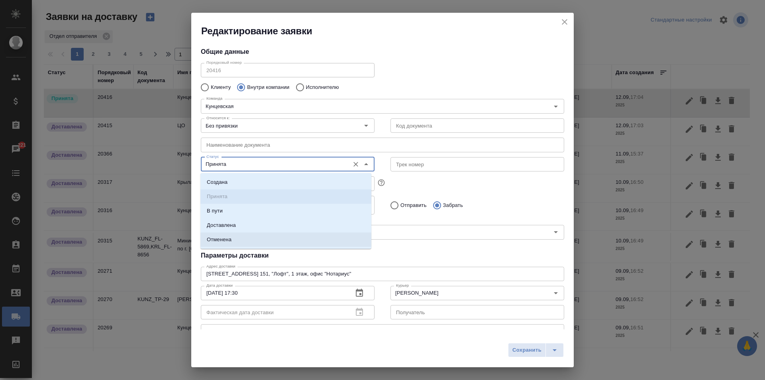
click at [256, 239] on li "Отменена" at bounding box center [285, 239] width 171 height 14
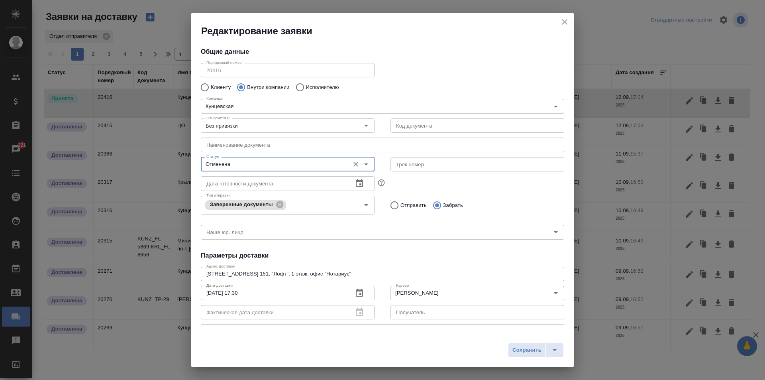
click at [361, 161] on icon "Open" at bounding box center [366, 164] width 10 height 10
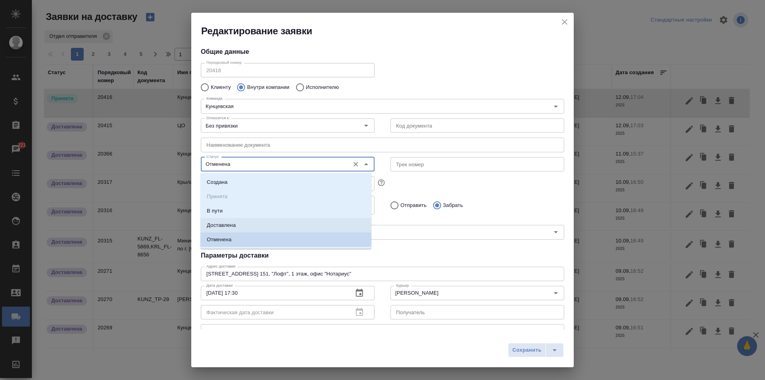
click at [267, 222] on li "Доставлена" at bounding box center [285, 225] width 171 height 14
type input "Доставлена"
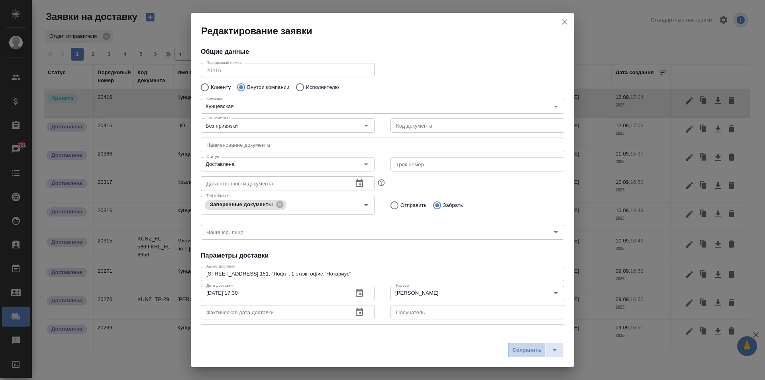
click at [521, 350] on span "Сохранить" at bounding box center [527, 350] width 29 height 9
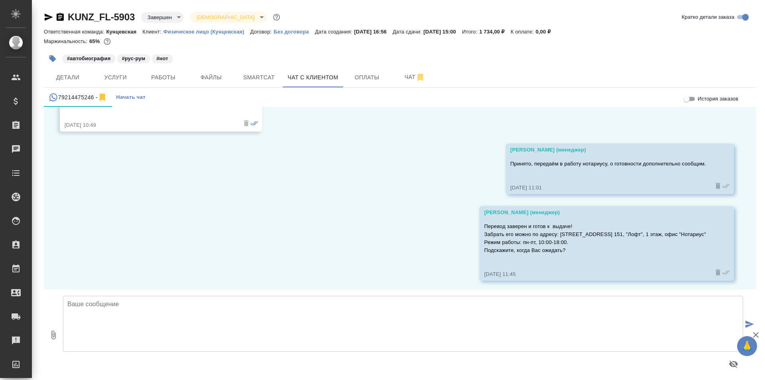
scroll to position [1199, 0]
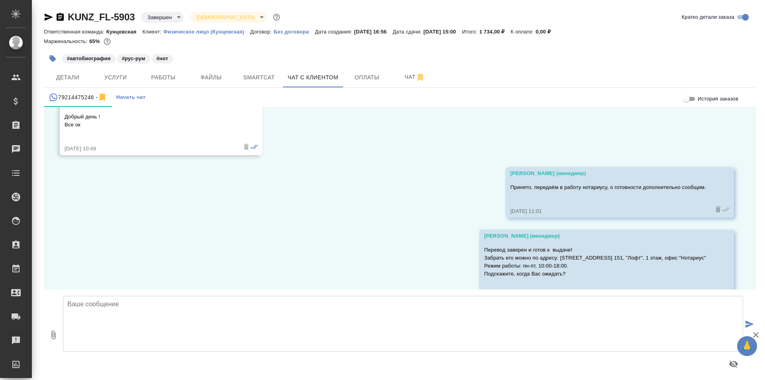
scroll to position [1199, 0]
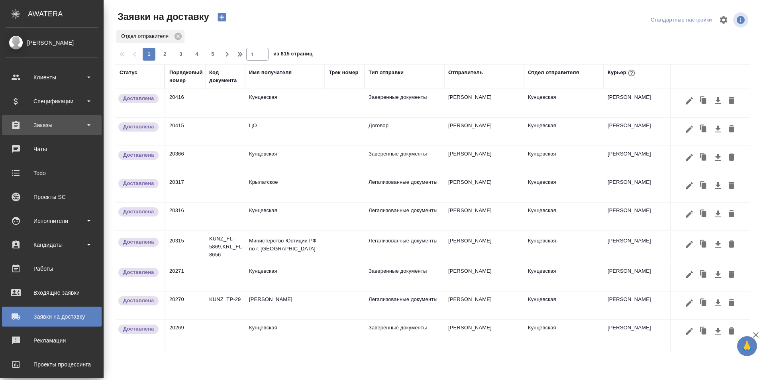
click at [49, 127] on div "Заказы" at bounding box center [52, 125] width 92 height 12
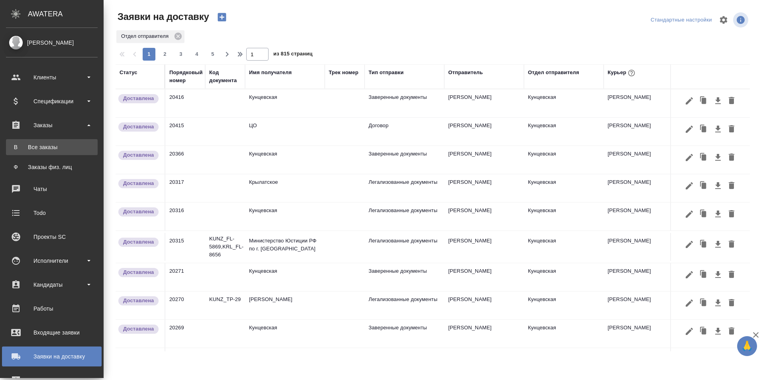
click at [51, 165] on div "Заказы физ. лиц" at bounding box center [52, 167] width 84 height 8
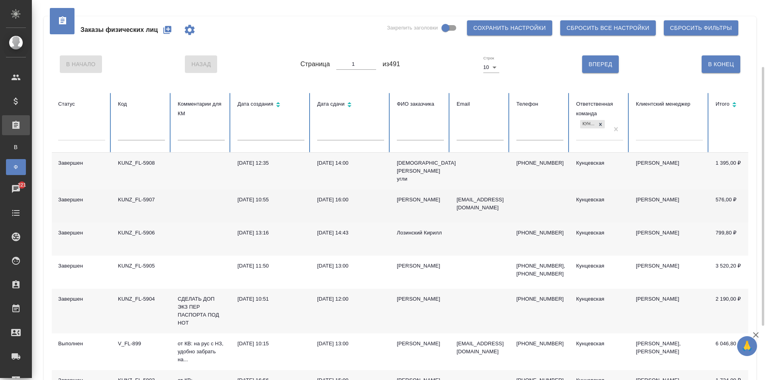
scroll to position [40, 0]
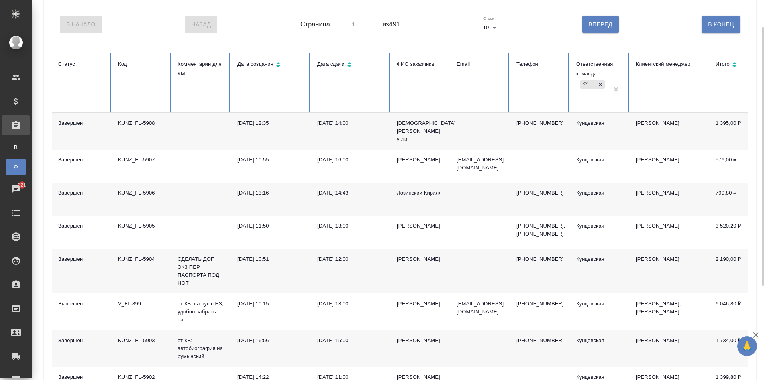
click at [369, 263] on div "[DATE] 12:00" at bounding box center [350, 259] width 67 height 8
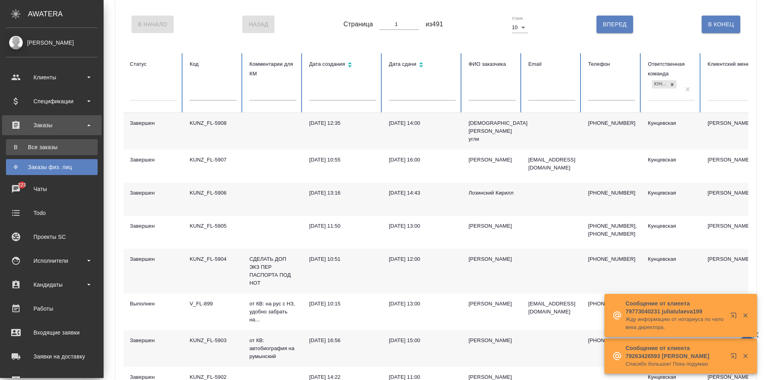
click at [51, 142] on link "В Все заказы" at bounding box center [52, 147] width 92 height 16
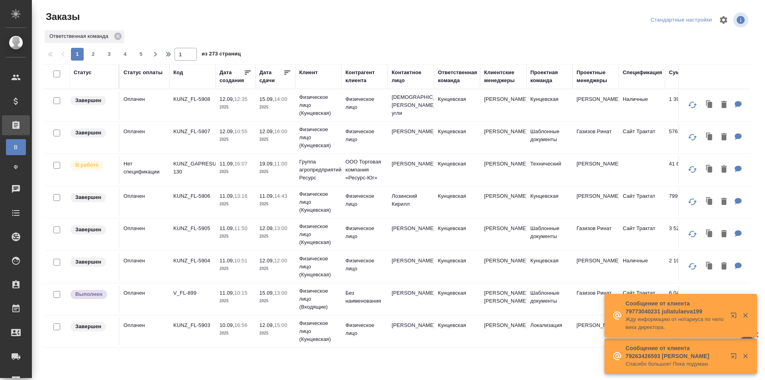
click at [499, 80] on div "Клиентские менеджеры" at bounding box center [503, 77] width 38 height 16
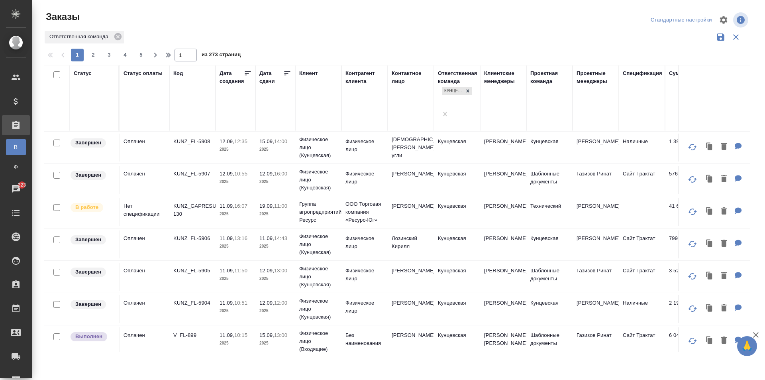
click at [492, 110] on div at bounding box center [503, 116] width 38 height 12
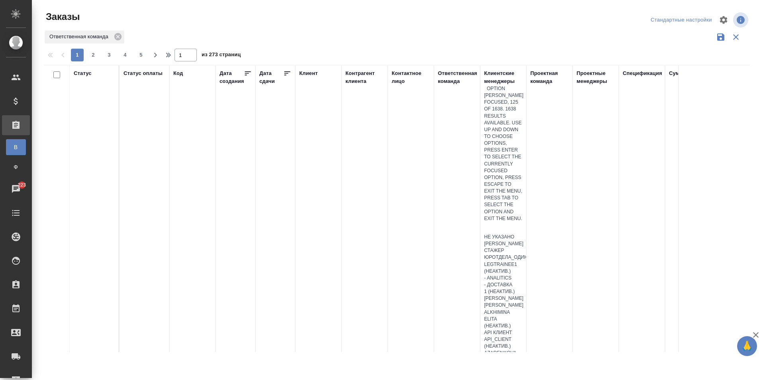
scroll to position [1714, 0]
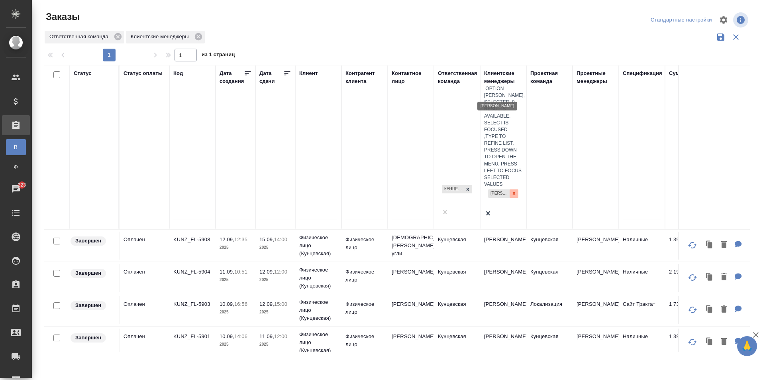
click at [511, 191] on icon at bounding box center [514, 194] width 6 height 6
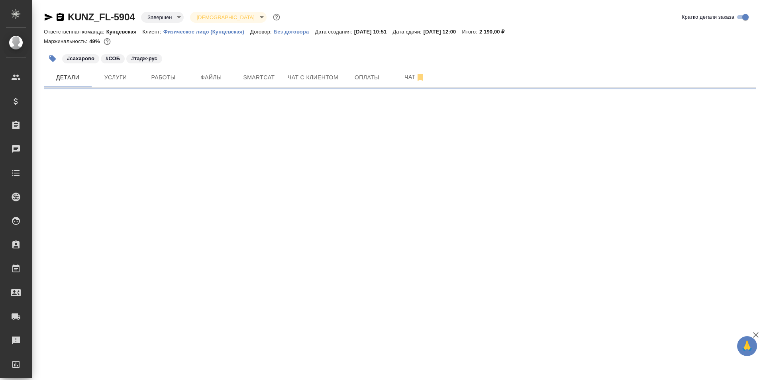
click at [496, 36] on div "Ответственная команда: Кунцевская Клиент: Физическое лицо (Кунцевская) Договор:…" at bounding box center [400, 32] width 713 height 10
select select "RU"
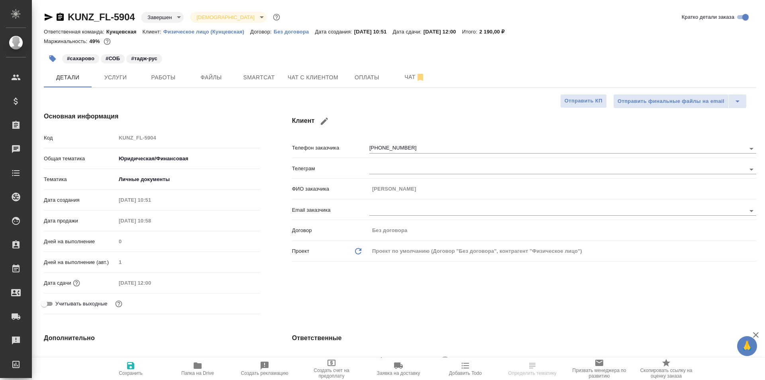
type textarea "x"
drag, startPoint x: 495, startPoint y: 28, endPoint x: 562, endPoint y: 31, distance: 67.0
click at [562, 31] on div "Ответственная команда: Кунцевская Клиент: Физическое лицо (Кунцевская) Договор:…" at bounding box center [400, 32] width 713 height 10
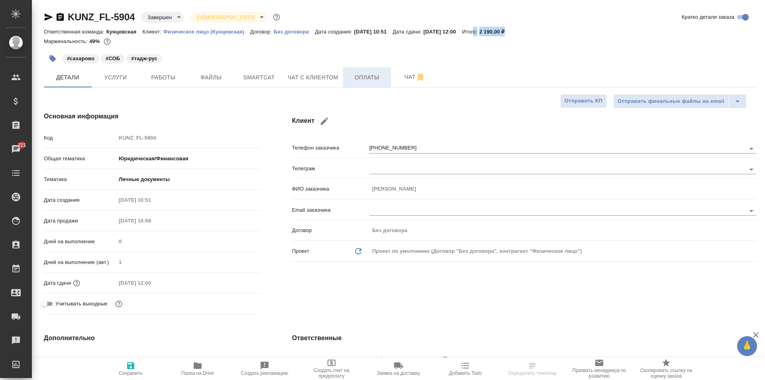
click at [352, 75] on span "Оплаты" at bounding box center [367, 78] width 38 height 10
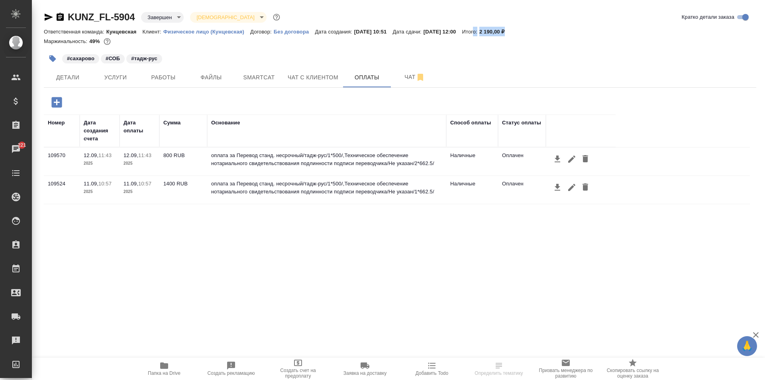
drag, startPoint x: 158, startPoint y: 183, endPoint x: 196, endPoint y: 183, distance: 38.3
click at [196, 183] on tr "109524 11.09, 10:57 2025 11.09, 10:57 2025 1400 RUB оплата за Перевод станд. не…" at bounding box center [397, 190] width 706 height 28
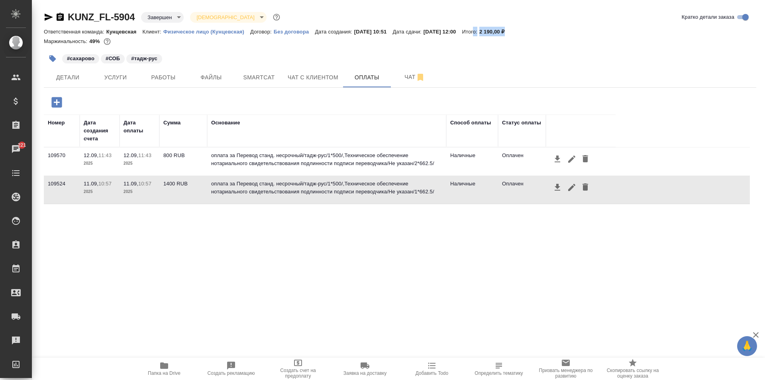
click at [181, 149] on td "800 RUB" at bounding box center [183, 161] width 48 height 28
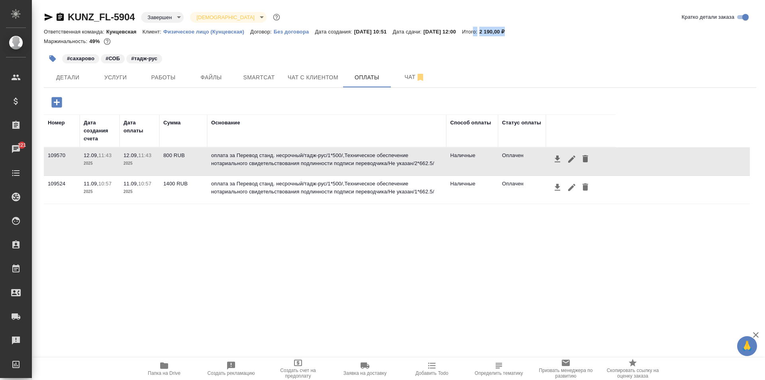
click at [171, 177] on td "1400 RUB" at bounding box center [183, 190] width 48 height 28
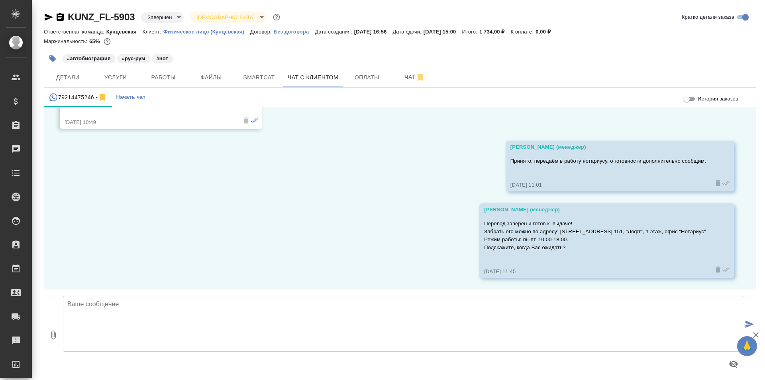
scroll to position [1199, 0]
